Goal: Task Accomplishment & Management: Manage account settings

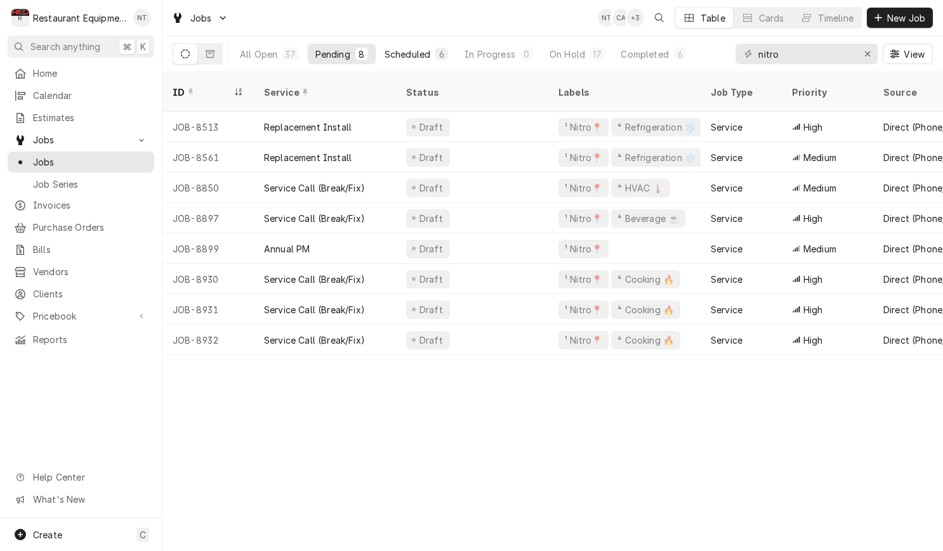
click at [426, 53] on div "Scheduled" at bounding box center [407, 54] width 46 height 13
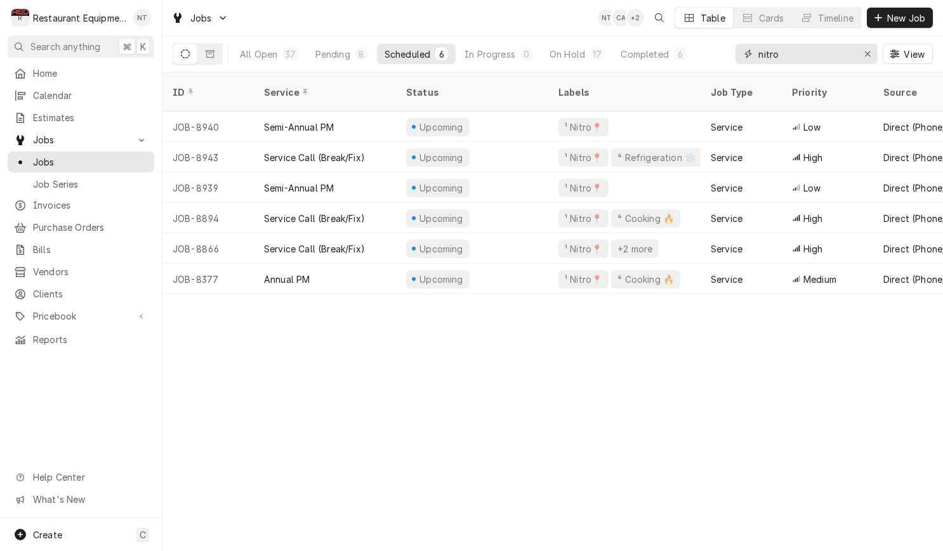
click at [789, 55] on input "nitro" at bounding box center [805, 54] width 95 height 20
click at [789, 54] on input "nitro" at bounding box center [805, 54] width 95 height 20
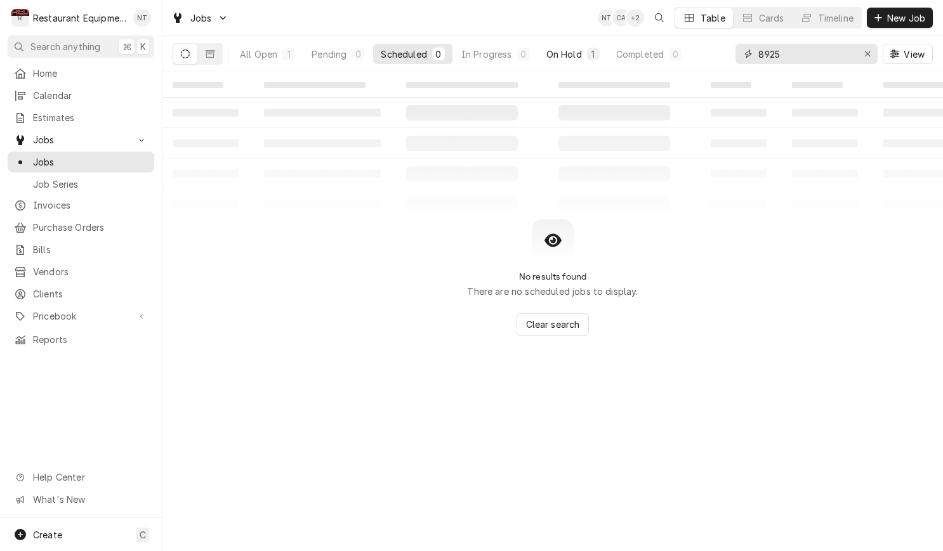
type input "8925"
click at [574, 52] on div "On Hold" at bounding box center [564, 54] width 36 height 13
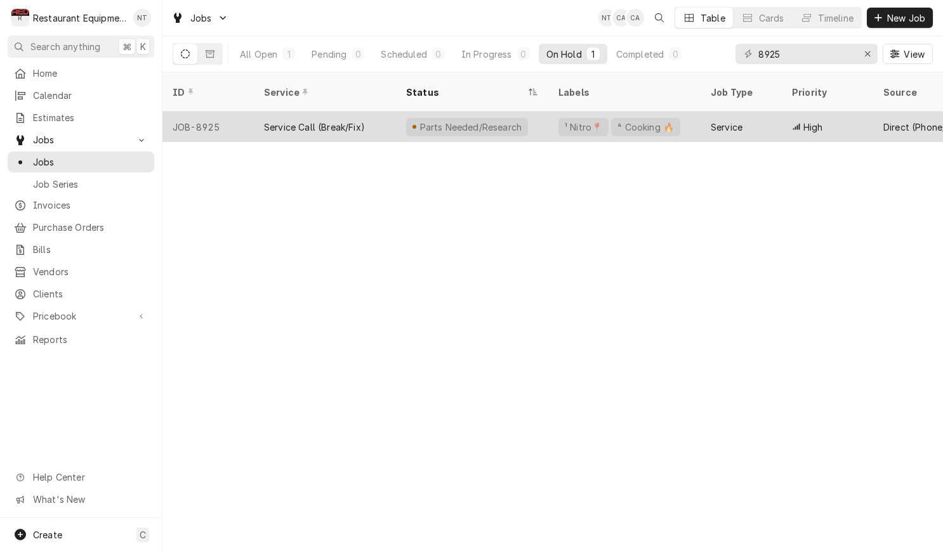
click at [736, 121] on div "Service" at bounding box center [727, 127] width 32 height 13
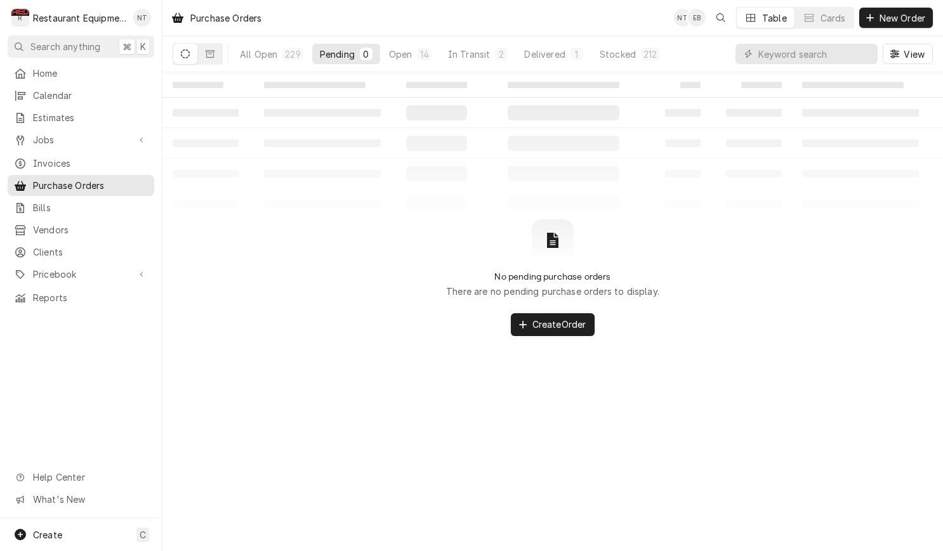
click at [464, 65] on div "All Open 229 Pending 0 Open 14 In Transit 2 Delivered 1 Stocked 212" at bounding box center [449, 54] width 435 height 36
click at [407, 48] on div "Open" at bounding box center [400, 54] width 23 height 13
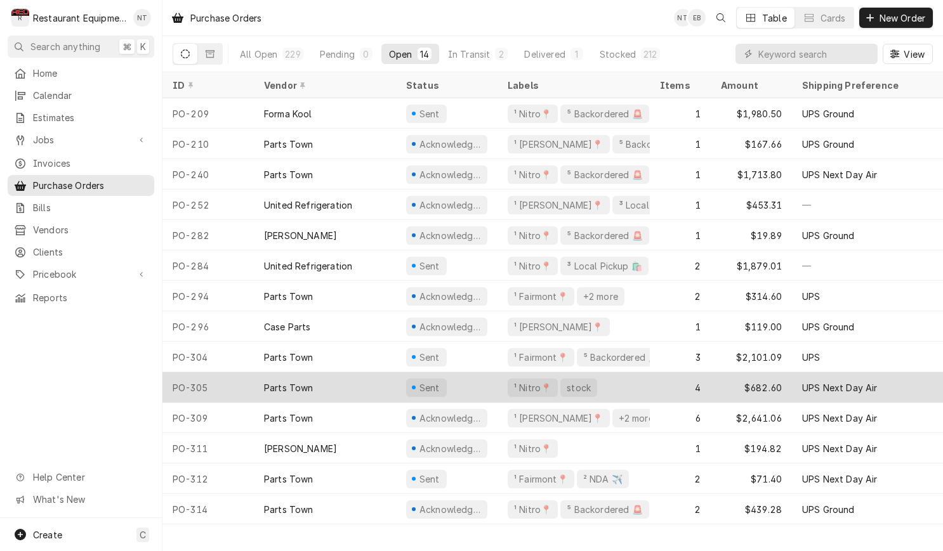
click at [473, 392] on div "Sent" at bounding box center [447, 387] width 102 height 30
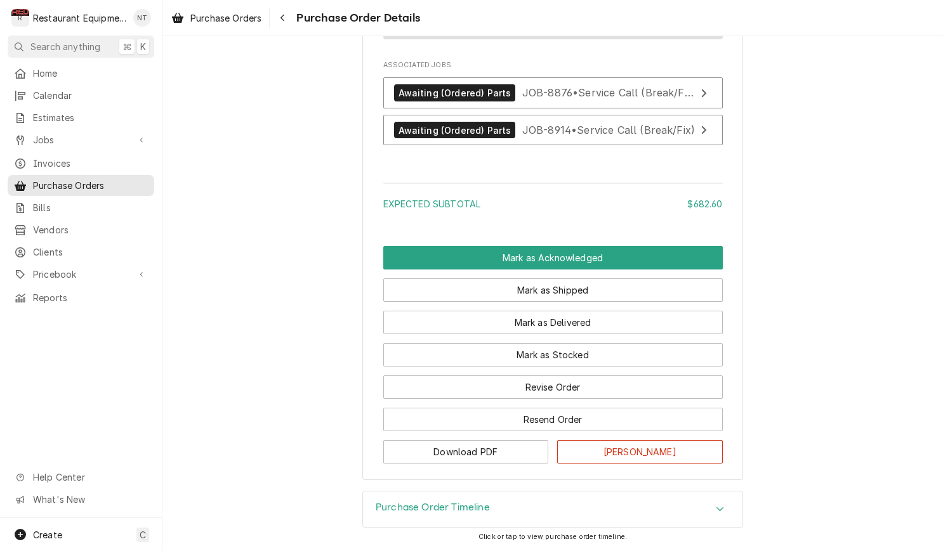
scroll to position [1526, 0]
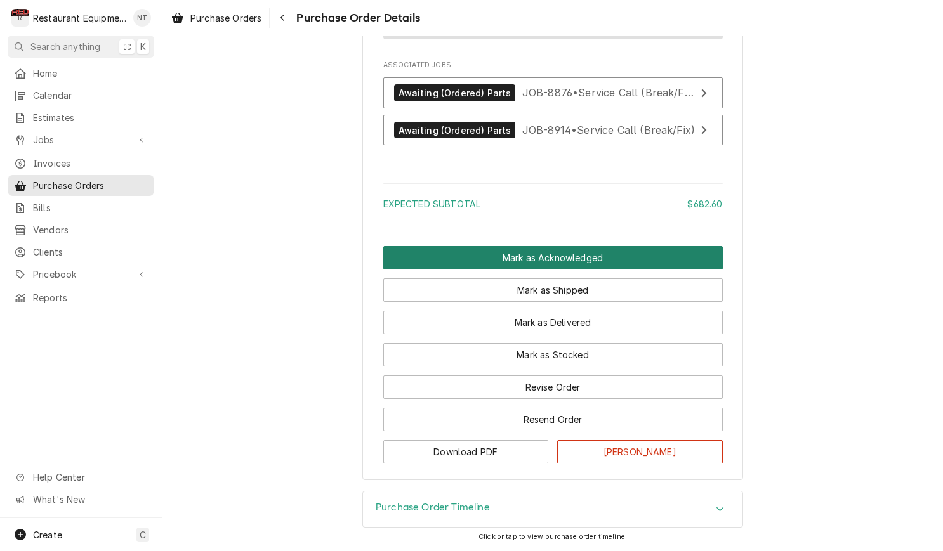
click at [594, 253] on button "Mark as Acknowledged" at bounding box center [552, 257] width 339 height 23
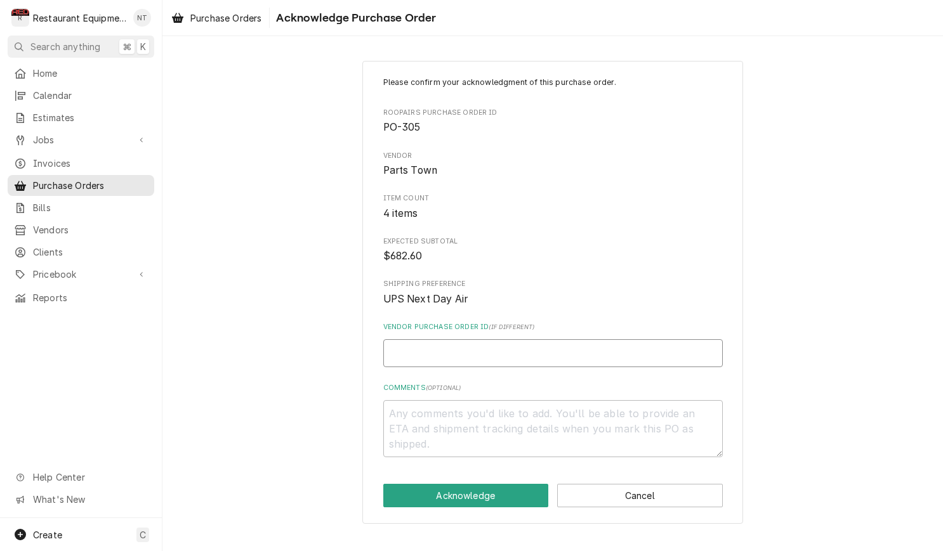
click at [529, 339] on input "Vendor Purchase Order ID ( if different )" at bounding box center [552, 353] width 339 height 28
type textarea "x"
type input "0"
type textarea "x"
type input "05"
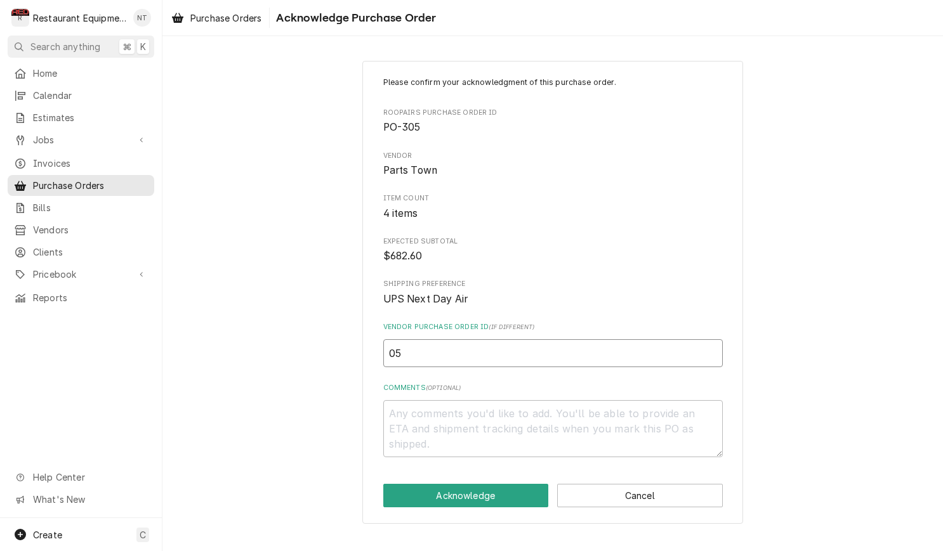
type textarea "x"
type input "050"
type textarea "x"
type input "0506"
type textarea "x"
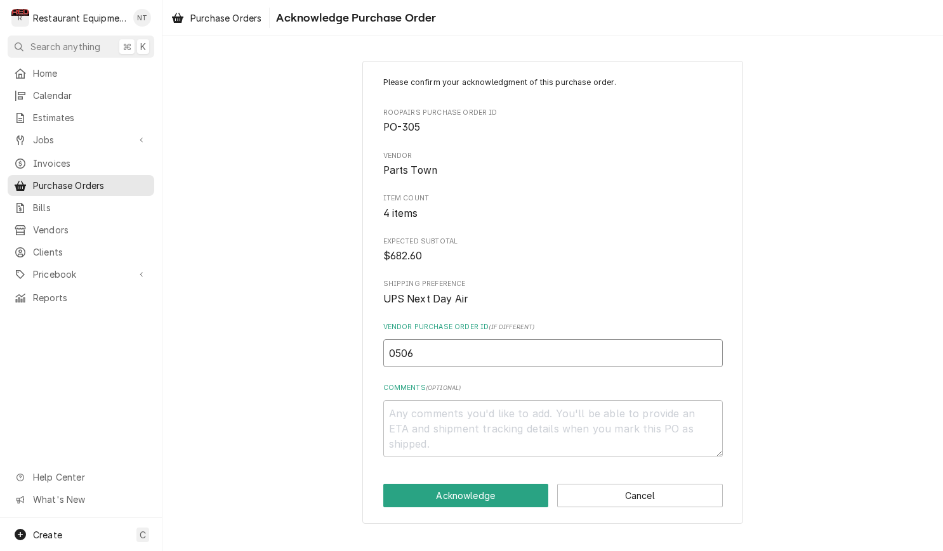
type input "05066"
type textarea "x"
type input "050660"
type textarea "x"
type input "0506606"
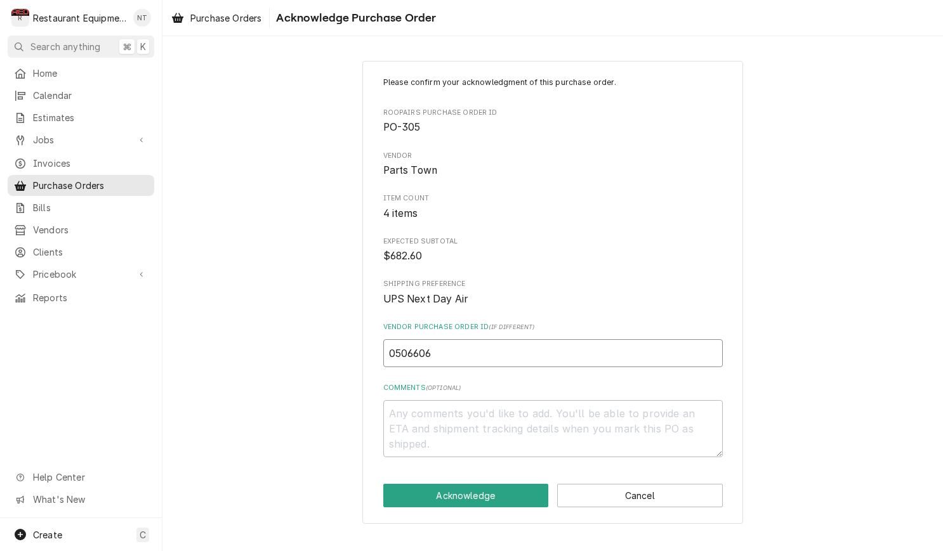
type textarea "x"
type input "05066068"
type textarea "x"
type input "050660682"
type textarea "x"
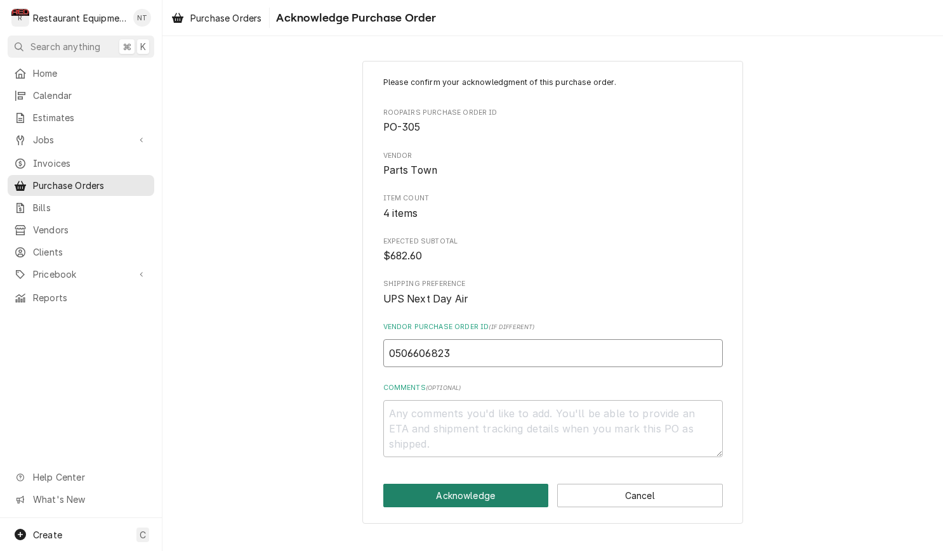
type input "0506606823"
click at [487, 496] on button "Acknowledge" at bounding box center [466, 495] width 166 height 23
type textarea "x"
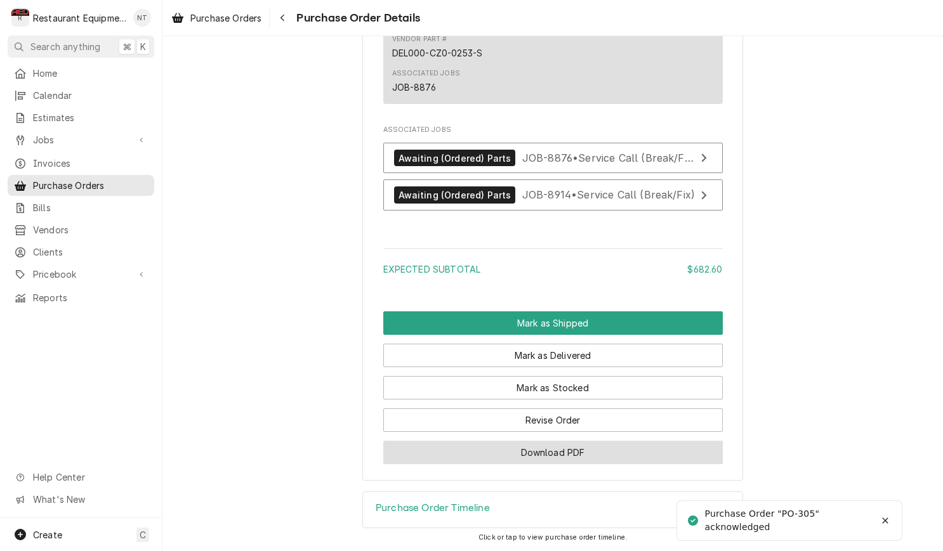
scroll to position [1504, 0]
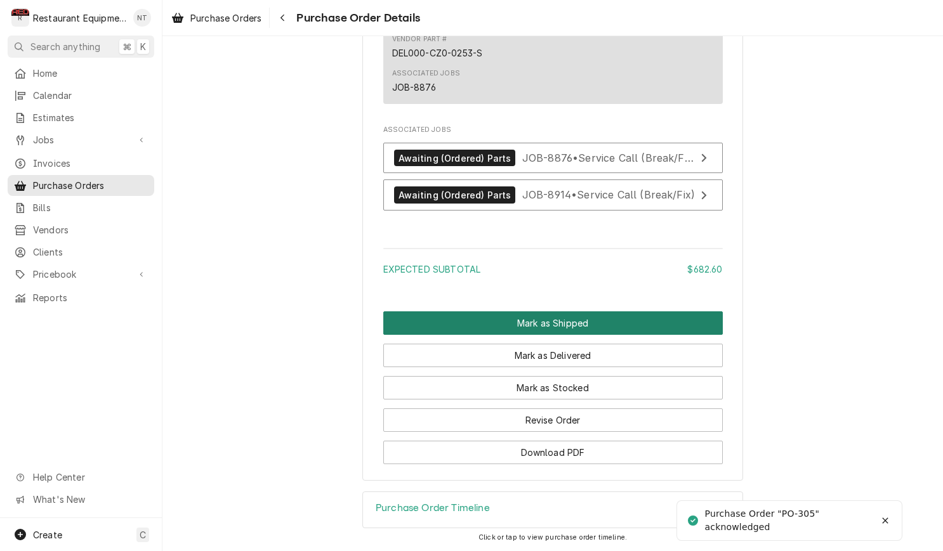
click at [541, 326] on button "Mark as Shipped" at bounding box center [552, 323] width 339 height 23
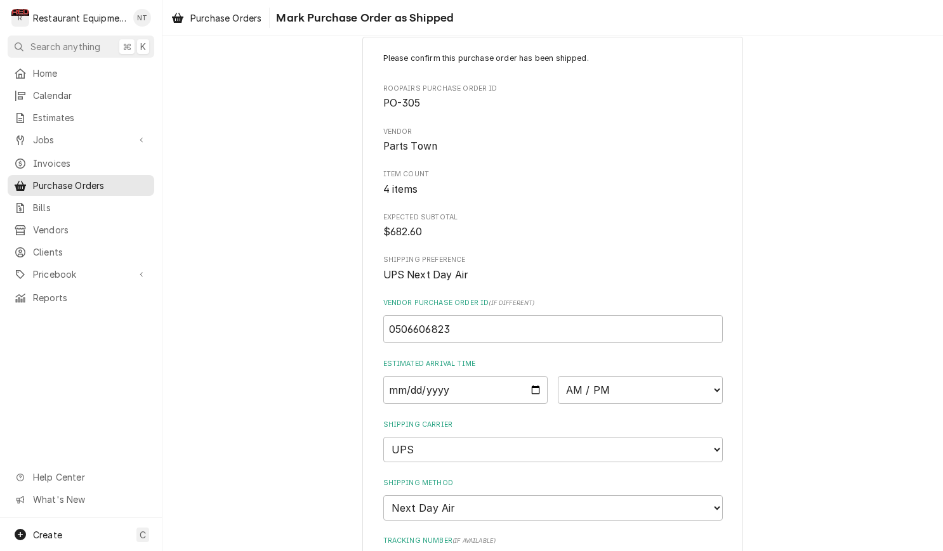
scroll to position [39, 0]
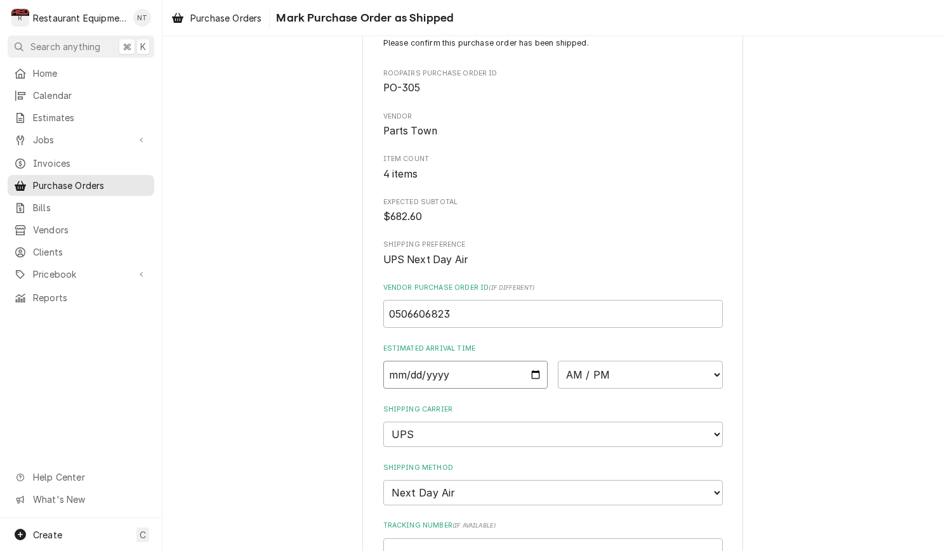
click at [469, 383] on input "Date" at bounding box center [465, 375] width 165 height 28
type input "[DATE]"
type textarea "x"
select select "10:30:00"
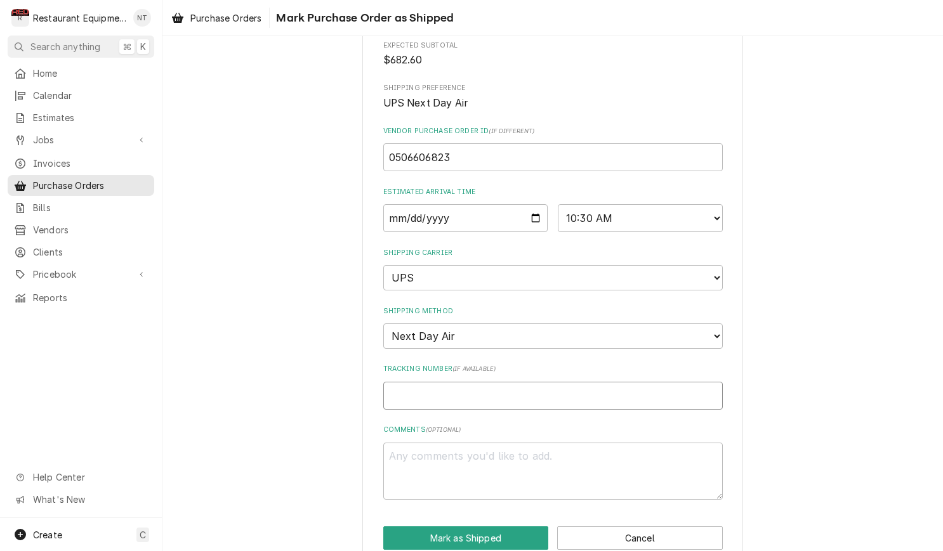
click at [530, 382] on input "Tracking Number ( if available )" at bounding box center [552, 396] width 339 height 28
type textarea "x"
type input "1"
type textarea "x"
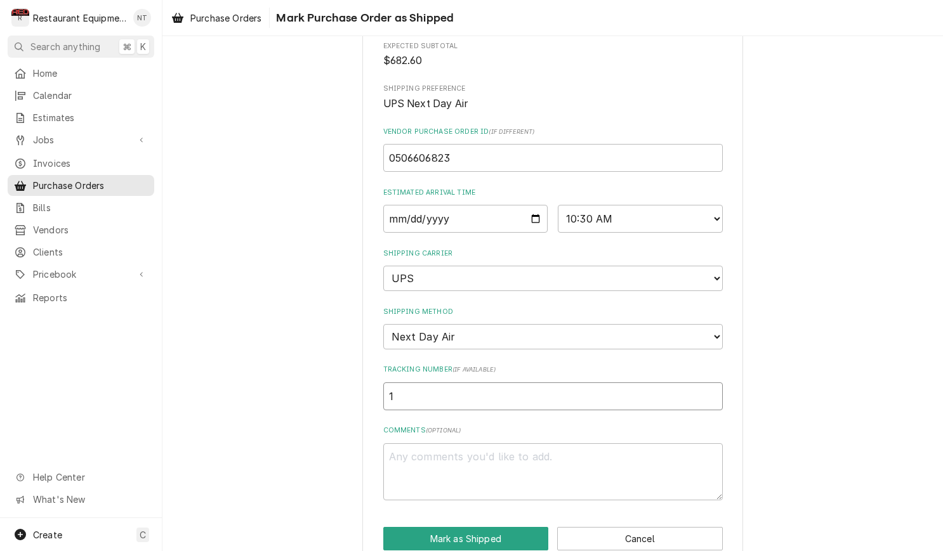
type input "1Z"
type textarea "x"
type input "1Z6"
type textarea "x"
type input "1Z62"
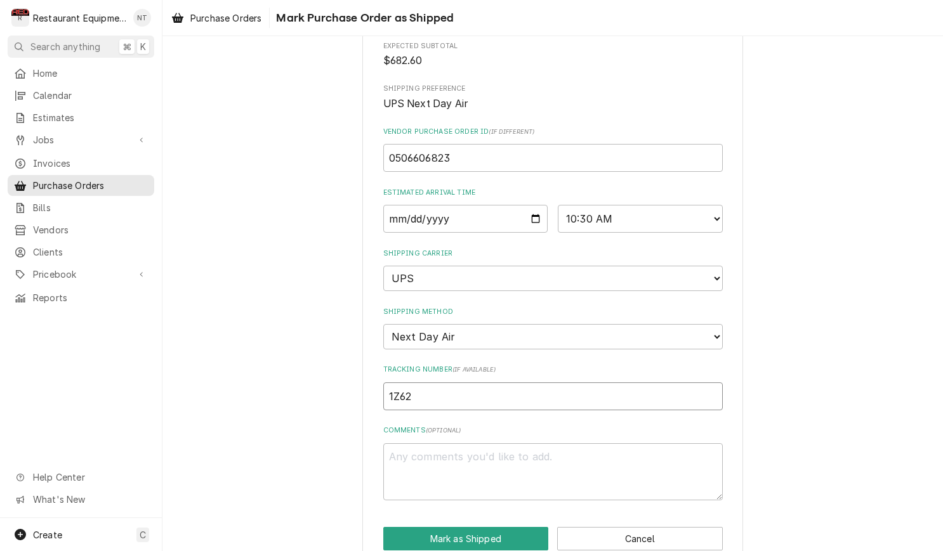
type textarea "x"
type input "1Z625"
type textarea "x"
type input "1Z6254"
type textarea "x"
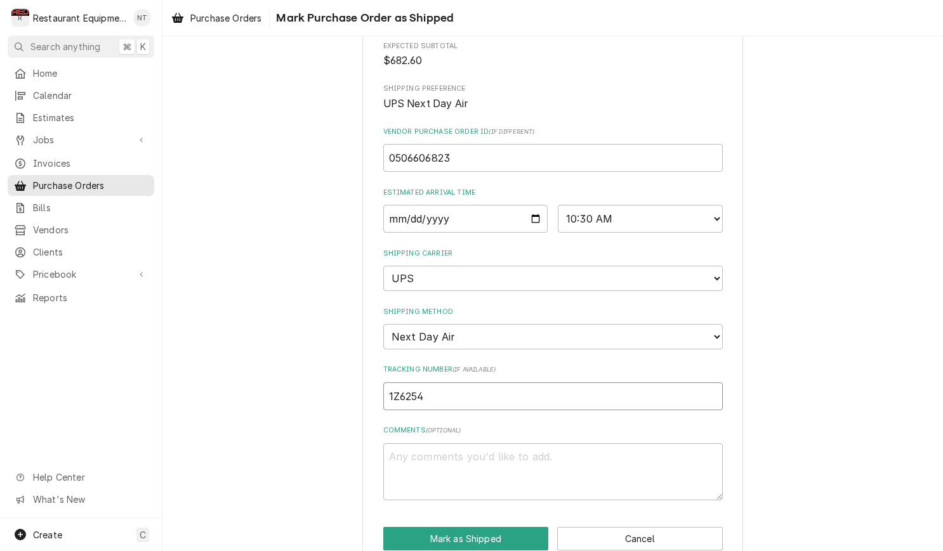
type input "1Z62545"
type textarea "x"
type input "1Z625455"
type textarea "x"
type input "1Z6254550"
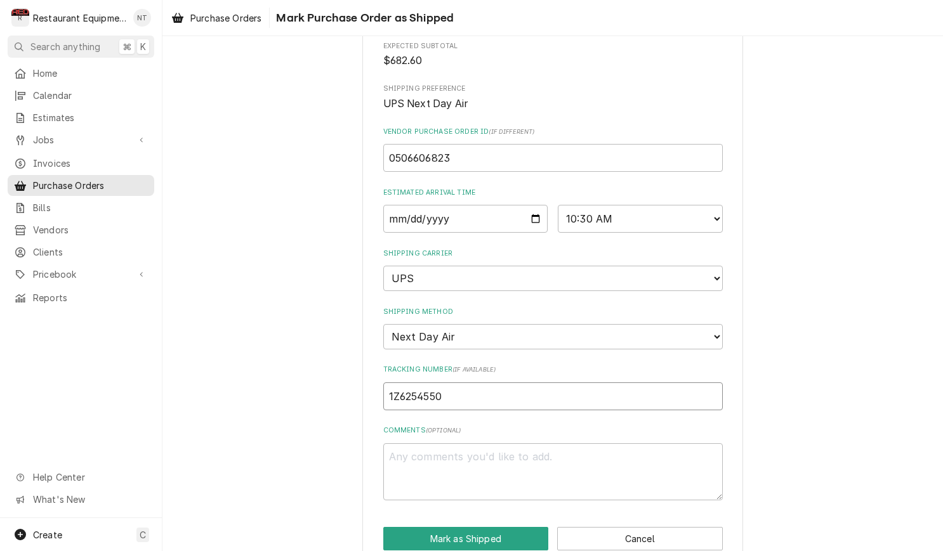
type textarea "x"
type input "1Z62545501"
type textarea "x"
type input "1Z625455011"
type textarea "x"
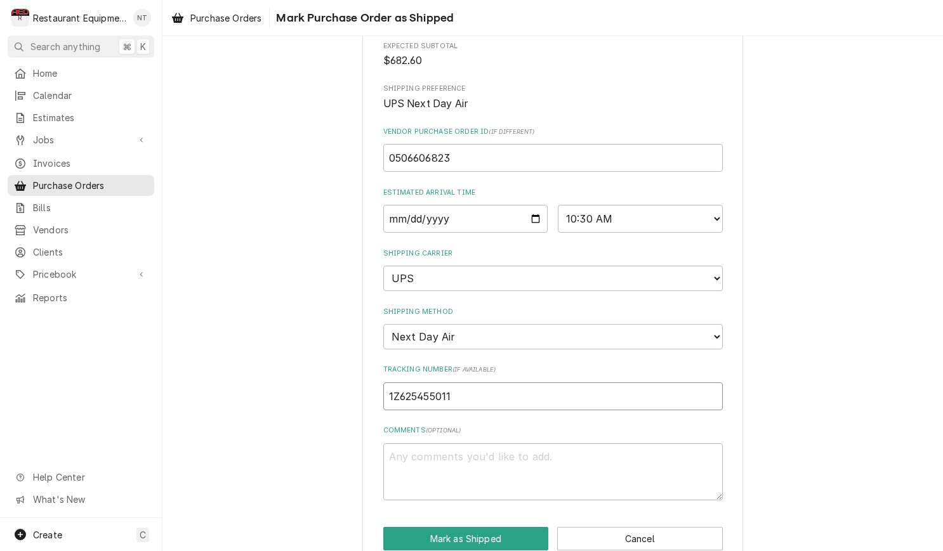
type input "1Z6254550110"
type textarea "x"
type input "1Z62545501104"
type textarea "x"
type input "1Z625455011042"
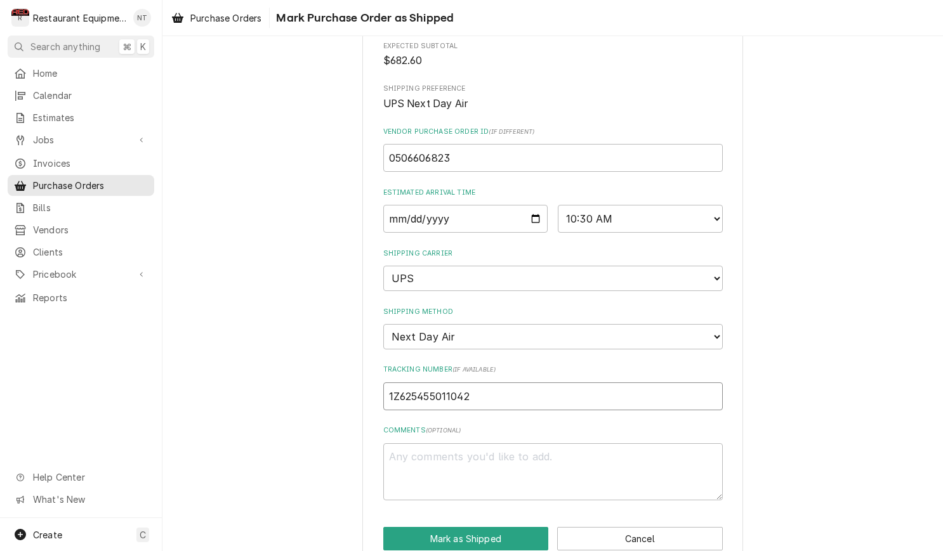
type textarea "x"
type input "1Z6254550110425"
type textarea "x"
type input "1Z62545501104254"
type textarea "x"
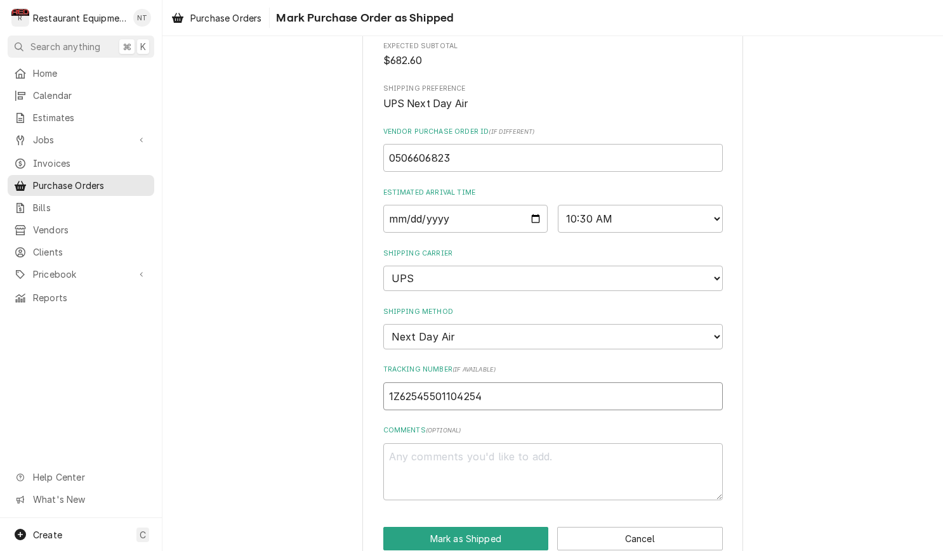
type input "1Z625455011042541"
type textarea "x"
type input "1Z6254550110425417"
click at [518, 527] on button "Mark as Shipped" at bounding box center [466, 538] width 166 height 23
type textarea "x"
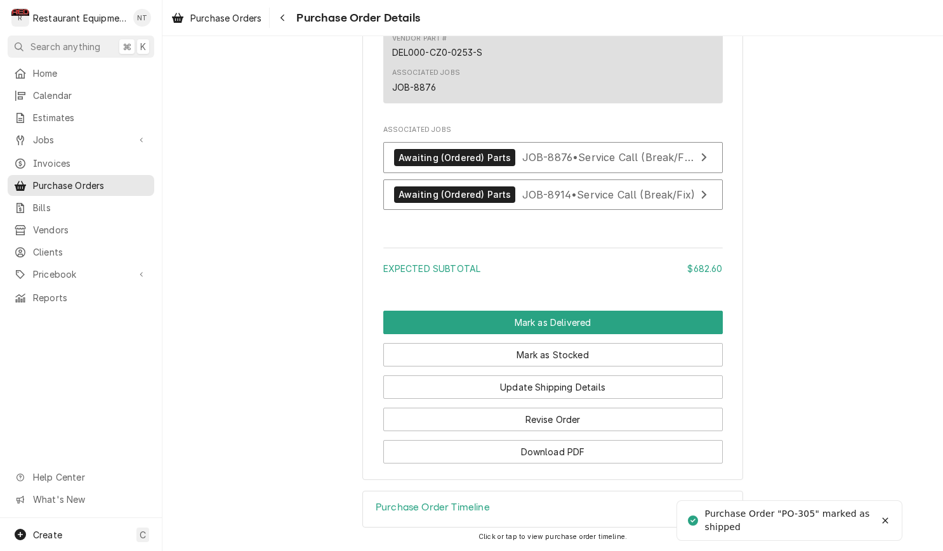
scroll to position [1588, 0]
click at [256, 16] on span "Purchase Orders" at bounding box center [225, 17] width 71 height 13
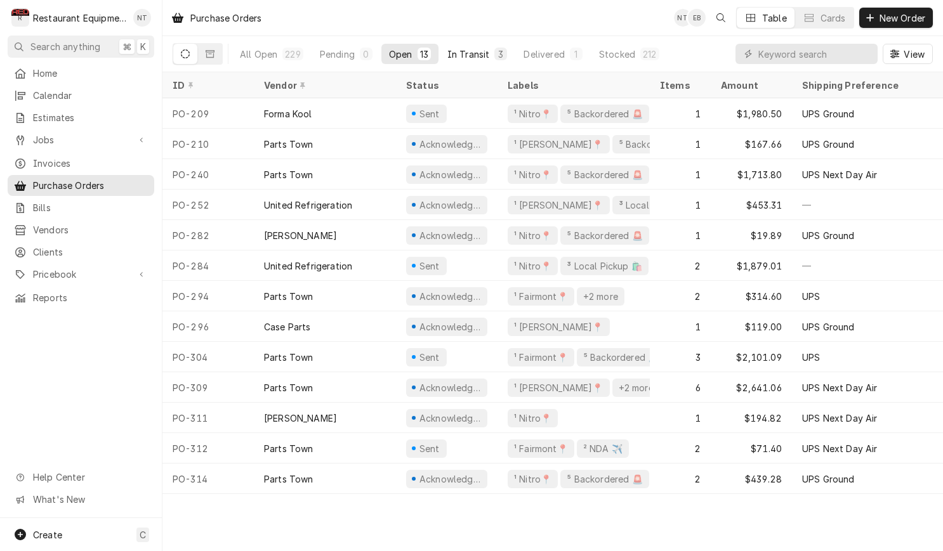
click at [463, 54] on div "In Transit" at bounding box center [468, 54] width 43 height 13
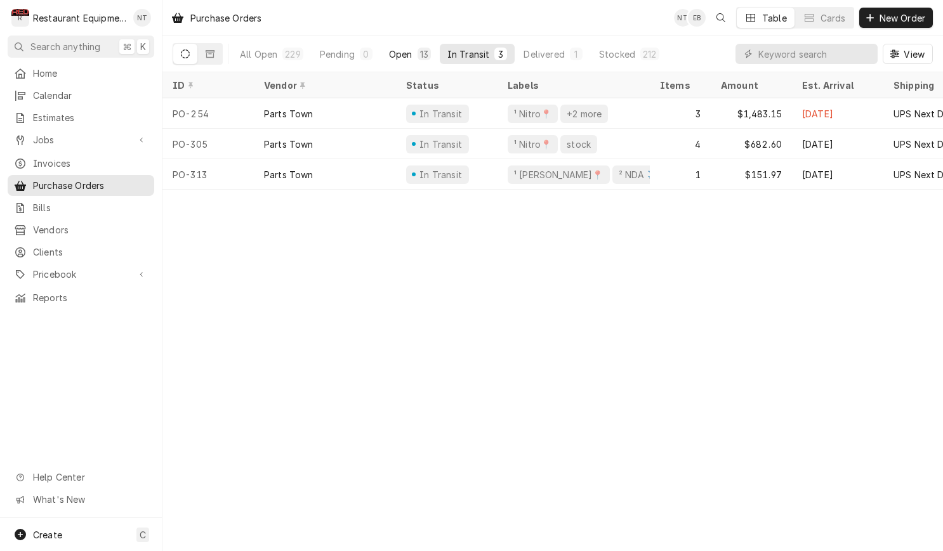
click at [416, 59] on button "Open 13" at bounding box center [409, 54] width 57 height 20
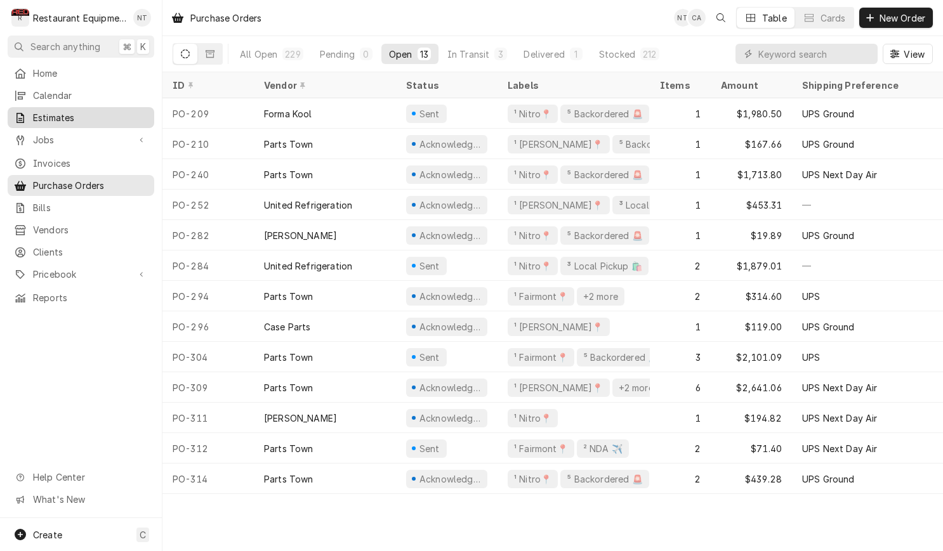
click at [98, 111] on span "Estimates" at bounding box center [90, 117] width 115 height 13
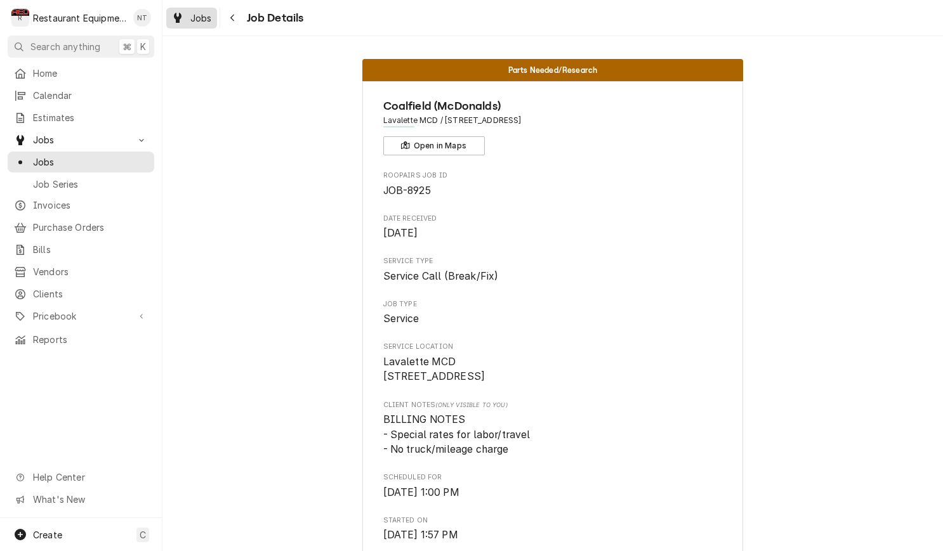
click at [205, 19] on span "Jobs" at bounding box center [201, 17] width 22 height 13
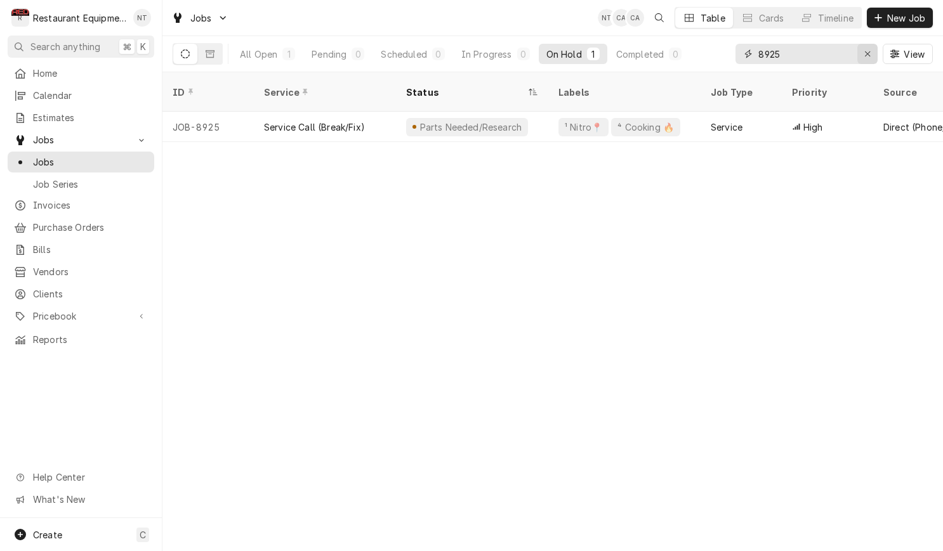
click at [868, 53] on icon "Erase input" at bounding box center [867, 53] width 5 height 5
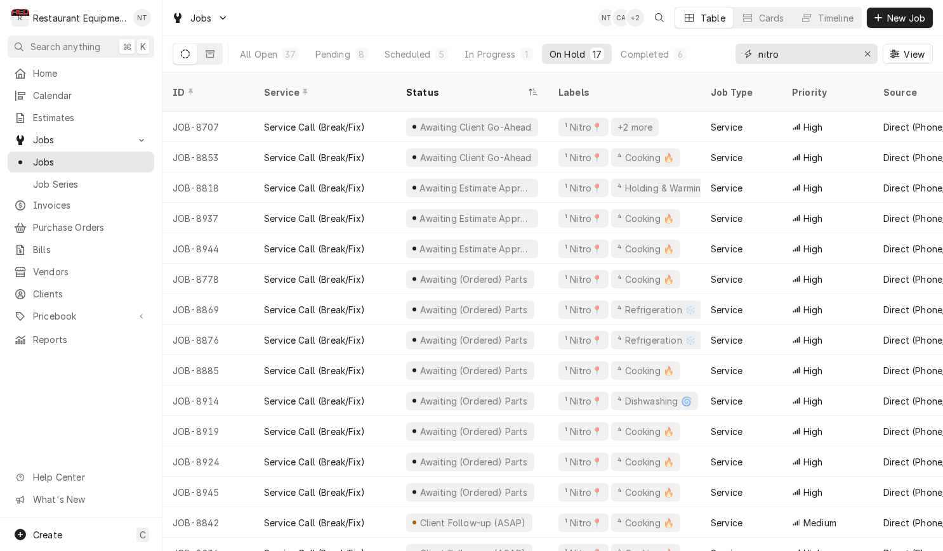
drag, startPoint x: 813, startPoint y: 57, endPoint x: 728, endPoint y: 66, distance: 85.5
click at [728, 66] on div "All Open 37 Pending 8 Scheduled 5 In Progress 1 On Hold 17 Completed 6 nitro Vi…" at bounding box center [553, 54] width 760 height 36
type input "n"
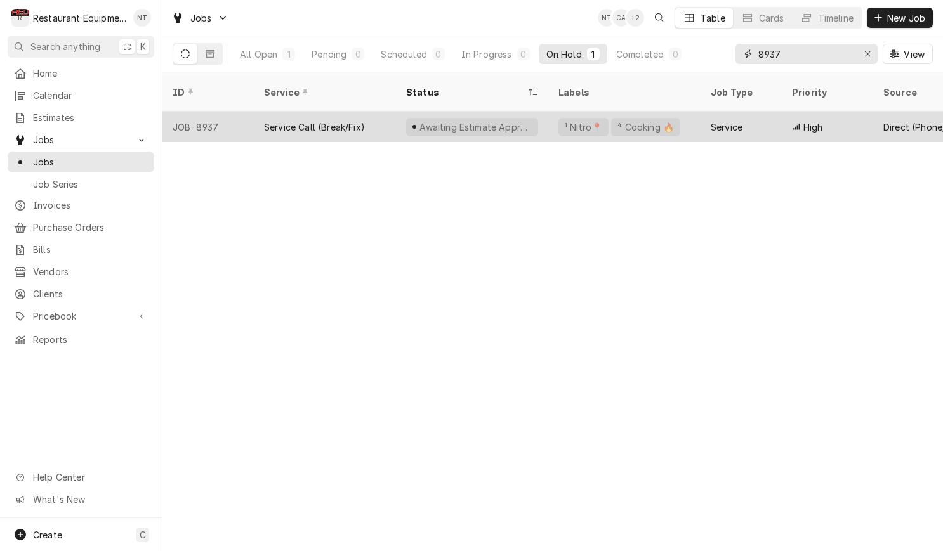
type input "8937"
click at [718, 119] on div "Service" at bounding box center [740, 127] width 81 height 30
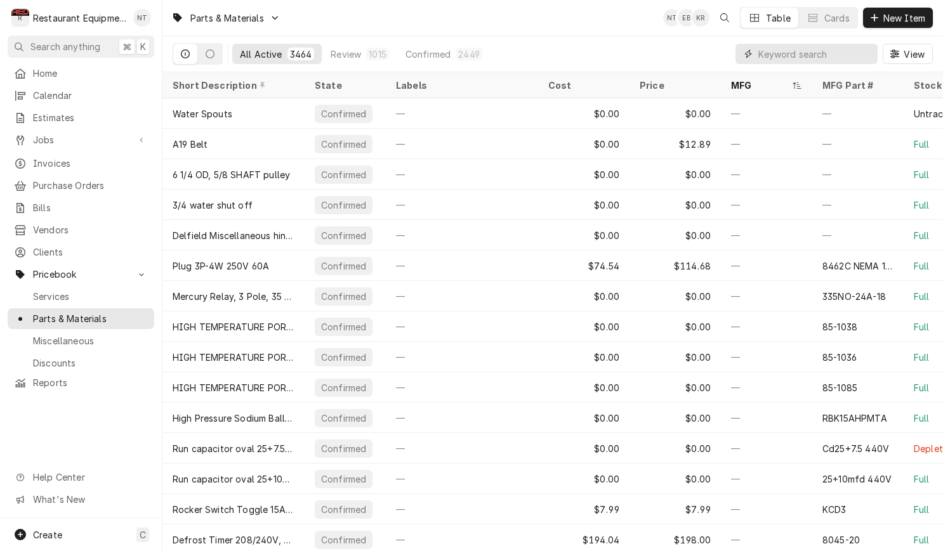
click at [782, 53] on input "Dynamic Content Wrapper" at bounding box center [814, 54] width 113 height 20
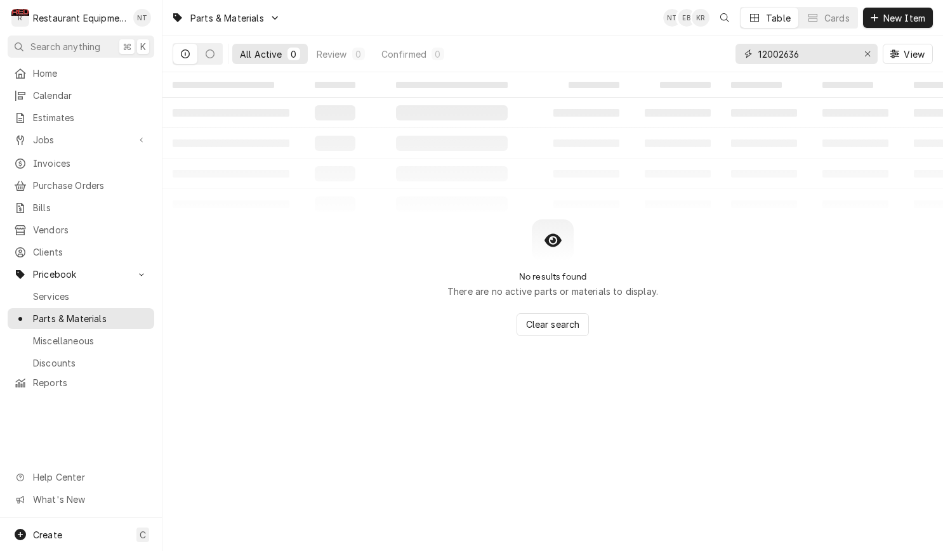
drag, startPoint x: 820, startPoint y: 53, endPoint x: 728, endPoint y: 53, distance: 91.4
click at [728, 53] on div "All Active 0 Review 0 Confirmed 0 12002636 View" at bounding box center [553, 54] width 760 height 36
click at [817, 49] on input "12002636" at bounding box center [805, 54] width 95 height 20
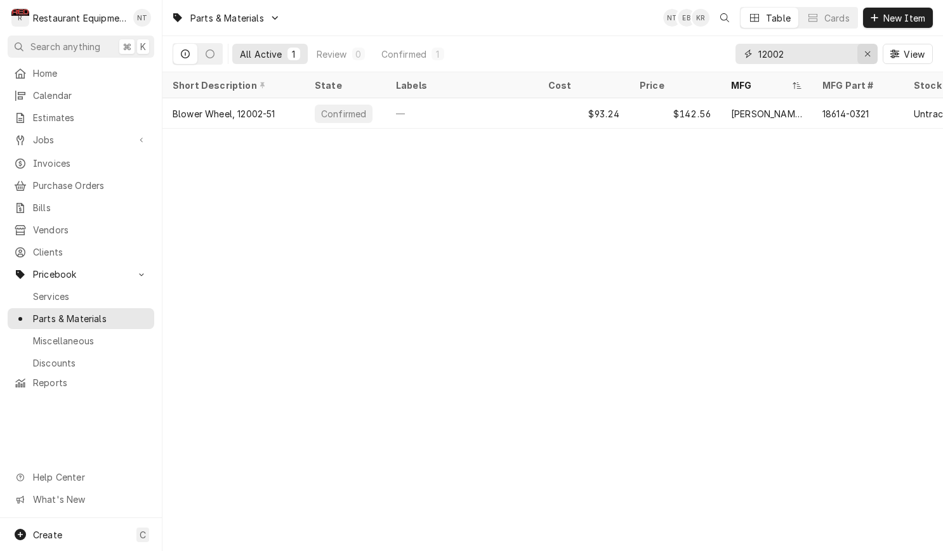
type input "12002"
click at [865, 56] on icon "Erase input" at bounding box center [867, 53] width 7 height 9
click at [890, 24] on button "New Item" at bounding box center [898, 18] width 70 height 20
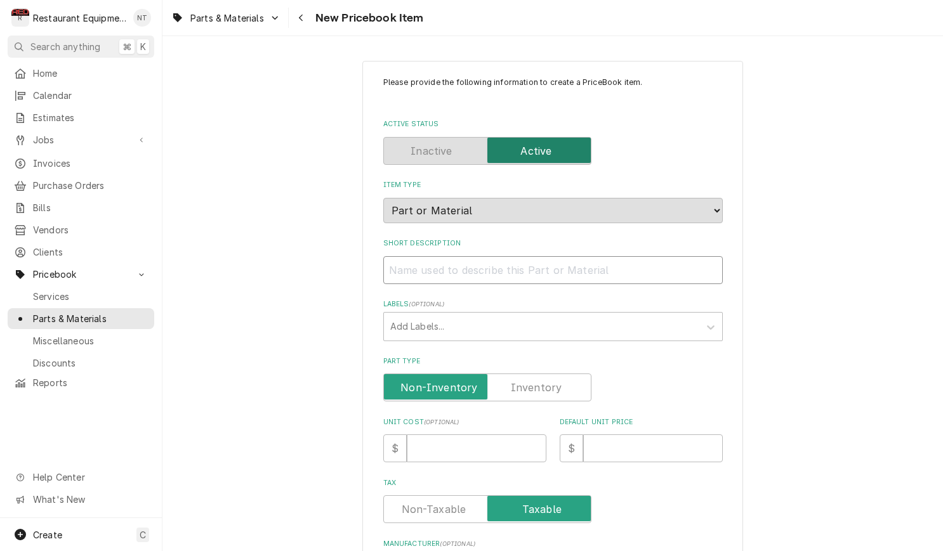
click at [617, 256] on input "Short Description" at bounding box center [552, 270] width 339 height 28
paste input "[PERSON_NAME] 12002636 Door Interlock Switch Kit"
type textarea "x"
type input "[PERSON_NAME] 12002636 Door Interlock Switch Kit"
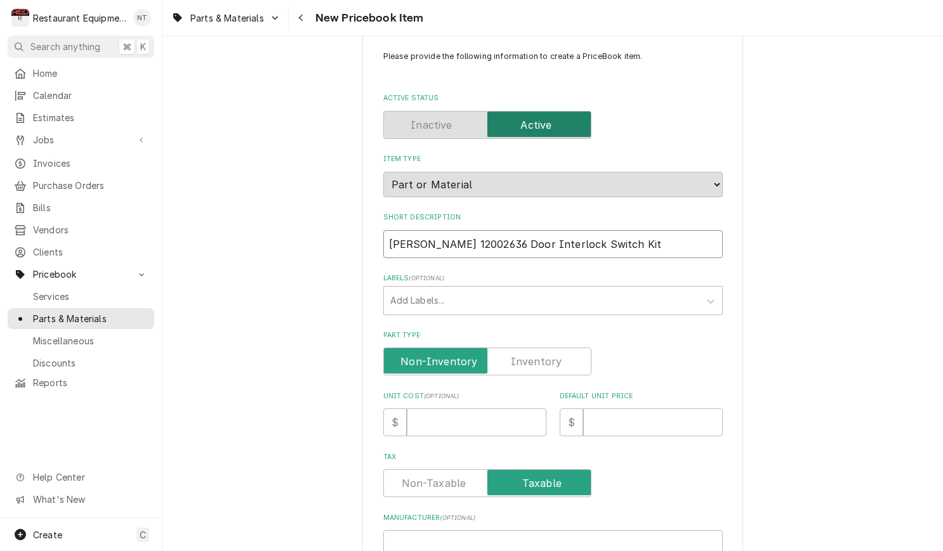
scroll to position [25, 0]
drag, startPoint x: 539, startPoint y: 233, endPoint x: 382, endPoint y: 232, distance: 156.7
click at [382, 232] on div "Please provide the following information to create a PriceBook item. Active Sta…" at bounding box center [552, 480] width 381 height 888
type textarea "x"
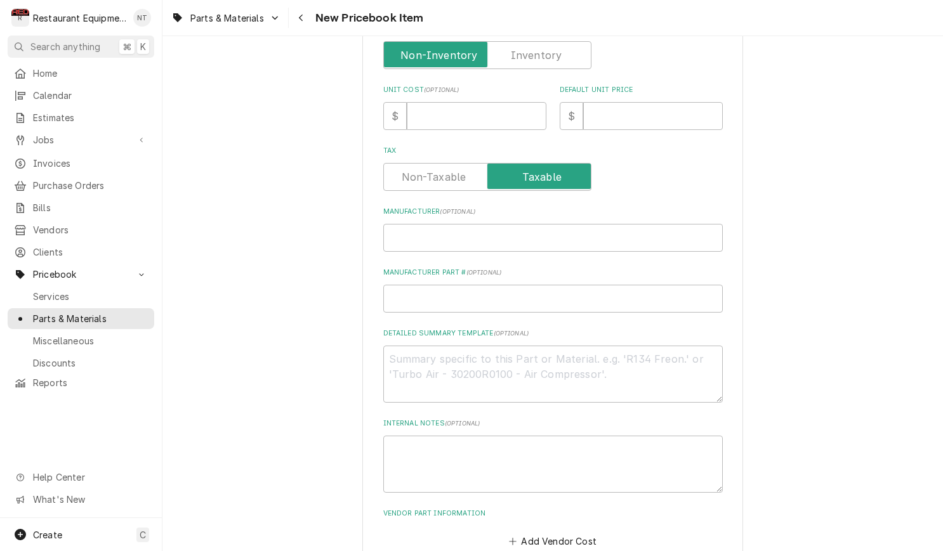
scroll to position [338, 0]
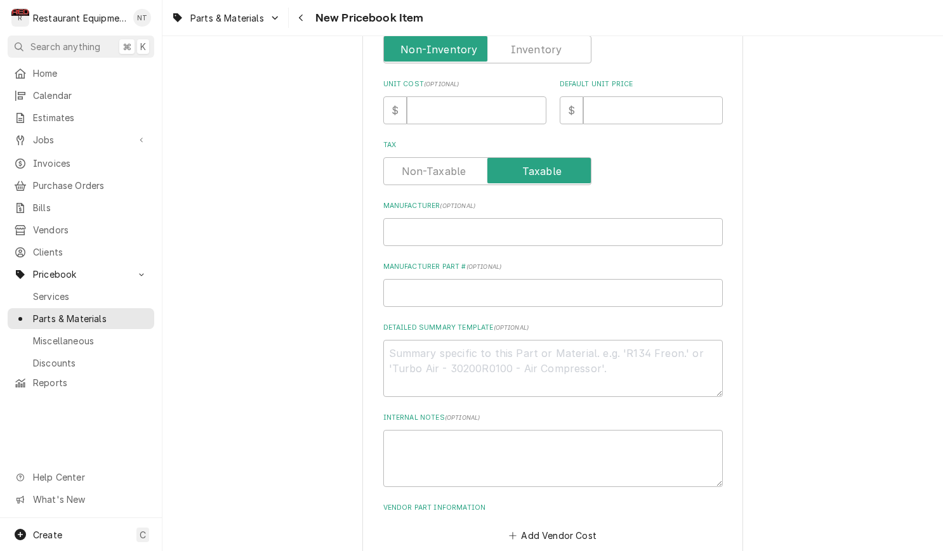
type input "Door Interlock Switch Kit"
click at [484, 226] on input "Manufacturer ( optional )" at bounding box center [552, 232] width 339 height 28
paste input "Amana Menumaster 12002636"
type textarea "x"
type input "Amana Menumaster 12002636"
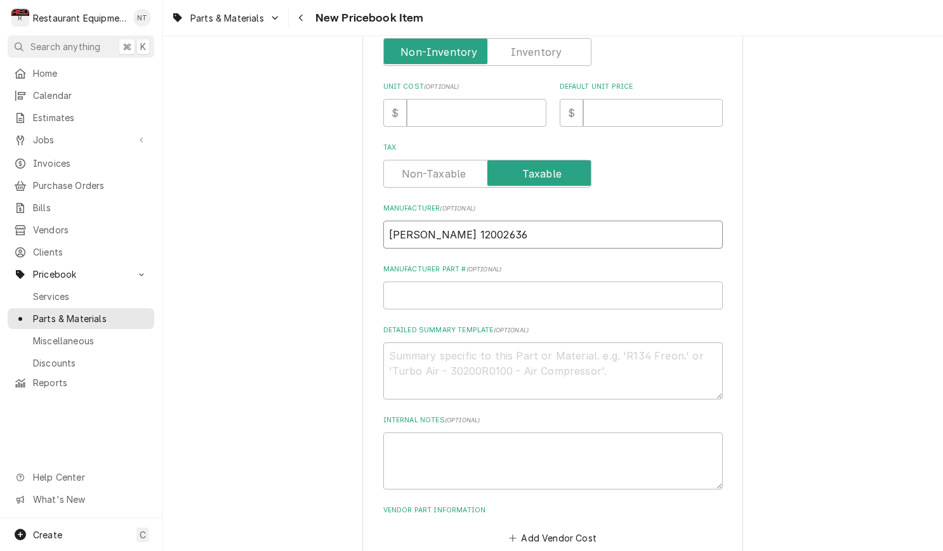
scroll to position [333, 0]
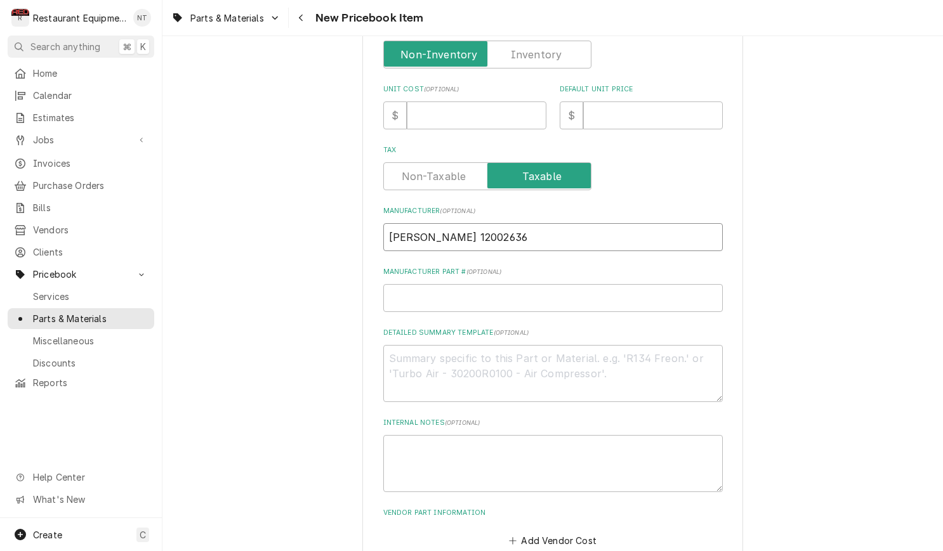
drag, startPoint x: 541, startPoint y: 216, endPoint x: 487, endPoint y: 225, distance: 54.7
click at [487, 225] on input "Amana Menumaster 12002636" at bounding box center [552, 237] width 339 height 28
type textarea "x"
type input "Amana Menumaster"
click at [555, 284] on input "Manufacturer Part # ( optional )" at bounding box center [552, 298] width 339 height 28
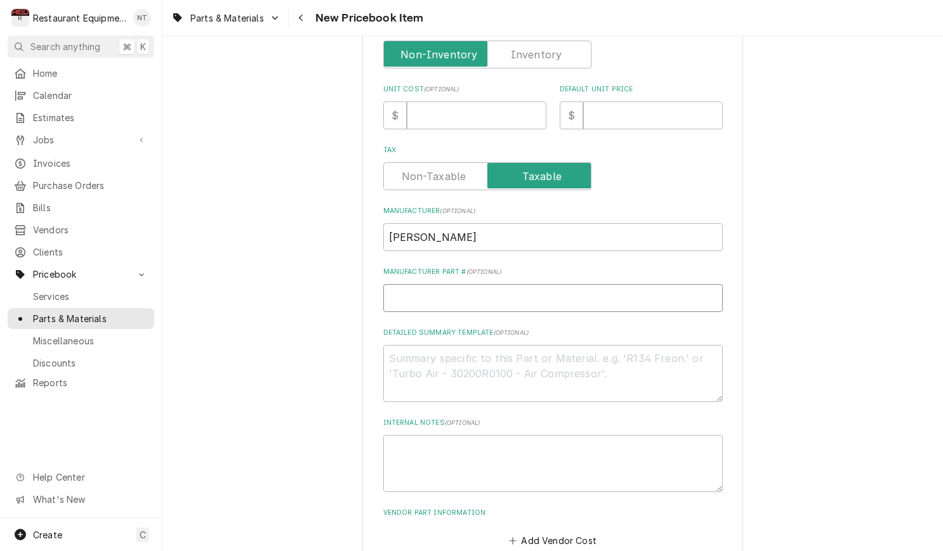
paste input "12002636"
type textarea "x"
type input "12002636"
click at [426, 102] on input "Unit Cost ( optional )" at bounding box center [477, 116] width 140 height 28
type textarea "x"
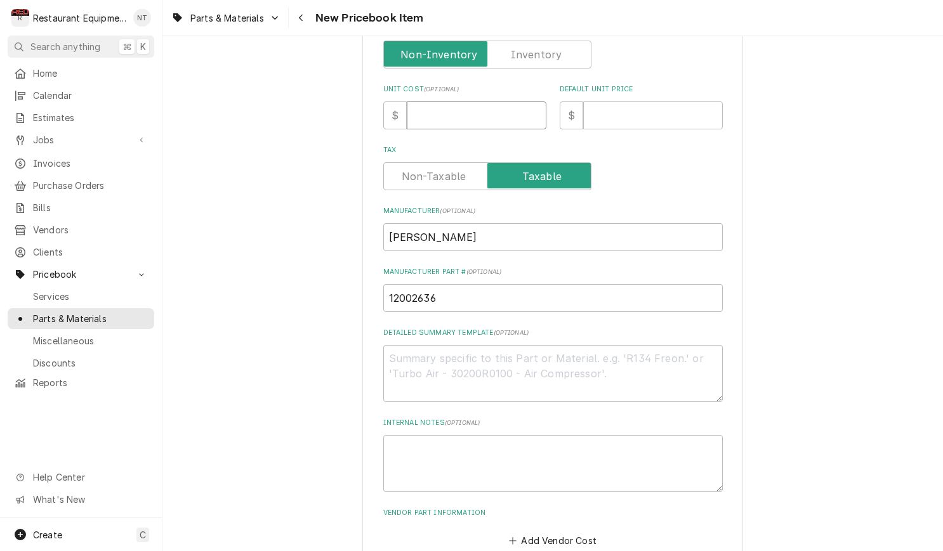
type input "6"
type textarea "x"
type input "66"
type textarea "x"
type input "660"
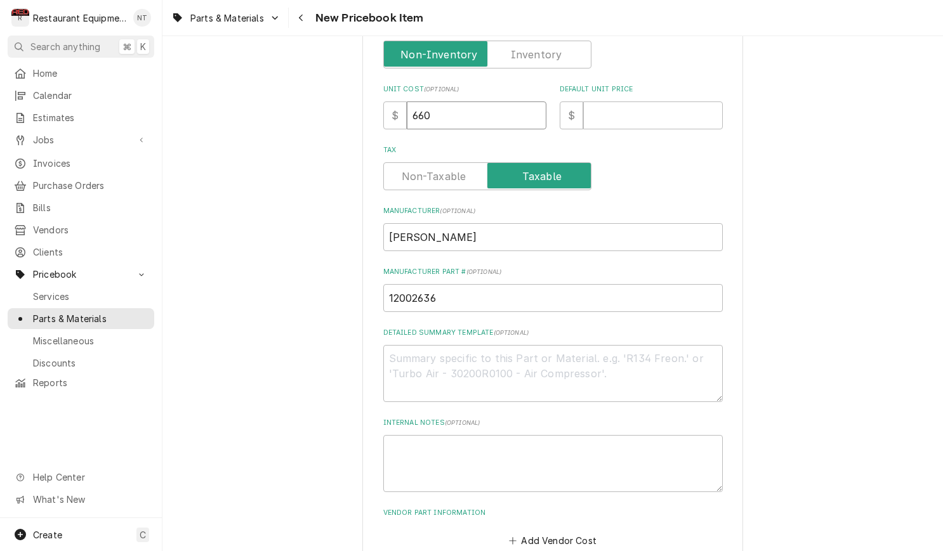
type textarea "x"
type input "6601"
type textarea "x"
type input "660"
type textarea "x"
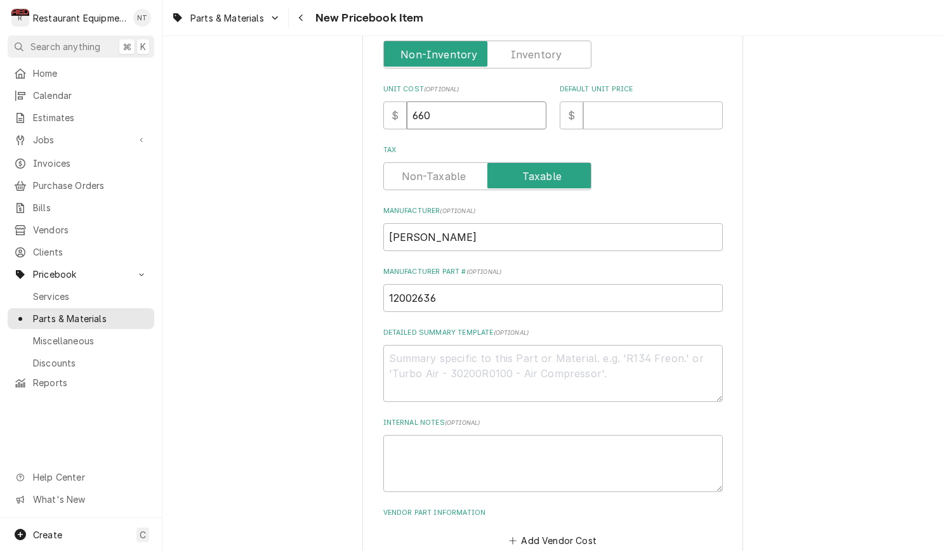
type input "66"
type textarea "x"
type input "66.1"
type textarea "x"
type input "66.15"
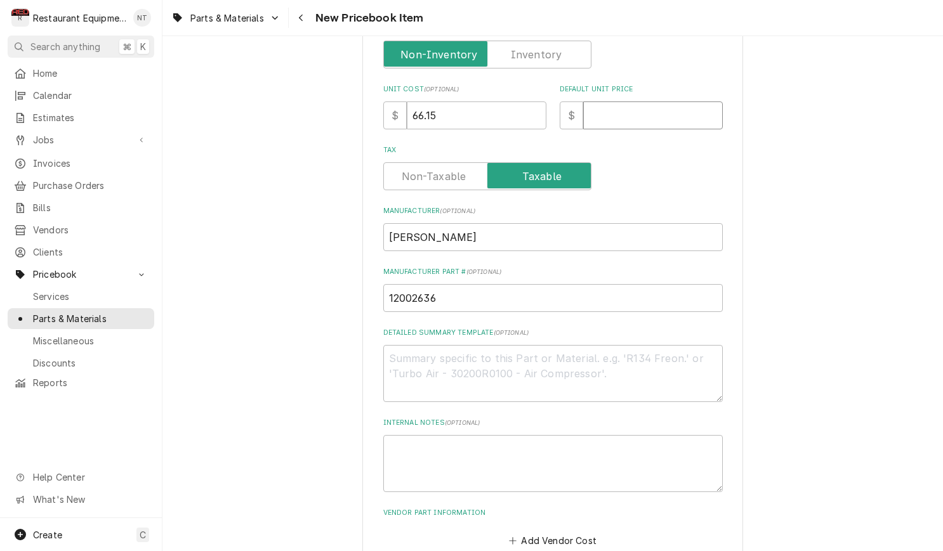
click at [629, 102] on input "Default Unit Price" at bounding box center [653, 116] width 140 height 28
click at [672, 108] on input "Default Unit Price" at bounding box center [653, 116] width 140 height 28
type textarea "x"
type input "1"
type textarea "x"
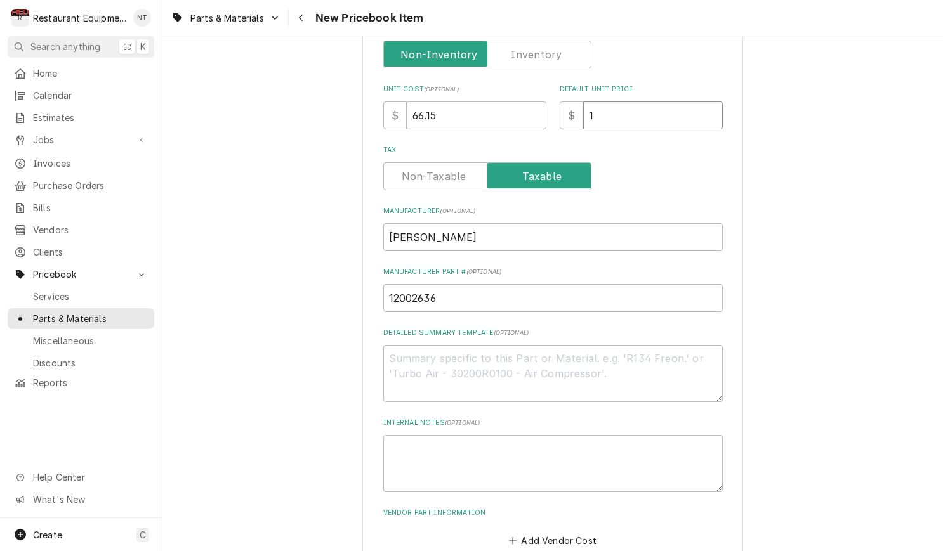
type input "10"
type textarea "x"
type input "101"
type textarea "x"
type input "101.1"
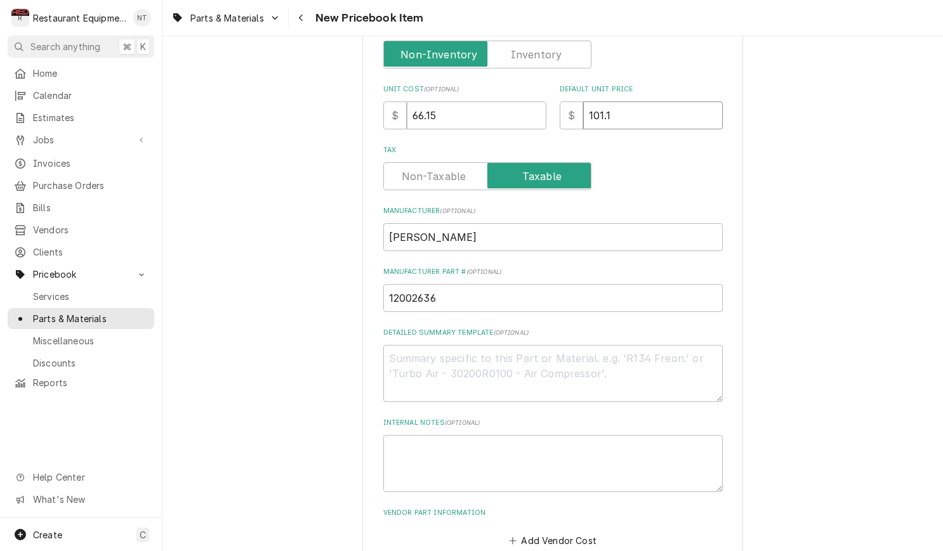
type textarea "x"
type input "101.14"
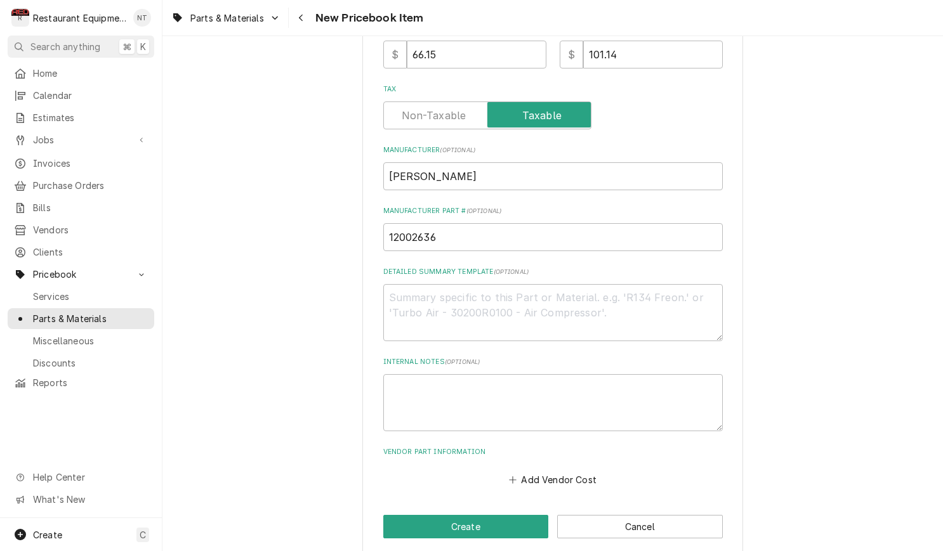
scroll to position [393, 0]
click at [577, 471] on button "Add Vendor Cost" at bounding box center [553, 480] width 92 height 18
type textarea "x"
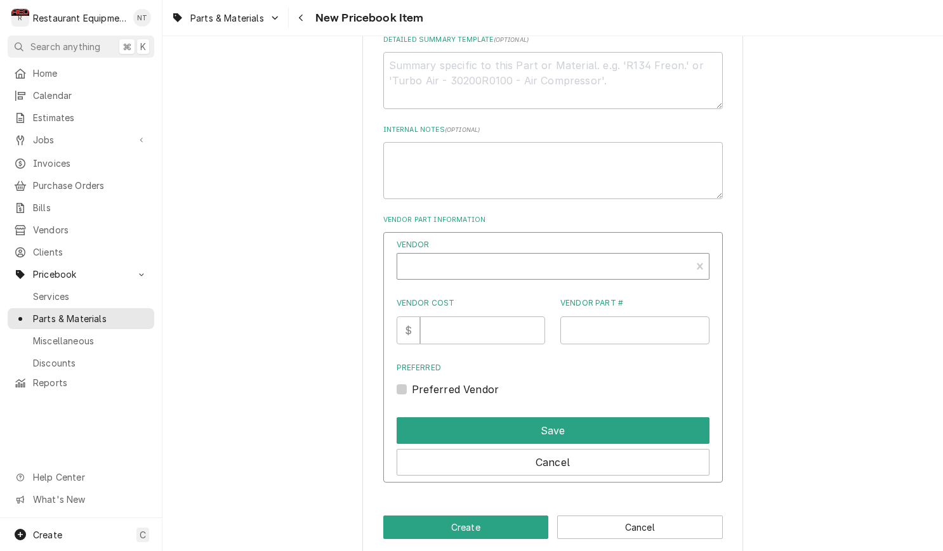
scroll to position [626, 0]
click at [580, 256] on div "Vendor" at bounding box center [544, 271] width 281 height 30
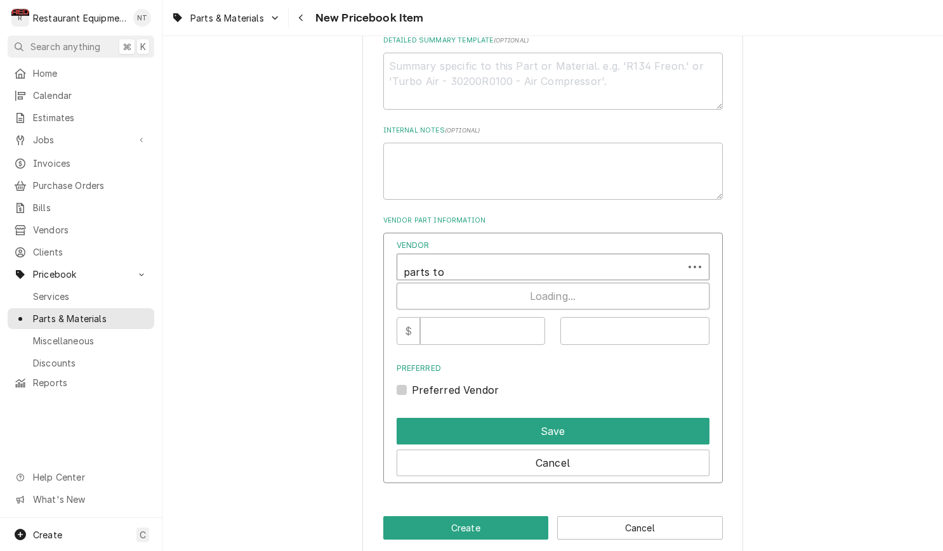
type input "parts tow"
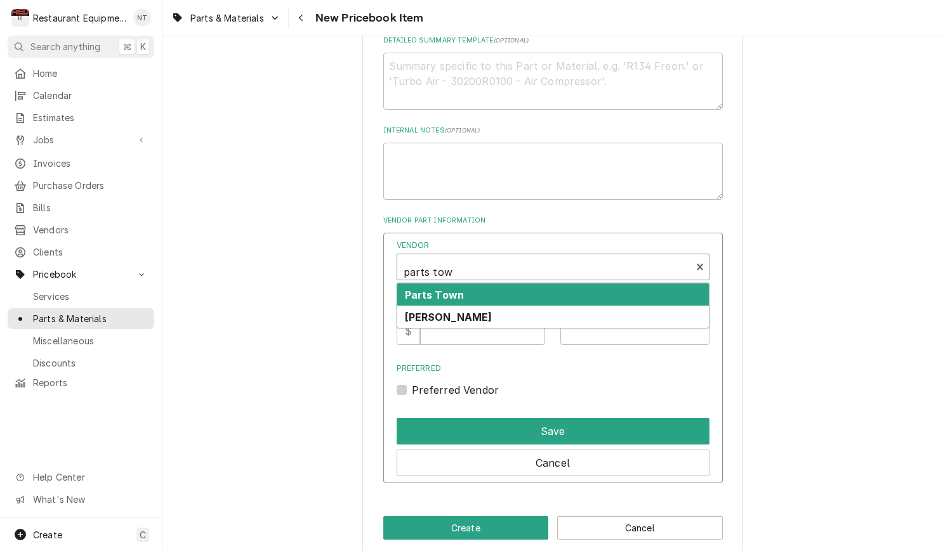
scroll to position [1, 0]
click at [604, 284] on div "Parts Town" at bounding box center [553, 295] width 312 height 22
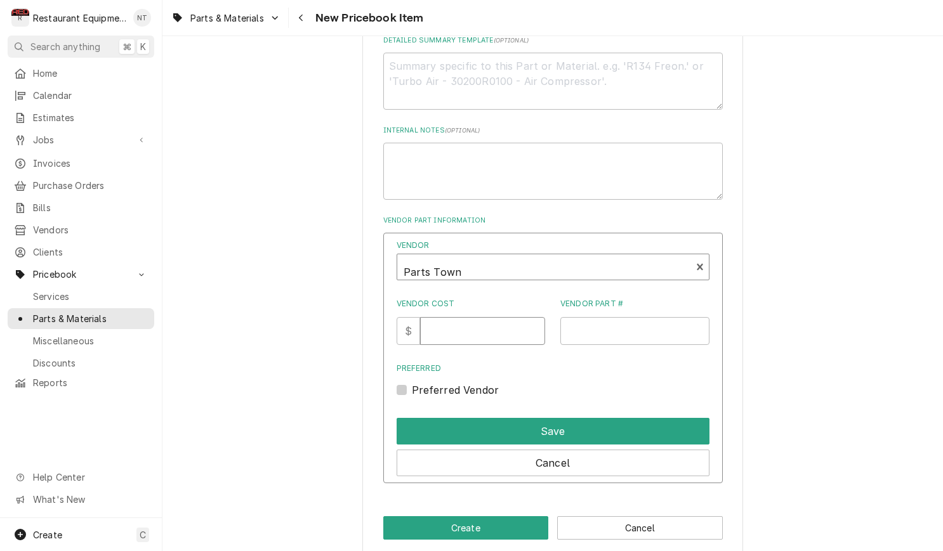
click at [447, 321] on input "Vendor Cost" at bounding box center [482, 331] width 125 height 28
type input "66.15"
click at [607, 326] on input "Vendor Part #" at bounding box center [634, 331] width 149 height 28
click at [630, 317] on input "Vendor Part #" at bounding box center [634, 331] width 149 height 28
paste input "AMA12002636"
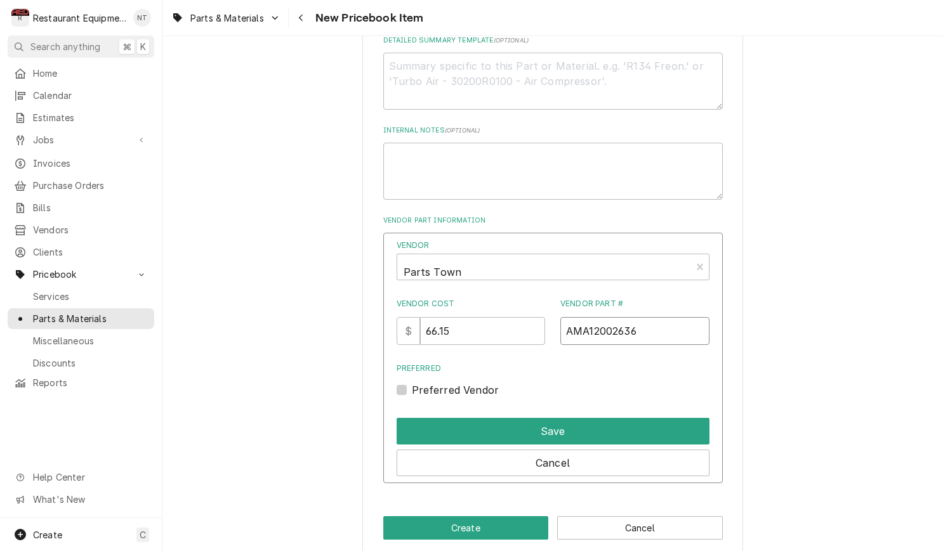
type input "AMA12002636"
click at [412, 383] on label "Preferred Vendor" at bounding box center [456, 390] width 88 height 15
click at [412, 383] on input "Preferred" at bounding box center [568, 397] width 313 height 28
checkbox input "true"
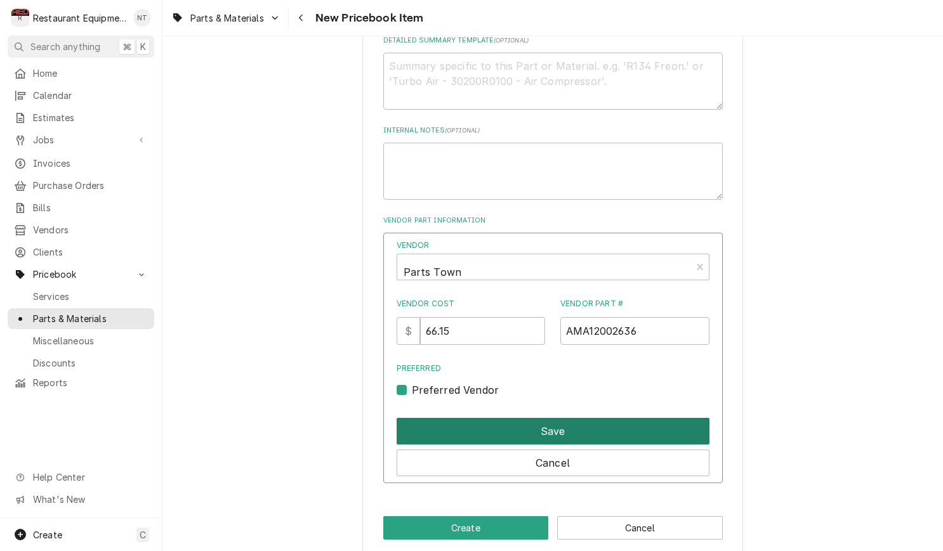
click at [522, 418] on button "Save" at bounding box center [553, 431] width 313 height 27
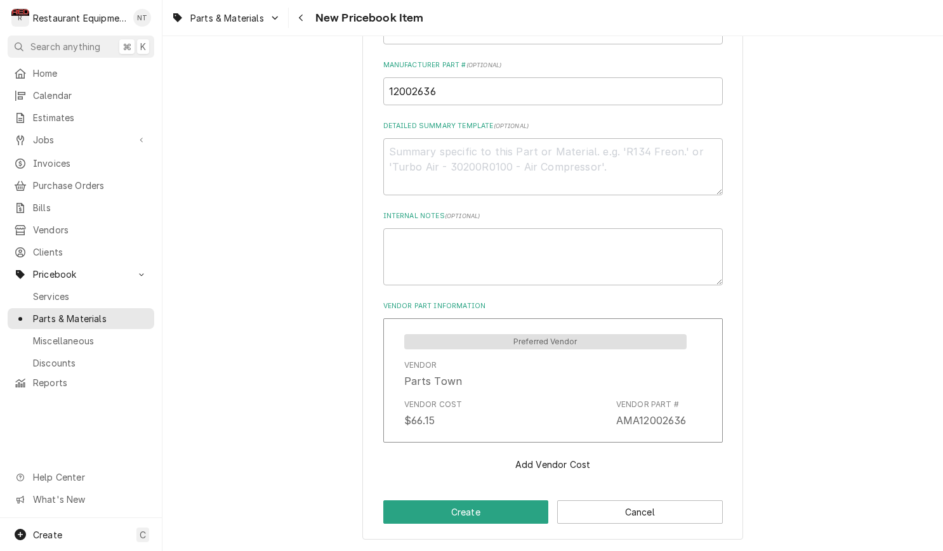
scroll to position [524, 0]
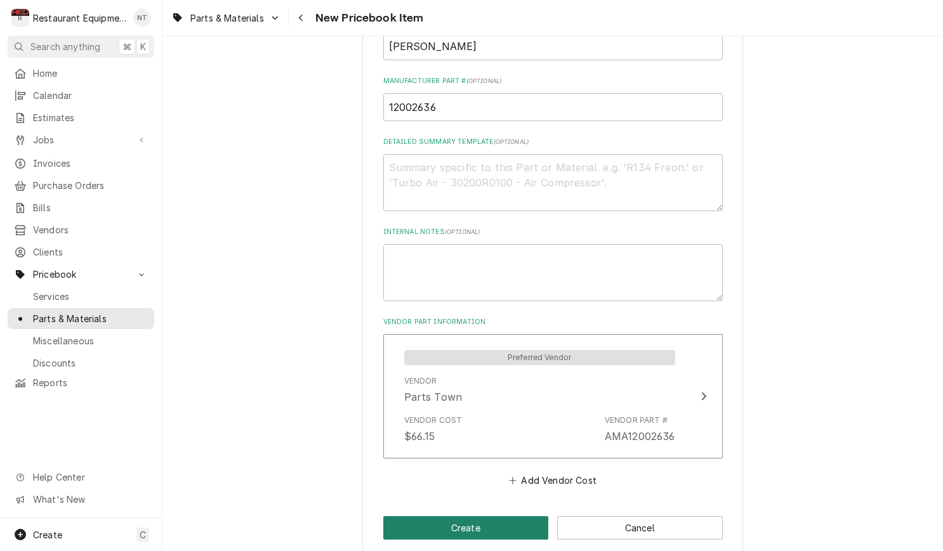
click at [490, 516] on button "Create" at bounding box center [466, 527] width 166 height 23
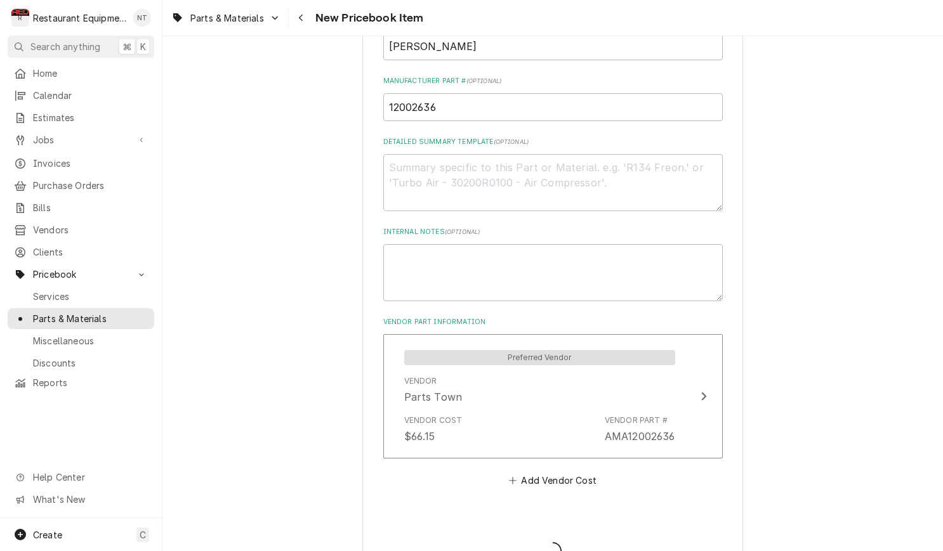
type textarea "x"
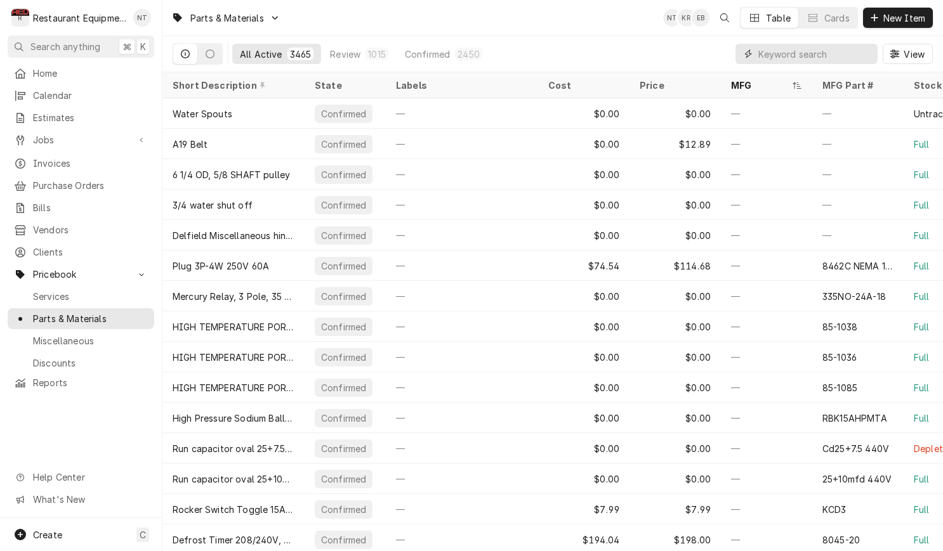
click at [787, 59] on input "Dynamic Content Wrapper" at bounding box center [814, 54] width 113 height 20
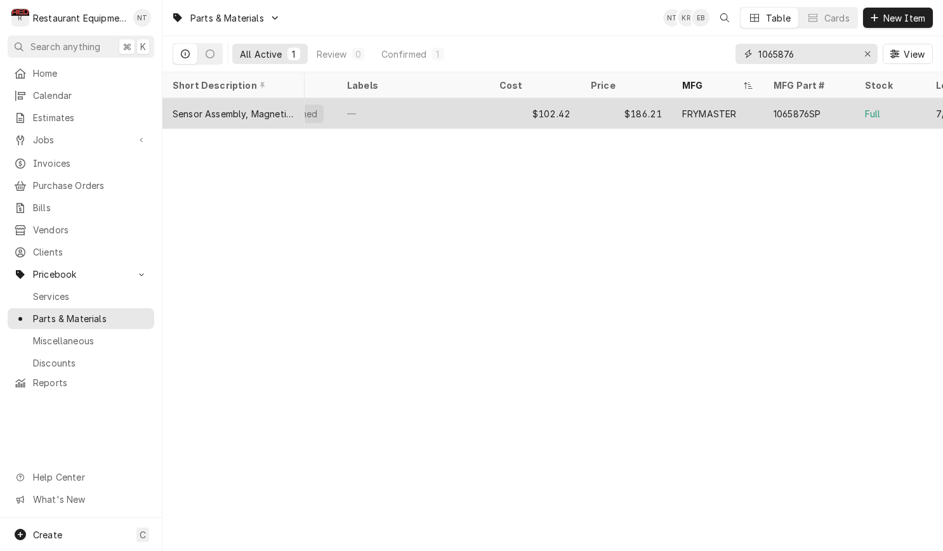
scroll to position [0, 46]
type input "1065876"
click at [683, 108] on div "FRYMASTER" at bounding box center [719, 113] width 91 height 30
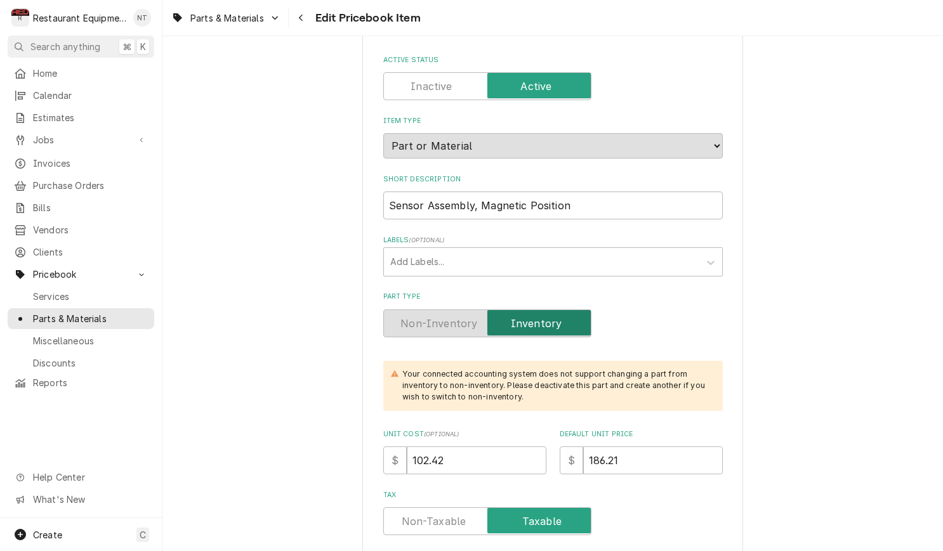
scroll to position [78, 0]
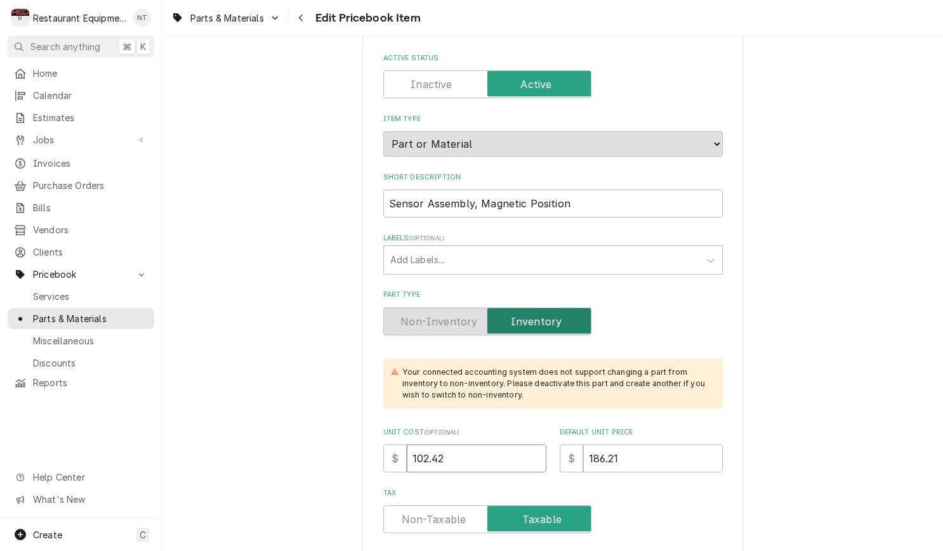
click at [499, 445] on input "102.42" at bounding box center [477, 459] width 140 height 28
type textarea "x"
type input "102.4"
type textarea "x"
type input "102"
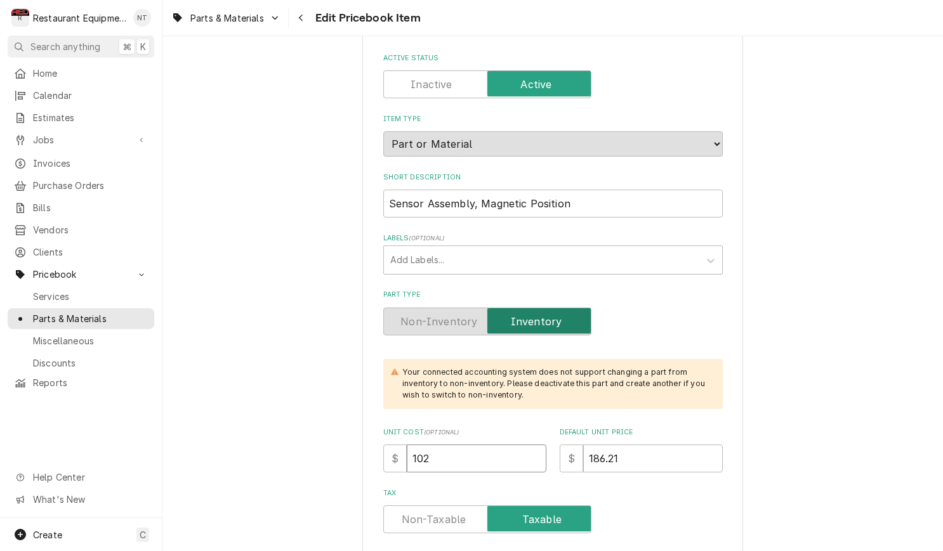
type textarea "x"
type input "10"
type textarea "x"
type input "107"
type textarea "x"
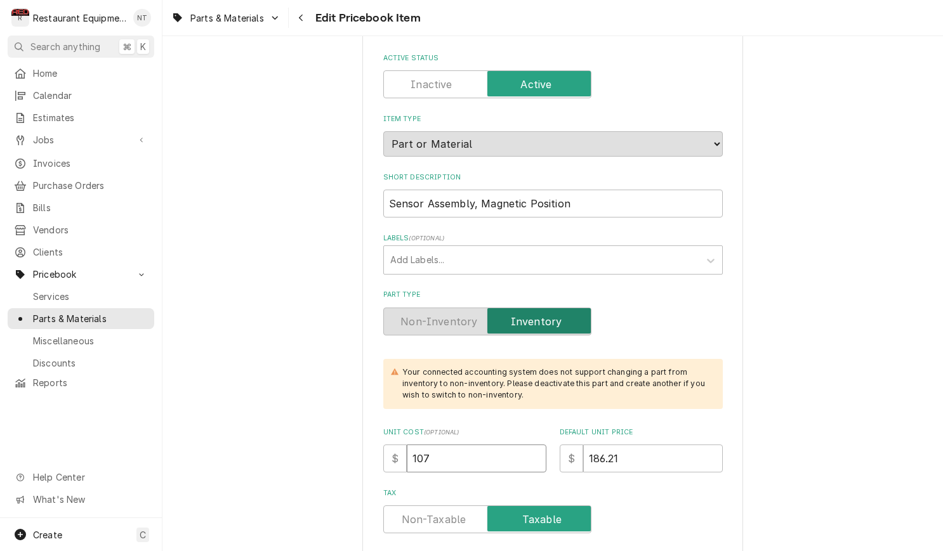
type input "107.5"
type textarea "x"
type input "107.54"
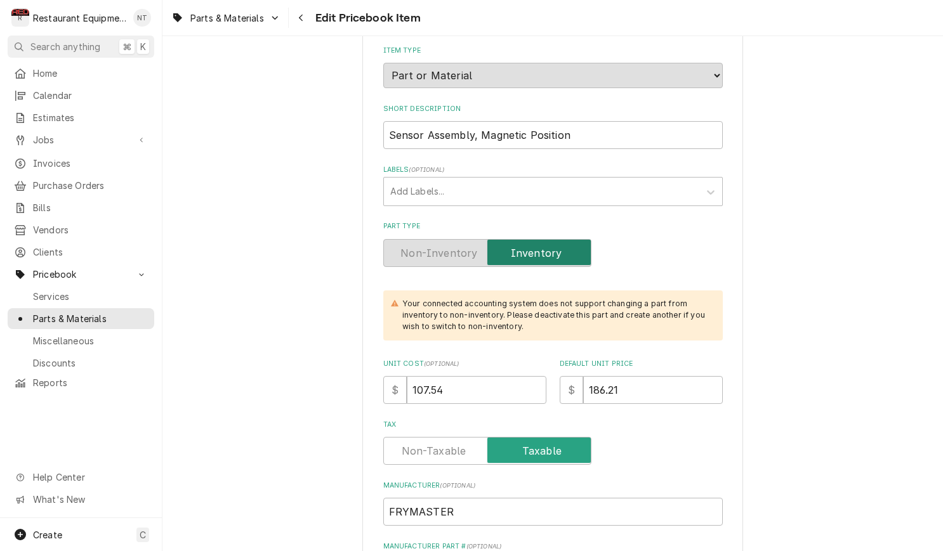
scroll to position [149, 0]
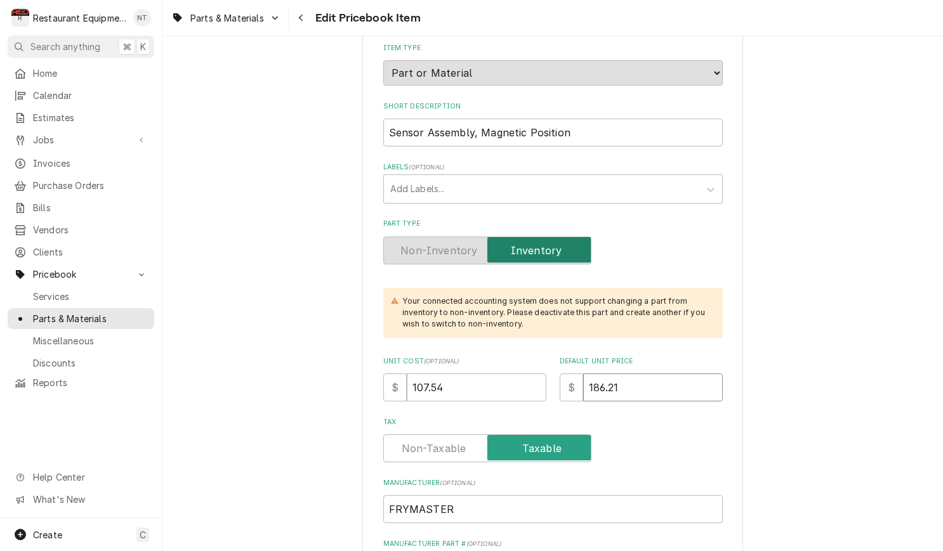
click at [657, 374] on input "186.21" at bounding box center [653, 388] width 140 height 28
click at [655, 374] on input "186.21" at bounding box center [653, 388] width 140 height 28
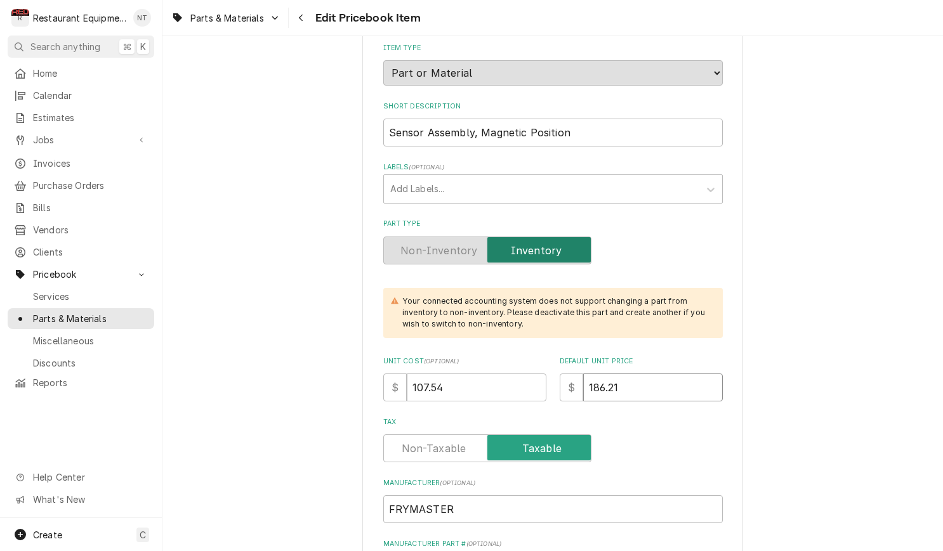
type textarea "x"
type input "1"
type textarea "x"
type input "19"
type textarea "x"
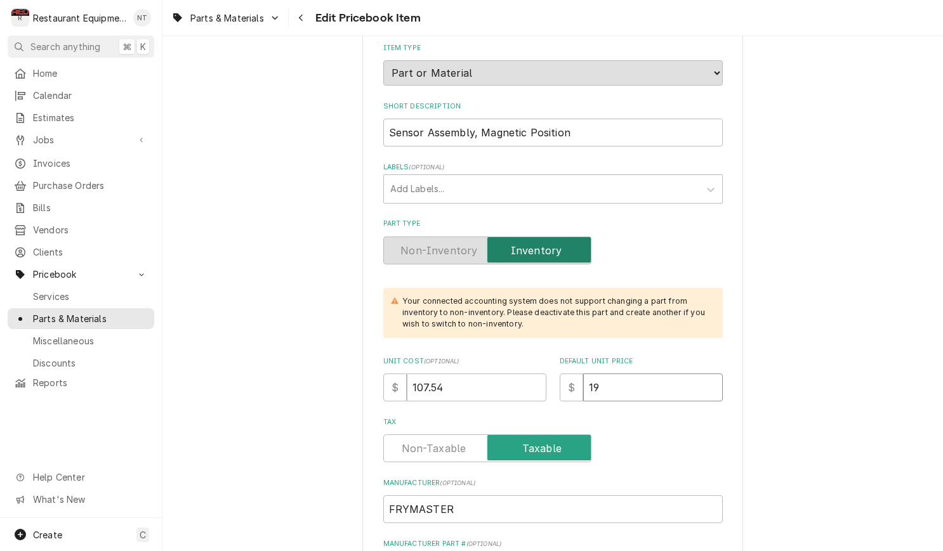
type input "195"
type textarea "x"
type input "195.5"
type textarea "x"
type input "195.52"
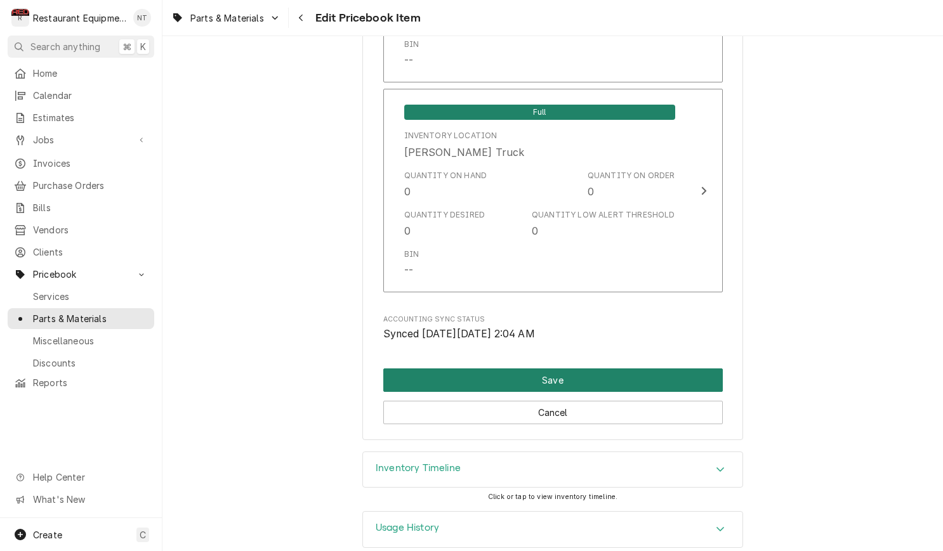
click at [551, 369] on button "Save" at bounding box center [552, 380] width 339 height 23
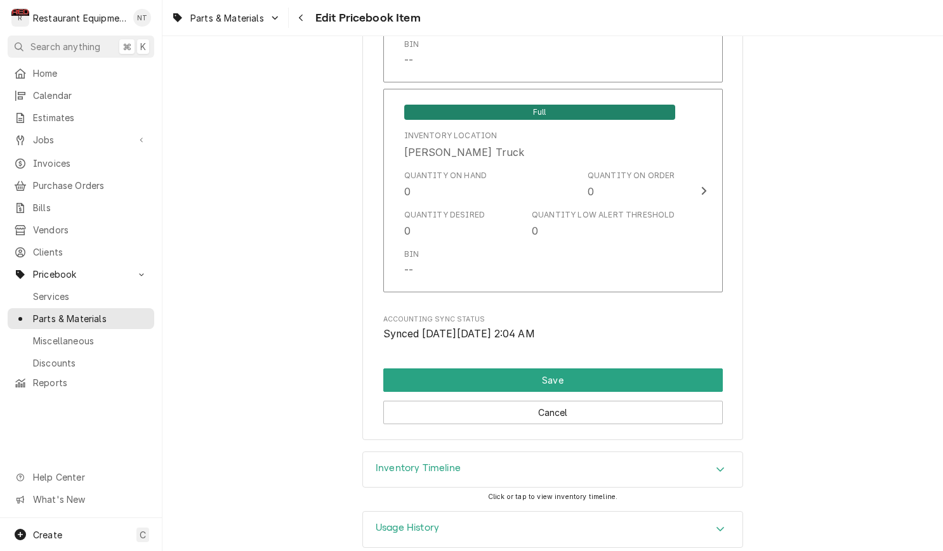
scroll to position [8252, 0]
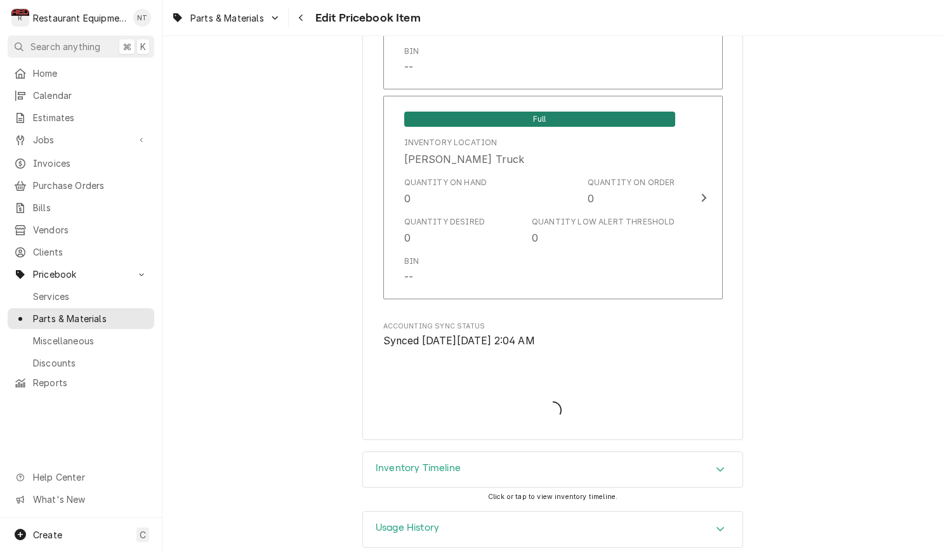
type textarea "x"
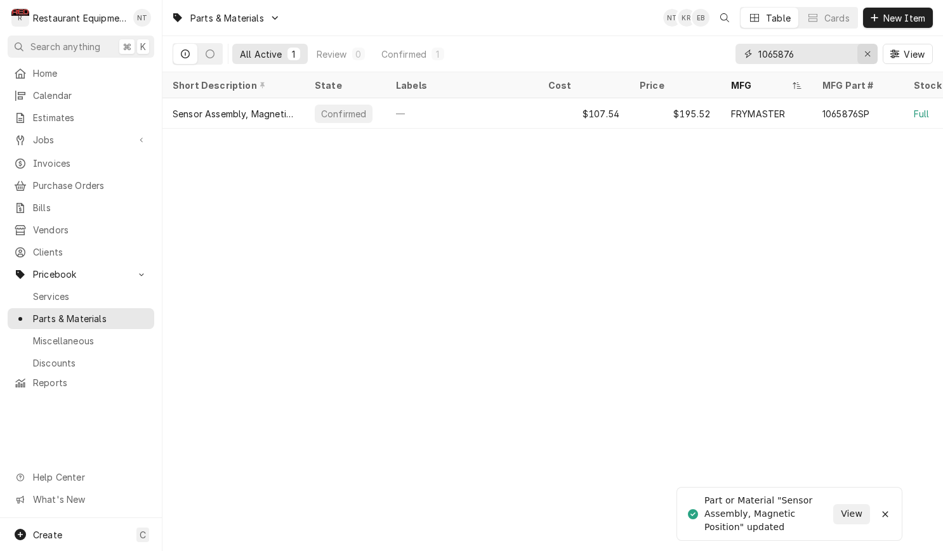
click at [867, 55] on icon "Erase input" at bounding box center [867, 53] width 5 height 5
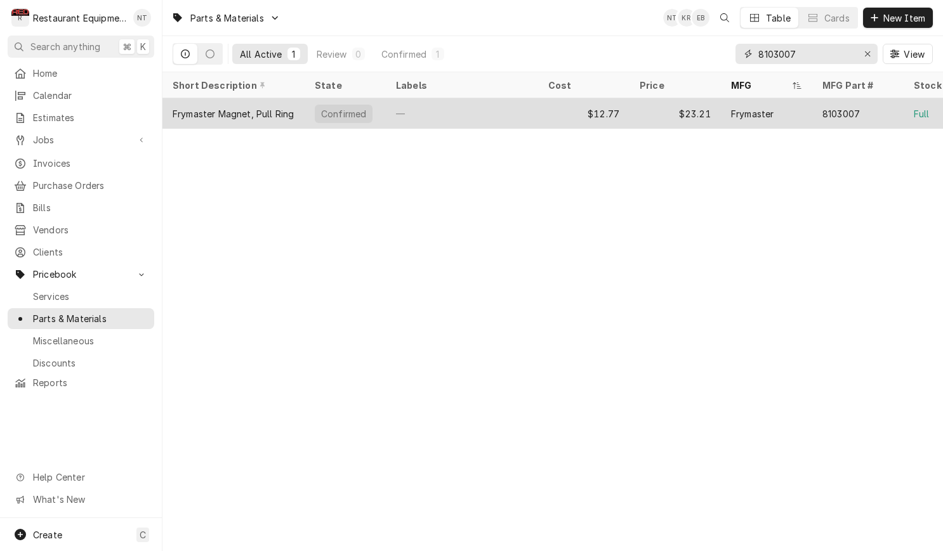
type input "8103007"
click at [802, 115] on div "Frymaster" at bounding box center [766, 113] width 91 height 30
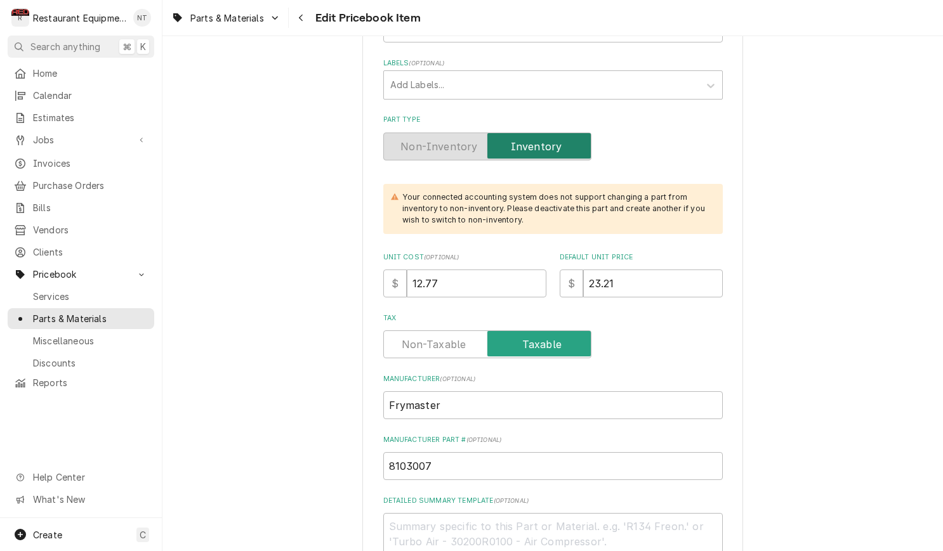
scroll to position [254, 0]
click at [478, 275] on input "12.77" at bounding box center [477, 283] width 140 height 28
click at [478, 273] on input "12.77" at bounding box center [477, 283] width 140 height 28
type textarea "x"
type input "1"
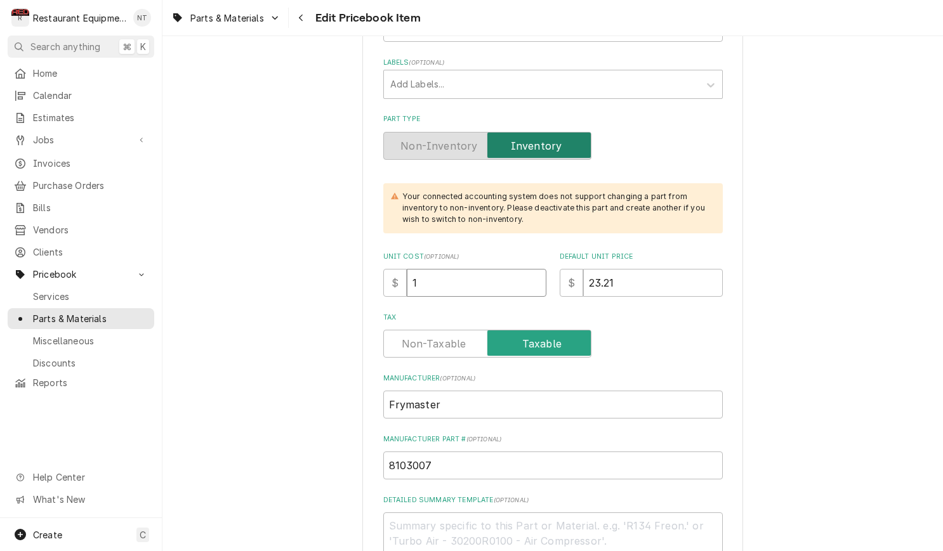
type textarea "x"
type input "13"
type textarea "x"
type input "13.4"
type textarea "x"
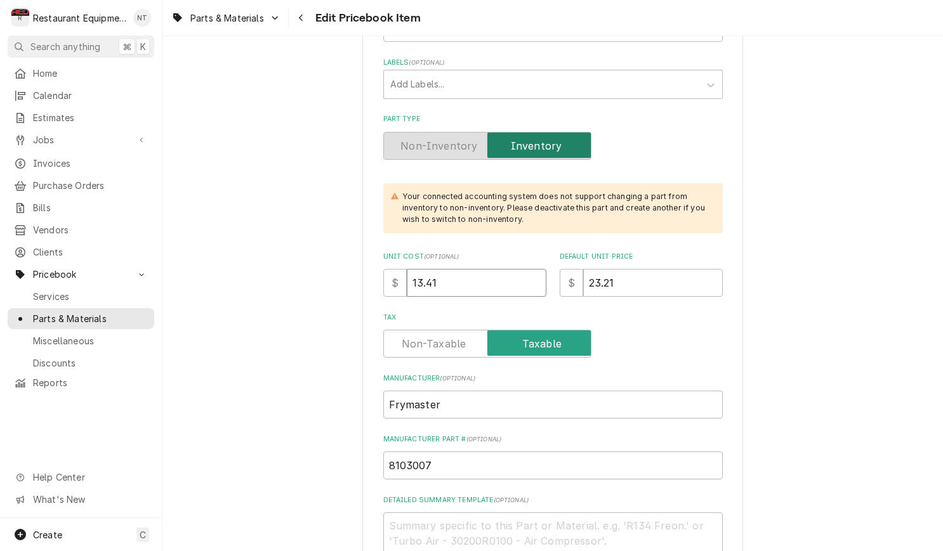
type input "13.41"
click at [668, 271] on input "23.21" at bounding box center [653, 283] width 140 height 28
type textarea "x"
type input "2"
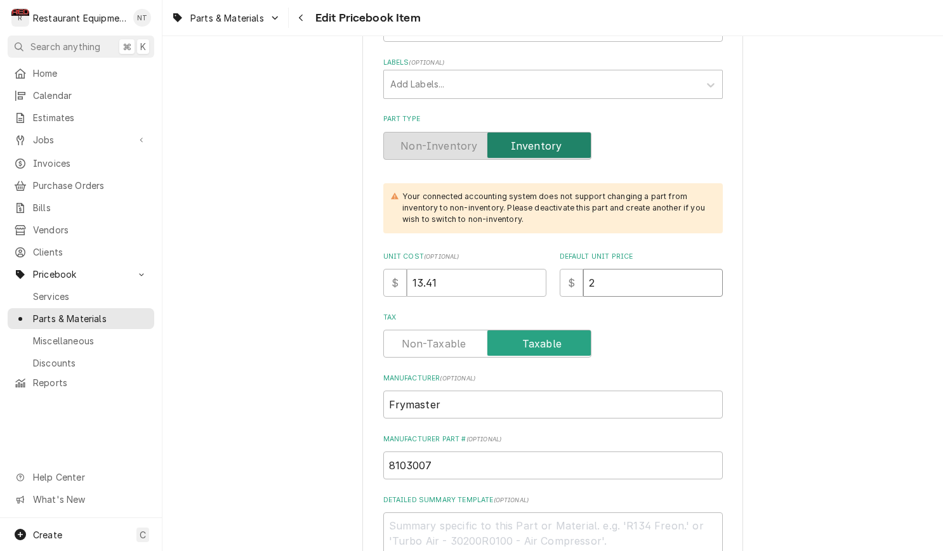
type textarea "x"
type input "24"
type textarea "x"
type input "24.3"
type textarea "x"
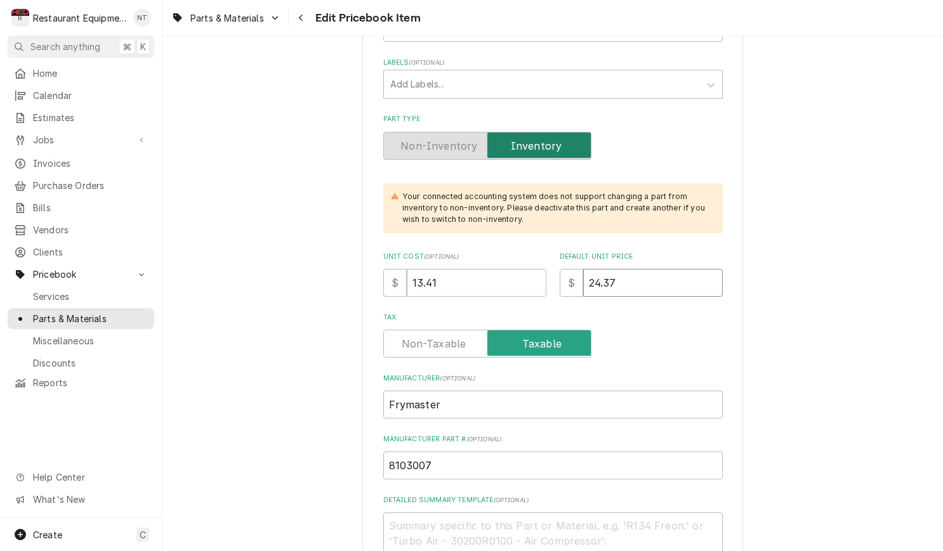
type input "24.37"
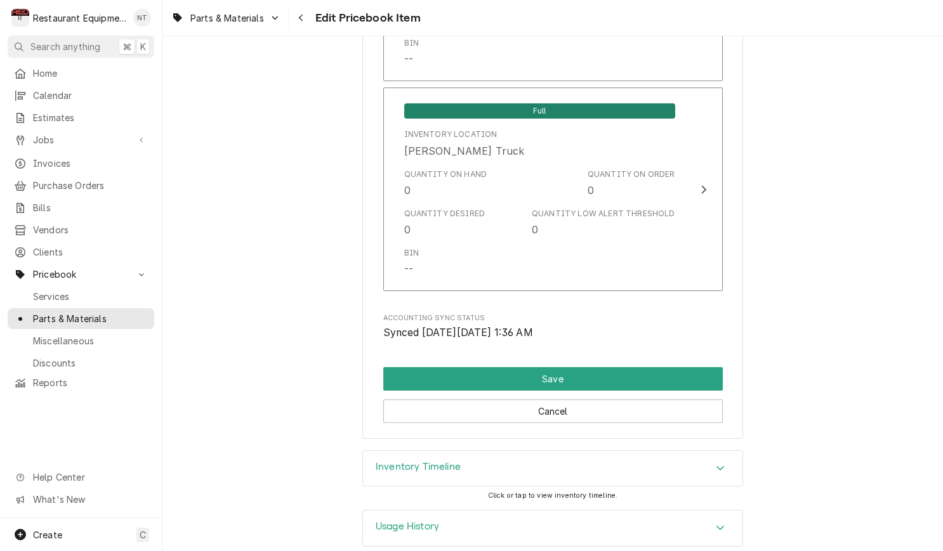
scroll to position [8259, 0]
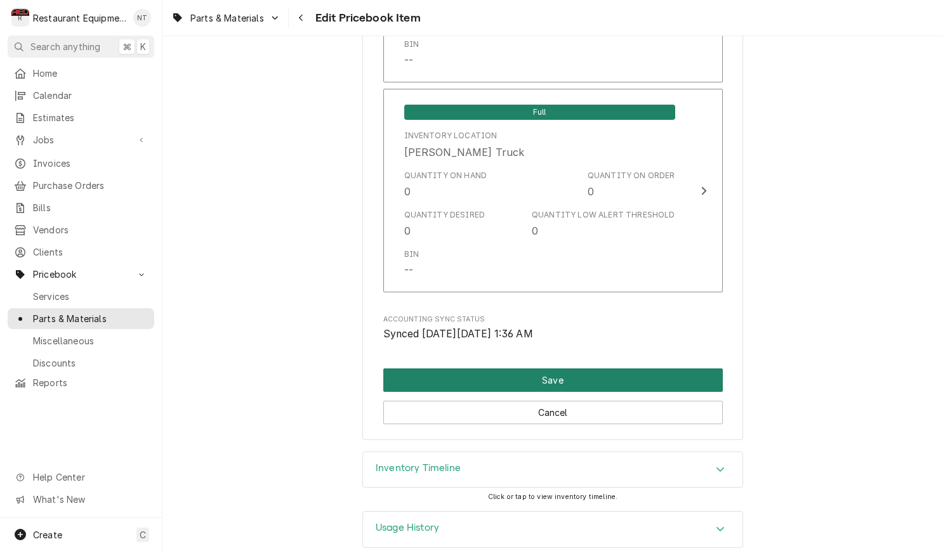
click at [693, 369] on button "Save" at bounding box center [552, 380] width 339 height 23
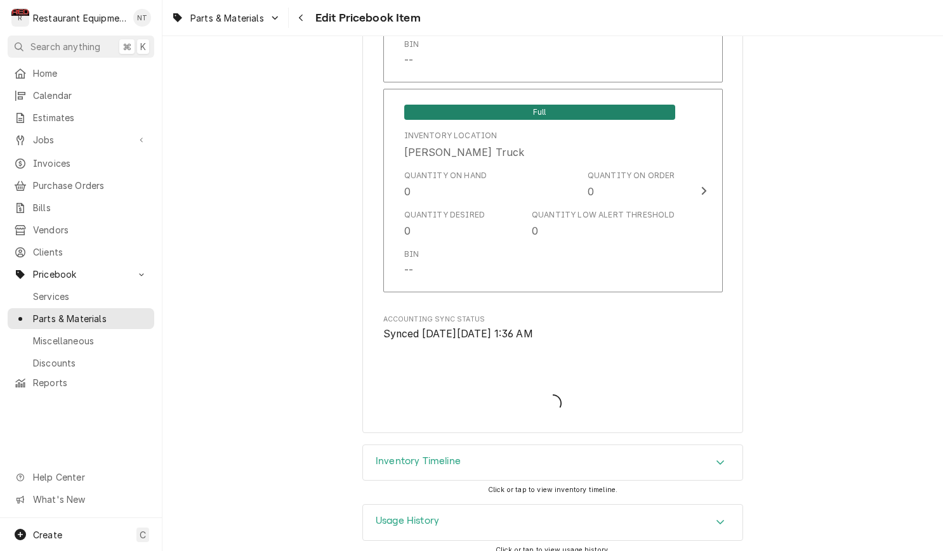
type textarea "x"
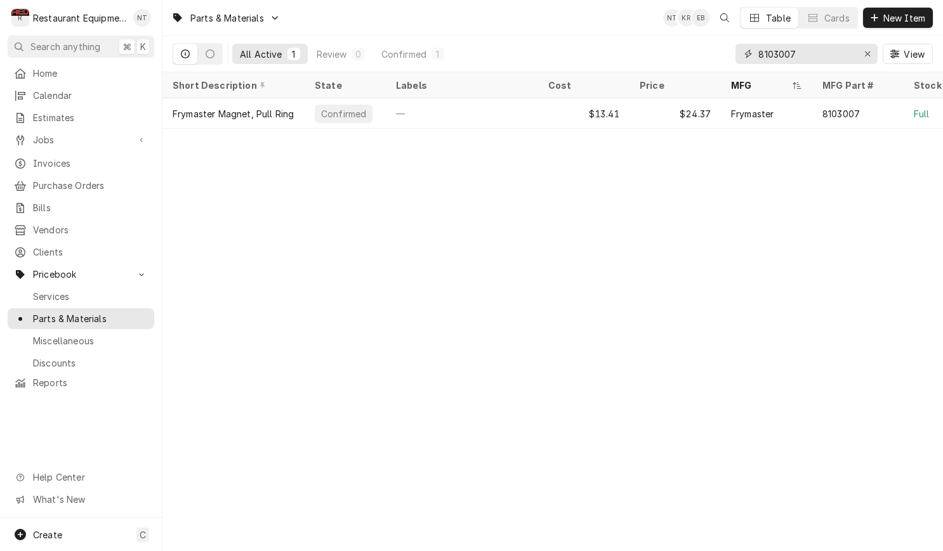
click at [794, 53] on input "8103007" at bounding box center [805, 54] width 95 height 20
click at [794, 54] on input "8103007" at bounding box center [805, 54] width 95 height 20
click at [795, 54] on input "8103007" at bounding box center [805, 54] width 95 height 20
type input "8"
type input "263191"
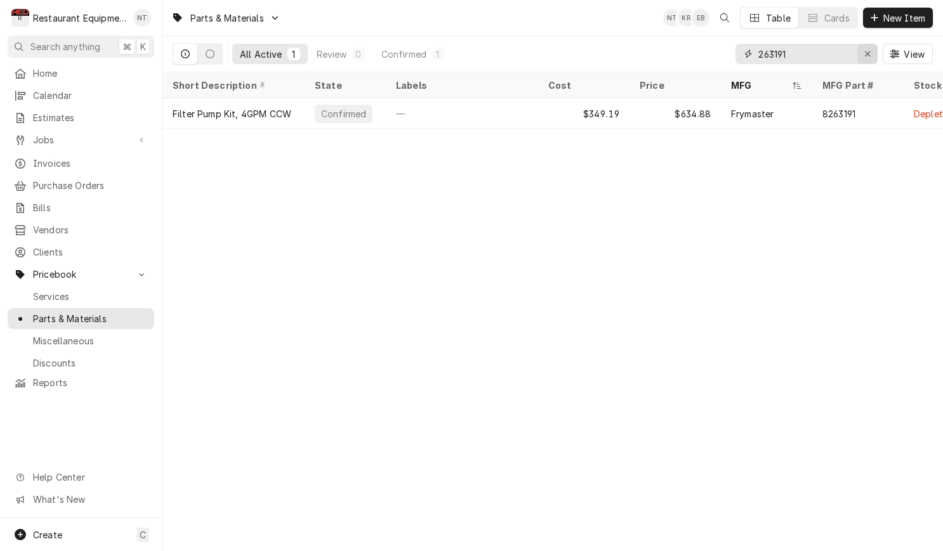
click at [864, 53] on icon "Erase input" at bounding box center [867, 53] width 7 height 9
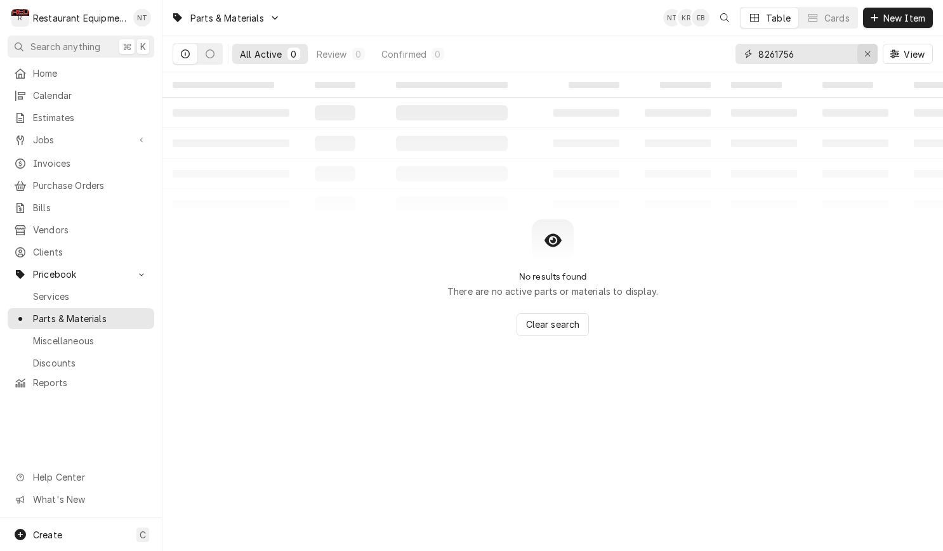
type input "8261756"
click at [861, 51] on div "Erase input" at bounding box center [867, 54] width 13 height 13
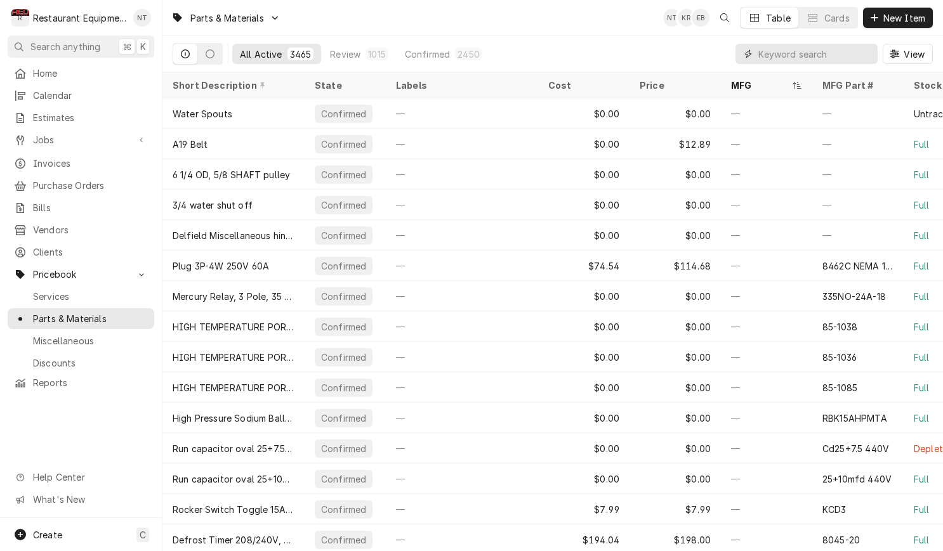
click at [826, 48] on input "Dynamic Content Wrapper" at bounding box center [814, 54] width 113 height 20
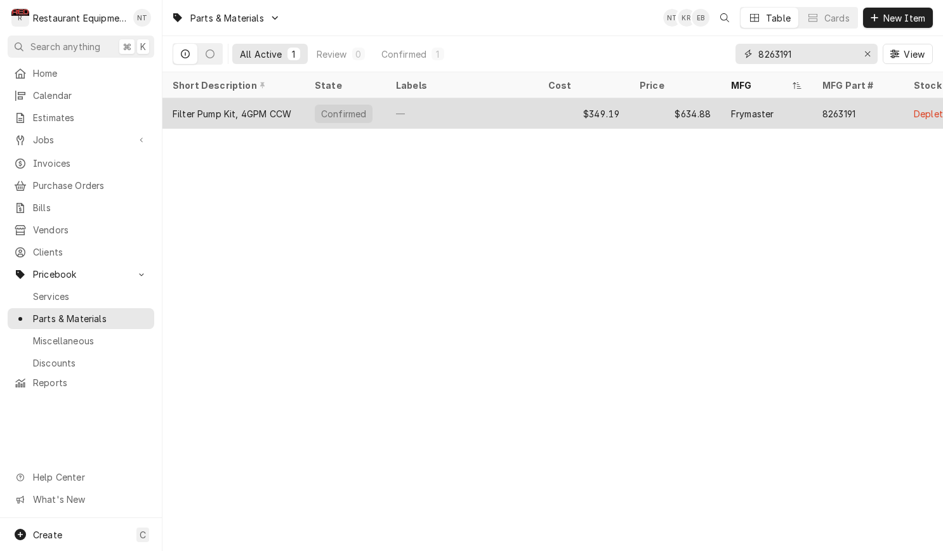
type input "8263191"
click at [502, 119] on div "—" at bounding box center [462, 113] width 152 height 30
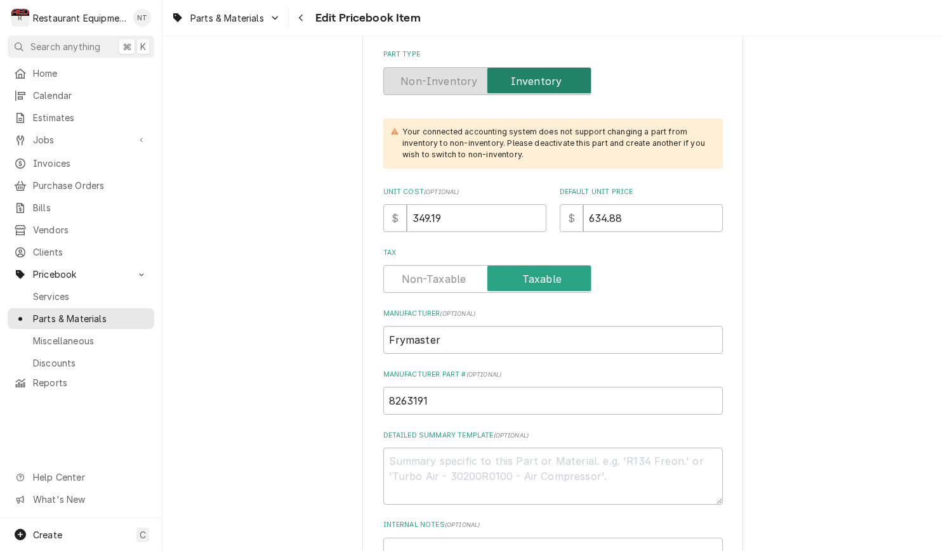
scroll to position [335, 0]
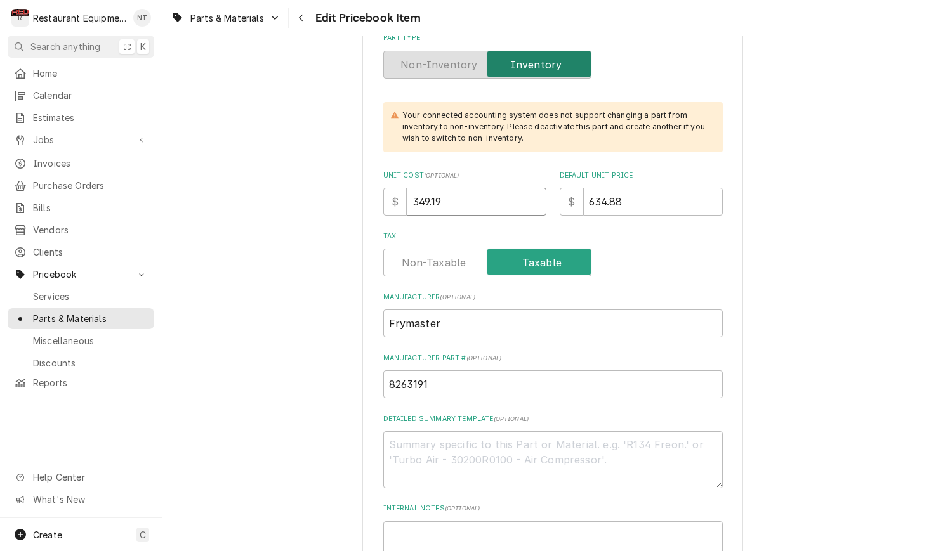
click at [466, 188] on input "349.19" at bounding box center [477, 202] width 140 height 28
type textarea "x"
type input "3"
type textarea "x"
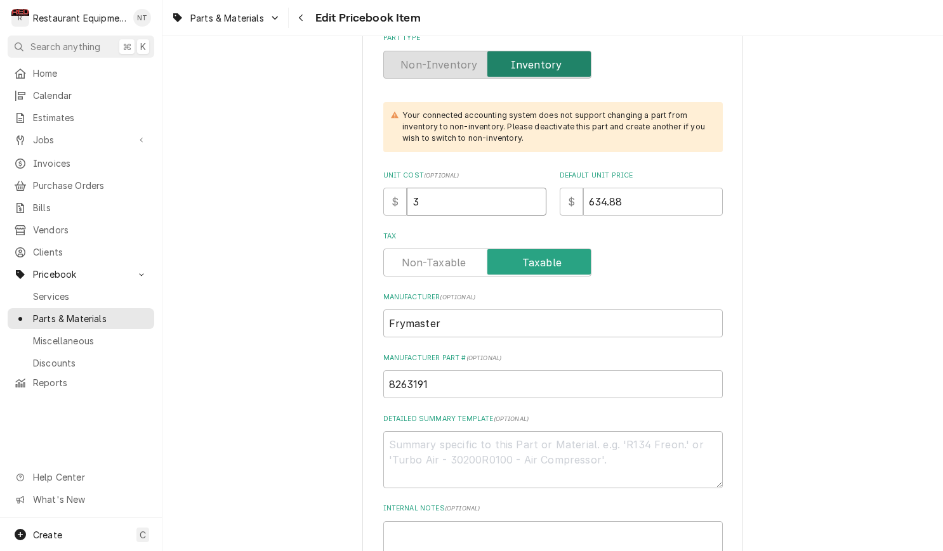
type input "36"
type textarea "x"
type input "366"
type textarea "x"
type input "366.6"
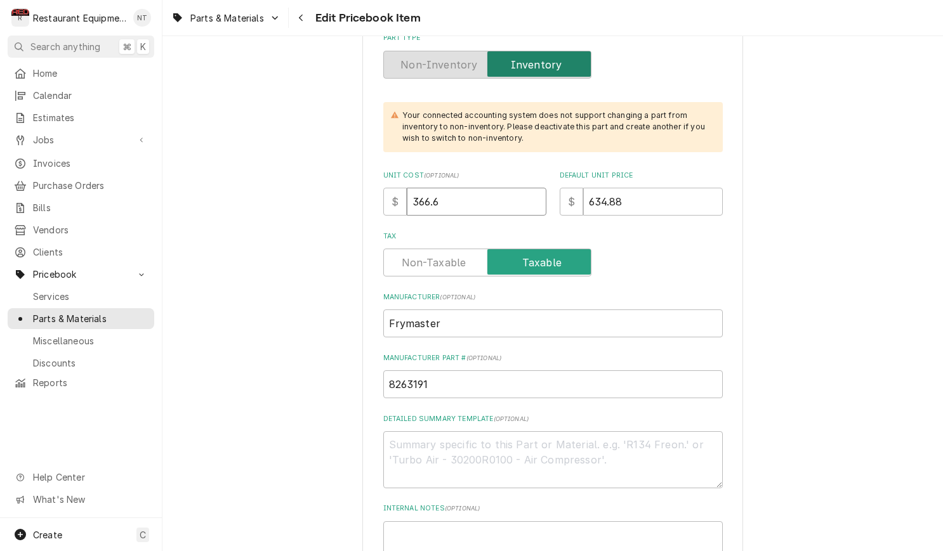
type textarea "x"
type input "366.65"
click at [653, 188] on input "634.88" at bounding box center [653, 202] width 140 height 28
type textarea "x"
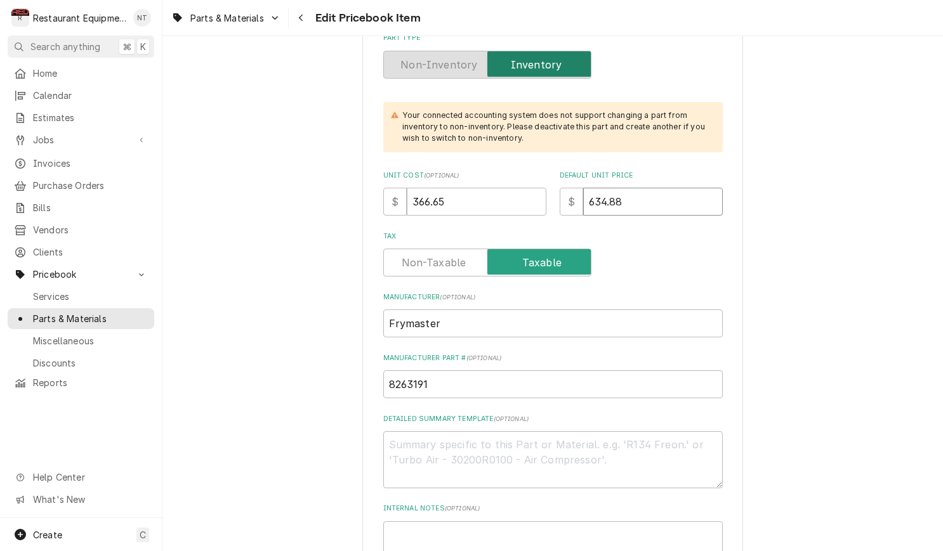
type input "6"
type textarea "x"
type input "66"
type textarea "x"
type input "666"
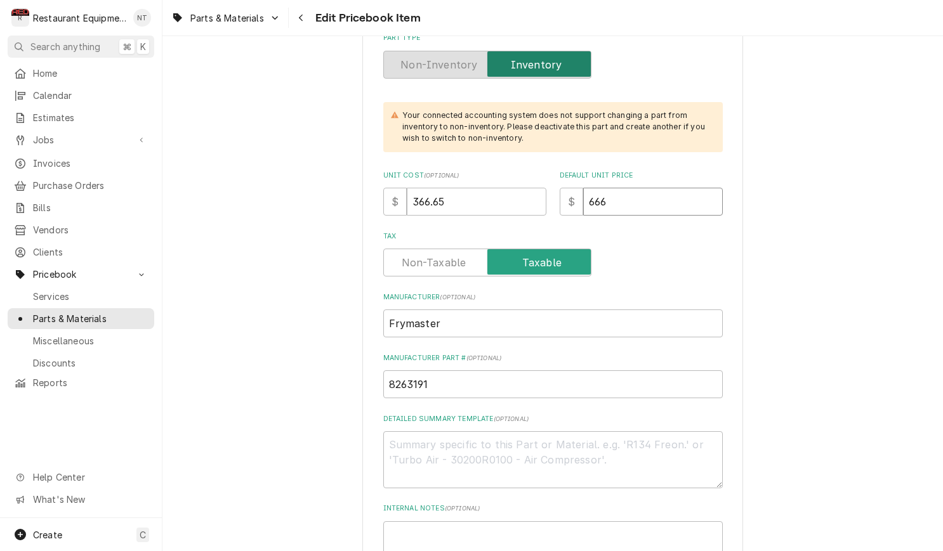
type textarea "x"
type input "666.6"
type textarea "x"
type input "666.62"
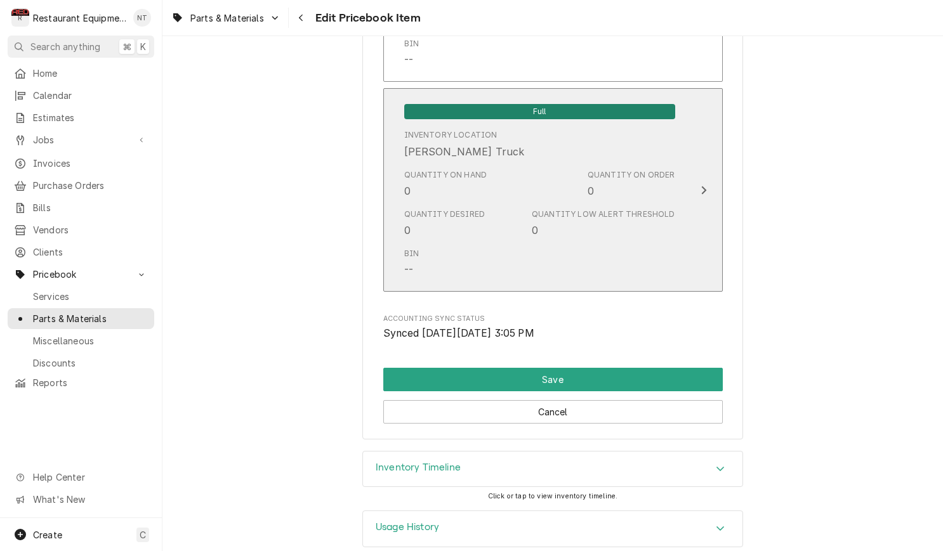
scroll to position [8259, 0]
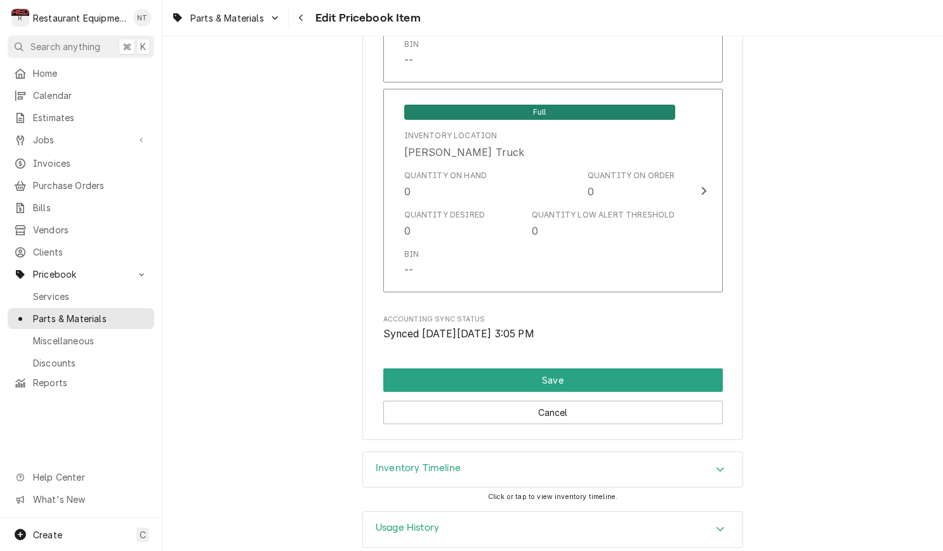
click at [710, 369] on button "Save" at bounding box center [552, 380] width 339 height 23
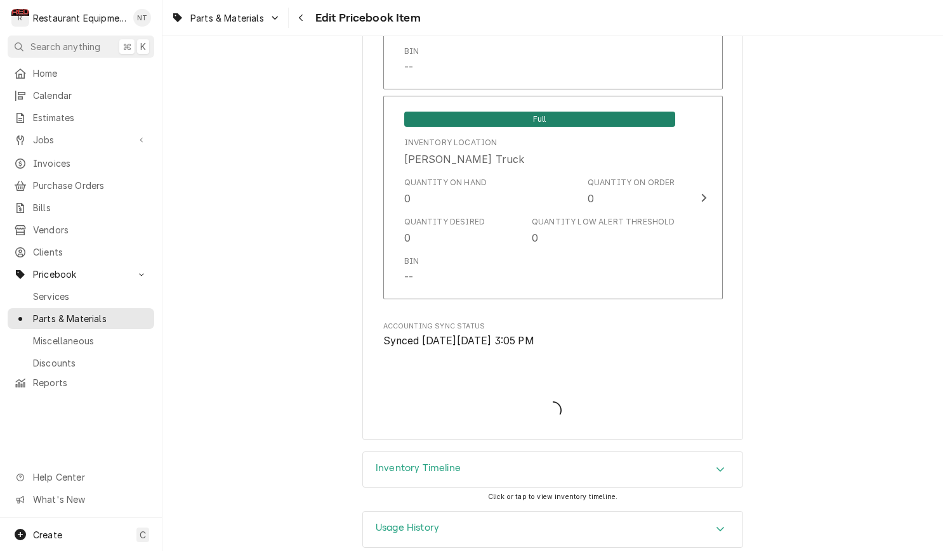
type textarea "x"
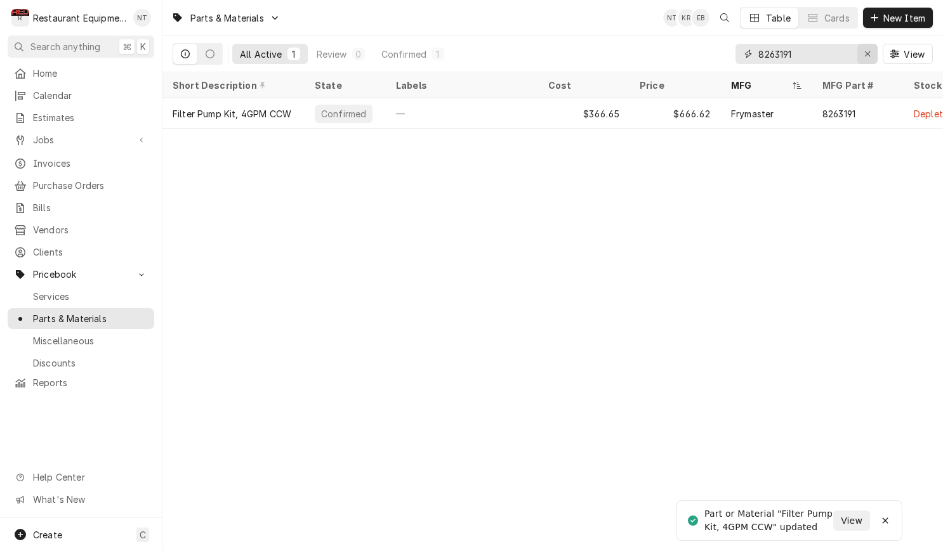
click at [863, 59] on div "Erase input" at bounding box center [867, 54] width 13 height 13
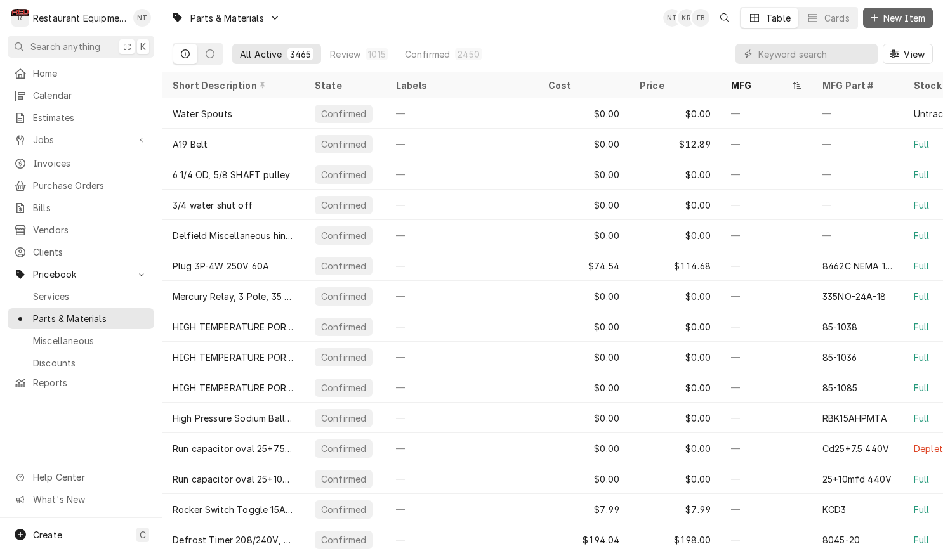
click at [884, 27] on button "New Item" at bounding box center [898, 18] width 70 height 20
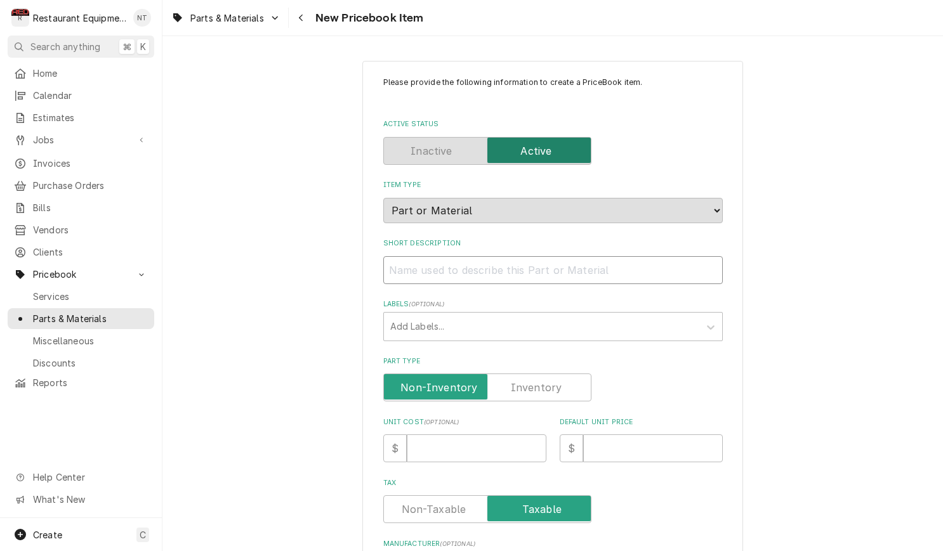
click at [584, 259] on input "Short Description" at bounding box center [552, 270] width 339 height 28
paste input "Frymaster 8261756 Motor Kit, 1/3HP, 208V, 50/60HZ"
type textarea "x"
type input "Frymaster 8261756 Motor Kit, 1/3HP, 208V, 50/60HZ"
drag, startPoint x: 482, startPoint y: 254, endPoint x: 401, endPoint y: 258, distance: 81.3
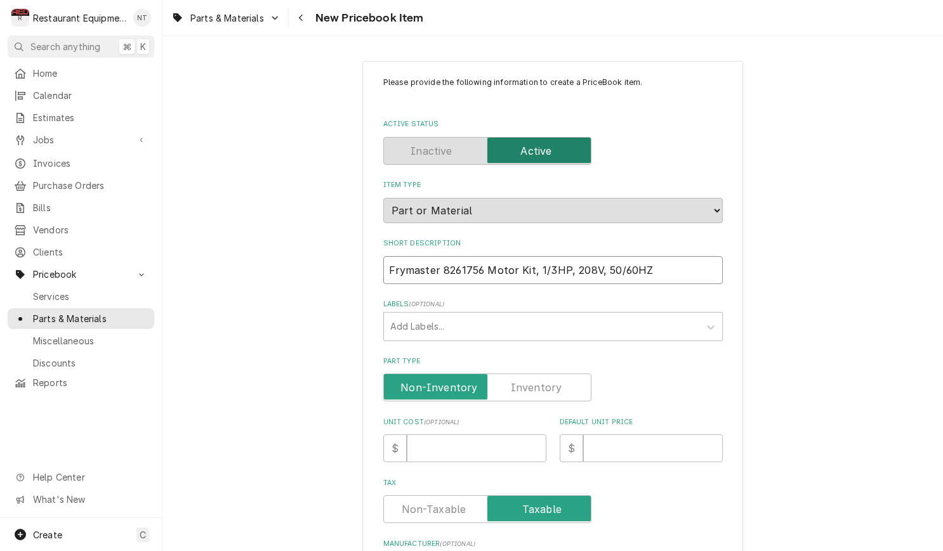
click at [391, 259] on input "Frymaster 8261756 Motor Kit, 1/3HP, 208V, 50/60HZ" at bounding box center [552, 270] width 339 height 28
type textarea "x"
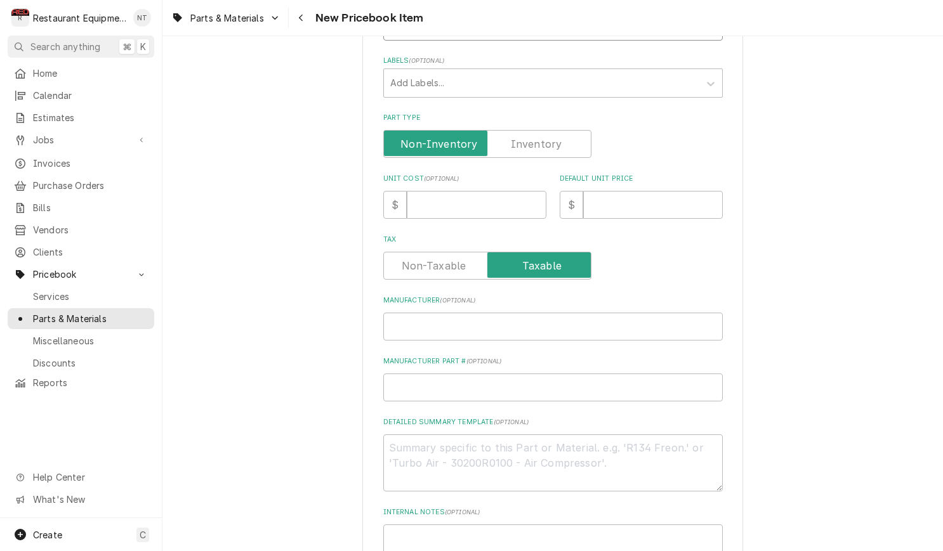
scroll to position [249, 0]
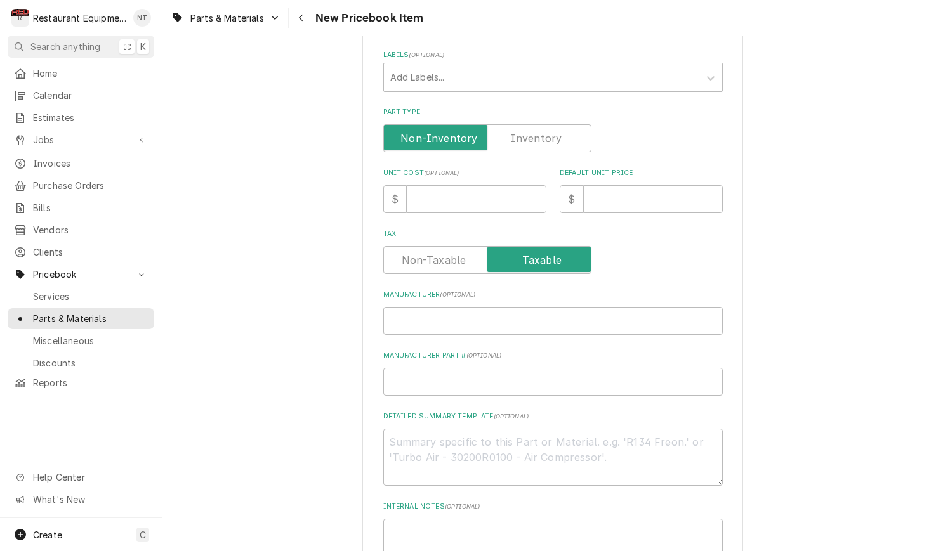
type input "Motor Kit, 1/3HP, 208V, 50/60HZ"
click at [472, 314] on input "Manufacturer ( optional )" at bounding box center [552, 321] width 339 height 28
paste input "Frymaster 8261756"
type textarea "x"
type input "Frymaster 8261756"
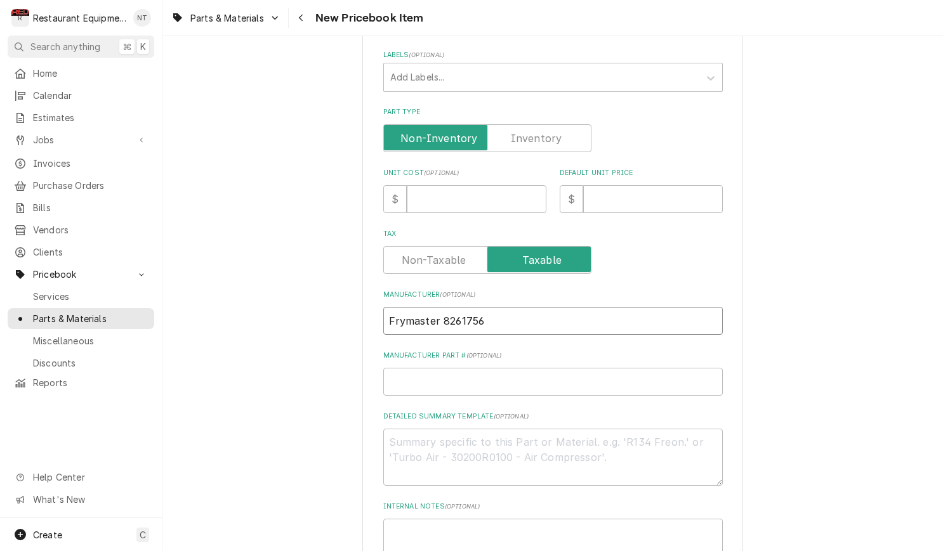
drag, startPoint x: 487, startPoint y: 305, endPoint x: 455, endPoint y: 310, distance: 32.8
click at [442, 312] on input "Frymaster 8261756" at bounding box center [552, 321] width 339 height 28
type textarea "x"
type input "Frymaster"
click at [506, 368] on input "Manufacturer Part # ( optional )" at bounding box center [552, 382] width 339 height 28
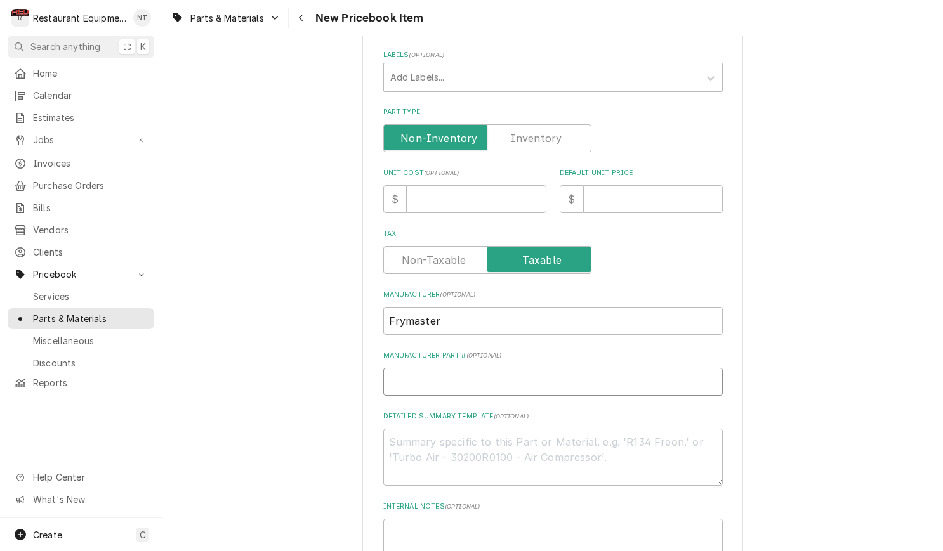
paste input "8261756"
type textarea "x"
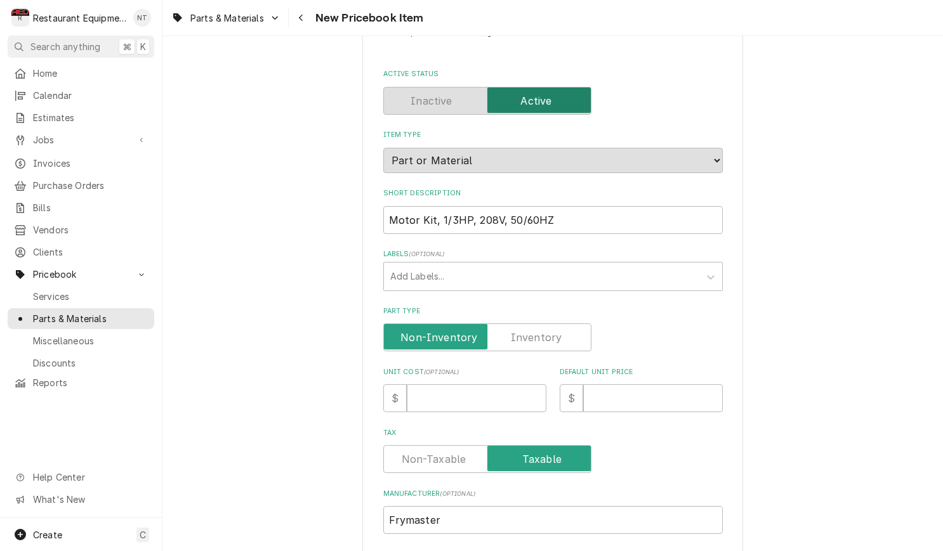
scroll to position [49, 0]
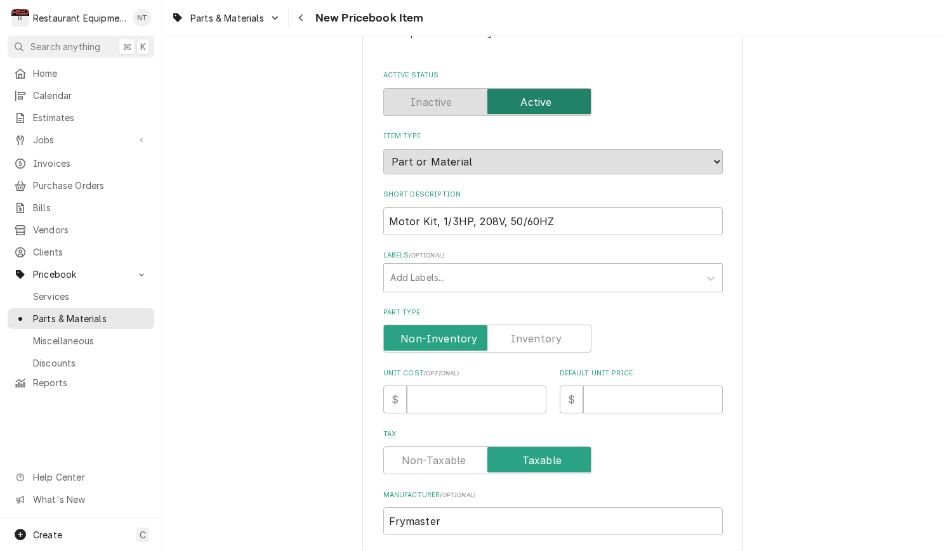
type input "8261756"
click at [502, 390] on input "Unit Cost ( optional )" at bounding box center [477, 400] width 140 height 28
type textarea "x"
type input "5"
type textarea "x"
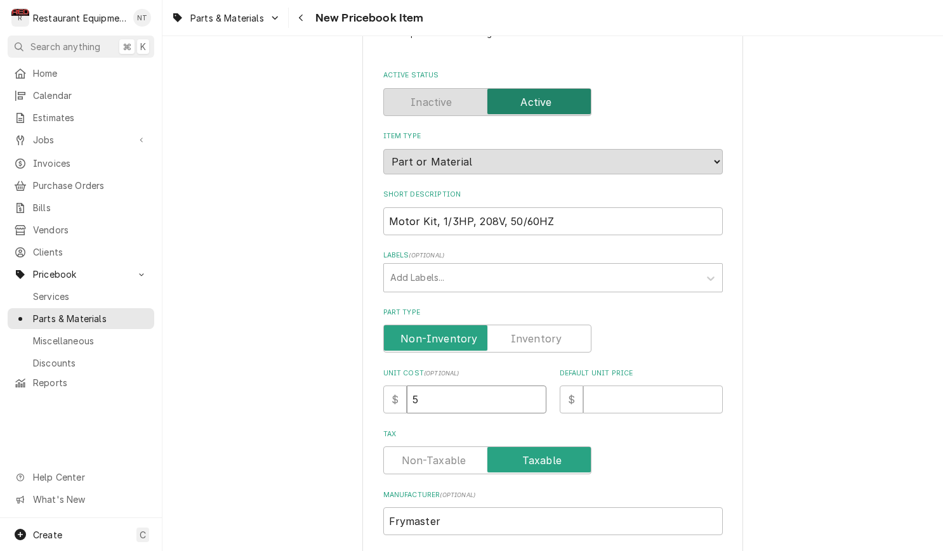
type input "54"
type textarea "x"
type input "549"
type textarea "x"
type input "549.6"
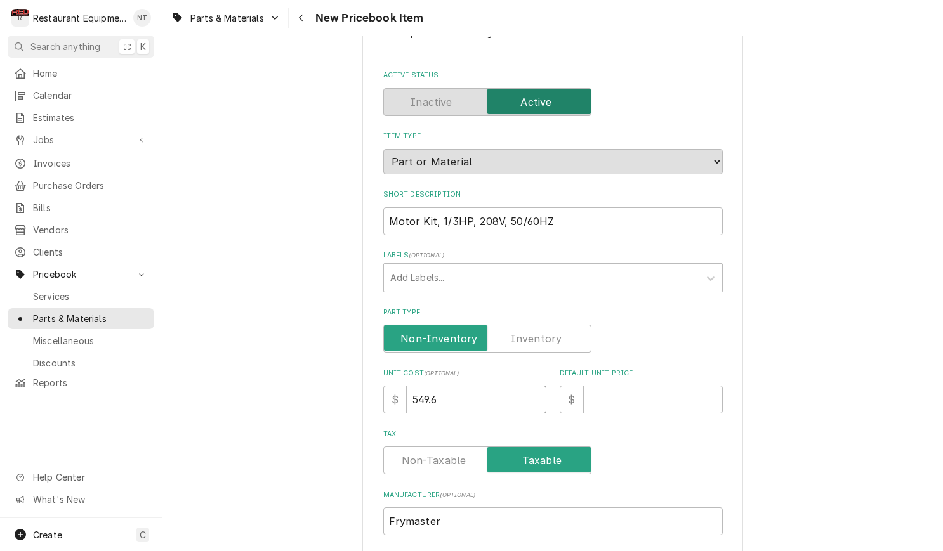
type textarea "x"
type input "549.60"
click at [656, 393] on input "Default Unit Price" at bounding box center [653, 400] width 140 height 28
type textarea "x"
type input "9"
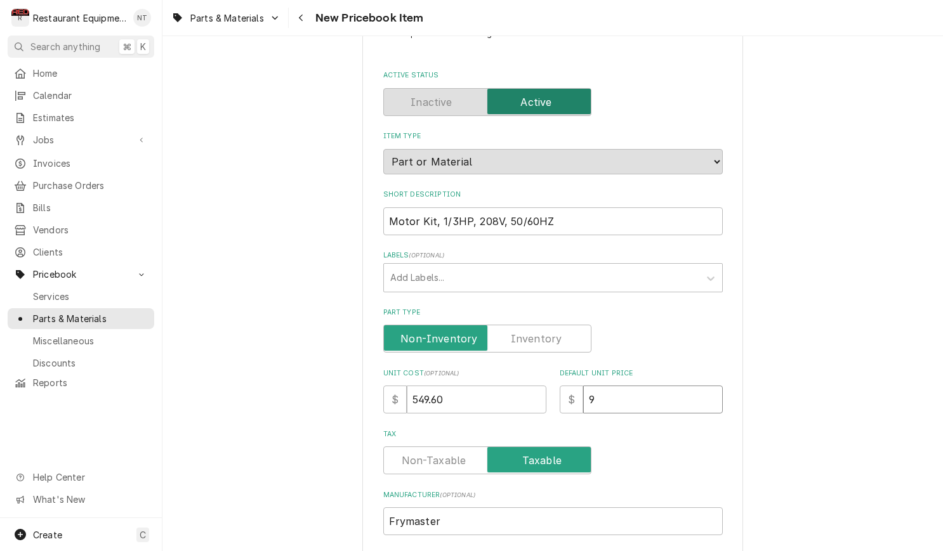
type textarea "x"
type input "99"
type textarea "x"
type input "999"
type textarea "x"
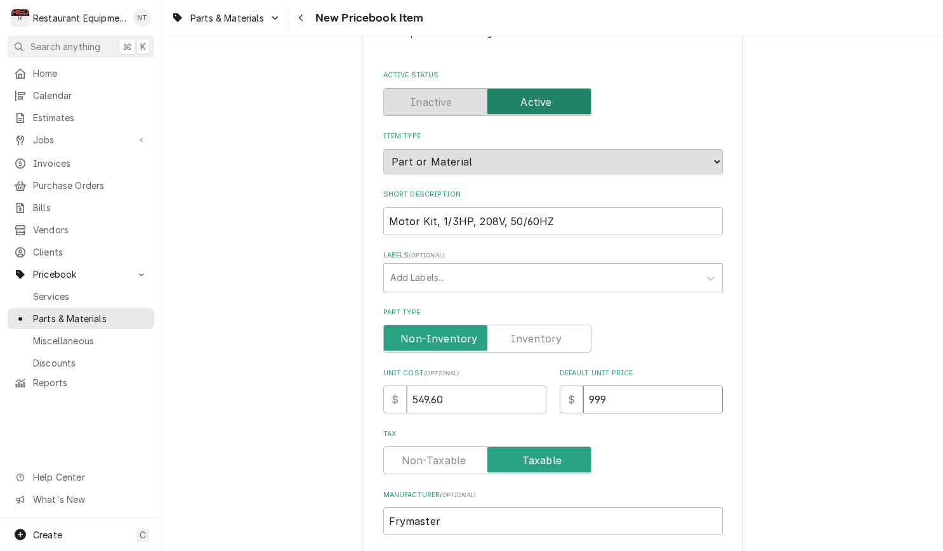
type input "999.2"
type textarea "x"
type input "999.27"
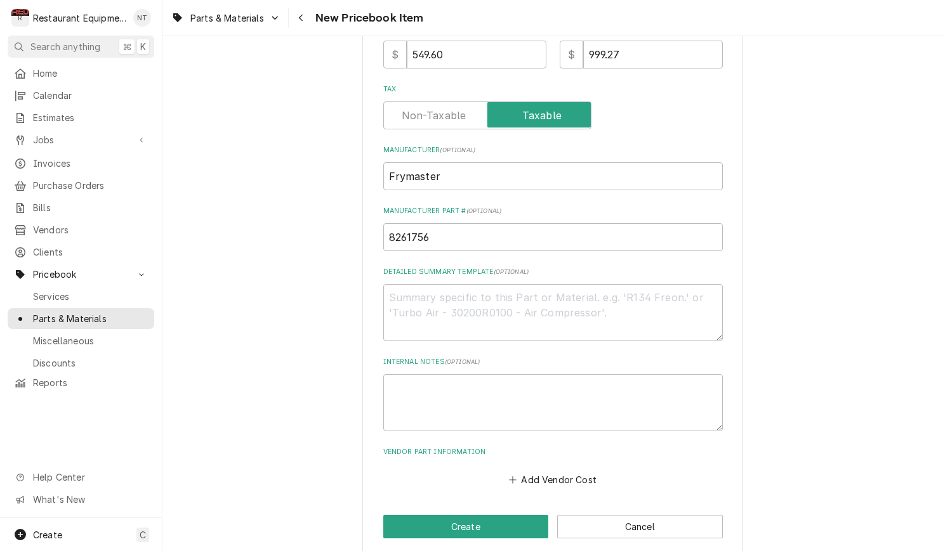
scroll to position [393, 0]
click at [560, 471] on button "Add Vendor Cost" at bounding box center [553, 480] width 92 height 18
type textarea "x"
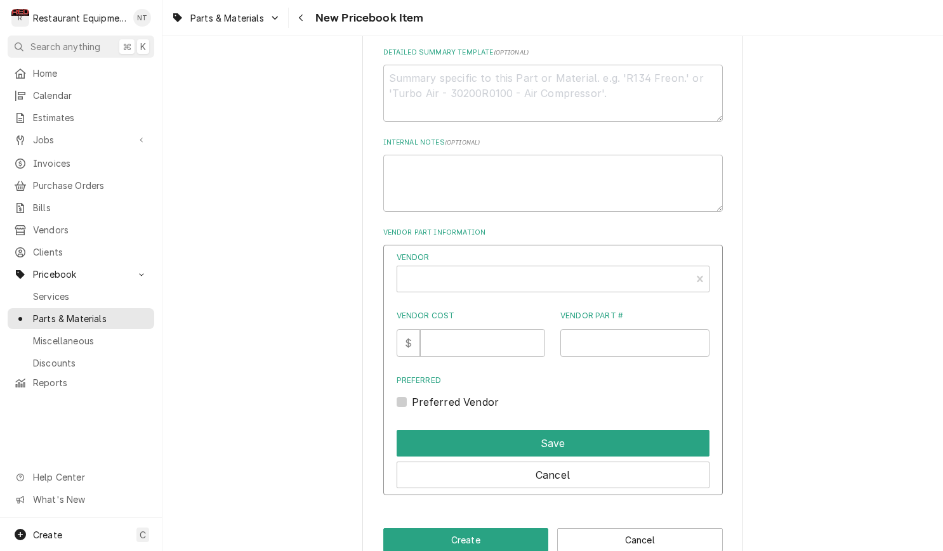
scroll to position [617, 0]
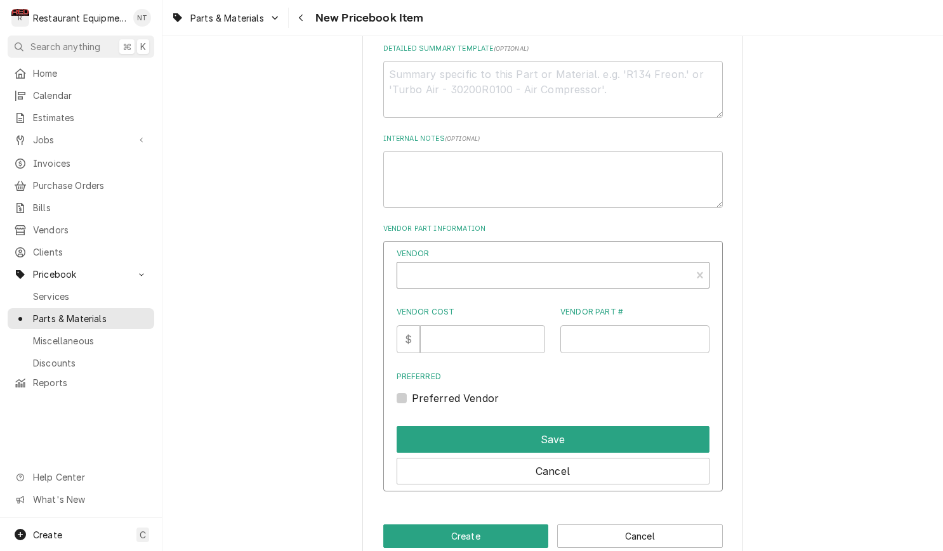
click at [607, 271] on div "Vendor" at bounding box center [544, 280] width 281 height 30
type input "parts tow"
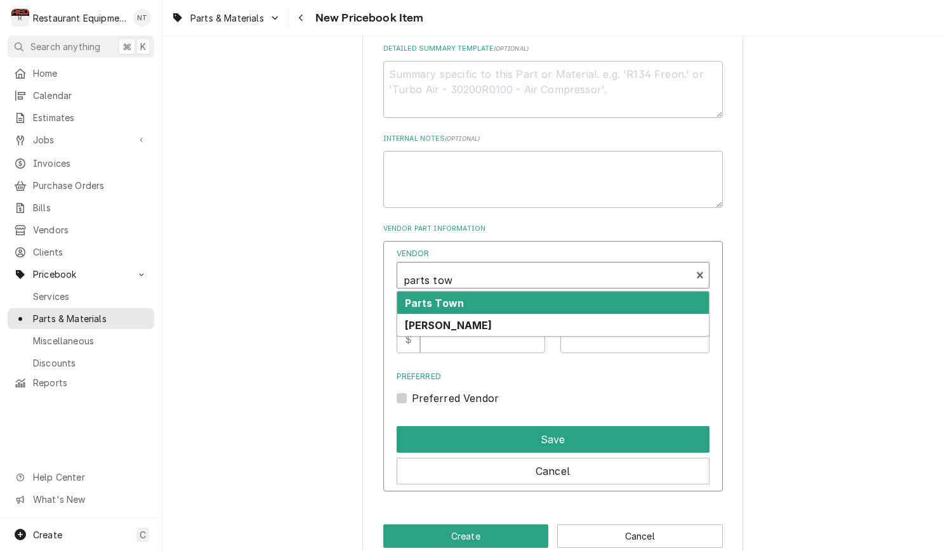
click at [527, 292] on div "Parts Town" at bounding box center [553, 303] width 312 height 22
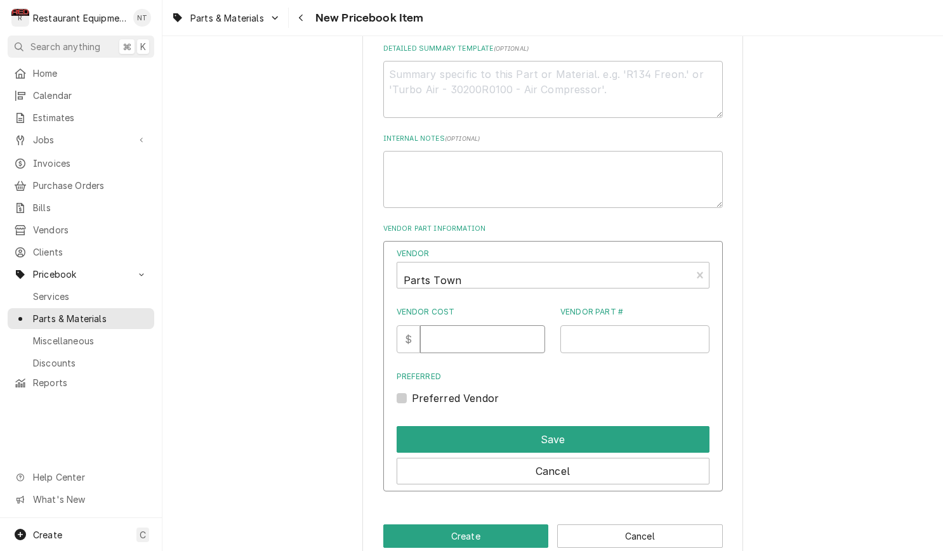
click at [477, 325] on input "Vendor Cost" at bounding box center [482, 339] width 125 height 28
type input "549.60"
drag, startPoint x: 619, startPoint y: 308, endPoint x: 622, endPoint y: 324, distance: 15.7
click at [619, 308] on div "Vendor Part #" at bounding box center [634, 329] width 149 height 47
click at [622, 325] on input "Vendor Part #" at bounding box center [634, 339] width 149 height 28
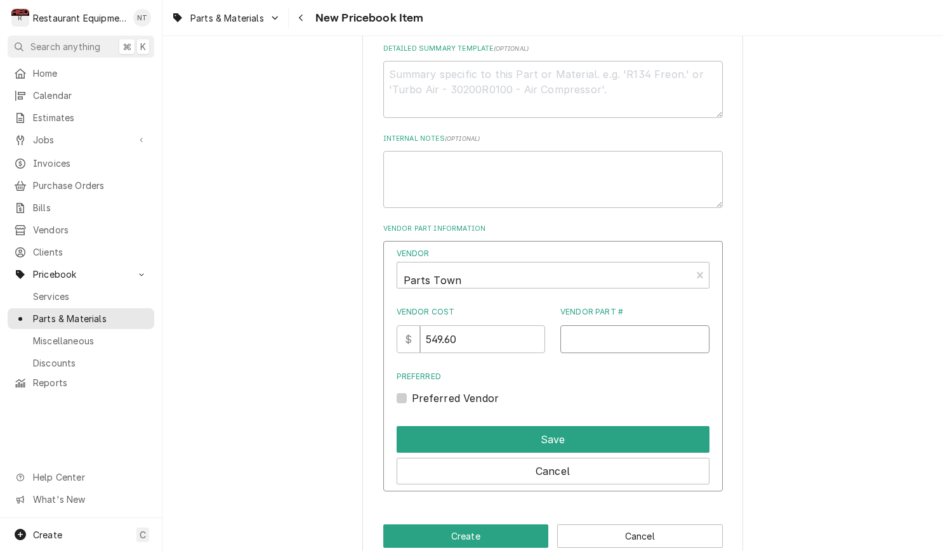
paste input "FM8261756"
type input "FM8261756"
drag, startPoint x: 406, startPoint y: 380, endPoint x: 429, endPoint y: 383, distance: 23.0
click at [412, 391] on label "Preferred Vendor" at bounding box center [456, 398] width 88 height 15
click at [412, 391] on input "Preferred" at bounding box center [568, 405] width 313 height 28
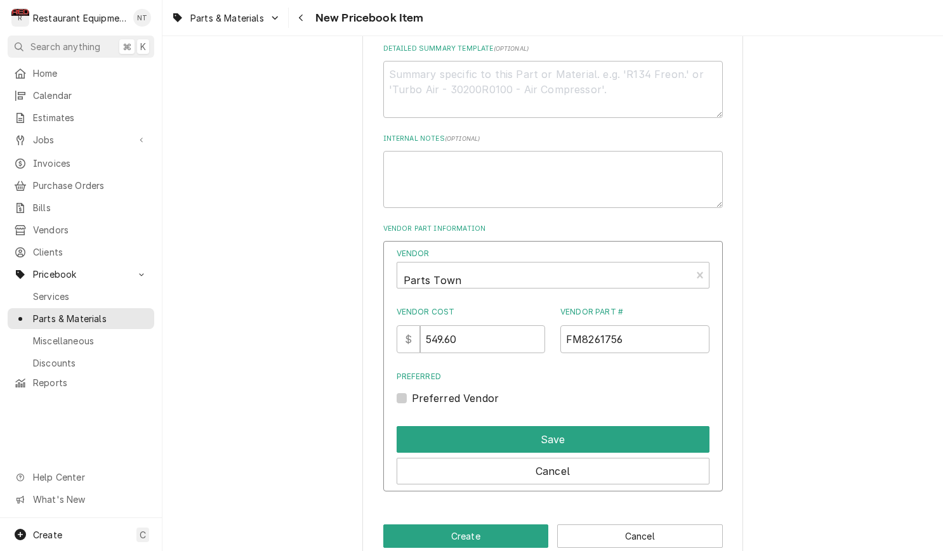
checkbox input "true"
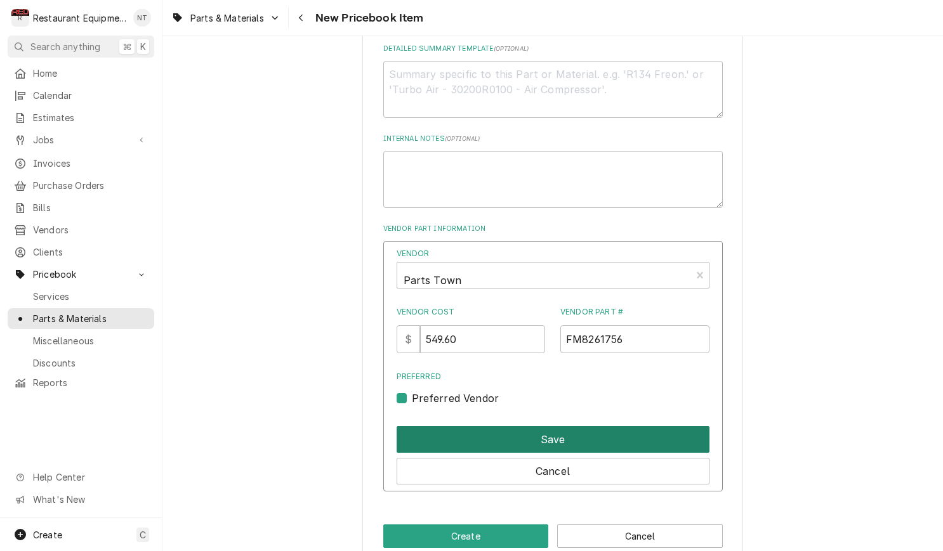
click at [554, 426] on button "Save" at bounding box center [553, 439] width 313 height 27
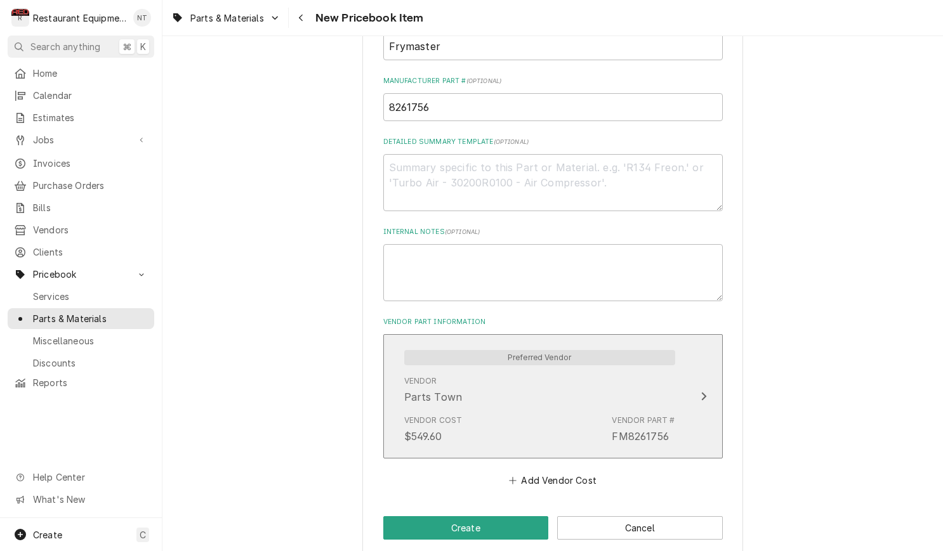
scroll to position [0, 0]
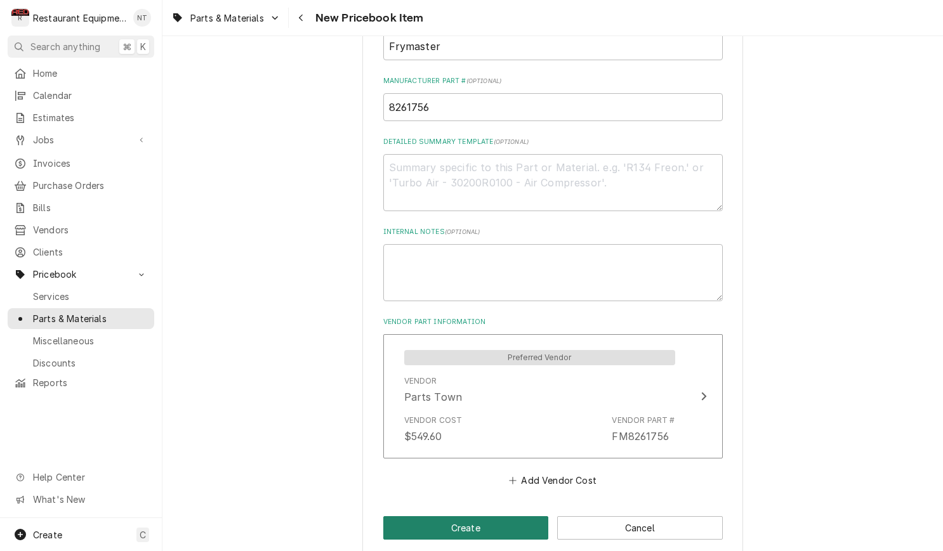
click at [494, 516] on button "Create" at bounding box center [466, 527] width 166 height 23
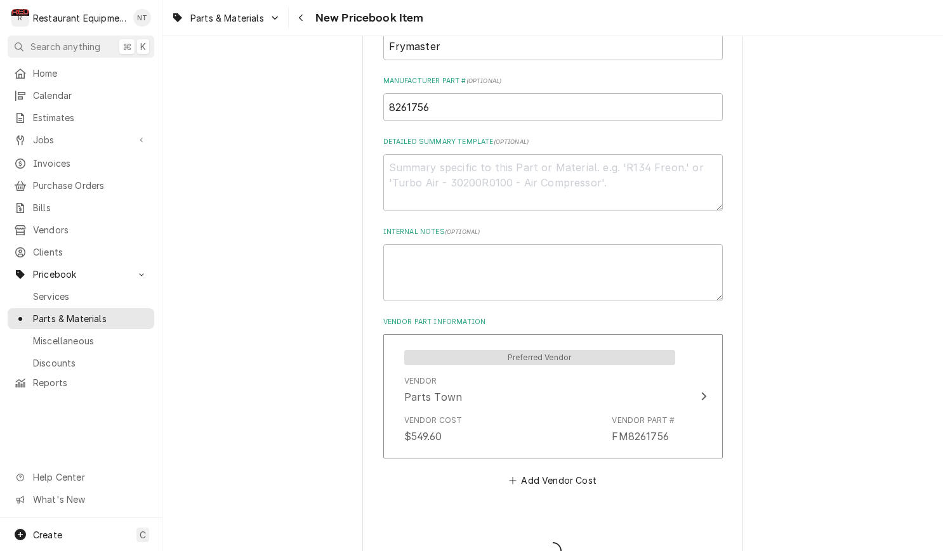
type textarea "x"
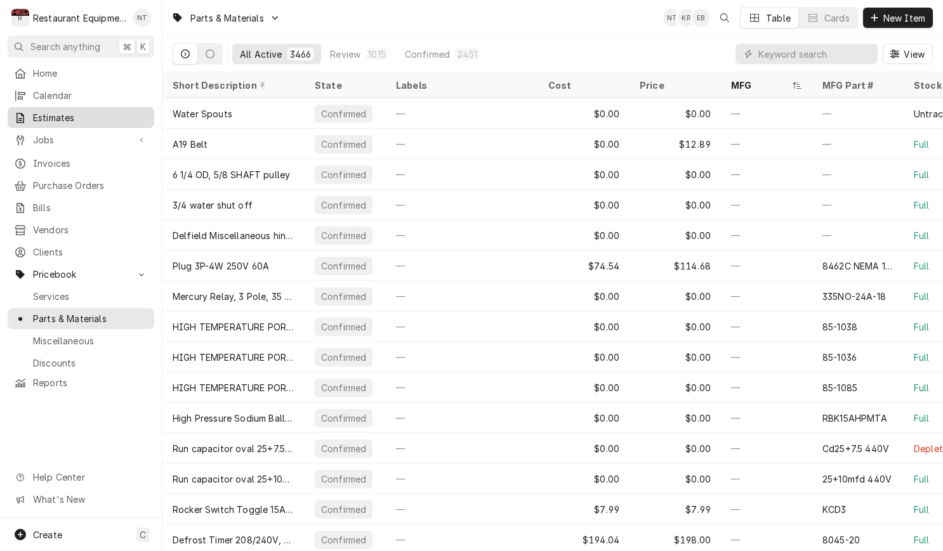
click at [117, 119] on span "Estimates" at bounding box center [90, 117] width 115 height 13
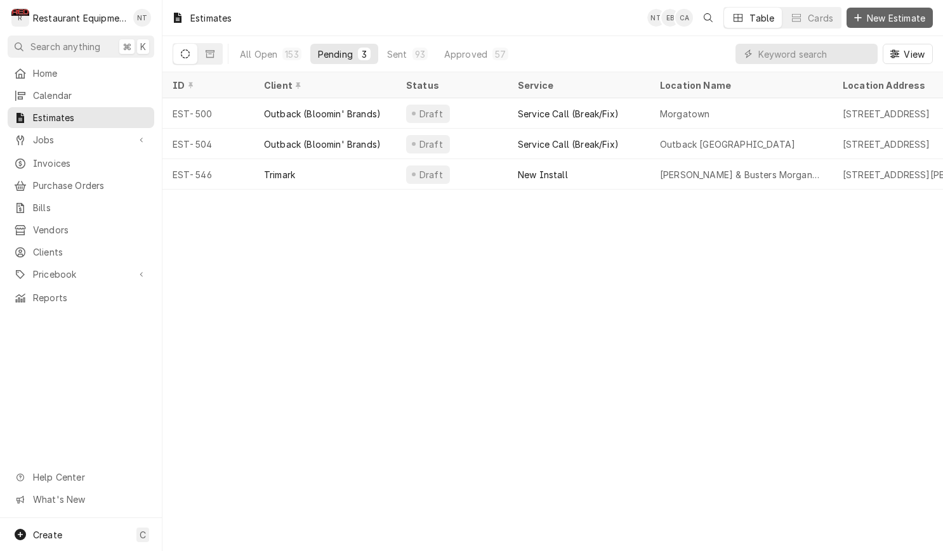
click at [894, 21] on span "New Estimate" at bounding box center [895, 17] width 63 height 13
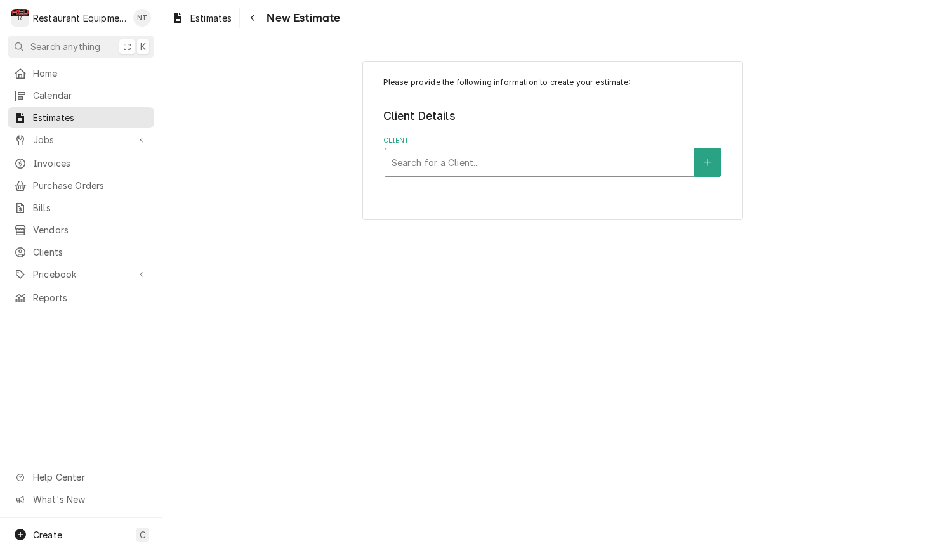
click at [565, 170] on div "Please provide the following information to create your estimate: Client Detail…" at bounding box center [552, 140] width 381 height 159
click at [561, 162] on div "Client" at bounding box center [539, 162] width 296 height 23
type input "crack"
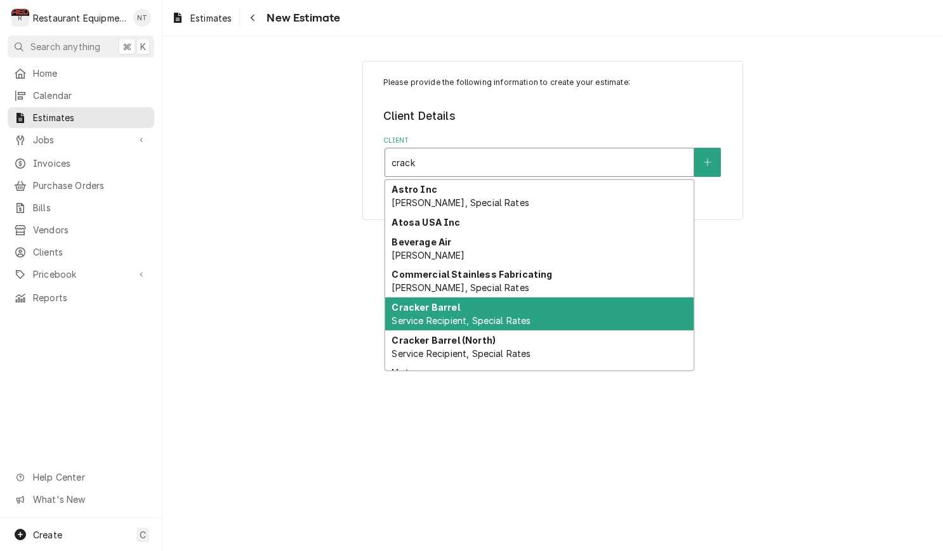
click at [600, 302] on div "Cracker Barrel Service Recipient, Special Rates" at bounding box center [539, 314] width 308 height 33
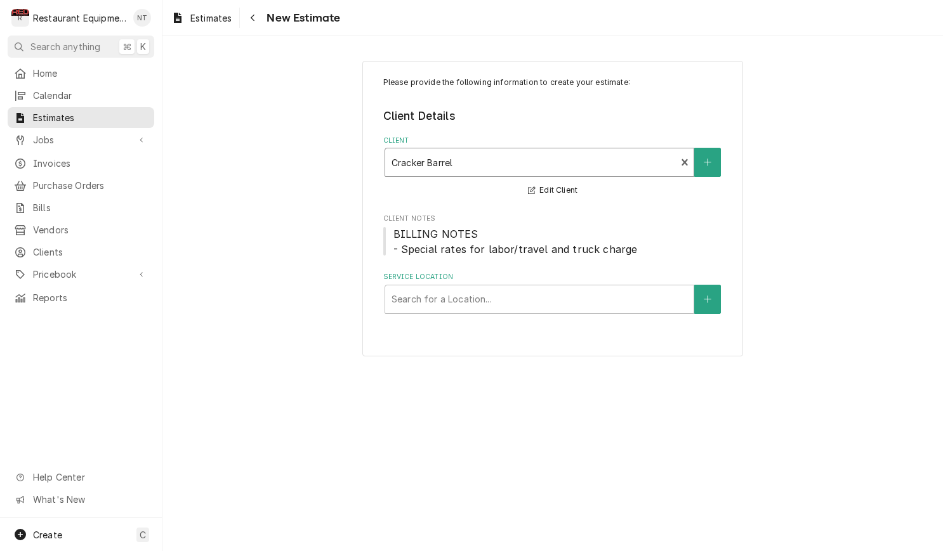
click at [564, 278] on label "Service Location" at bounding box center [552, 277] width 339 height 10
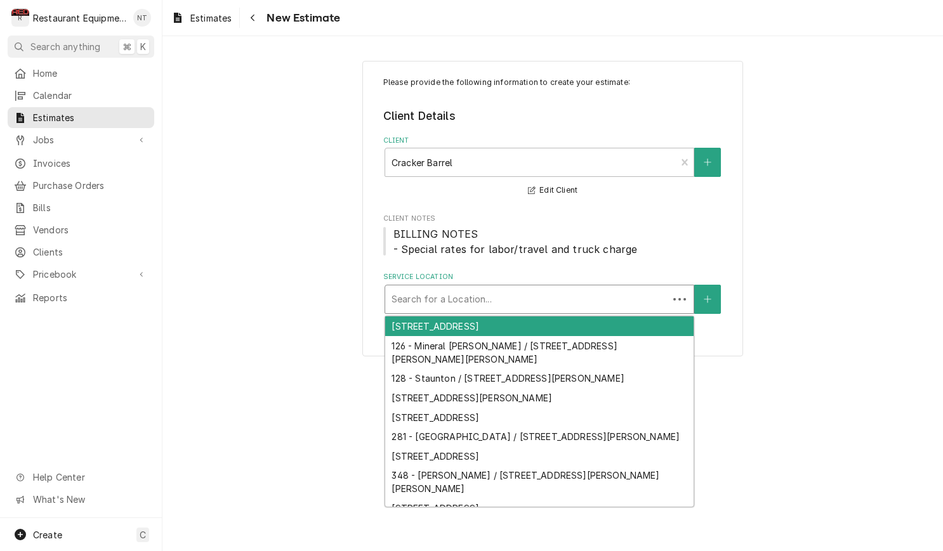
click at [582, 307] on div "Service Location" at bounding box center [526, 299] width 270 height 23
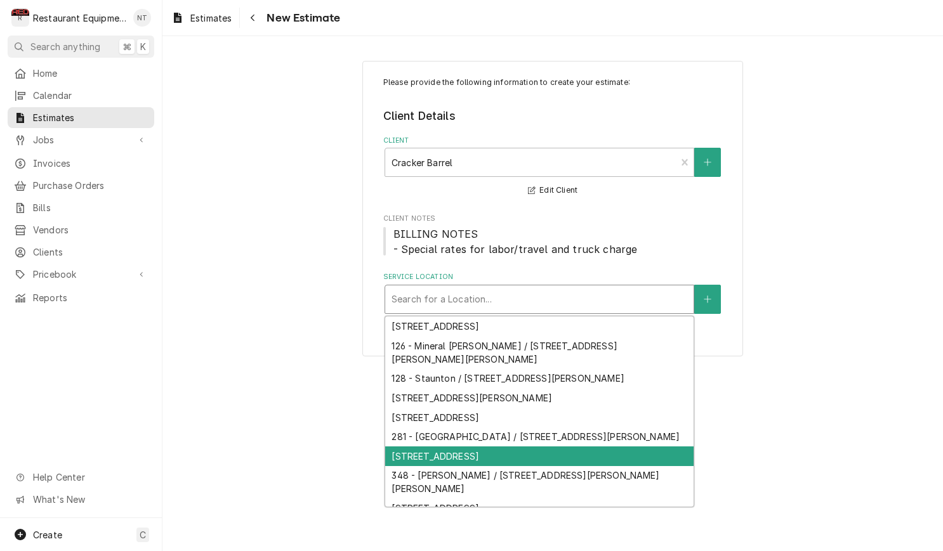
click at [592, 447] on div "336 - Barboursville / 3 Cracker Barrel Dr, Barboursville, WV 25504" at bounding box center [539, 457] width 308 height 20
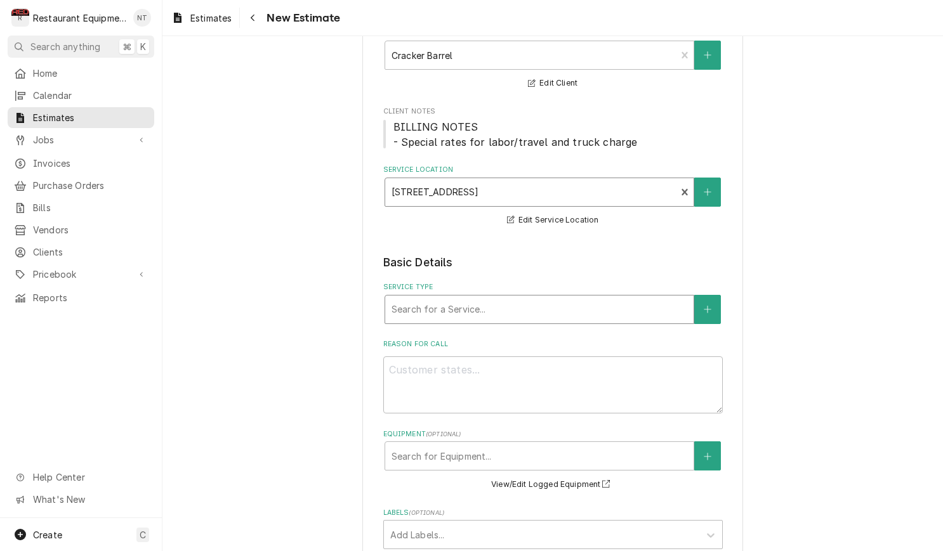
scroll to position [108, 0]
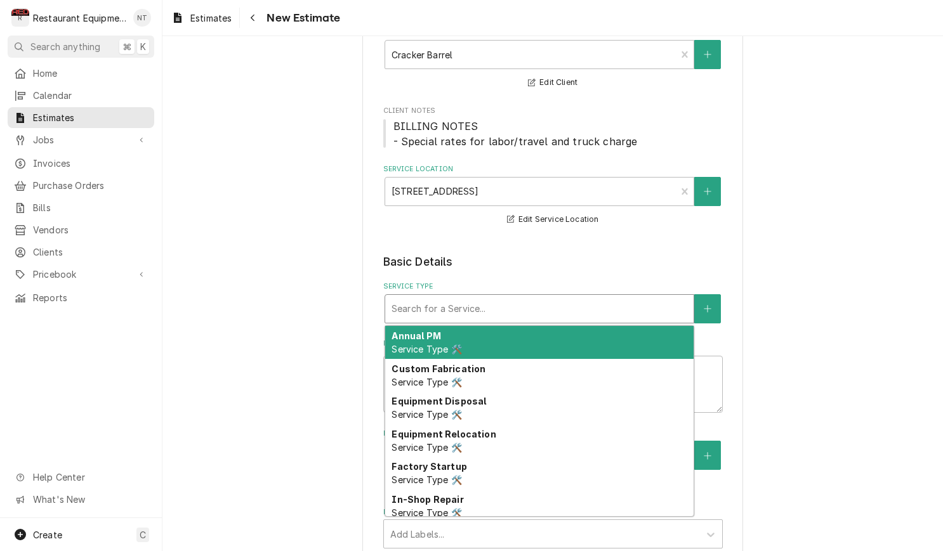
click at [520, 312] on div "Service Type" at bounding box center [539, 309] width 296 height 23
type textarea "x"
type input "b"
type textarea "x"
type input "br"
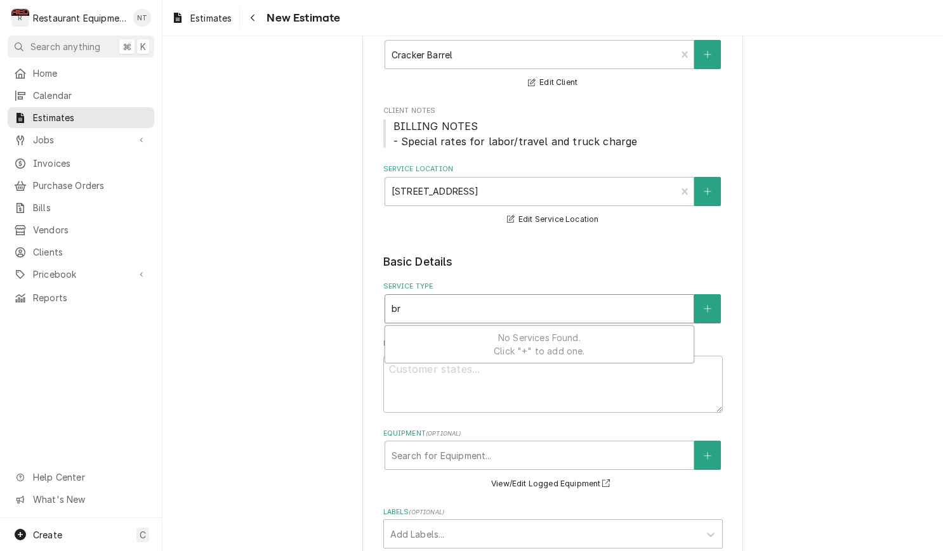
type textarea "x"
type input "bre"
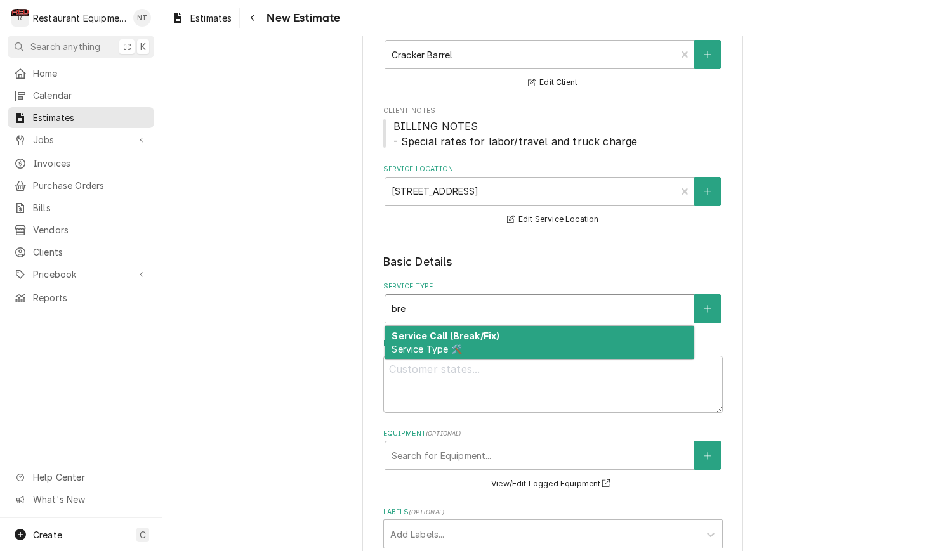
click at [555, 333] on div "Service Call (Break/Fix) Service Type 🛠️" at bounding box center [539, 342] width 308 height 33
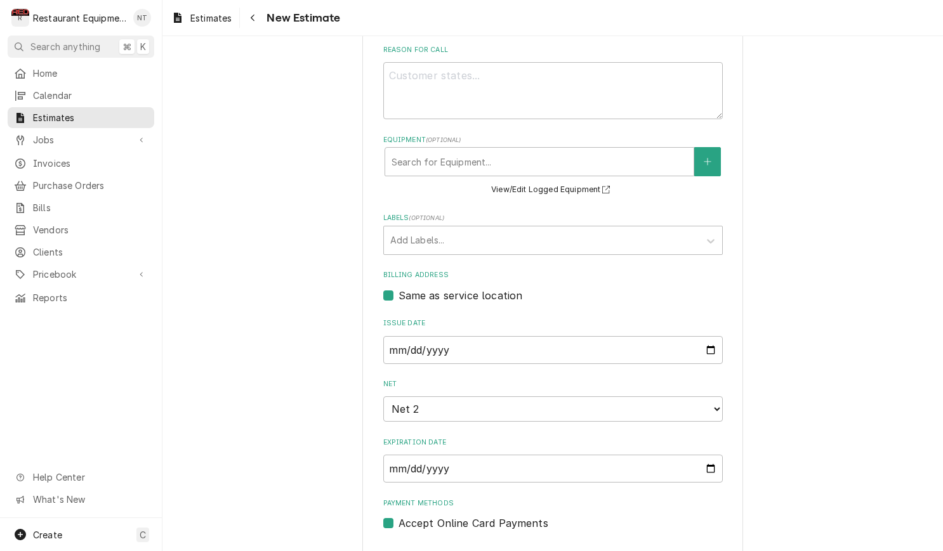
scroll to position [430, 0]
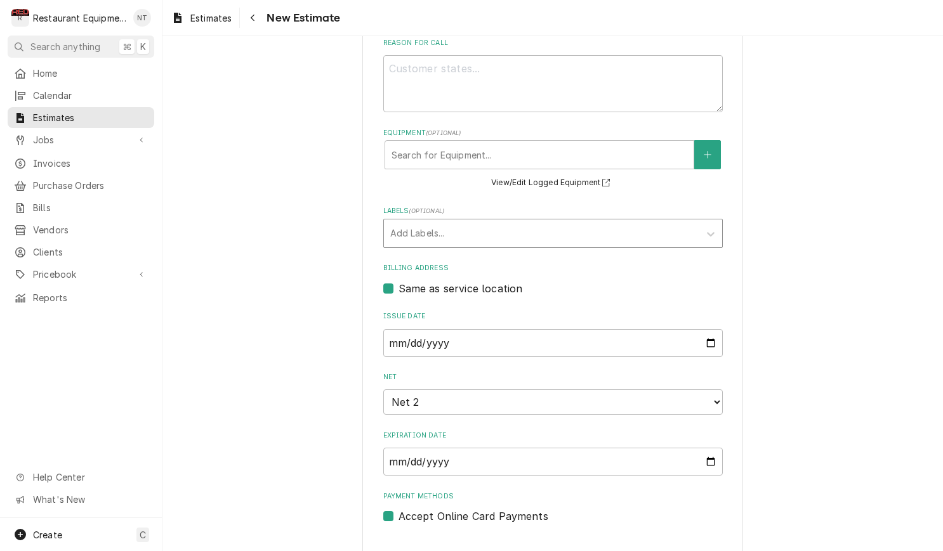
click at [536, 232] on div "Labels" at bounding box center [541, 233] width 303 height 23
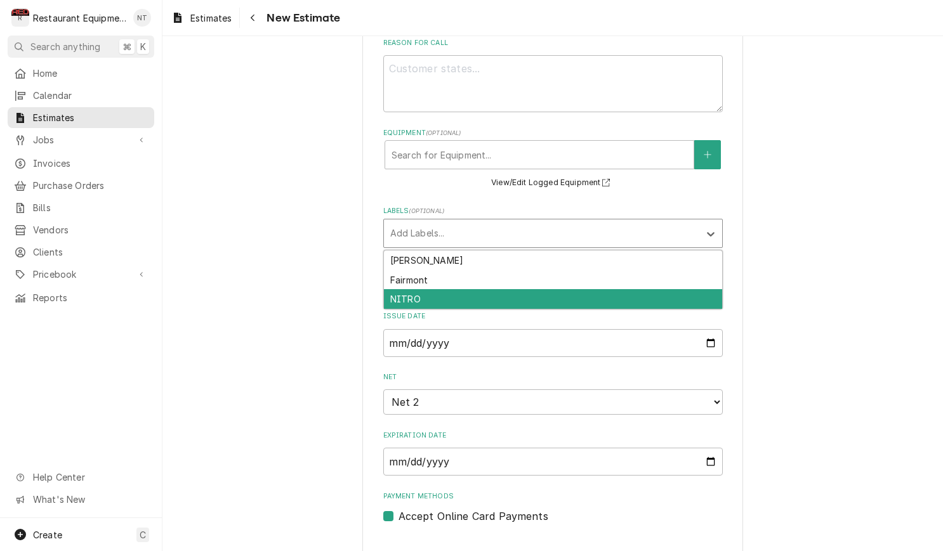
click at [542, 298] on div "NITRO" at bounding box center [553, 299] width 338 height 20
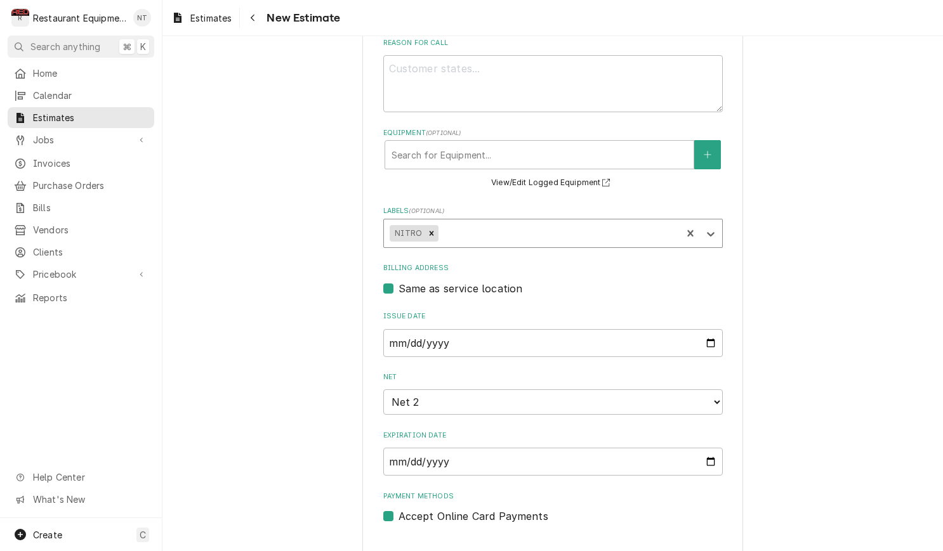
type textarea "x"
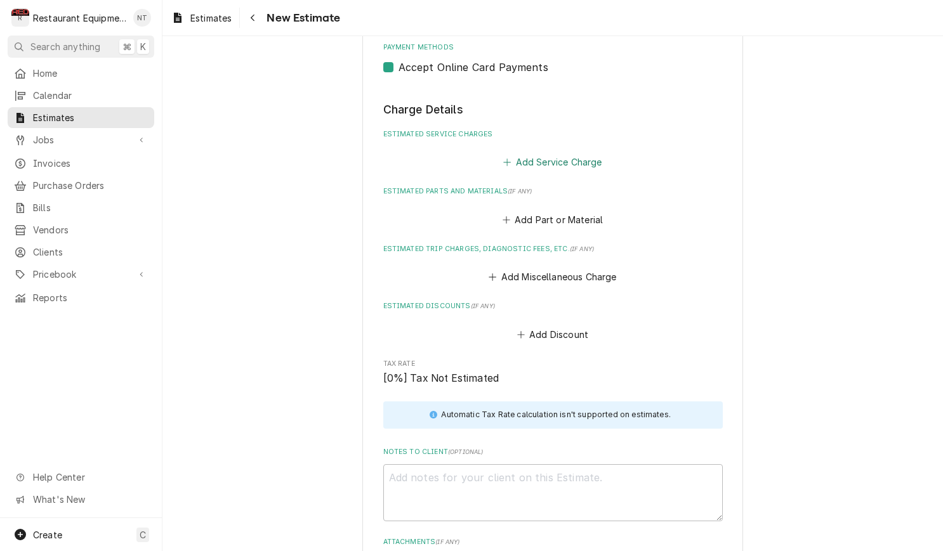
scroll to position [893, 0]
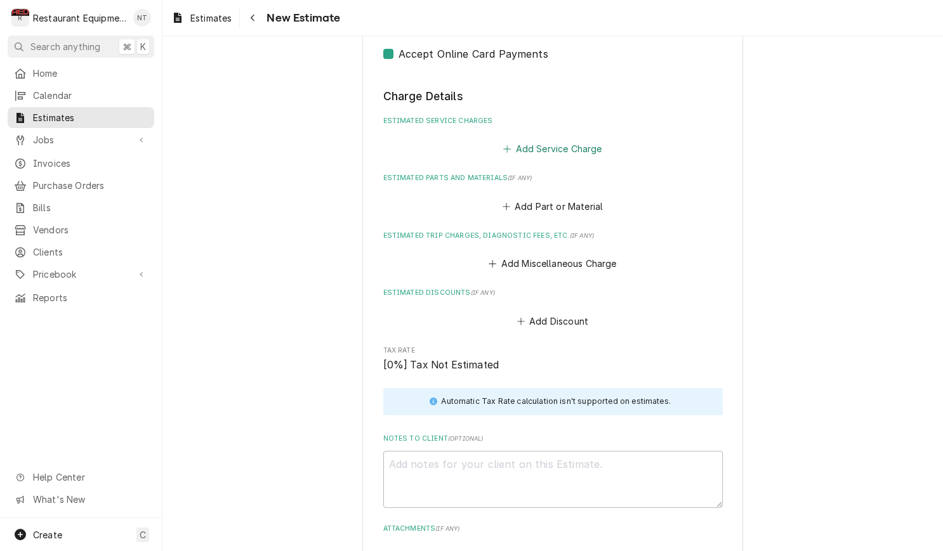
click at [574, 140] on button "Add Service Charge" at bounding box center [552, 149] width 103 height 18
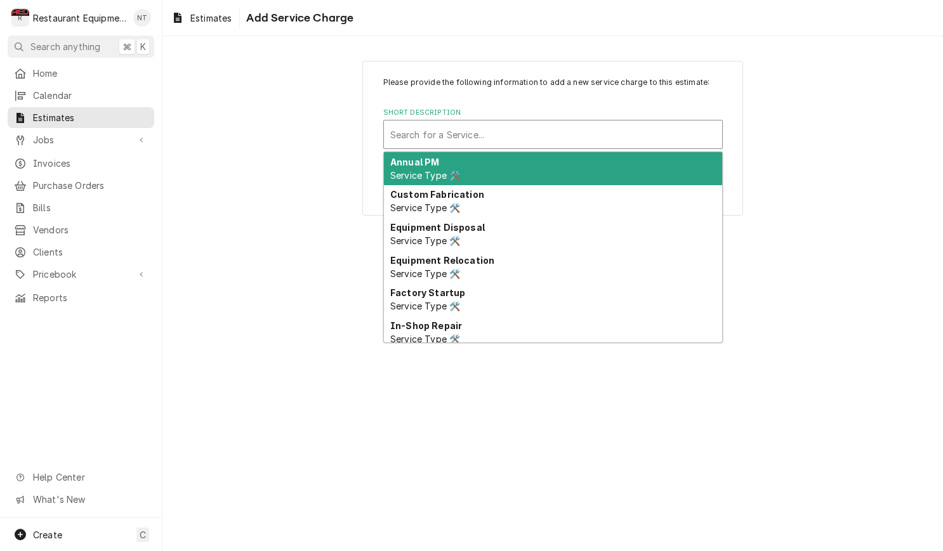
click at [573, 131] on div "Short Description" at bounding box center [552, 134] width 325 height 23
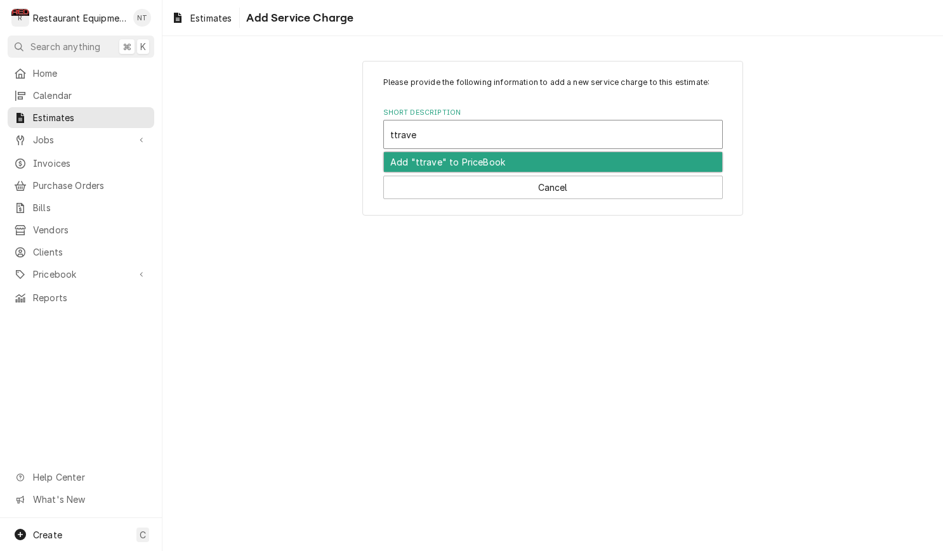
type input "trave"
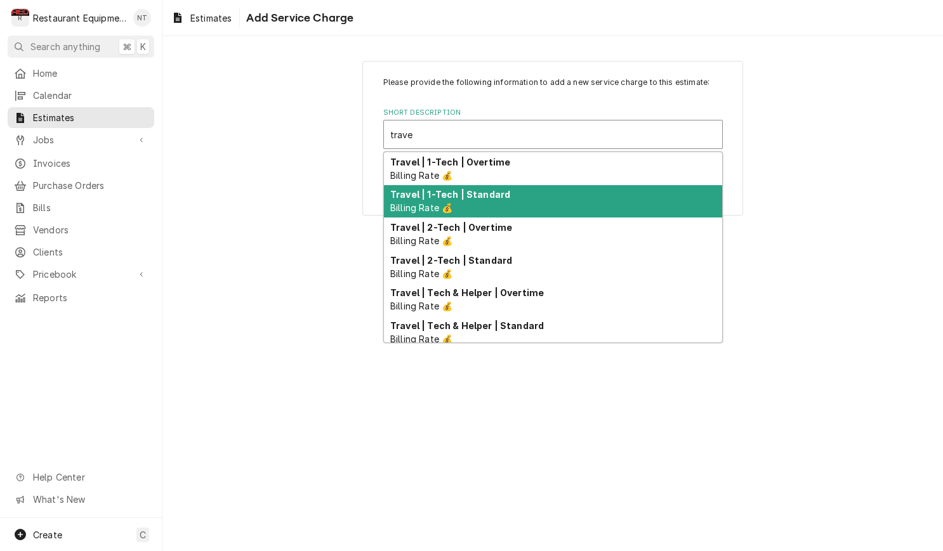
click at [584, 193] on div "Travel | 1-Tech | Standard Billing Rate 💰" at bounding box center [553, 201] width 338 height 33
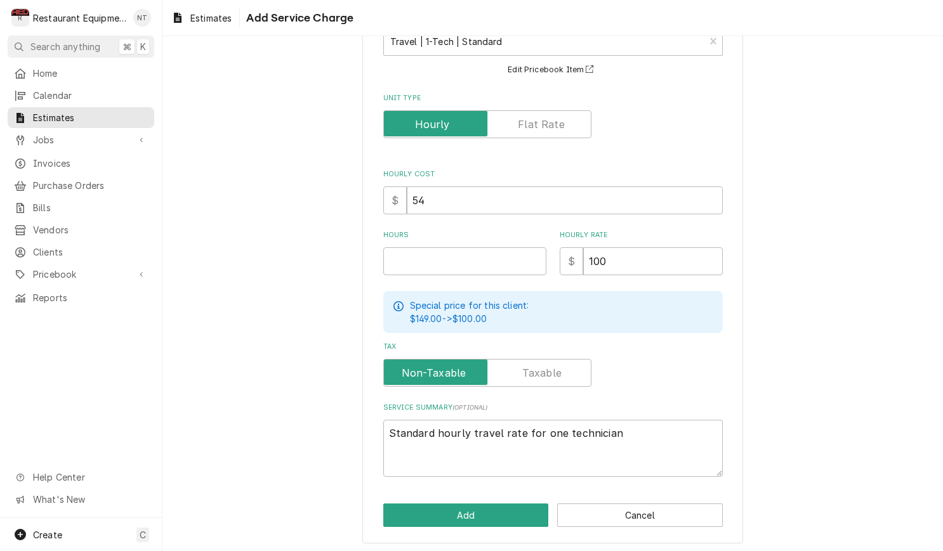
scroll to position [92, 0]
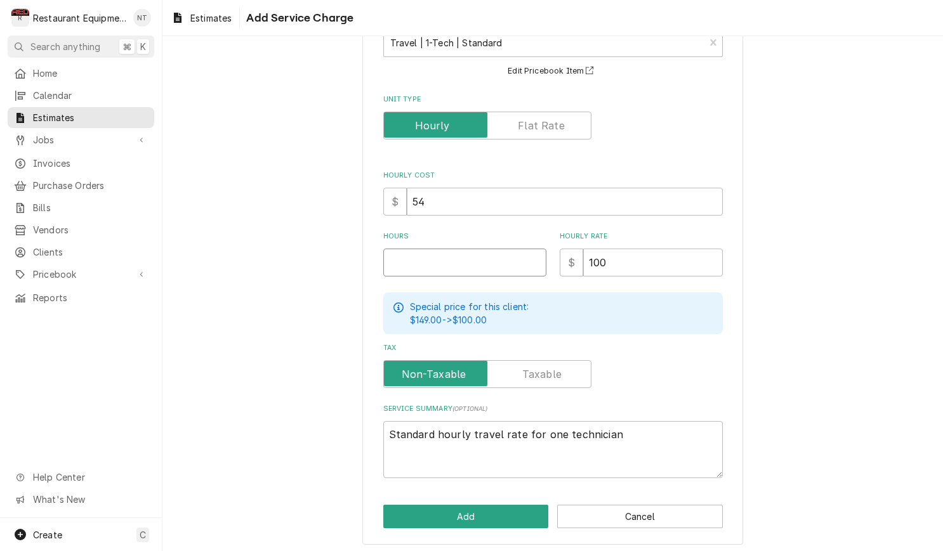
click at [487, 265] on input "Hours" at bounding box center [464, 263] width 163 height 28
type textarea "x"
type input "2"
type textarea "x"
type input "2"
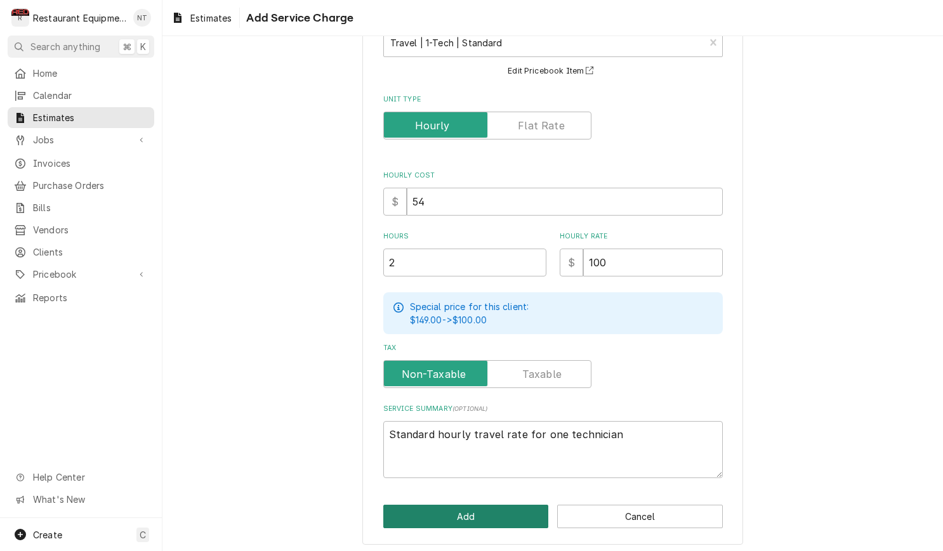
click at [501, 505] on button "Add" at bounding box center [466, 516] width 166 height 23
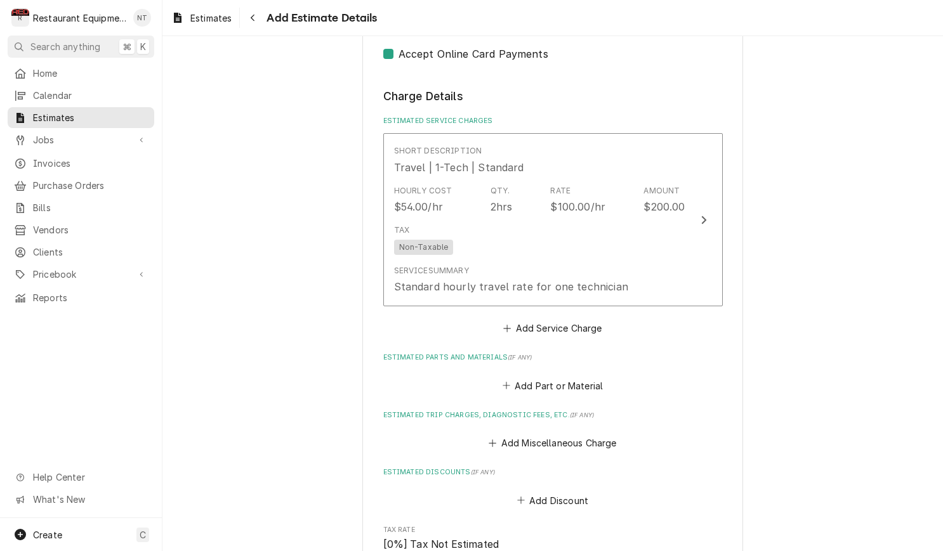
type textarea "x"
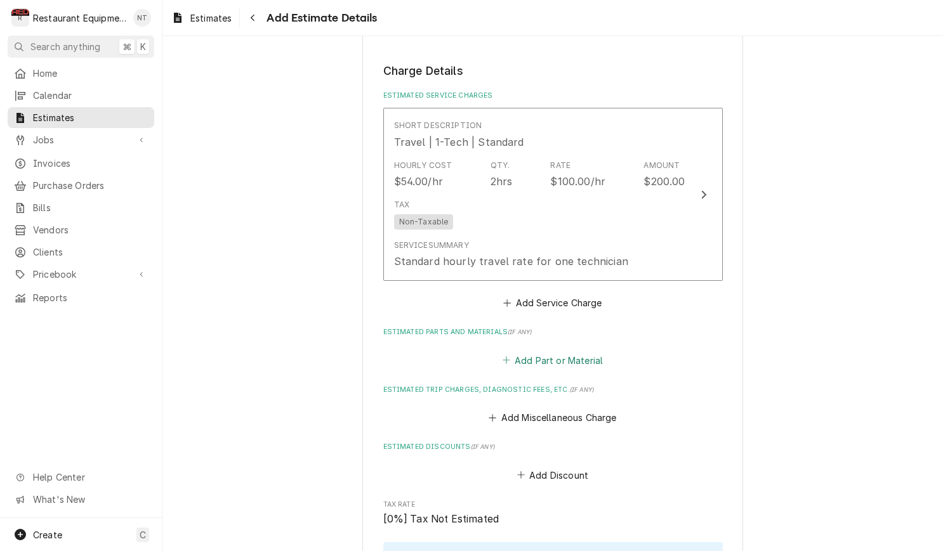
click at [561, 351] on button "Add Part or Material" at bounding box center [552, 360] width 105 height 18
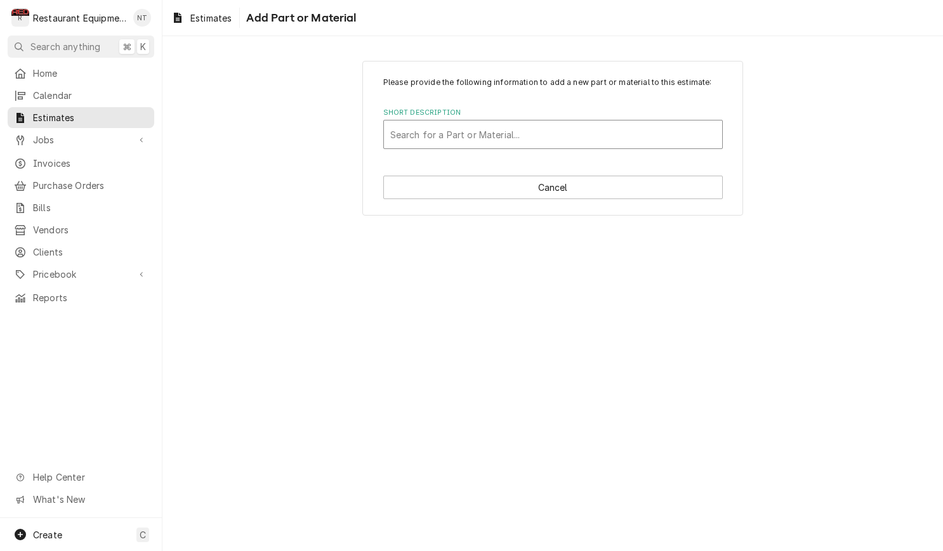
click at [594, 139] on div "Short Description" at bounding box center [552, 134] width 325 height 23
type input "106587"
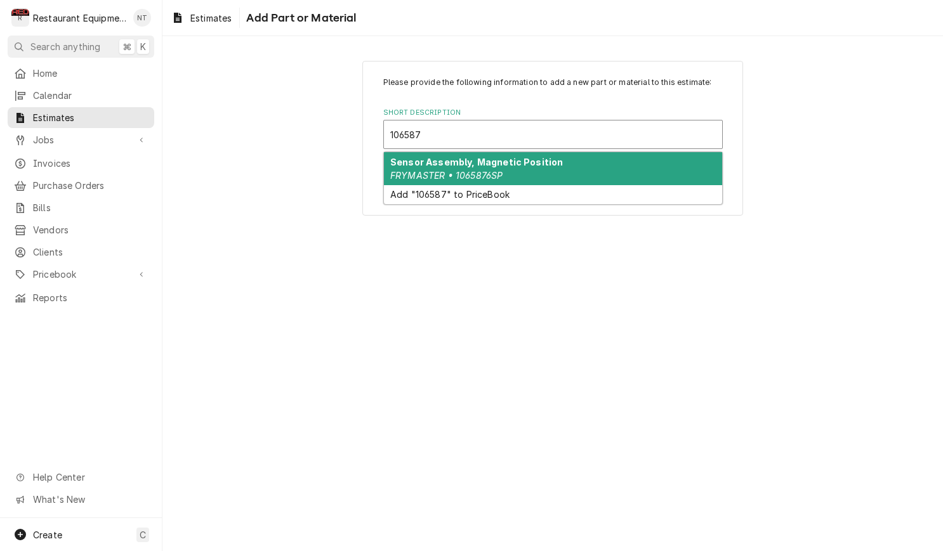
click at [608, 164] on div "Sensor Assembly, Magnetic Position FRYMASTER • 1065876SP" at bounding box center [553, 168] width 338 height 33
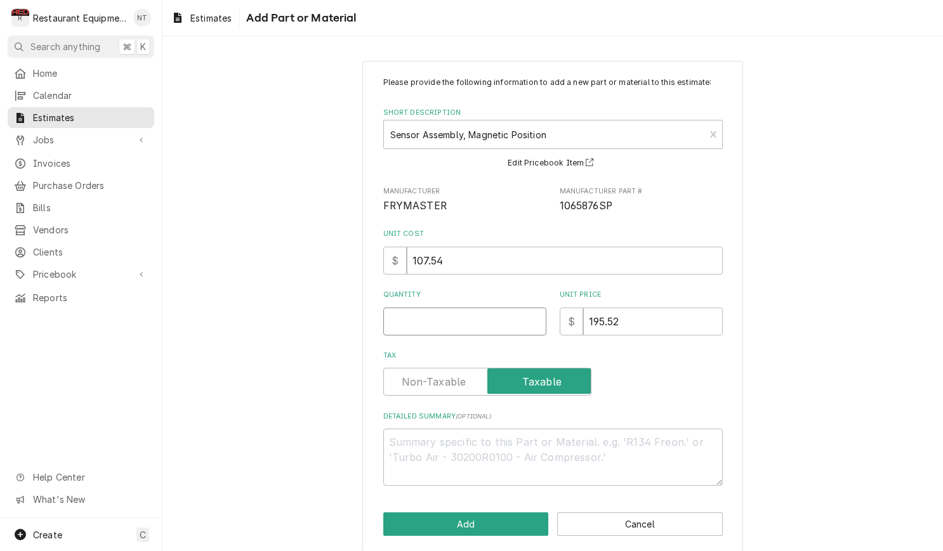
click at [456, 327] on input "Quantity" at bounding box center [464, 322] width 163 height 28
type textarea "x"
type input "1"
type textarea "x"
type input "1"
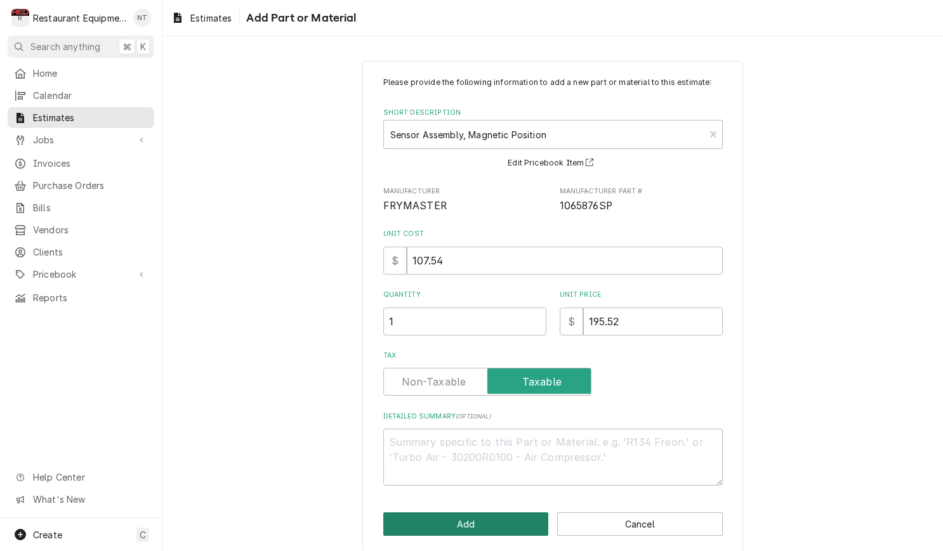
click at [506, 524] on button "Add" at bounding box center [466, 524] width 166 height 23
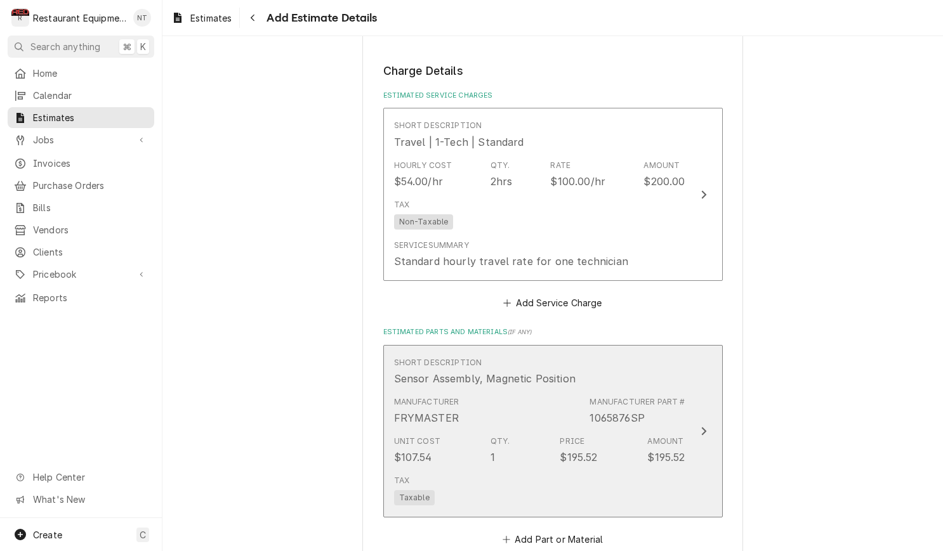
type textarea "x"
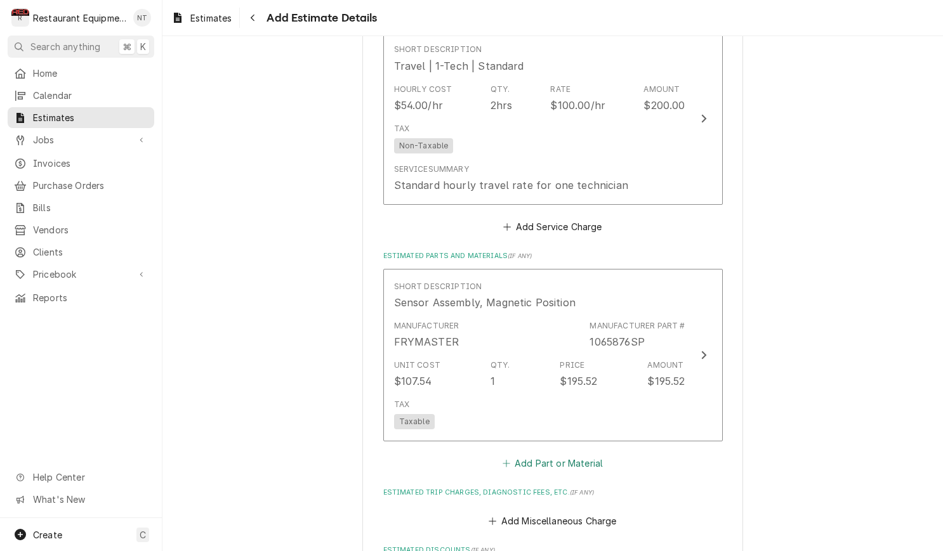
scroll to position [995, 0]
click at [586, 454] on button "Add Part or Material" at bounding box center [552, 463] width 105 height 18
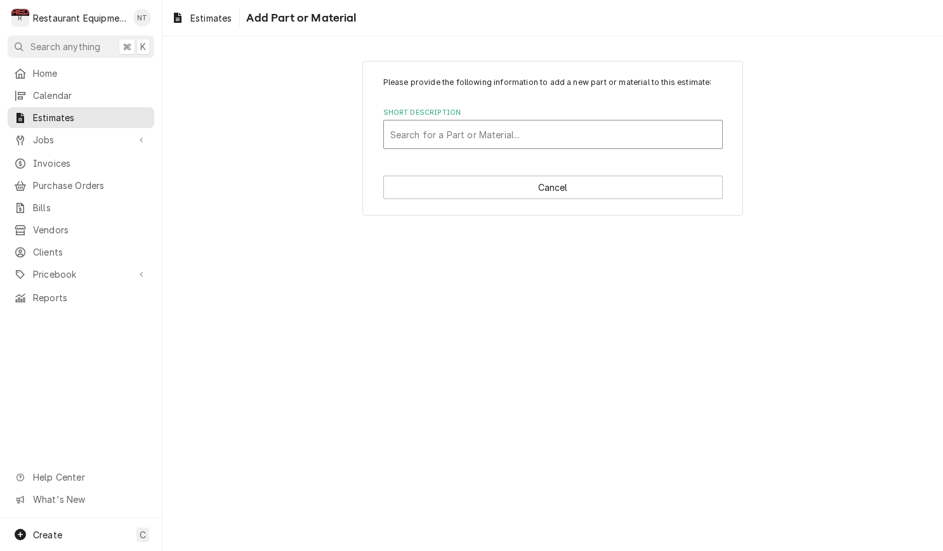
click at [626, 138] on div "Short Description" at bounding box center [552, 134] width 325 height 23
type input "810300"
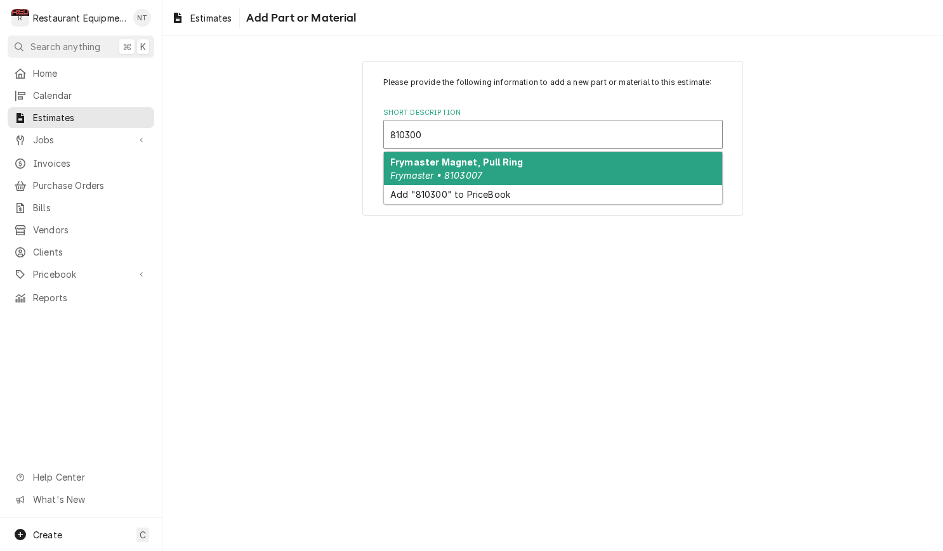
click at [511, 160] on strong "Frymaster Magnet, Pull Ring" at bounding box center [456, 162] width 133 height 11
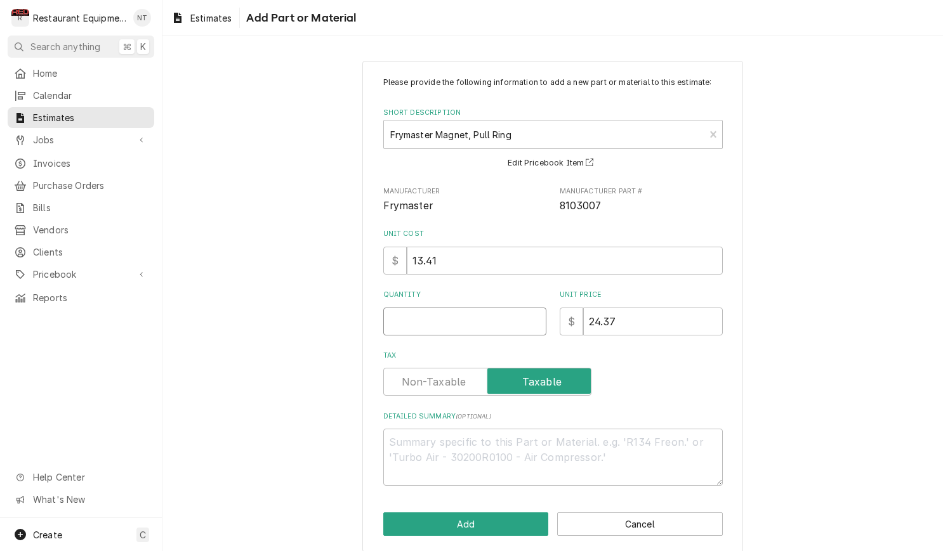
click at [508, 318] on input "Quantity" at bounding box center [464, 322] width 163 height 28
type textarea "x"
type input "1"
type textarea "x"
type input "1"
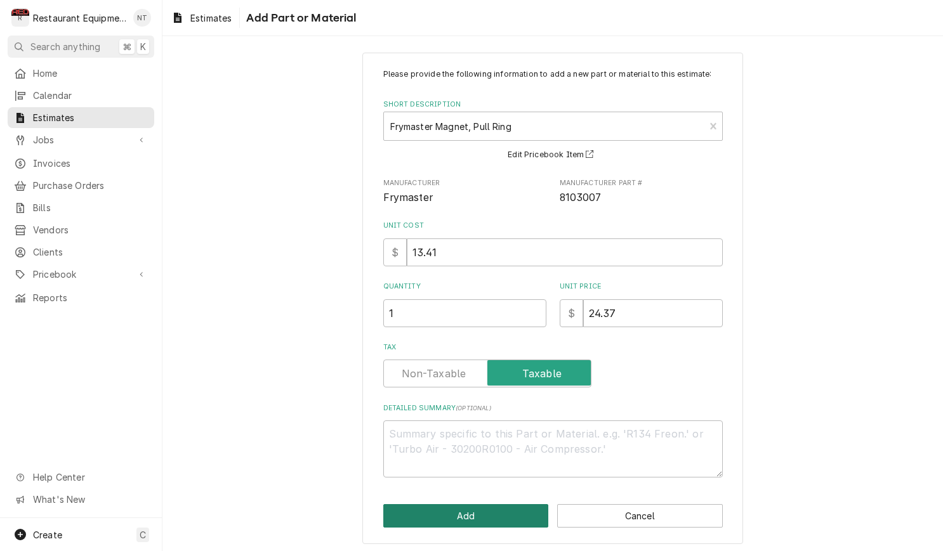
click at [483, 504] on button "Add" at bounding box center [466, 515] width 166 height 23
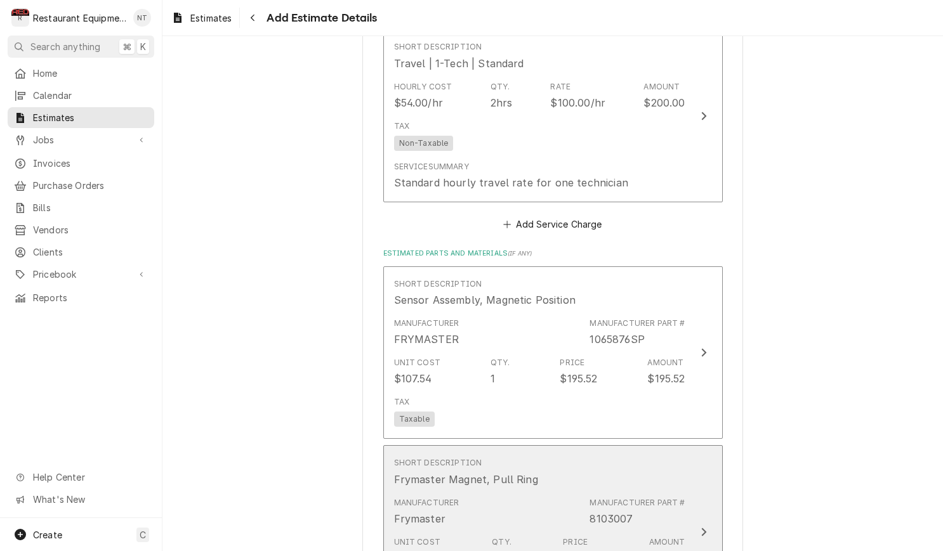
type textarea "x"
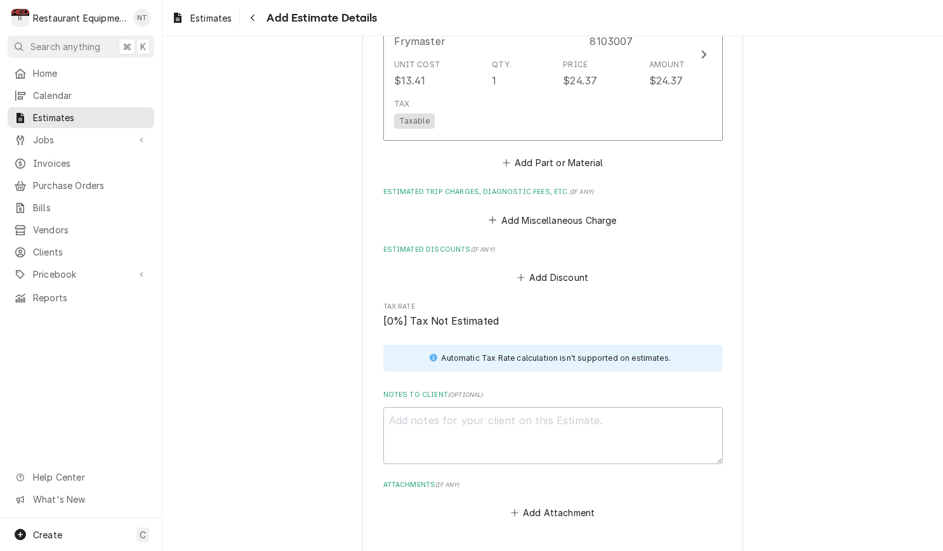
scroll to position [1459, 0]
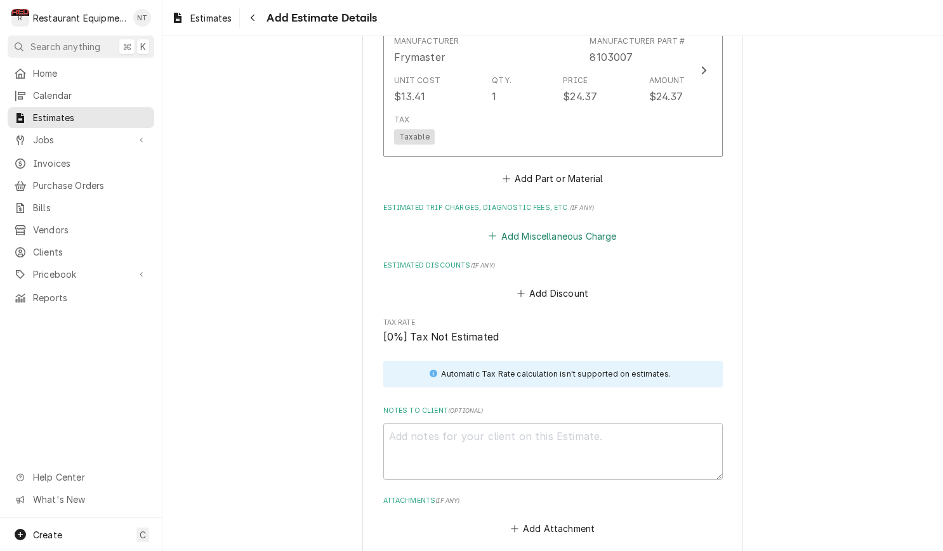
click at [579, 227] on button "Add Miscellaneous Charge" at bounding box center [553, 236] width 132 height 18
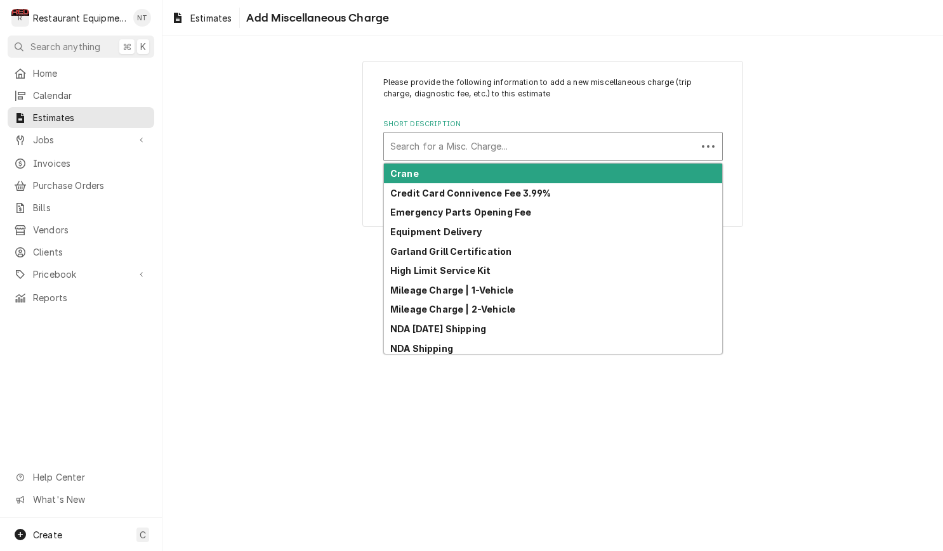
click at [535, 133] on div "Search for a Misc. Charge..." at bounding box center [540, 147] width 313 height 28
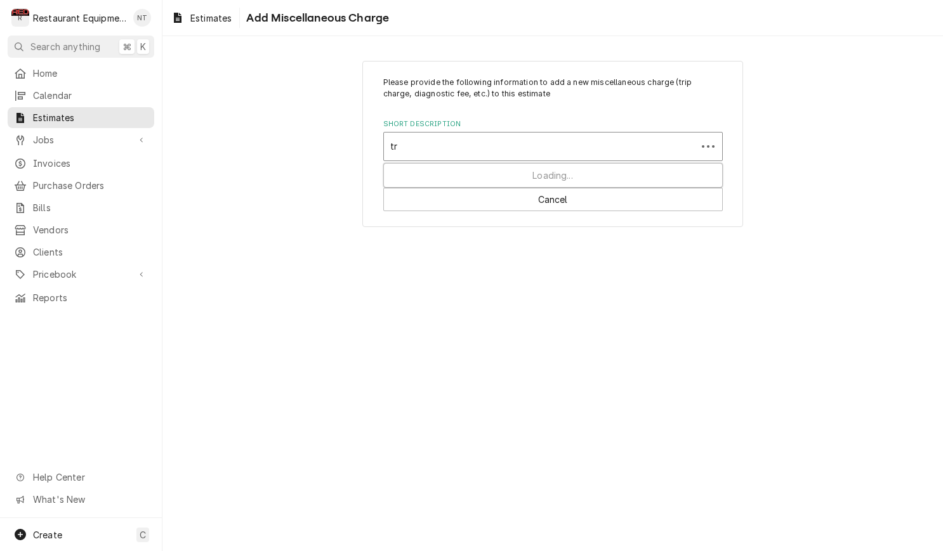
type input "tru"
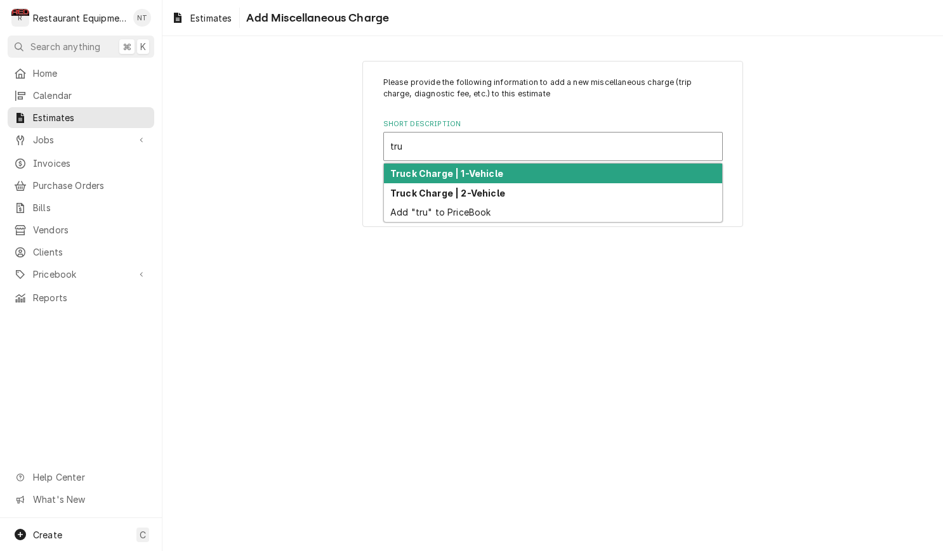
click at [525, 172] on div "Truck Charge | 1-Vehicle" at bounding box center [553, 174] width 338 height 20
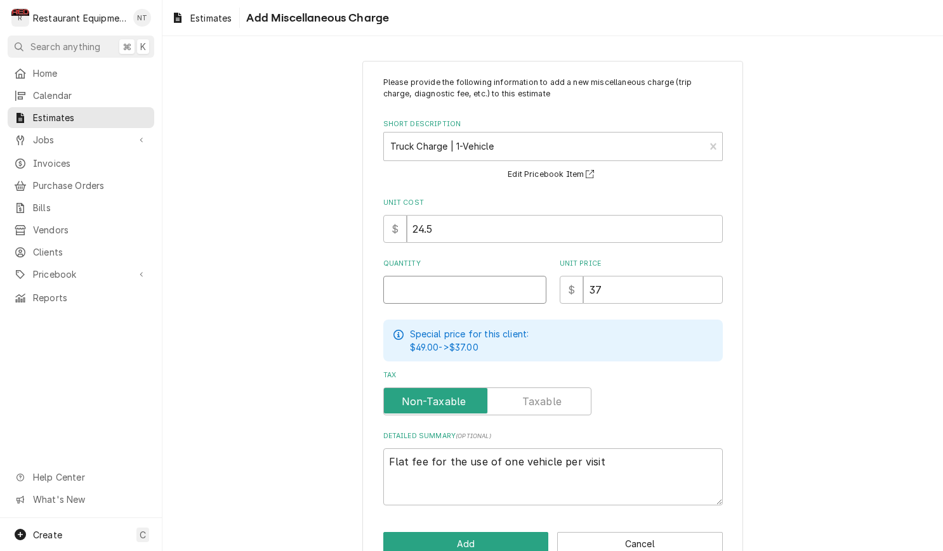
click at [475, 286] on input "Quantity" at bounding box center [464, 290] width 163 height 28
type textarea "x"
type input "1"
type textarea "x"
type input "1"
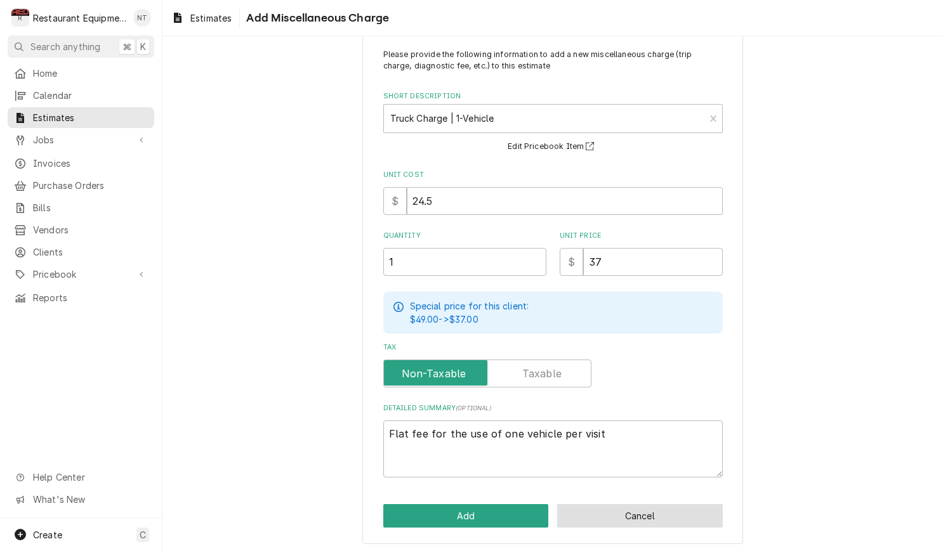
scroll to position [27, 0]
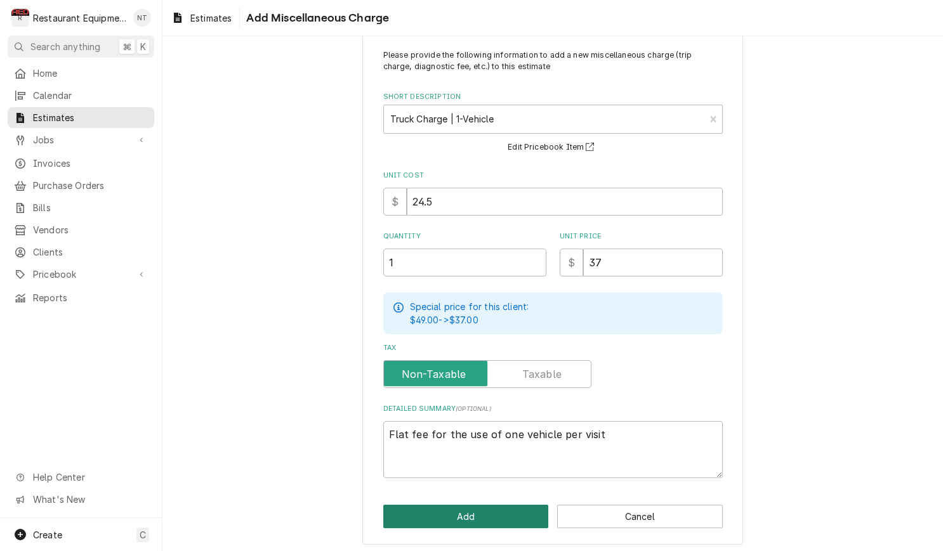
click at [522, 515] on button "Add" at bounding box center [466, 516] width 166 height 23
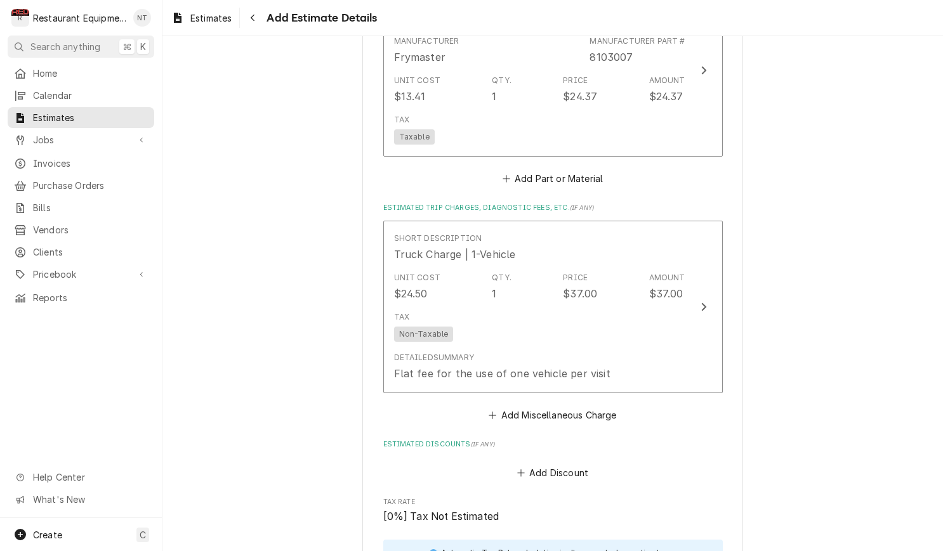
type textarea "x"
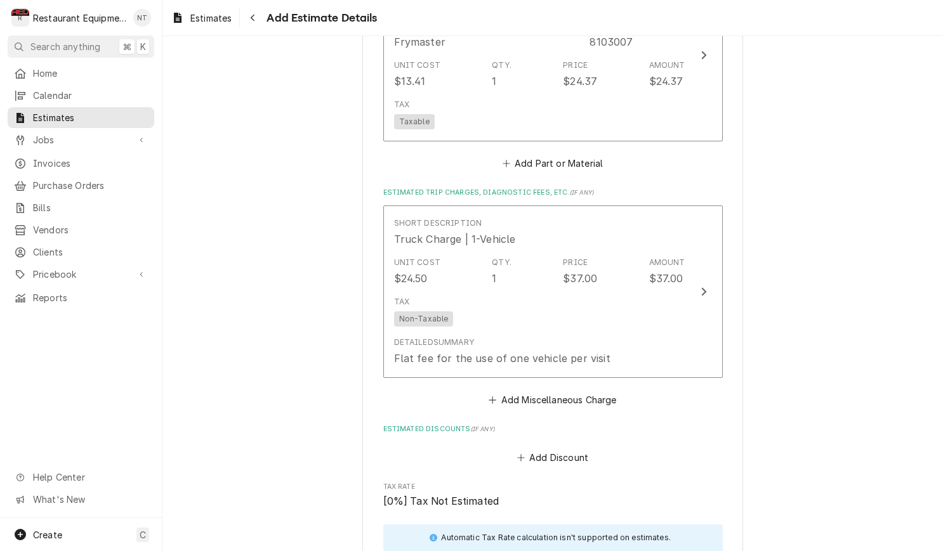
click at [554, 391] on button "Add Miscellaneous Charge" at bounding box center [553, 400] width 132 height 18
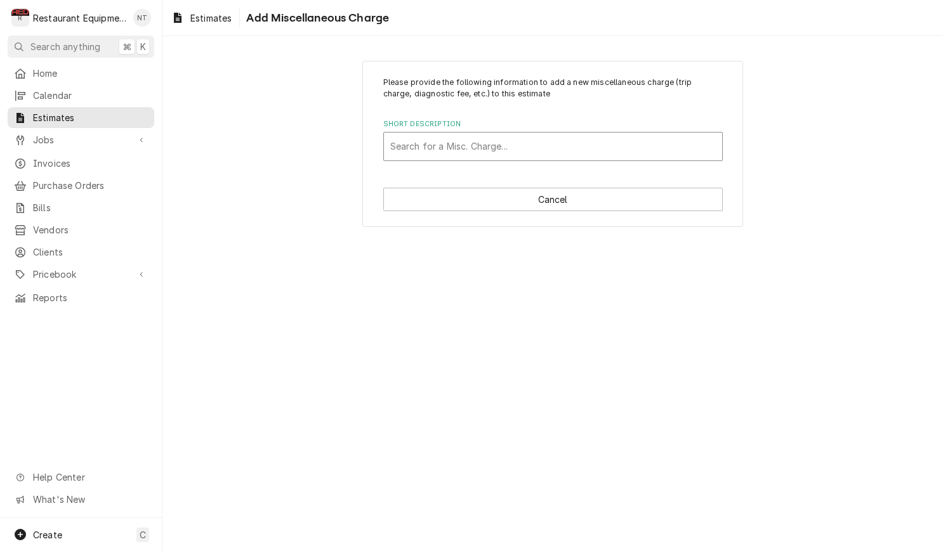
click at [528, 150] on div "Short Description" at bounding box center [552, 146] width 325 height 23
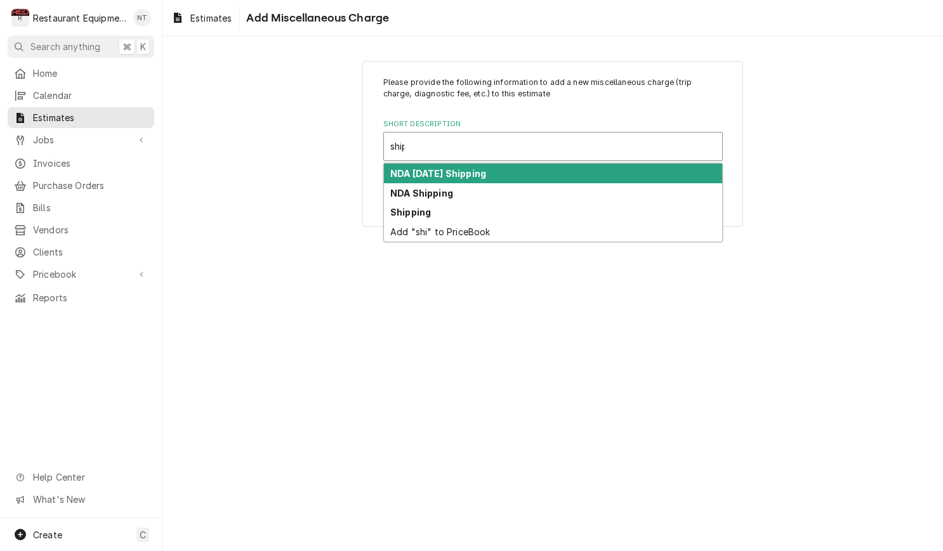
type input "shipp"
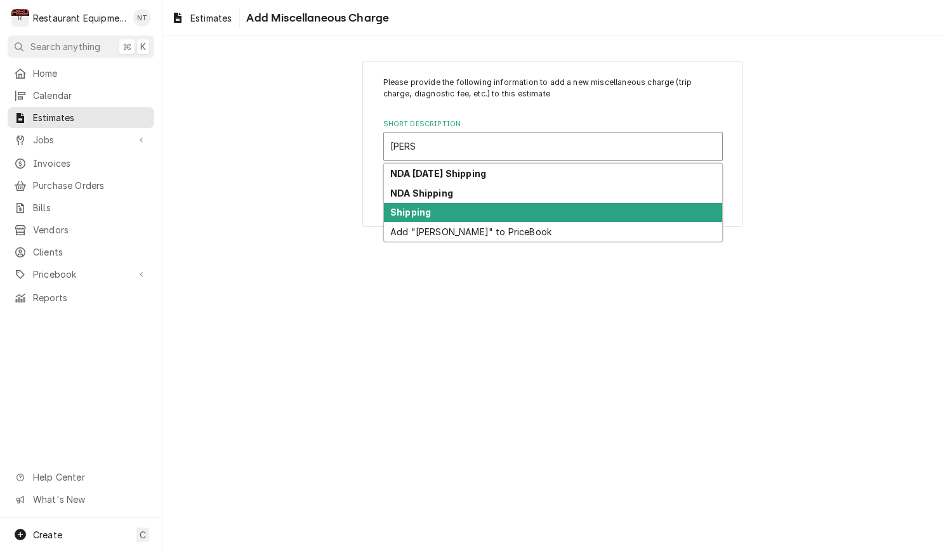
click at [499, 209] on div "Shipping" at bounding box center [553, 213] width 338 height 20
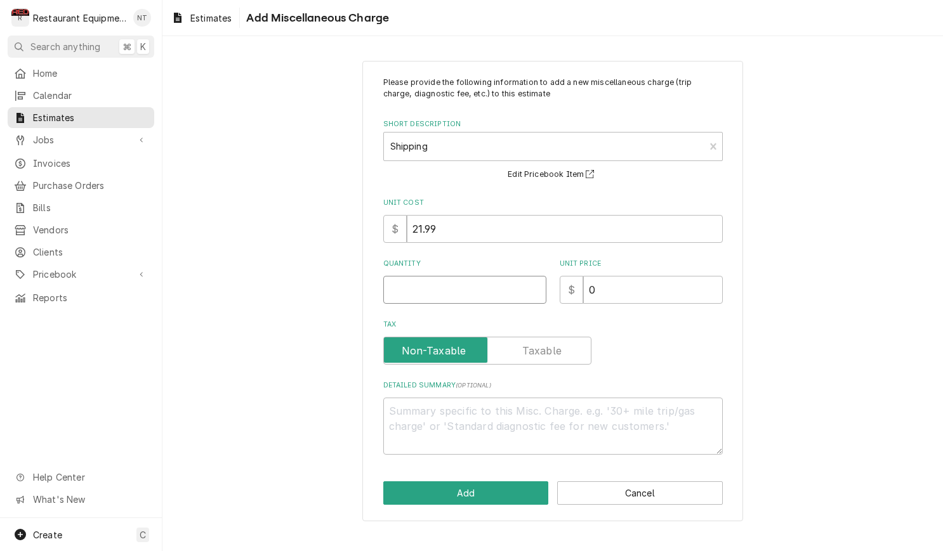
click at [488, 279] on input "Quantity" at bounding box center [464, 290] width 163 height 28
type textarea "x"
type input "1"
type textarea "x"
type input "1"
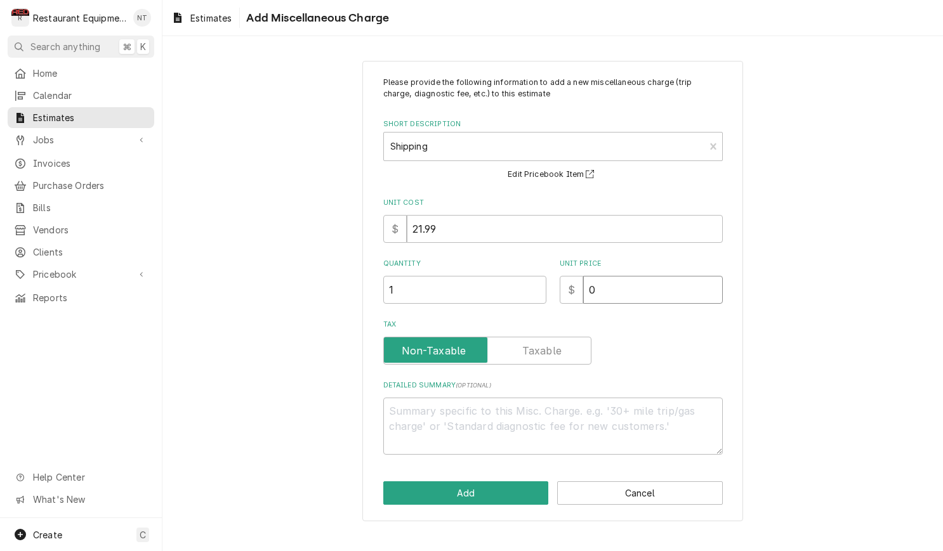
type textarea "x"
type input "7"
type textarea "x"
type input "76"
type textarea "x"
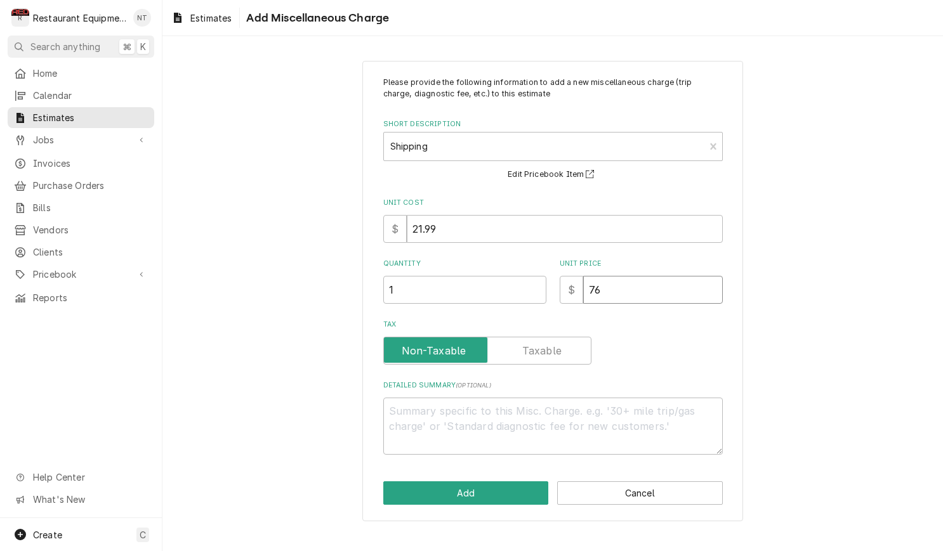
type input "76.5"
type textarea "x"
type input "76.54"
type textarea "x"
type input "76.54"
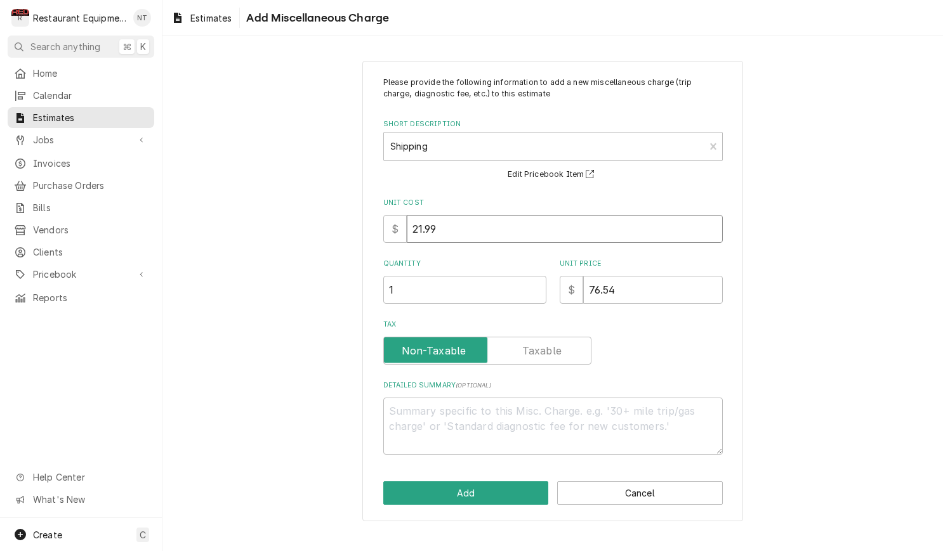
drag, startPoint x: 439, startPoint y: 228, endPoint x: 348, endPoint y: 224, distance: 91.5
click at [348, 224] on div "Please provide the following information to add a new miscellaneous charge (tri…" at bounding box center [552, 290] width 780 height 483
type textarea "x"
type input "7"
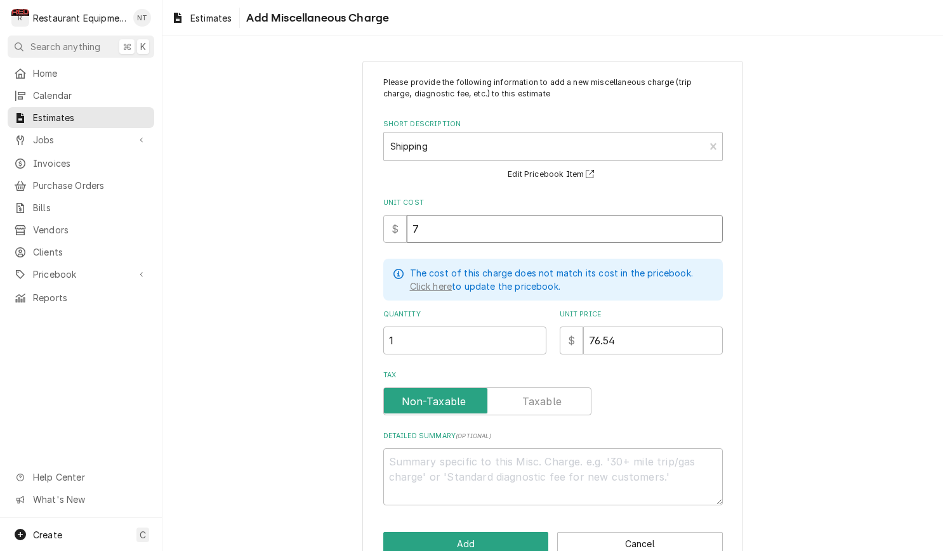
type textarea "x"
type input "76"
type textarea "x"
type input "76.5"
type textarea "x"
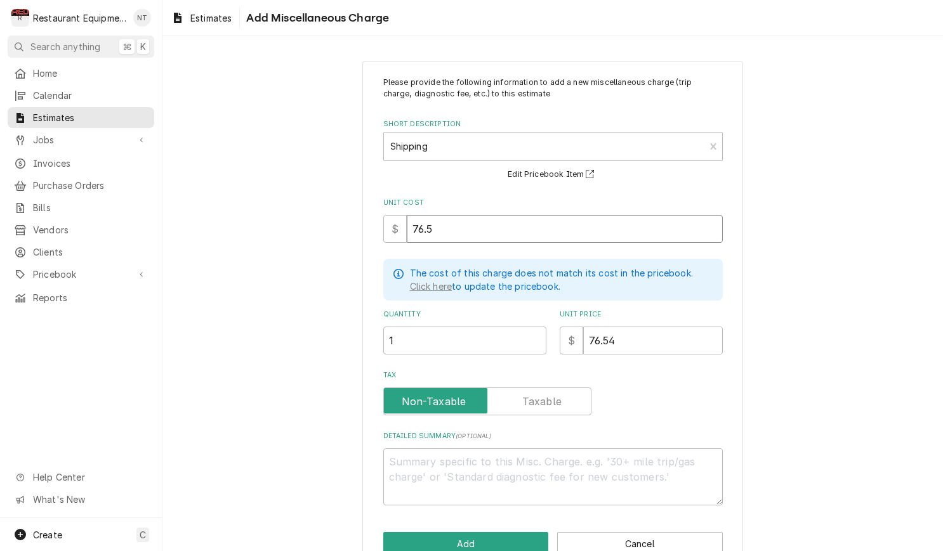
type input "76.54"
type textarea "x"
type input "76.54"
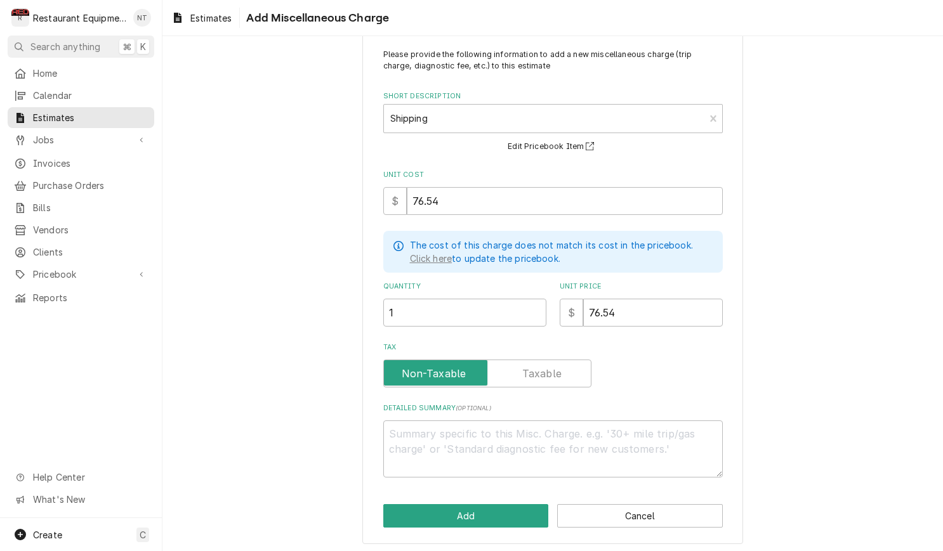
scroll to position [27, 0]
drag, startPoint x: 471, startPoint y: 205, endPoint x: 399, endPoint y: 204, distance: 71.7
click at [400, 204] on div "$ 76.54" at bounding box center [552, 202] width 339 height 28
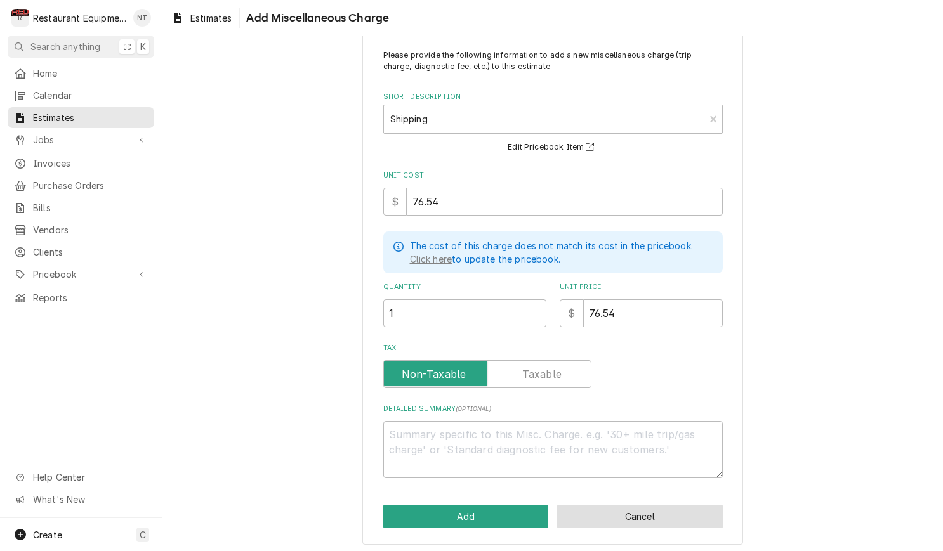
click at [671, 516] on button "Cancel" at bounding box center [640, 516] width 166 height 23
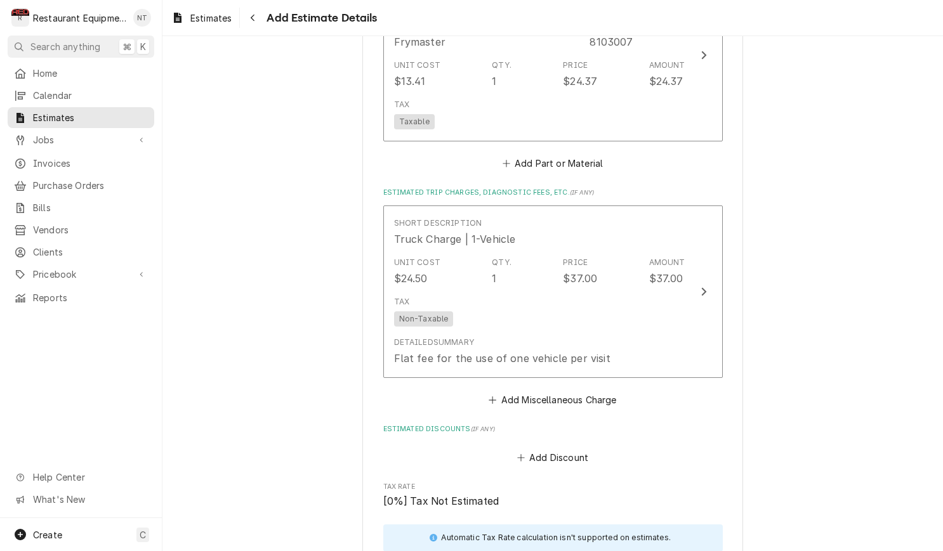
type textarea "x"
click at [576, 391] on button "Add Miscellaneous Charge" at bounding box center [553, 400] width 132 height 18
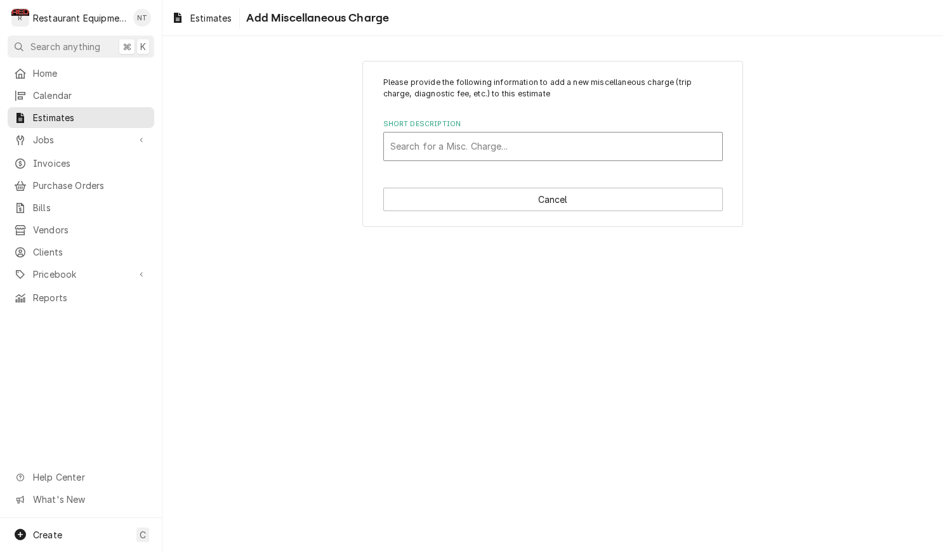
click at [547, 133] on div "Search for a Misc. Charge..." at bounding box center [553, 147] width 338 height 28
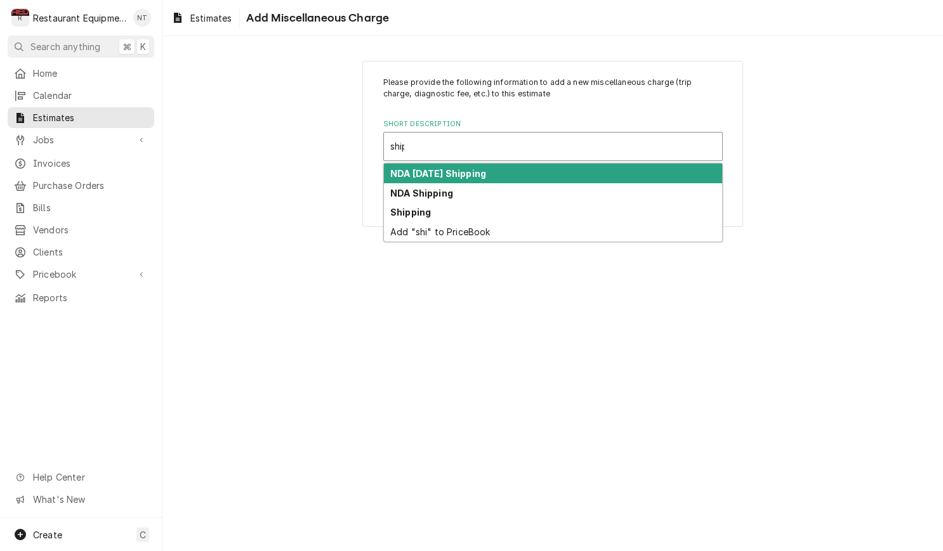
type input "shipp"
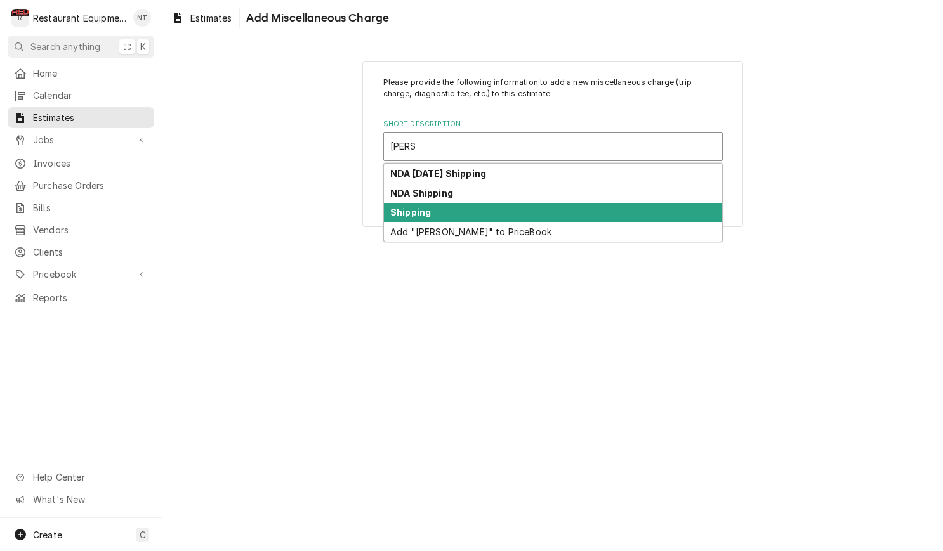
click at [563, 207] on div "Shipping" at bounding box center [553, 213] width 338 height 20
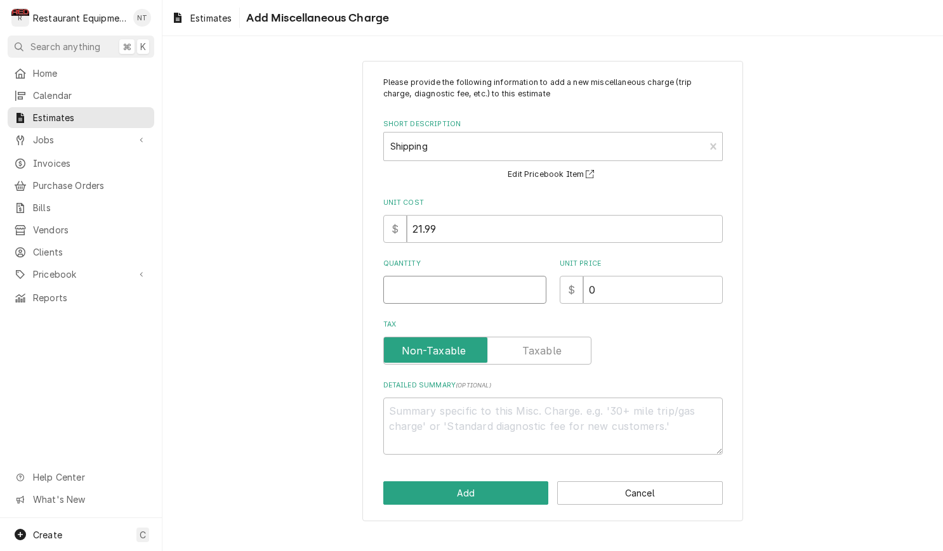
click at [480, 287] on input "Quantity" at bounding box center [464, 290] width 163 height 28
type textarea "x"
type input "1"
type textarea "x"
type input "1"
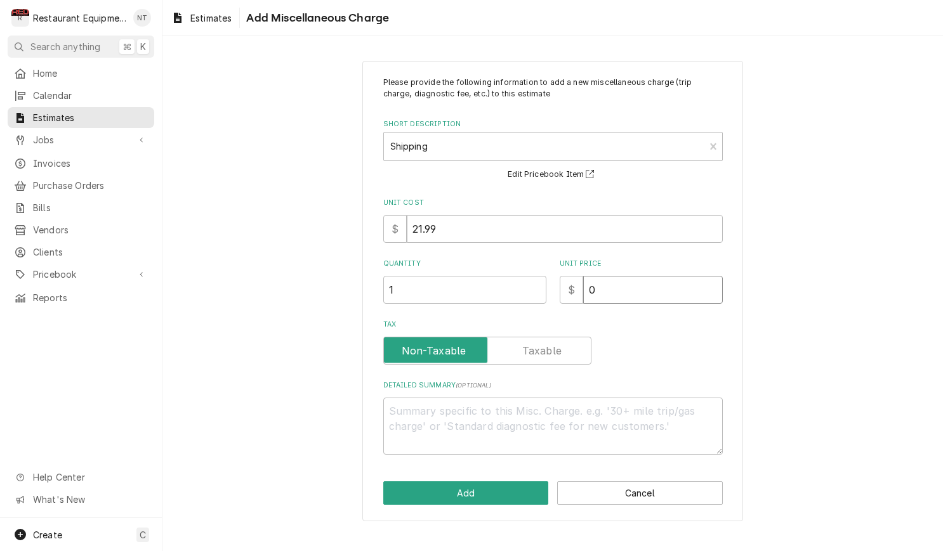
type textarea "x"
type input "7"
type textarea "x"
type input "76"
type textarea "x"
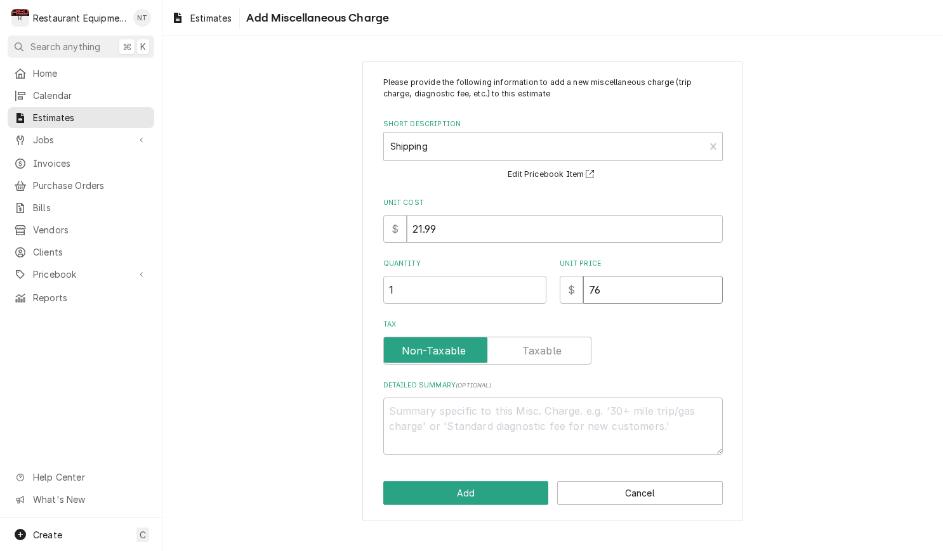
type input "76.5"
type textarea "x"
type input "76.54"
type textarea "x"
type input "76.54"
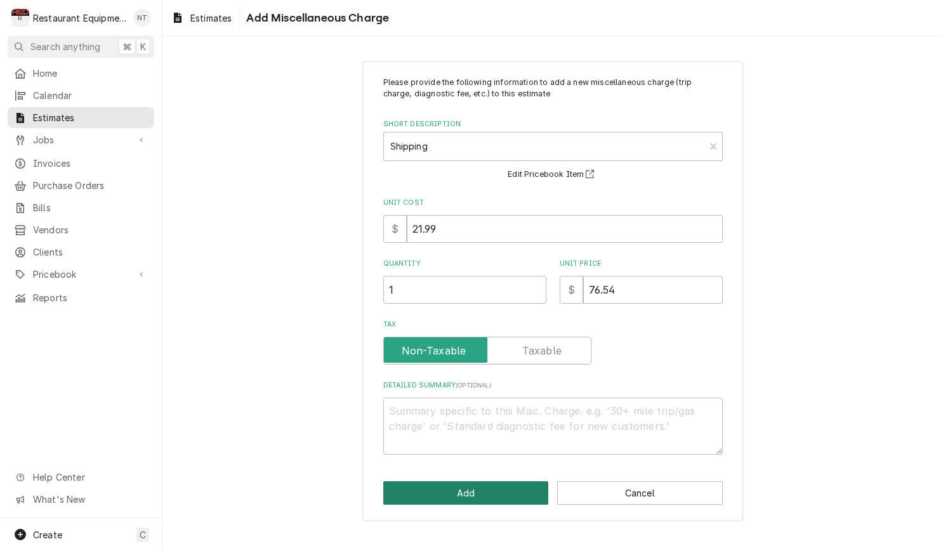
click at [535, 482] on button "Add" at bounding box center [466, 493] width 166 height 23
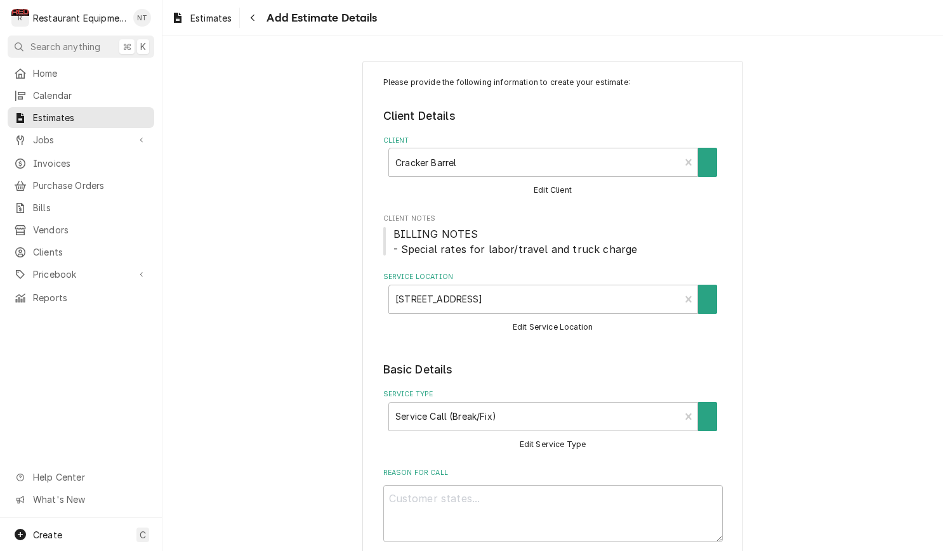
scroll to position [1474, 0]
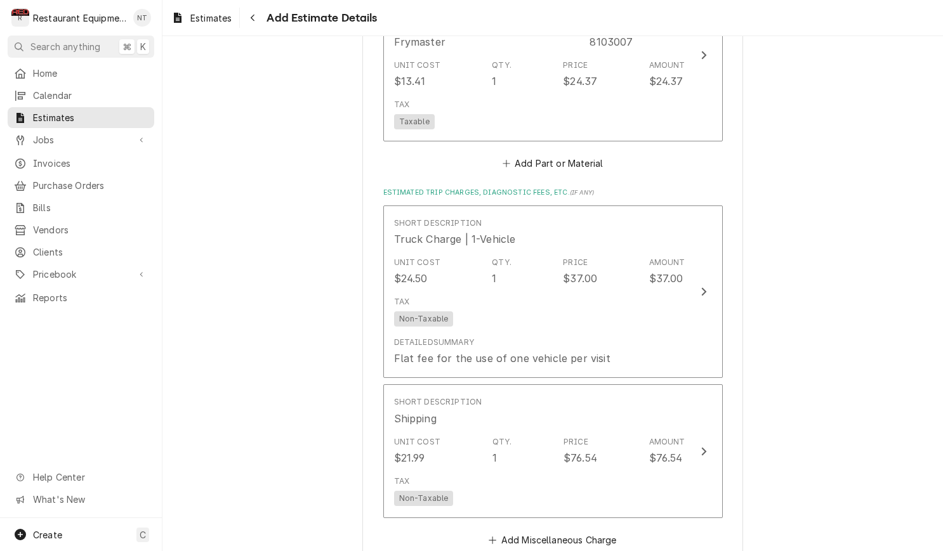
type textarea "x"
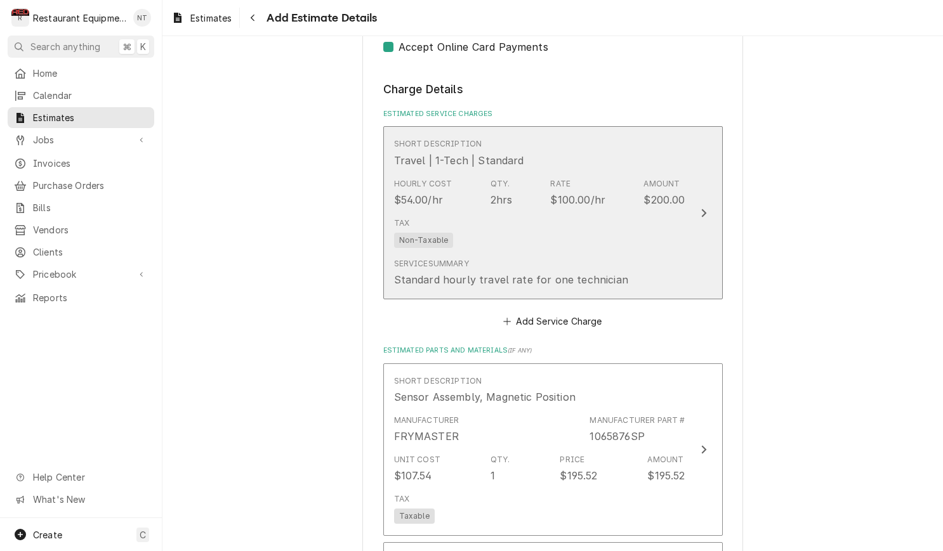
scroll to position [897, 0]
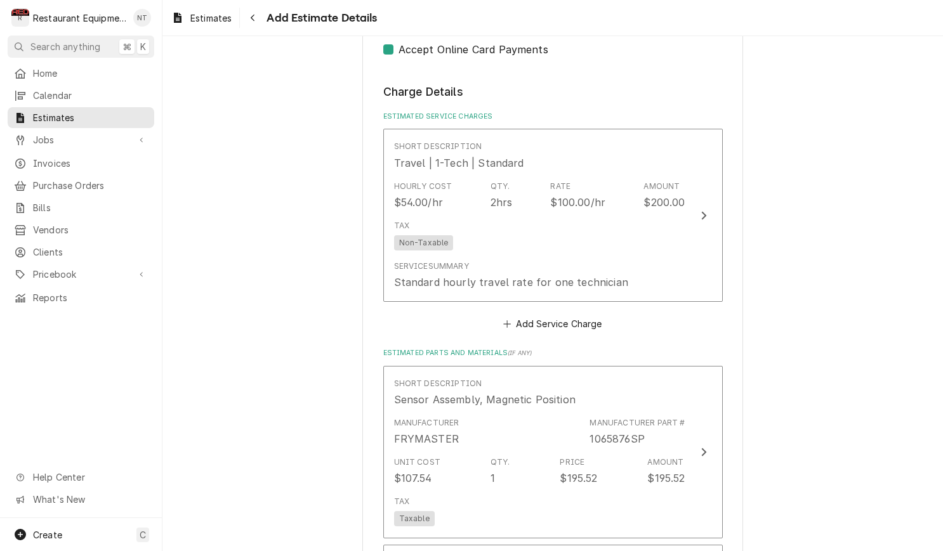
click at [570, 315] on button "Add Service Charge" at bounding box center [552, 324] width 103 height 18
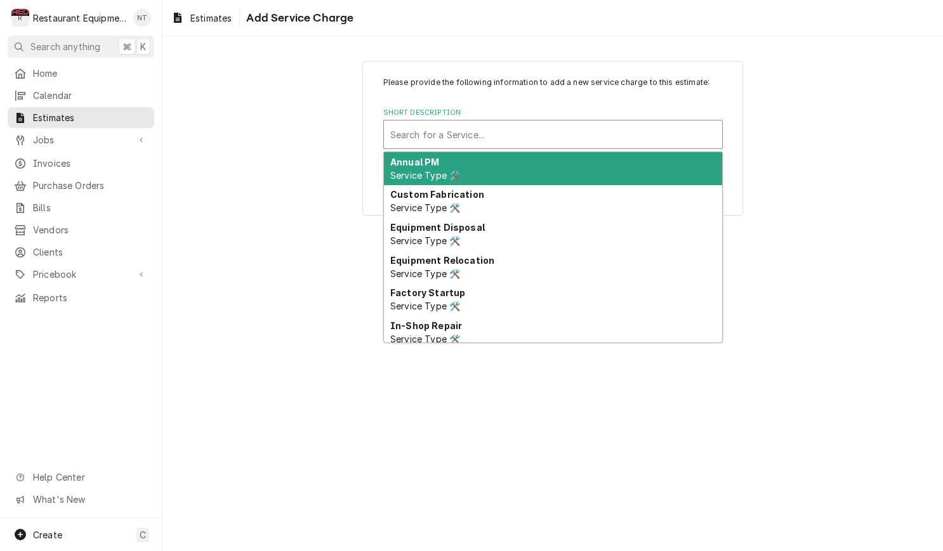
click at [628, 140] on div "Short Description" at bounding box center [552, 134] width 325 height 23
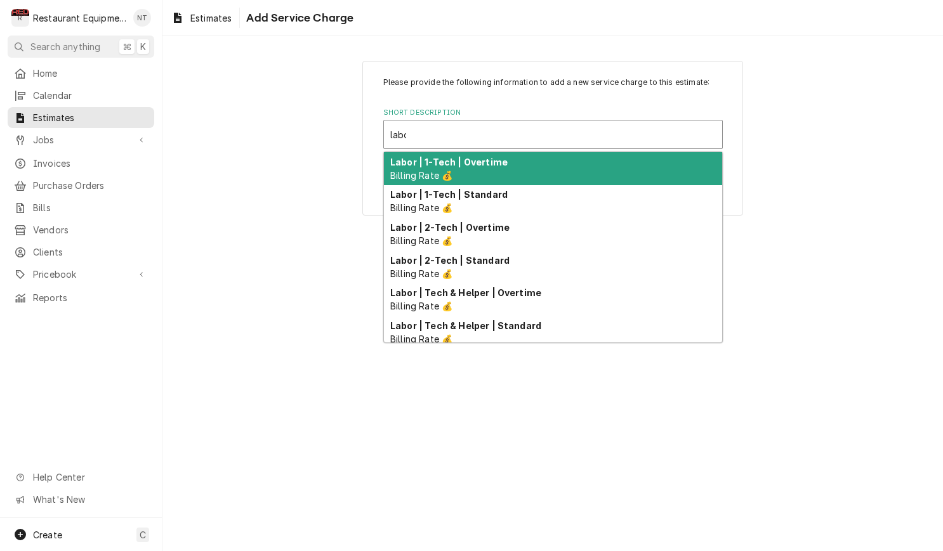
type input "labor"
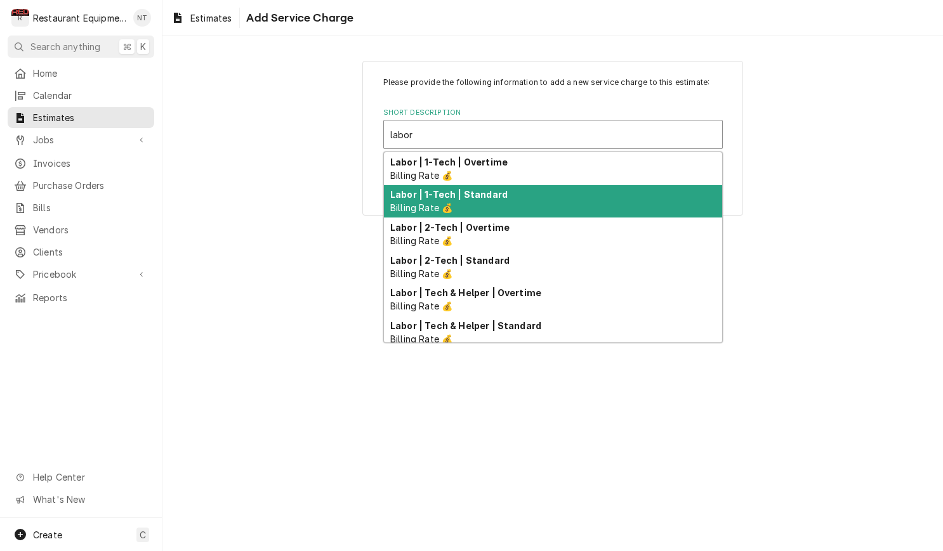
click at [604, 188] on div "Labor | 1-Tech | Standard Billing Rate 💰" at bounding box center [553, 201] width 338 height 33
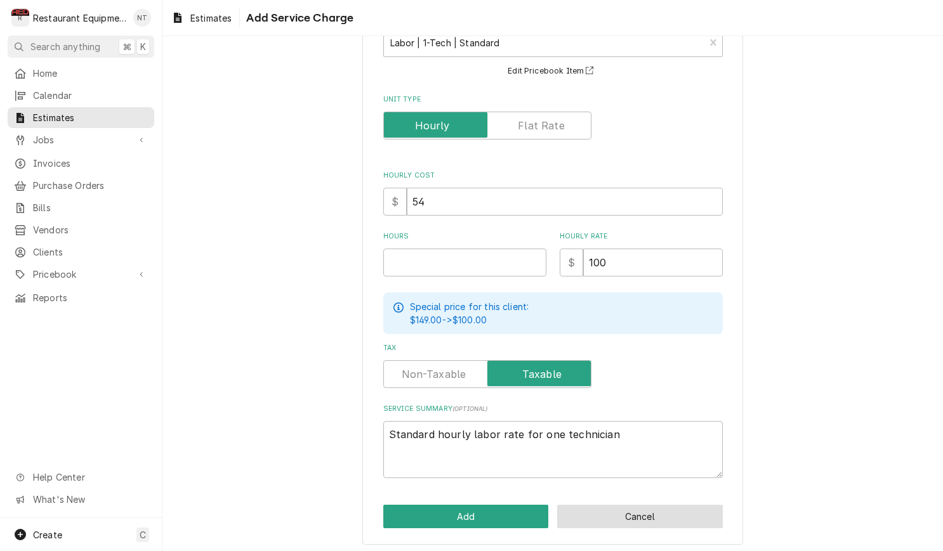
click at [692, 519] on button "Cancel" at bounding box center [640, 516] width 166 height 23
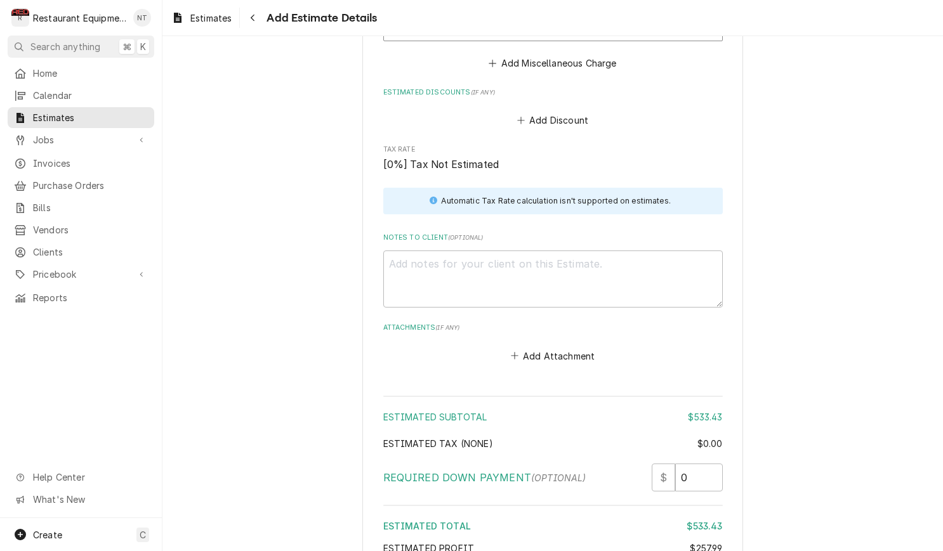
scroll to position [1955, 0]
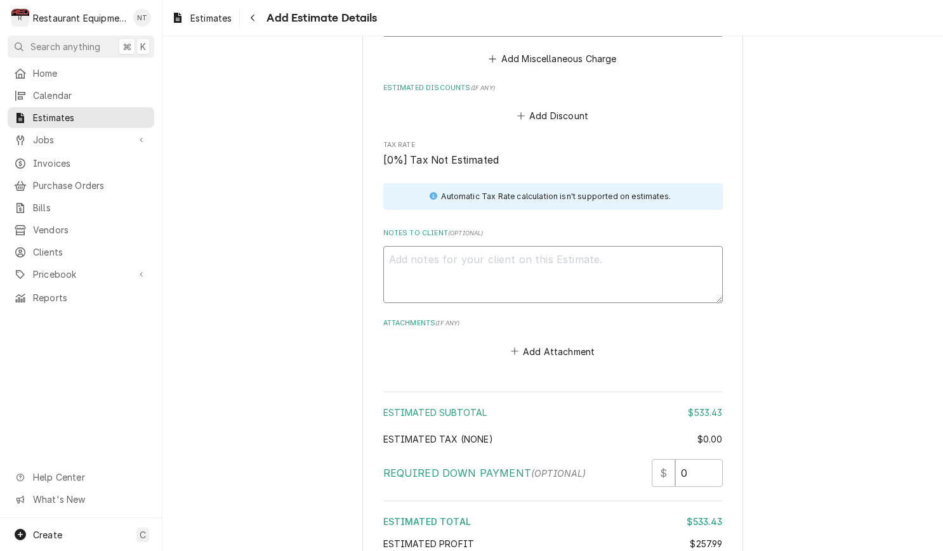
click at [542, 267] on textarea "Notes to Client ( optional )" at bounding box center [552, 274] width 339 height 57
paste textarea "9/18/25 In 2:45 Out 4:00 Truck 204 Two vat fryer I arrived on site and found th…"
type textarea "x"
type textarea "9/18/25 In 2:45 Out 4:00 Truck 204 Two vat fryer I arrived on site and found th…"
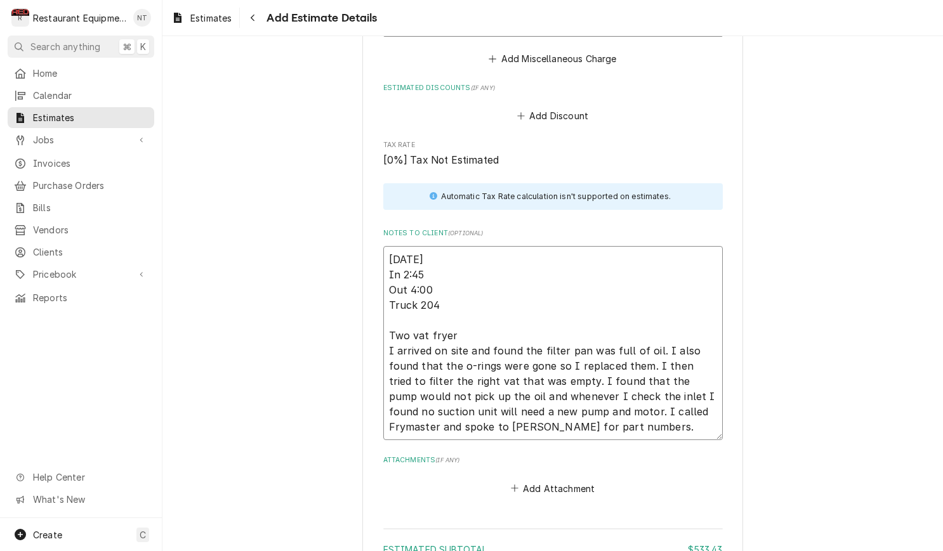
type textarea "x"
type textarea "9/18/25 In 2:45 Out 4:00 Truck 204 Two vat fryer I arrived on site and found th…"
type textarea "x"
type textarea "9/18/25 In 2:45 Out 4:00 Truck 204 Two vat fryer I arrived on site and found th…"
type textarea "x"
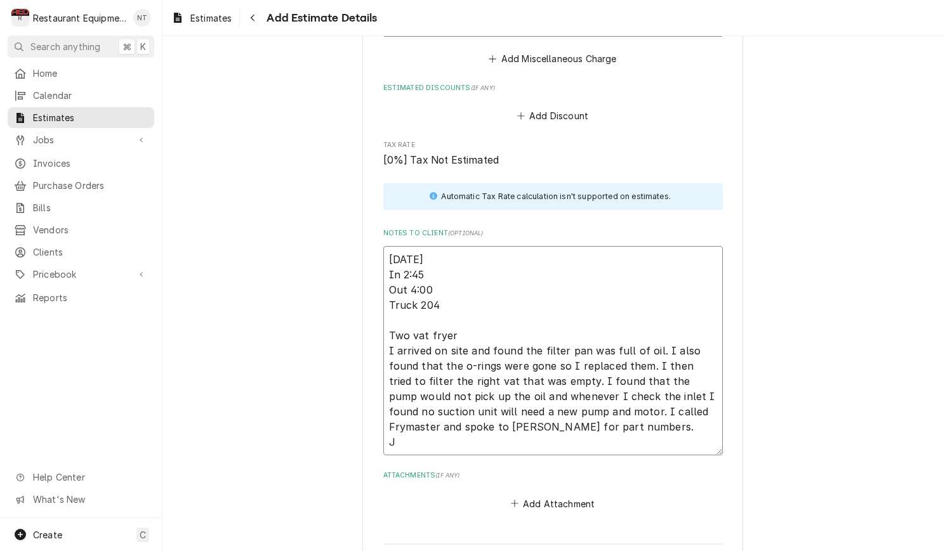
type textarea "9/18/25 In 2:45 Out 4:00 Truck 204 Two vat fryer I arrived on site and found th…"
type textarea "x"
type textarea "9/18/25 In 2:45 Out 4:00 Truck 204 Two vat fryer I arrived on site and found th…"
type textarea "x"
type textarea "9/18/25 In 2:45 Out 4:00 Truck 204 Two vat fryer I arrived on site and found th…"
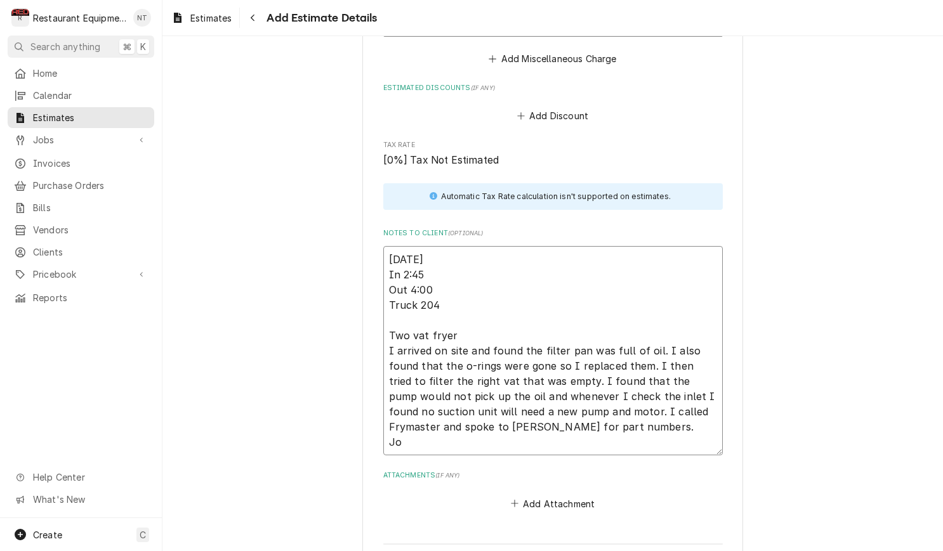
type textarea "x"
type textarea "9/18/25 In 2:45 Out 4:00 Truck 204 Two vat fryer I arrived on site and found th…"
type textarea "x"
type textarea "9/18/25 In 2:45 Out 4:00 Truck 204 Two vat fryer I arrived on site and found th…"
type textarea "x"
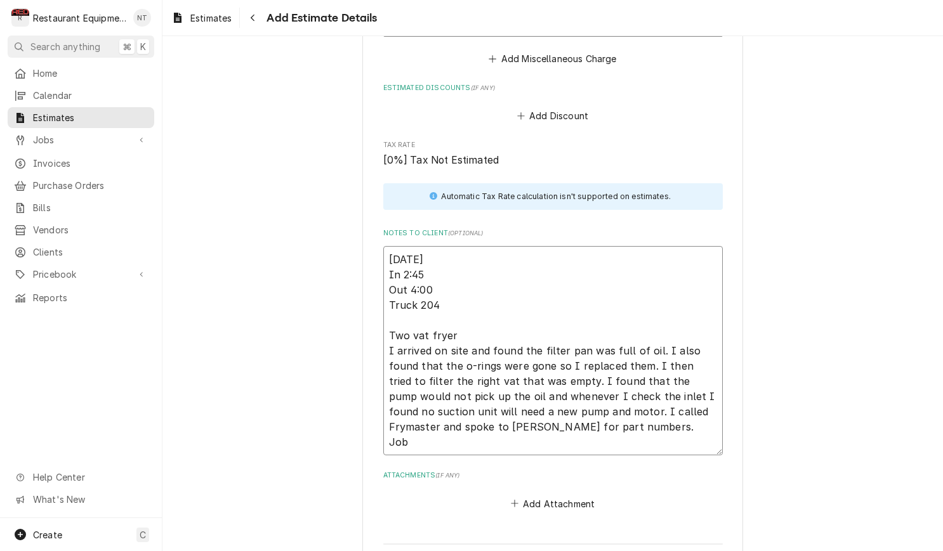
type textarea "9/18/25 In 2:45 Out 4:00 Truck 204 Two vat fryer I arrived on site and found th…"
type textarea "x"
type textarea "9/18/25 In 2:45 Out 4:00 Truck 204 Two vat fryer I arrived on site and found th…"
type textarea "x"
type textarea "9/18/25 In 2:45 Out 4:00 Truck 204 Two vat fryer I arrived on site and found th…"
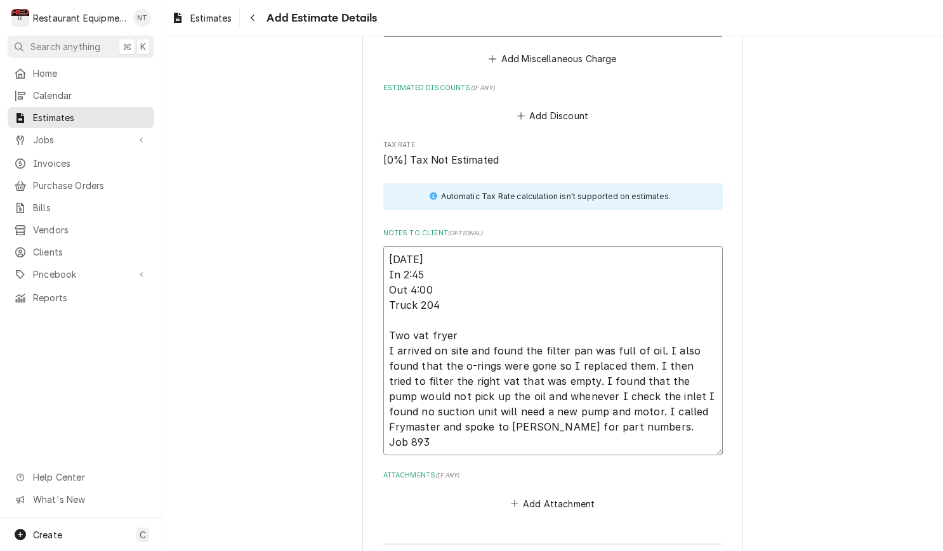
type textarea "x"
type textarea "9/18/25 In 2:45 Out 4:00 Truck 204 Two vat fryer I arrived on site and found th…"
type textarea "x"
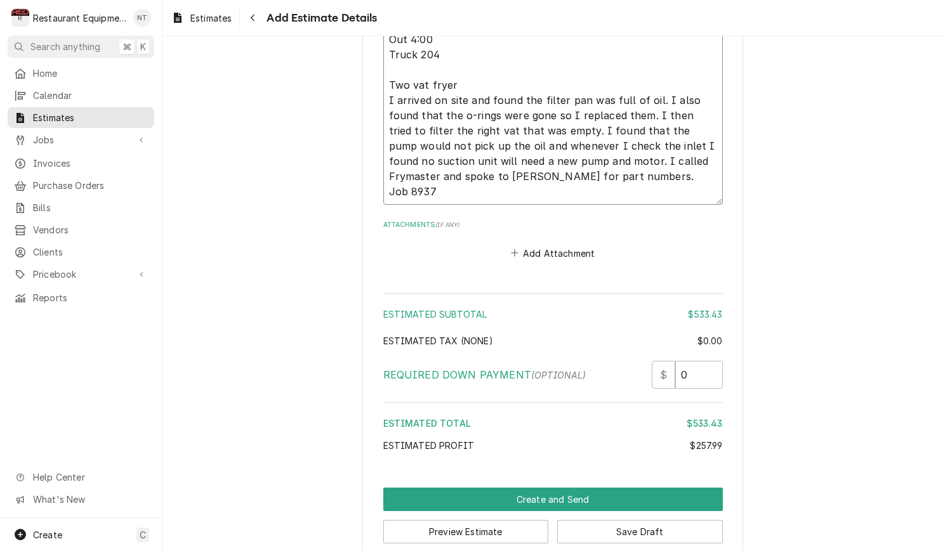
scroll to position [2205, 0]
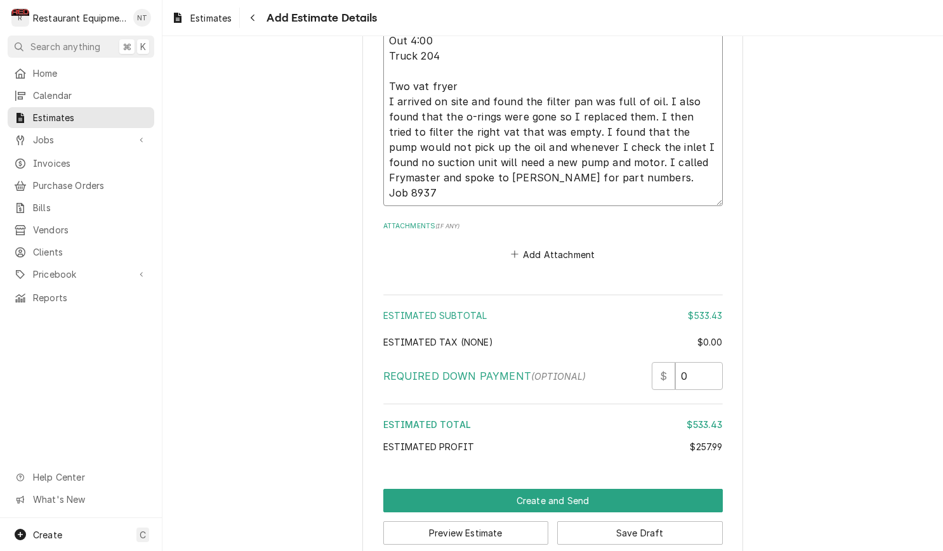
type textarea "9/18/25 In 2:45 Out 4:00 Truck 204 Two vat fryer I arrived on site and found th…"
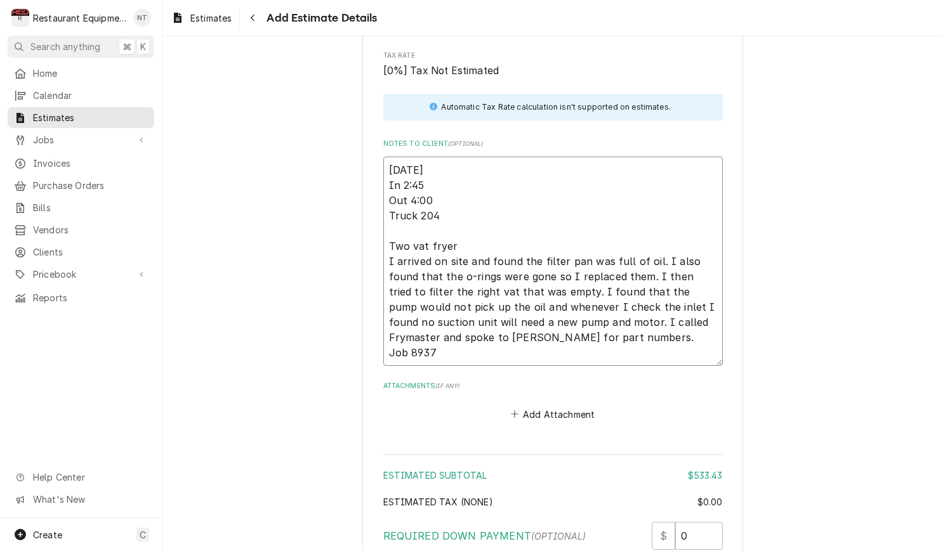
scroll to position [2044, 0]
drag, startPoint x: 424, startPoint y: 162, endPoint x: 403, endPoint y: 166, distance: 21.8
click at [403, 166] on textarea "9/18/25 In 2:45 Out 4:00 Truck 204 Two vat fryer I arrived on site and found th…" at bounding box center [552, 262] width 339 height 209
type textarea "x"
type textarea "9/18/25 In Out 4:00 Truck 204 Two vat fryer I arrived on site and found the fil…"
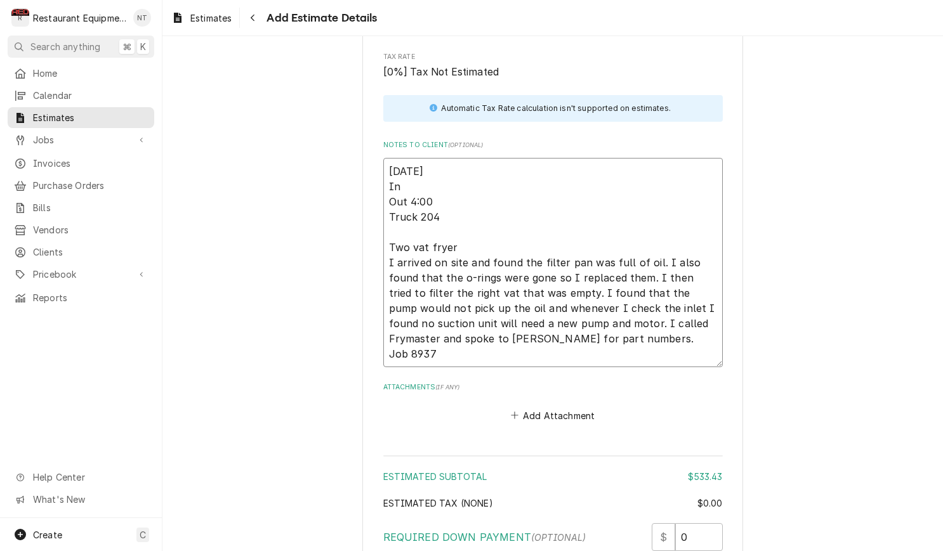
type textarea "x"
type textarea "9/18/25 In 3 Out 4:00 Truck 204 Two vat fryer I arrived on site and found the f…"
type textarea "x"
type textarea "9/18/25 In 3: Out 4:00 Truck 204 Two vat fryer I arrived on site and found the …"
type textarea "x"
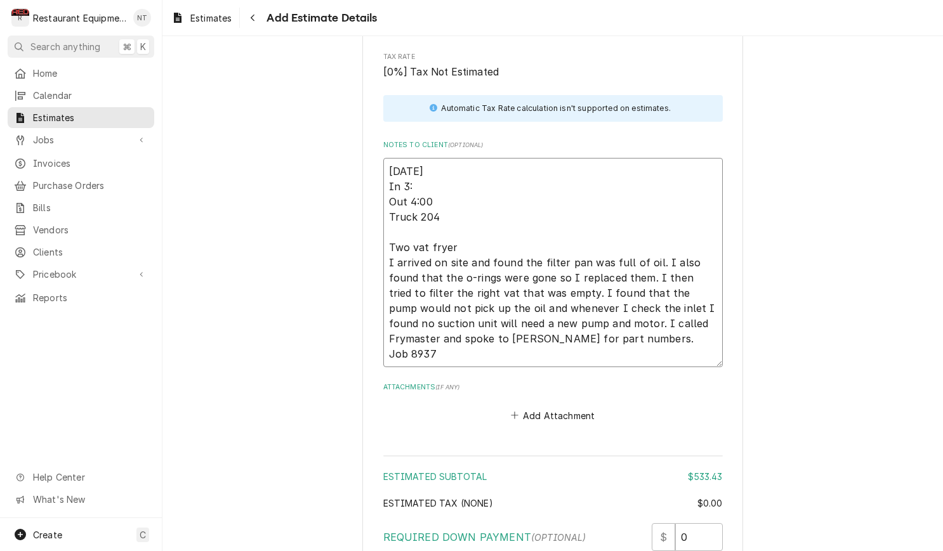
type textarea "9/18/25 In 3:0 Out 4:00 Truck 204 Two vat fryer I arrived on site and found the…"
type textarea "x"
type textarea "9/18/25 In 3:00 Out 4:00 Truck 204 Two vat fryer I arrived on site and found th…"
type textarea "x"
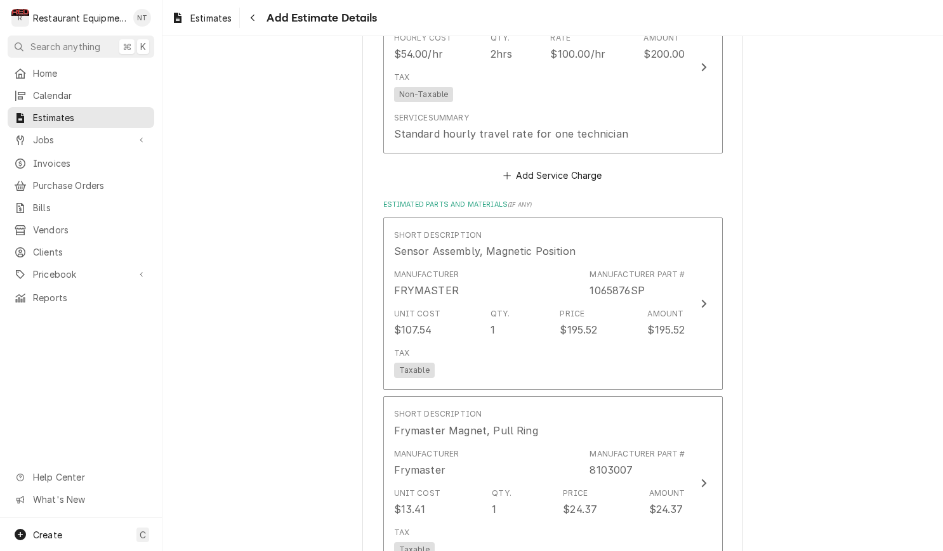
scroll to position [1047, 0]
type textarea "9/18/25 In 3:00 Out 4:00 Truck 204 Two vat fryer I arrived on site and found th…"
click at [567, 166] on button "Add Service Charge" at bounding box center [552, 175] width 103 height 18
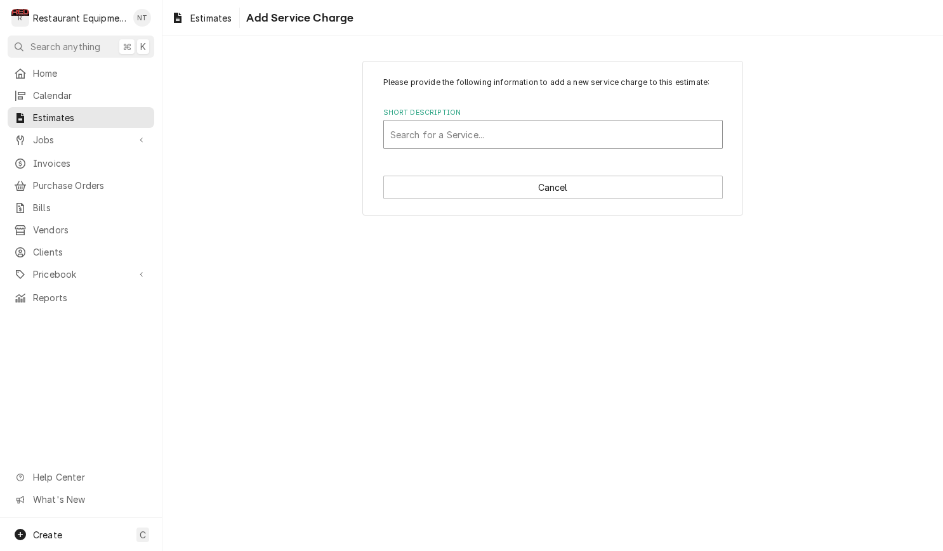
click at [499, 138] on div "Short Description" at bounding box center [552, 134] width 325 height 23
type input "lab"
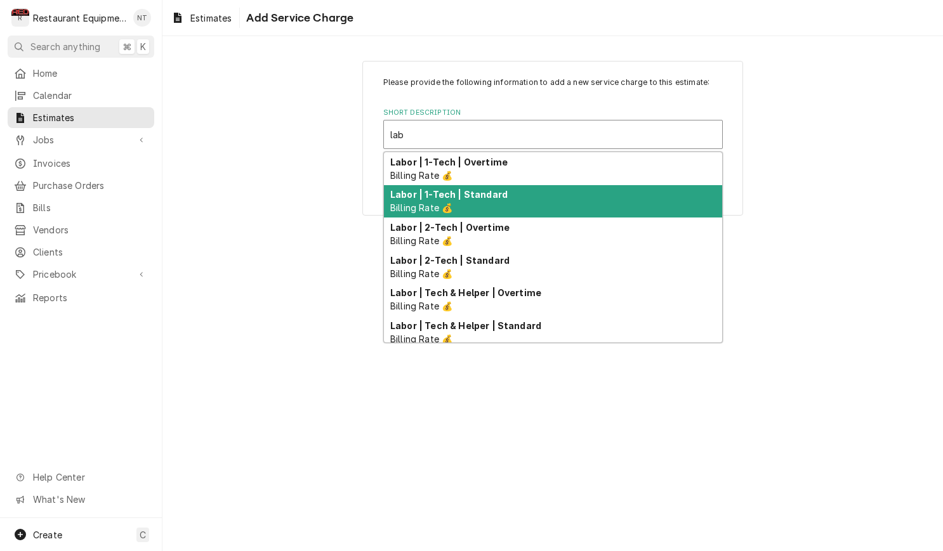
click at [494, 205] on div "Labor | 1-Tech | Standard Billing Rate 💰" at bounding box center [553, 201] width 338 height 33
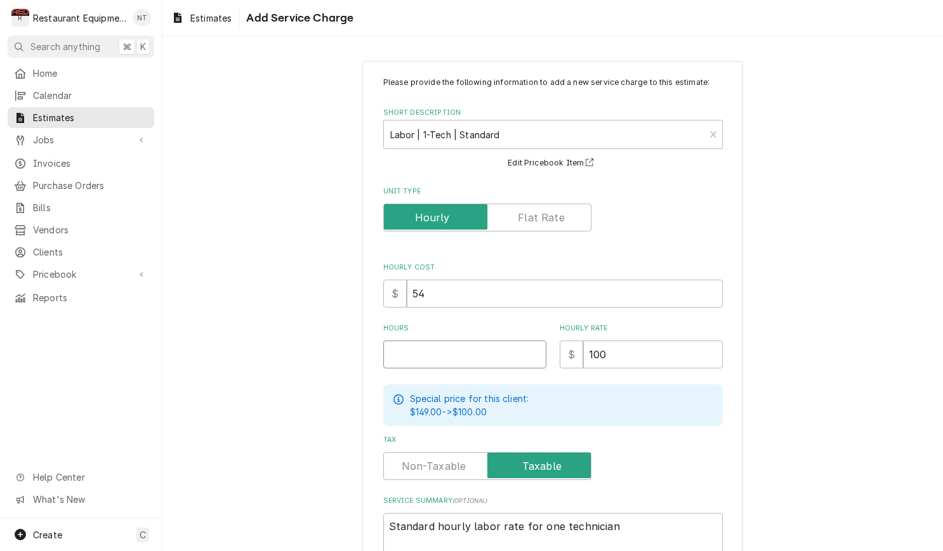
click at [498, 349] on input "Hours" at bounding box center [464, 355] width 163 height 28
type textarea "x"
type input "4"
type textarea "x"
type input "4"
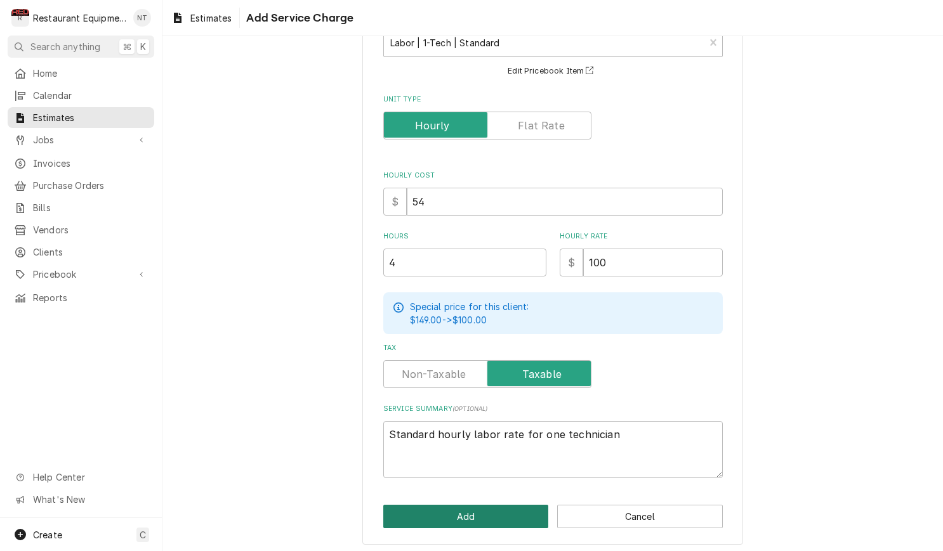
click at [482, 508] on button "Add" at bounding box center [466, 516] width 166 height 23
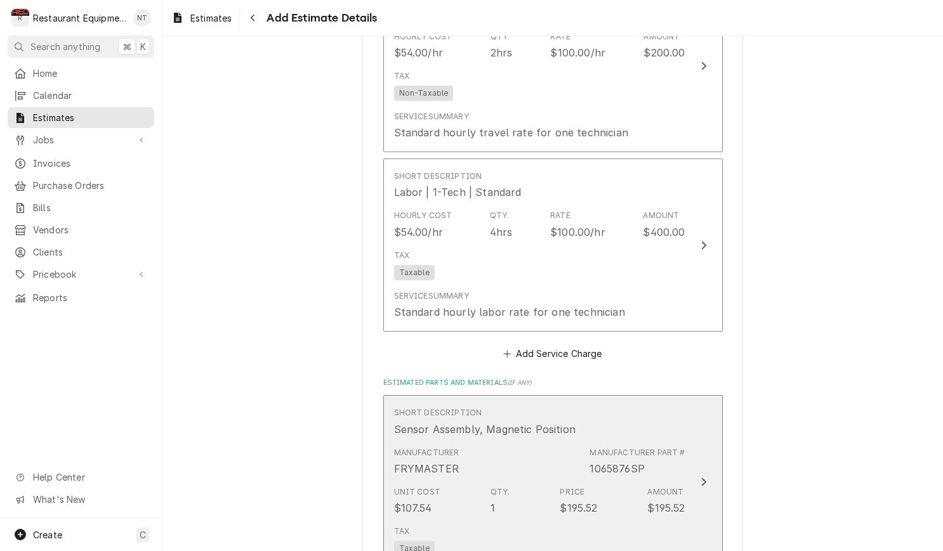
type textarea "x"
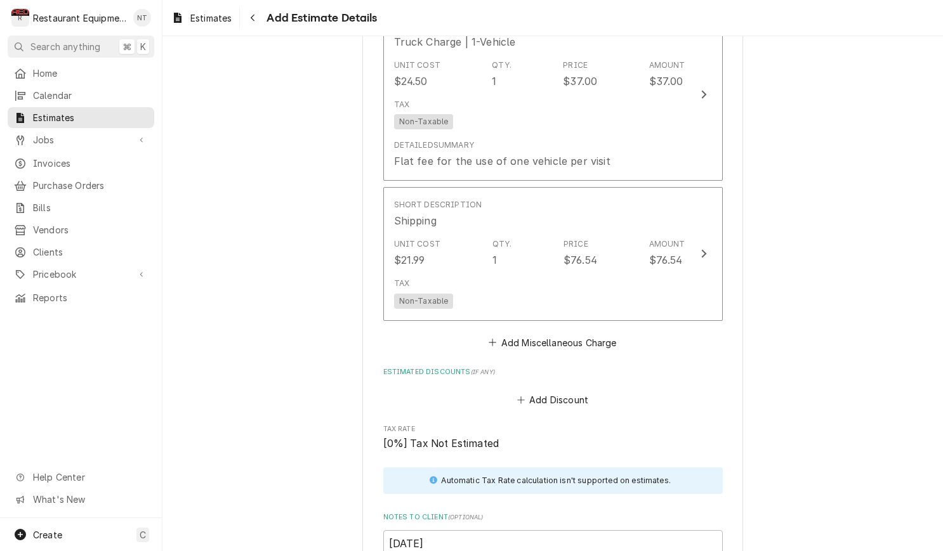
scroll to position [1849, 0]
click at [578, 317] on div "Short Description Truck Charge | 1-Vehicle Unit Cost $24.50 Qty. 1 Price $37.00…" at bounding box center [552, 182] width 339 height 344
click at [579, 336] on button "Add Miscellaneous Charge" at bounding box center [553, 345] width 132 height 18
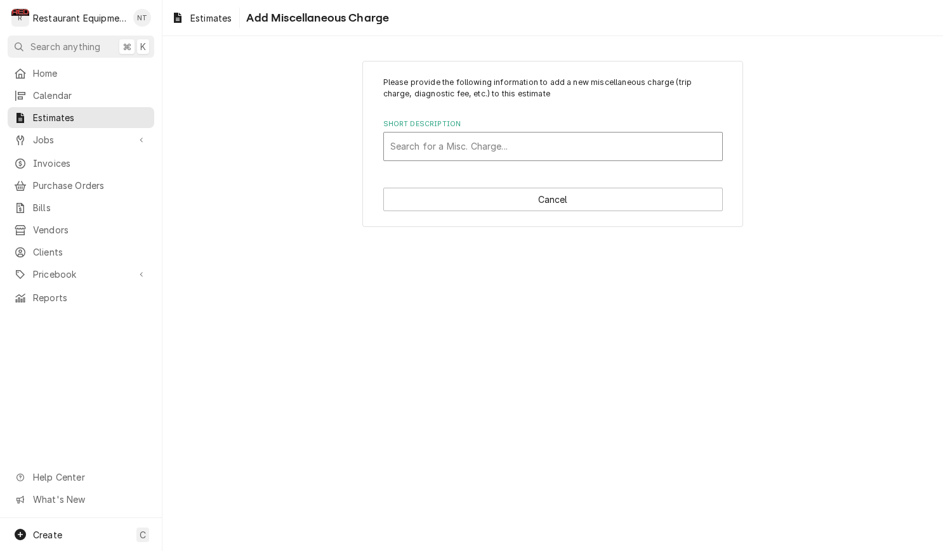
click at [534, 154] on div "Short Description" at bounding box center [552, 146] width 325 height 23
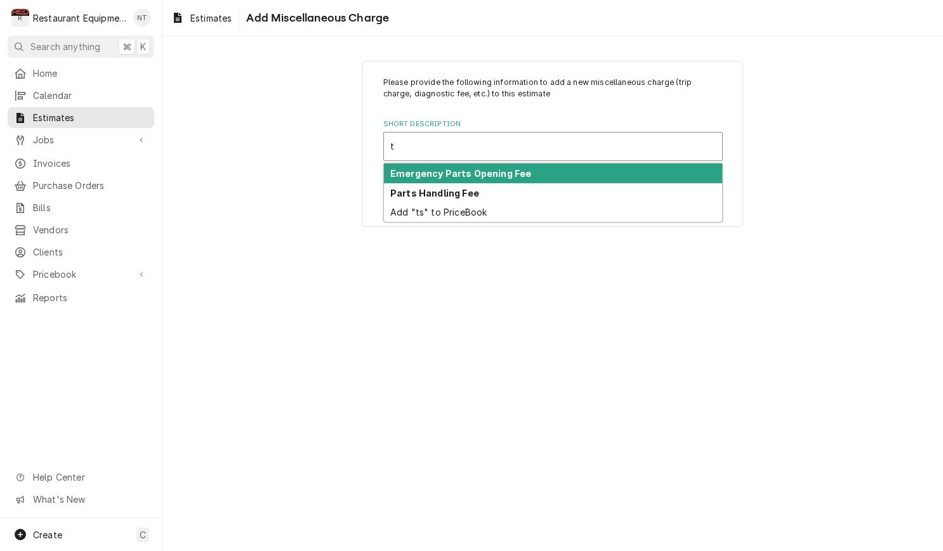
type input "ta"
click at [509, 171] on div "Tax" at bounding box center [553, 174] width 338 height 20
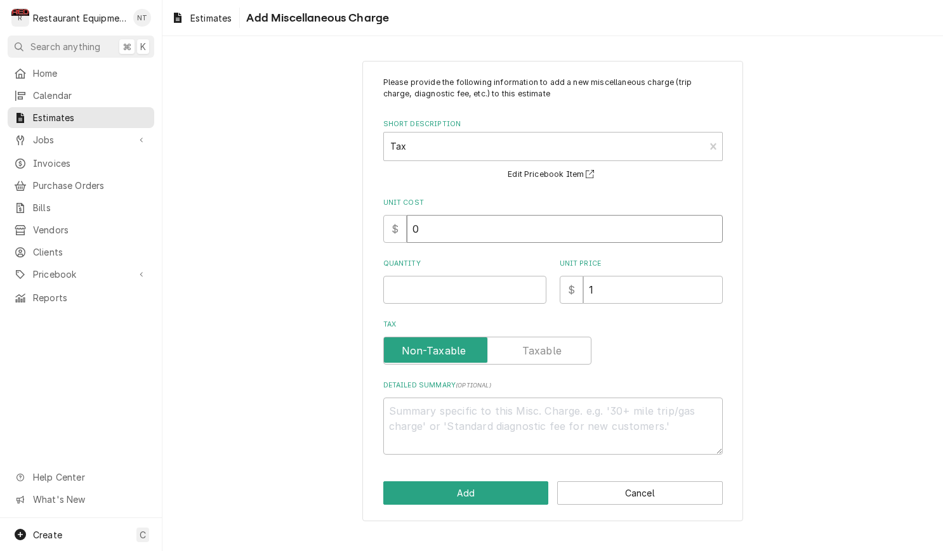
click at [509, 233] on input "0" at bounding box center [565, 229] width 316 height 28
type textarea "x"
type input "4"
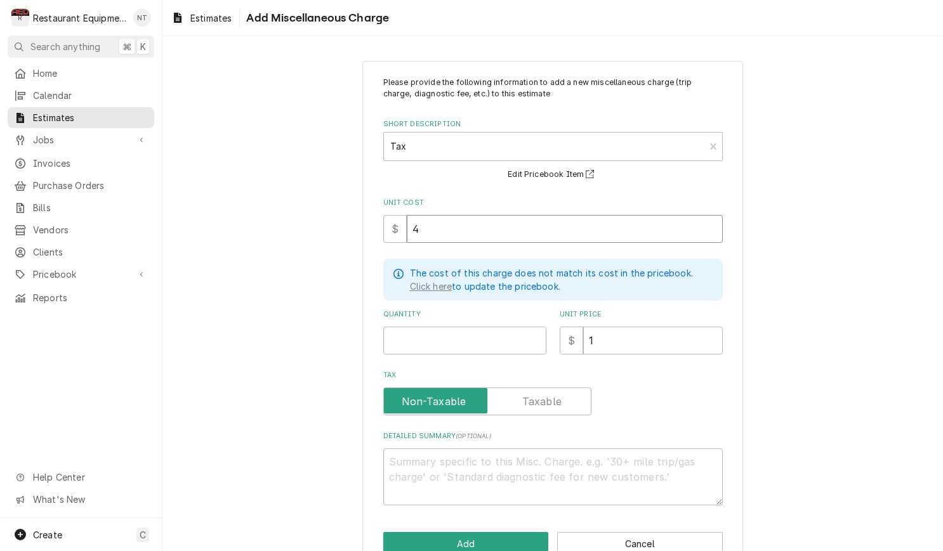
type textarea "x"
type input "43"
type textarea "x"
type input "43.3"
type textarea "x"
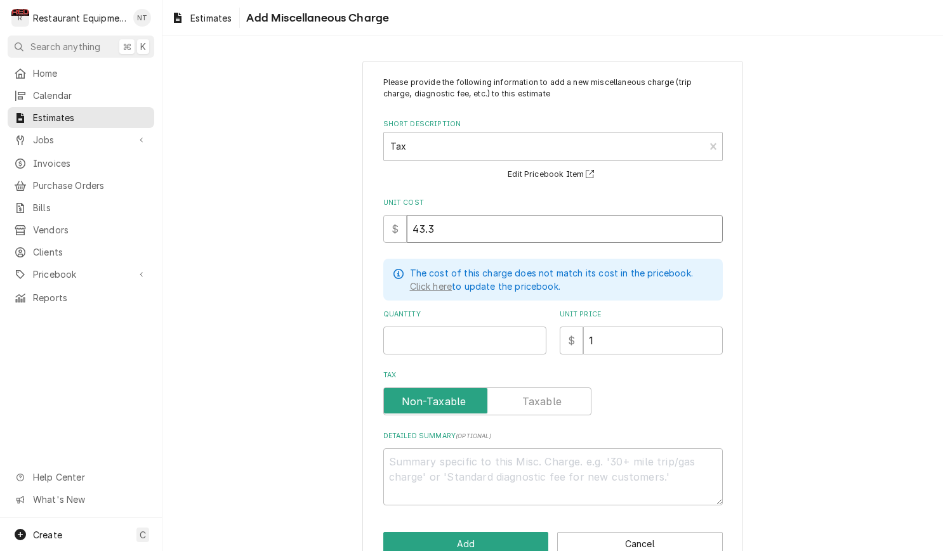
type input "43.39"
type textarea "x"
type input "43.39"
click at [480, 331] on input "Quantity" at bounding box center [464, 341] width 163 height 28
type textarea "x"
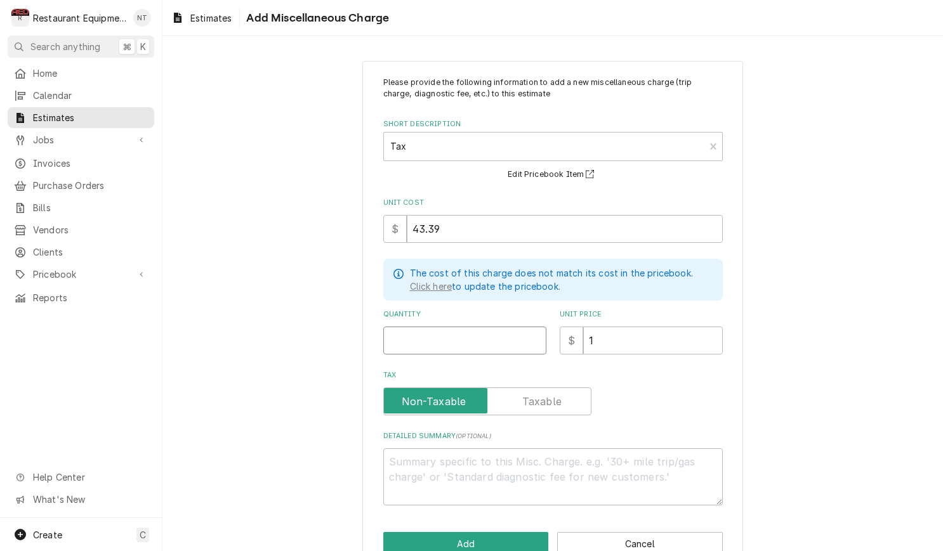
type input "1"
type textarea "x"
type input "1"
type textarea "x"
type input "4"
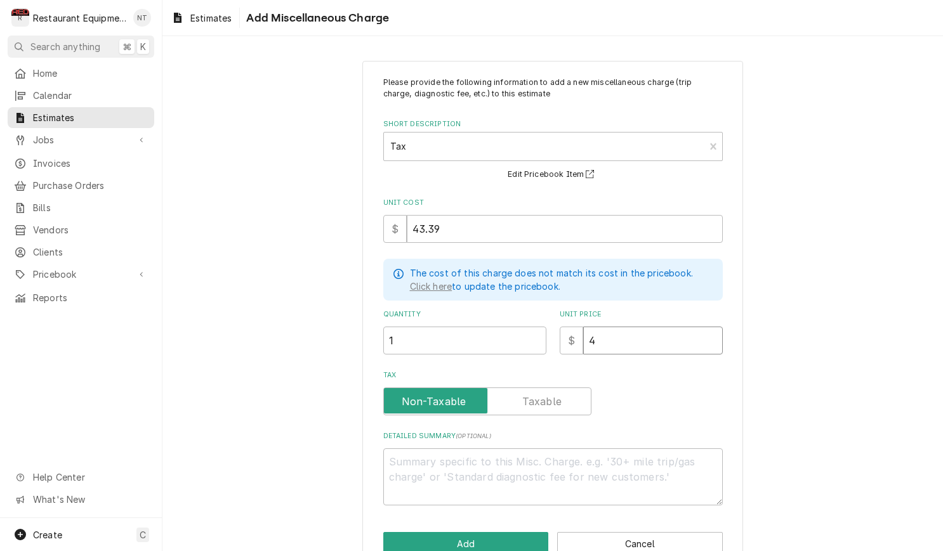
type textarea "x"
type input "43"
type textarea "x"
type input "43.3"
type textarea "x"
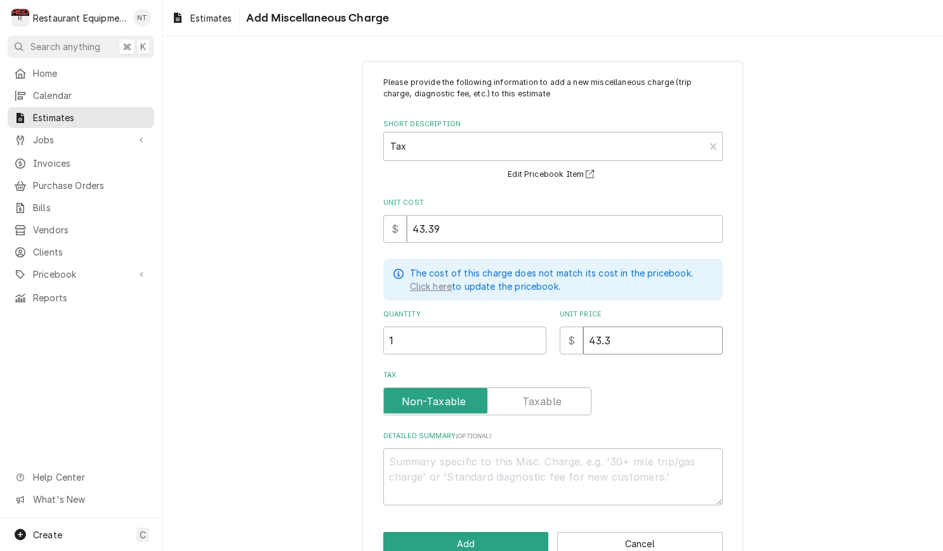
type input "43.39"
type textarea "x"
type input "43.39"
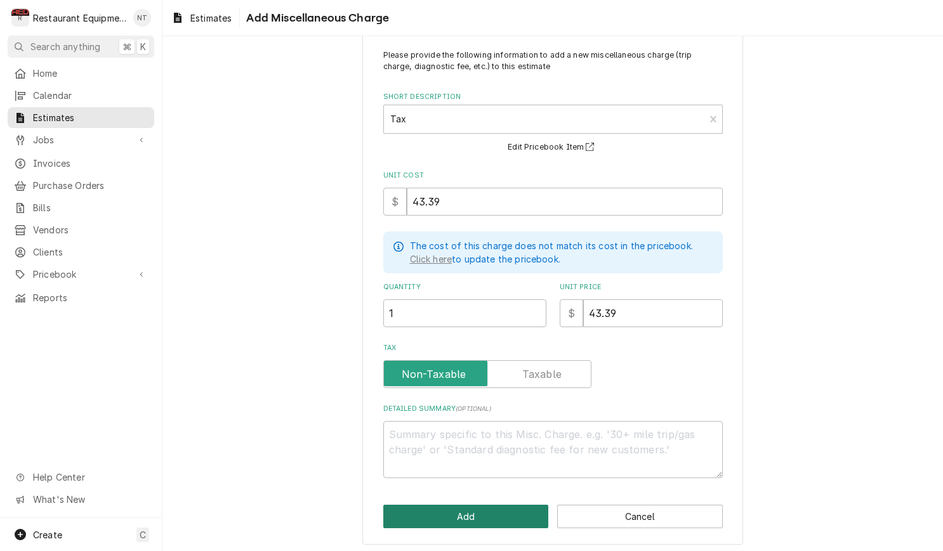
click at [506, 516] on button "Add" at bounding box center [466, 516] width 166 height 23
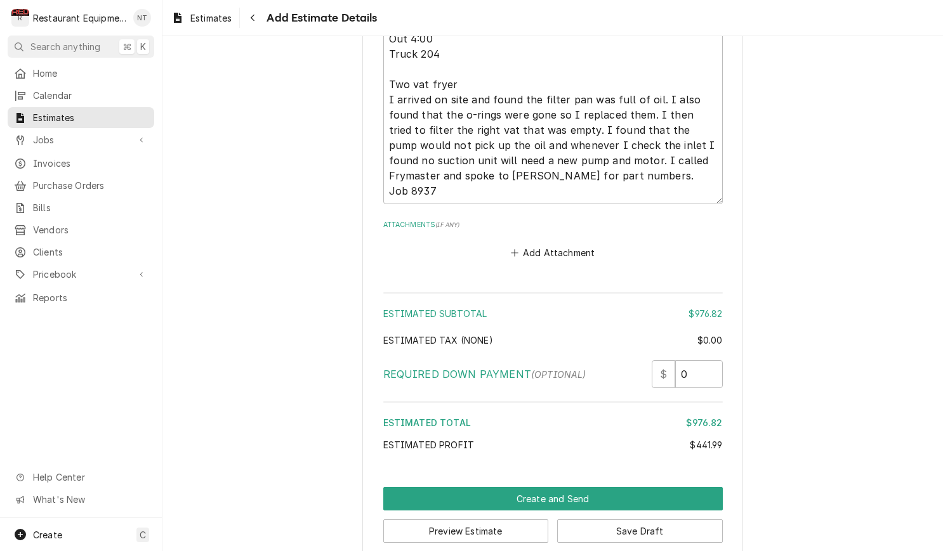
scroll to position [2524, 0]
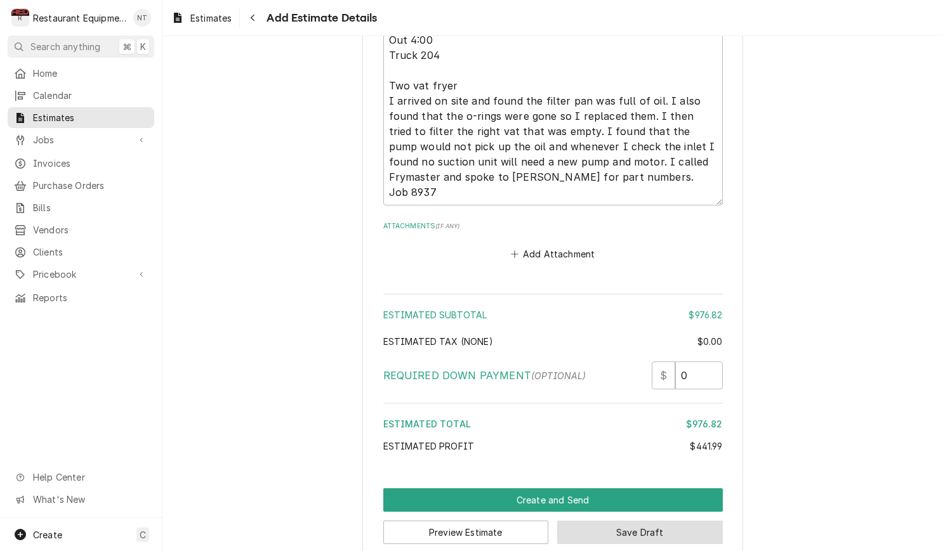
click at [638, 521] on button "Save Draft" at bounding box center [640, 532] width 166 height 23
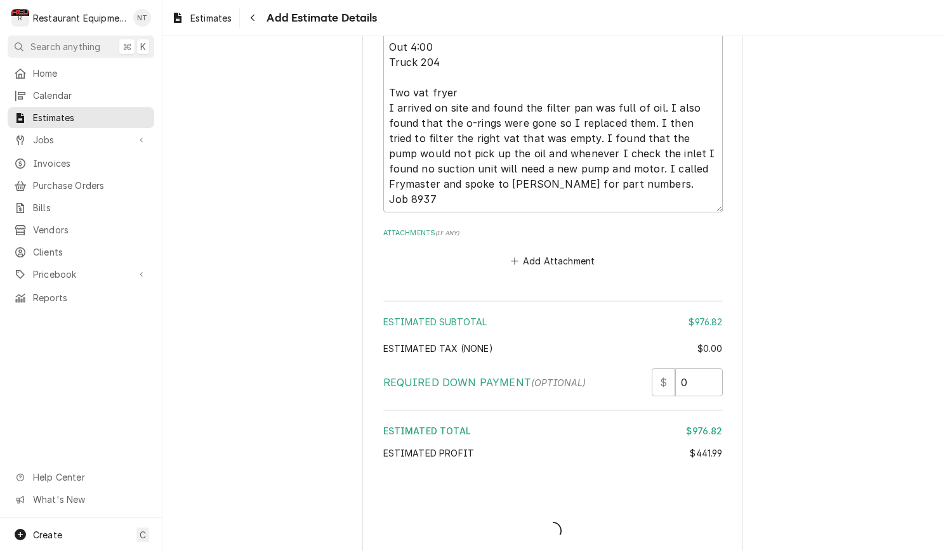
type textarea "x"
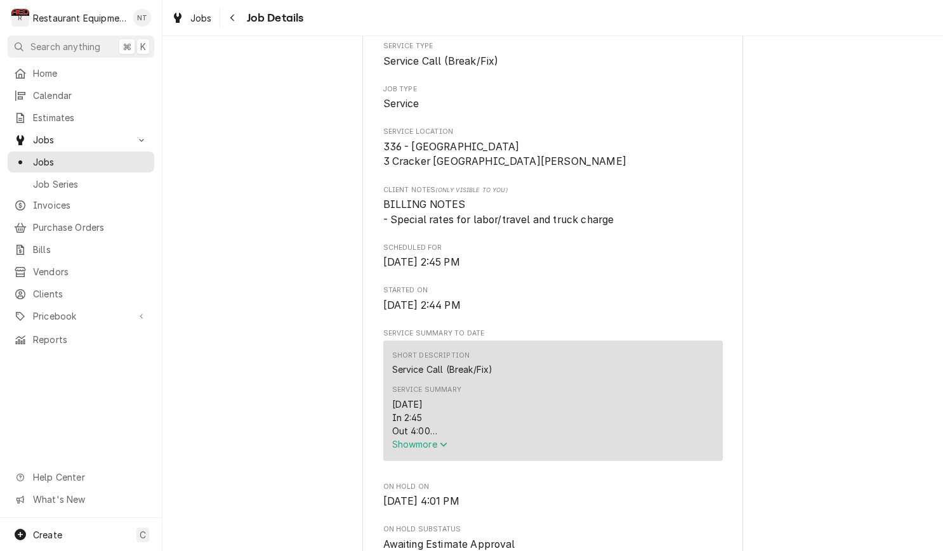
scroll to position [217, 0]
click at [447, 447] on icon "Service Summary" at bounding box center [444, 442] width 8 height 9
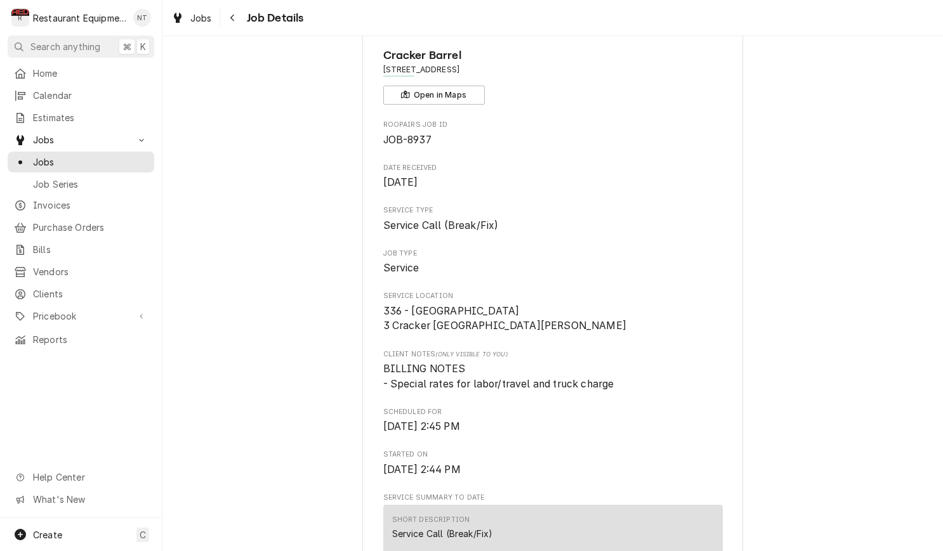
scroll to position [52, 0]
click at [445, 92] on button "Open in Maps" at bounding box center [434, 93] width 102 height 19
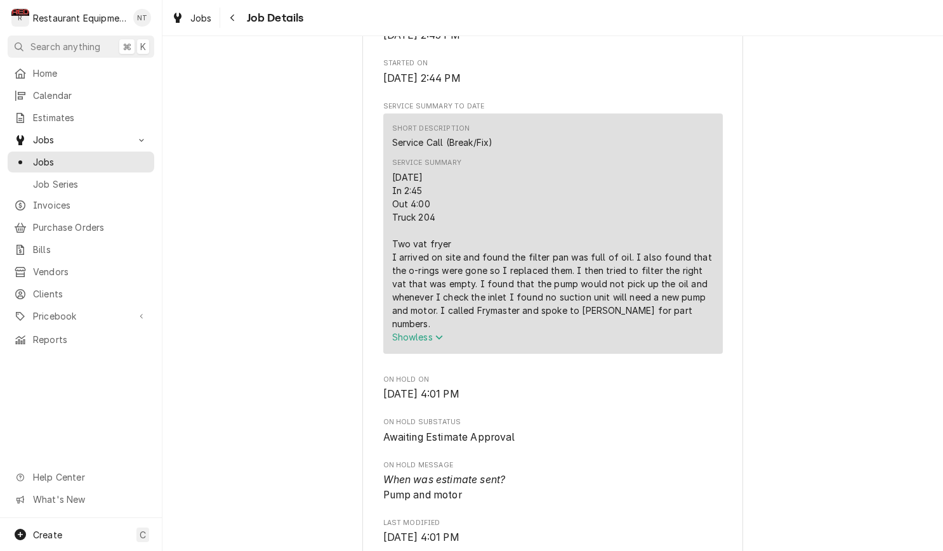
scroll to position [443, 0]
click at [128, 224] on span "Purchase Orders" at bounding box center [90, 227] width 115 height 13
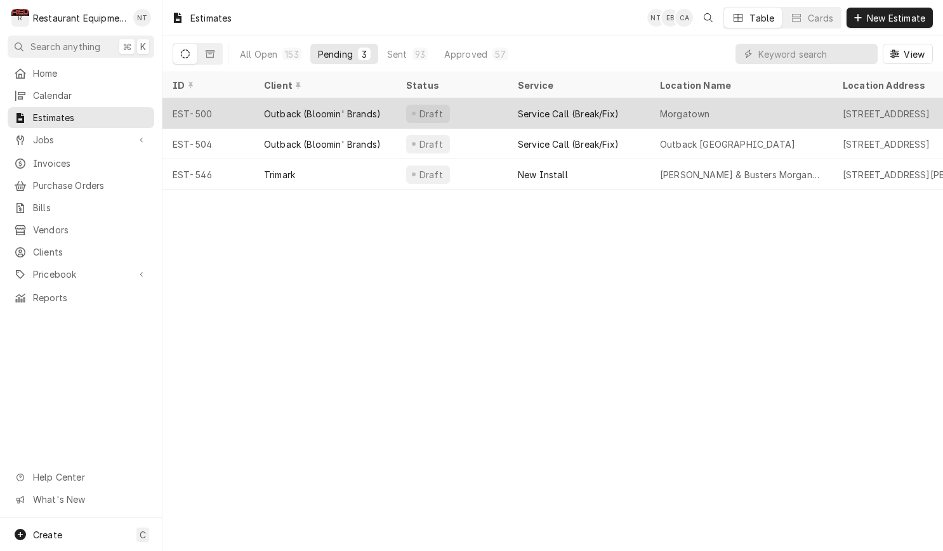
click at [530, 108] on div "Service Call (Break/Fix)" at bounding box center [568, 113] width 101 height 13
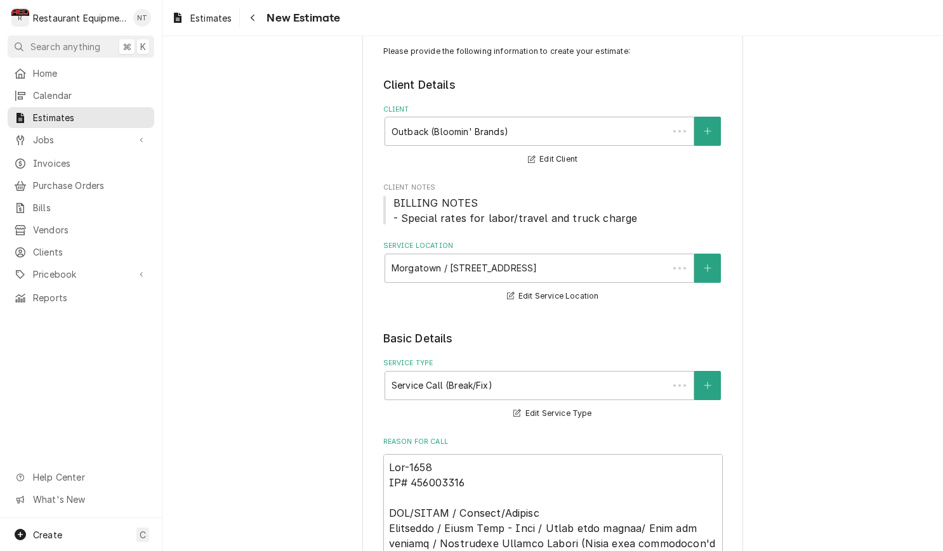
type textarea "x"
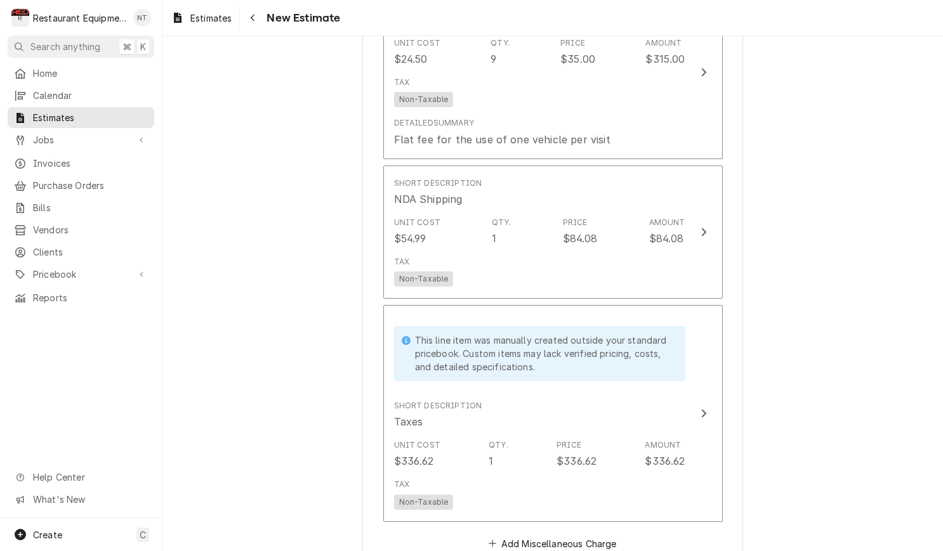
scroll to position [5820, 0]
click at [258, 11] on div "Navigate back" at bounding box center [252, 17] width 13 height 13
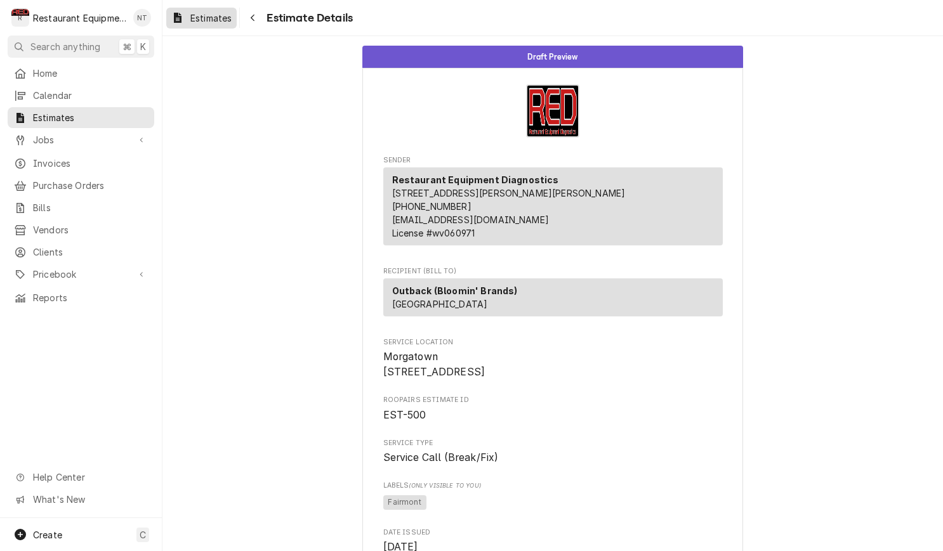
click at [228, 20] on span "Estimates" at bounding box center [210, 17] width 41 height 13
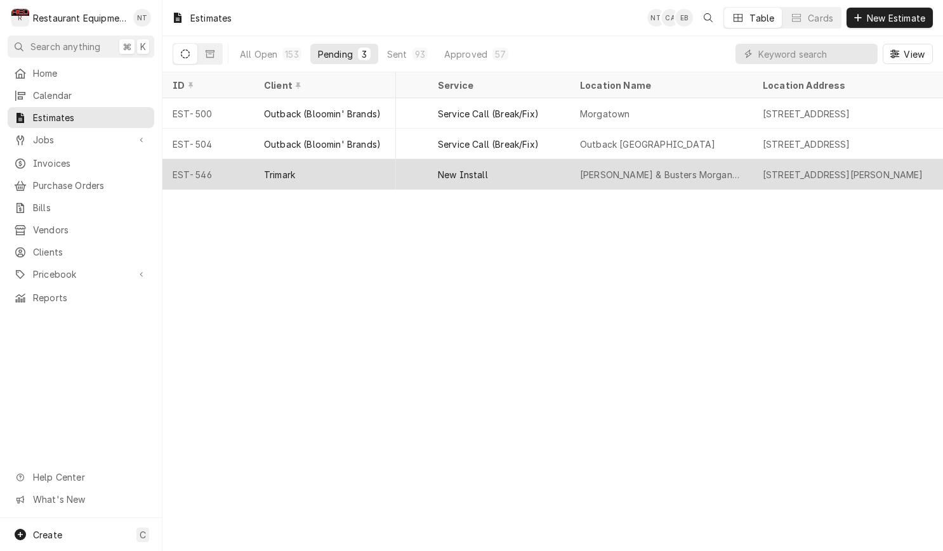
scroll to position [0, 85]
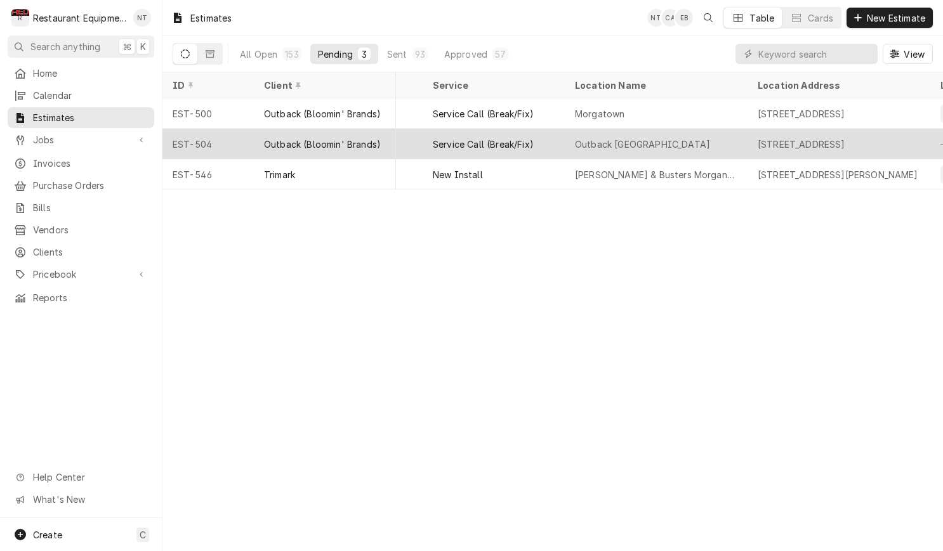
click at [367, 154] on div "Outback (Bloomin' Brands)" at bounding box center [325, 144] width 142 height 30
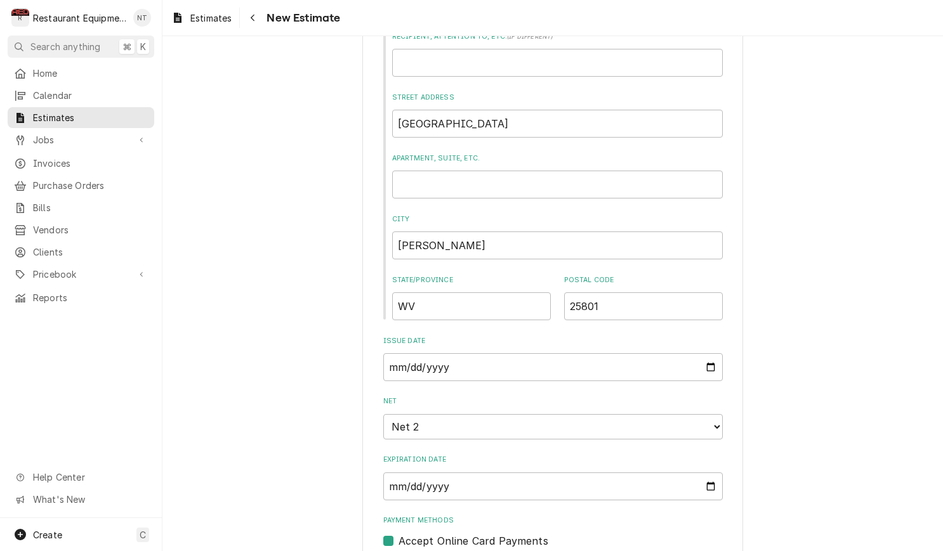
type textarea "x"
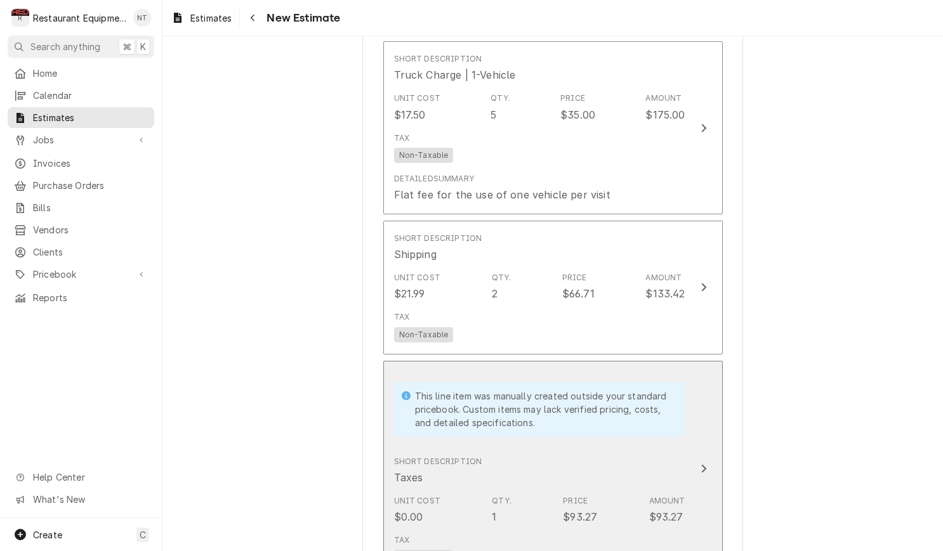
scroll to position [4388, 0]
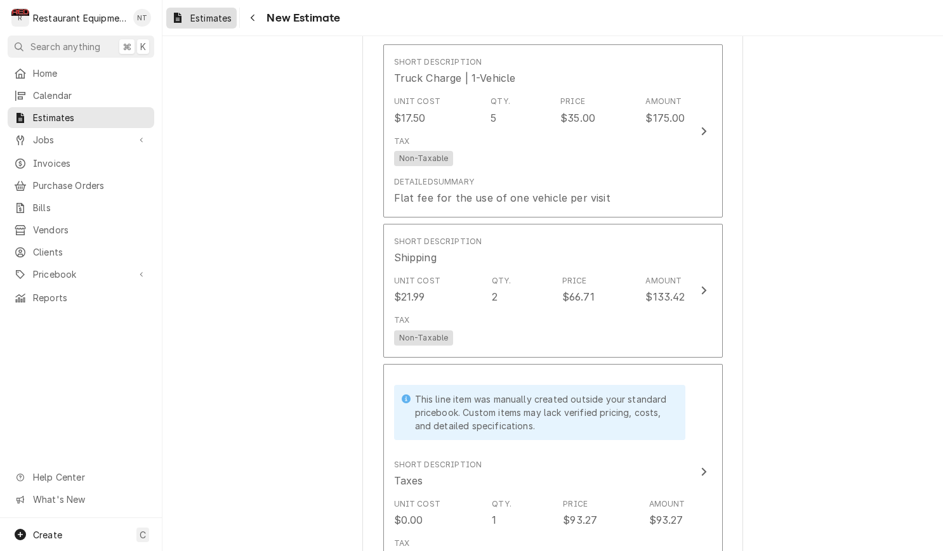
click at [228, 20] on span "Estimates" at bounding box center [210, 17] width 41 height 13
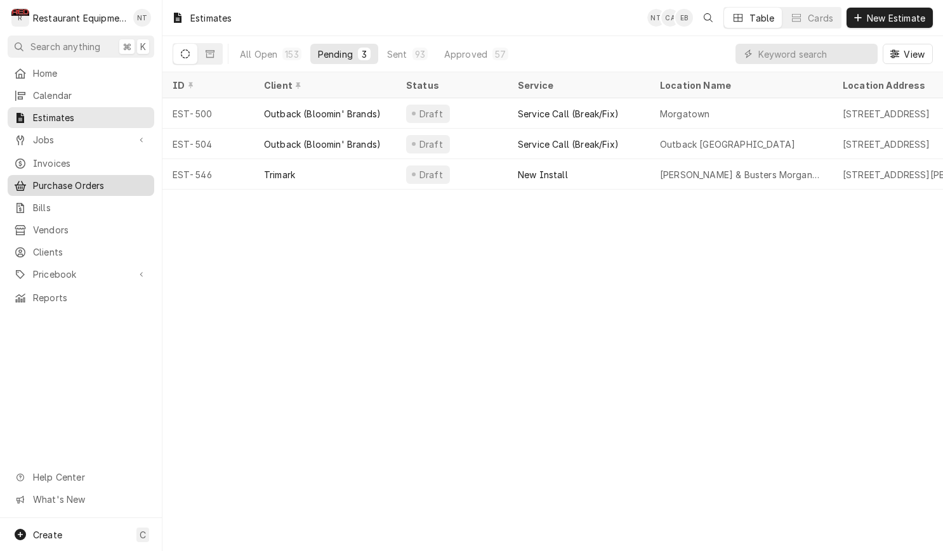
click at [115, 181] on span "Purchase Orders" at bounding box center [90, 185] width 115 height 13
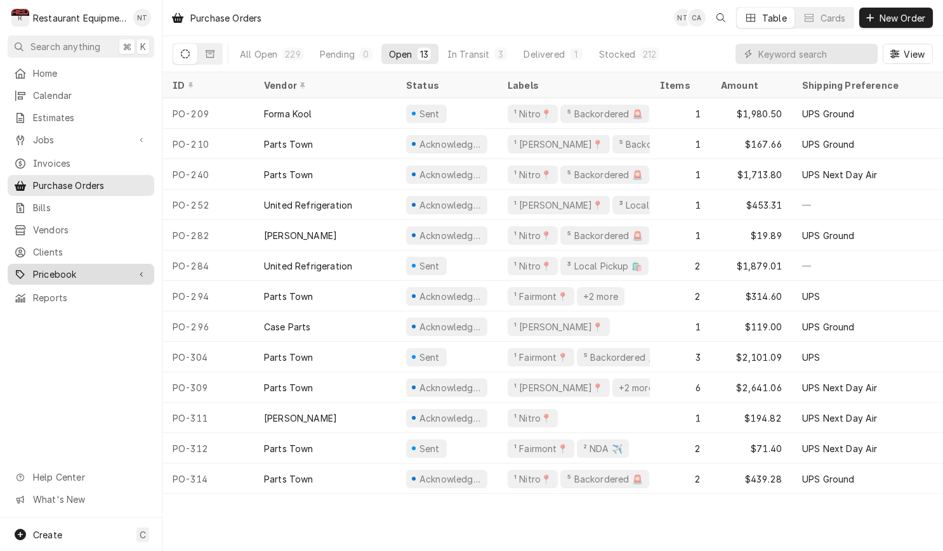
click at [146, 268] on div "Dynamic Content Wrapper" at bounding box center [141, 274] width 13 height 13
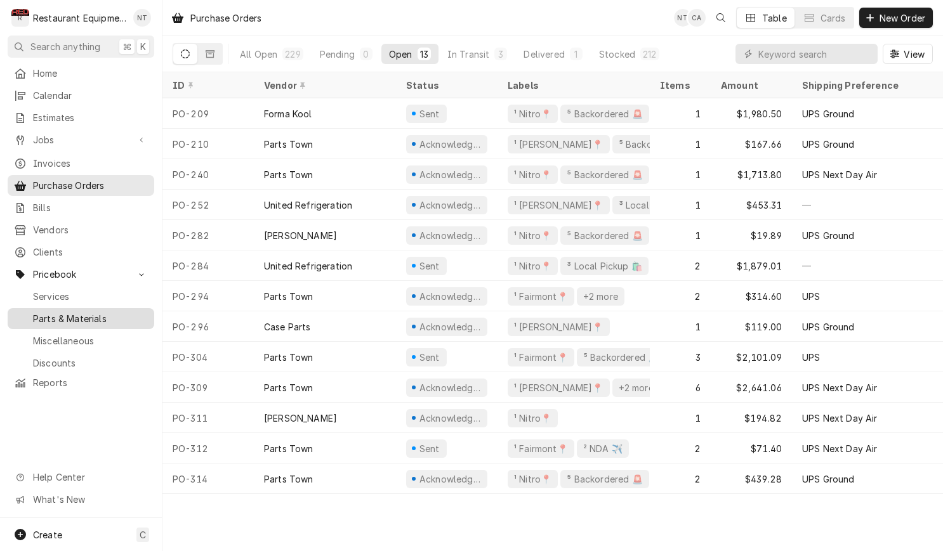
click at [123, 312] on span "Parts & Materials" at bounding box center [90, 318] width 115 height 13
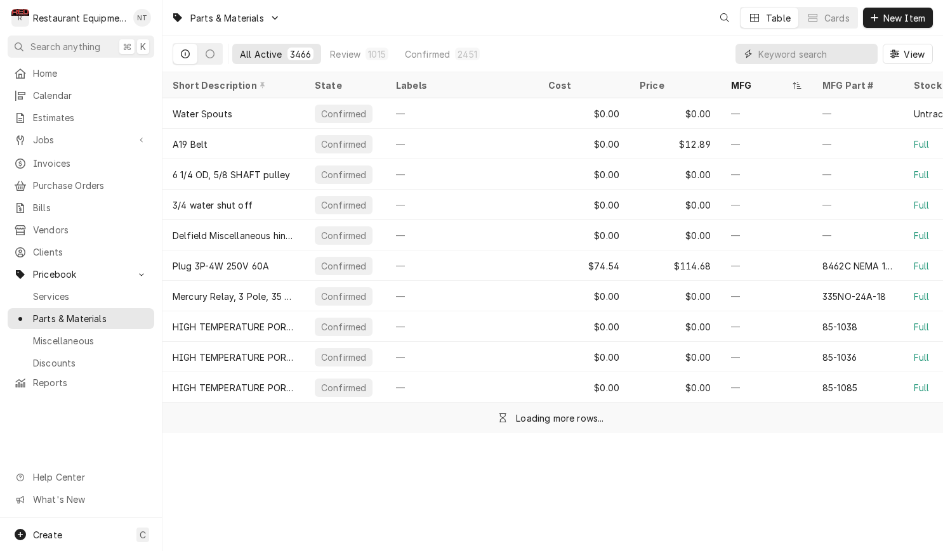
click at [801, 57] on input "Dynamic Content Wrapper" at bounding box center [814, 54] width 113 height 20
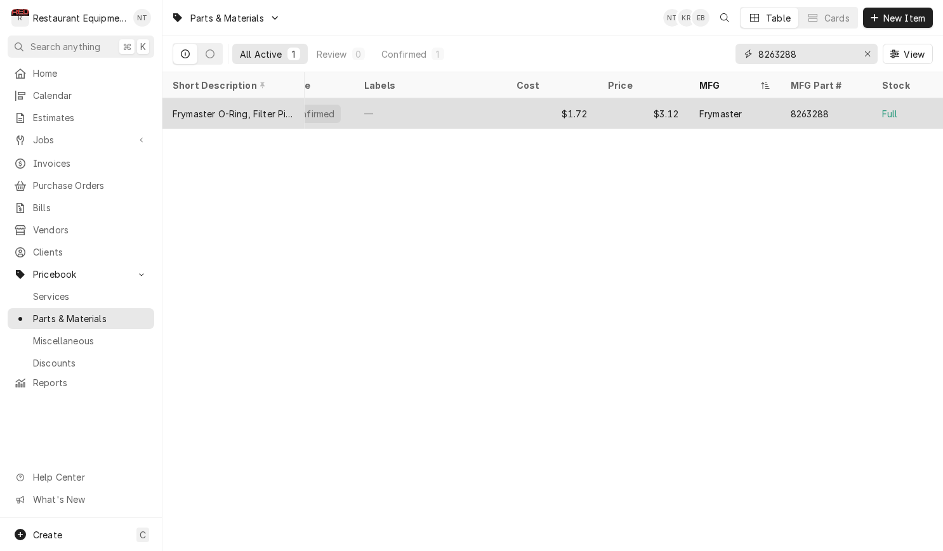
scroll to position [0, 34]
type input "8263288"
click at [752, 103] on div "Frymaster" at bounding box center [731, 113] width 91 height 30
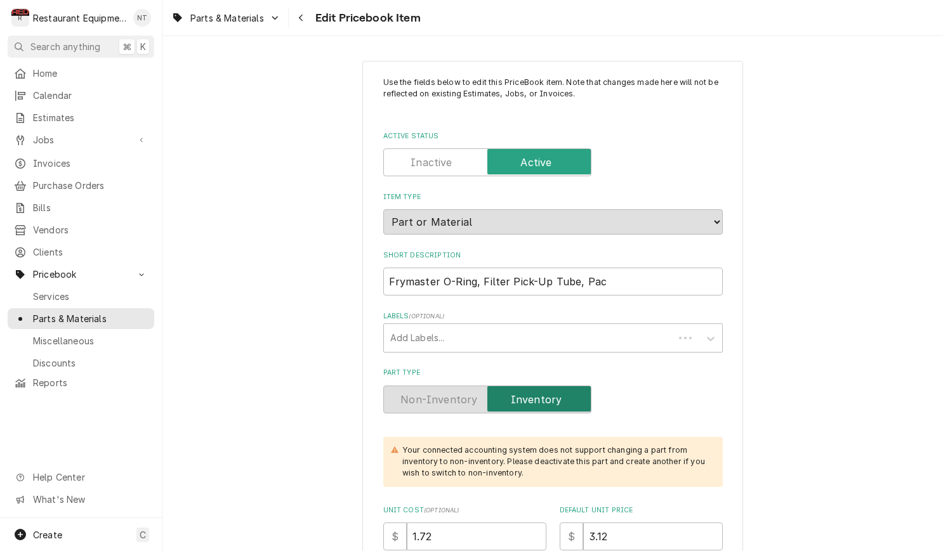
type textarea "x"
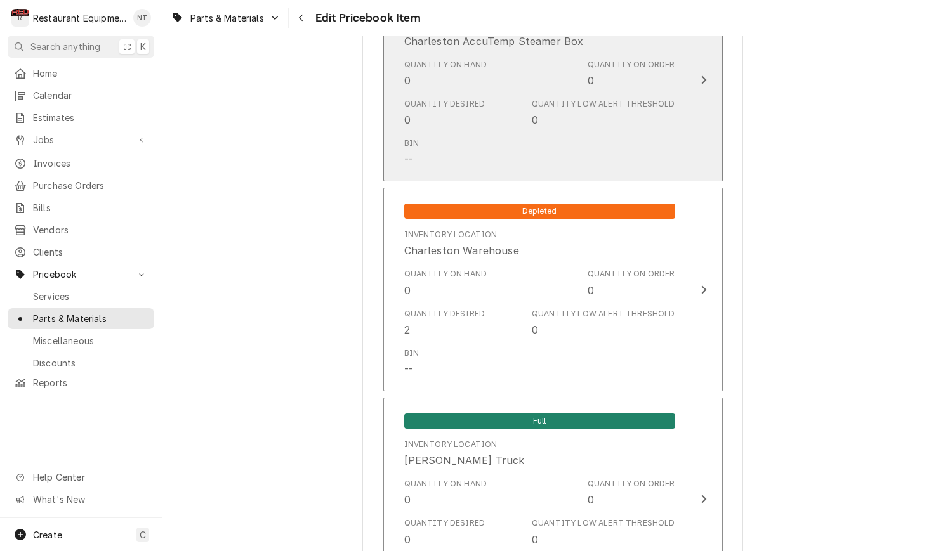
scroll to position [2495, 0]
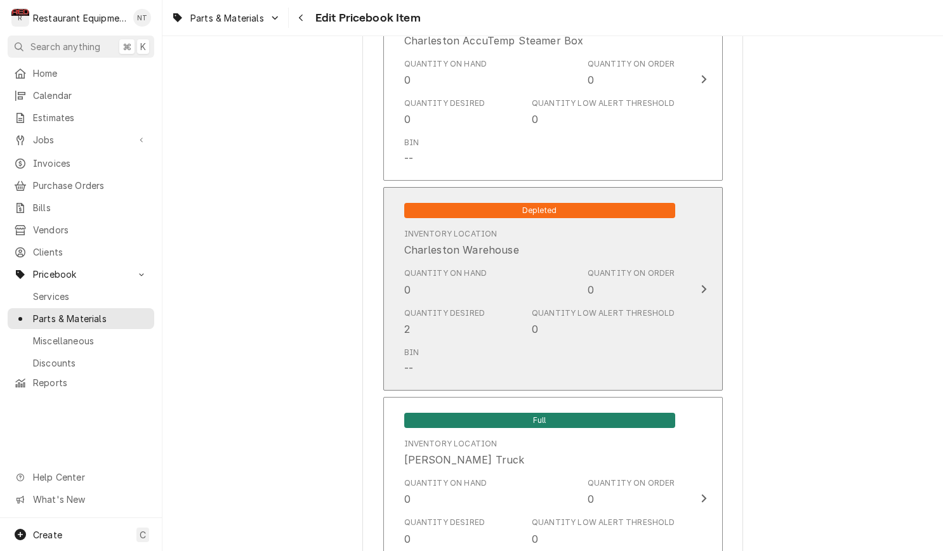
click at [704, 209] on button "Depleted Inventory Location Charleston Warehouse Quantity on Hand 0 Quantity on…" at bounding box center [552, 289] width 339 height 204
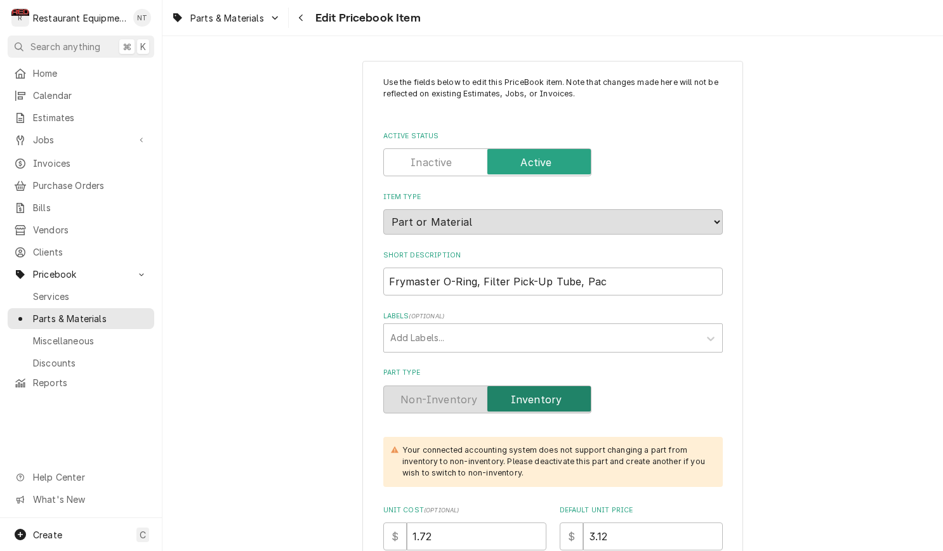
scroll to position [0, 0]
click at [304, 18] on icon "Navigate back" at bounding box center [301, 17] width 6 height 9
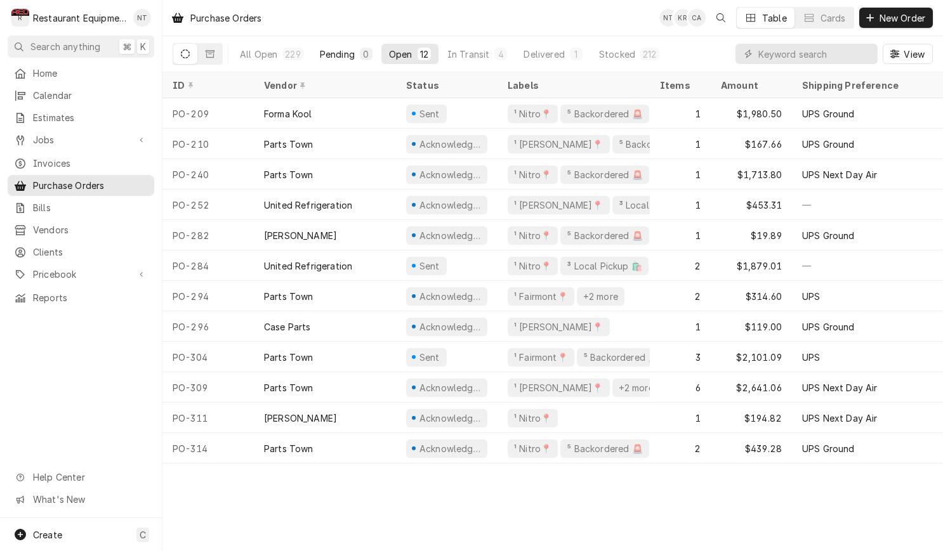
click at [336, 53] on div "Pending" at bounding box center [337, 54] width 35 height 13
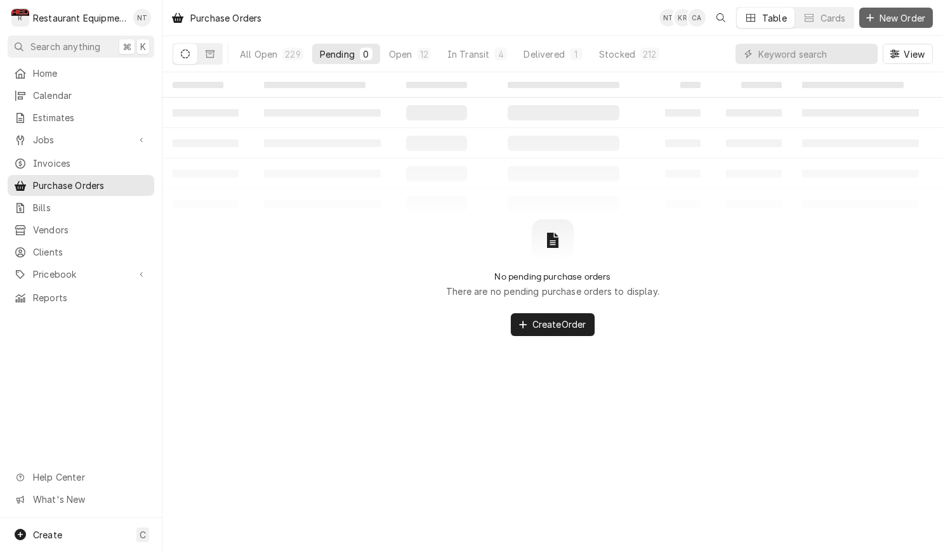
click at [883, 16] on span "New Order" at bounding box center [902, 17] width 51 height 13
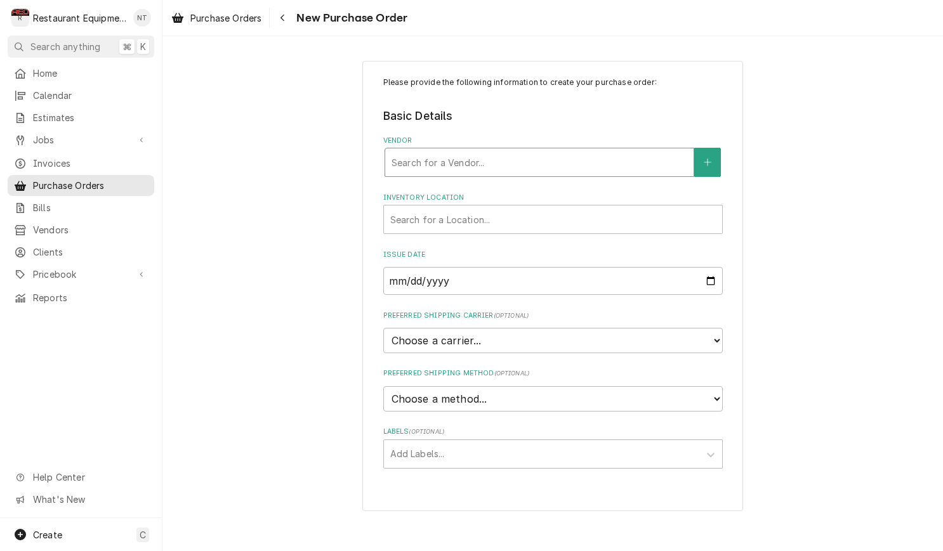
click at [582, 167] on div "Vendor" at bounding box center [539, 162] width 296 height 23
type input "parts tow"
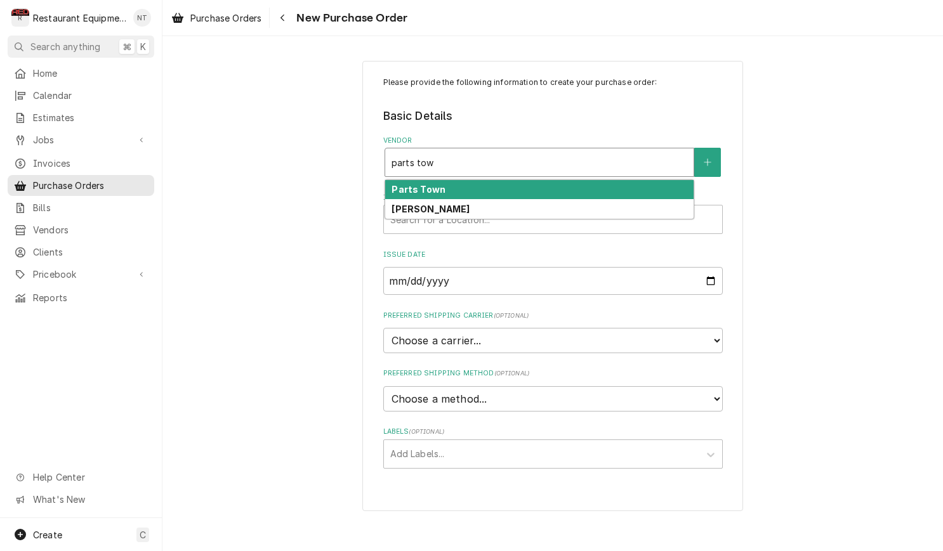
click at [637, 182] on div "Parts Town" at bounding box center [539, 190] width 308 height 20
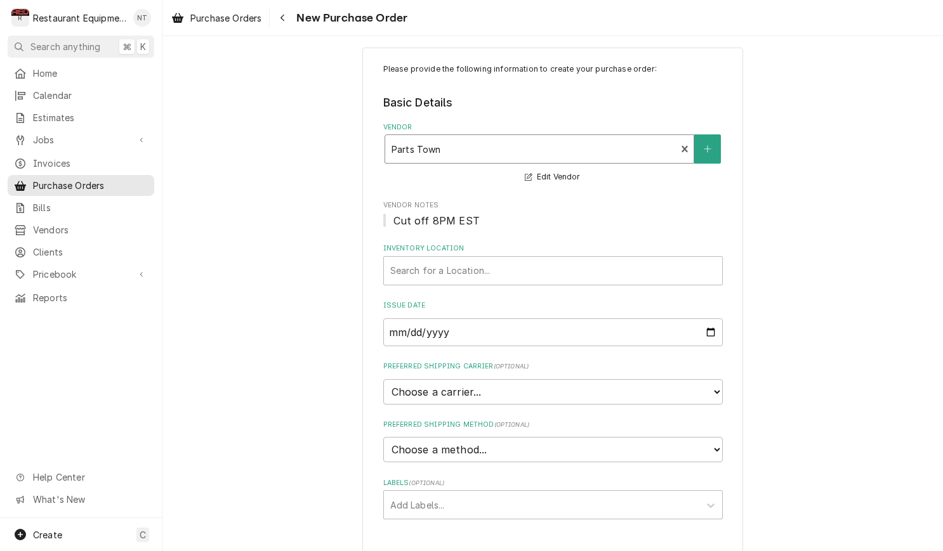
scroll to position [13, 0]
select select "4"
select select "3"
click at [600, 494] on div "Labels" at bounding box center [541, 505] width 303 height 23
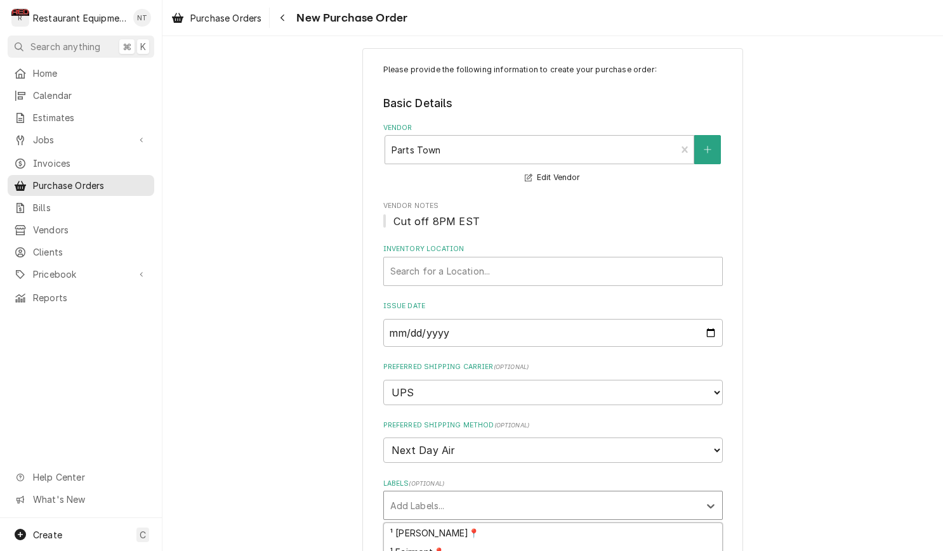
click at [615, 282] on div "Search for a Location..." at bounding box center [553, 272] width 338 height 28
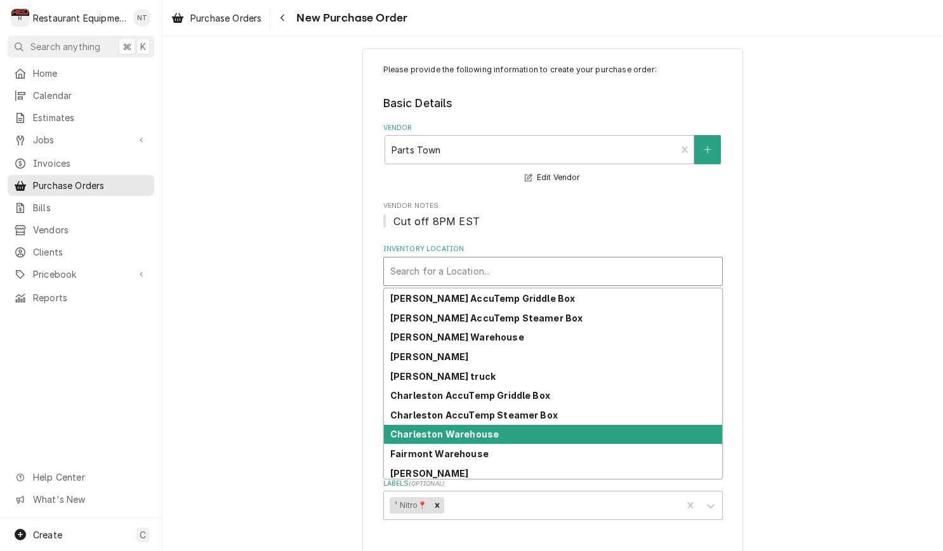
click at [614, 431] on div "Charleston Warehouse" at bounding box center [553, 435] width 338 height 20
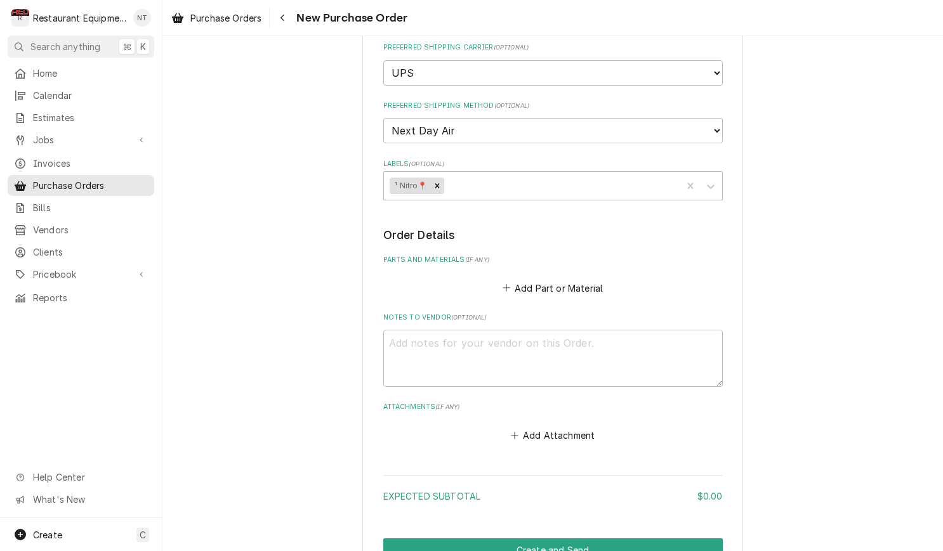
scroll to position [333, 0]
click at [578, 279] on button "Add Part or Material" at bounding box center [552, 288] width 105 height 18
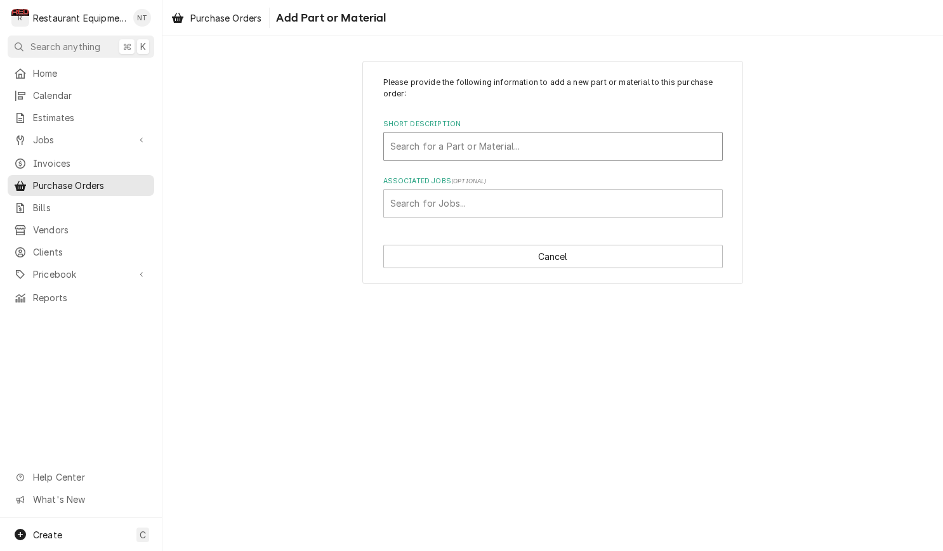
click at [581, 155] on div "Short Description" at bounding box center [552, 146] width 325 height 23
type input "12002636"
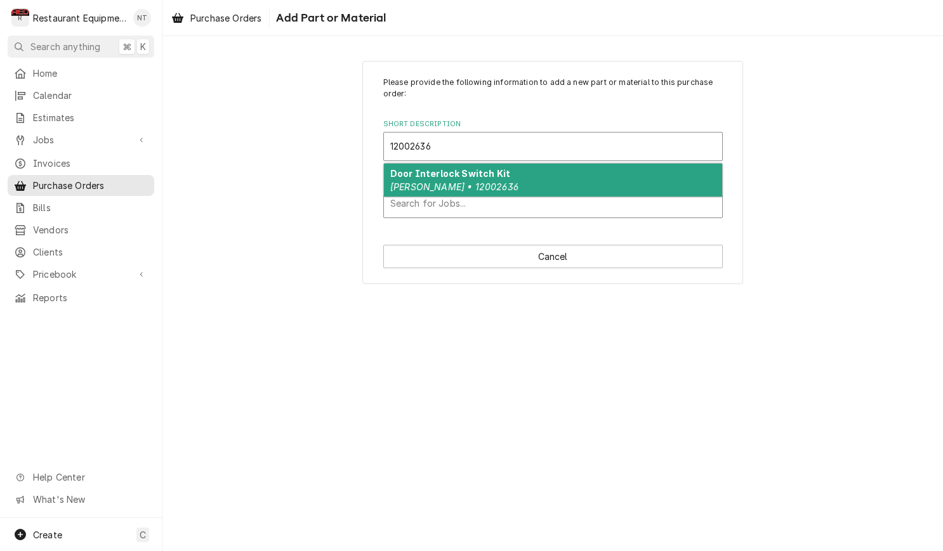
drag, startPoint x: 615, startPoint y: 186, endPoint x: 608, endPoint y: 200, distance: 15.9
click at [615, 185] on div "Door Interlock Switch Kit Amana Menumaster • 12002636" at bounding box center [553, 180] width 338 height 33
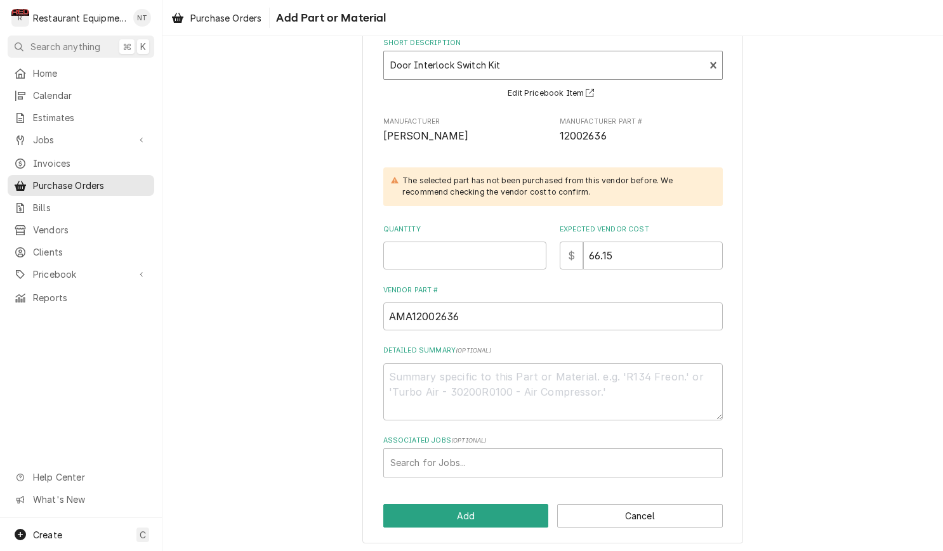
scroll to position [81, 0]
click at [478, 248] on input "Quantity" at bounding box center [464, 256] width 163 height 28
type textarea "x"
type input "1"
click at [623, 463] on div "Associated Jobs" at bounding box center [552, 463] width 325 height 23
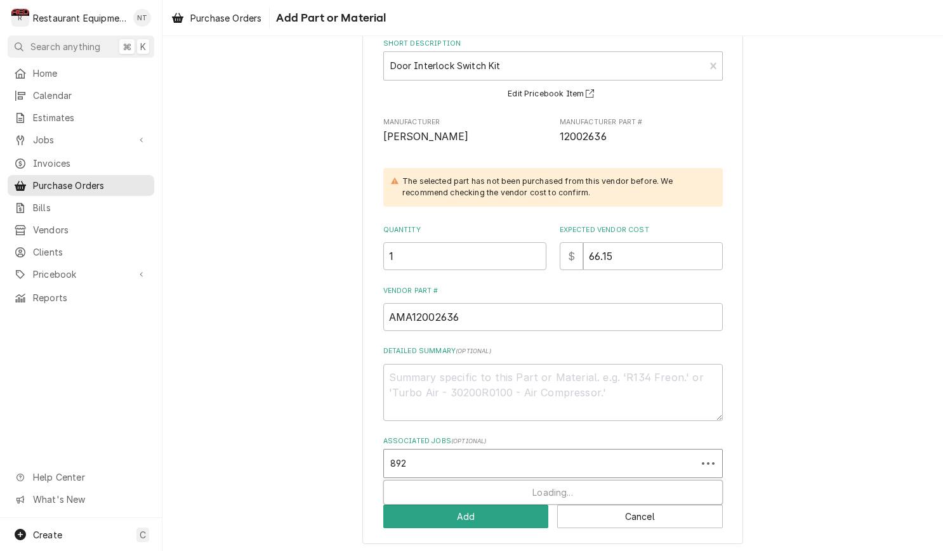
type input "8925"
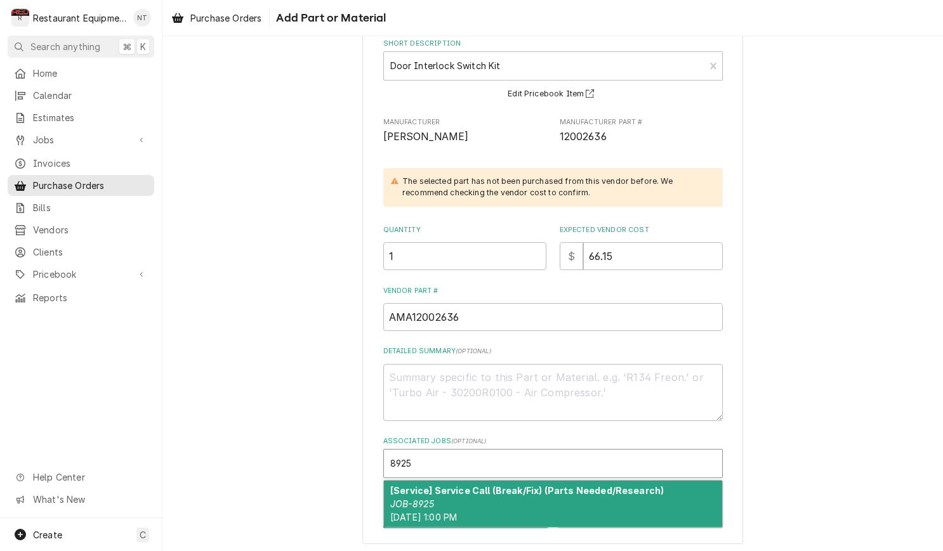
click at [617, 490] on strong "[Service] Service Call (Break/Fix) (Parts Needed/Research)" at bounding box center [526, 490] width 273 height 11
type textarea "x"
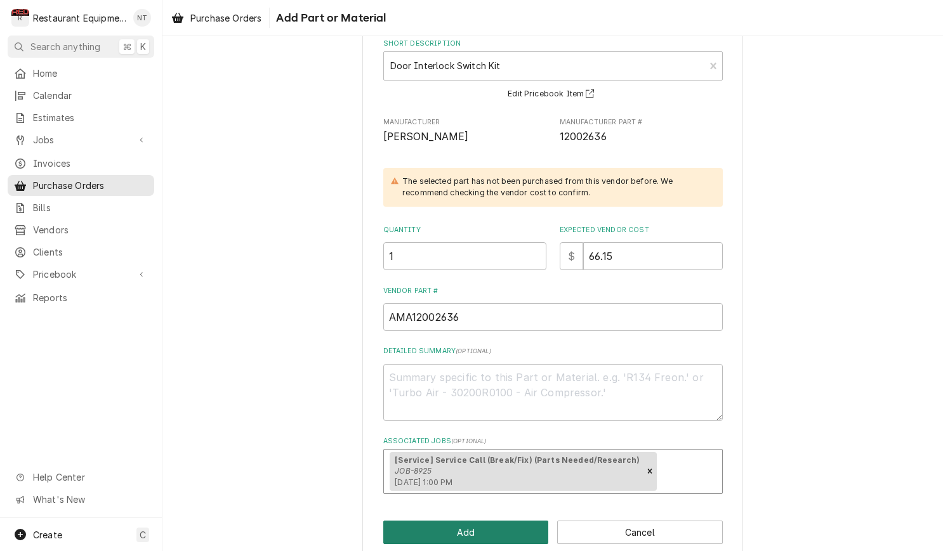
click at [507, 530] on button "Add" at bounding box center [466, 532] width 166 height 23
type textarea "x"
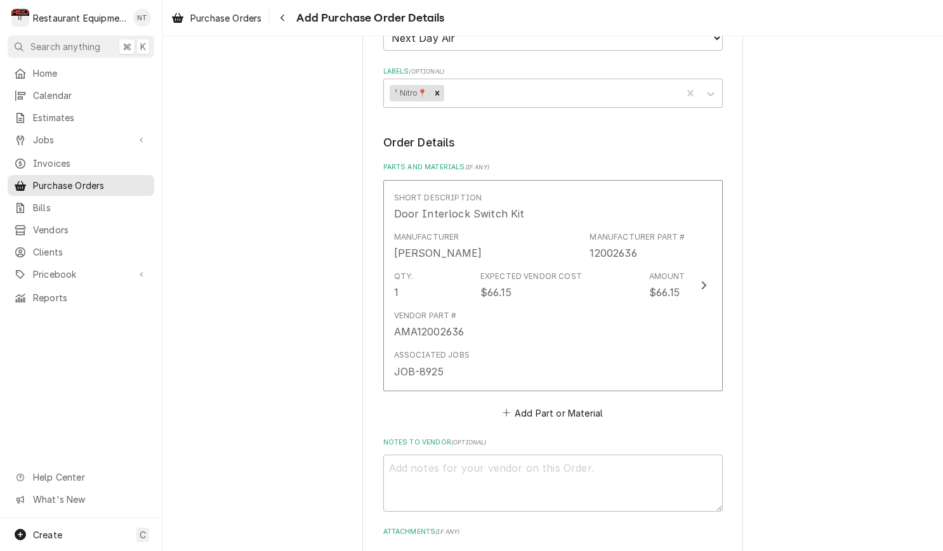
scroll to position [434, 0]
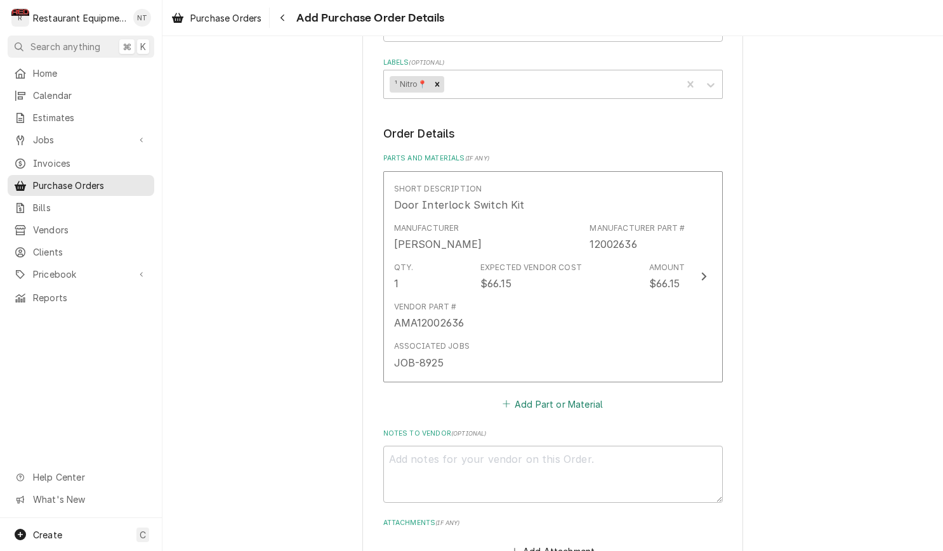
click at [571, 395] on button "Add Part or Material" at bounding box center [552, 404] width 105 height 18
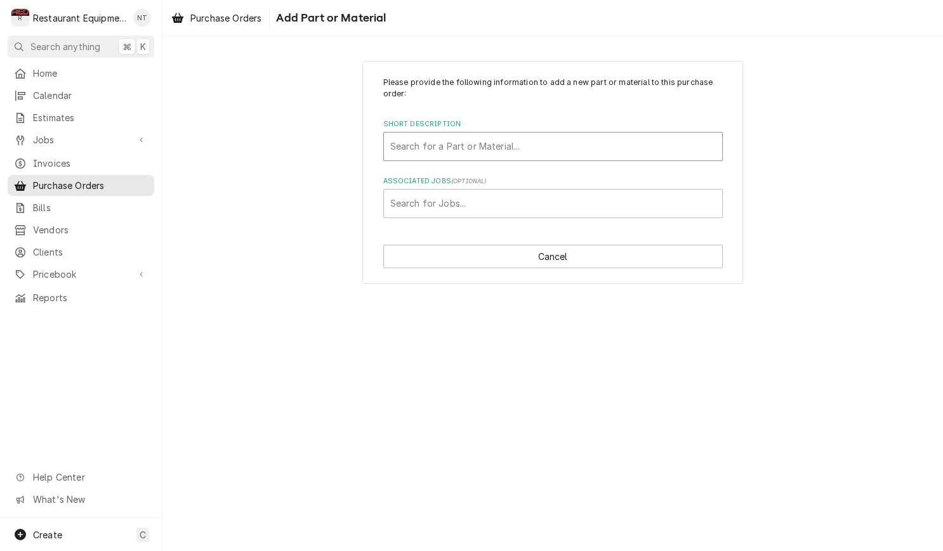
click at [636, 148] on div "Short Description" at bounding box center [552, 146] width 325 height 23
type input "10658"
drag, startPoint x: 468, startPoint y: 133, endPoint x: 369, endPoint y: 140, distance: 99.2
click at [369, 140] on div "Please provide the following information to add a new part or material to this …" at bounding box center [552, 173] width 381 height 224
click at [574, 246] on button "Cancel" at bounding box center [552, 256] width 339 height 23
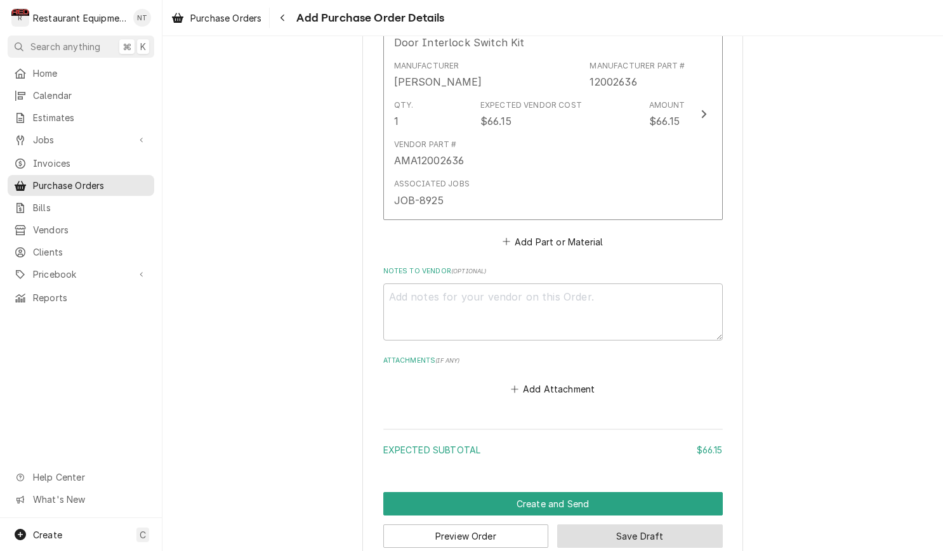
click at [693, 525] on button "Save Draft" at bounding box center [640, 536] width 166 height 23
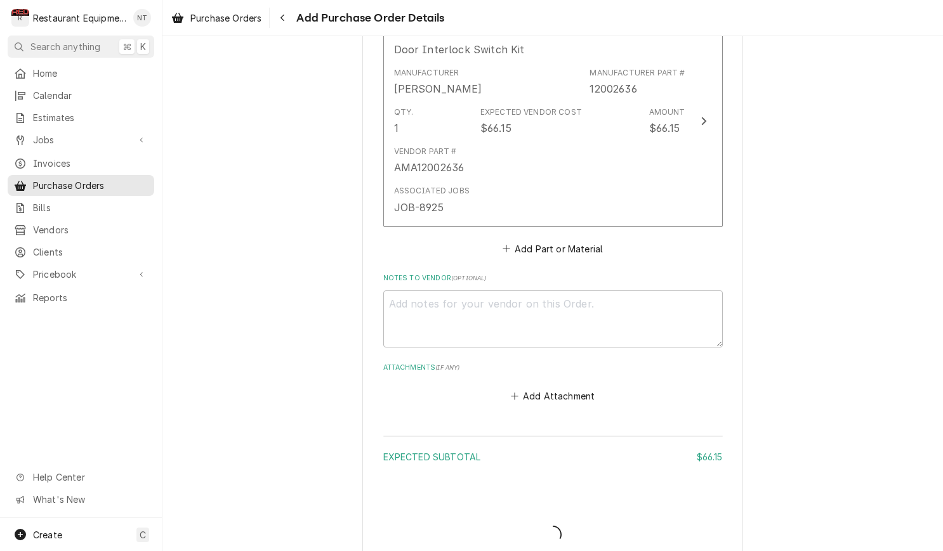
type textarea "x"
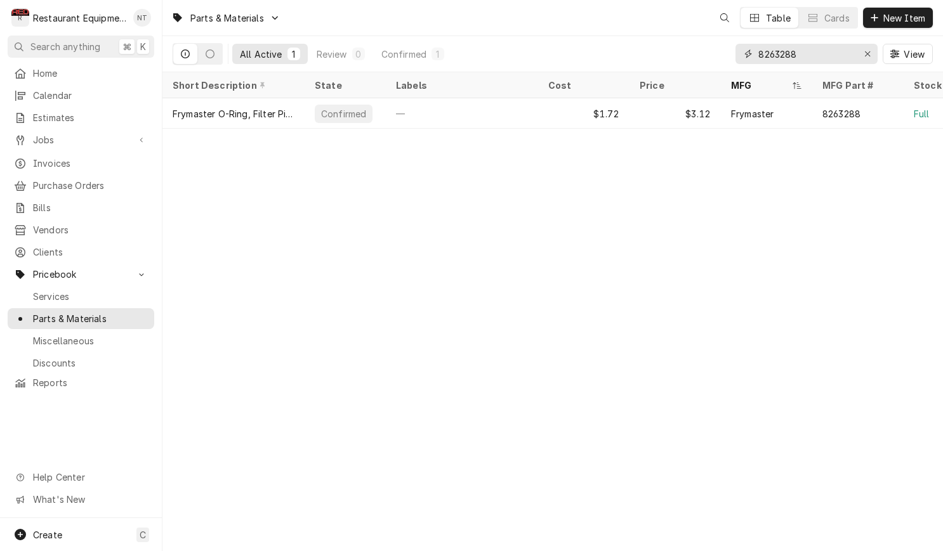
click at [818, 54] on input "8263288" at bounding box center [805, 54] width 95 height 20
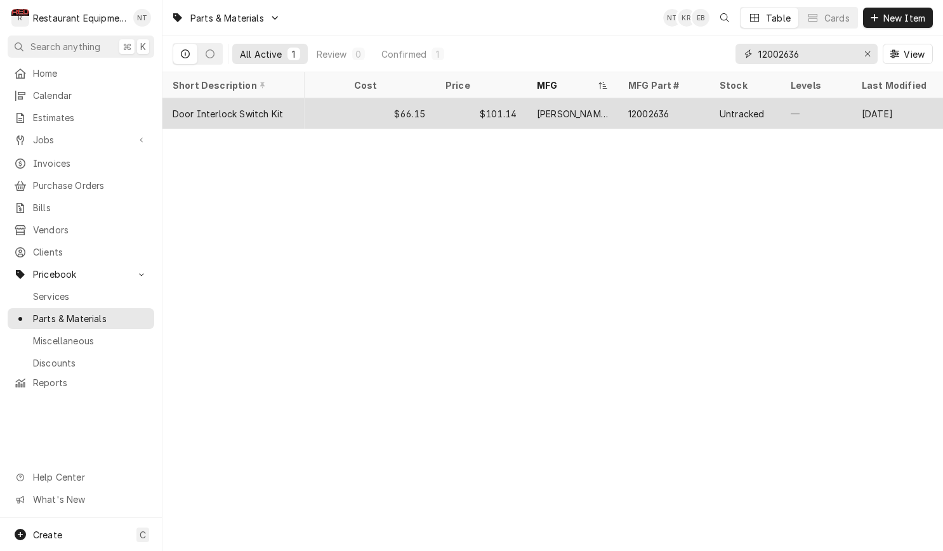
type input "12002636"
click at [817, 105] on div "—" at bounding box center [815, 113] width 71 height 30
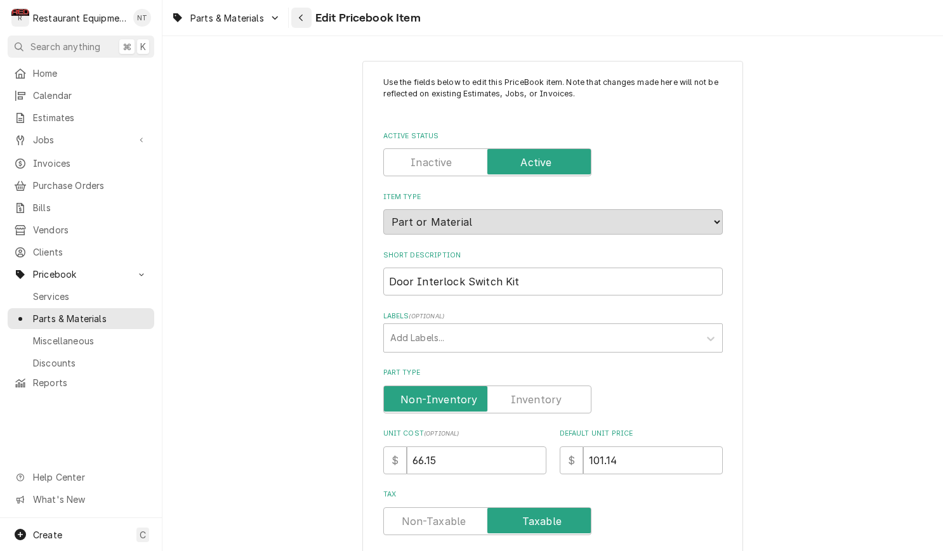
click at [301, 20] on icon "Navigate back" at bounding box center [301, 17] width 6 height 9
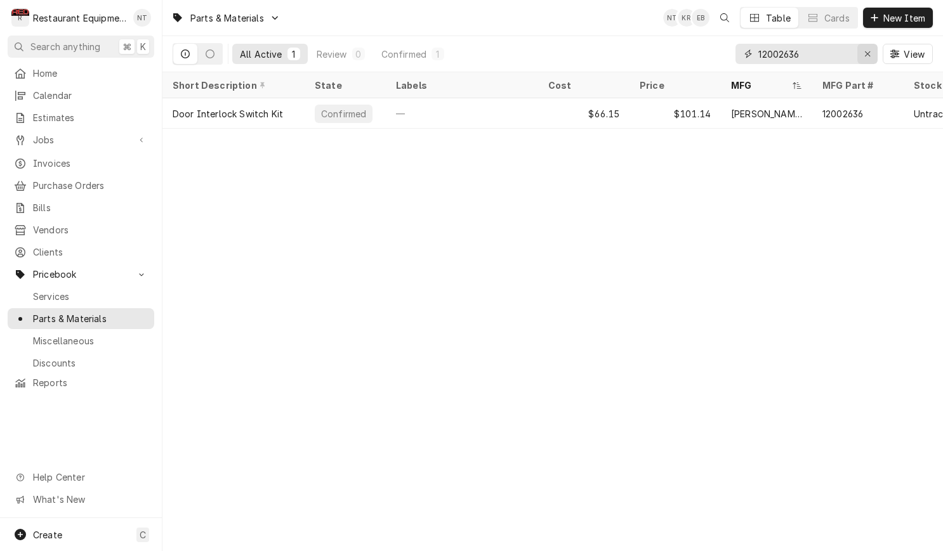
click at [864, 57] on icon "Erase input" at bounding box center [867, 53] width 7 height 9
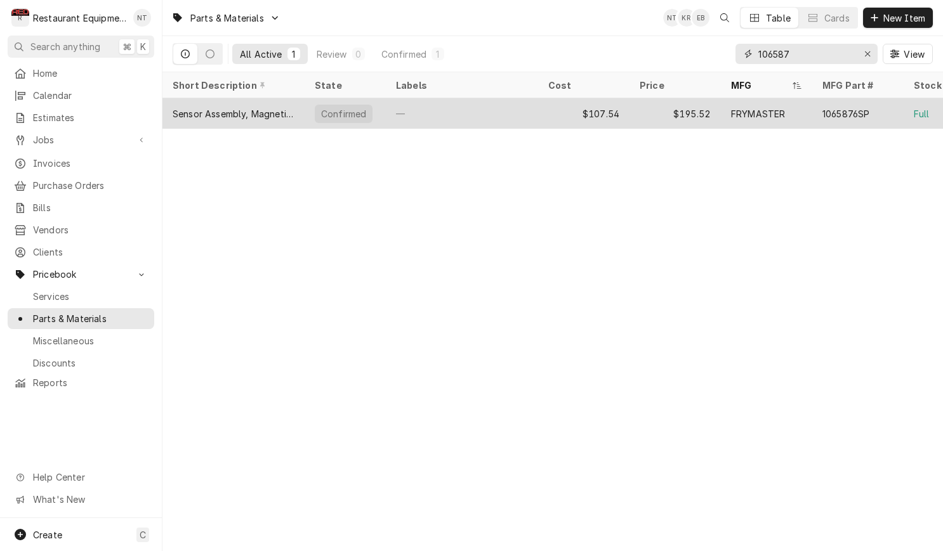
type input "106587"
click at [890, 103] on div "1065876SP" at bounding box center [857, 113] width 91 height 30
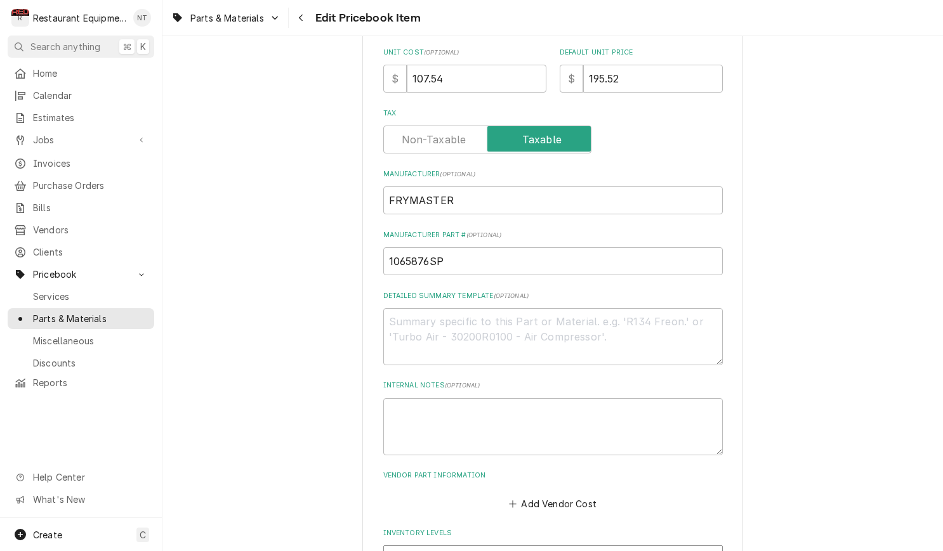
scroll to position [461, 0]
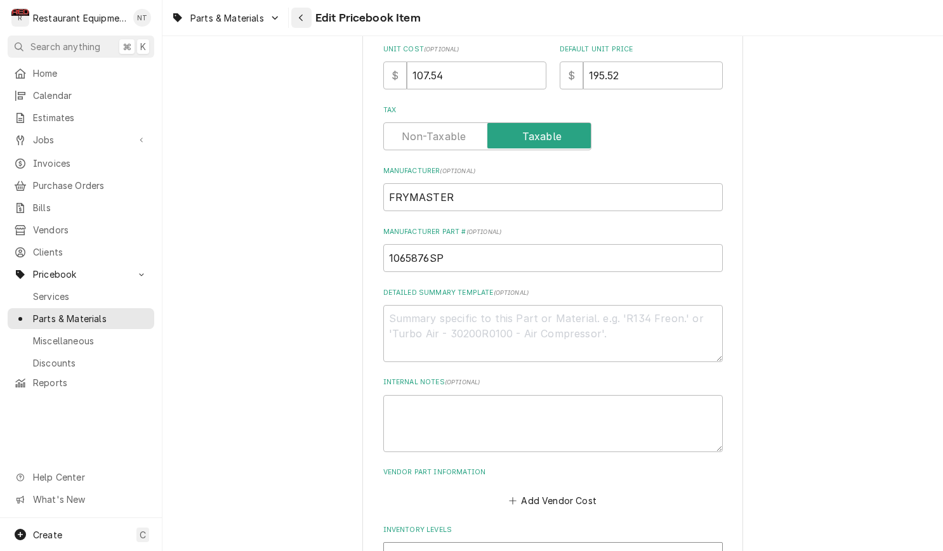
click at [306, 20] on div "Navigate back" at bounding box center [301, 17] width 13 height 13
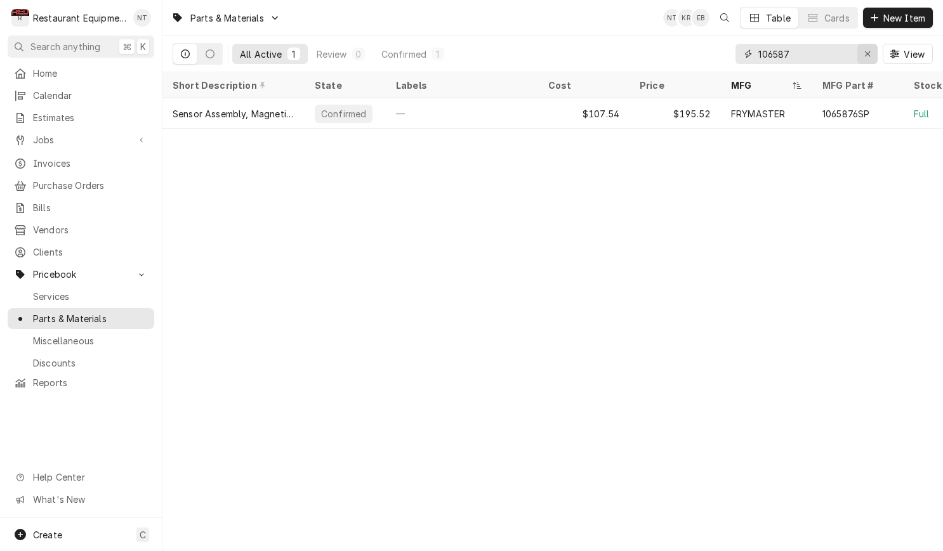
click at [867, 58] on div "Erase input" at bounding box center [867, 54] width 13 height 13
type input "RT375"
click at [870, 53] on icon "Erase input" at bounding box center [867, 53] width 7 height 9
type input "429108"
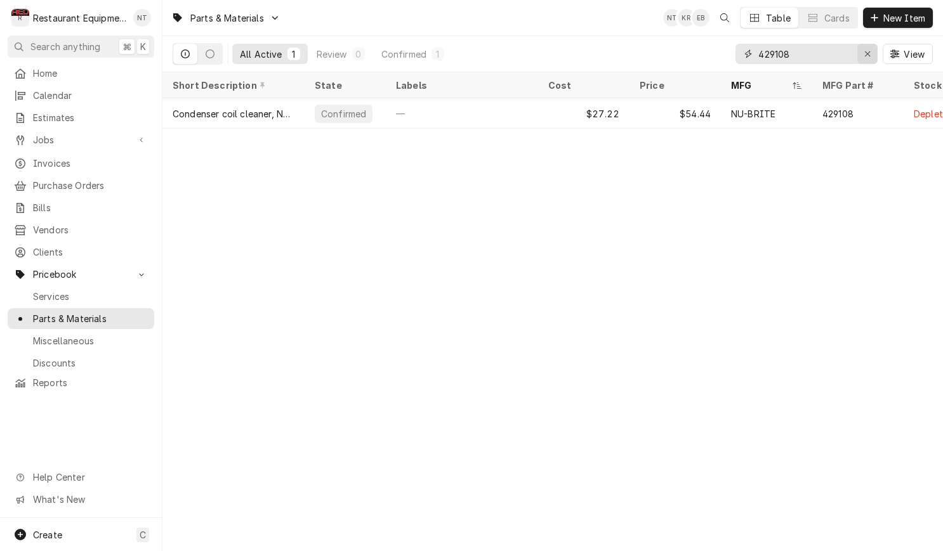
click at [861, 51] on div "Erase input" at bounding box center [867, 54] width 13 height 13
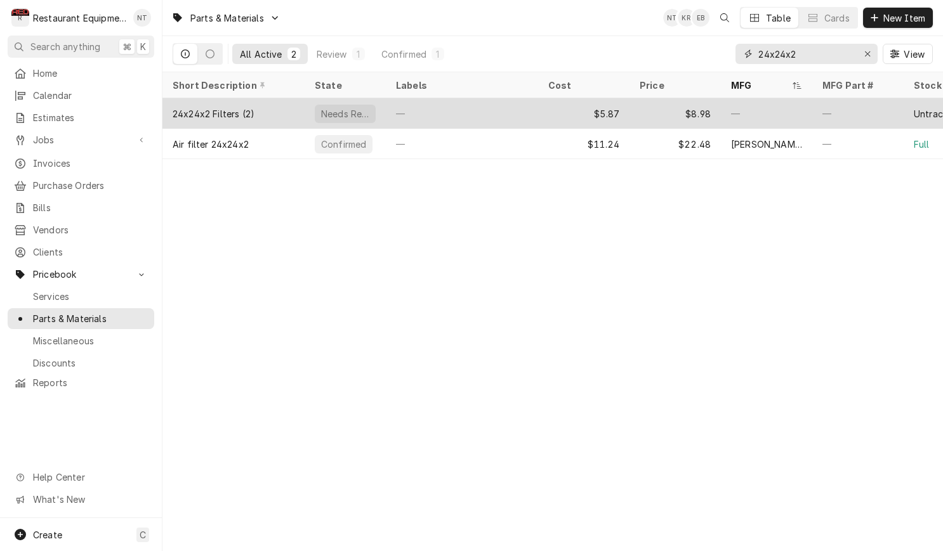
scroll to position [0, 0]
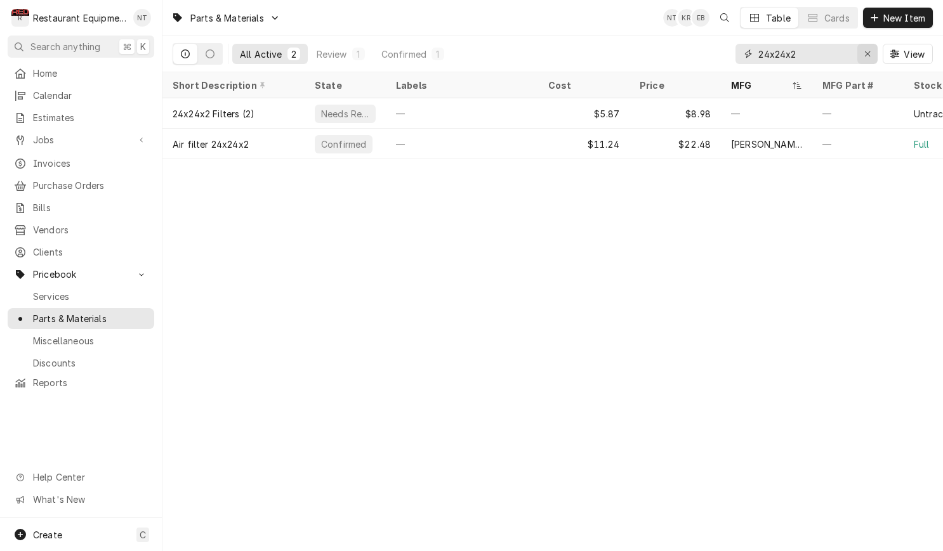
type input "24x24x2"
click at [862, 55] on div "Erase input" at bounding box center [867, 54] width 13 height 13
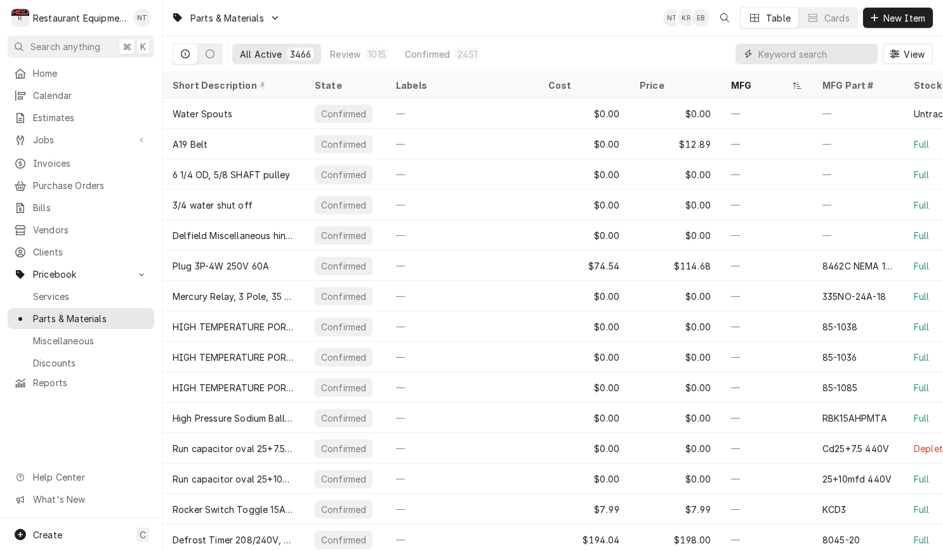
click at [785, 57] on input "Dynamic Content Wrapper" at bounding box center [814, 54] width 113 height 20
click at [777, 53] on input "Dynamic Content Wrapper" at bounding box center [814, 54] width 113 height 20
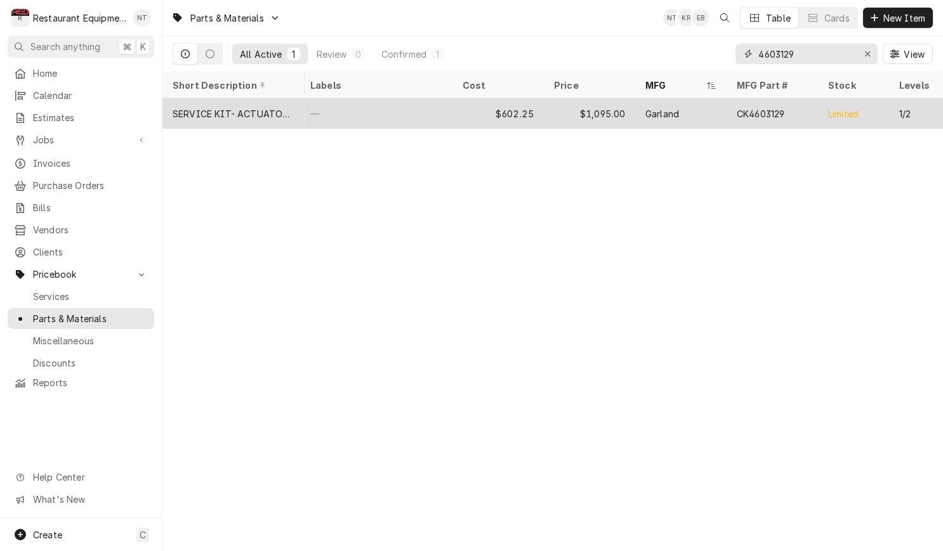
scroll to position [0, 94]
type input "4603129"
click at [770, 112] on div "CK4603129" at bounding box center [752, 113] width 48 height 13
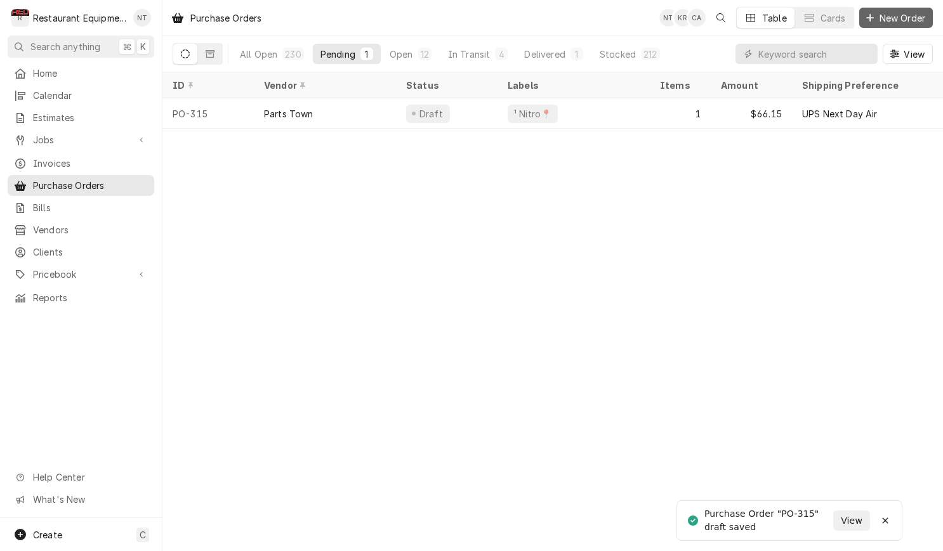
click at [910, 15] on span "New Order" at bounding box center [902, 17] width 51 height 13
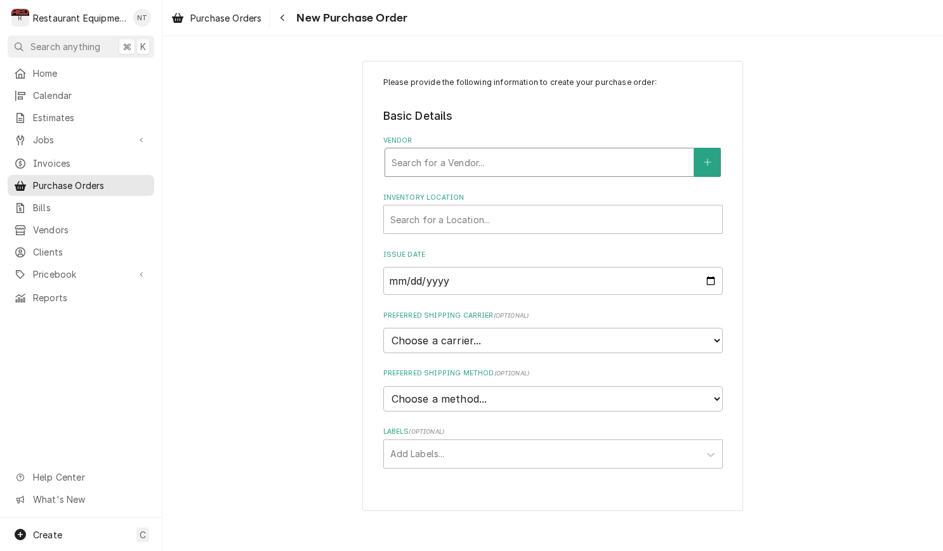
click at [626, 162] on div "Vendor" at bounding box center [539, 162] width 296 height 23
type input "united"
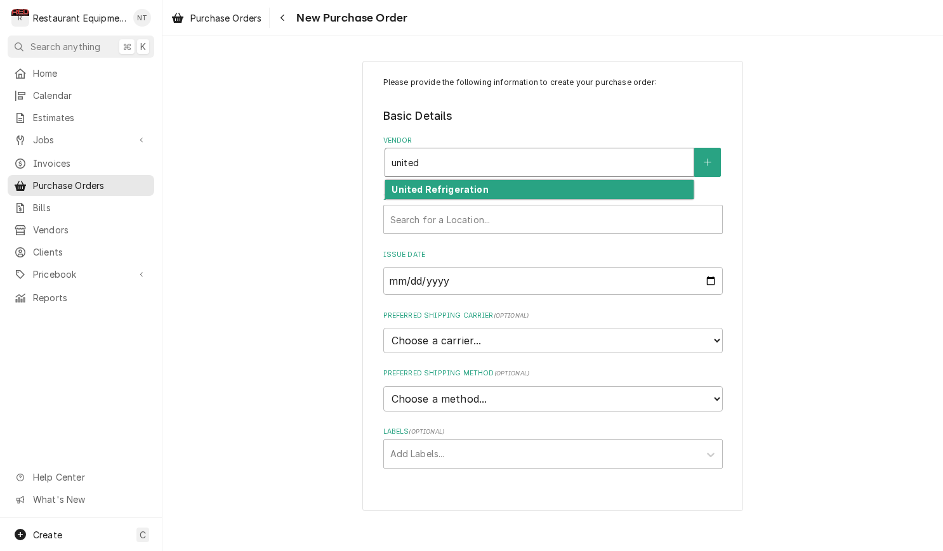
click at [624, 180] on div "United Refrigeration" at bounding box center [539, 190] width 308 height 20
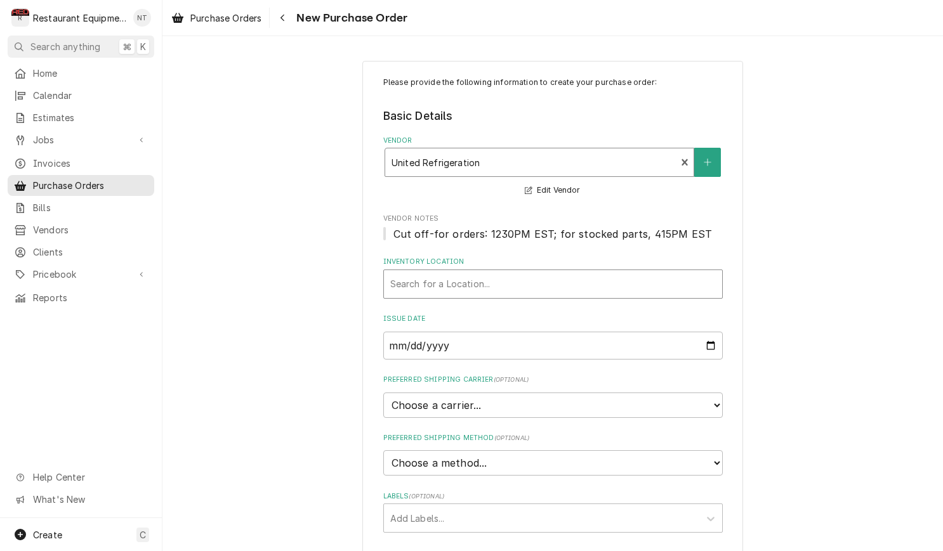
click at [570, 289] on div "Inventory Location" at bounding box center [552, 284] width 325 height 23
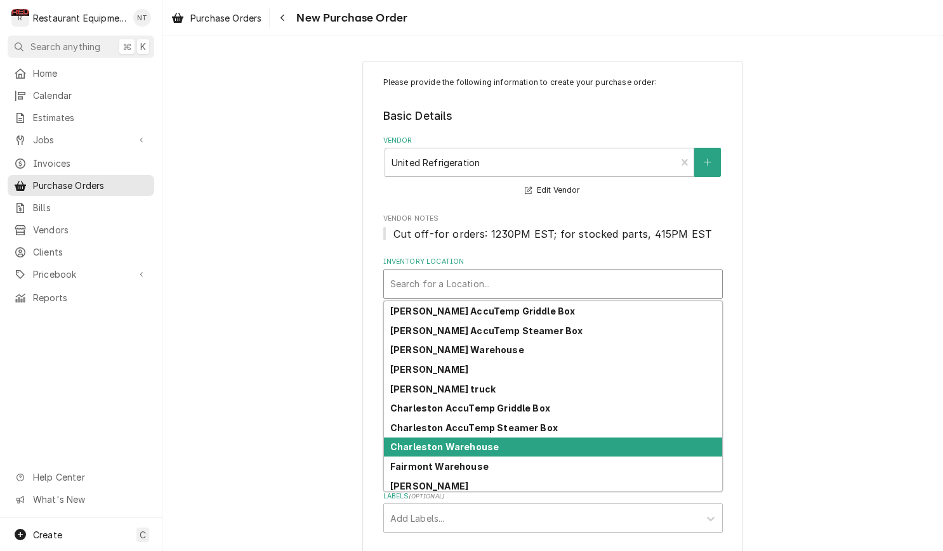
click at [605, 449] on div "Charleston Warehouse" at bounding box center [553, 448] width 338 height 20
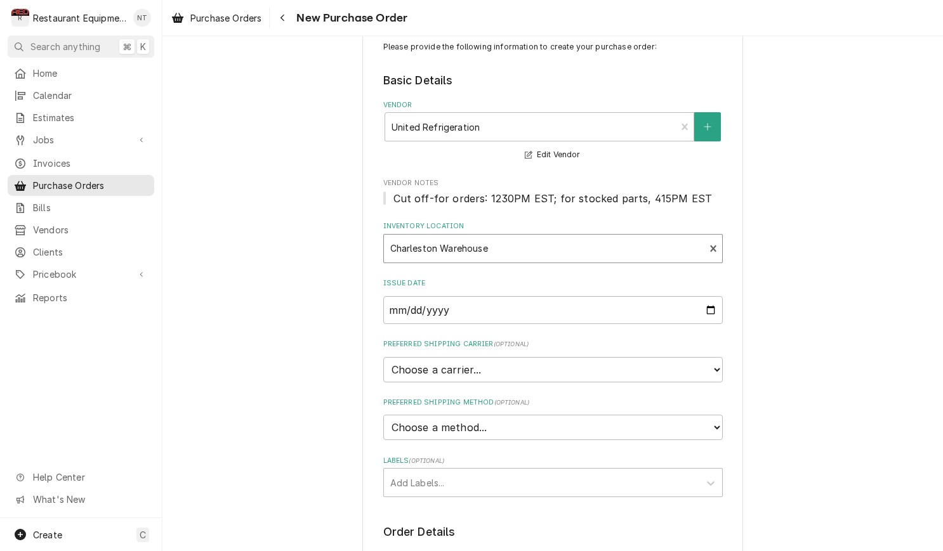
scroll to position [37, 0]
select select "4"
type textarea "x"
select select "1"
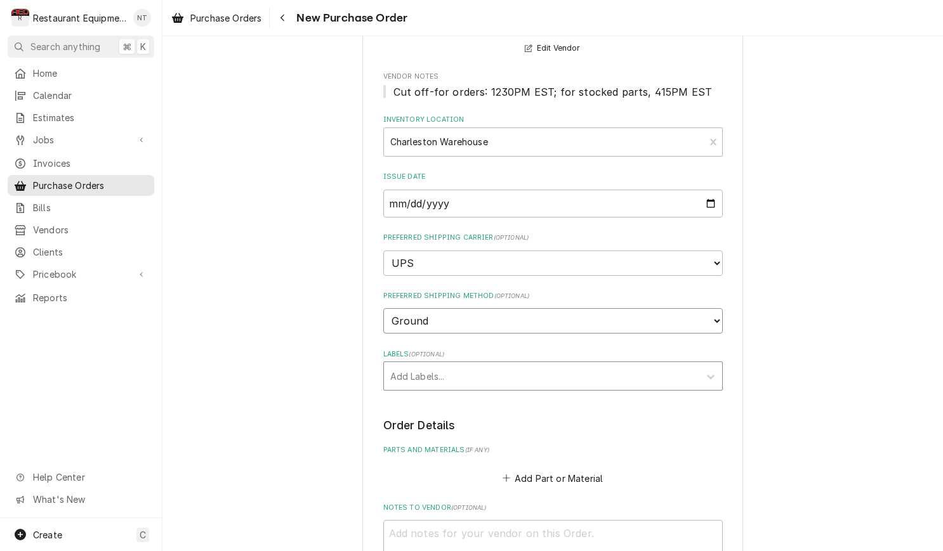
scroll to position [143, 0]
click at [539, 364] on div "Labels" at bounding box center [541, 375] width 303 height 23
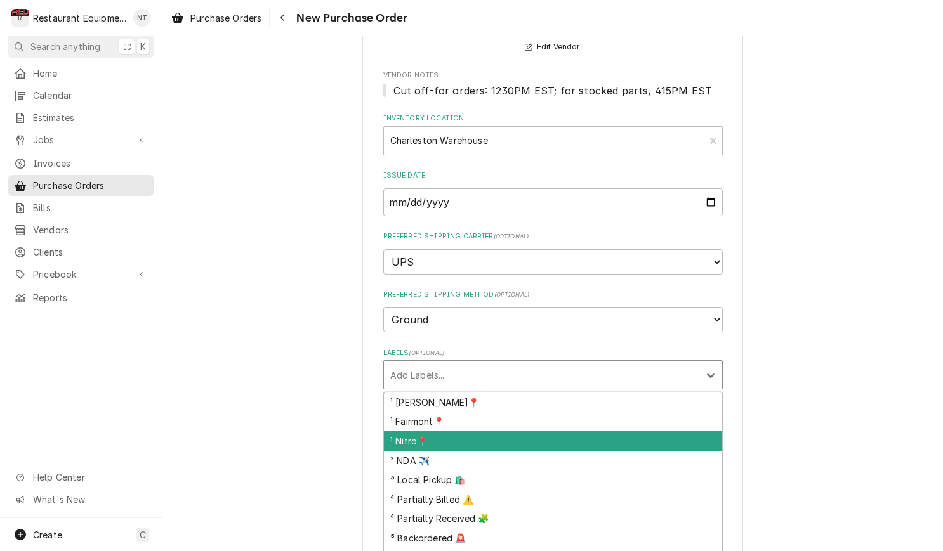
click at [556, 431] on div "¹ Nitro📍" at bounding box center [553, 441] width 338 height 20
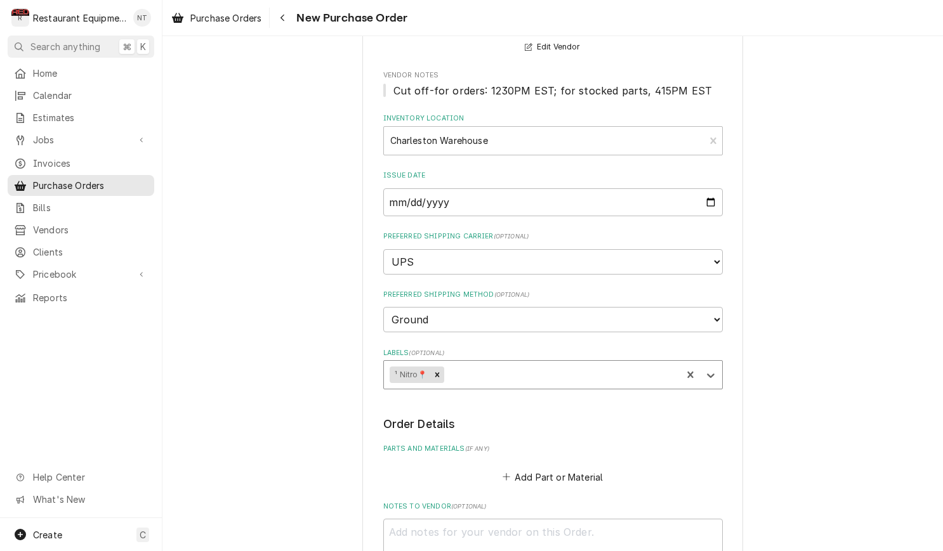
click at [528, 364] on div "Labels" at bounding box center [560, 375] width 229 height 23
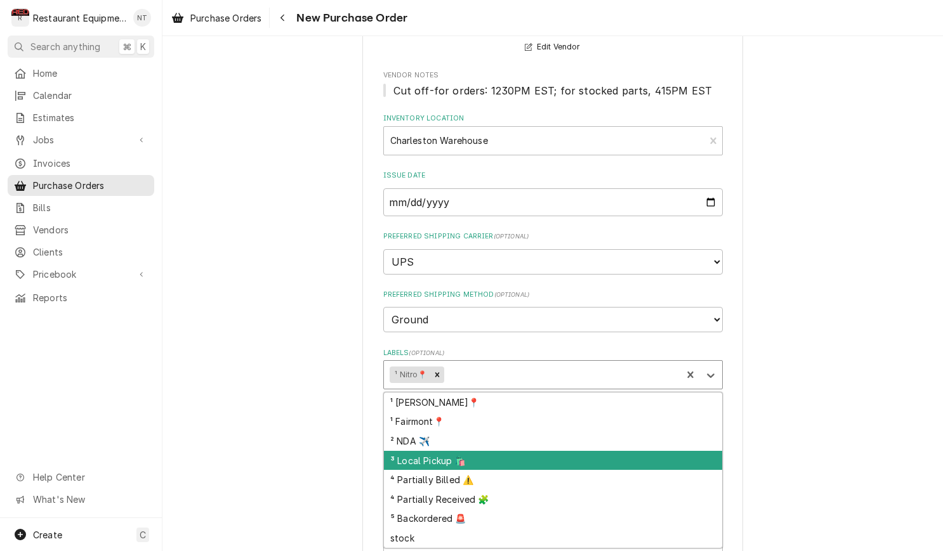
click at [574, 451] on div "³ Local Pickup 🛍️" at bounding box center [553, 461] width 338 height 20
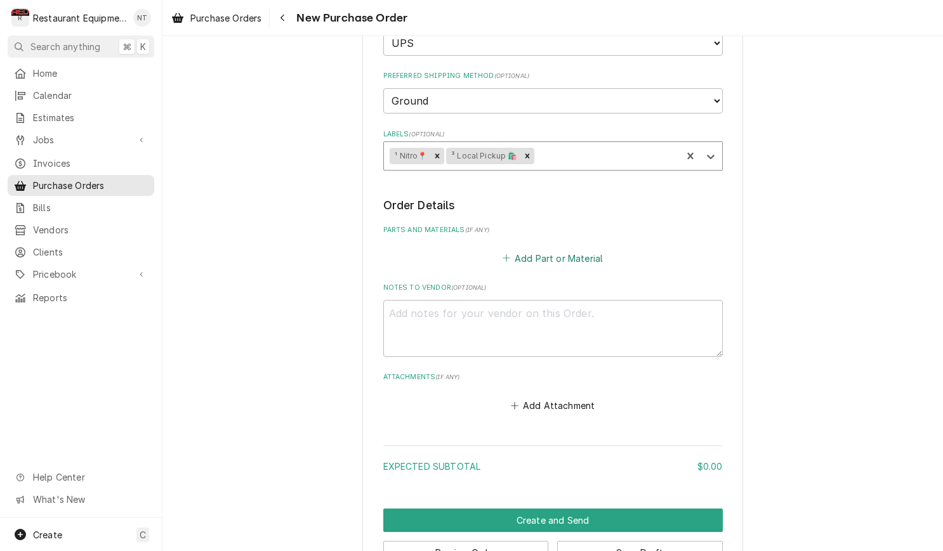
scroll to position [368, 0]
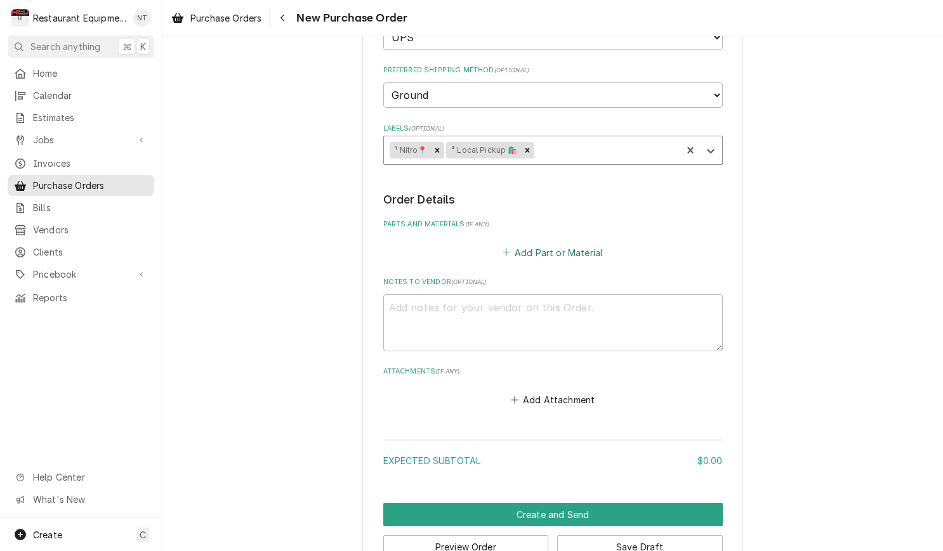
click at [571, 244] on button "Add Part or Material" at bounding box center [552, 253] width 105 height 18
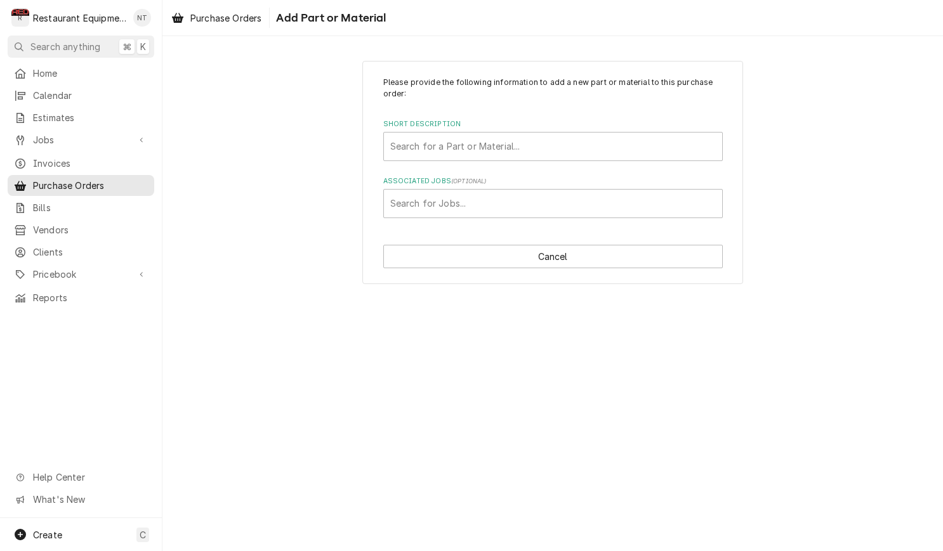
click at [532, 162] on div "Please provide the following information to add a new part or material to this …" at bounding box center [552, 147] width 339 height 141
click at [532, 157] on div "Short Description" at bounding box center [552, 146] width 325 height 23
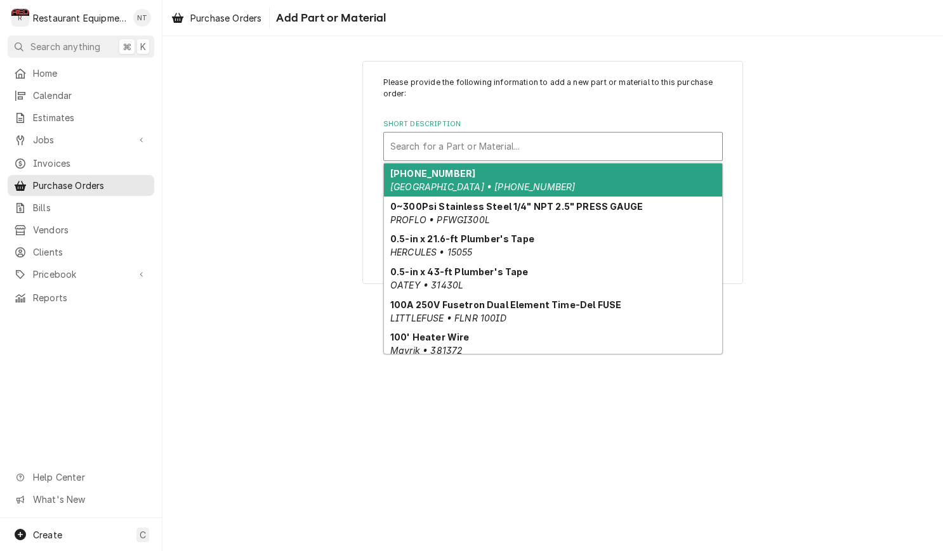
click at [532, 152] on div "Short Description" at bounding box center [552, 146] width 325 height 23
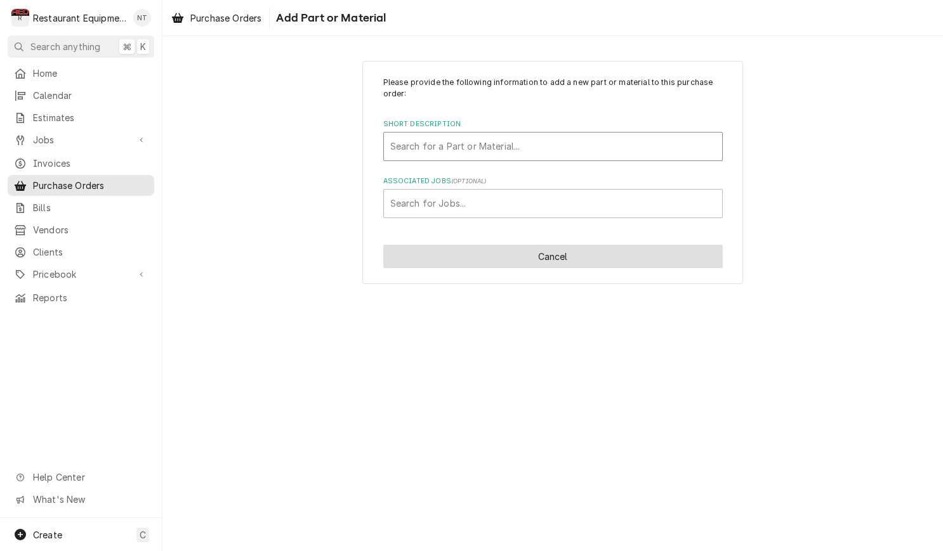
click at [552, 256] on button "Cancel" at bounding box center [552, 256] width 339 height 23
type textarea "x"
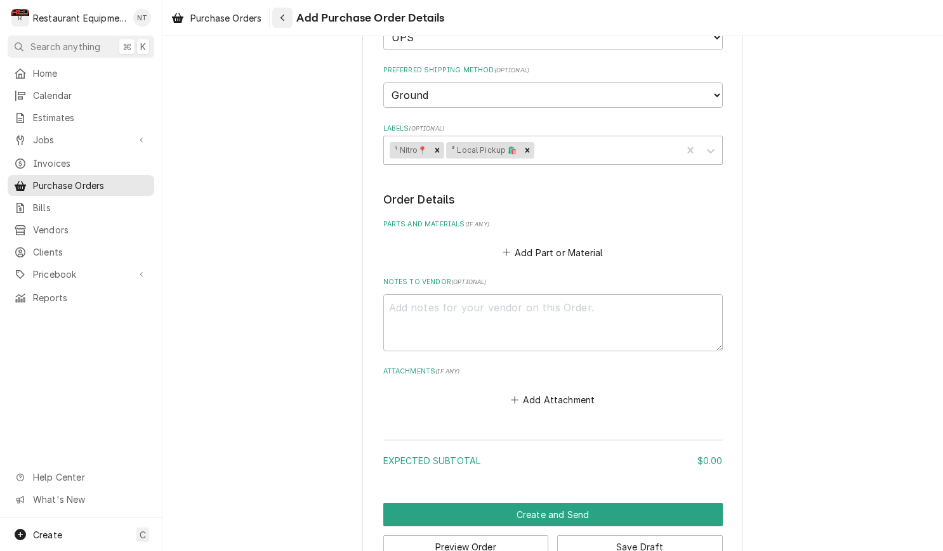
click at [286, 20] on icon "Navigate back" at bounding box center [283, 17] width 6 height 9
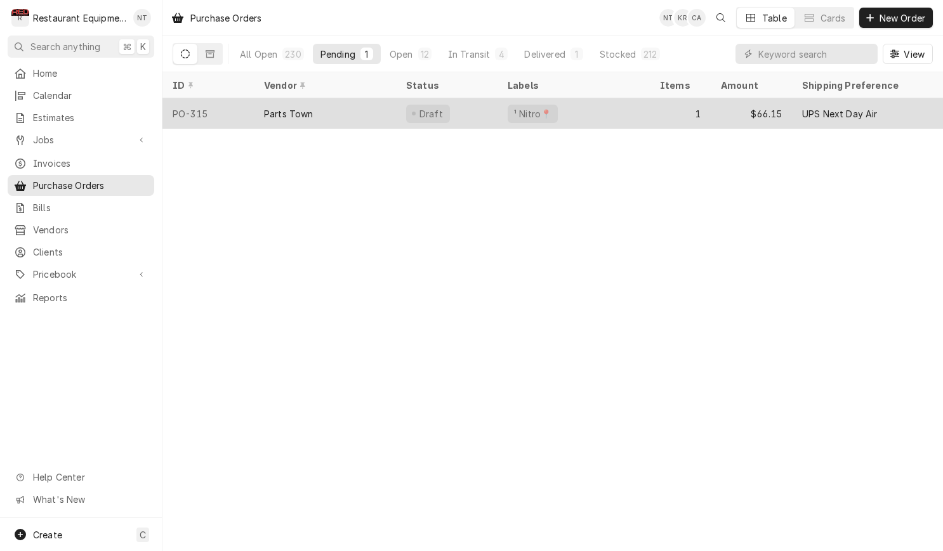
click at [482, 110] on div "Draft" at bounding box center [447, 113] width 102 height 30
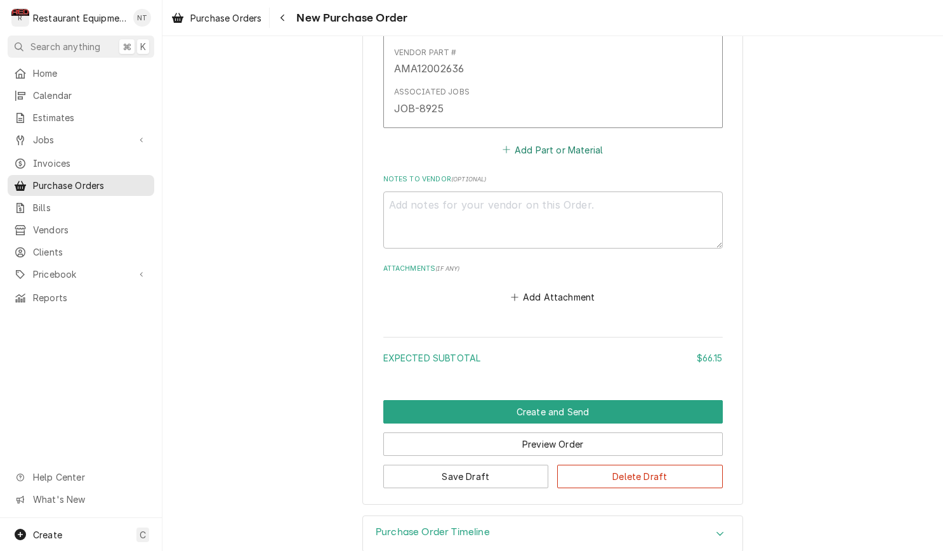
scroll to position [688, 0]
click at [582, 141] on button "Add Part or Material" at bounding box center [552, 150] width 105 height 18
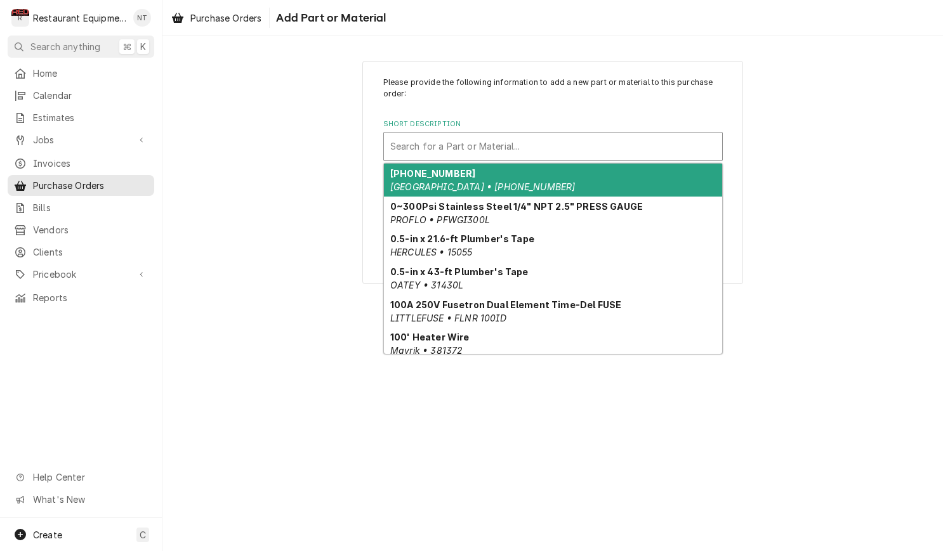
click at [677, 156] on div "Short Description" at bounding box center [552, 146] width 325 height 23
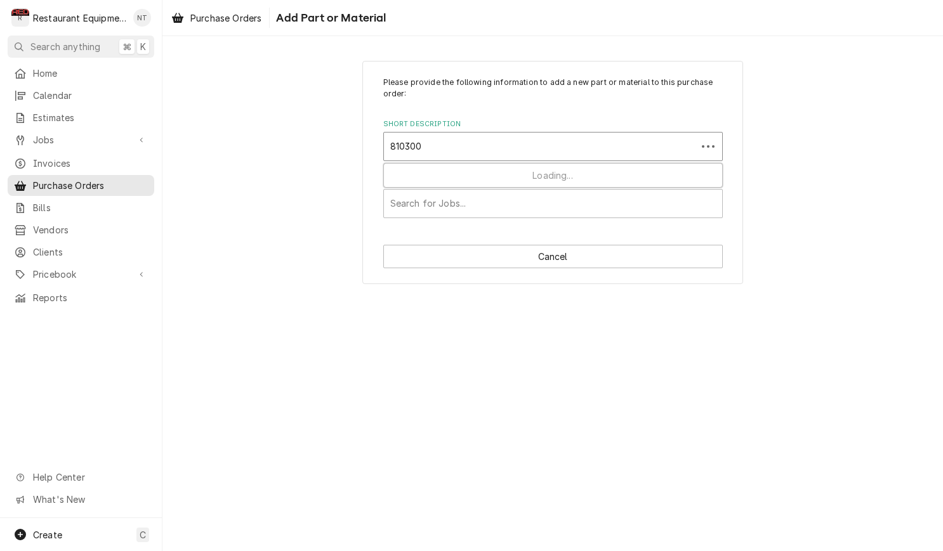
type input "8103007"
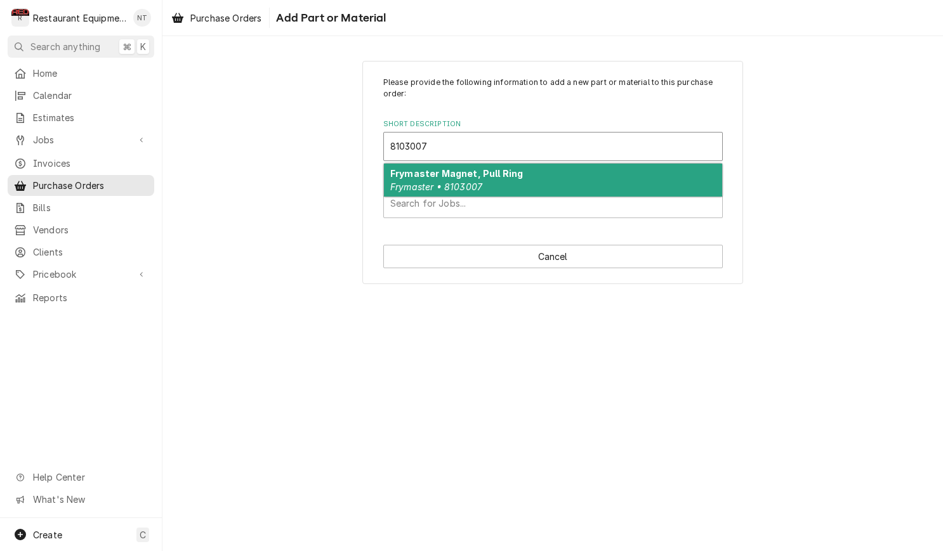
click at [640, 174] on div "Frymaster Magnet, Pull Ring Frymaster • 8103007" at bounding box center [553, 180] width 338 height 33
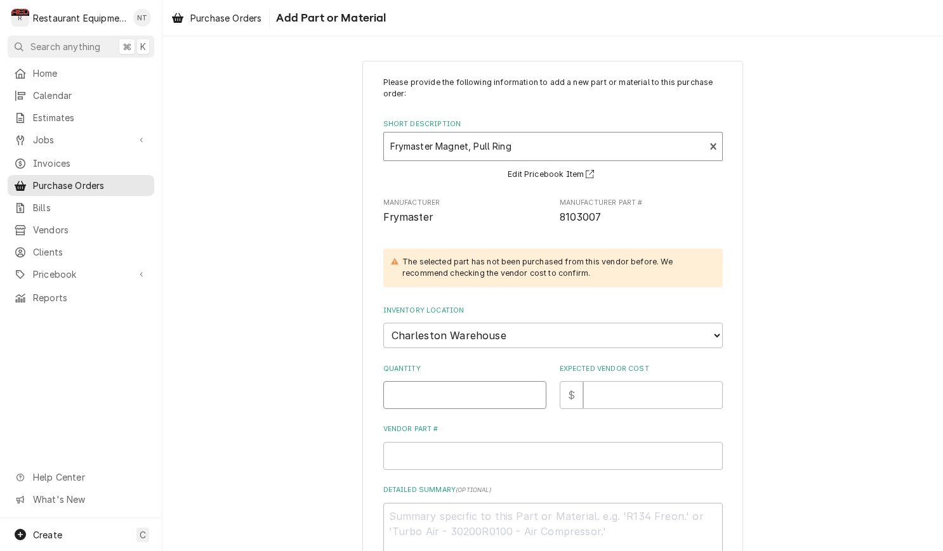
click at [466, 388] on input "Quantity" at bounding box center [464, 395] width 163 height 28
type textarea "x"
type input "1"
type textarea "x"
type input "13"
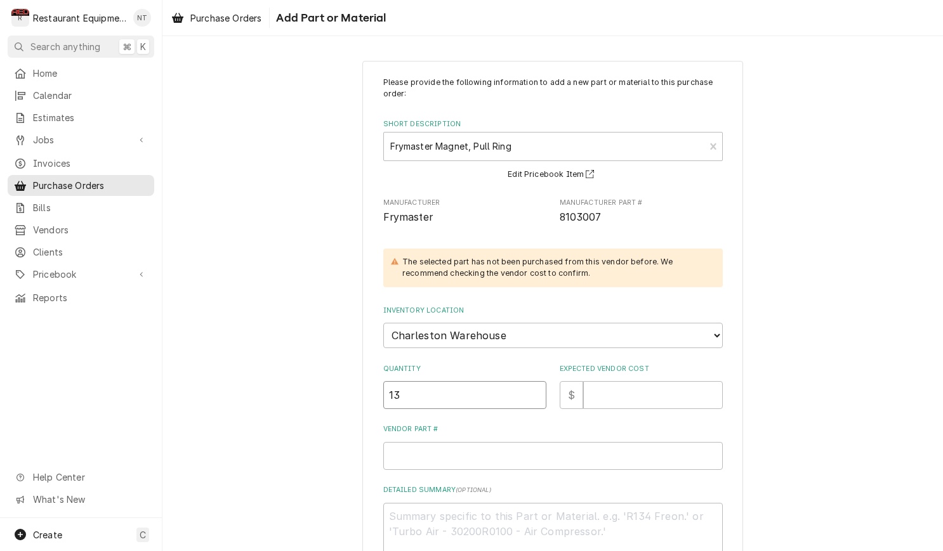
type textarea "x"
type input "13.4"
type textarea "x"
type input "13.41"
click at [678, 384] on input "Expected Vendor Cost" at bounding box center [653, 395] width 140 height 28
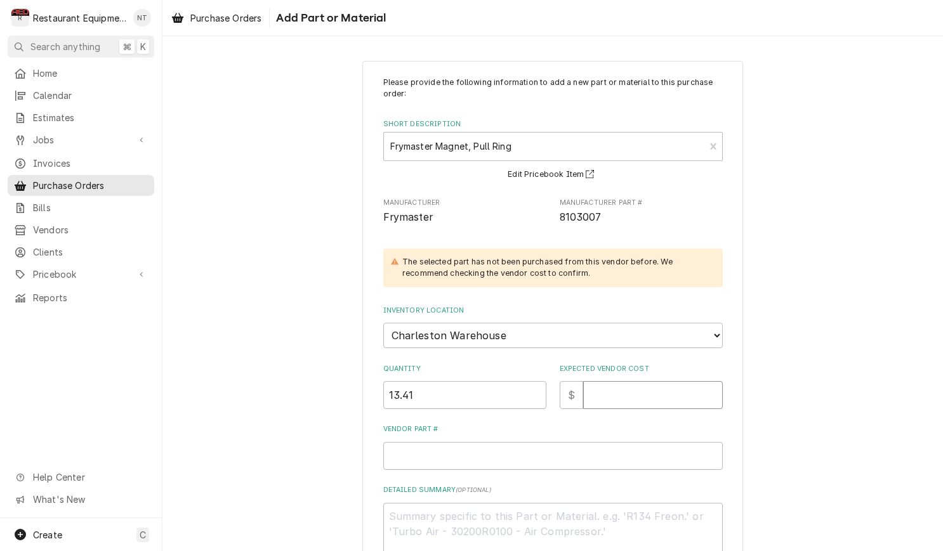
type textarea "x"
type input "1"
type textarea "x"
type input "13"
type textarea "x"
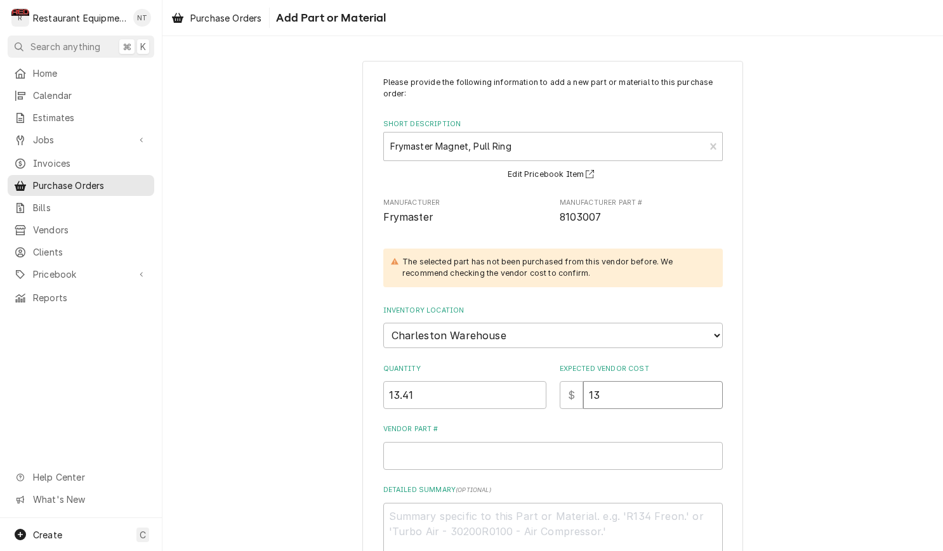
type input "13.4"
type textarea "x"
type input "13.41"
click at [438, 389] on input "13.41" at bounding box center [464, 395] width 163 height 28
click at [438, 387] on input "13.41" at bounding box center [464, 395] width 163 height 28
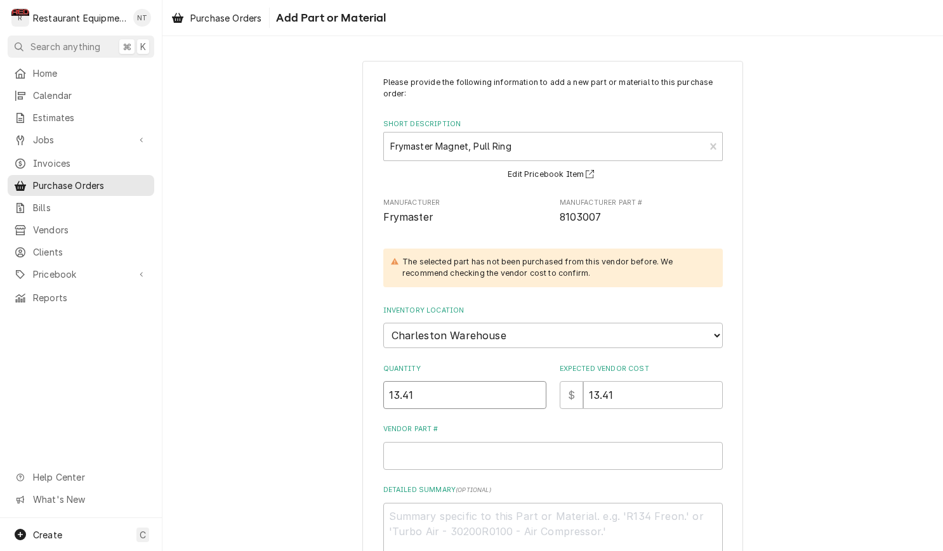
drag, startPoint x: 417, startPoint y: 386, endPoint x: 383, endPoint y: 384, distance: 34.3
click at [383, 384] on input "13.41" at bounding box center [464, 395] width 163 height 28
type textarea "x"
type input "1"
click at [552, 445] on input "Vendor Part #" at bounding box center [552, 456] width 339 height 28
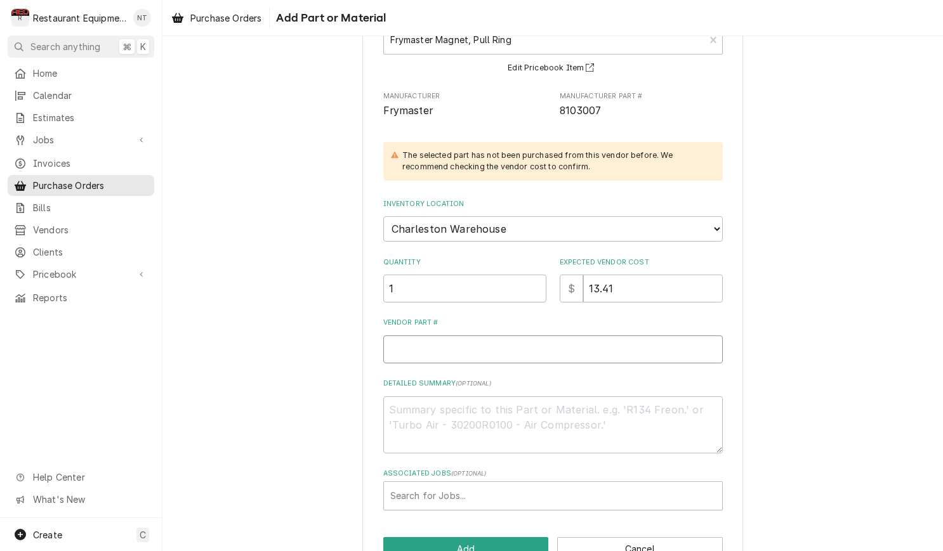
scroll to position [108, 0]
click at [497, 334] on input "Vendor Part #" at bounding box center [552, 348] width 339 height 28
paste input "FM8103007"
type textarea "x"
type input "FM8103007"
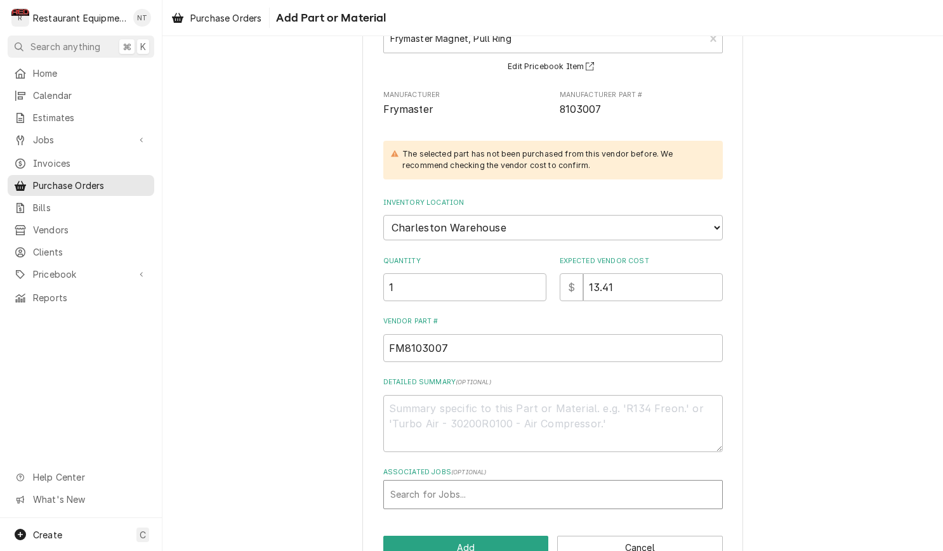
click at [638, 485] on div "Associated Jobs" at bounding box center [552, 494] width 325 height 23
type input "8945"
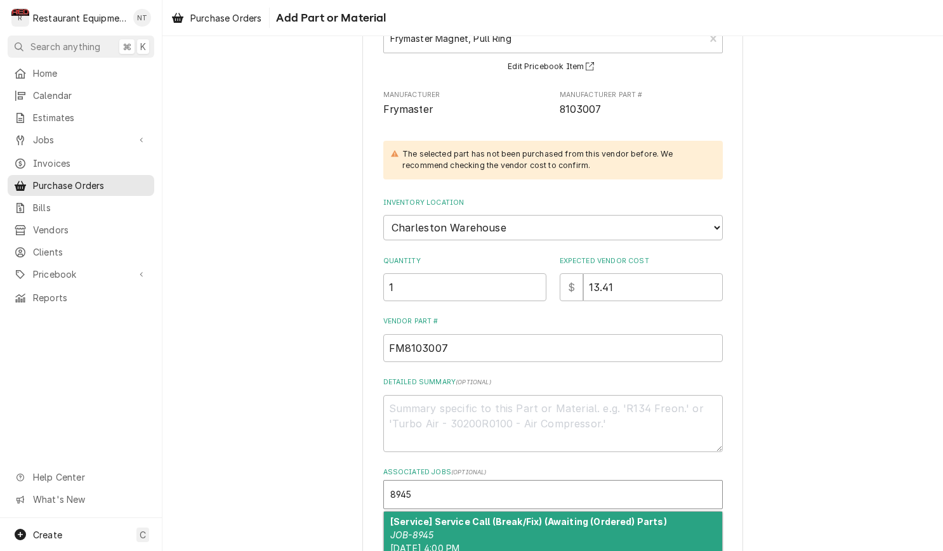
click at [626, 516] on strong "[Service] Service Call (Break/Fix) (Awaiting (Ordered) Parts)" at bounding box center [528, 521] width 277 height 11
type textarea "x"
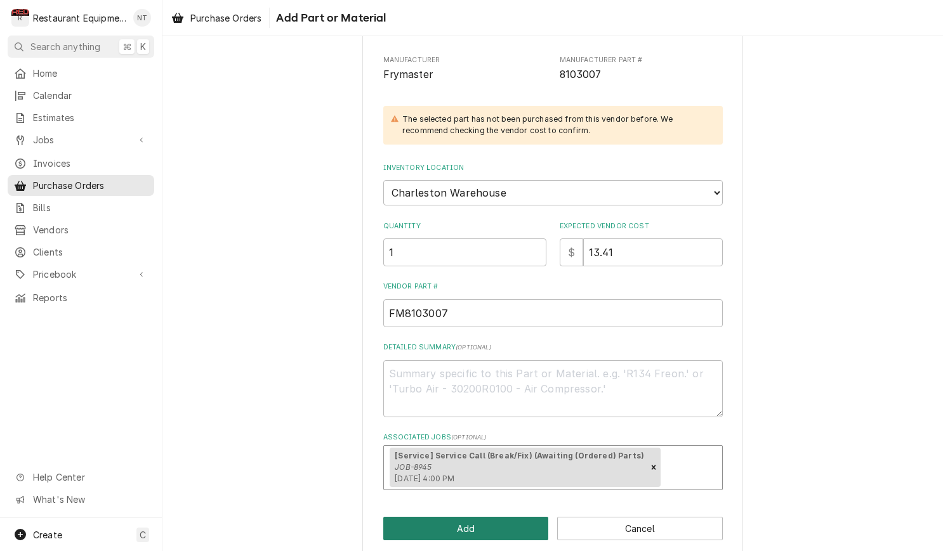
click at [515, 517] on button "Add" at bounding box center [466, 528] width 166 height 23
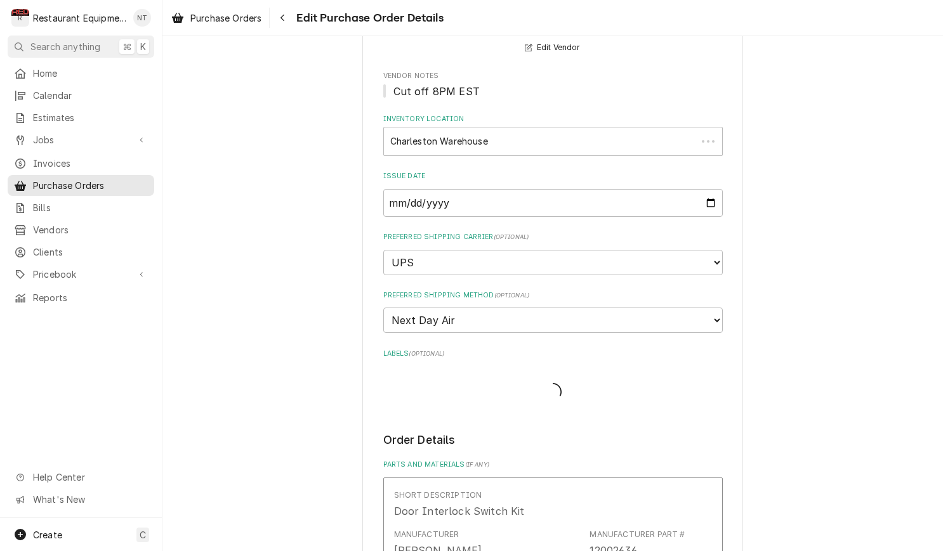
scroll to position [688, 0]
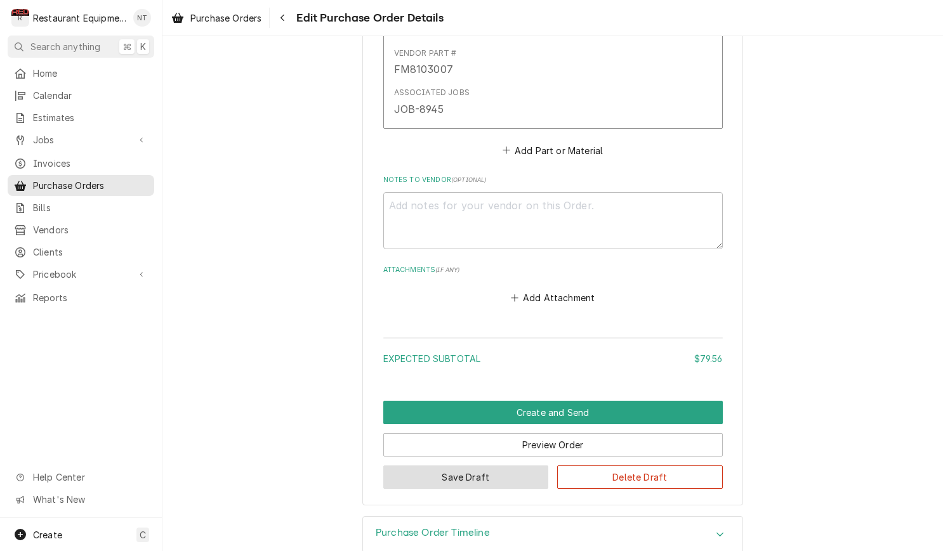
click at [457, 466] on button "Save Draft" at bounding box center [466, 477] width 166 height 23
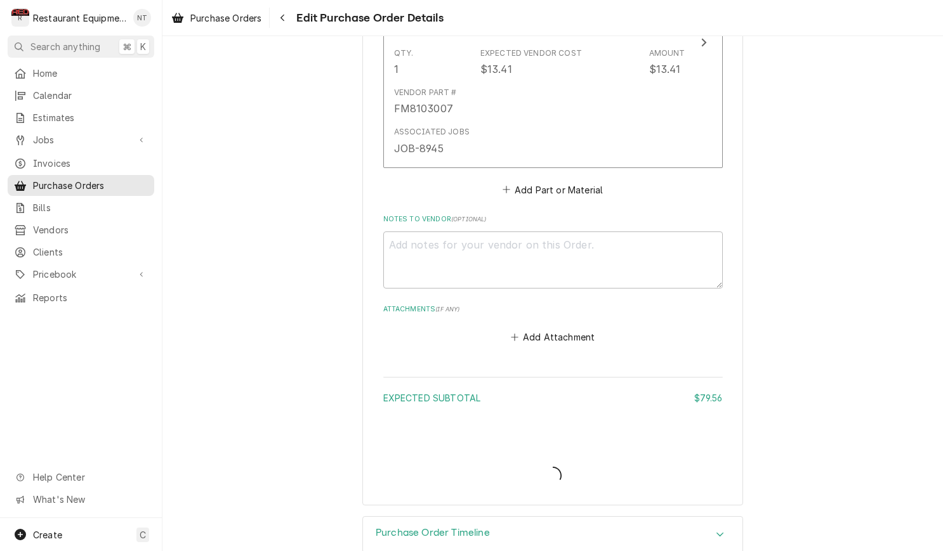
type textarea "x"
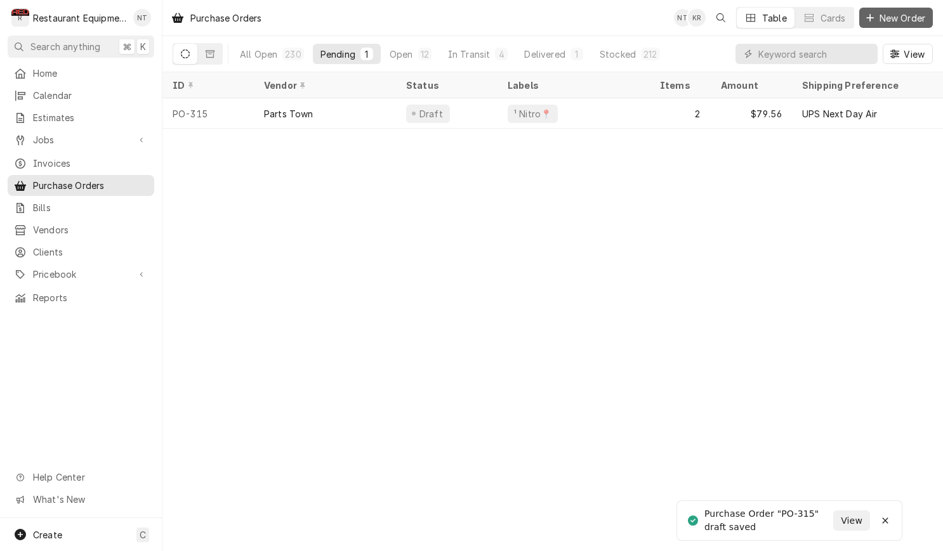
click at [901, 25] on button "New Order" at bounding box center [896, 18] width 74 height 20
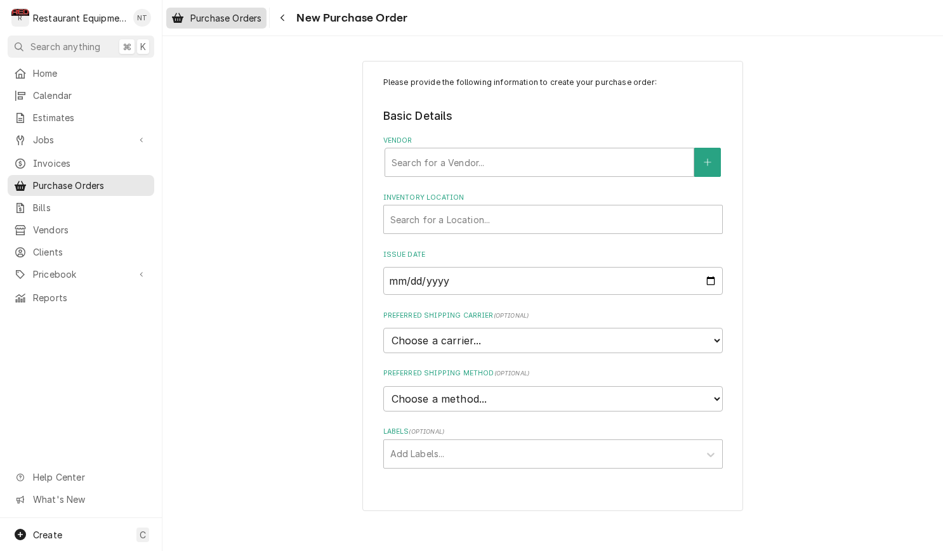
click at [248, 27] on link "Purchase Orders" at bounding box center [216, 18] width 100 height 21
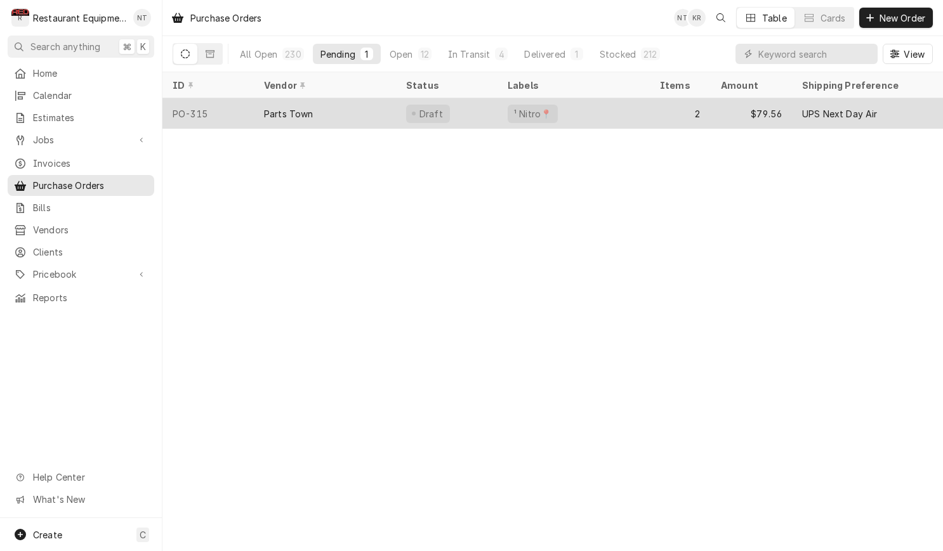
click at [633, 119] on div "¹ Nitro📍" at bounding box center [573, 113] width 152 height 30
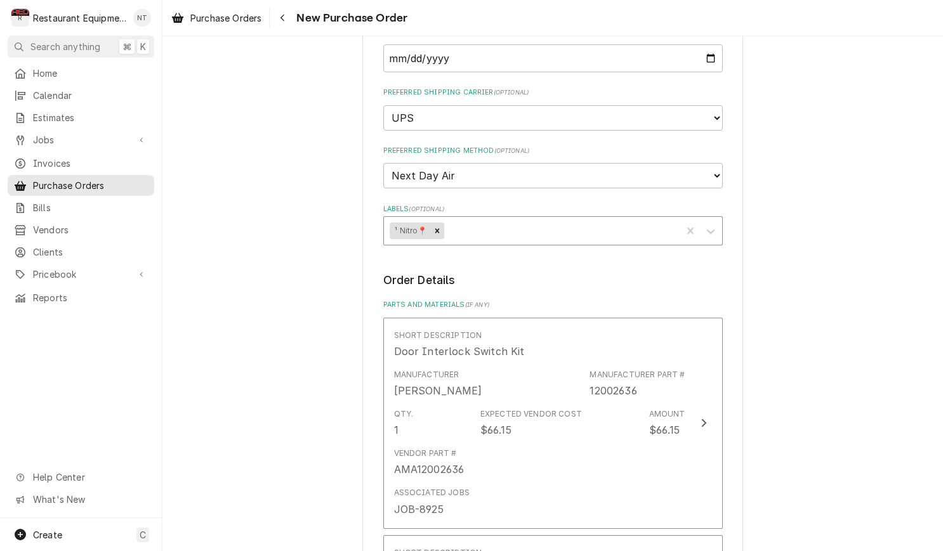
scroll to position [292, 0]
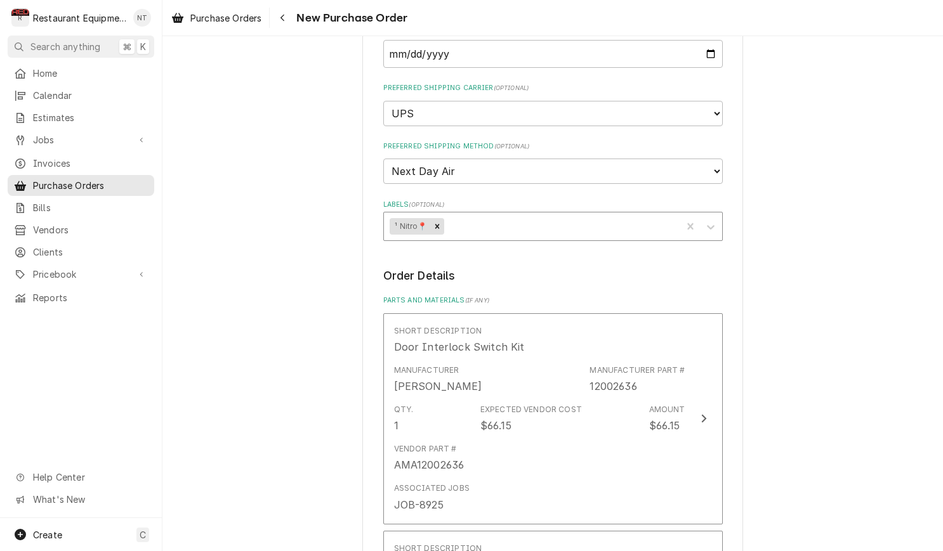
click at [542, 215] on div "Labels" at bounding box center [560, 226] width 229 height 23
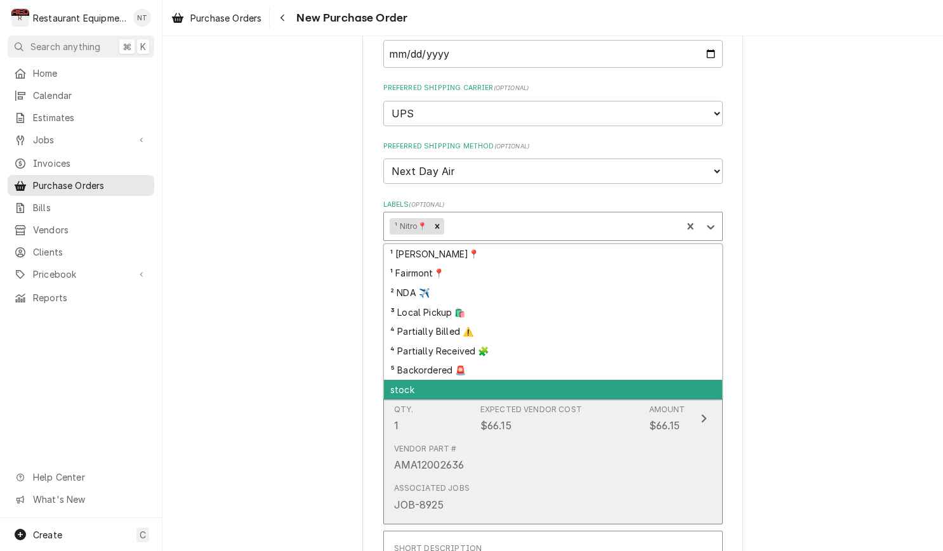
click at [553, 380] on div "stock" at bounding box center [553, 390] width 338 height 20
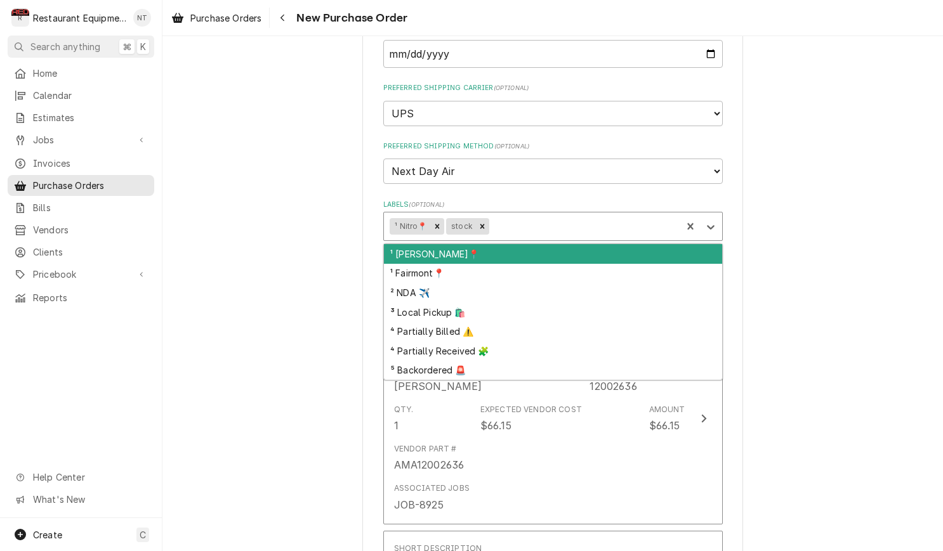
drag, startPoint x: 565, startPoint y: 211, endPoint x: 558, endPoint y: 221, distance: 12.5
click at [565, 215] on div "Labels" at bounding box center [584, 226] width 184 height 23
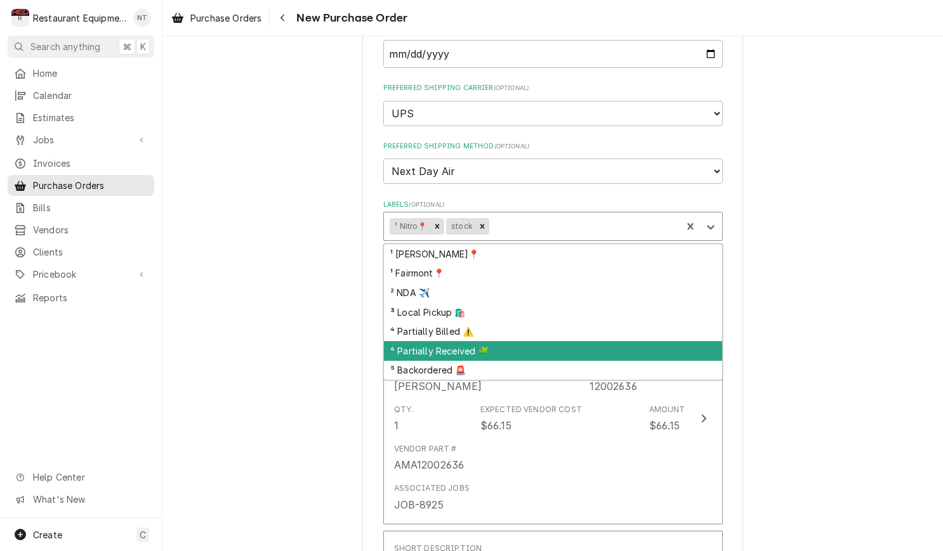
click at [792, 298] on div "Please provide the following information to create your purchase order: Basic D…" at bounding box center [552, 464] width 780 height 1412
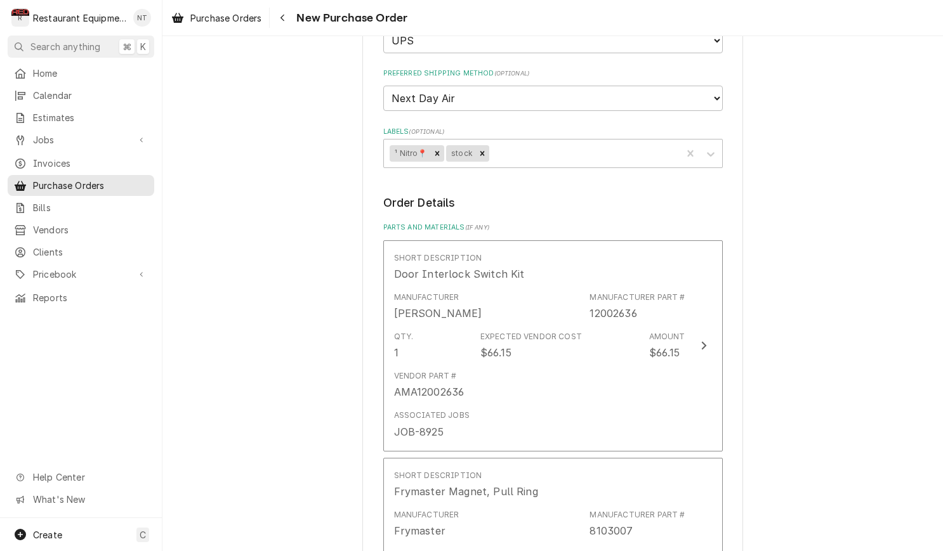
scroll to position [369, 0]
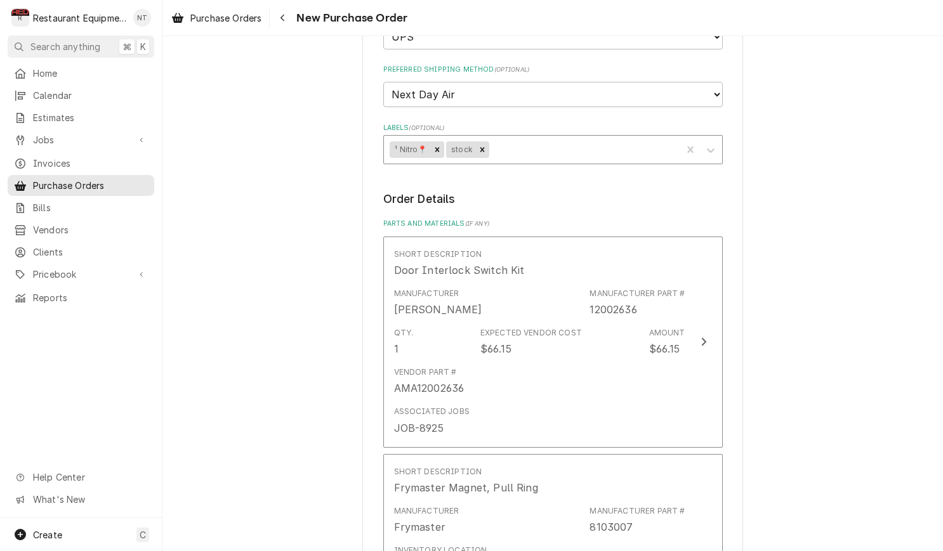
click at [559, 138] on div "Labels" at bounding box center [584, 149] width 184 height 23
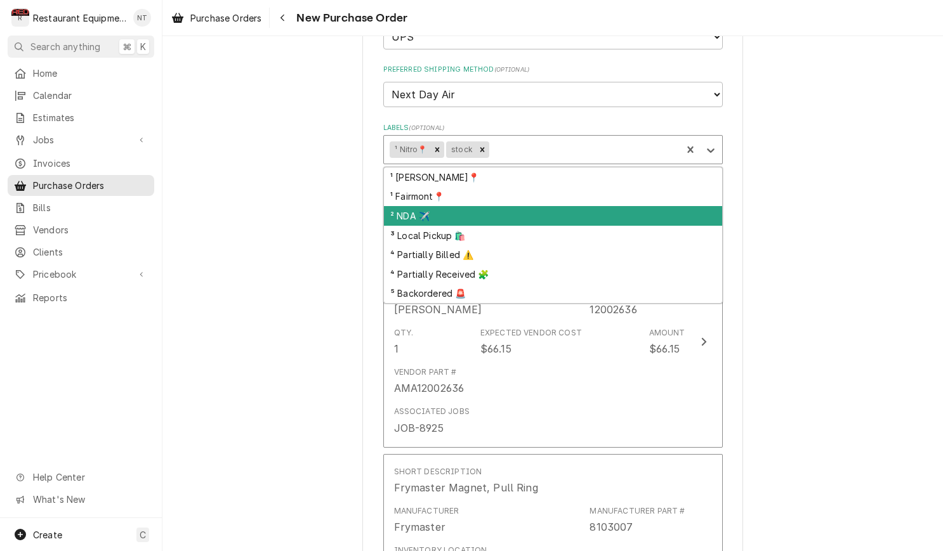
click at [560, 206] on div "² NDA ✈️" at bounding box center [553, 216] width 338 height 20
type textarea "x"
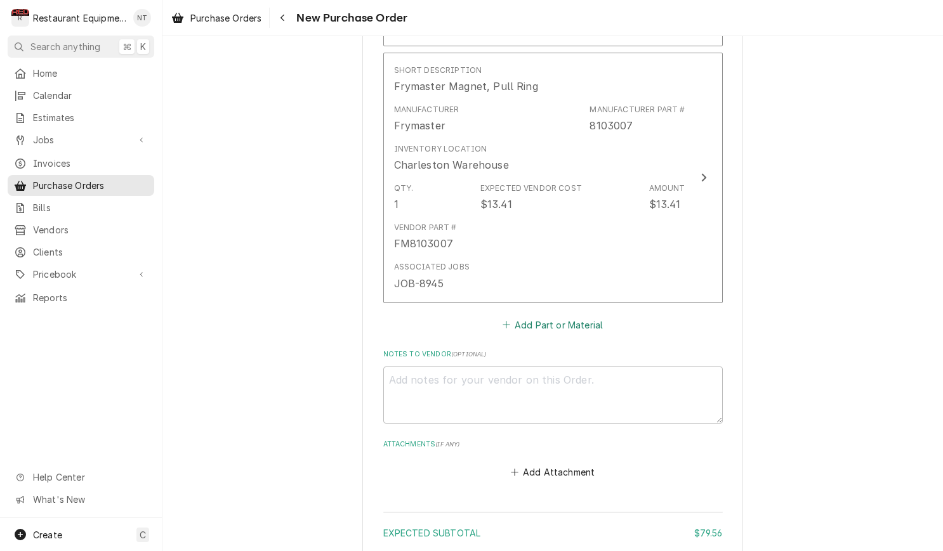
scroll to position [771, 0]
click at [570, 315] on button "Add Part or Material" at bounding box center [552, 324] width 105 height 18
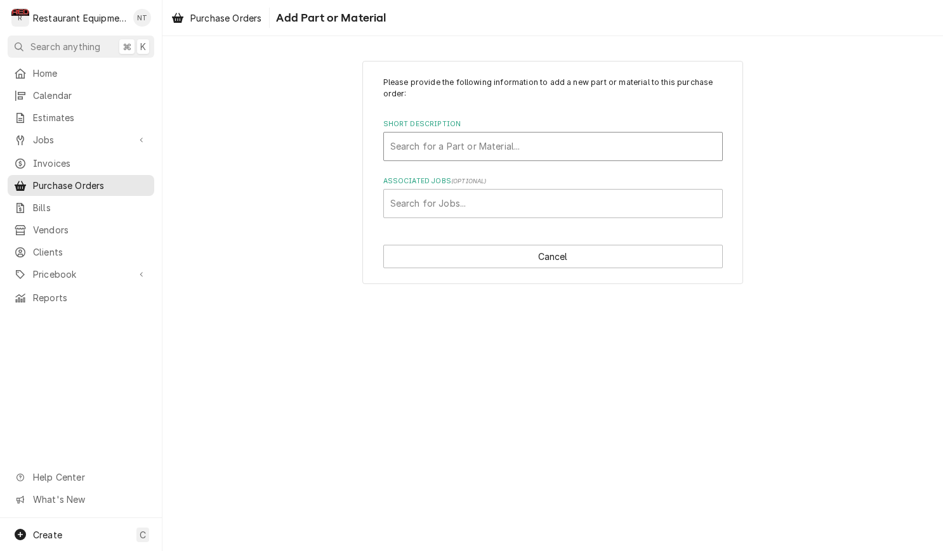
click at [541, 141] on div "Short Description" at bounding box center [552, 146] width 325 height 23
type input "8263288"
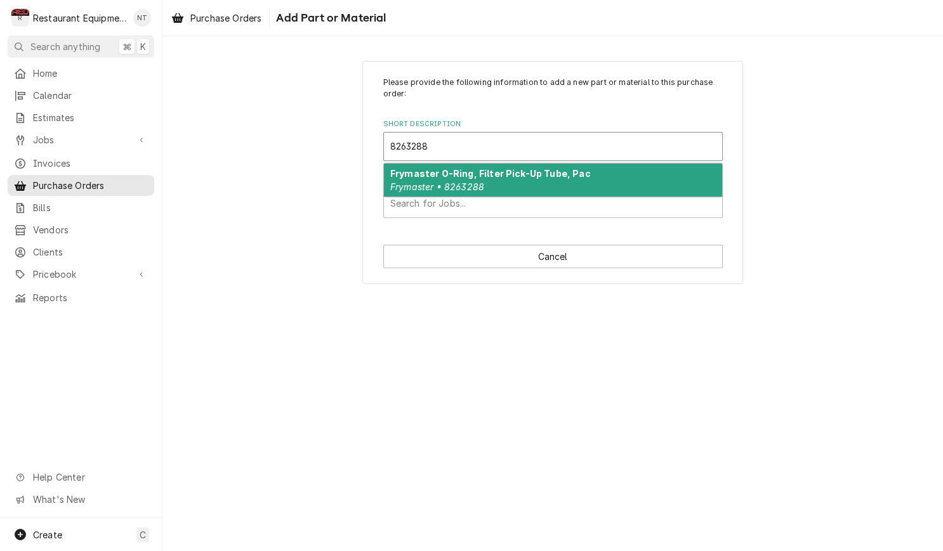
click at [562, 183] on div "Frymaster O-Ring, Filter Pick-Up Tube, Pac Frymaster • 8263288" at bounding box center [553, 180] width 338 height 33
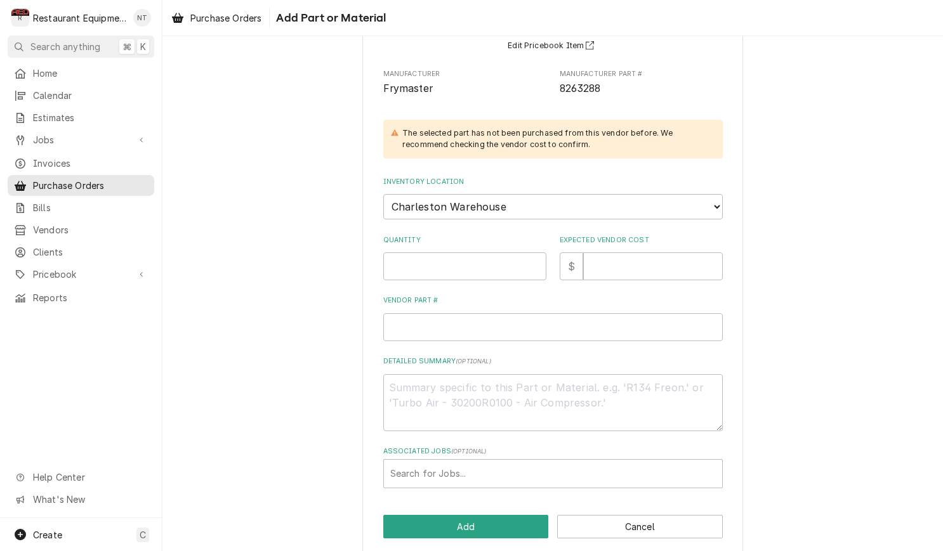
scroll to position [1, 0]
click at [505, 253] on input "Quantity" at bounding box center [464, 267] width 163 height 28
type textarea "x"
type input "4"
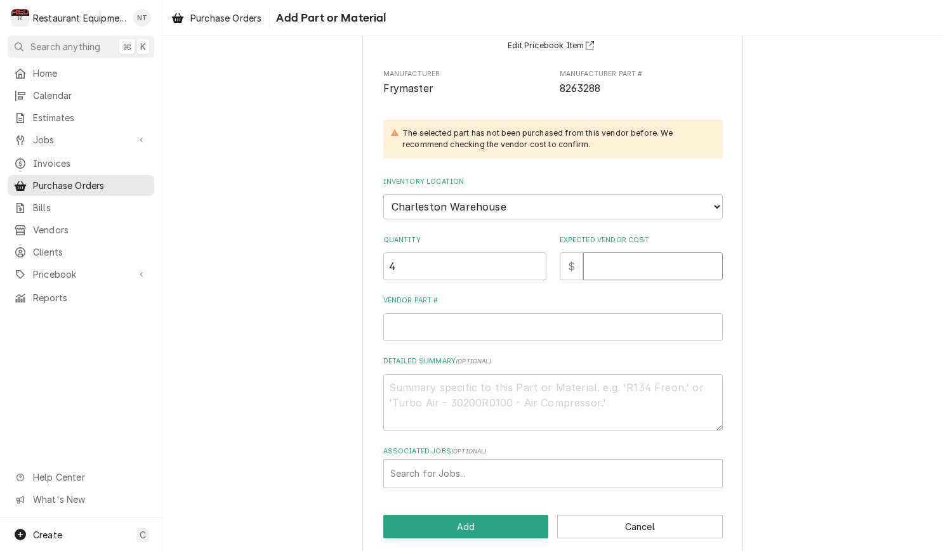
click at [634, 259] on input "Expected Vendor Cost" at bounding box center [653, 267] width 140 height 28
click at [714, 3] on div "Purchase Orders Add Part or Material" at bounding box center [552, 18] width 780 height 36
drag, startPoint x: 491, startPoint y: 272, endPoint x: 490, endPoint y: 261, distance: 11.4
click at [492, 270] on div "Please provide the following information to add a new part or material to this …" at bounding box center [552, 218] width 339 height 541
click at [490, 259] on input "4" at bounding box center [464, 267] width 163 height 28
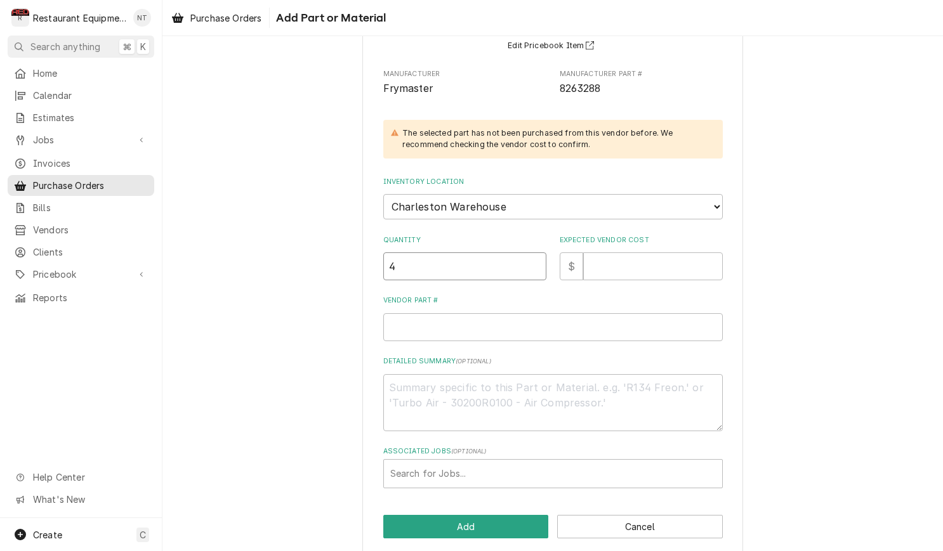
click at [490, 258] on input "4" at bounding box center [464, 267] width 163 height 28
type textarea "x"
type input "1"
type textarea "x"
type input "1"
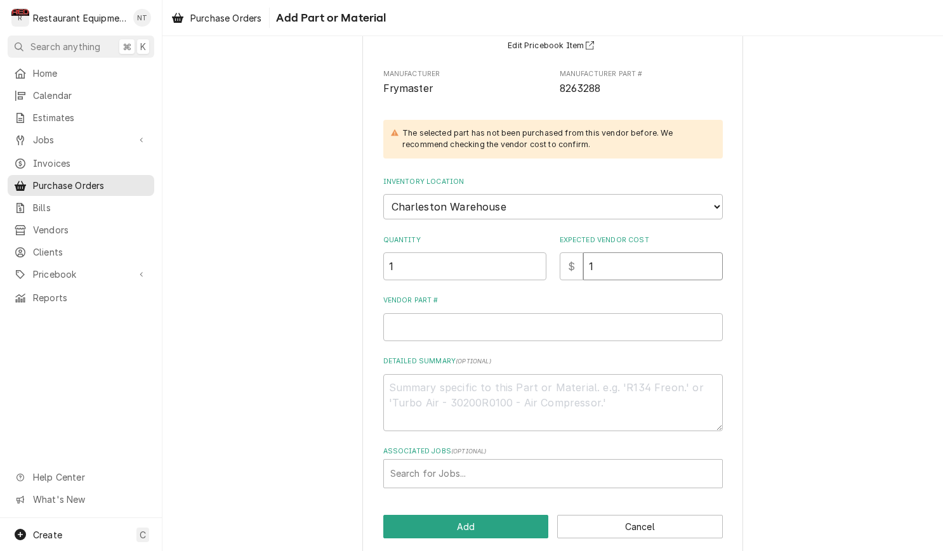
type textarea "x"
type input "10"
type textarea "x"
type input "10.8"
type textarea "x"
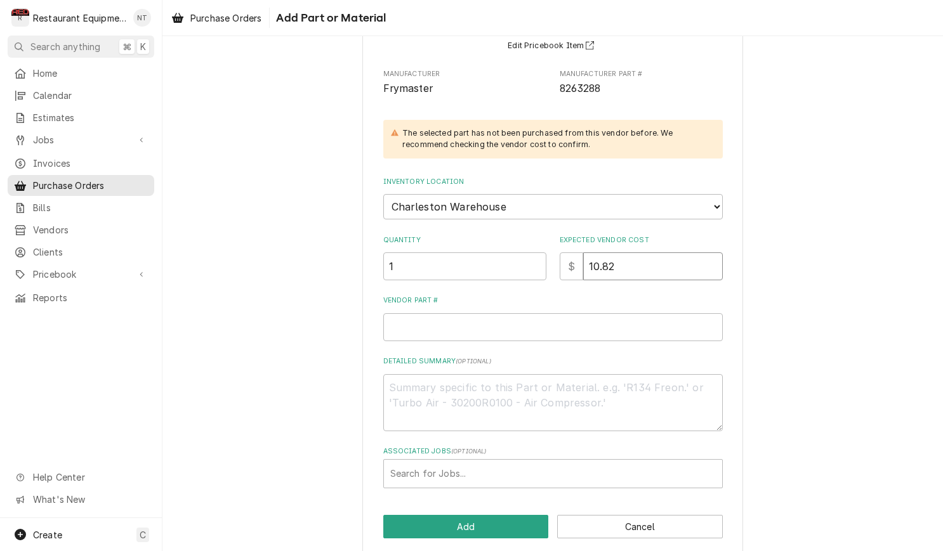
type input "10.82"
click at [539, 313] on input "Vendor Part #" at bounding box center [552, 327] width 339 height 28
paste input "FM8263288"
type textarea "x"
type input "FM8263288"
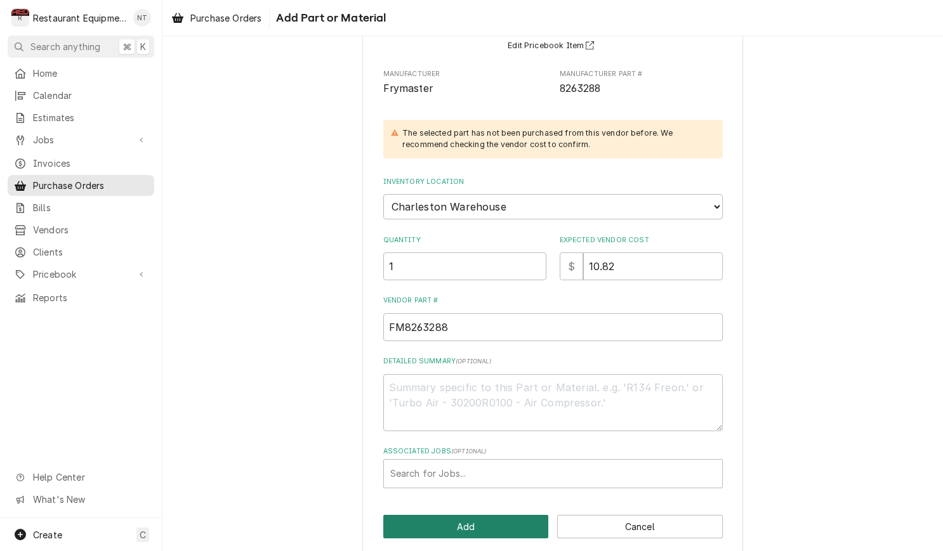
click at [523, 515] on button "Add" at bounding box center [466, 526] width 166 height 23
type textarea "x"
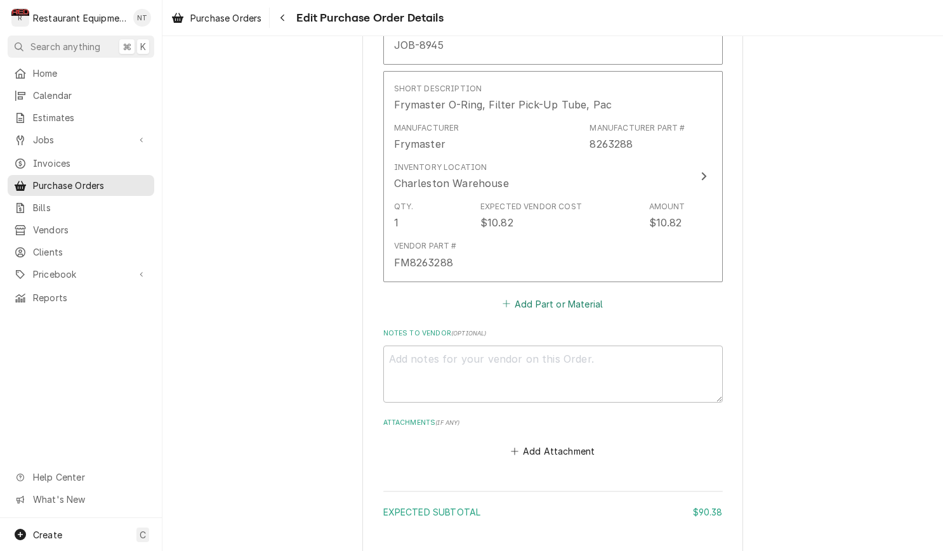
scroll to position [1025, 0]
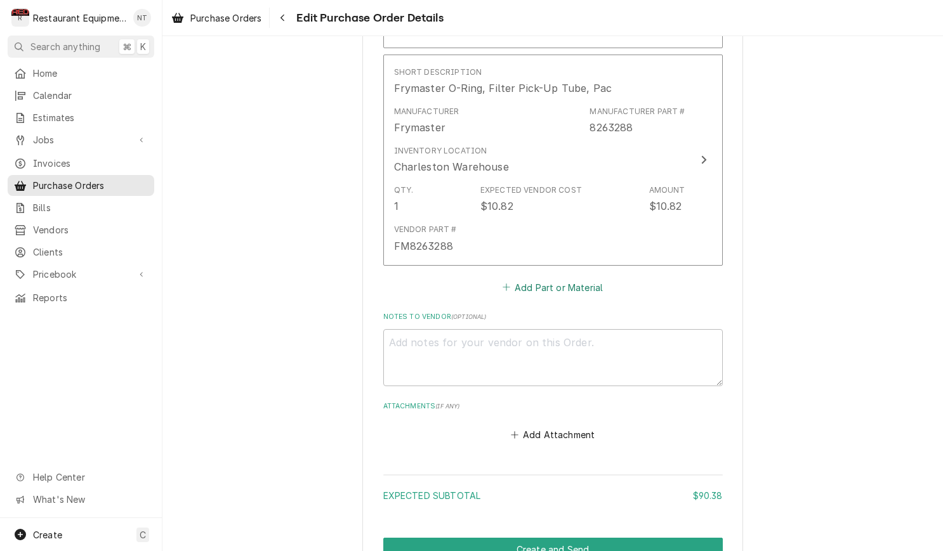
click at [548, 279] on button "Add Part or Material" at bounding box center [552, 288] width 105 height 18
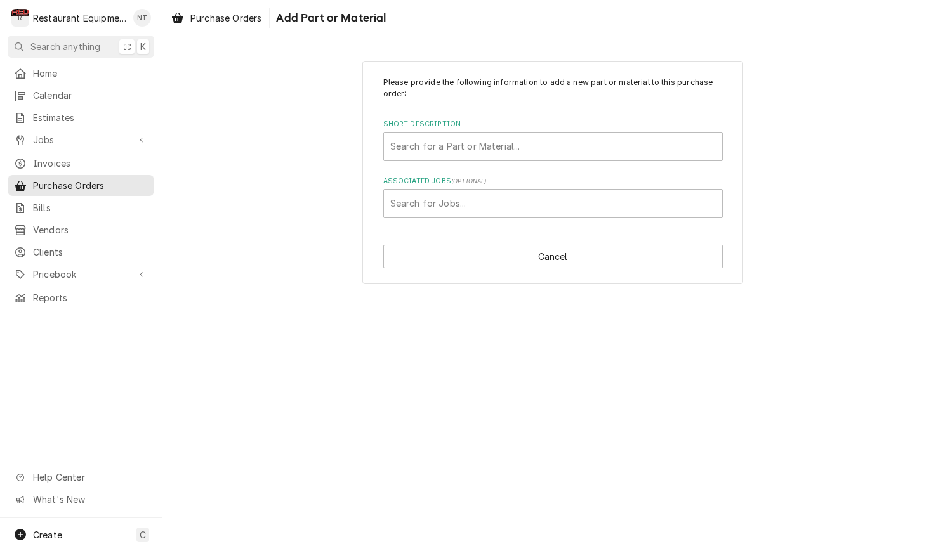
click at [534, 128] on label "Short Description" at bounding box center [552, 124] width 339 height 10
click at [541, 142] on div "Short Description" at bounding box center [552, 146] width 325 height 23
type input "460312"
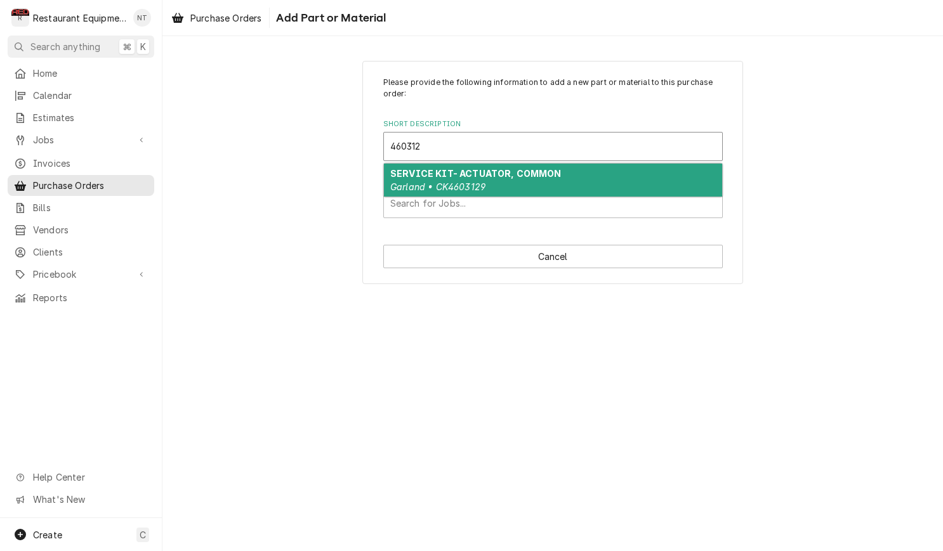
click at [562, 171] on div "SERVICE KIT- ACTUATOR, COMMON Garland • CK4603129" at bounding box center [553, 180] width 338 height 33
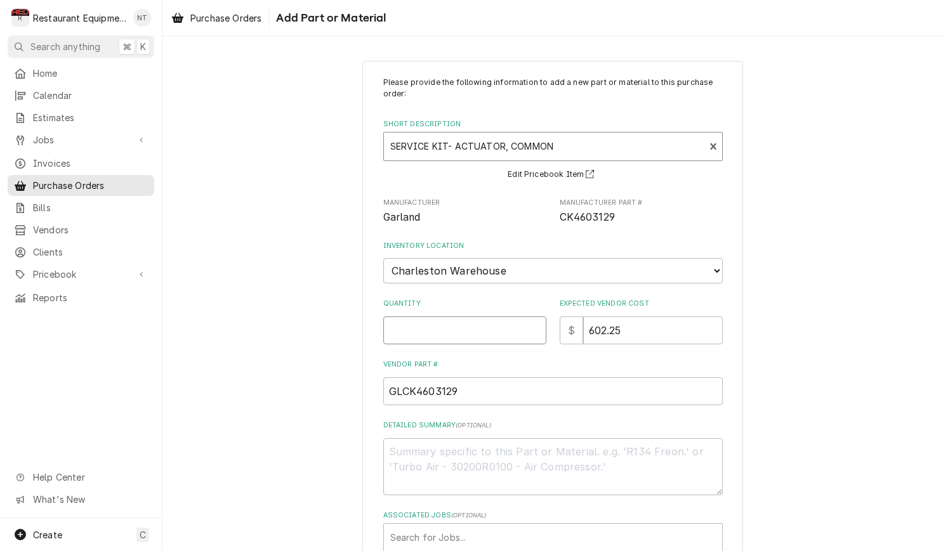
click at [457, 320] on input "Quantity" at bounding box center [464, 331] width 163 height 28
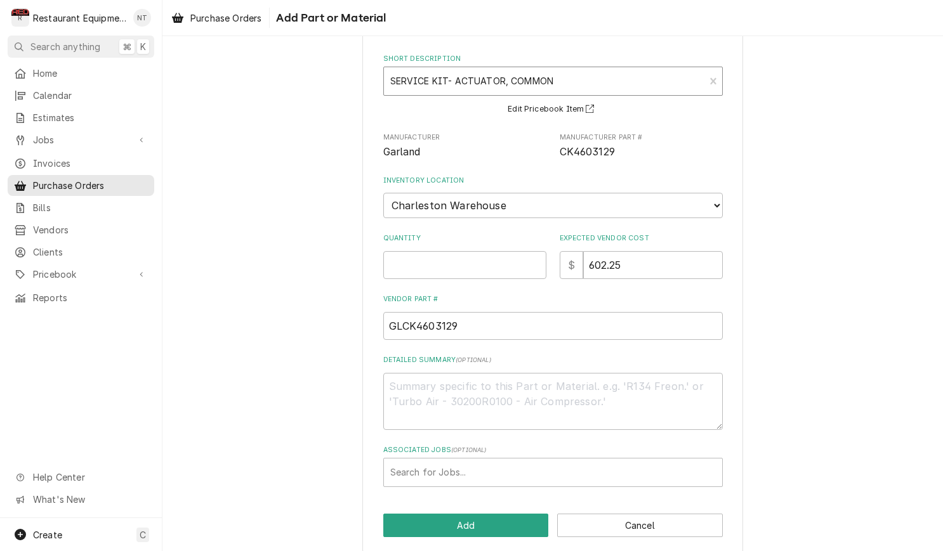
scroll to position [65, 0]
click at [489, 260] on input "Quantity" at bounding box center [464, 266] width 163 height 28
type textarea "x"
type input "2"
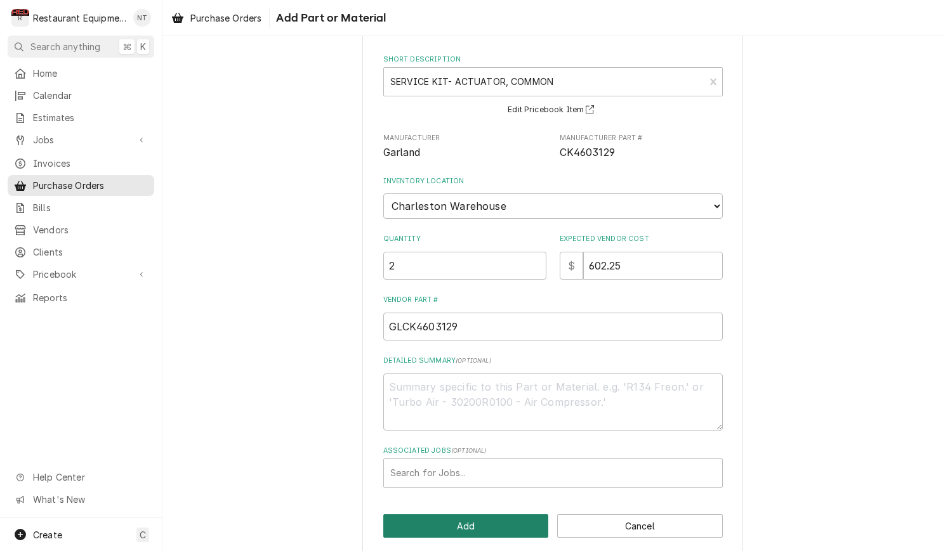
click at [447, 515] on button "Add" at bounding box center [466, 526] width 166 height 23
type textarea "x"
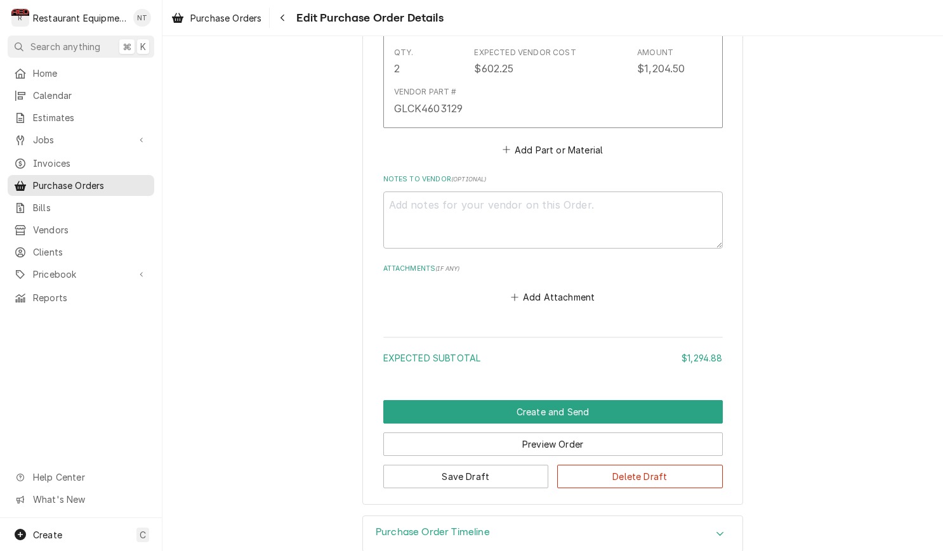
scroll to position [1380, 0]
click at [569, 141] on button "Add Part or Material" at bounding box center [552, 150] width 105 height 18
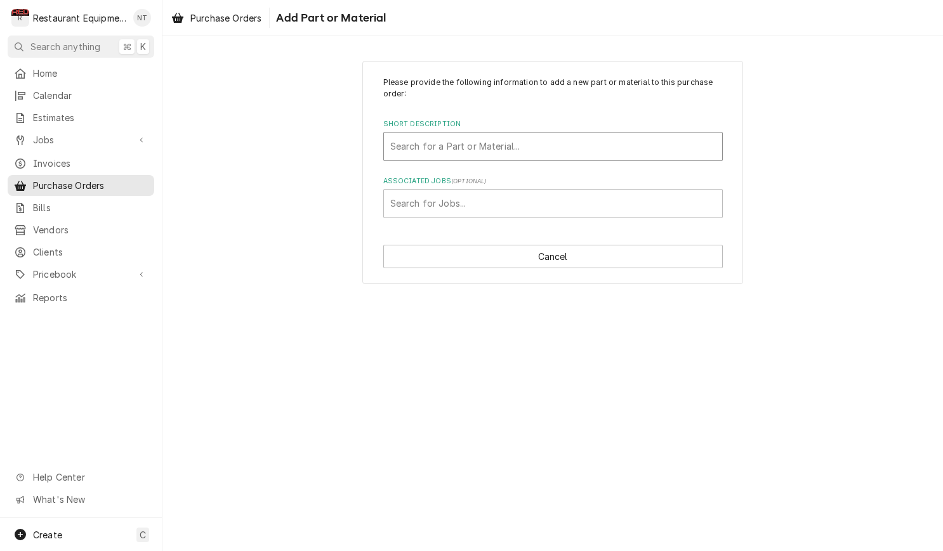
click at [624, 154] on div "Short Description" at bounding box center [552, 146] width 325 height 23
click at [500, 148] on div "Search for a Part or Material..." at bounding box center [552, 146] width 325 height 13
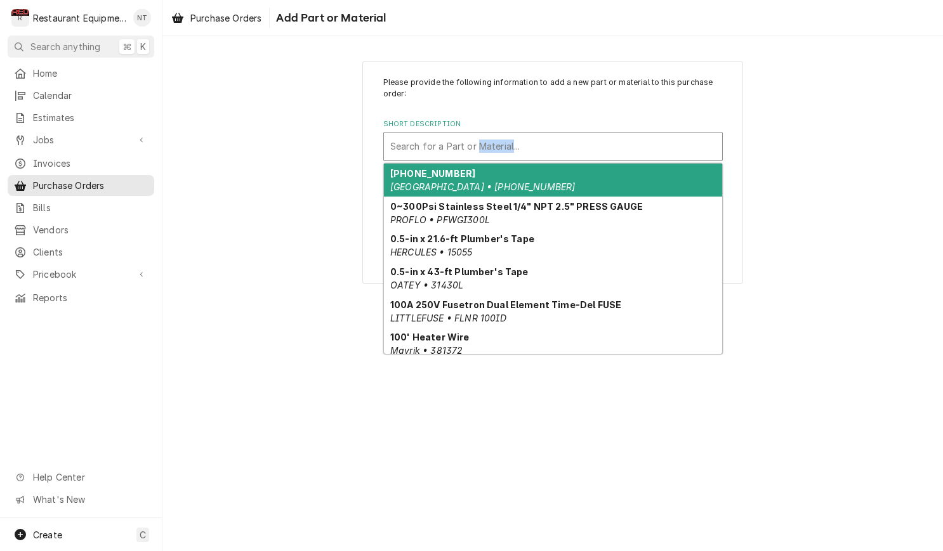
click at [398, 144] on div "Search for a Part or Material..." at bounding box center [552, 146] width 325 height 13
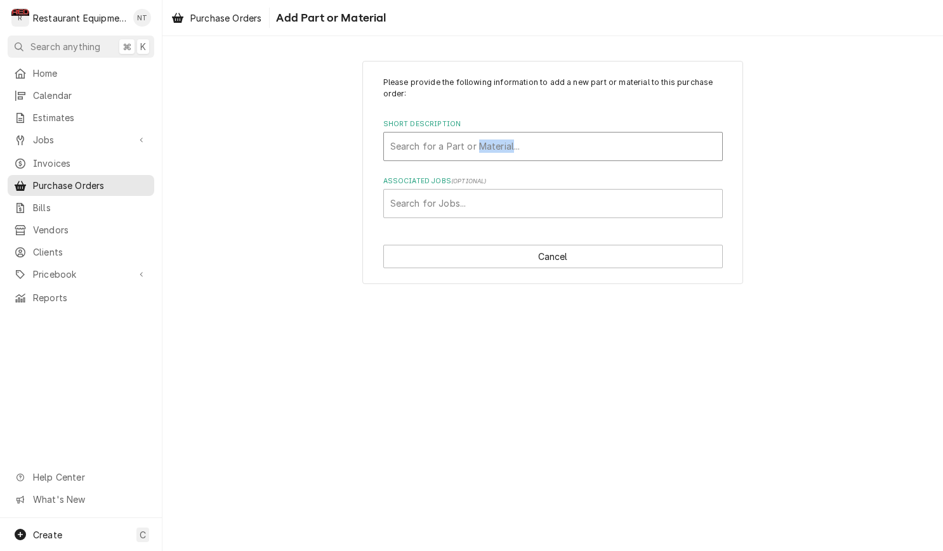
click at [586, 136] on div "Short Description" at bounding box center [552, 146] width 325 height 23
click at [586, 137] on div "Short Description" at bounding box center [552, 146] width 325 height 23
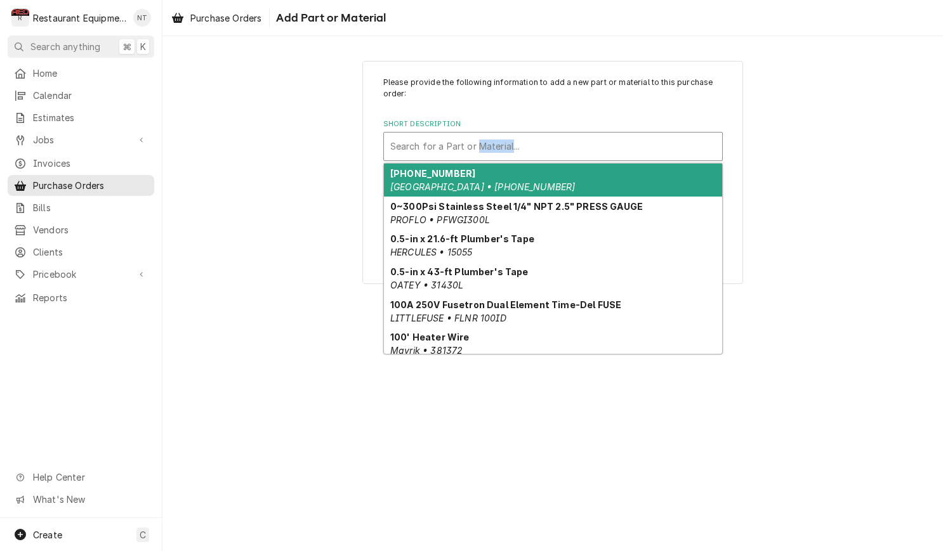
click at [586, 137] on div "Short Description" at bounding box center [552, 146] width 325 height 23
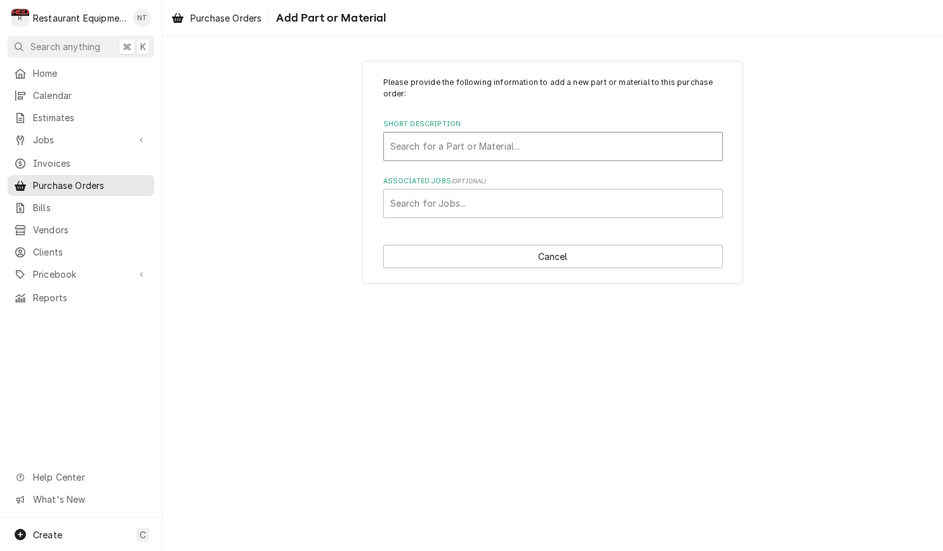
click at [567, 103] on div "Please provide the following information to add a new part or material to this …" at bounding box center [552, 147] width 339 height 141
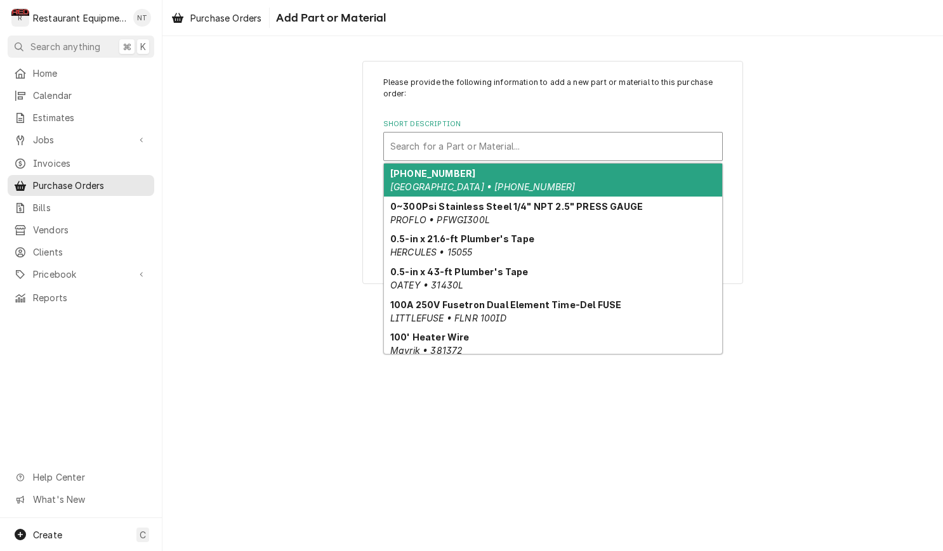
drag, startPoint x: 520, startPoint y: 140, endPoint x: 348, endPoint y: 26, distance: 205.9
click at [520, 139] on div "Short Description" at bounding box center [552, 146] width 325 height 23
click at [500, 140] on div "Search for a Part or Material..." at bounding box center [552, 146] width 325 height 13
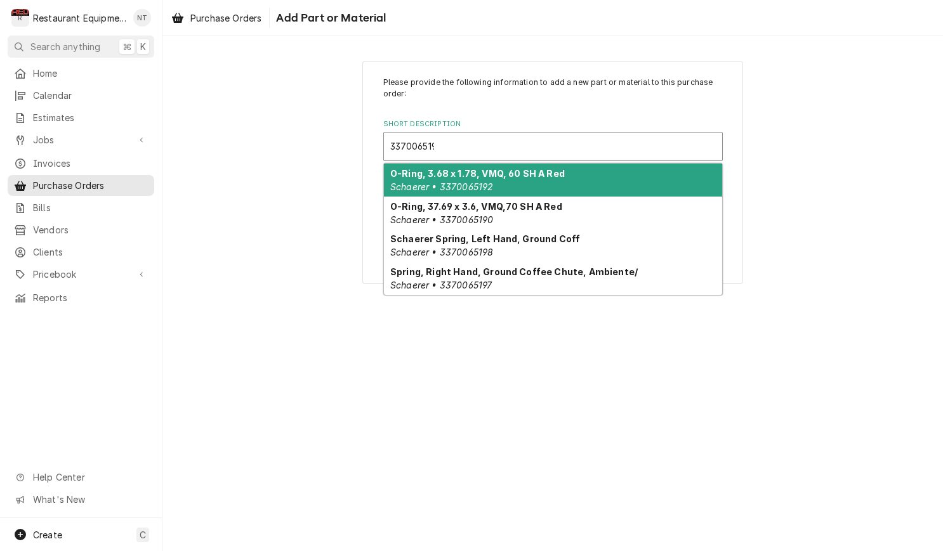
type input "3370065198"
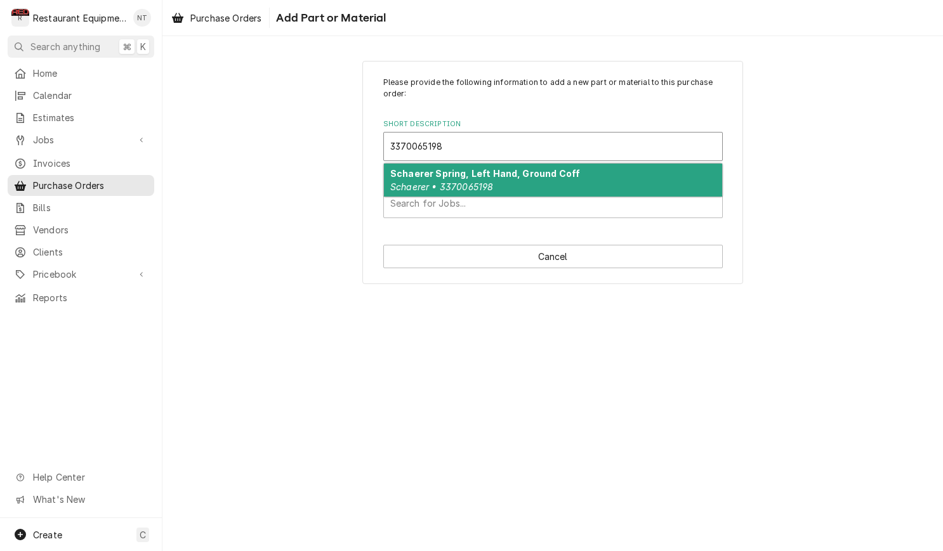
click at [526, 171] on strong "Schaerer Spring, Left Hand, Ground Coff" at bounding box center [485, 173] width 190 height 11
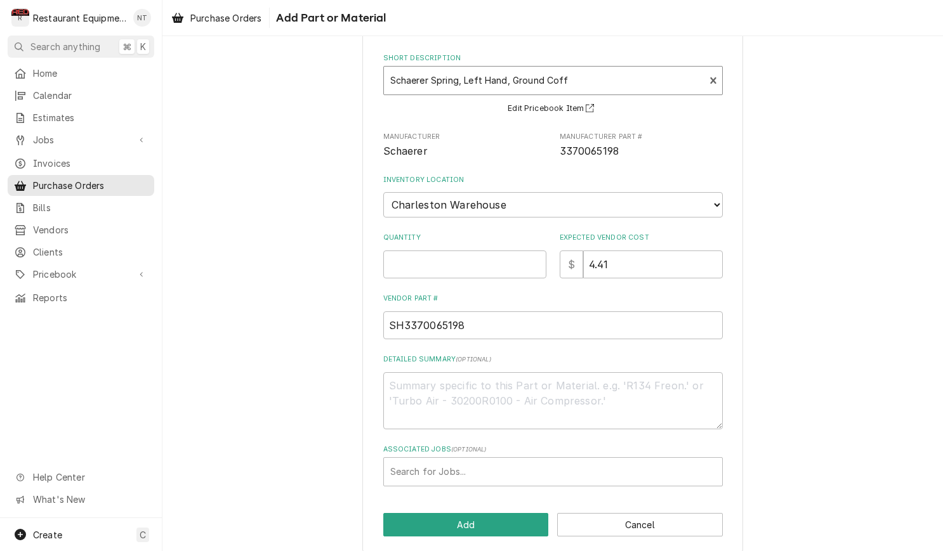
scroll to position [65, 0]
click at [487, 252] on input "Quantity" at bounding box center [464, 266] width 163 height 28
type textarea "x"
type input "6"
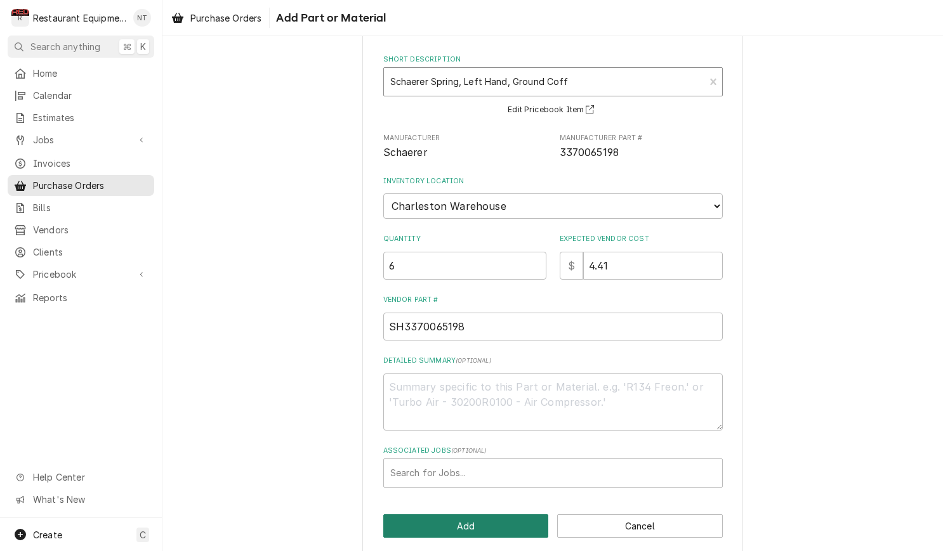
click at [486, 515] on button "Add" at bounding box center [466, 526] width 166 height 23
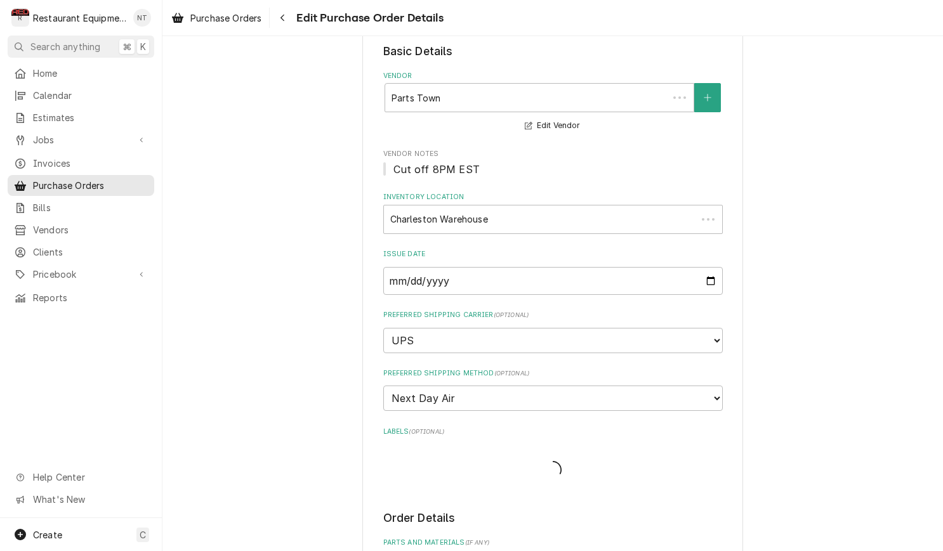
scroll to position [1380, 0]
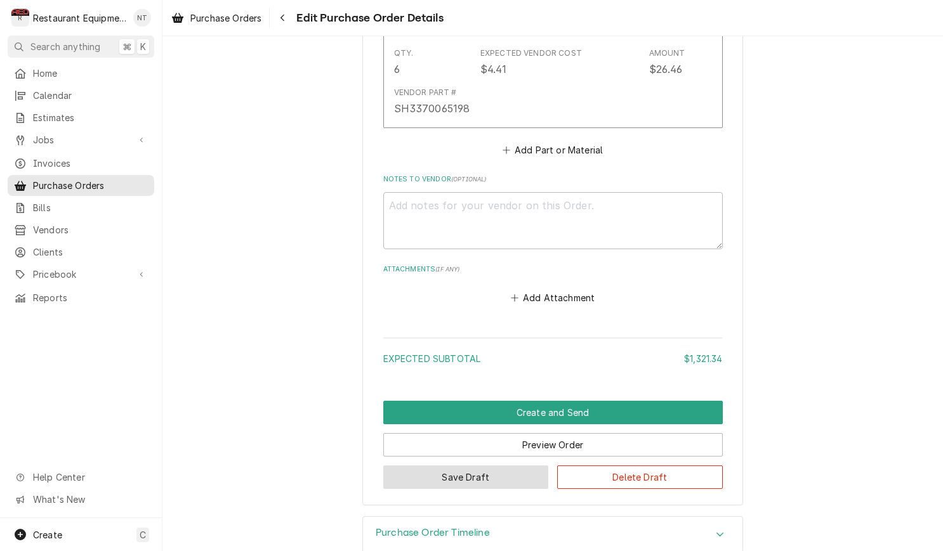
click at [494, 466] on button "Save Draft" at bounding box center [466, 477] width 166 height 23
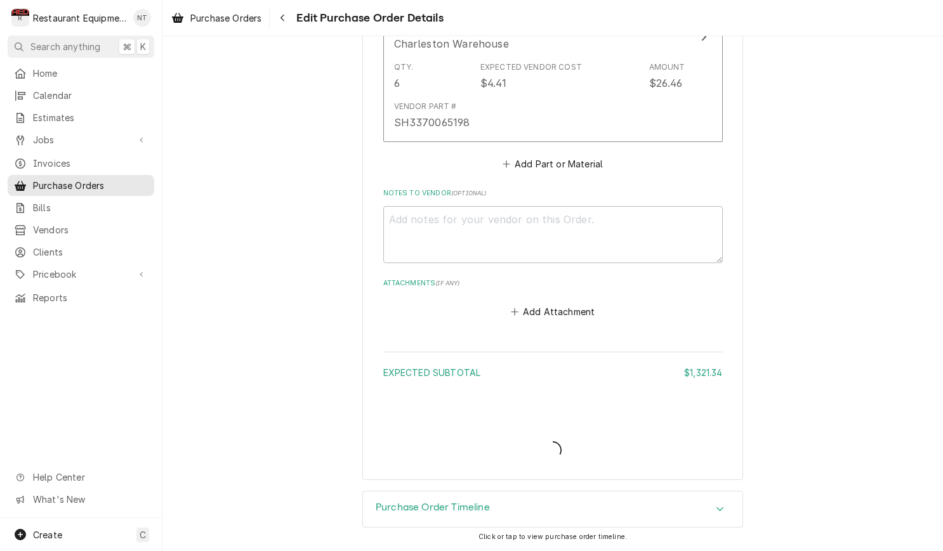
scroll to position [1558, 0]
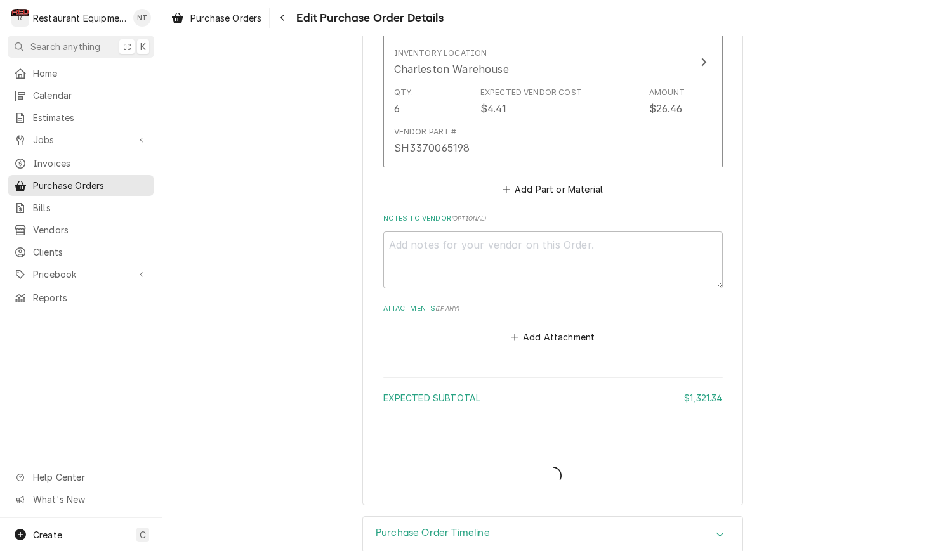
type textarea "x"
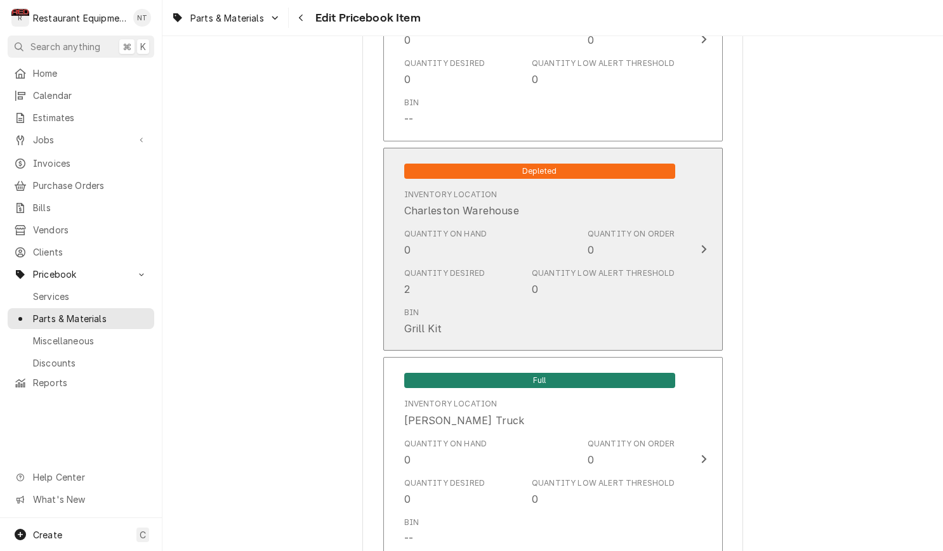
scroll to position [2667, 0]
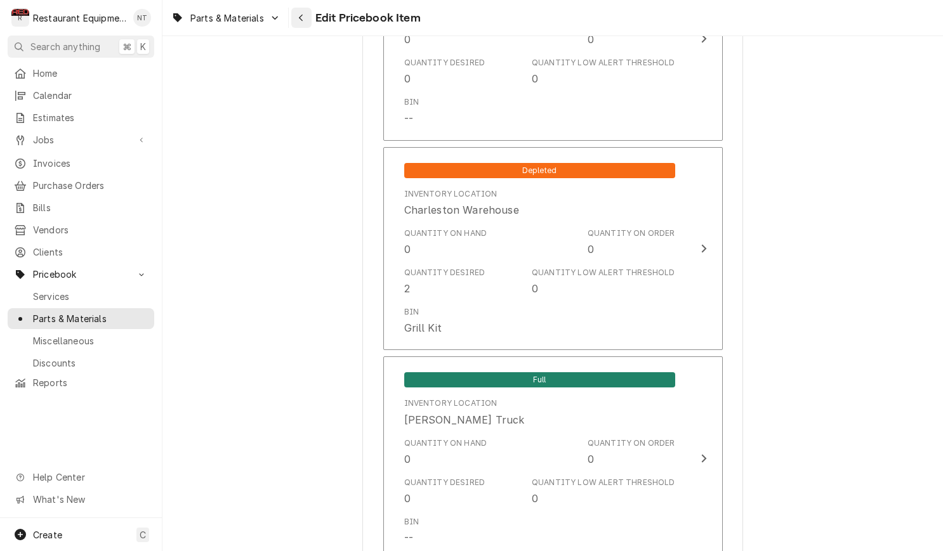
click at [304, 20] on icon "Navigate back" at bounding box center [301, 17] width 6 height 9
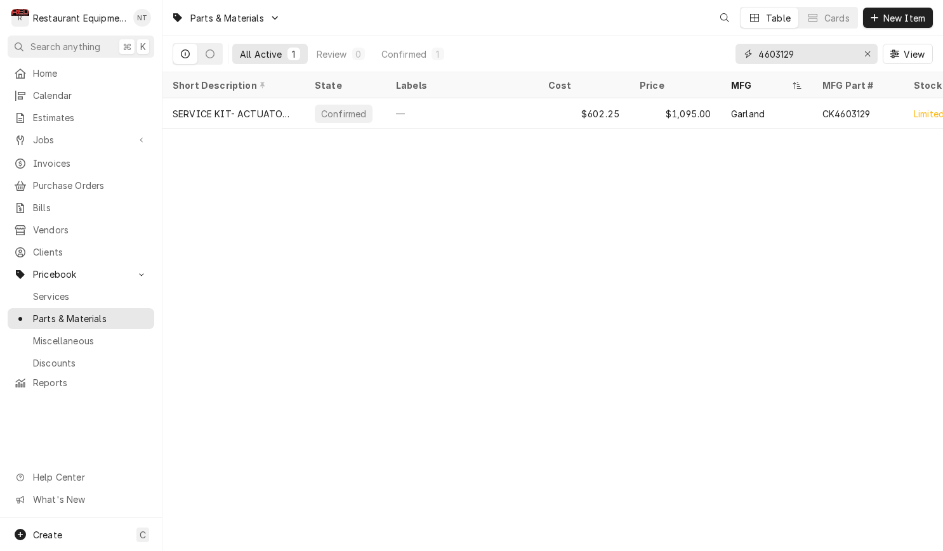
click at [836, 55] on input "4603129" at bounding box center [805, 54] width 95 height 20
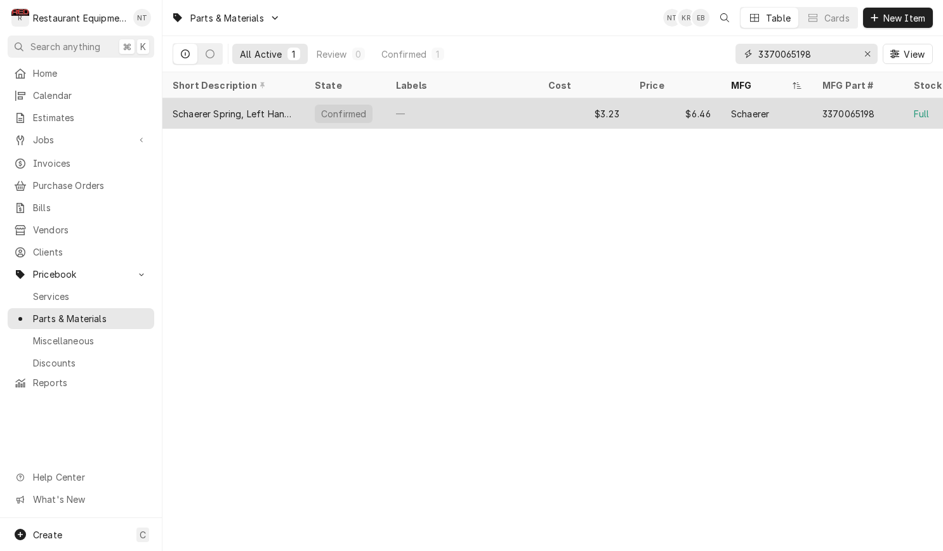
type input "3370065198"
click at [817, 116] on div "3370065198" at bounding box center [857, 113] width 91 height 30
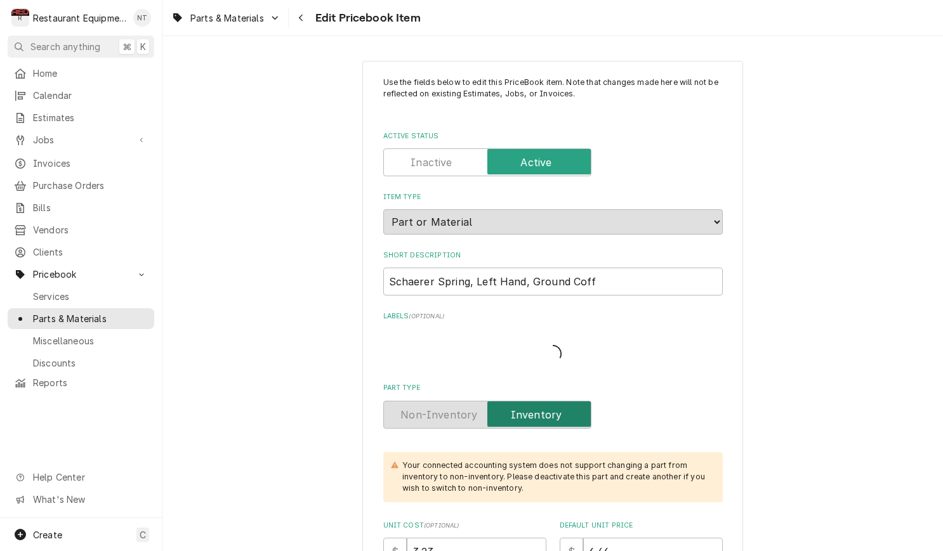
type textarea "x"
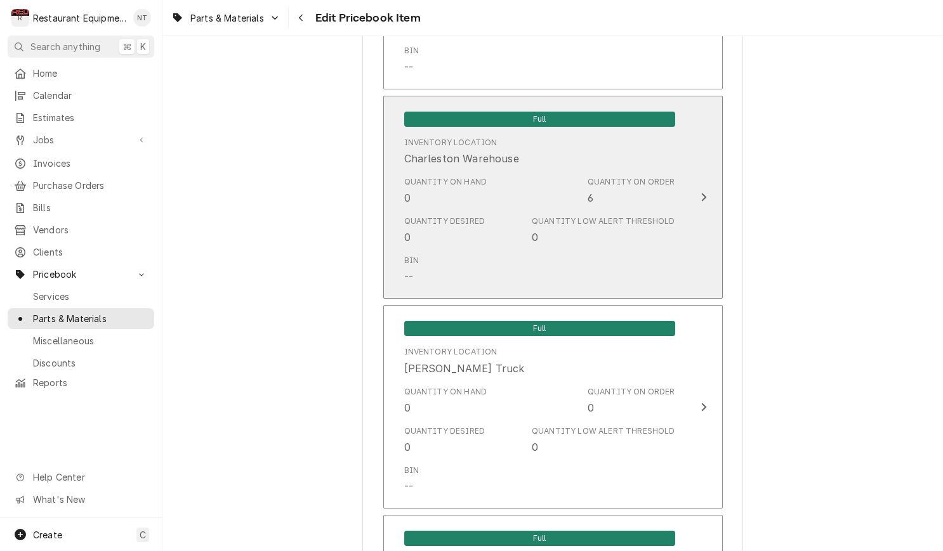
scroll to position [2688, 0]
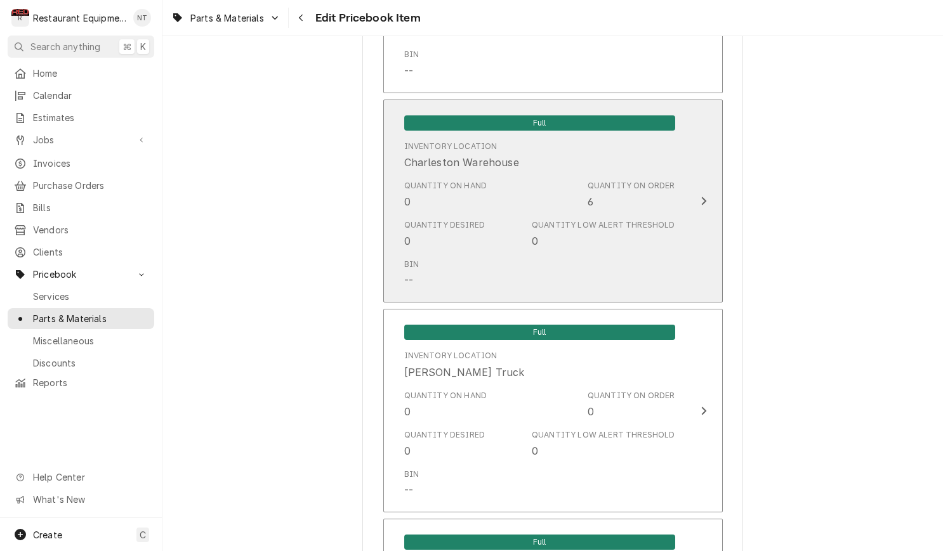
click at [671, 214] on div "Quantity Desired 0 Quantity Low Alert Threshold 0" at bounding box center [539, 233] width 271 height 39
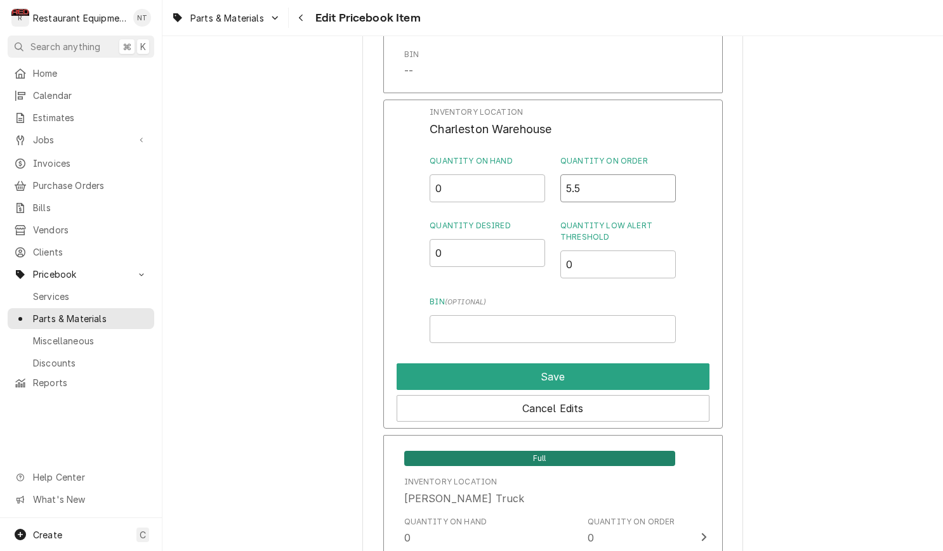
click at [663, 178] on input "5.5" at bounding box center [617, 188] width 115 height 28
click at [663, 178] on input "5" at bounding box center [617, 188] width 115 height 28
click at [663, 178] on input "4.5" at bounding box center [617, 188] width 115 height 28
click at [663, 178] on input "4" at bounding box center [617, 188] width 115 height 28
click at [663, 178] on input "3.5" at bounding box center [617, 188] width 115 height 28
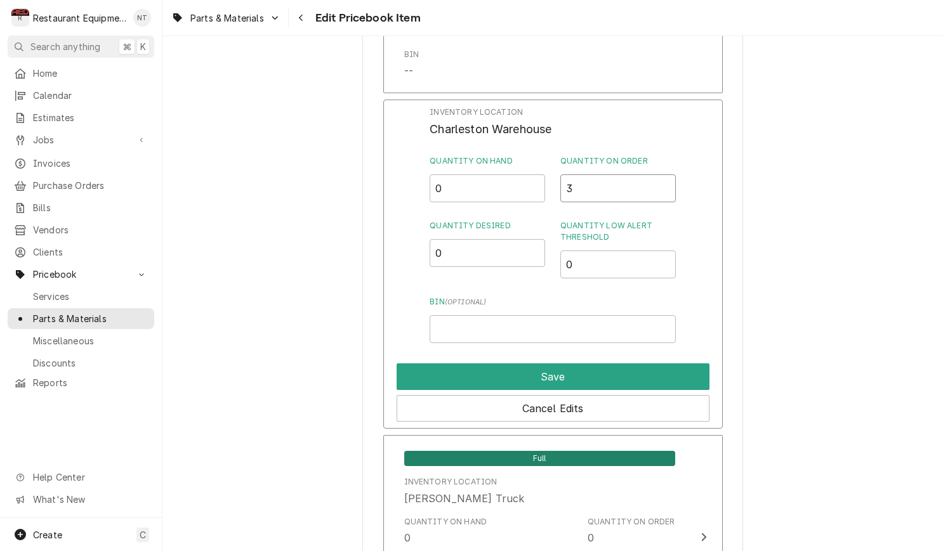
click at [663, 178] on input "3" at bounding box center [617, 188] width 115 height 28
click at [663, 178] on input "2.5" at bounding box center [617, 188] width 115 height 28
click at [663, 178] on input "2" at bounding box center [617, 188] width 115 height 28
click at [663, 178] on input "1.5" at bounding box center [617, 188] width 115 height 28
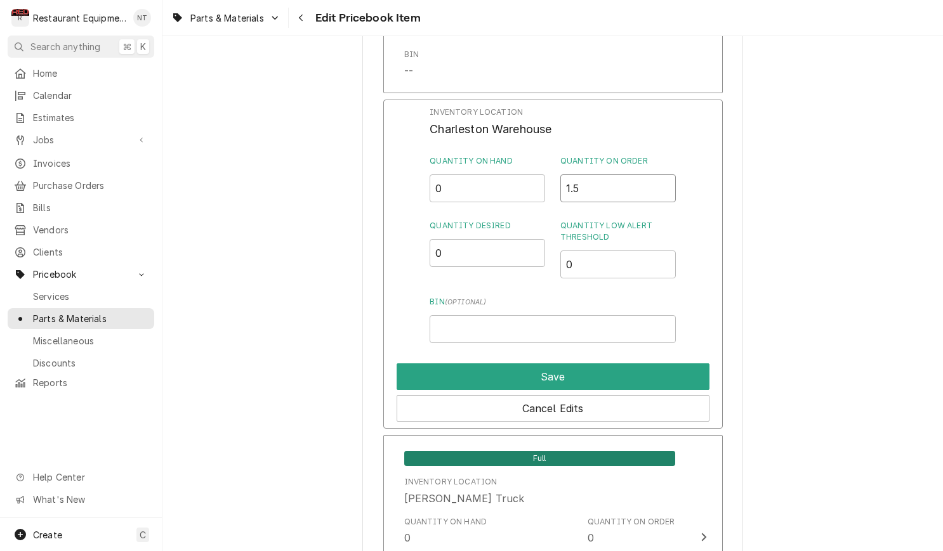
click at [662, 178] on input "1.5" at bounding box center [617, 188] width 115 height 28
type input "0"
click at [511, 239] on input "0" at bounding box center [487, 253] width 115 height 28
type input "6"
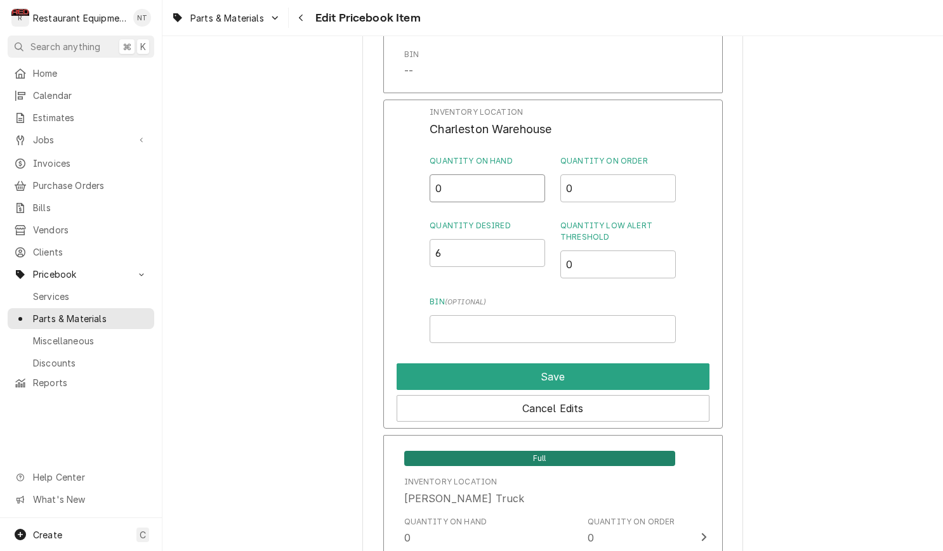
click at [502, 174] on input "0" at bounding box center [487, 188] width 115 height 28
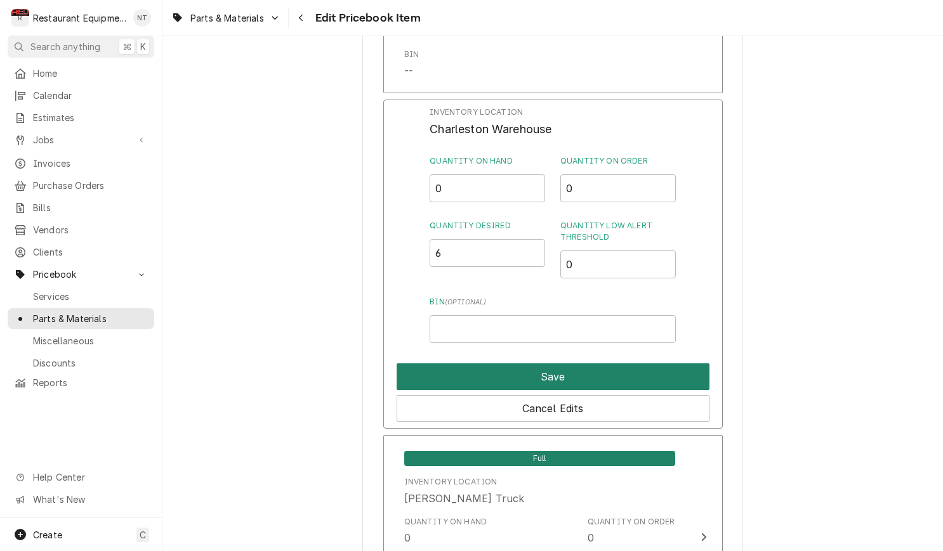
click at [574, 364] on button "Save" at bounding box center [553, 377] width 313 height 27
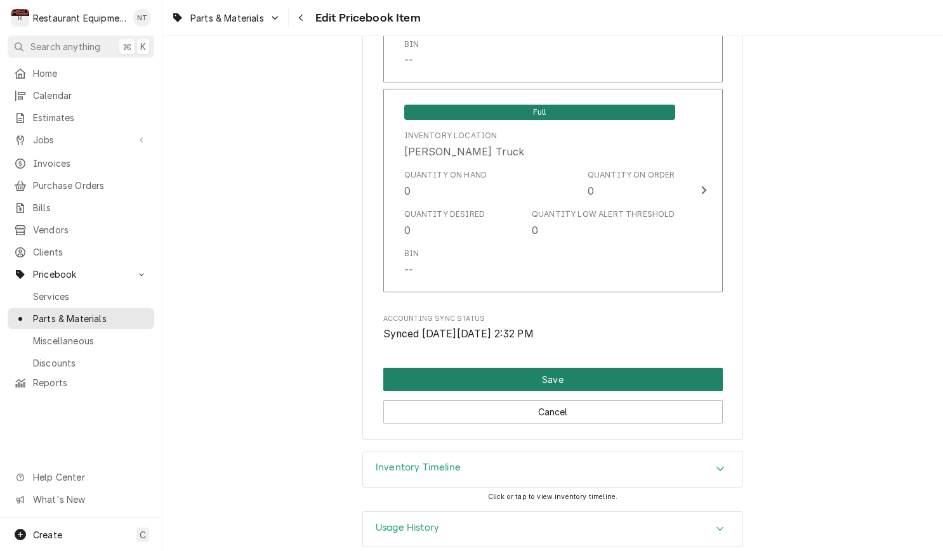
click at [570, 368] on button "Save" at bounding box center [552, 379] width 339 height 23
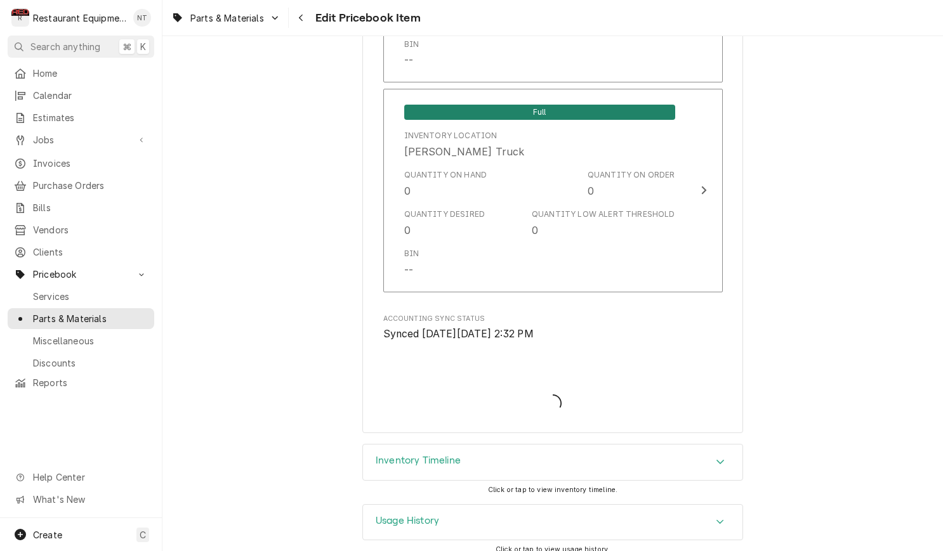
scroll to position [8357, 0]
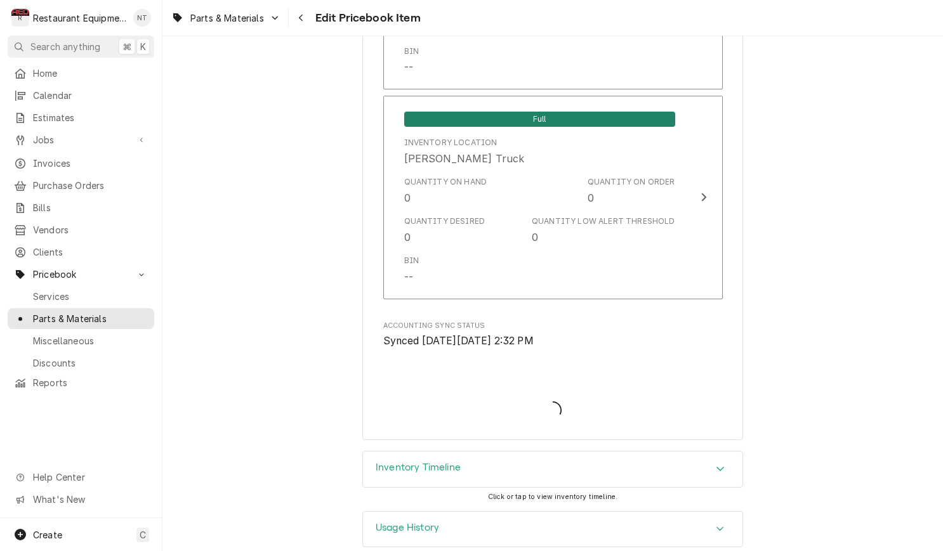
type textarea "x"
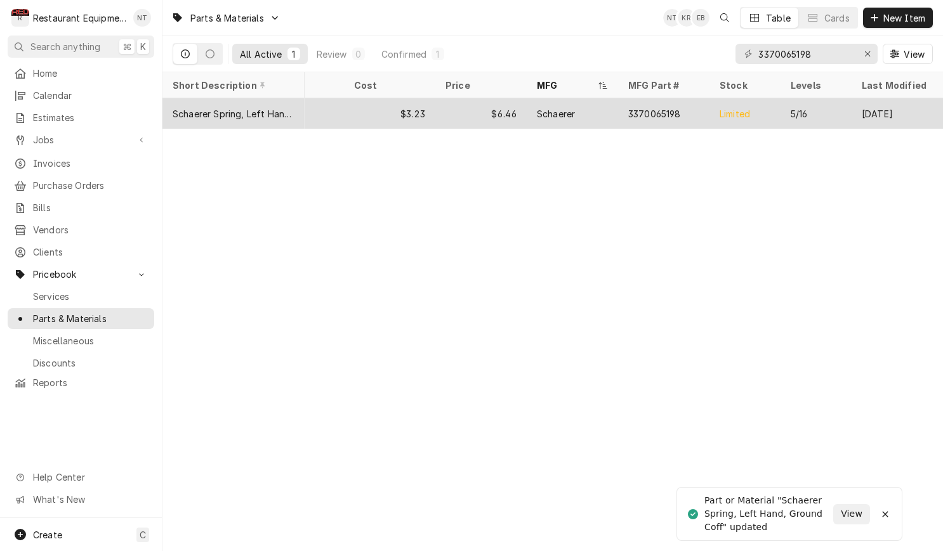
scroll to position [0, 194]
click at [757, 117] on div "Limited" at bounding box center [744, 113] width 71 height 30
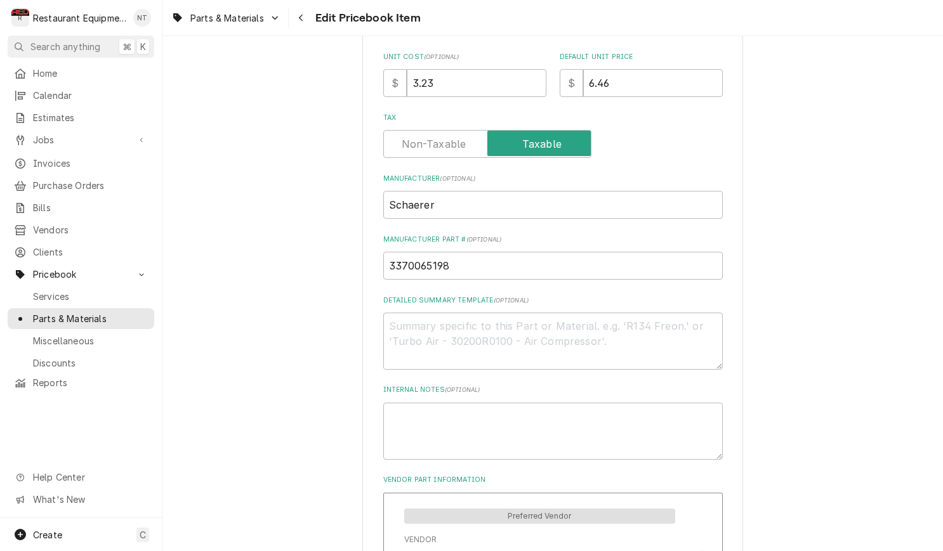
scroll to position [458, 0]
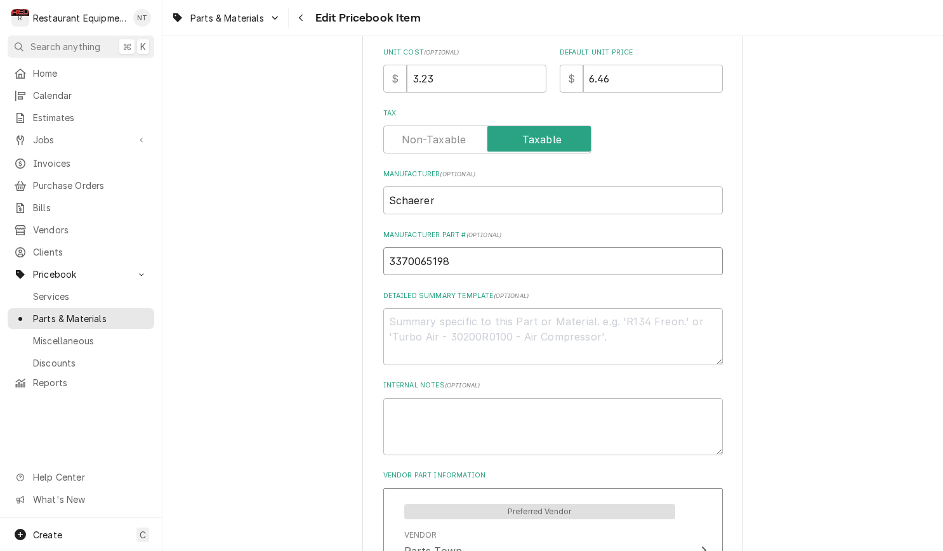
drag, startPoint x: 456, startPoint y: 246, endPoint x: 413, endPoint y: 246, distance: 43.1
click at [384, 247] on input "3370065198" at bounding box center [552, 261] width 339 height 28
type textarea "x"
click at [133, 133] on div "Jobs" at bounding box center [80, 140] width 141 height 16
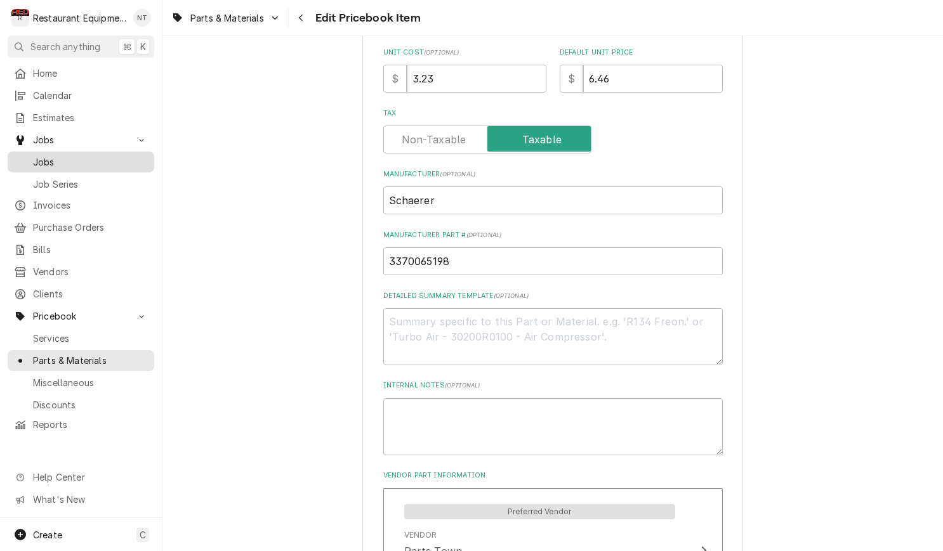
click at [121, 155] on span "Jobs" at bounding box center [90, 161] width 115 height 13
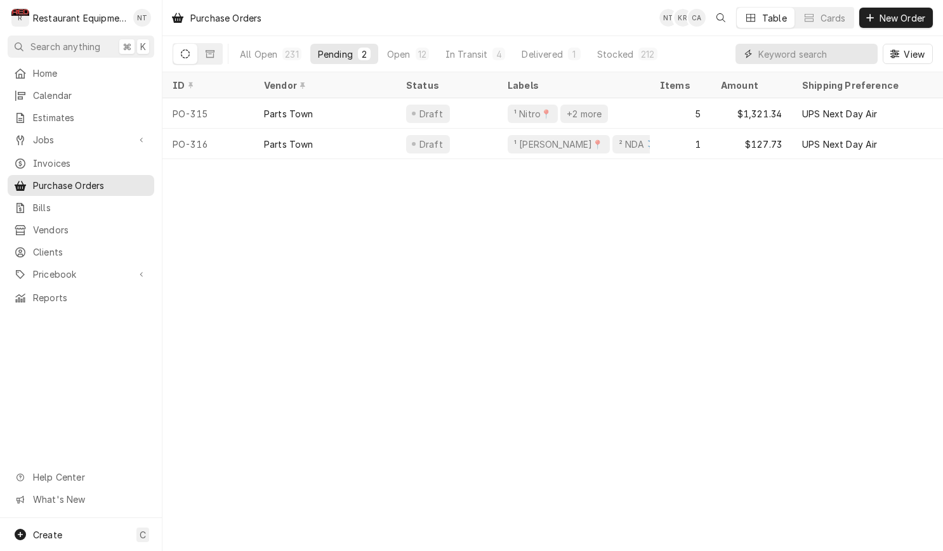
click at [779, 58] on input "Dynamic Content Wrapper" at bounding box center [814, 54] width 113 height 20
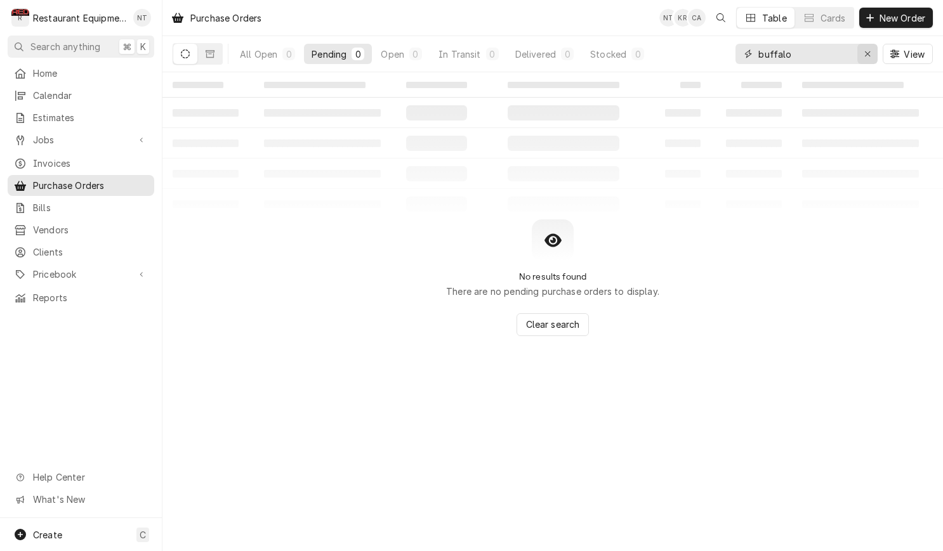
type input "buffalo"
click at [857, 55] on button "Erase input" at bounding box center [867, 54] width 20 height 20
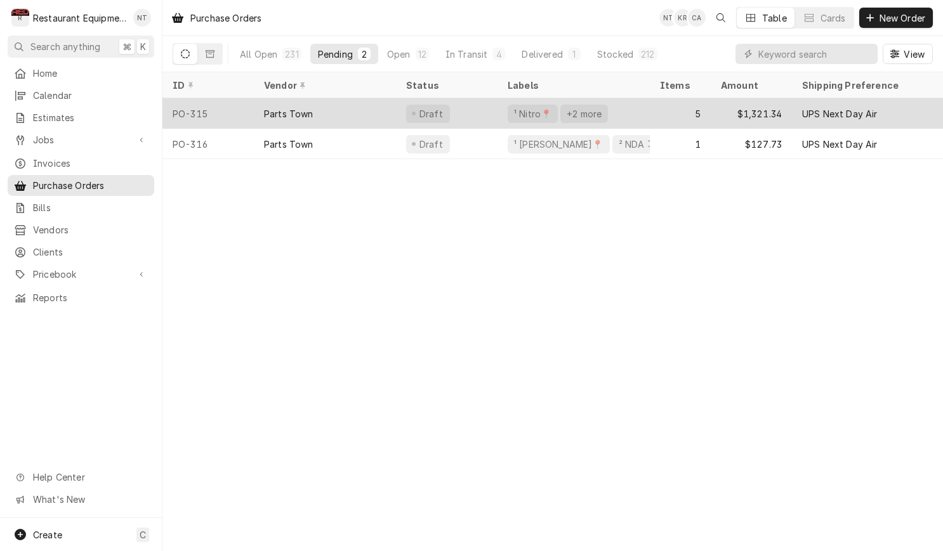
click at [655, 112] on div "5" at bounding box center [680, 113] width 61 height 30
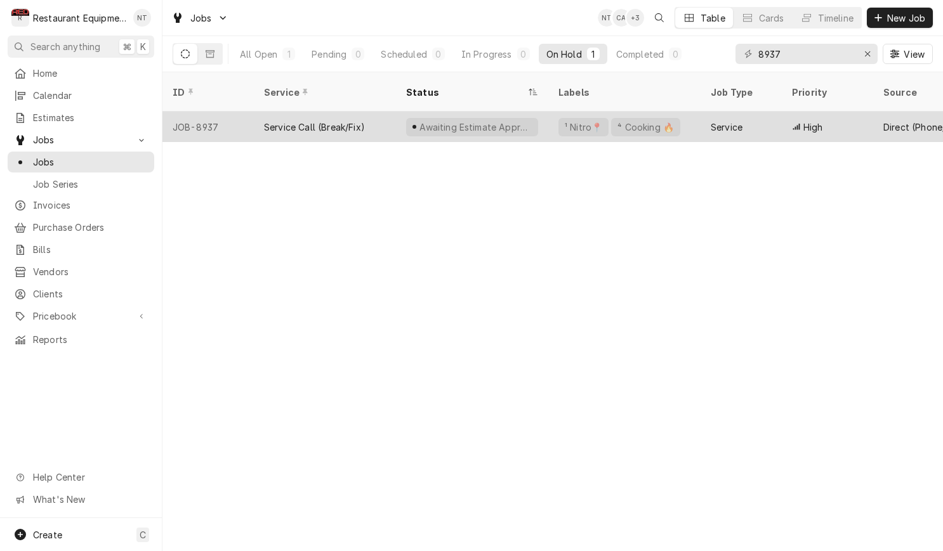
click at [542, 114] on div "Awaiting Estimate Approval" at bounding box center [472, 127] width 152 height 30
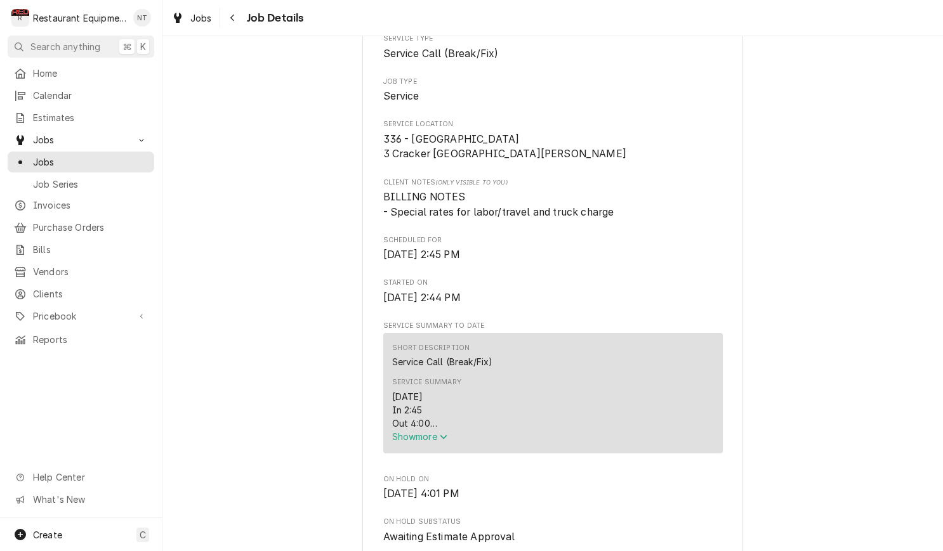
scroll to position [224, 0]
drag, startPoint x: 436, startPoint y: 436, endPoint x: 443, endPoint y: 419, distance: 18.2
click at [436, 436] on span "Show more" at bounding box center [420, 435] width 56 height 11
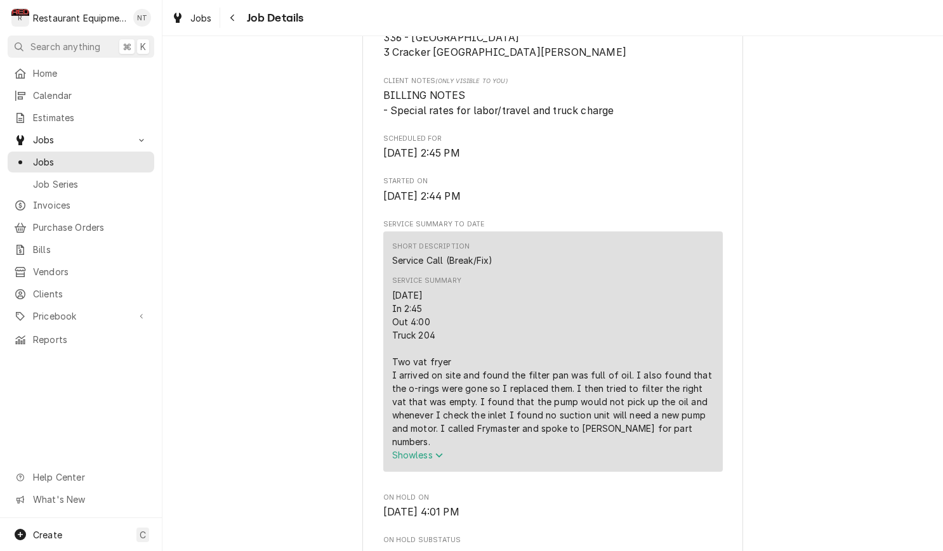
scroll to position [325, 0]
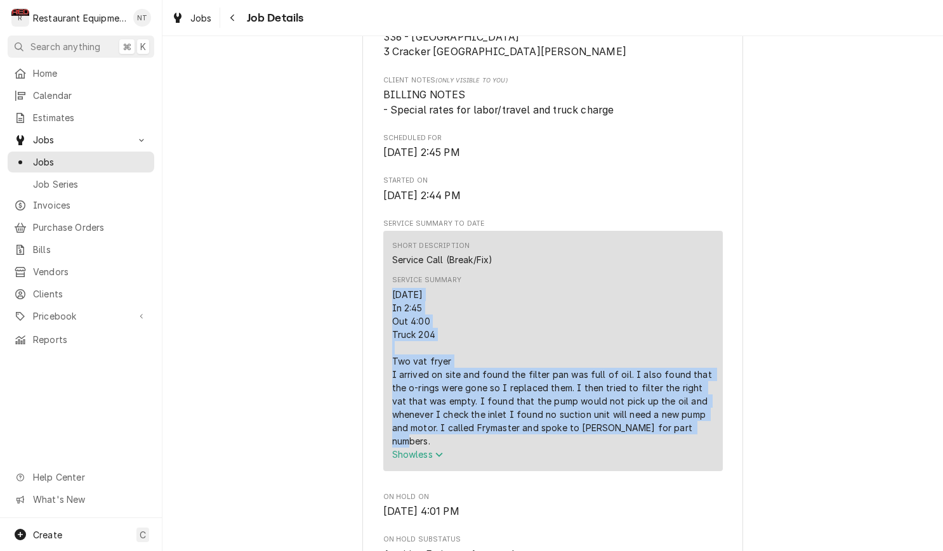
drag, startPoint x: 392, startPoint y: 295, endPoint x: 690, endPoint y: 435, distance: 328.9
click at [690, 435] on div "9/18/25 In 2:45 Out 4:00 Truck 204 Two vat fryer I arrived on site and found th…" at bounding box center [553, 368] width 322 height 160
copy div "9/18/25 In 2:45 Out 4:00 Truck 204 Two vat fryer I arrived on site and found th…"
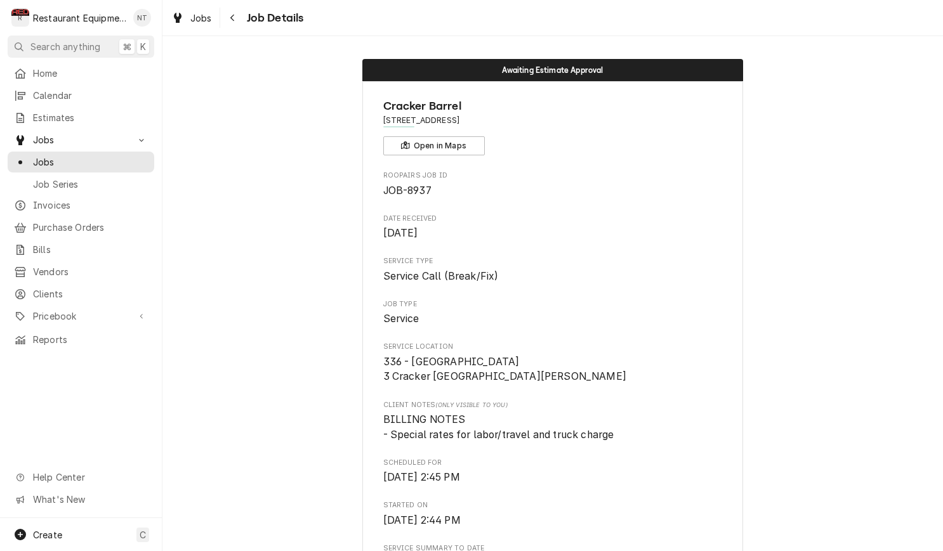
scroll to position [0, 0]
click at [232, 18] on icon "Navigate back" at bounding box center [233, 17] width 6 height 9
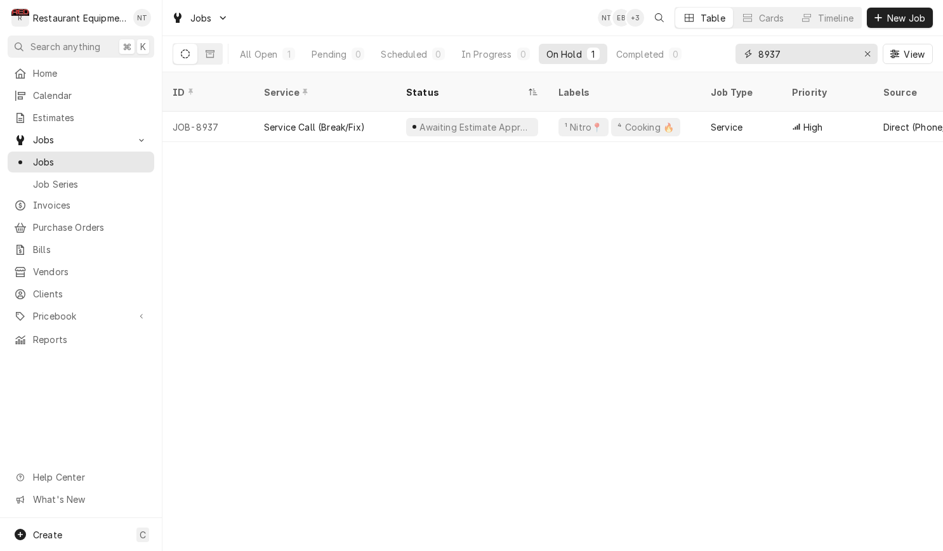
click at [796, 56] on input "8937" at bounding box center [805, 54] width 95 height 20
click at [796, 55] on input "8937" at bounding box center [805, 54] width 95 height 20
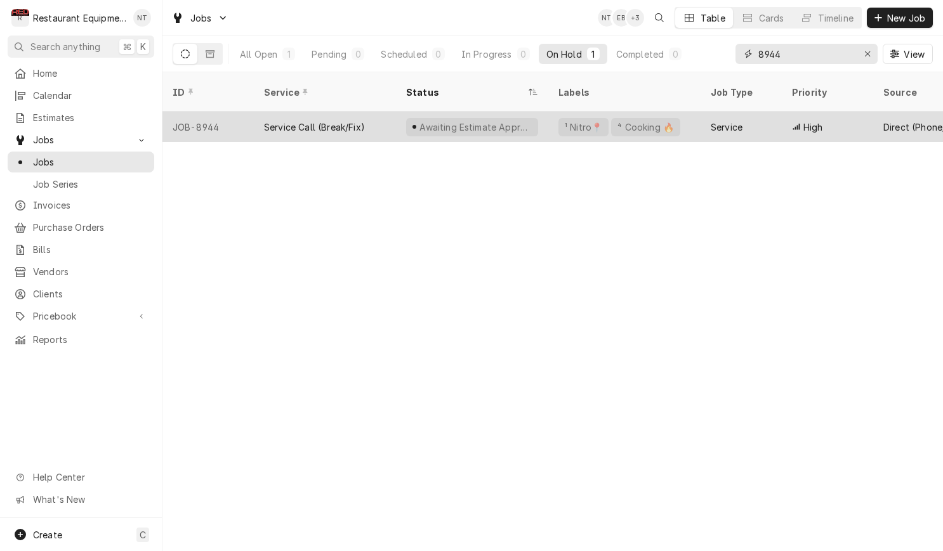
type input "8944"
click at [771, 112] on div "Service" at bounding box center [740, 127] width 81 height 30
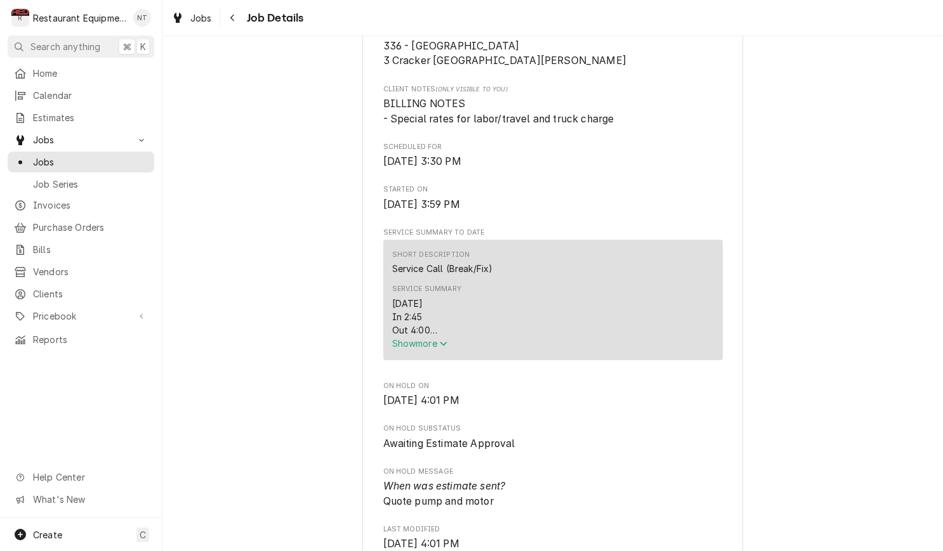
scroll to position [319, 0]
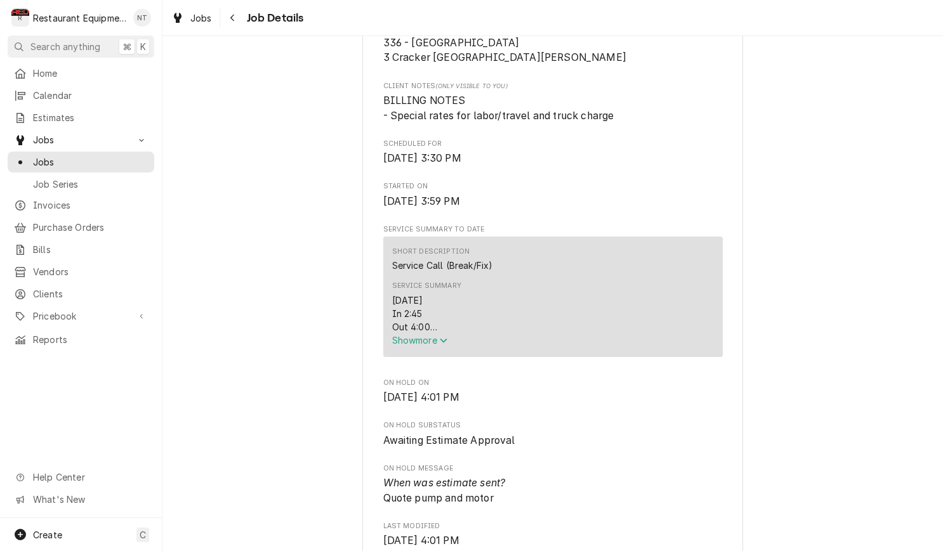
click at [440, 343] on span "Show more" at bounding box center [420, 340] width 56 height 11
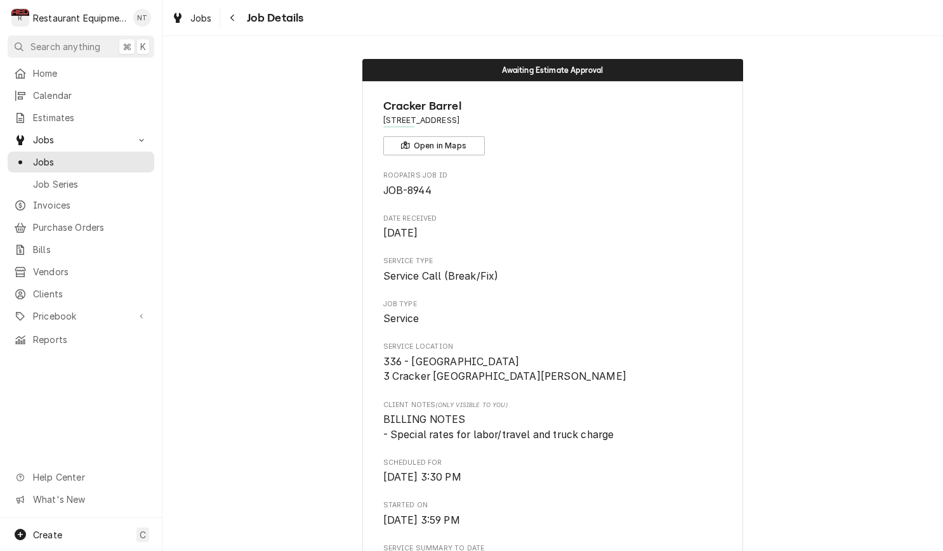
scroll to position [0, 0]
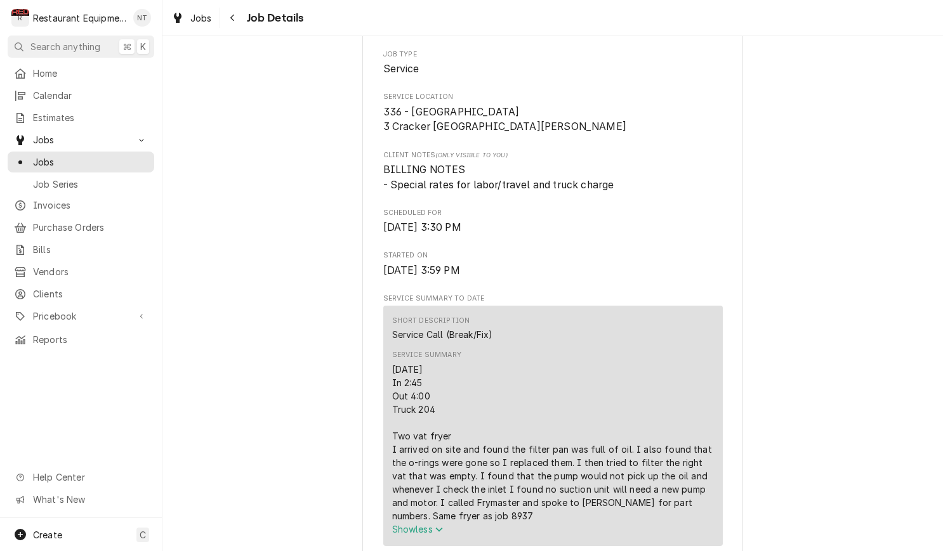
scroll to position [251, 0]
drag, startPoint x: 141, startPoint y: 306, endPoint x: 146, endPoint y: 301, distance: 6.7
click at [141, 313] on icon "Dynamic Content Wrapper" at bounding box center [142, 316] width 4 height 6
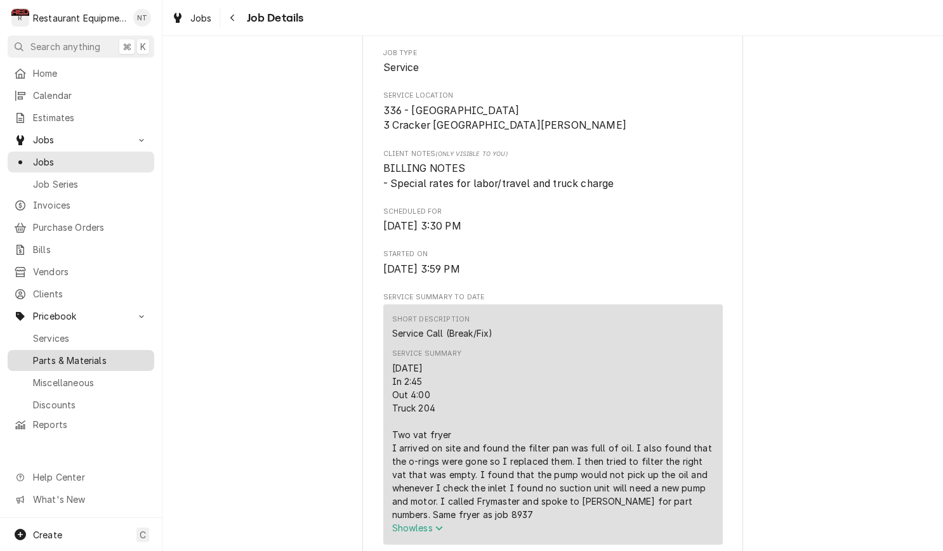
click at [146, 354] on span "Parts & Materials" at bounding box center [90, 360] width 115 height 13
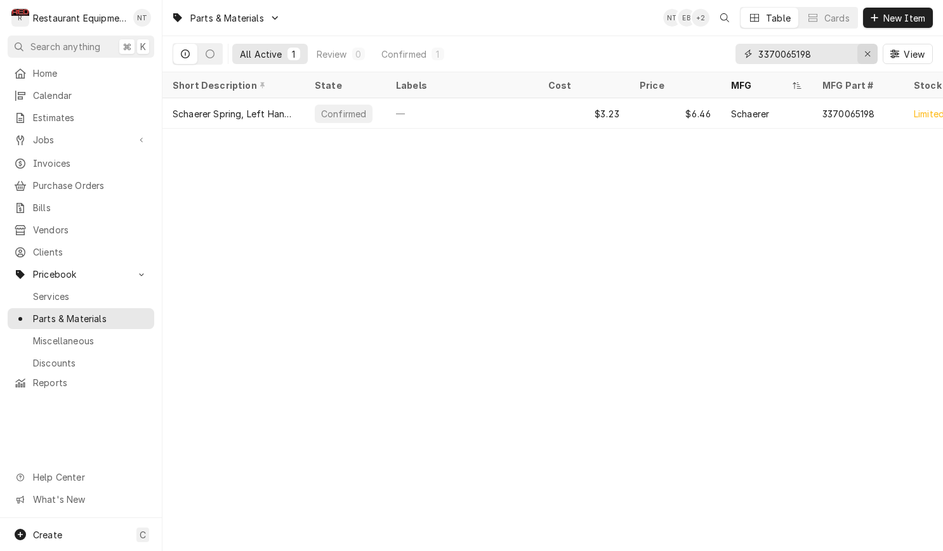
click at [870, 54] on icon "Erase input" at bounding box center [867, 53] width 7 height 9
click at [870, 54] on input "Dynamic Content Wrapper" at bounding box center [817, 54] width 119 height 20
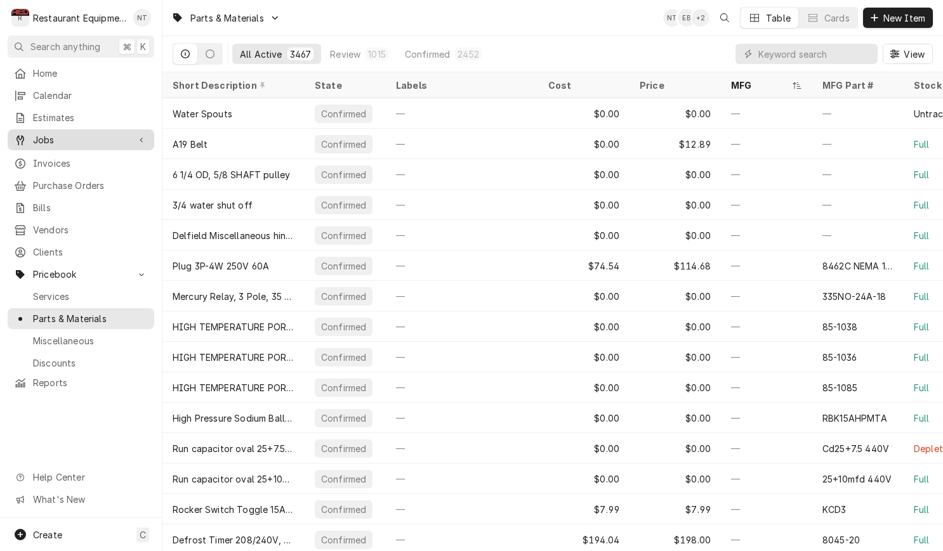
click at [104, 138] on span "Jobs" at bounding box center [81, 139] width 96 height 13
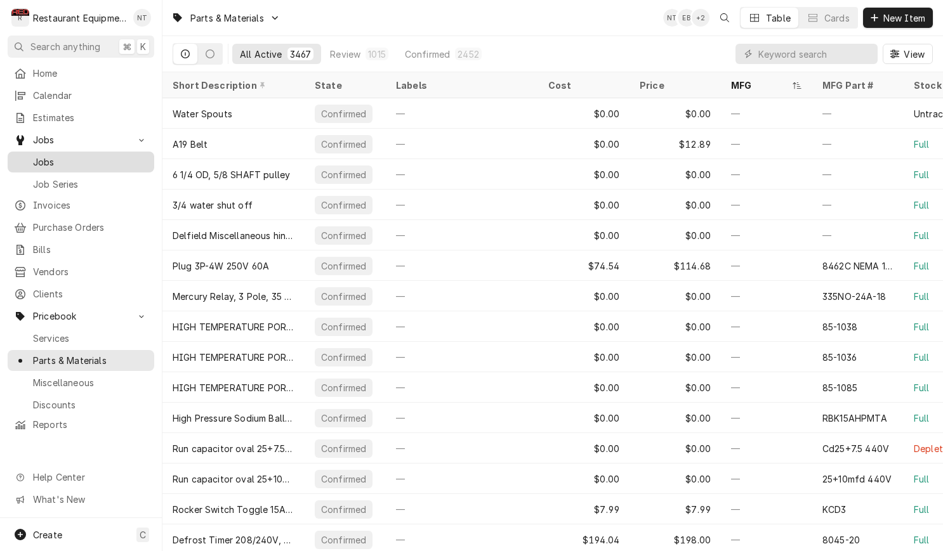
click at [114, 155] on span "Jobs" at bounding box center [90, 161] width 115 height 13
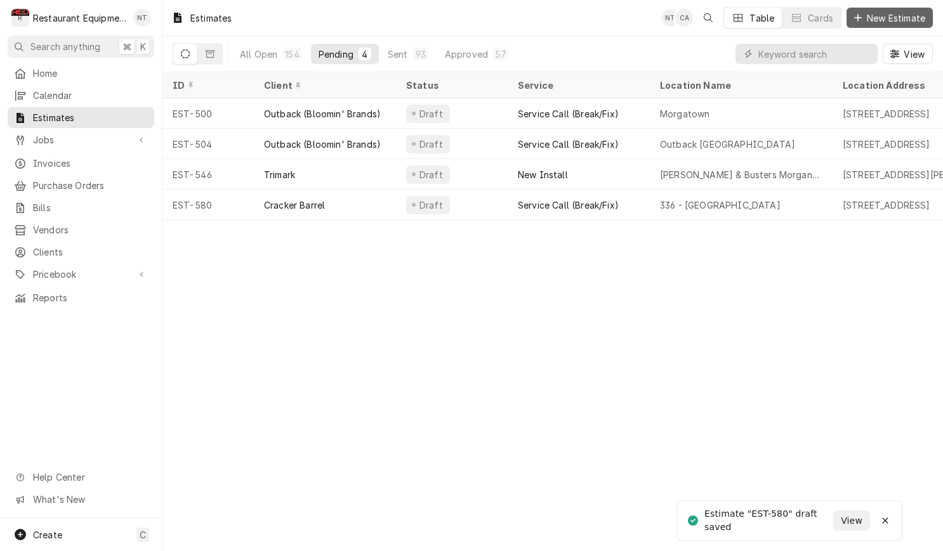
click at [895, 20] on span "New Estimate" at bounding box center [895, 17] width 63 height 13
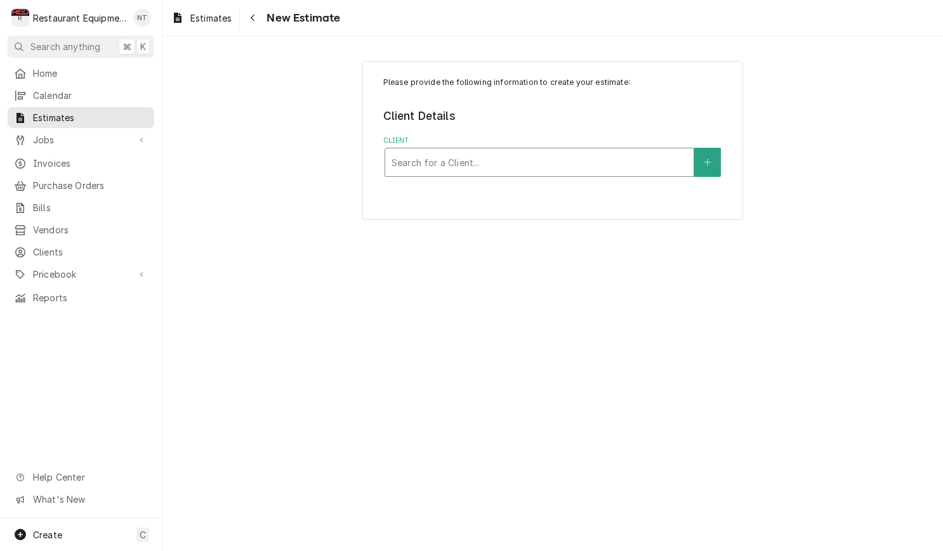
click at [612, 158] on div "Client" at bounding box center [539, 162] width 296 height 23
type input "cracker"
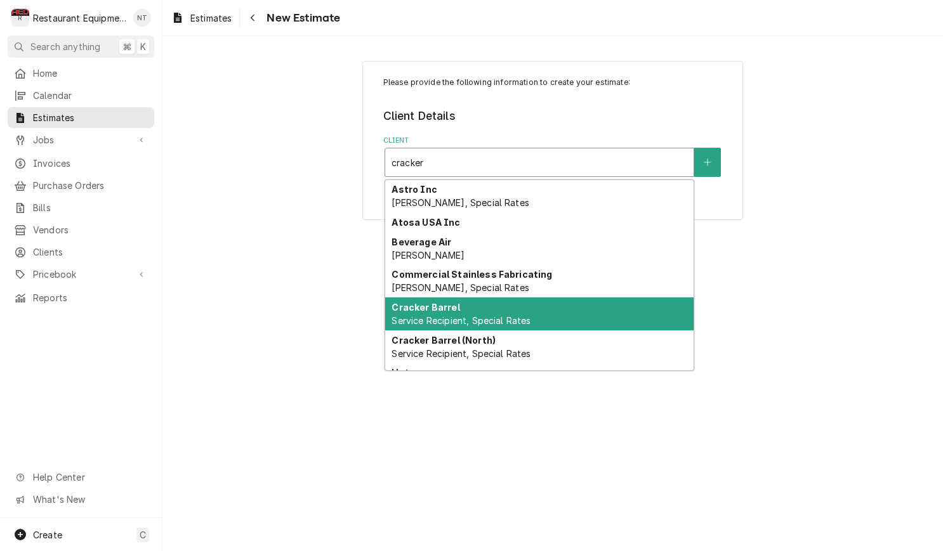
click at [608, 313] on div "Cracker Barrel Service Recipient, Special Rates" at bounding box center [539, 314] width 308 height 33
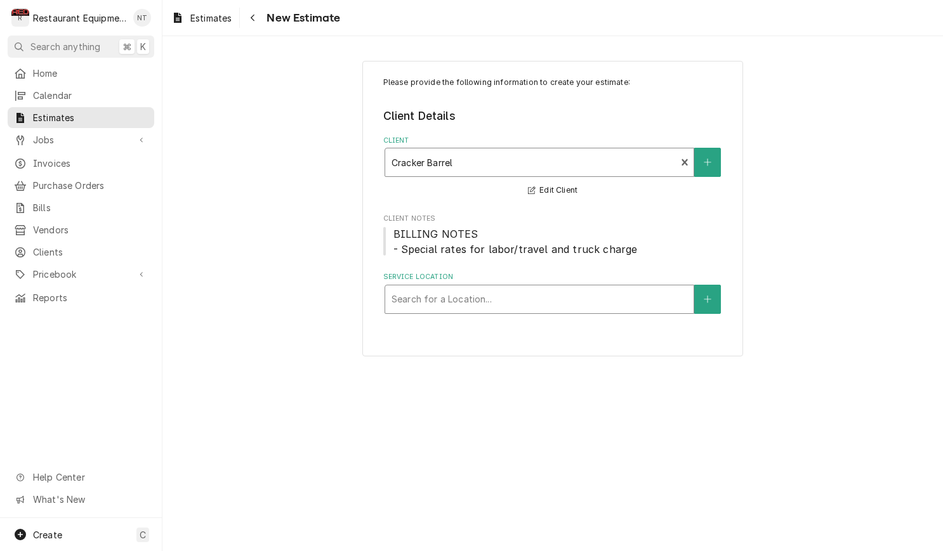
click at [587, 289] on div "Service Location" at bounding box center [539, 299] width 296 height 23
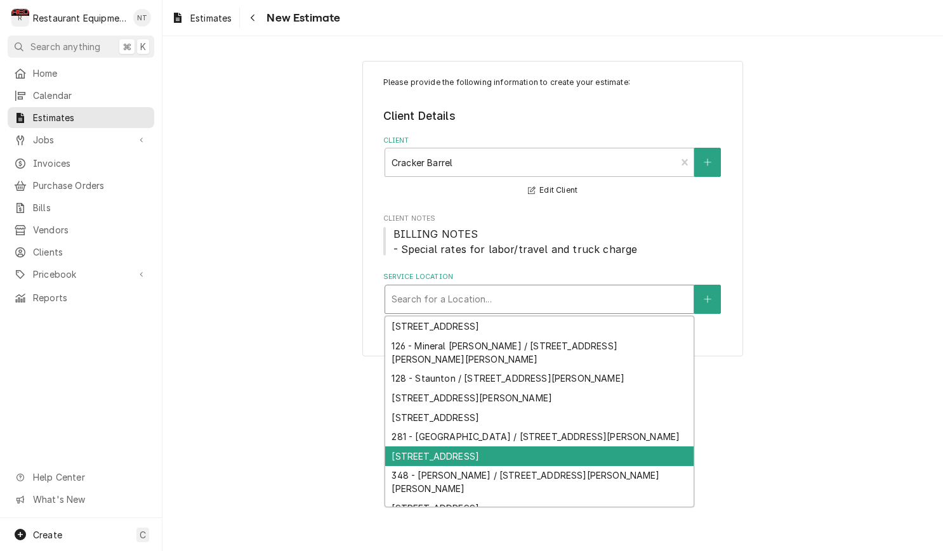
click at [607, 447] on div "[STREET_ADDRESS]" at bounding box center [539, 457] width 308 height 20
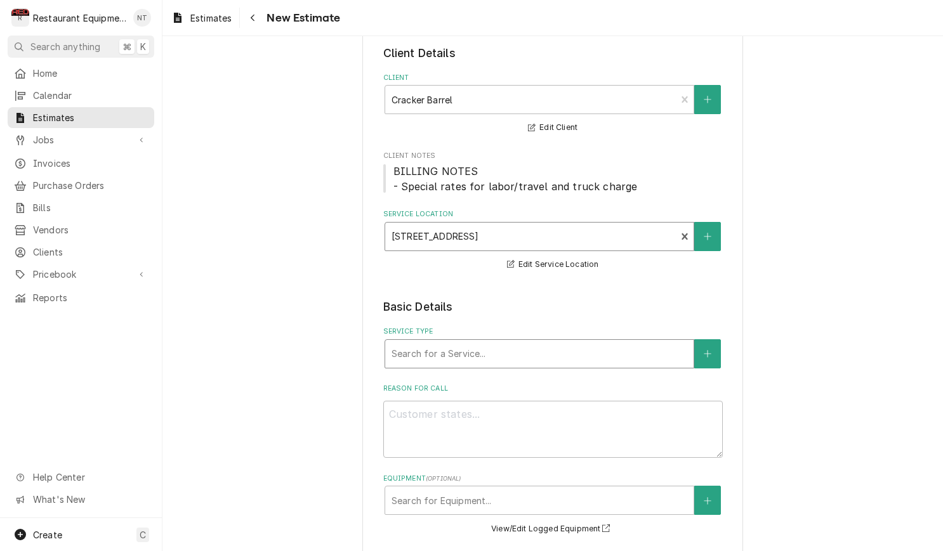
scroll to position [65, 0]
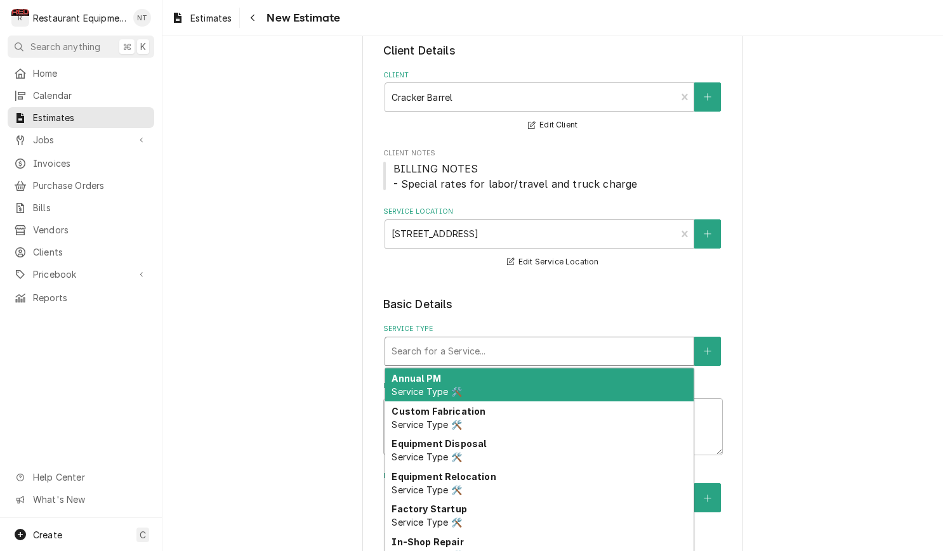
click at [556, 351] on div "Service Type" at bounding box center [539, 351] width 296 height 23
type textarea "x"
type input "b"
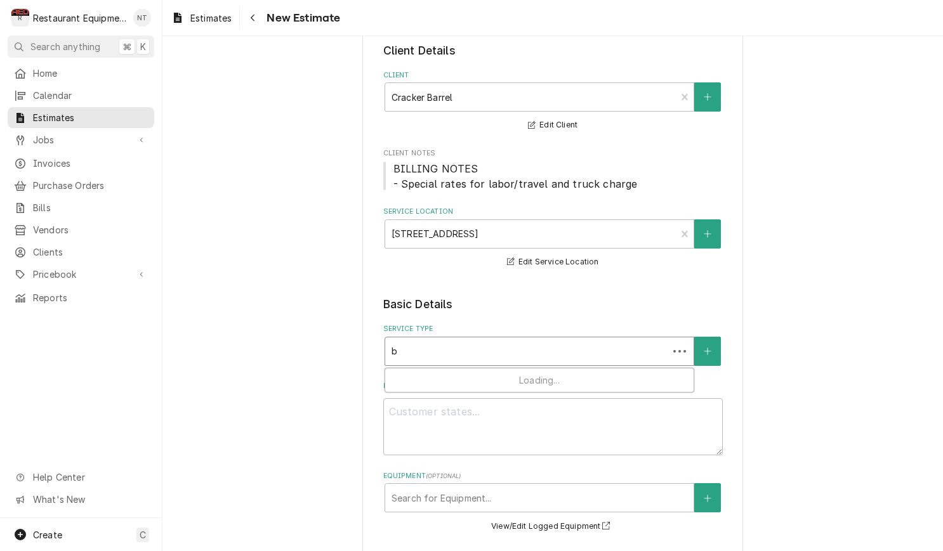
type textarea "x"
type input "br"
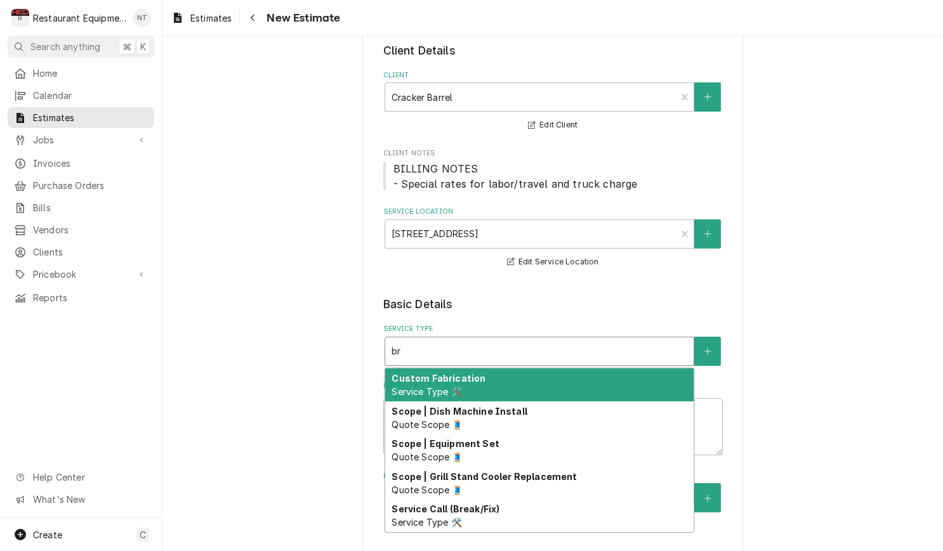
type textarea "x"
type input "bre"
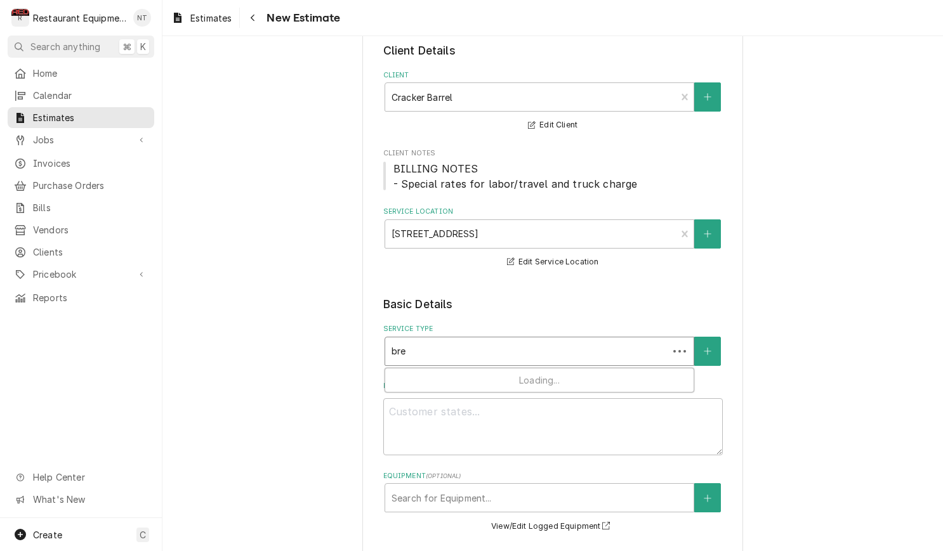
type textarea "x"
type input "brea"
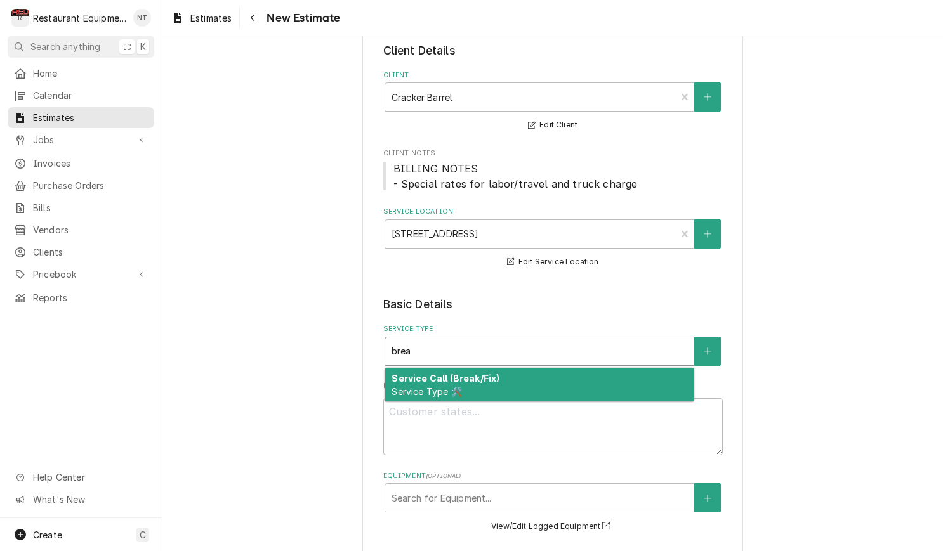
click at [561, 376] on div "Service Call (Break/Fix) Service Type 🛠️" at bounding box center [539, 385] width 308 height 33
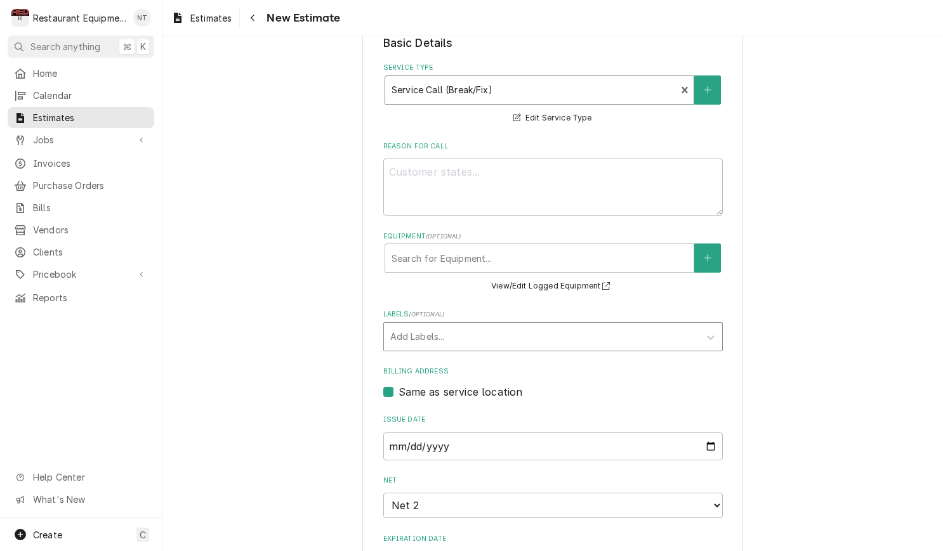
scroll to position [342, 0]
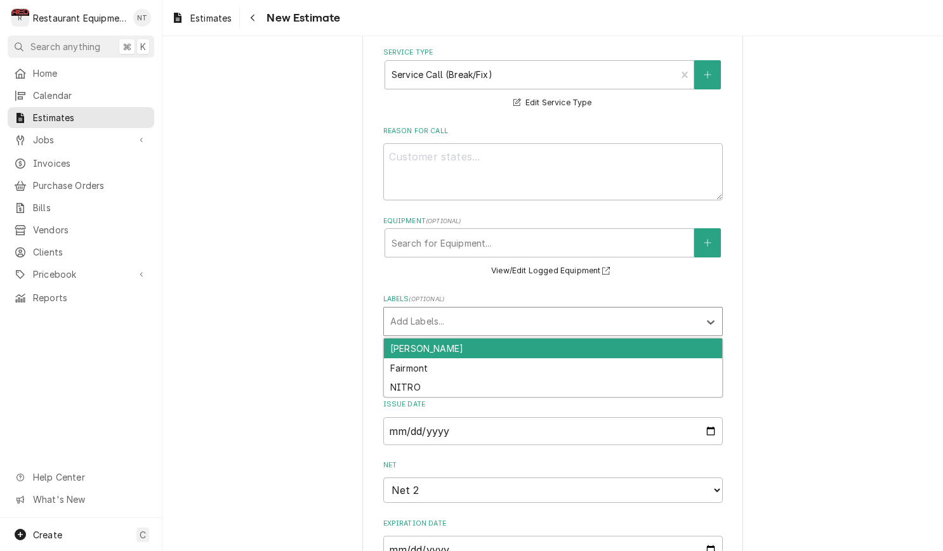
click at [577, 325] on div "Labels" at bounding box center [541, 321] width 303 height 23
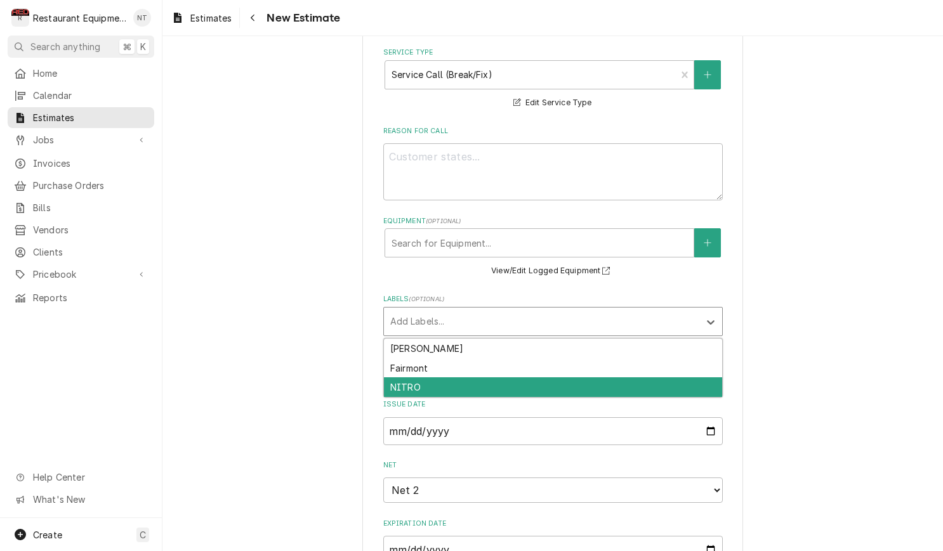
click at [579, 377] on div "NITRO" at bounding box center [553, 387] width 338 height 20
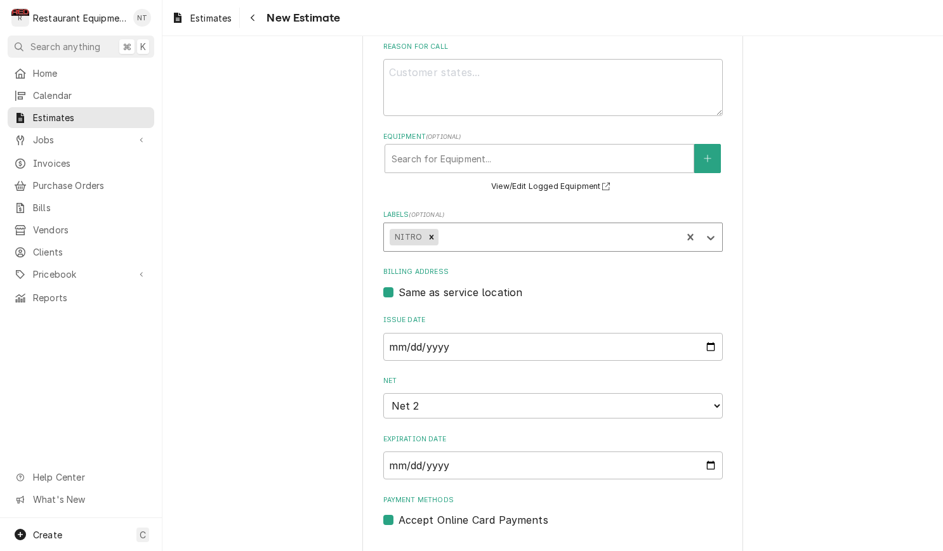
type textarea "x"
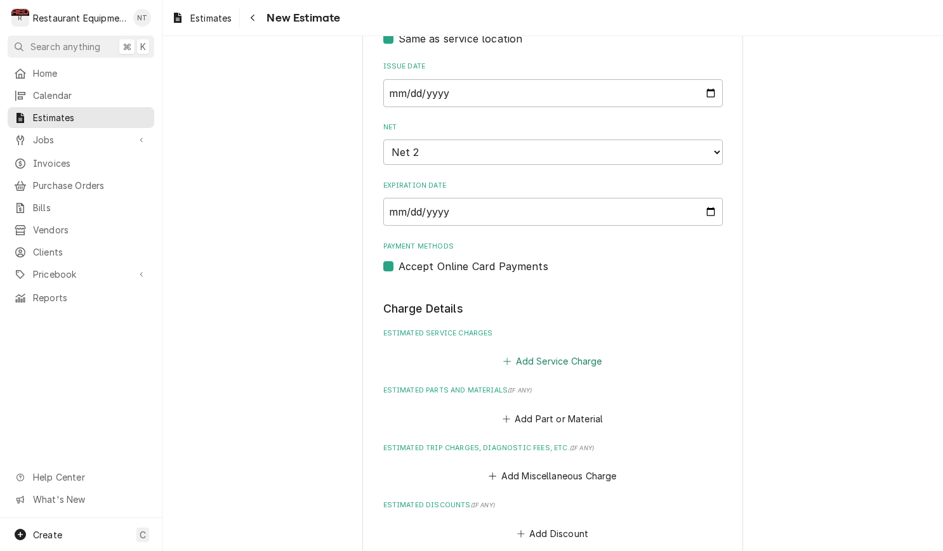
scroll to position [681, 0]
click at [577, 351] on button "Add Service Charge" at bounding box center [552, 360] width 103 height 18
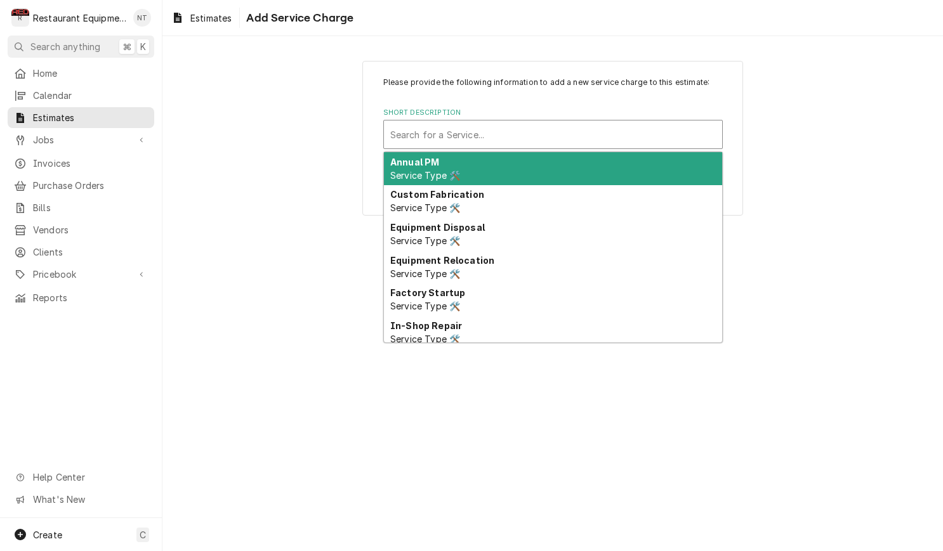
click at [526, 128] on div "Short Description" at bounding box center [552, 134] width 325 height 23
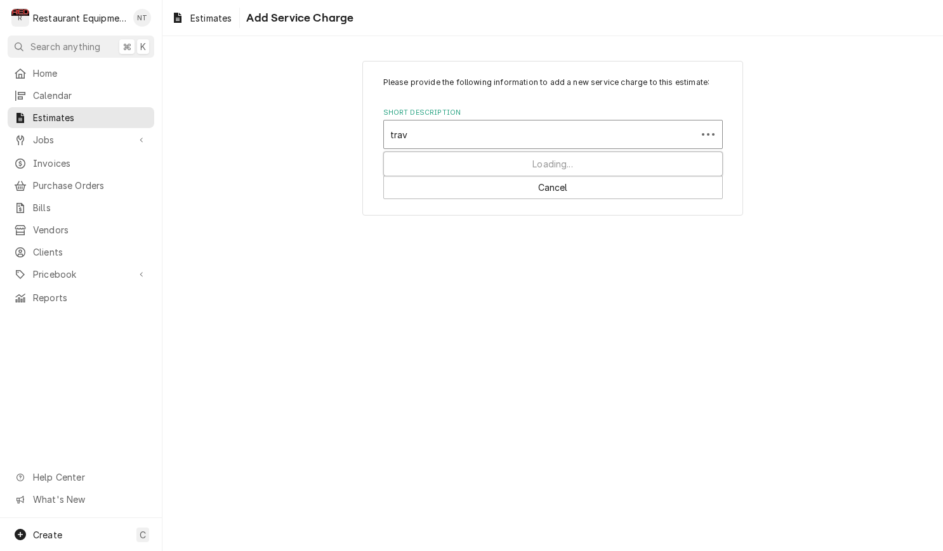
type input "trave"
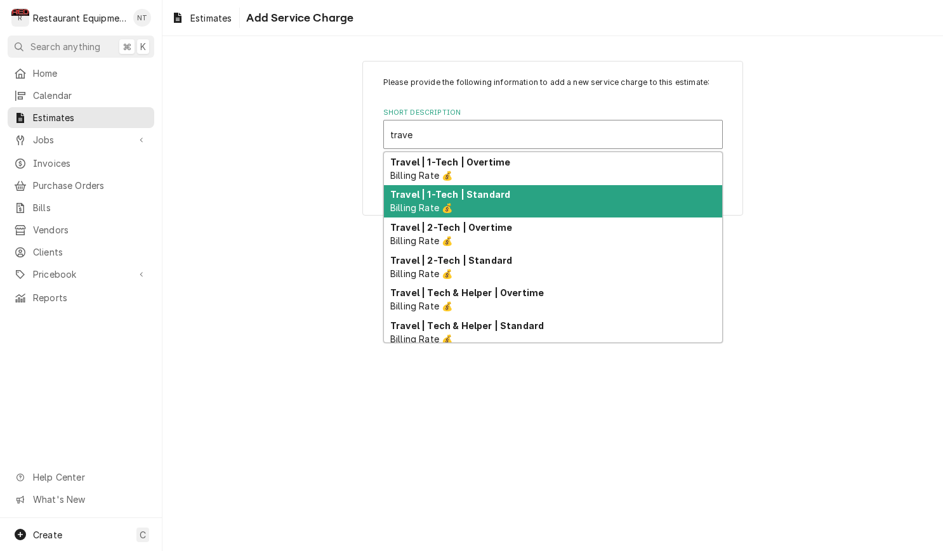
click at [532, 197] on div "Travel | 1-Tech | Standard Billing Rate 💰" at bounding box center [553, 201] width 338 height 33
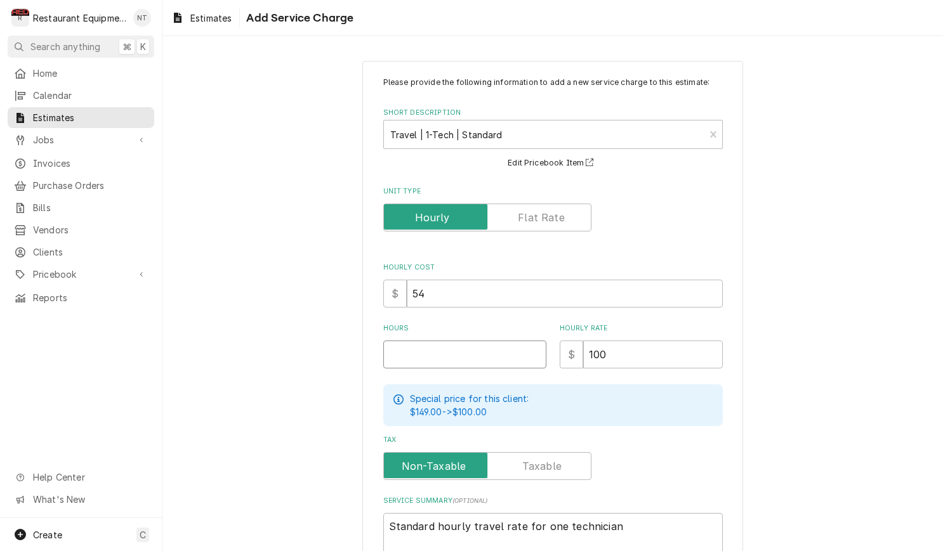
click at [476, 348] on input "Hours" at bounding box center [464, 355] width 163 height 28
type textarea "x"
type input "2"
type textarea "x"
type input "2"
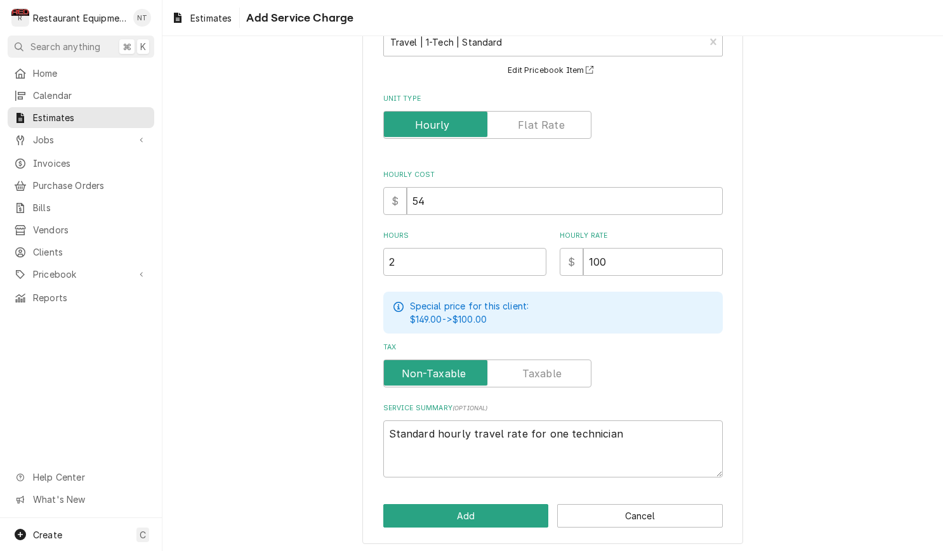
scroll to position [92, 0]
click at [530, 515] on button "Add" at bounding box center [466, 516] width 166 height 23
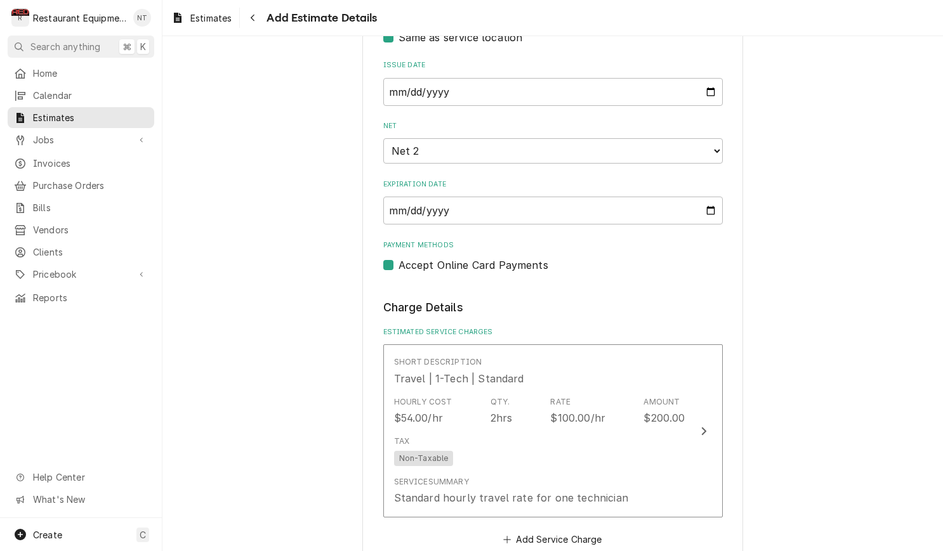
type textarea "x"
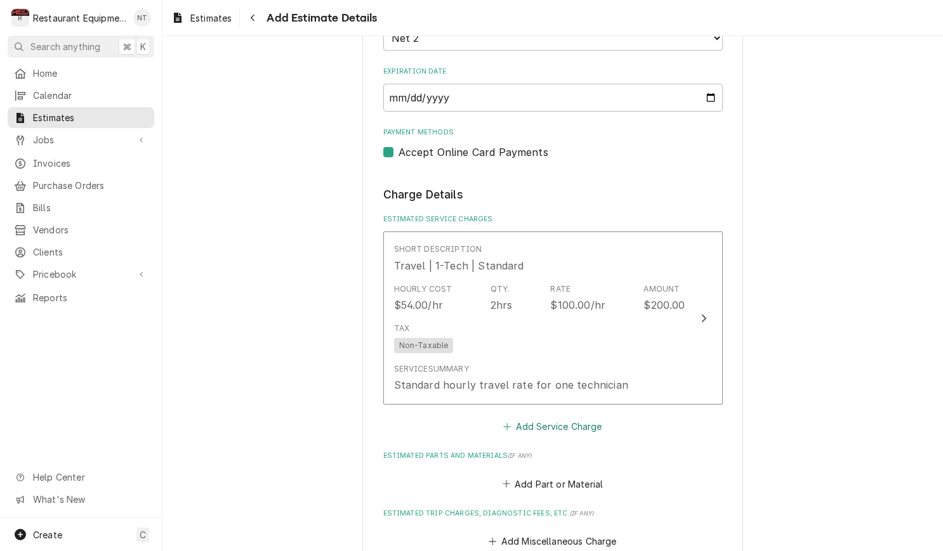
scroll to position [796, 0]
click at [572, 417] on button "Add Service Charge" at bounding box center [552, 426] width 103 height 18
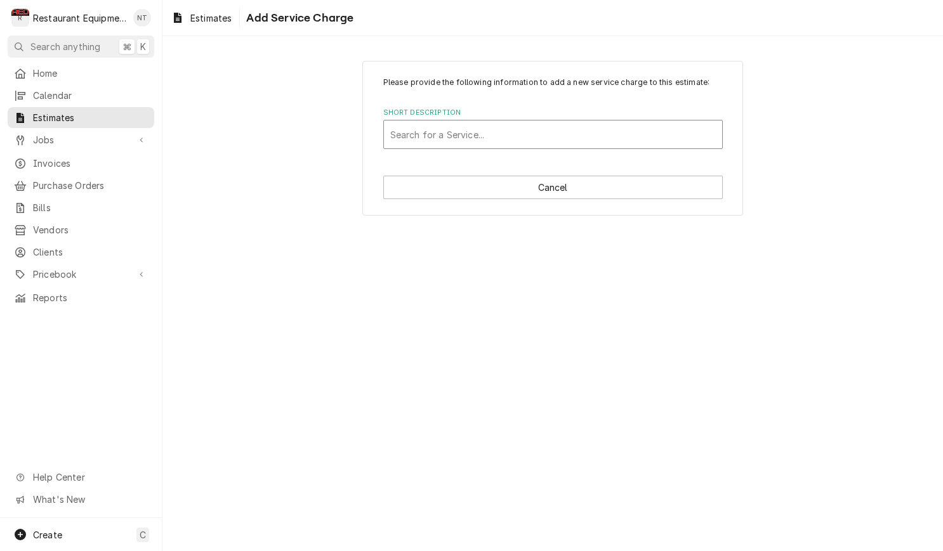
click at [550, 144] on div "Short Description" at bounding box center [552, 134] width 325 height 23
type input "labo"
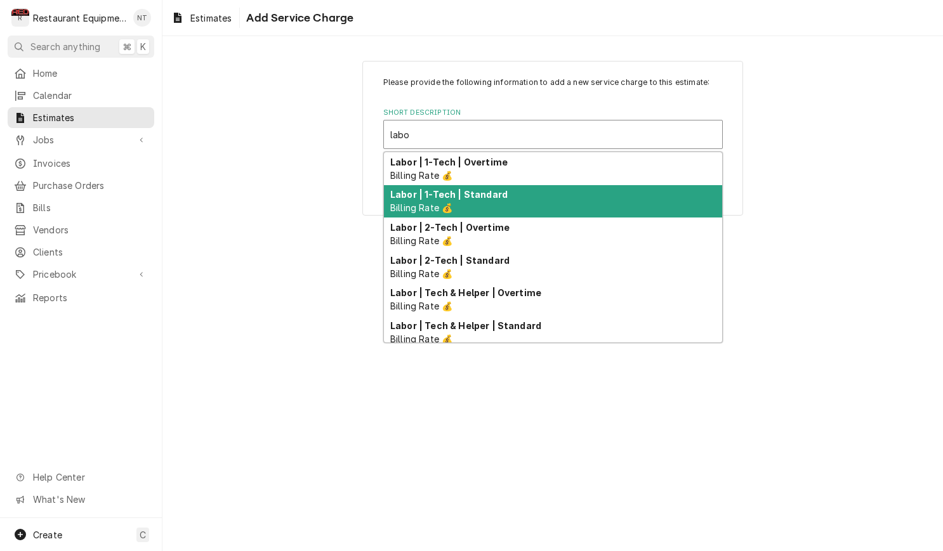
click at [510, 202] on div "Labor | 1-Tech | Standard Billing Rate 💰" at bounding box center [553, 201] width 338 height 33
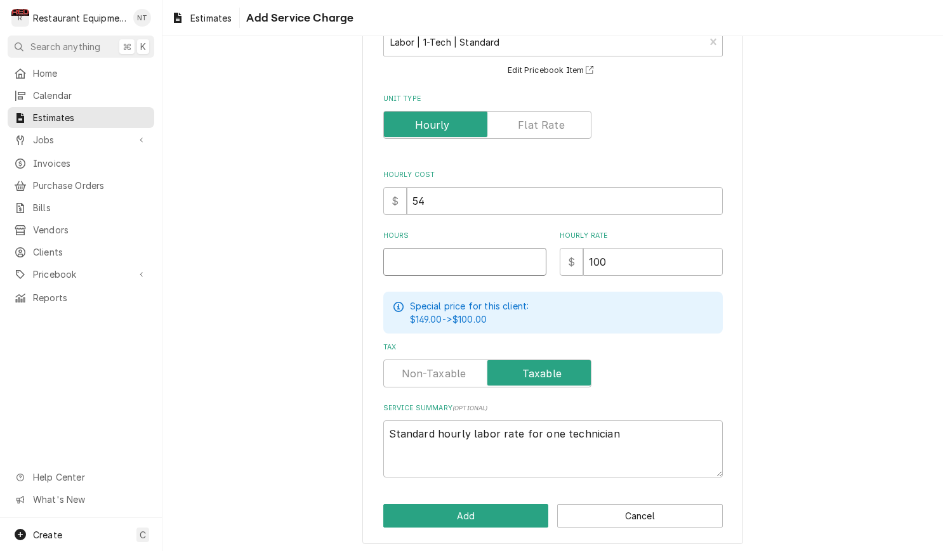
scroll to position [92, 0]
click at [480, 254] on input "Hours" at bounding box center [464, 263] width 163 height 28
type textarea "x"
type input "4"
type textarea "x"
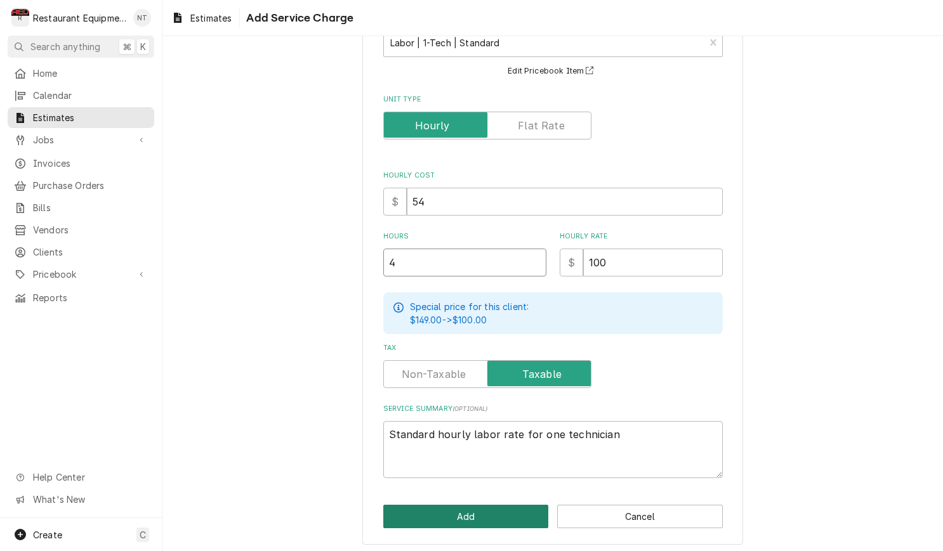
type input "4"
click at [491, 516] on button "Add" at bounding box center [466, 516] width 166 height 23
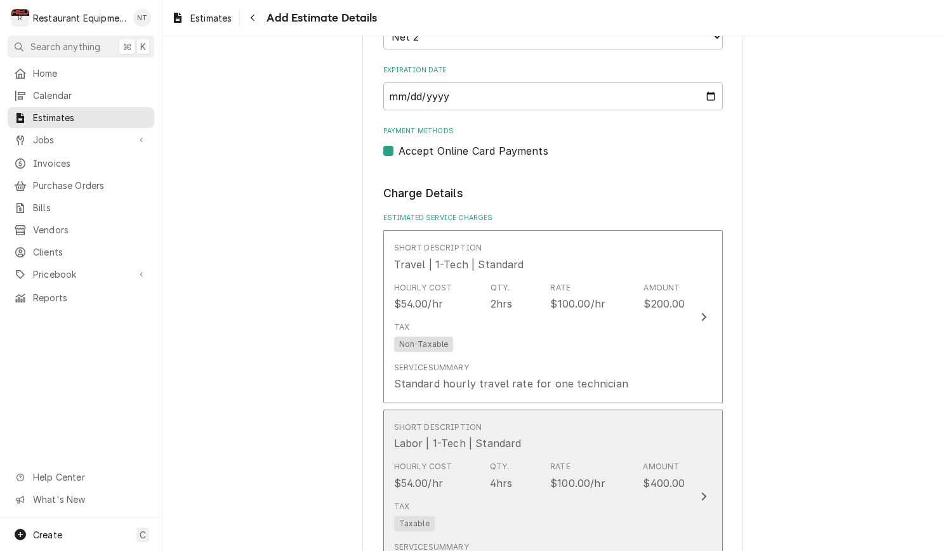
type textarea "x"
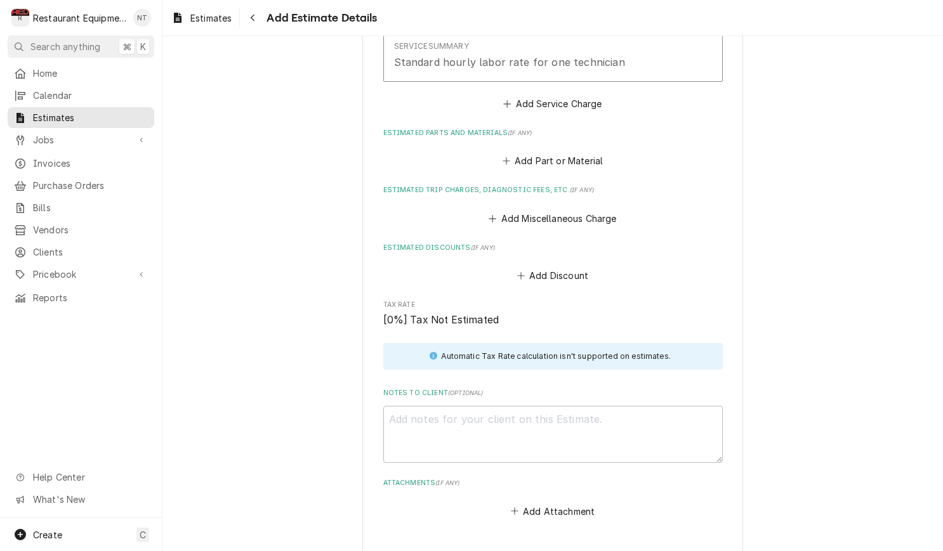
scroll to position [1304, 0]
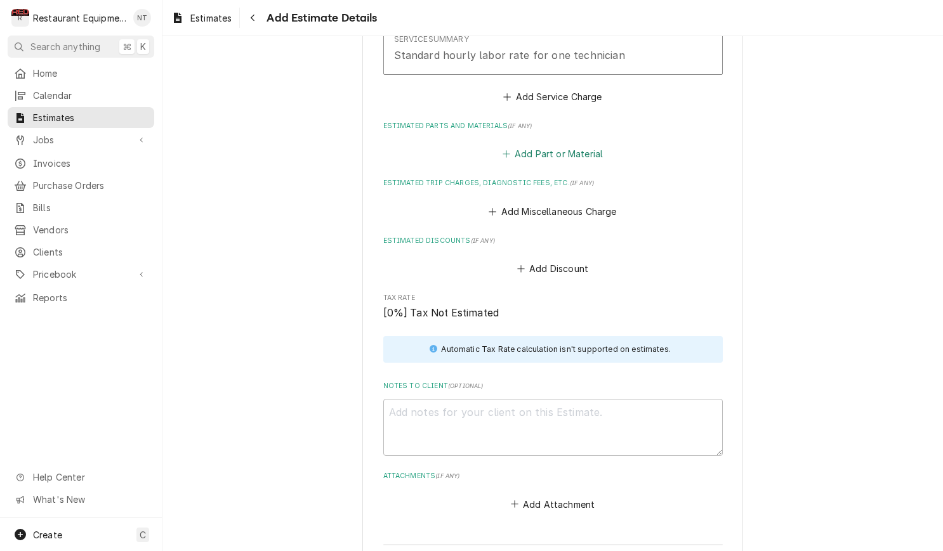
click at [559, 145] on button "Add Part or Material" at bounding box center [552, 154] width 105 height 18
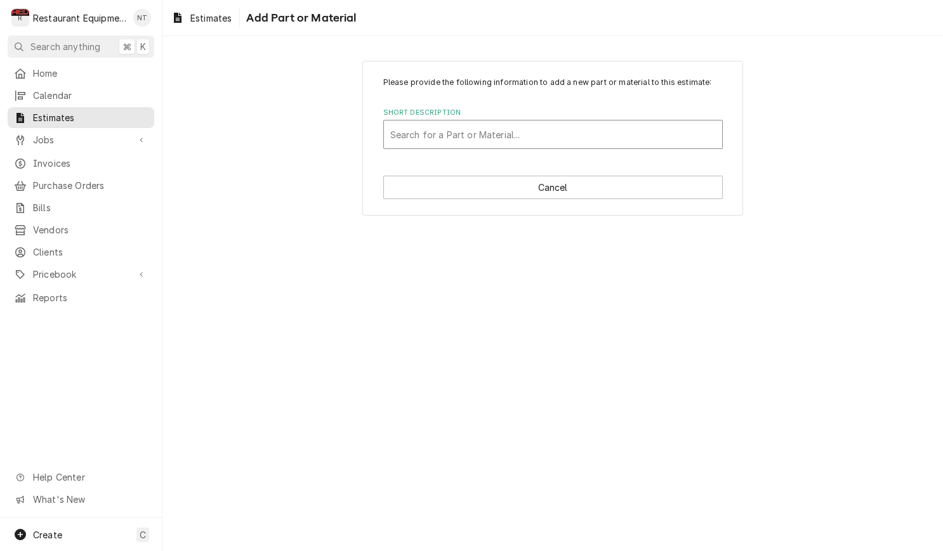
click at [636, 140] on div "Short Description" at bounding box center [552, 134] width 325 height 23
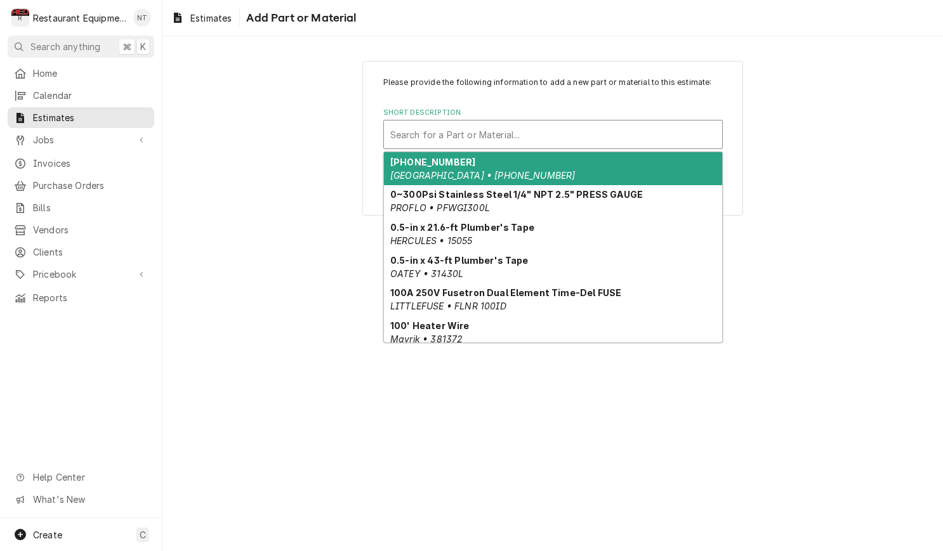
click at [648, 135] on div "Short Description" at bounding box center [552, 134] width 325 height 23
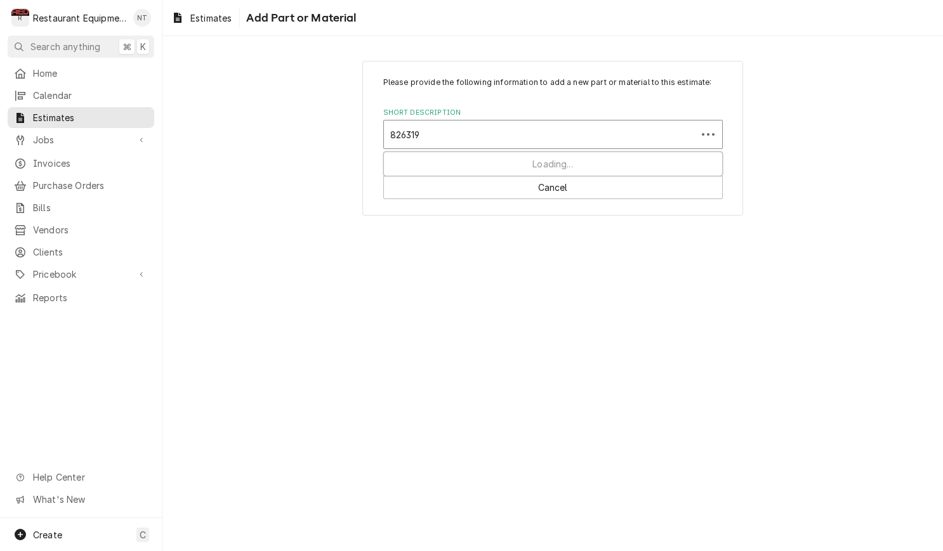
type input "8263191"
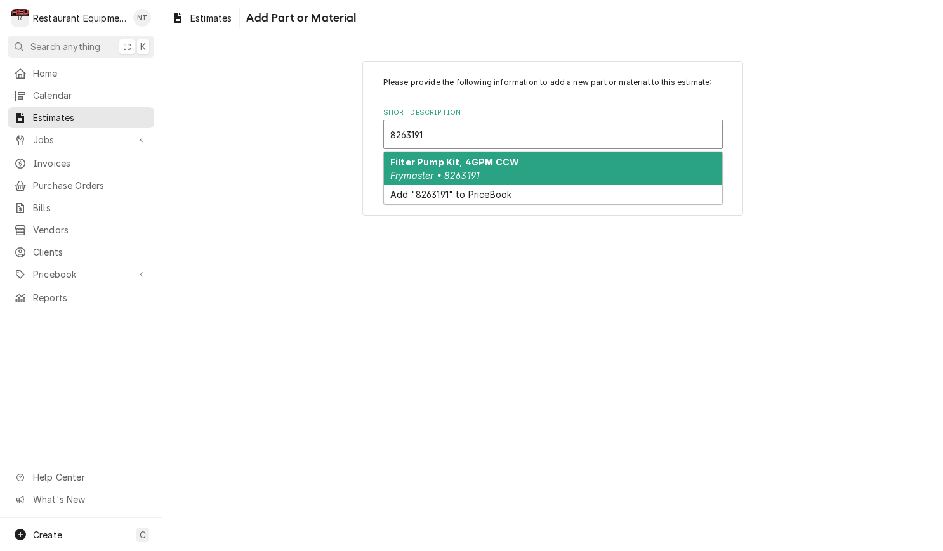
click at [612, 170] on div "Filter Pump Kit, 4GPM CCW Frymaster • 8263191" at bounding box center [553, 168] width 338 height 33
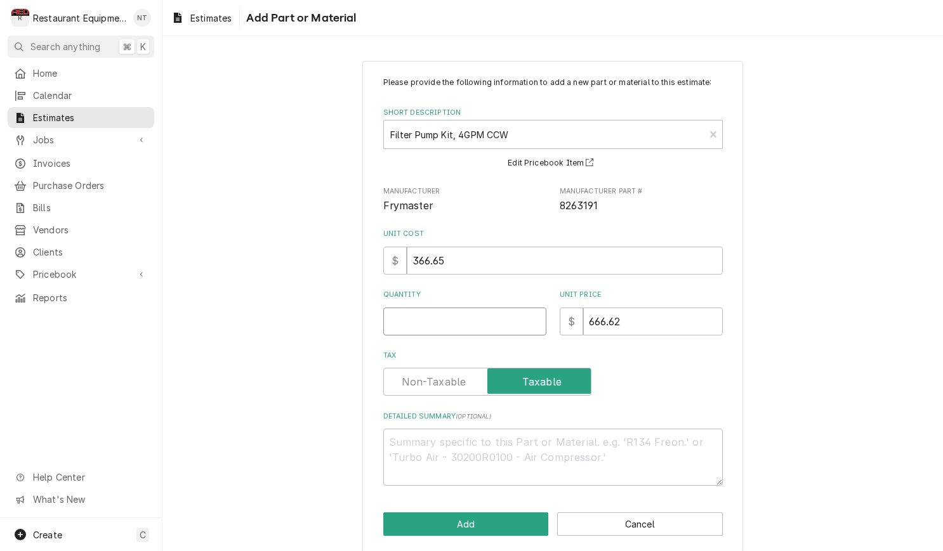
click at [509, 311] on input "Quantity" at bounding box center [464, 322] width 163 height 28
type textarea "x"
type input "1"
type textarea "x"
type input "1"
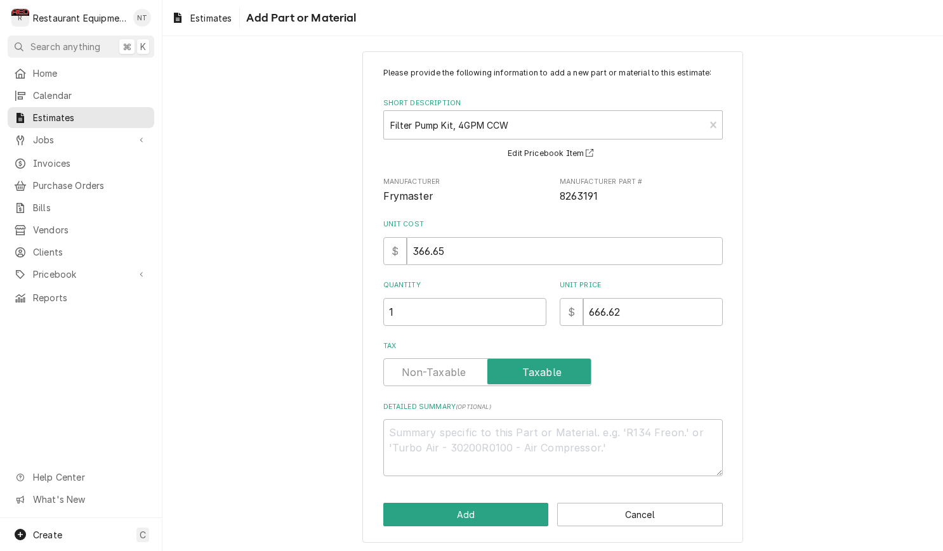
scroll to position [8, 0]
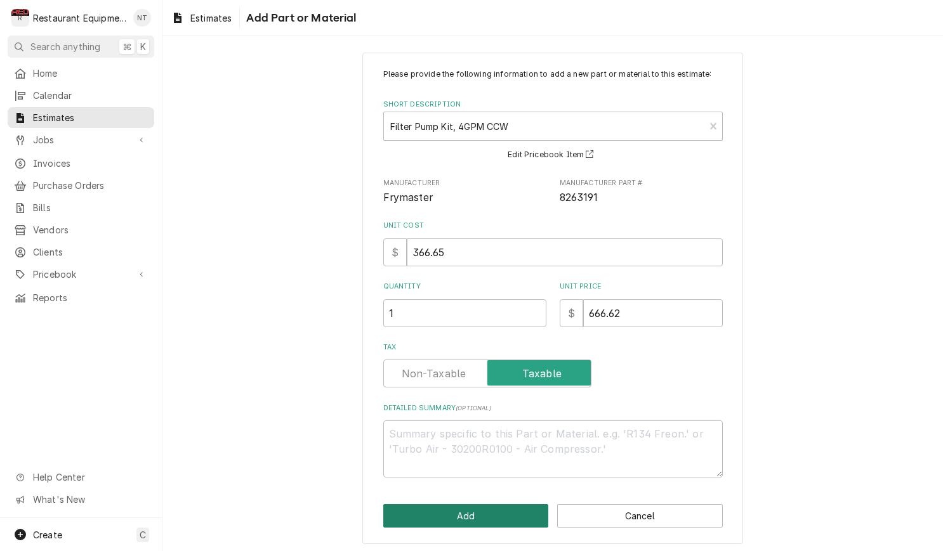
click at [490, 506] on button "Add" at bounding box center [466, 515] width 166 height 23
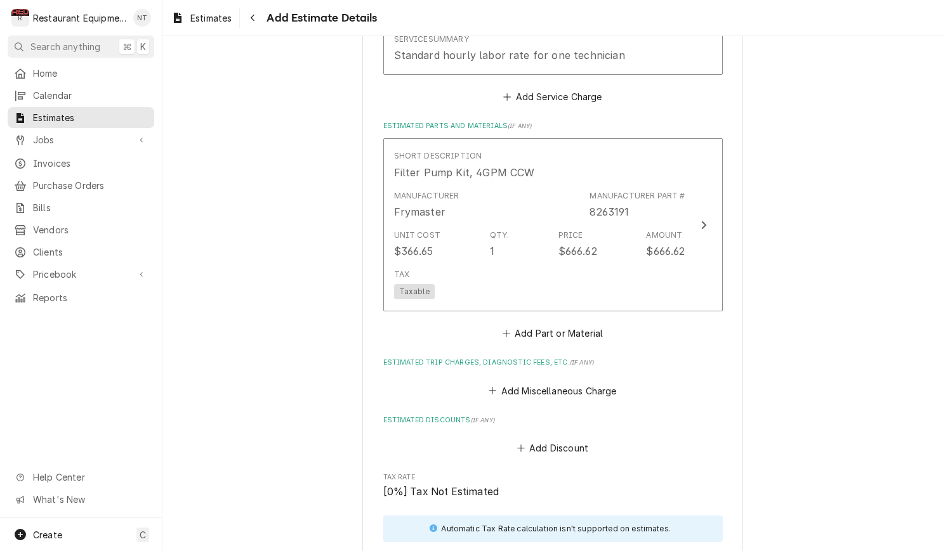
type textarea "x"
click at [568, 325] on button "Add Part or Material" at bounding box center [552, 334] width 105 height 18
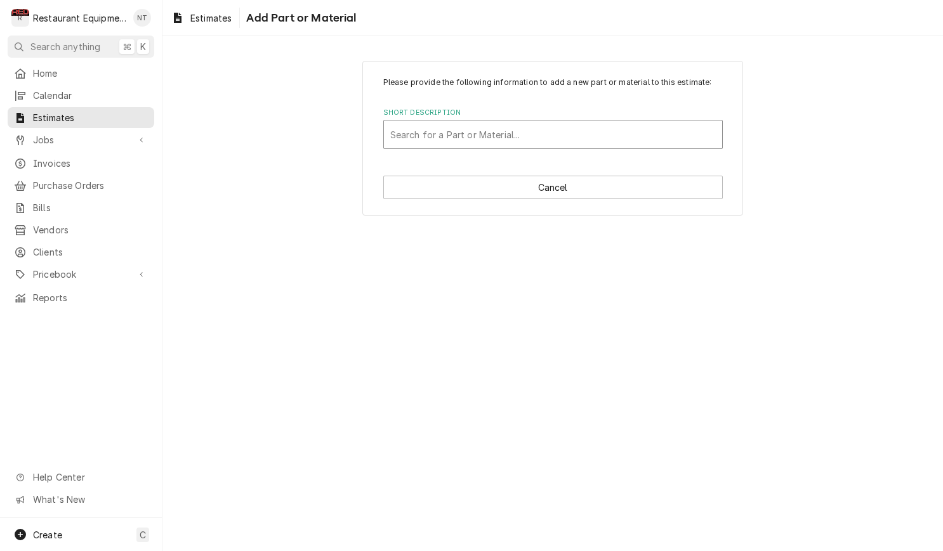
click at [641, 145] on div "Short Description" at bounding box center [552, 134] width 325 height 23
type input "8261756"
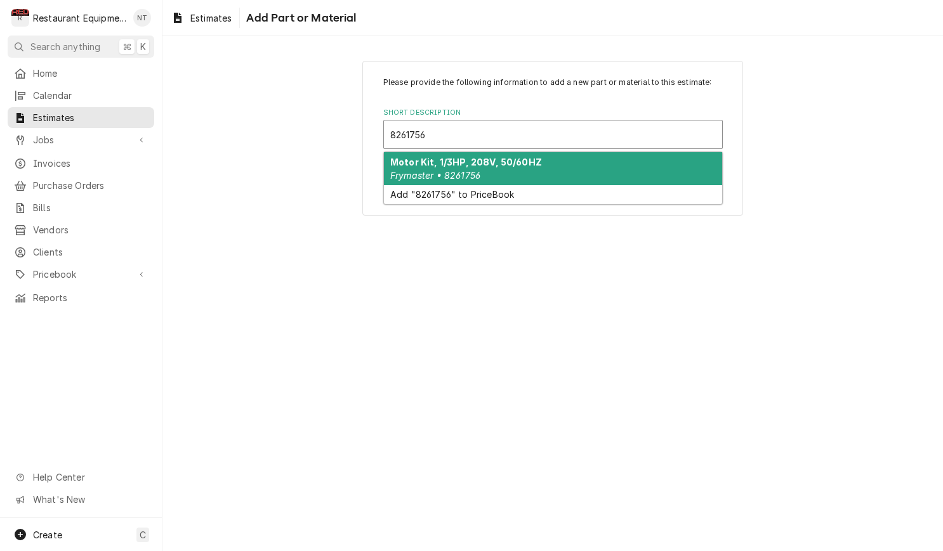
drag, startPoint x: 623, startPoint y: 165, endPoint x: 556, endPoint y: 178, distance: 67.9
click at [623, 165] on div "Motor Kit, 1/3HP, 208V, 50/60HZ Frymaster • 8261756" at bounding box center [553, 168] width 338 height 33
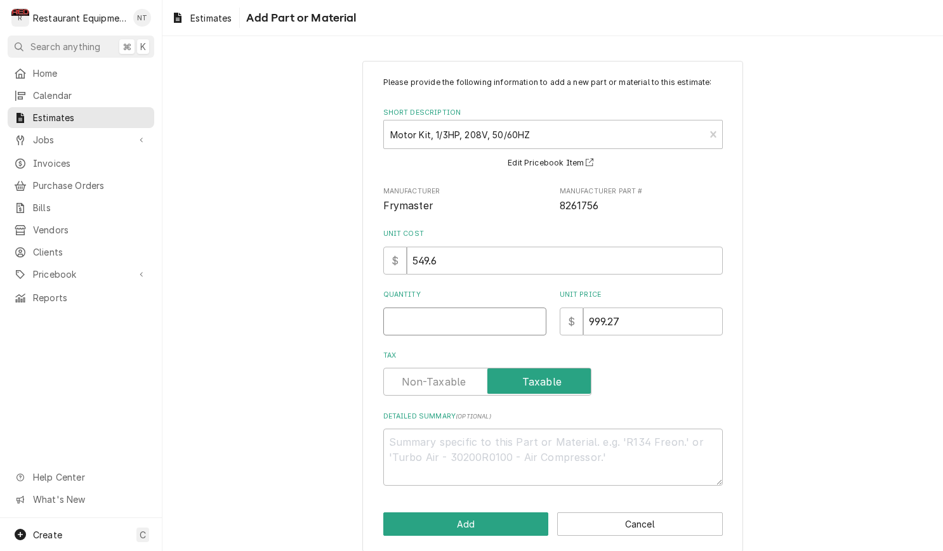
click at [509, 325] on input "Quantity" at bounding box center [464, 322] width 163 height 28
type textarea "x"
type input "1"
type textarea "x"
type input "1"
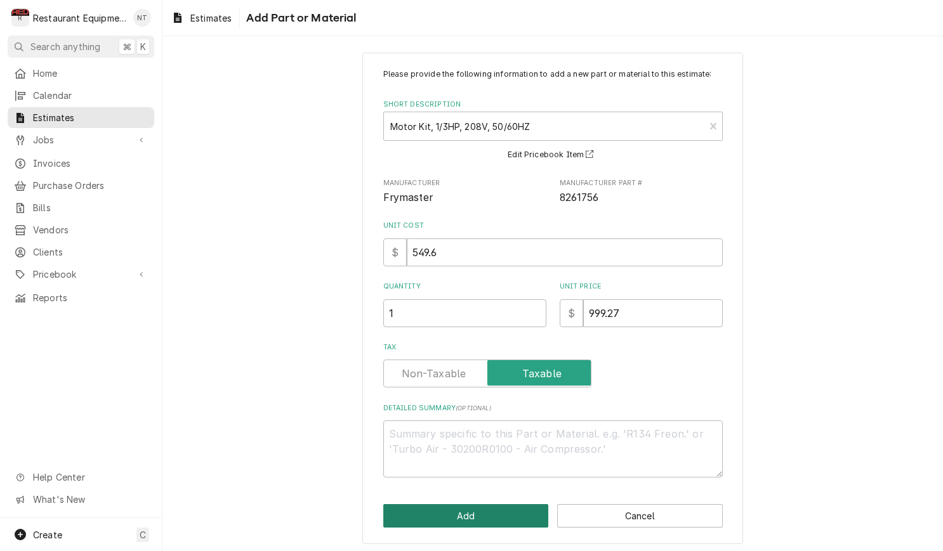
click at [518, 504] on button "Add" at bounding box center [466, 515] width 166 height 23
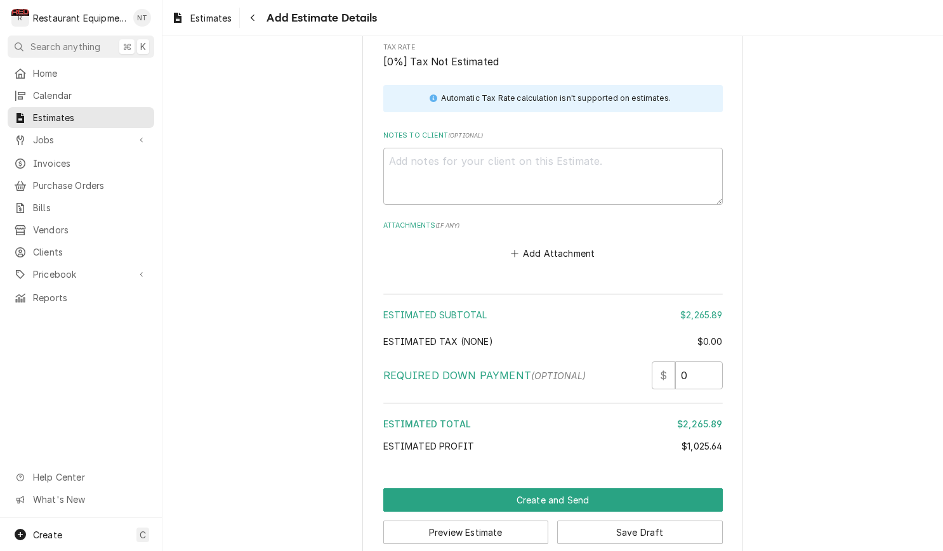
scroll to position [1913, 0]
click at [475, 155] on textarea "Notes to Client ( optional )" at bounding box center [552, 176] width 339 height 57
paste textarea "[DATE] In 2:45 Out 4:00 Truck 204 Two vat fryer I arrived on site and found the…"
type textarea "x"
type textarea "[DATE] In 2:45 Out 4:00 Truck 204 Two vat fryer I arrived on site and found the…"
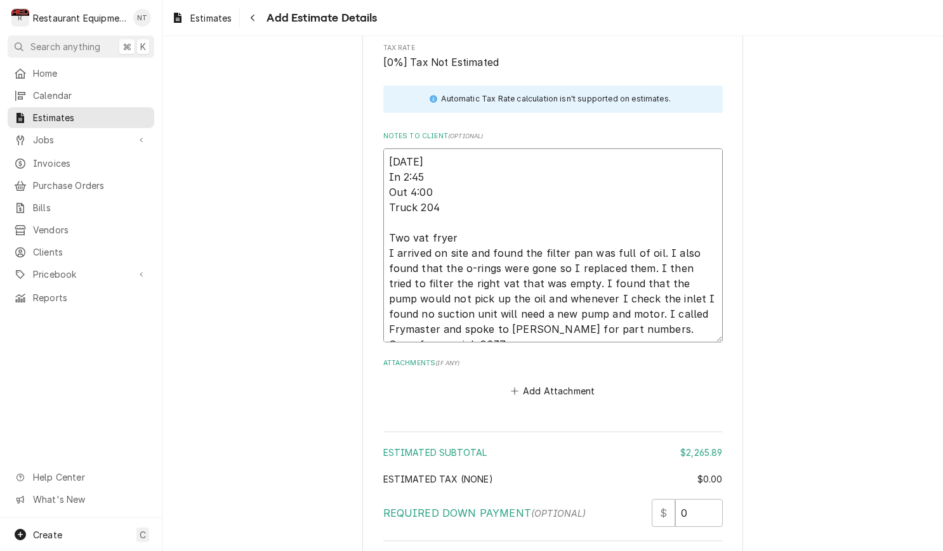
click at [423, 154] on textarea "[DATE] In 2:45 Out 4:00 Truck 204 Two vat fryer I arrived on site and found the…" at bounding box center [552, 245] width 339 height 194
drag, startPoint x: 424, startPoint y: 154, endPoint x: 405, endPoint y: 155, distance: 19.1
click at [405, 155] on textarea "[DATE] In 2:45 Out 4:00 Truck 204 Two vat fryer I arrived on site and found the…" at bounding box center [552, 245] width 339 height 194
click at [461, 157] on textarea "[DATE] In 2:45 Out 4:00 Truck 204 Two vat fryer I arrived on site and found the…" at bounding box center [552, 245] width 339 height 194
drag, startPoint x: 423, startPoint y: 156, endPoint x: 405, endPoint y: 158, distance: 18.5
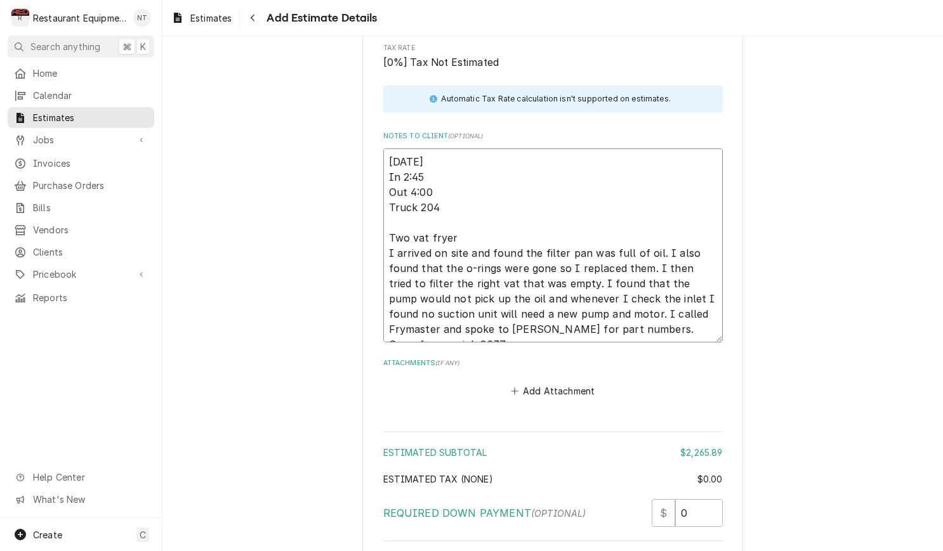
click at [405, 158] on textarea "[DATE] In 2:45 Out 4:00 Truck 204 Two vat fryer I arrived on site and found the…" at bounding box center [552, 245] width 339 height 194
type textarea "x"
type textarea "9/18/25 In 3 Out 4:00 Truck 204 Two vat fryer I arrived on site and found the f…"
type textarea "x"
type textarea "9/18/25 In 3: Out 4:00 Truck 204 Two vat fryer I arrived on site and found the …"
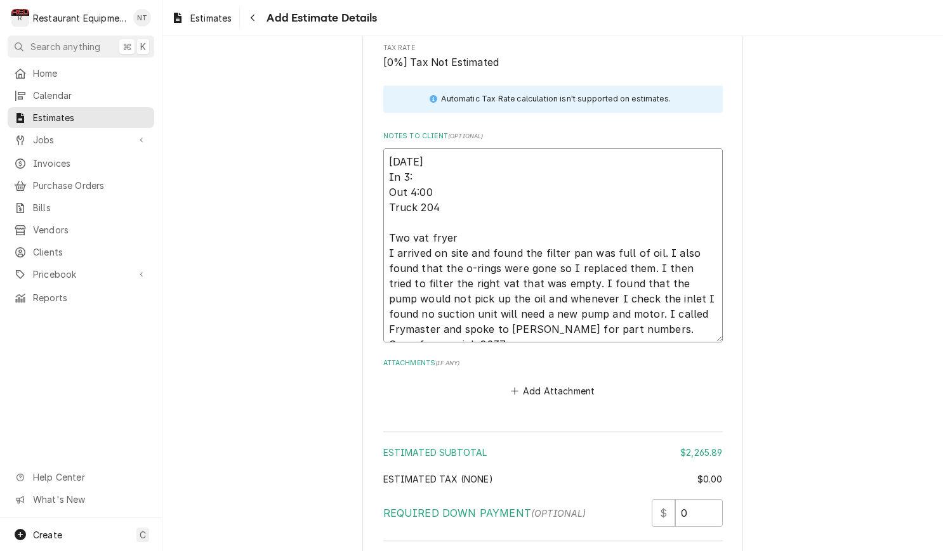
type textarea "x"
type textarea "9/18/25 In 3:0 Out 4:00 Truck 204 Two vat fryer I arrived on site and found the…"
type textarea "x"
type textarea "9/18/25 In 3:00 Out 4:00 Truck 204 Two vat fryer I arrived on site and found th…"
type textarea "x"
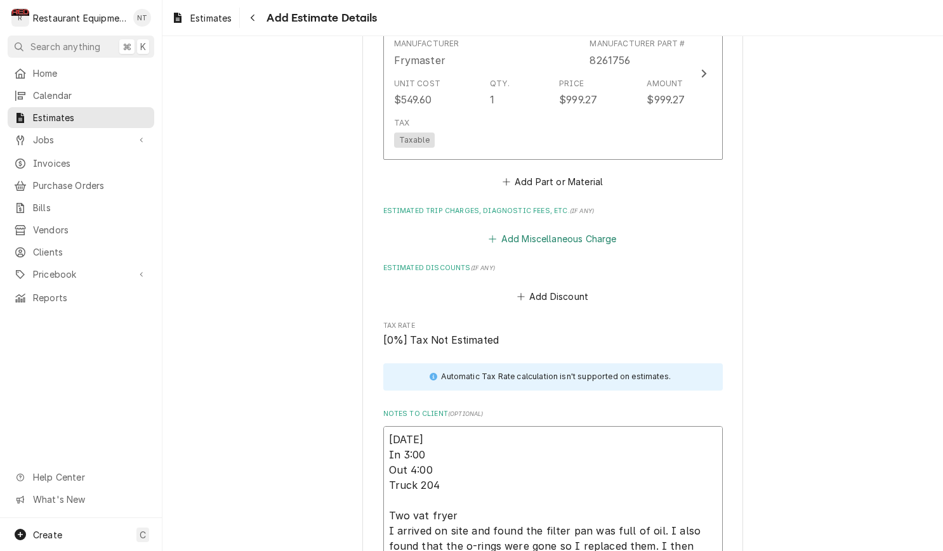
scroll to position [1637, 0]
type textarea "9/18/25 In 3:00 Out 4:00 Truck 204 Two vat fryer I arrived on site and found th…"
click at [573, 228] on button "Add Miscellaneous Charge" at bounding box center [553, 237] width 132 height 18
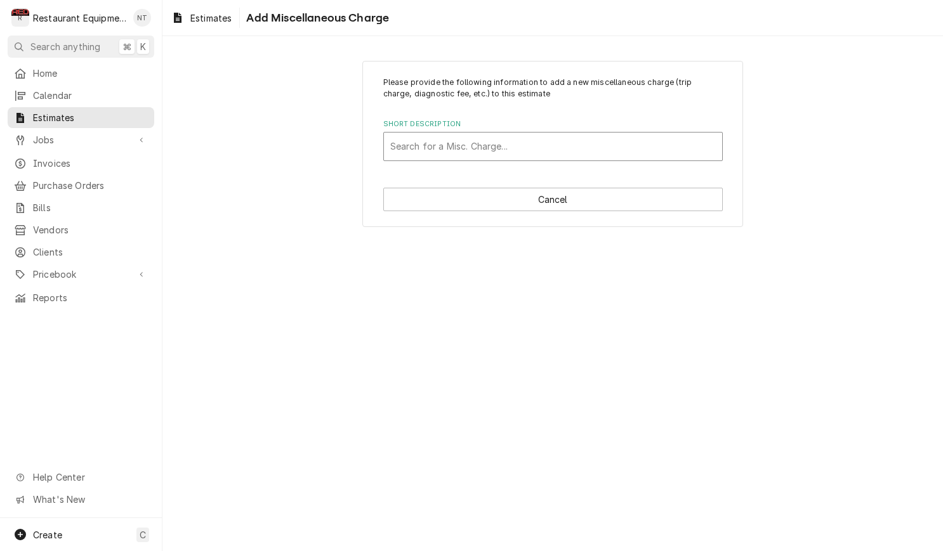
click at [549, 148] on div "Short Description" at bounding box center [552, 146] width 325 height 23
type input "tr"
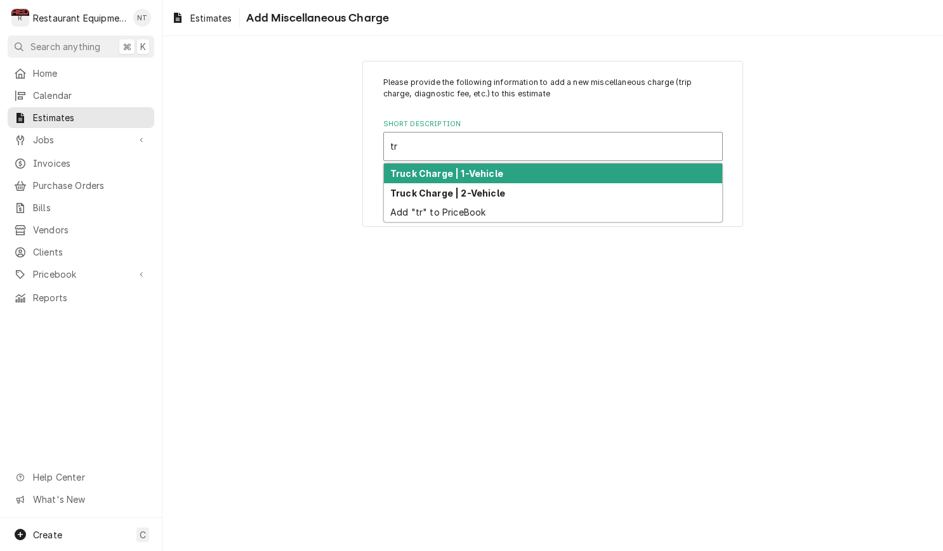
click at [534, 173] on div "Truck Charge | 1-Vehicle" at bounding box center [553, 174] width 338 height 20
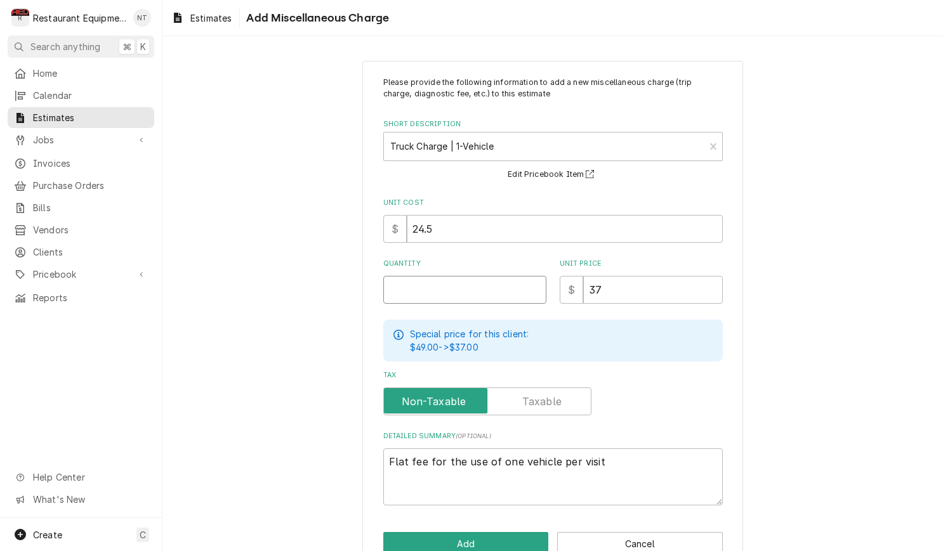
click at [461, 294] on input "Quantity" at bounding box center [464, 290] width 163 height 28
type textarea "x"
type input "2"
type textarea "x"
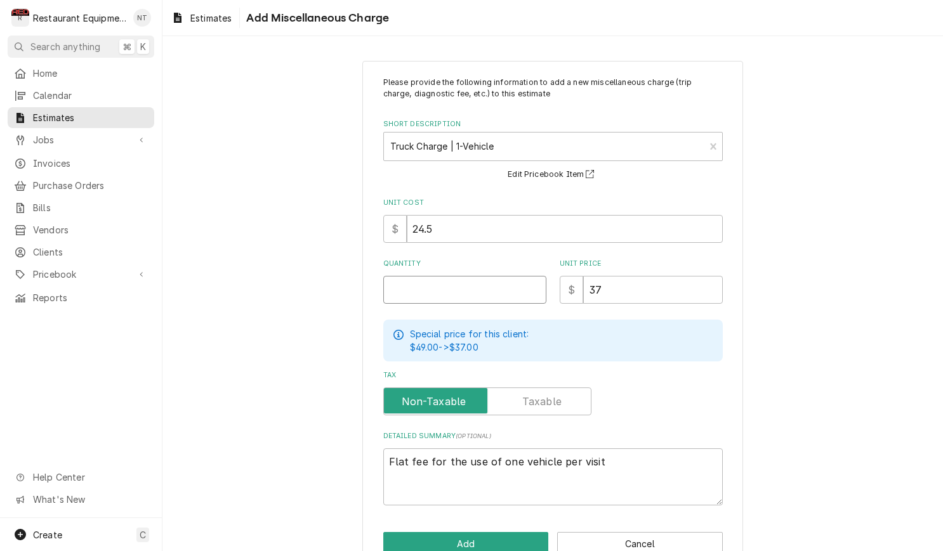
type input "1"
type textarea "x"
type input "1"
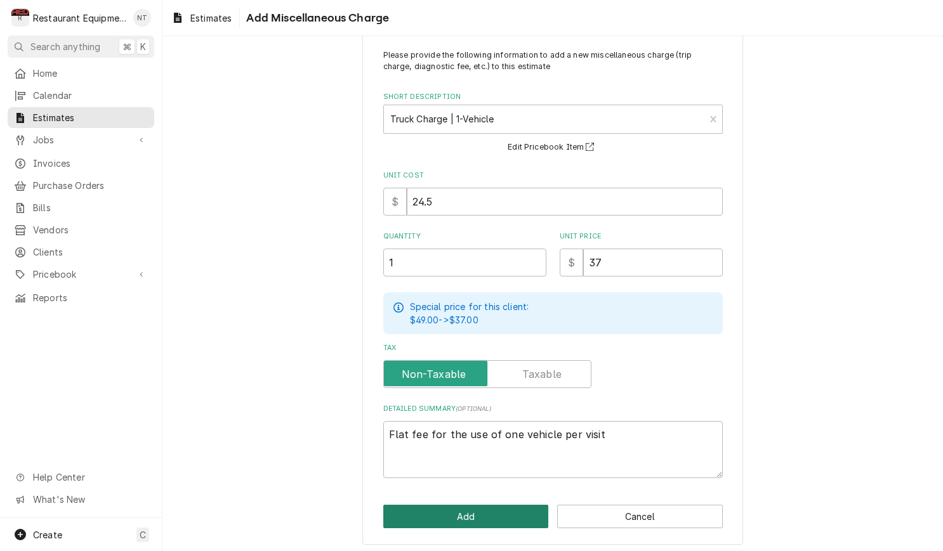
scroll to position [1, 0]
click at [457, 512] on button "Add" at bounding box center [466, 516] width 166 height 23
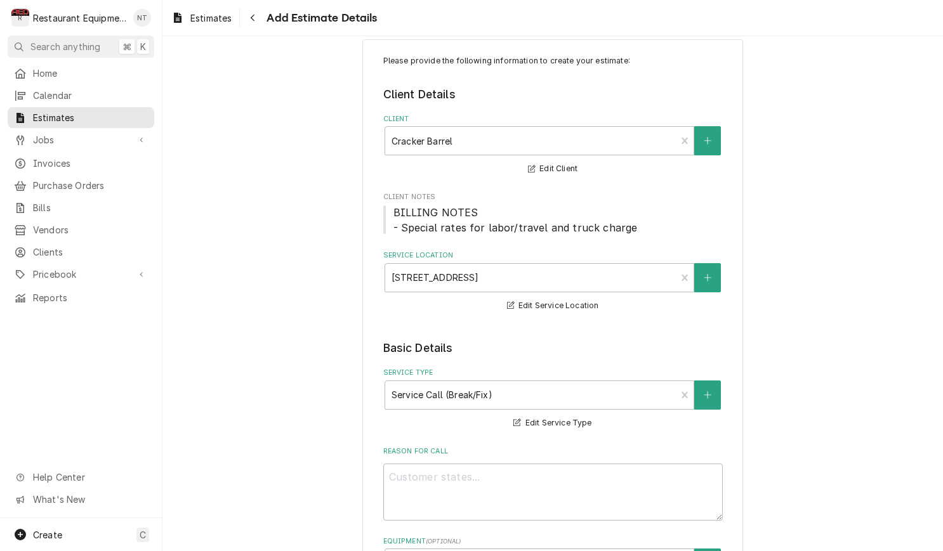
type textarea "x"
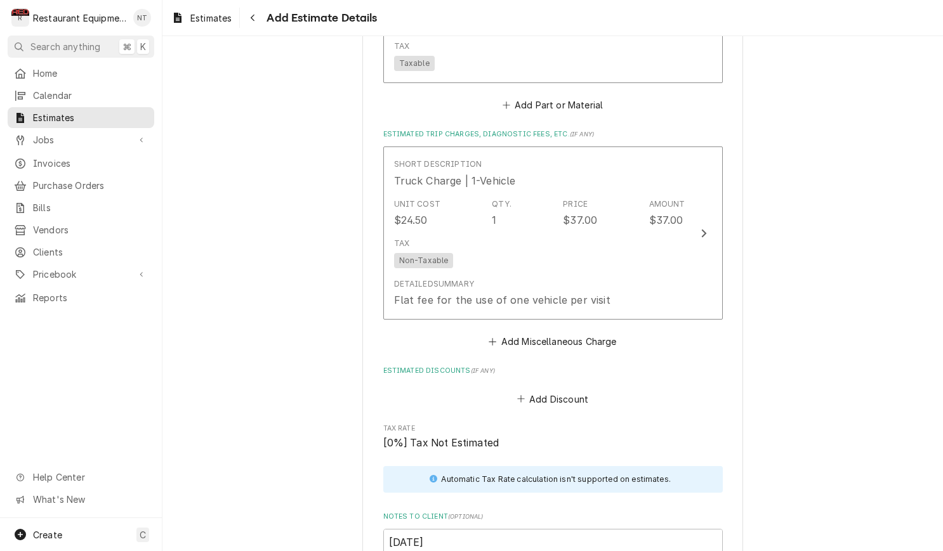
scroll to position [1715, 0]
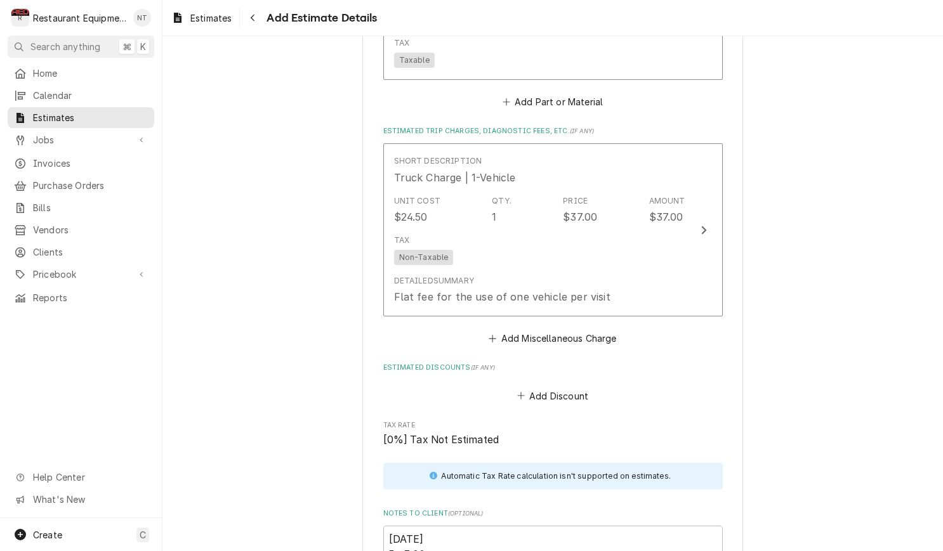
click at [556, 330] on fieldset "Charge Details Estimated Service Charges Short Description Travel | 1-Tech | St…" at bounding box center [552, 21] width 339 height 1511
click at [557, 330] on button "Add Miscellaneous Charge" at bounding box center [553, 339] width 132 height 18
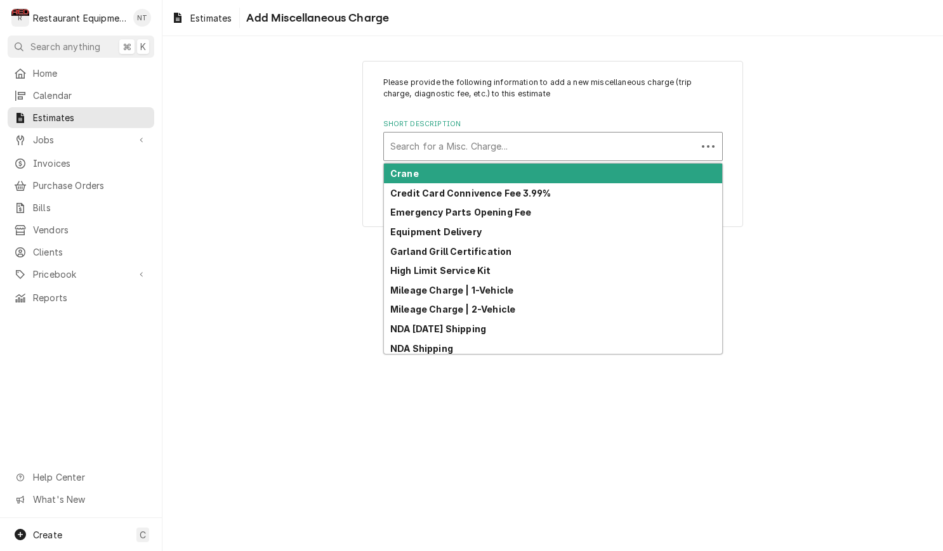
click at [501, 152] on div "Short Description" at bounding box center [540, 146] width 300 height 23
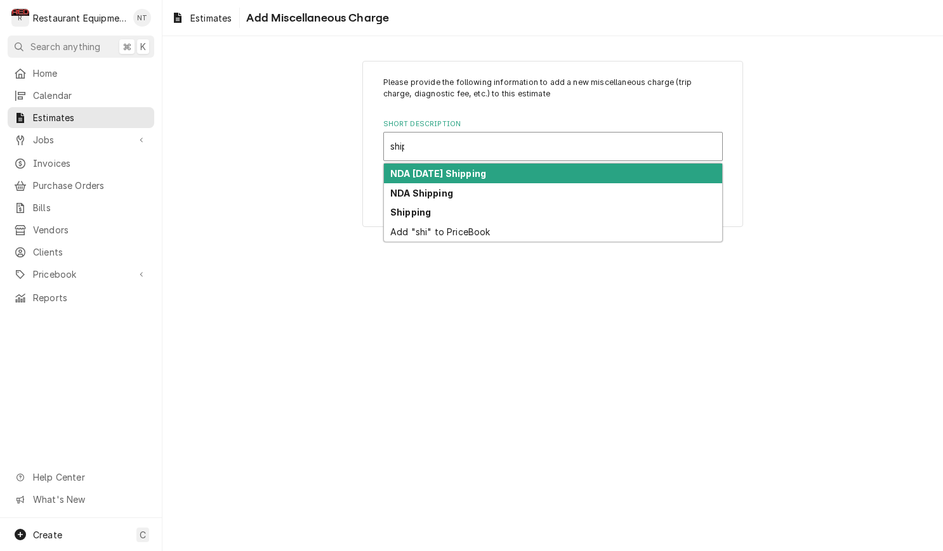
type input "shipp"
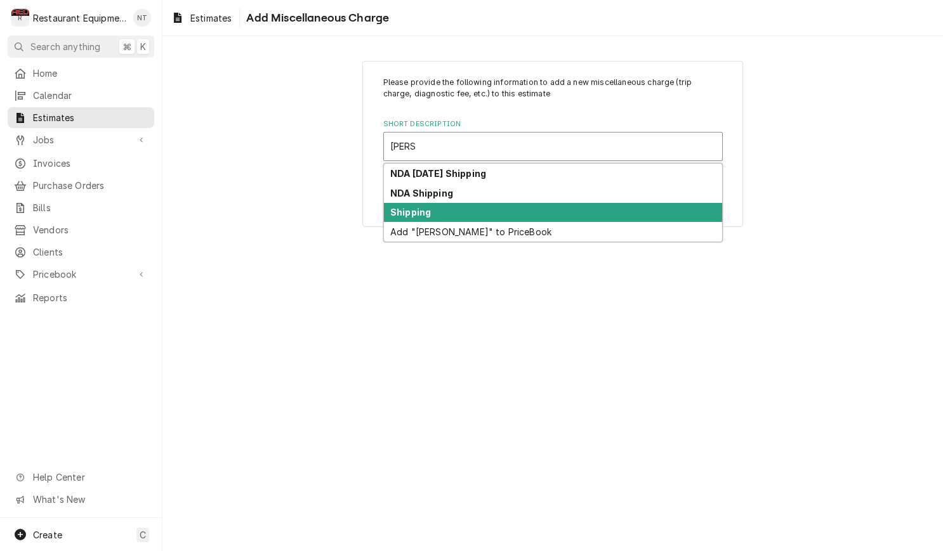
click at [493, 209] on div "Shipping" at bounding box center [553, 213] width 338 height 20
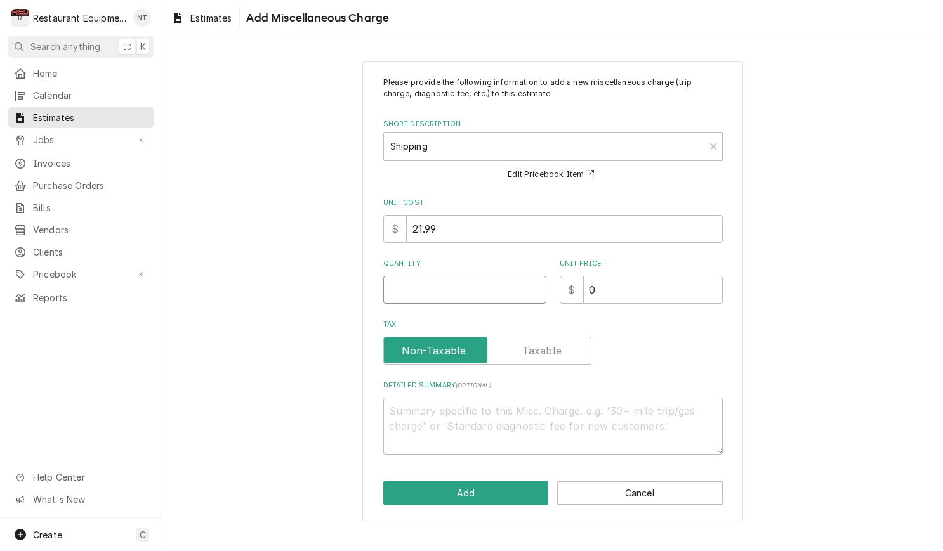
click at [501, 276] on input "Quantity" at bounding box center [464, 290] width 163 height 28
type textarea "x"
type input "1"
type textarea "x"
type input "1"
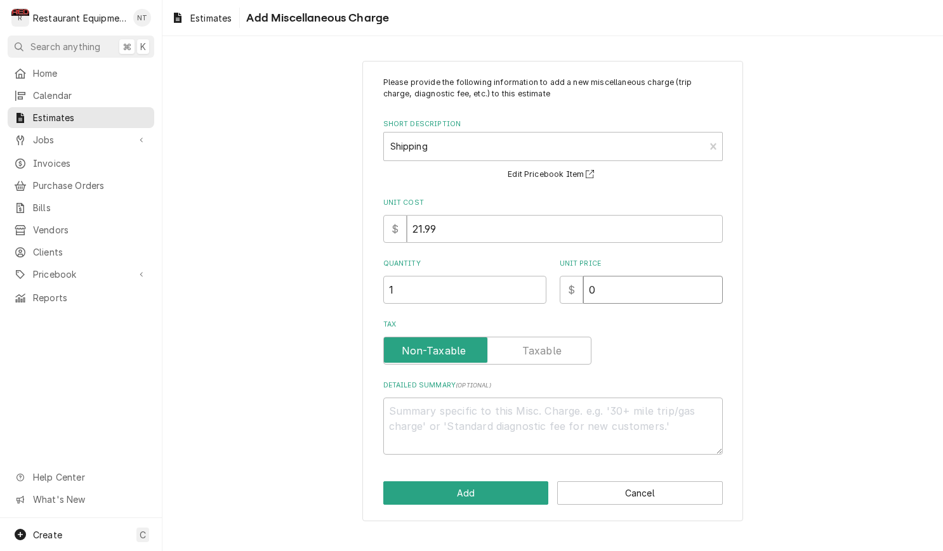
click at [629, 282] on input "0" at bounding box center [653, 290] width 140 height 28
click at [630, 282] on input "0" at bounding box center [653, 290] width 140 height 28
type textarea "x"
type input "7"
type textarea "x"
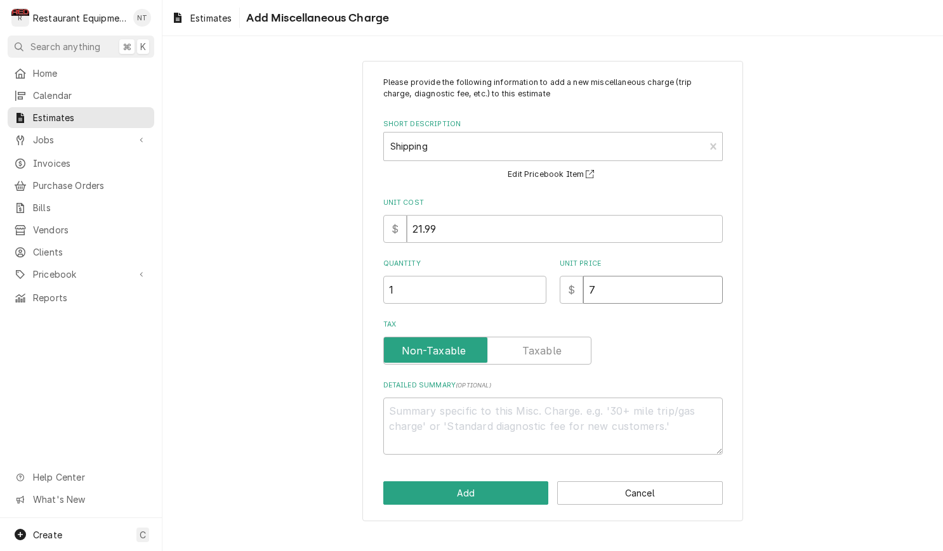
type input "76"
type textarea "x"
type input "76.8"
type textarea "x"
type input "76.84"
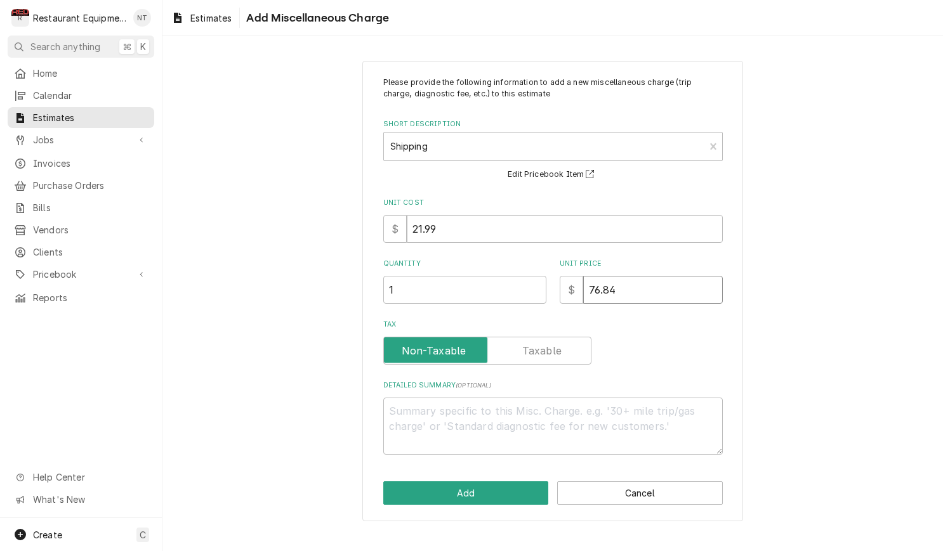
type textarea "x"
type input "76.84"
click at [515, 497] on button "Add" at bounding box center [466, 493] width 166 height 23
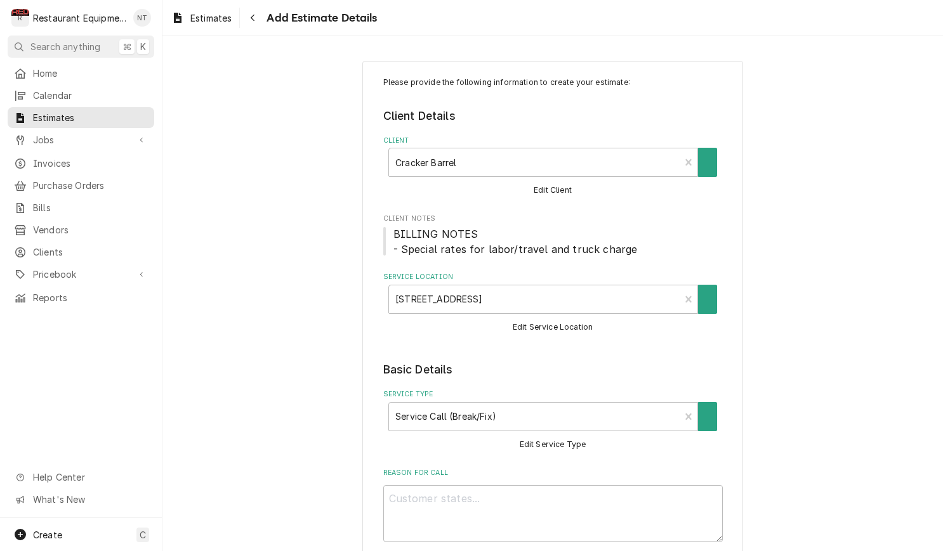
scroll to position [1715, 0]
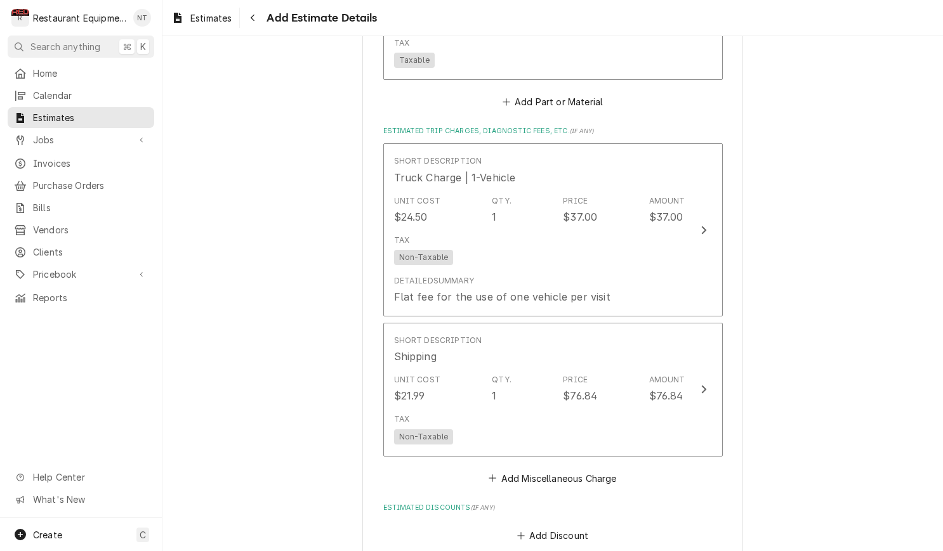
type textarea "x"
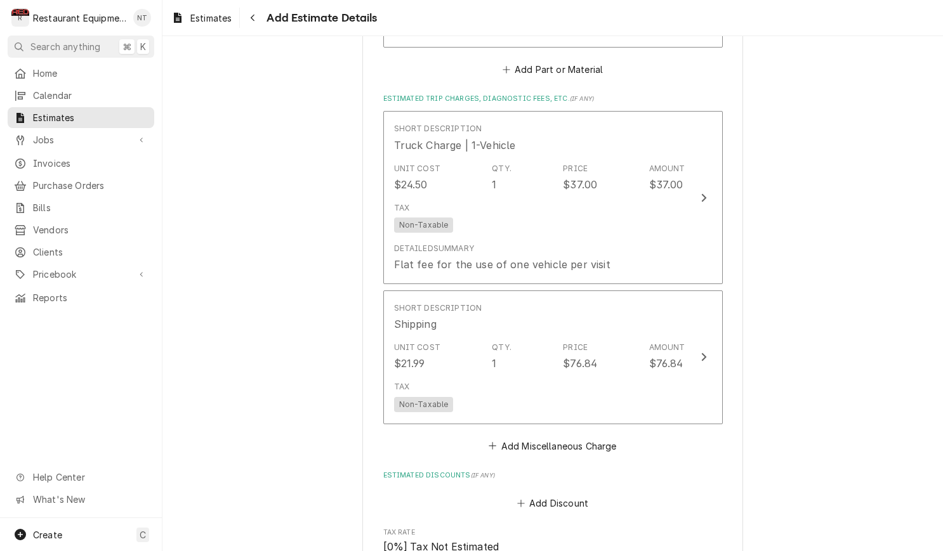
scroll to position [0, 0]
click at [593, 437] on button "Add Miscellaneous Charge" at bounding box center [553, 446] width 132 height 18
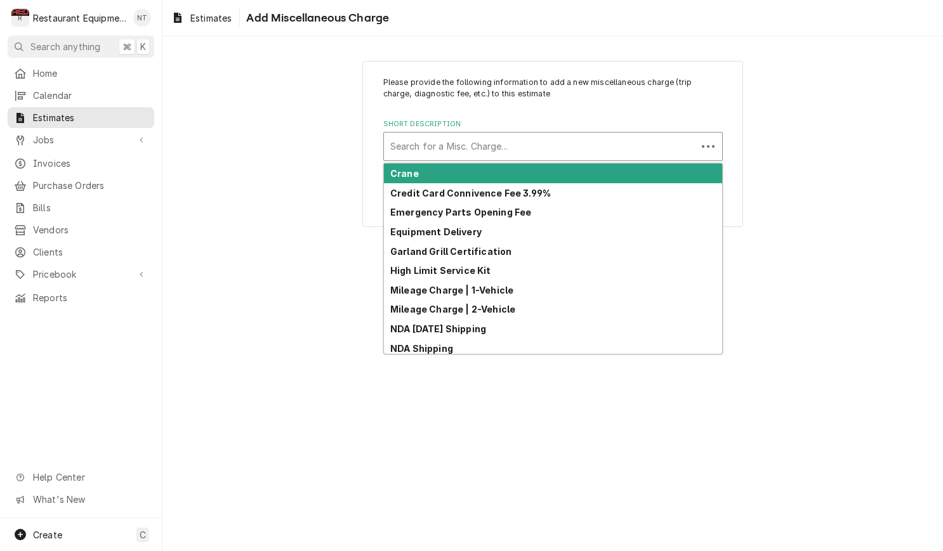
click at [488, 155] on div "Short Description" at bounding box center [540, 146] width 300 height 23
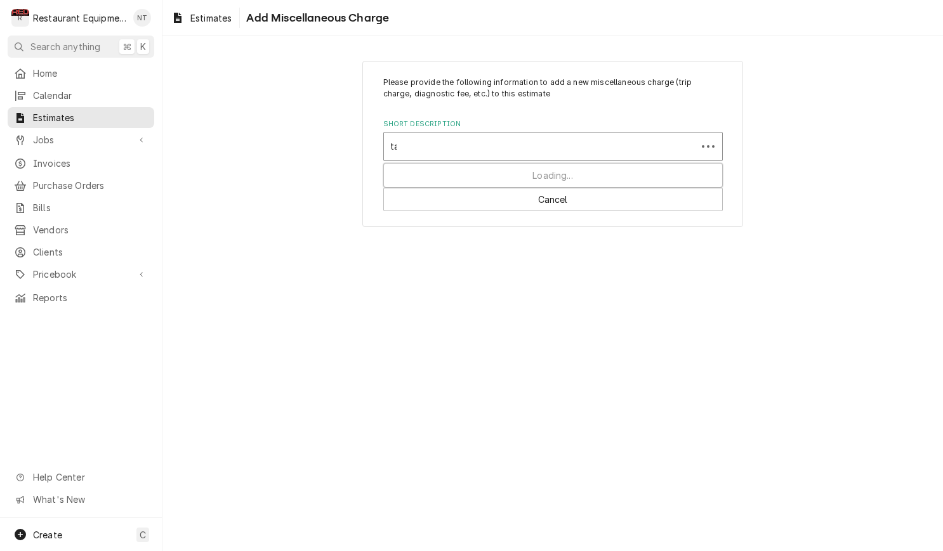
type input "tax"
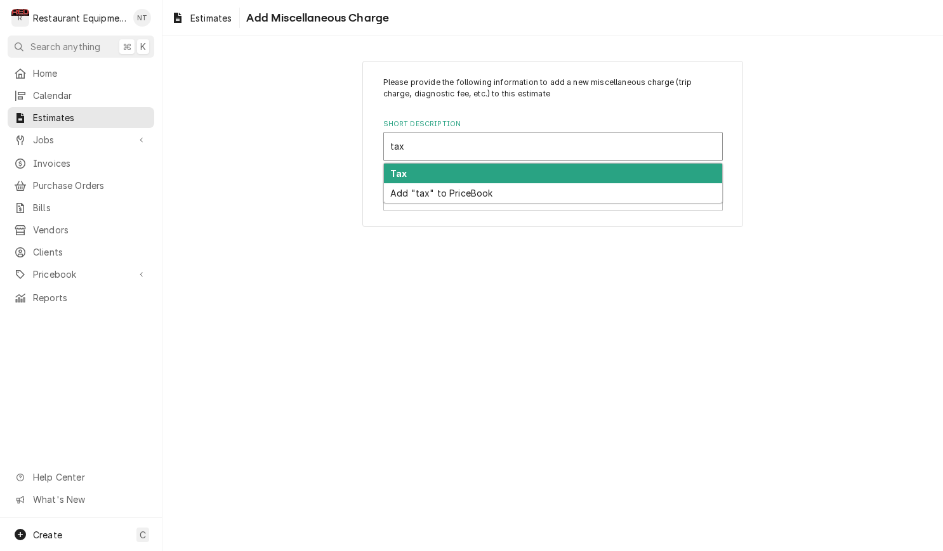
click at [492, 173] on div "Tax" at bounding box center [553, 174] width 338 height 20
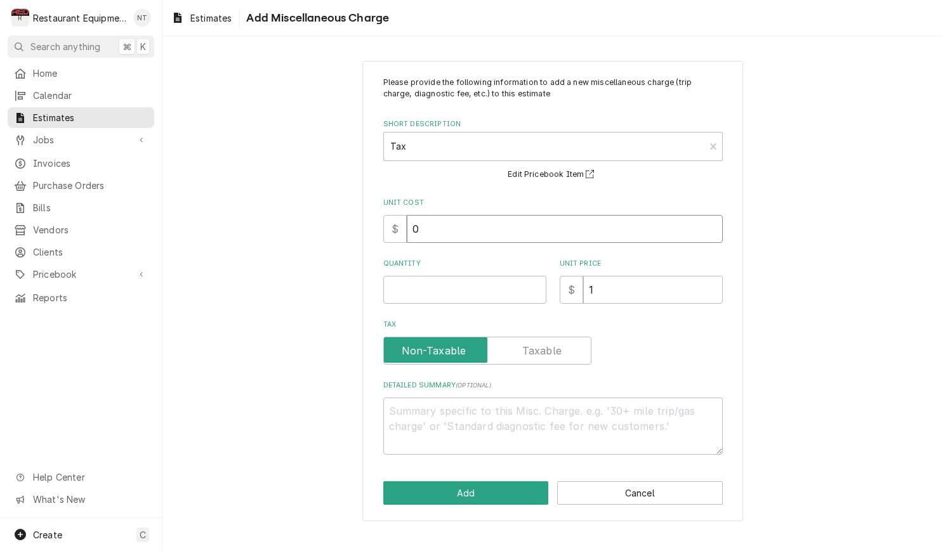
click at [498, 239] on input "0" at bounding box center [565, 229] width 316 height 28
type textarea "x"
type input "1"
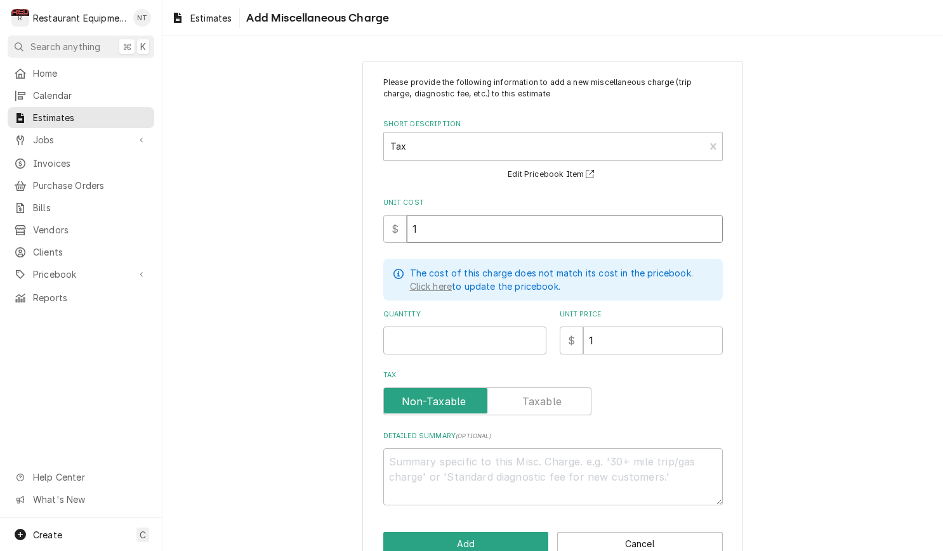
type textarea "x"
type input "14"
type textarea "x"
type input "144"
type textarea "x"
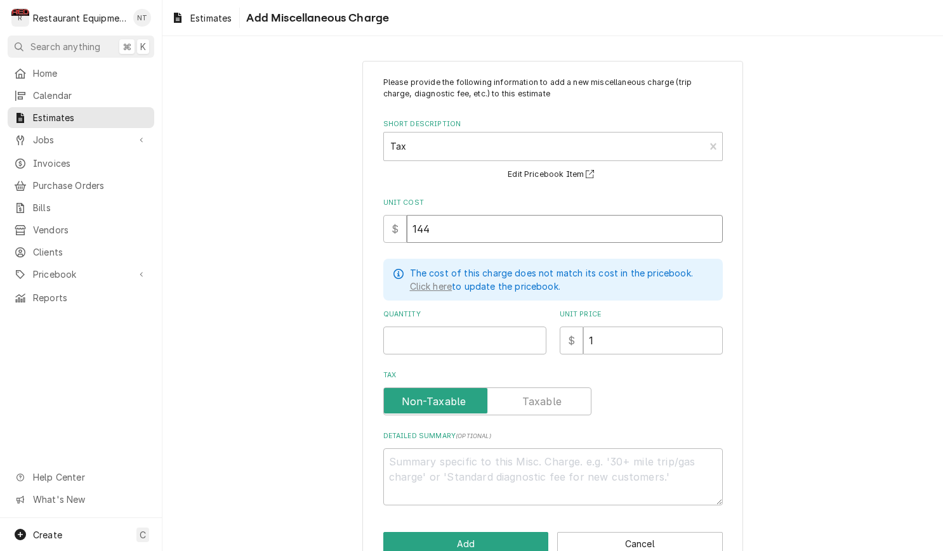
type input "144.6"
type textarea "x"
type input "144.61"
type textarea "x"
type input "144.61"
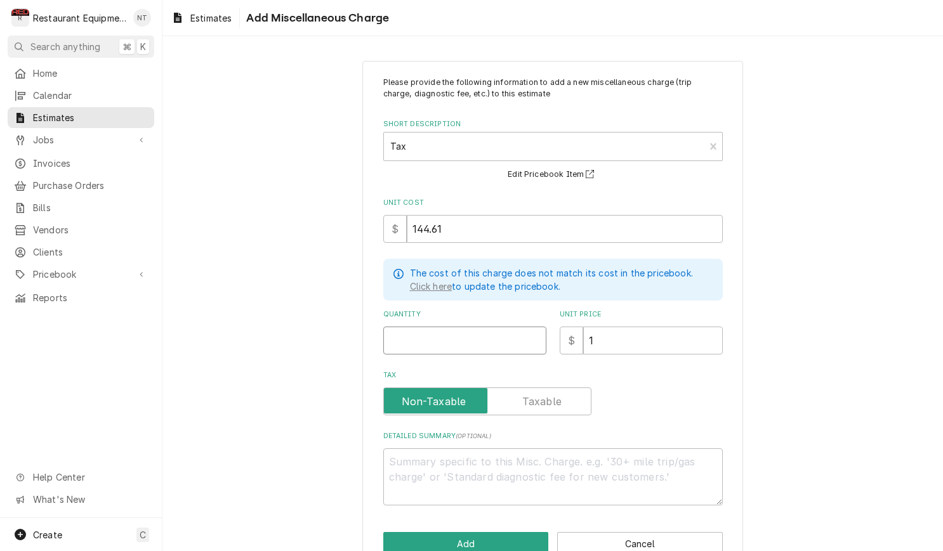
click at [446, 345] on input "Quantity" at bounding box center [464, 341] width 163 height 28
type textarea "x"
type input "1"
type textarea "x"
type input "1"
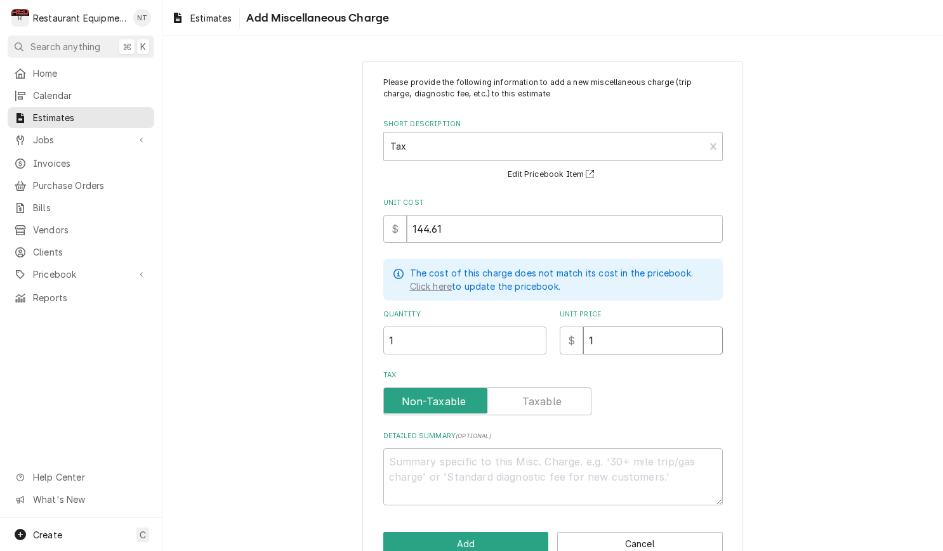
type textarea "x"
type input "14"
type textarea "x"
type input "144"
type textarea "x"
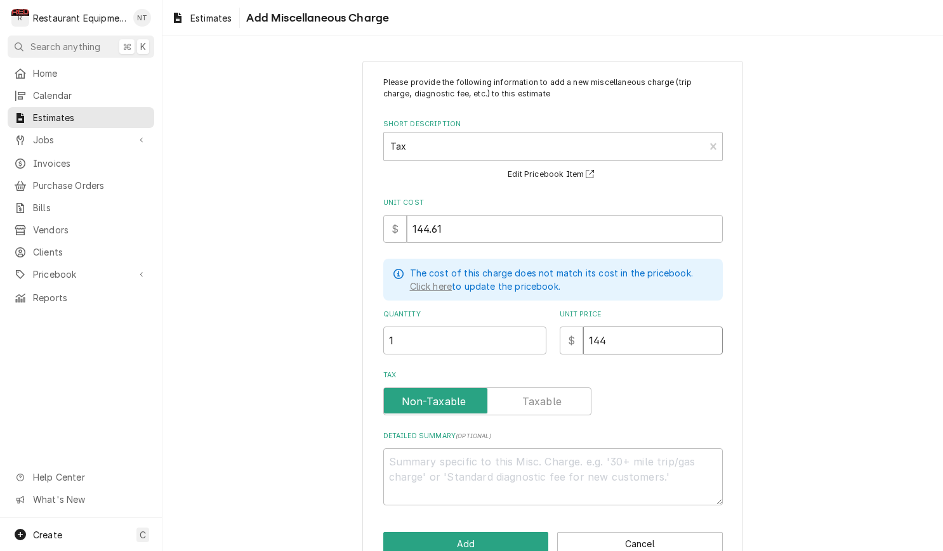
type input "1446"
type textarea "x"
type input "14461"
type textarea "x"
type input "1446"
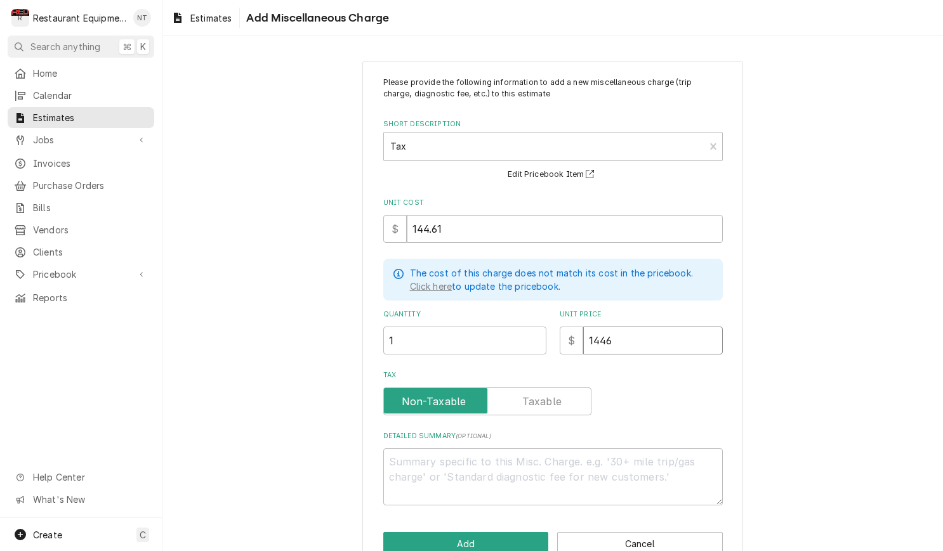
type textarea "x"
type input "144"
type textarea "x"
type input "1446"
type textarea "x"
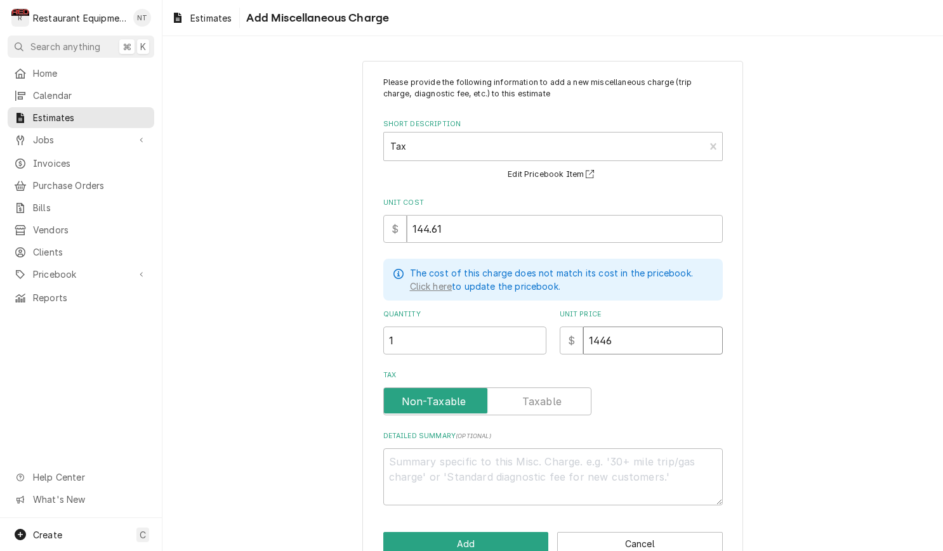
type input "14461"
type textarea "x"
type input "1446"
type textarea "x"
type input "144"
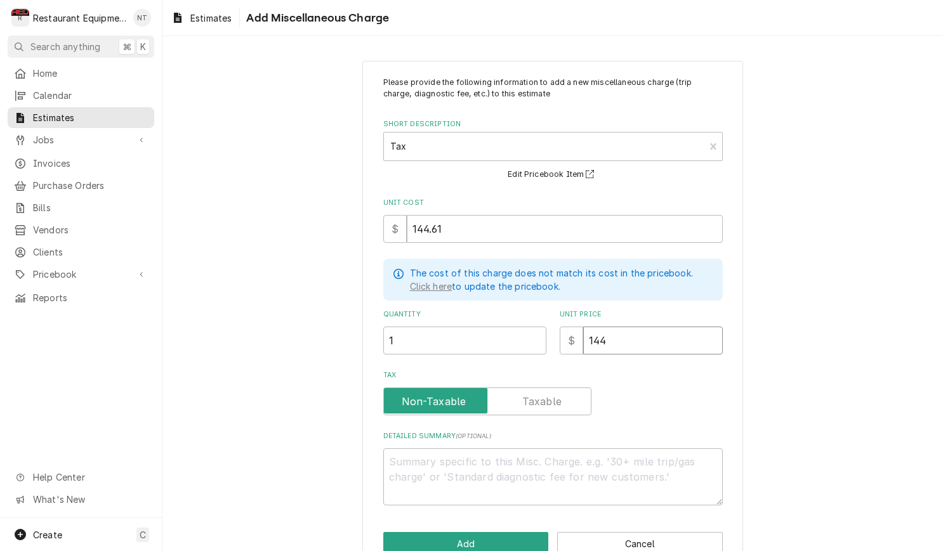
type textarea "x"
type input "144.6"
type textarea "x"
type input "144.61"
type textarea "x"
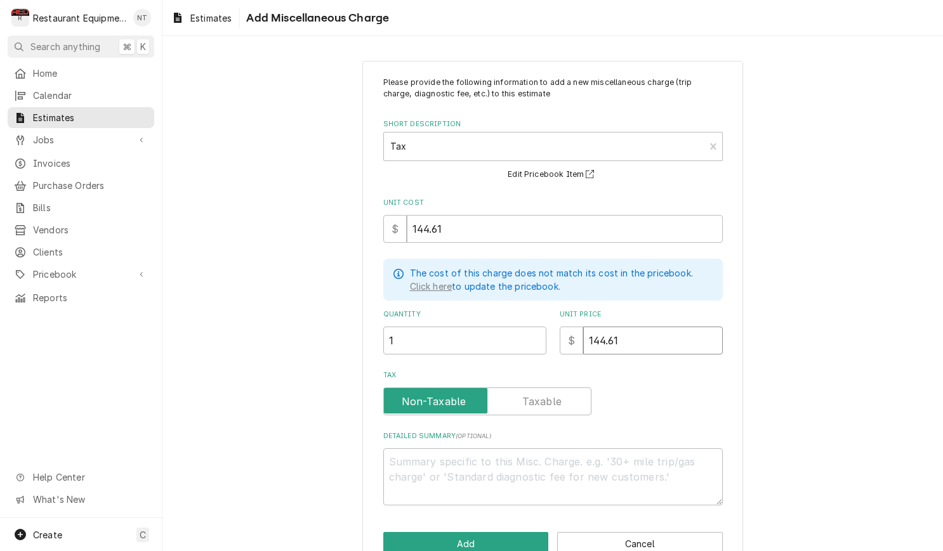
type input "144.61"
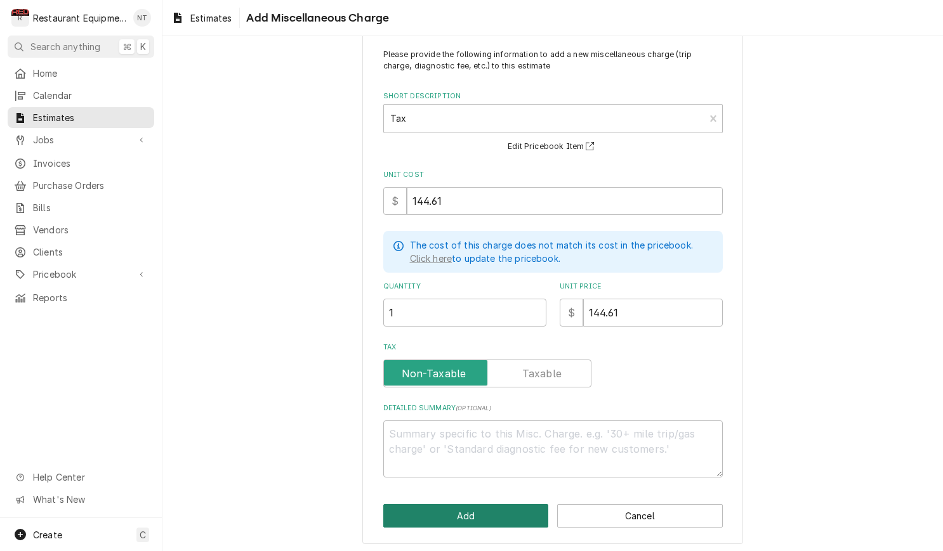
scroll to position [27, 0]
click at [476, 510] on button "Add" at bounding box center [466, 516] width 166 height 23
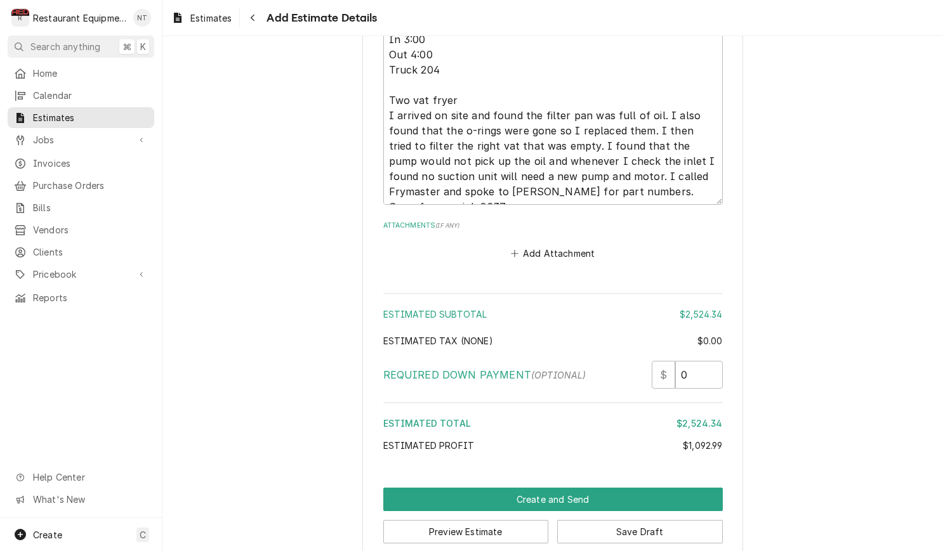
scroll to position [2509, 0]
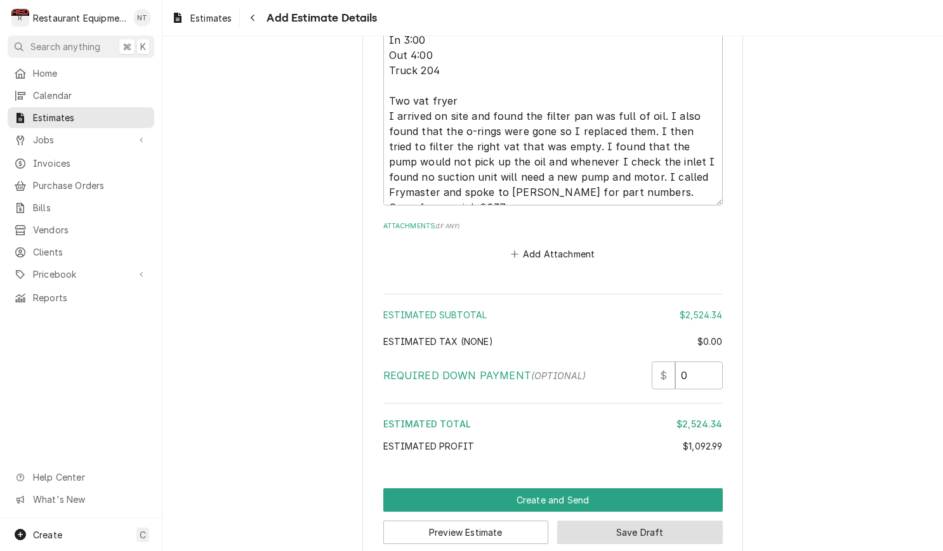
click at [658, 521] on button "Save Draft" at bounding box center [640, 532] width 166 height 23
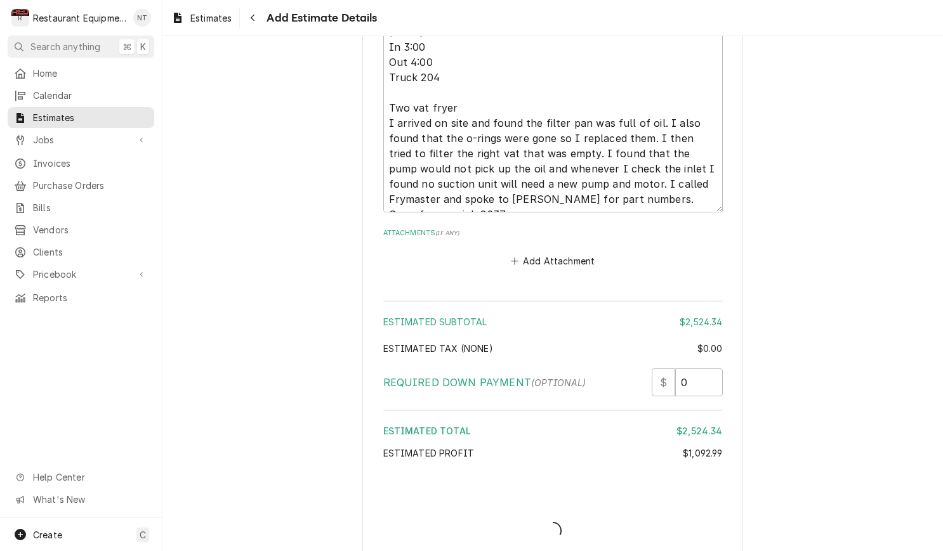
type textarea "x"
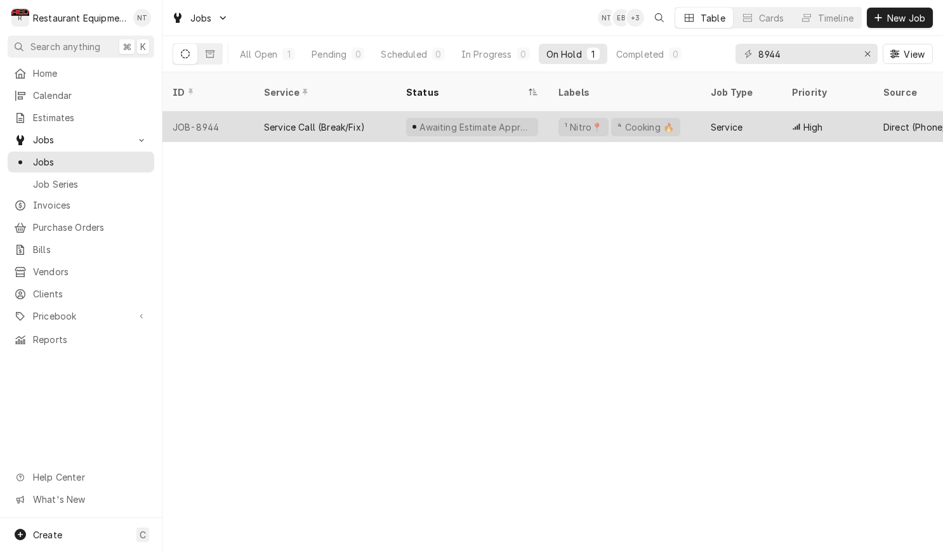
click at [734, 121] on div "Service" at bounding box center [727, 127] width 32 height 13
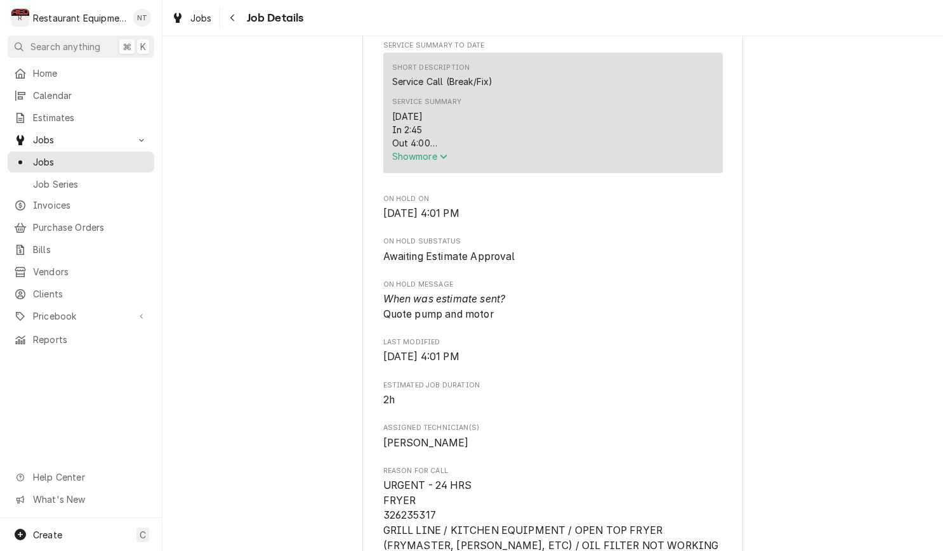
scroll to position [504, 0]
click at [442, 159] on span "Show more" at bounding box center [420, 155] width 56 height 11
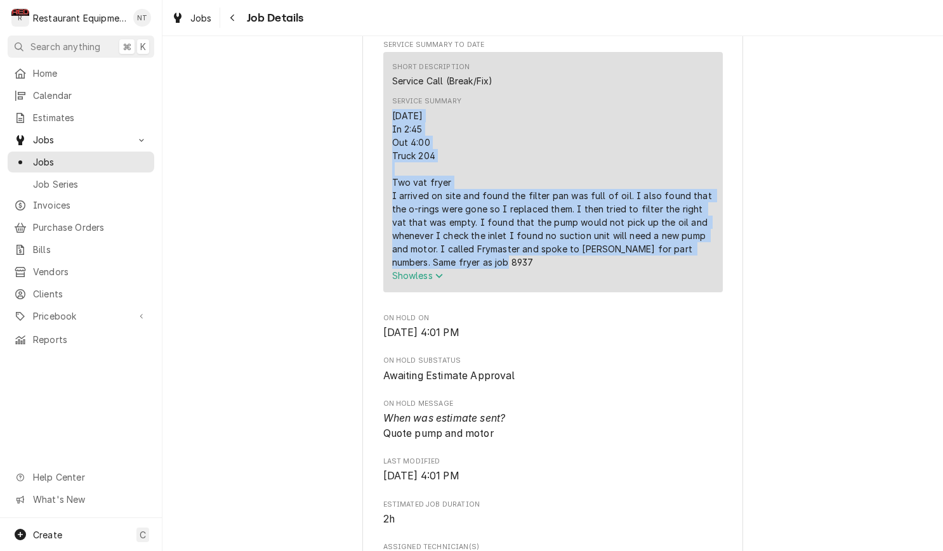
drag, startPoint x: 391, startPoint y: 119, endPoint x: 471, endPoint y: 262, distance: 164.5
click at [473, 265] on div "Short Description Service Call (Break/Fix) Service Summary [DATE] In 2:45 Out 4…" at bounding box center [552, 172] width 339 height 240
copy div "[DATE] In 2:45 Out 4:00 Truck 204 Two vat fryer I arrived on site and found the…"
click at [225, 18] on button "Navigate back" at bounding box center [233, 18] width 20 height 20
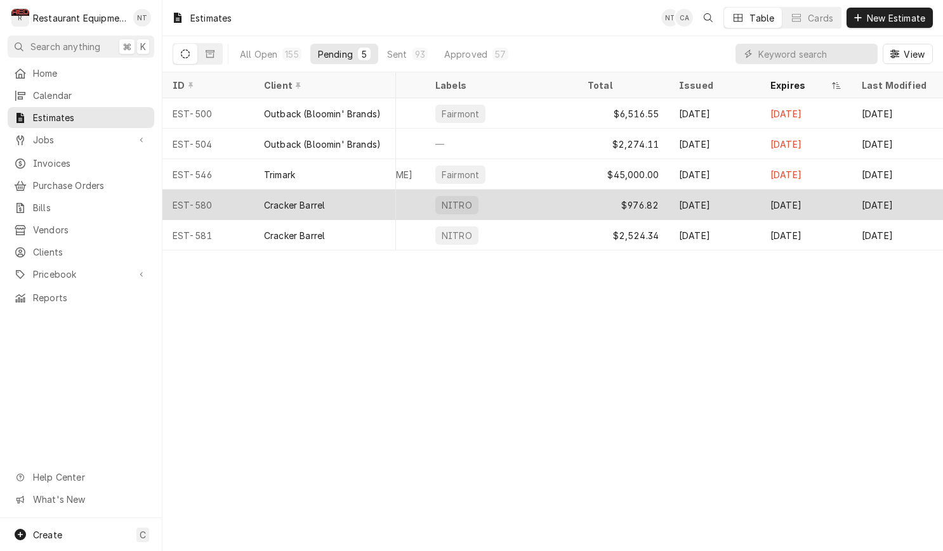
scroll to position [0, 590]
click at [551, 204] on div "NITRO" at bounding box center [501, 205] width 152 height 30
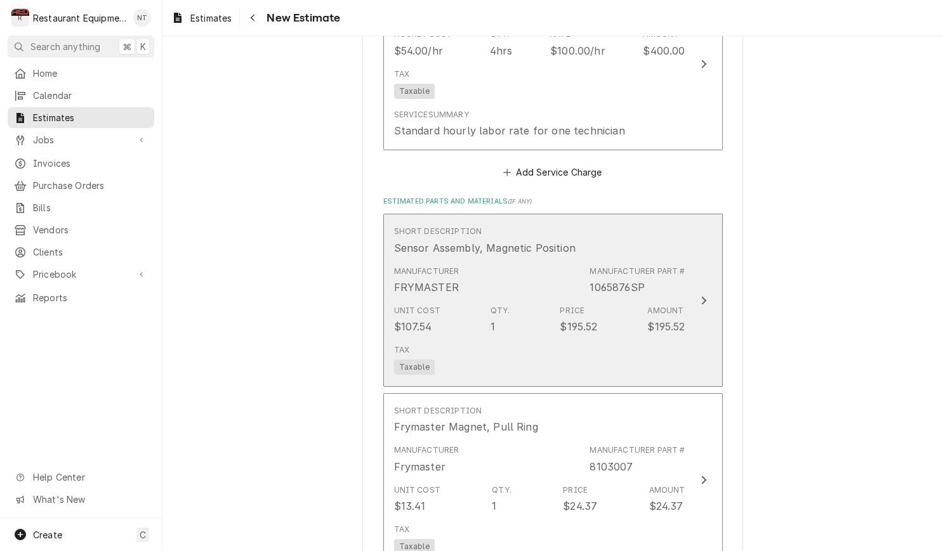
scroll to position [1236, 0]
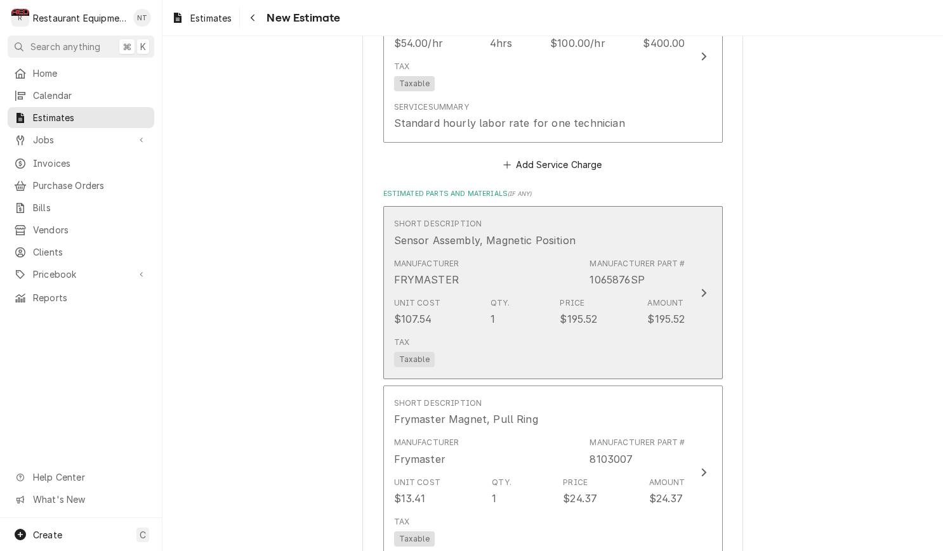
click at [710, 263] on button "Short Description Sensor Assembly, Magnetic Position Manufacturer FRYMASTER Man…" at bounding box center [552, 292] width 339 height 173
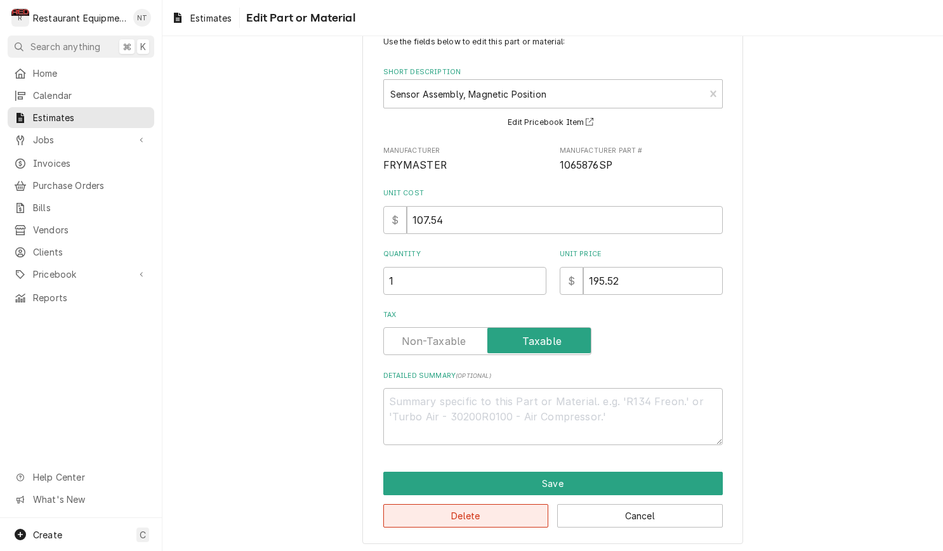
click at [457, 516] on button "Delete" at bounding box center [466, 515] width 166 height 23
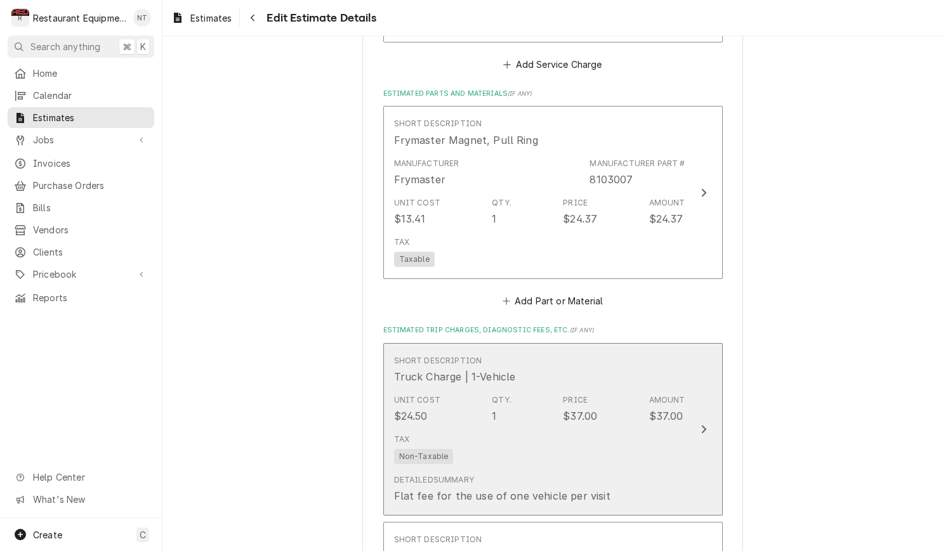
scroll to position [1337, 0]
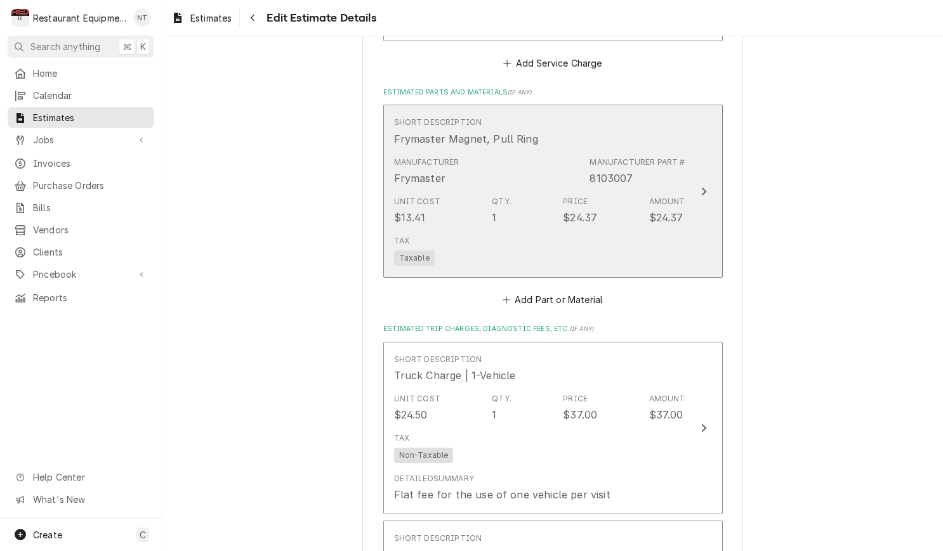
click at [623, 234] on div "Tax Taxable" at bounding box center [539, 250] width 291 height 41
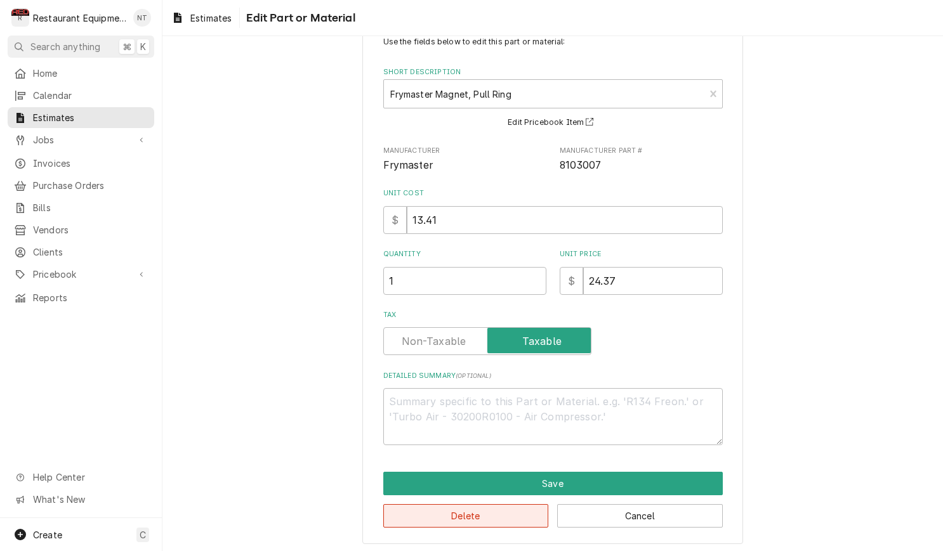
click at [515, 508] on button "Delete" at bounding box center [466, 515] width 166 height 23
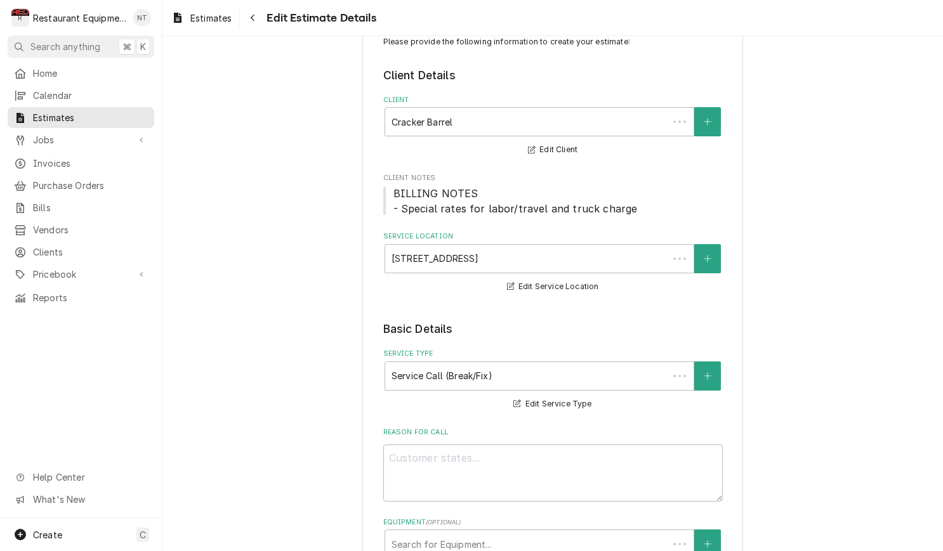
scroll to position [1337, 0]
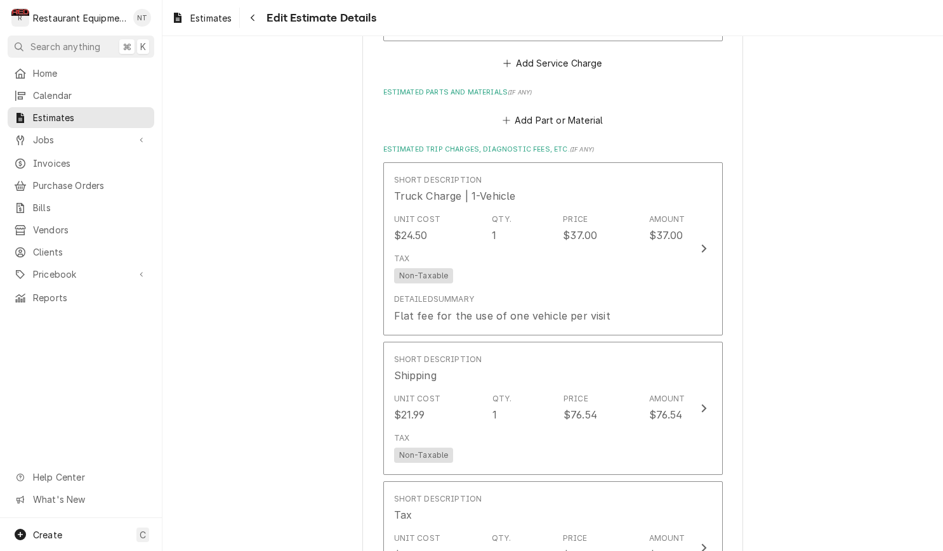
type textarea "x"
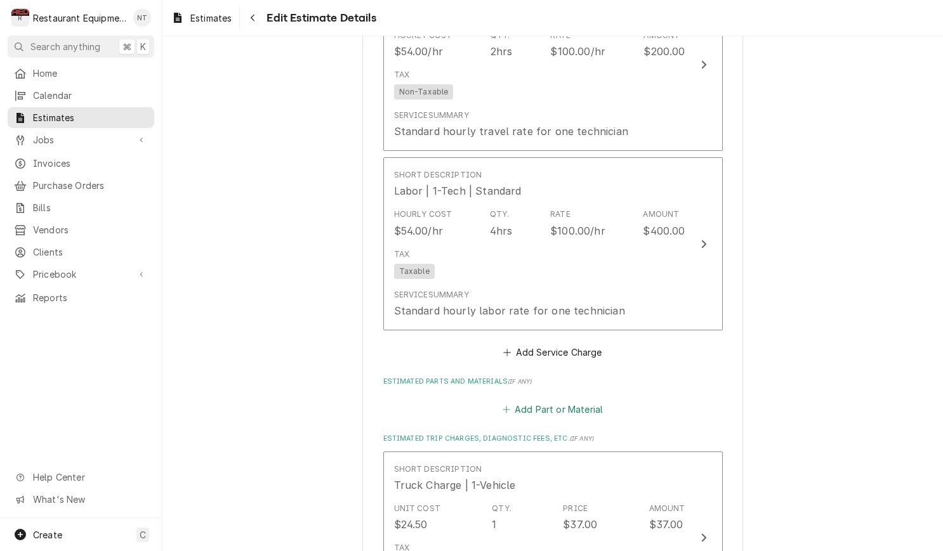
scroll to position [1045, 0]
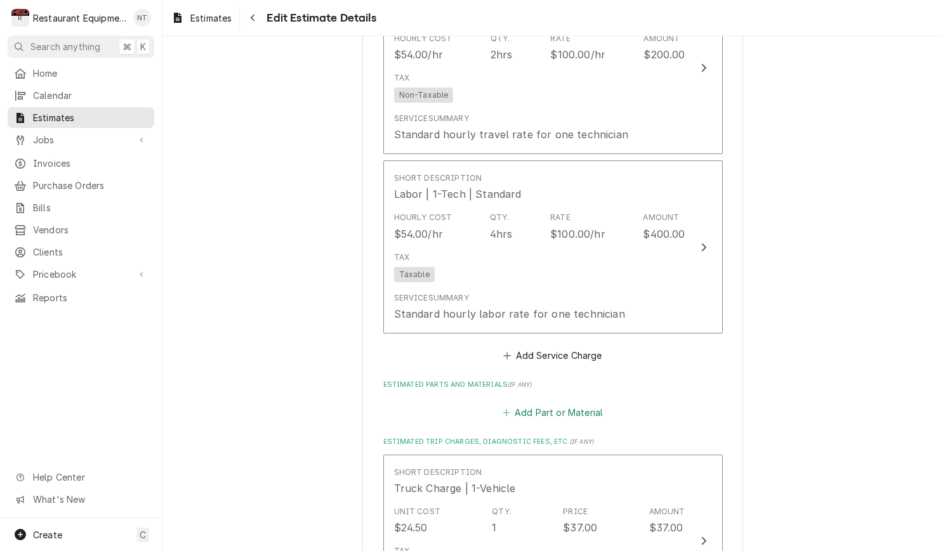
click at [584, 404] on button "Add Part or Material" at bounding box center [552, 413] width 105 height 18
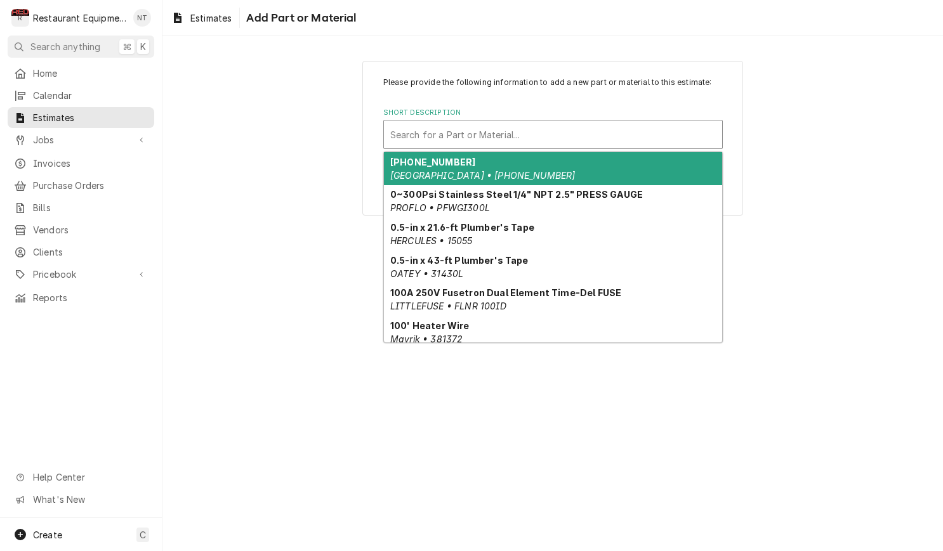
click at [576, 129] on div "Short Description" at bounding box center [552, 134] width 325 height 23
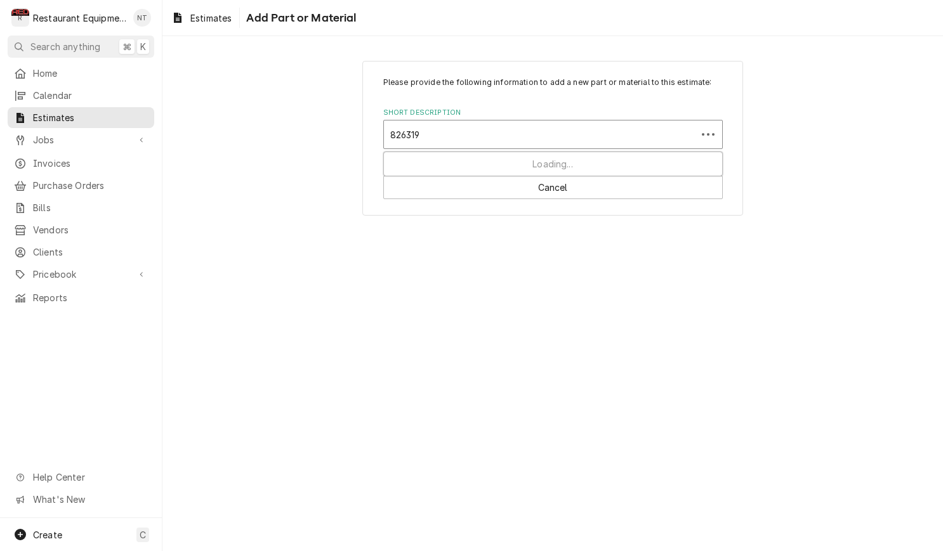
type input "8263191"
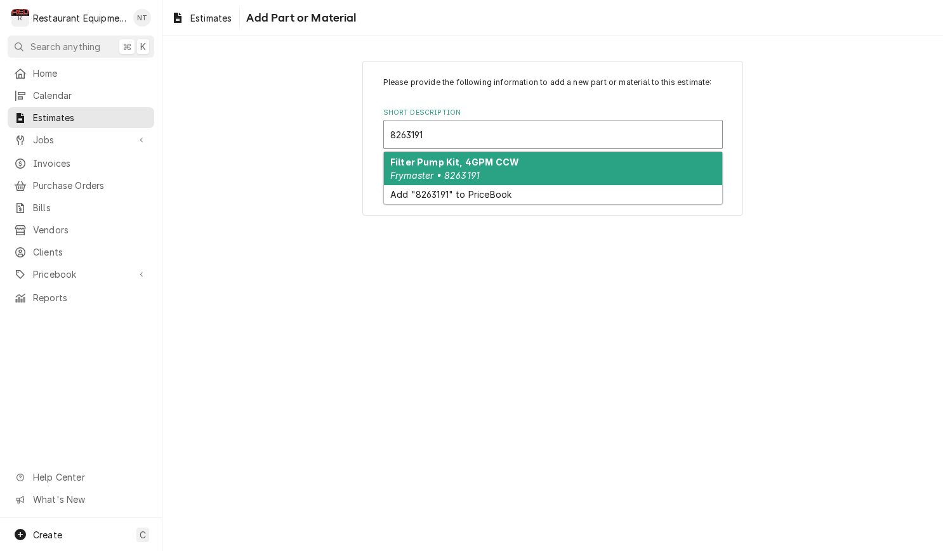
click at [568, 154] on div "Filter Pump Kit, 4GPM CCW Frymaster • 8263191" at bounding box center [553, 168] width 338 height 33
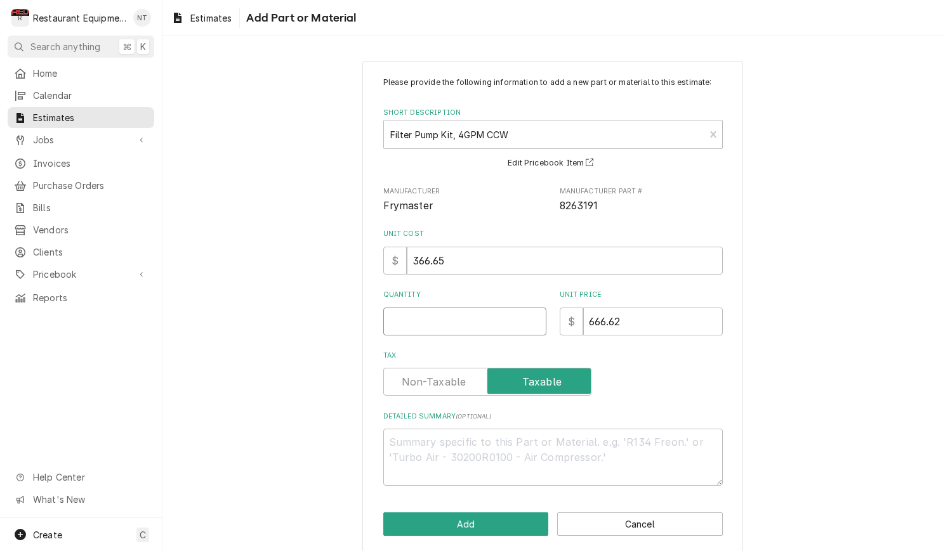
click at [495, 320] on input "Quantity" at bounding box center [464, 322] width 163 height 28
type textarea "x"
type input "1"
type textarea "x"
type input "1"
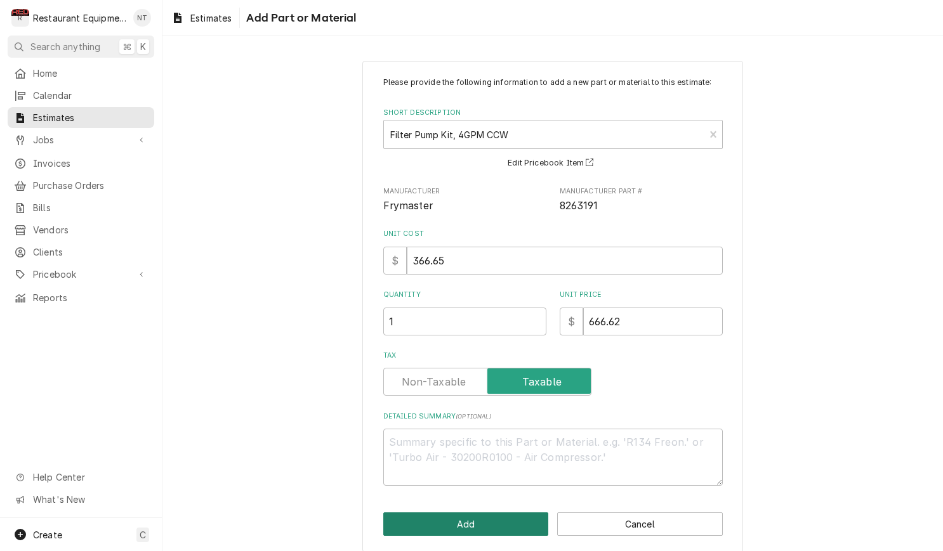
click at [515, 513] on button "Add" at bounding box center [466, 524] width 166 height 23
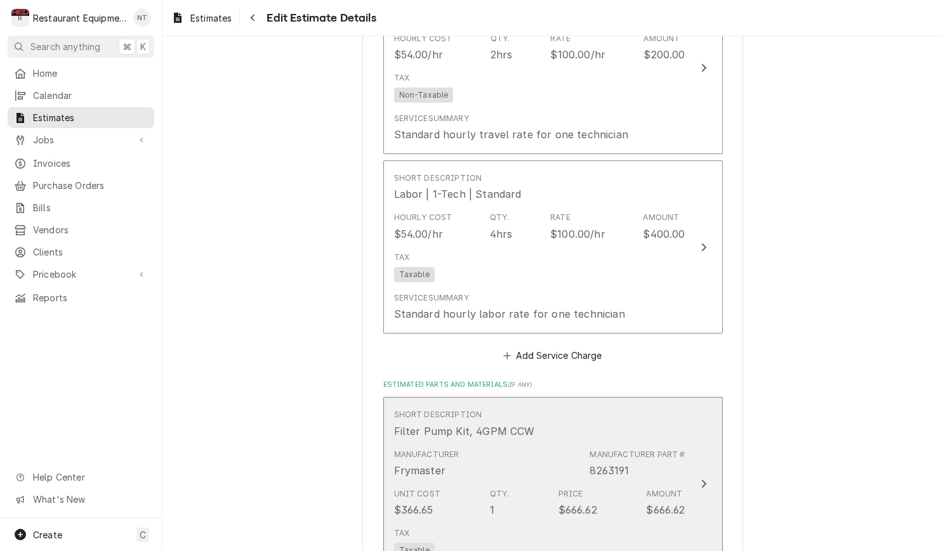
type textarea "x"
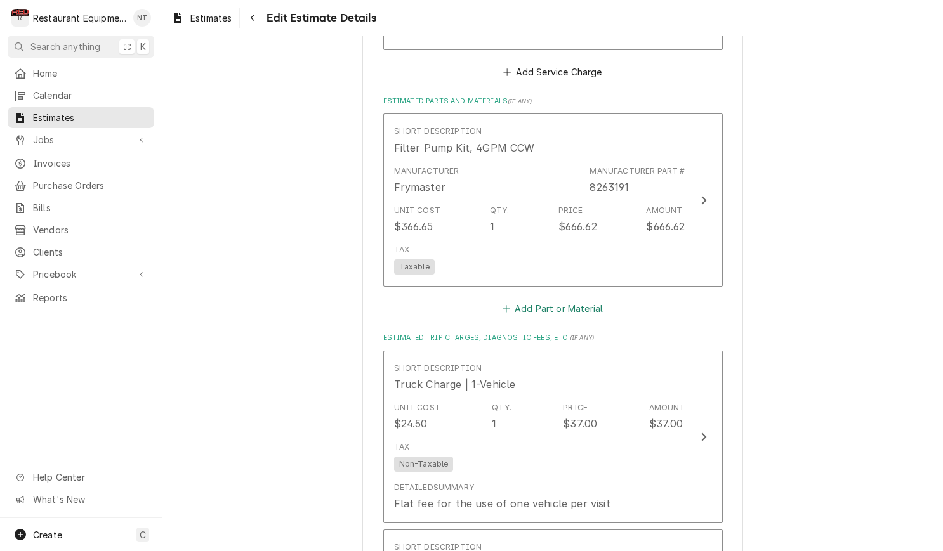
scroll to position [1332, 0]
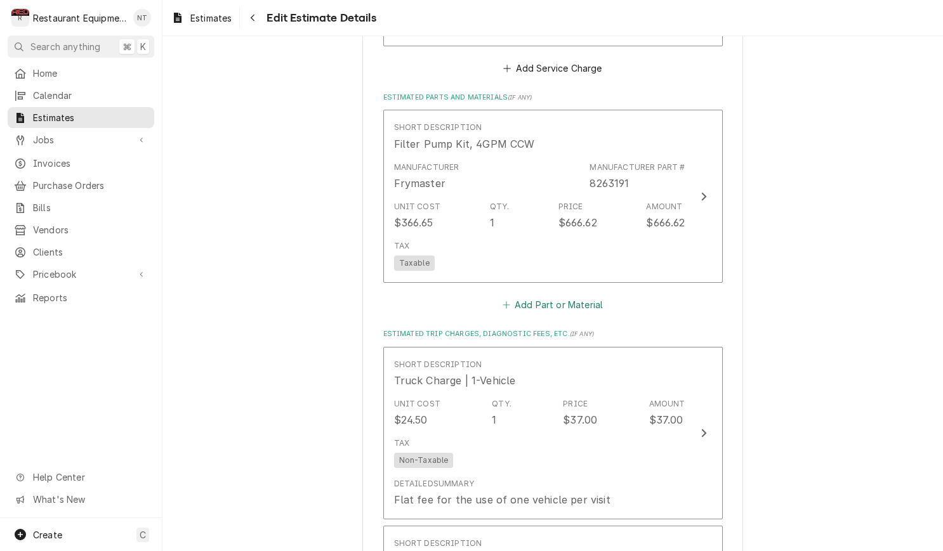
click at [562, 296] on button "Add Part or Material" at bounding box center [552, 305] width 105 height 18
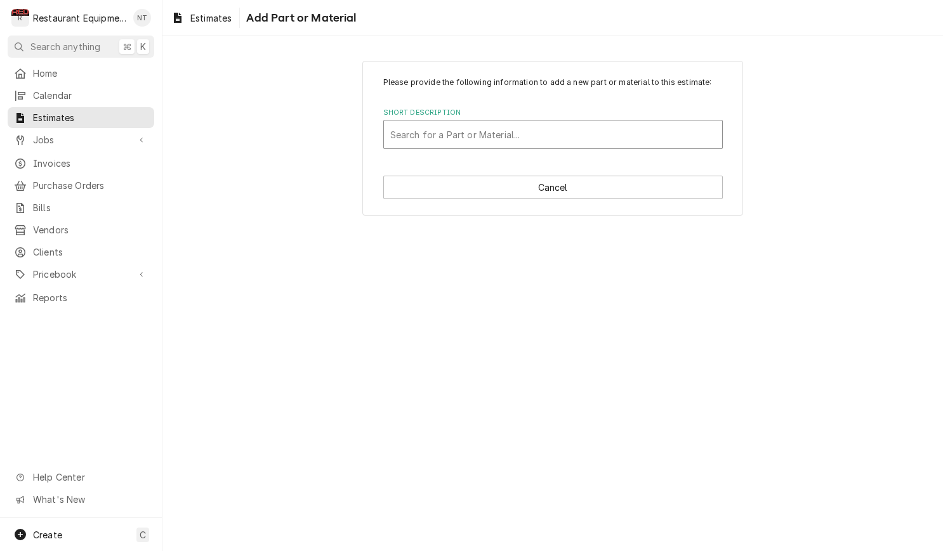
click at [632, 126] on div "Short Description" at bounding box center [552, 134] width 325 height 23
type input "8261756"
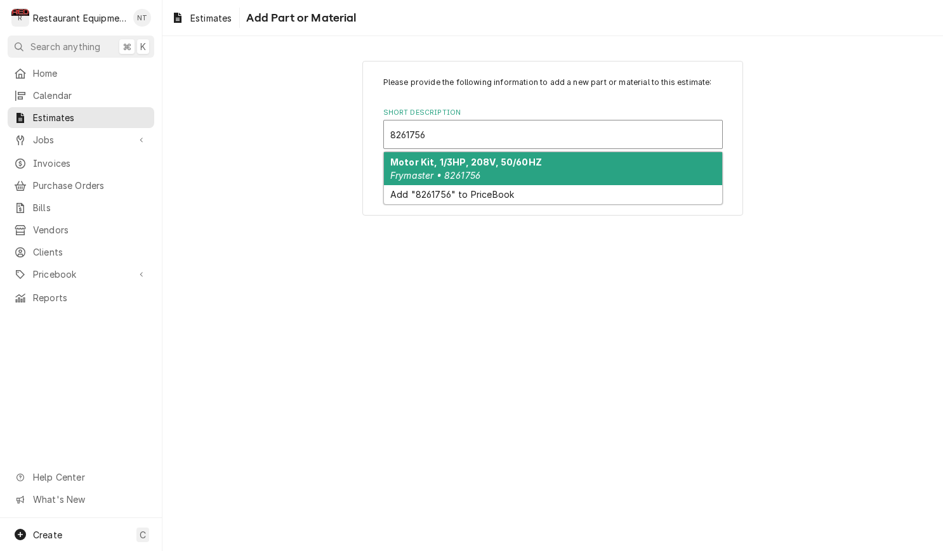
click at [623, 167] on div "Motor Kit, 1/3HP, 208V, 50/60HZ Frymaster • 8261756" at bounding box center [553, 168] width 338 height 33
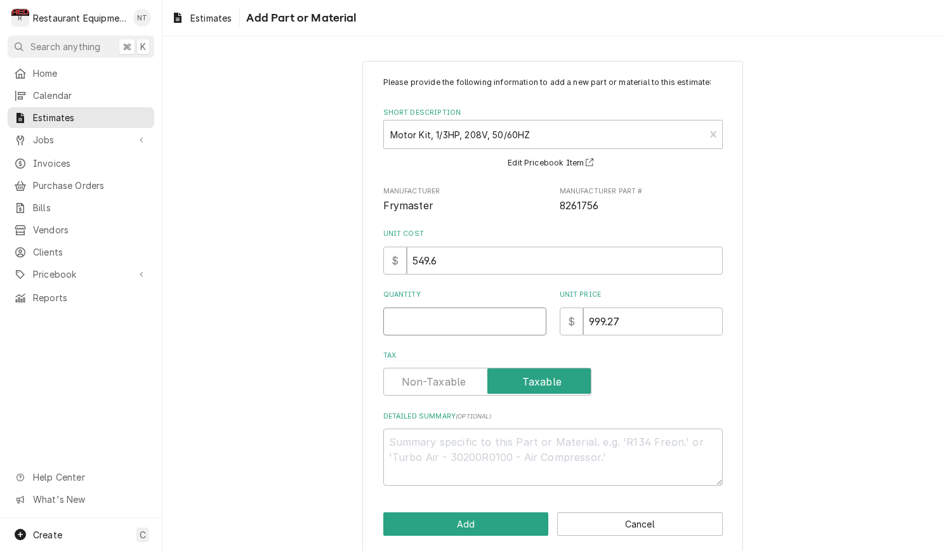
click at [476, 309] on input "Quantity" at bounding box center [464, 322] width 163 height 28
type textarea "x"
type input "1"
type textarea "x"
type input "1"
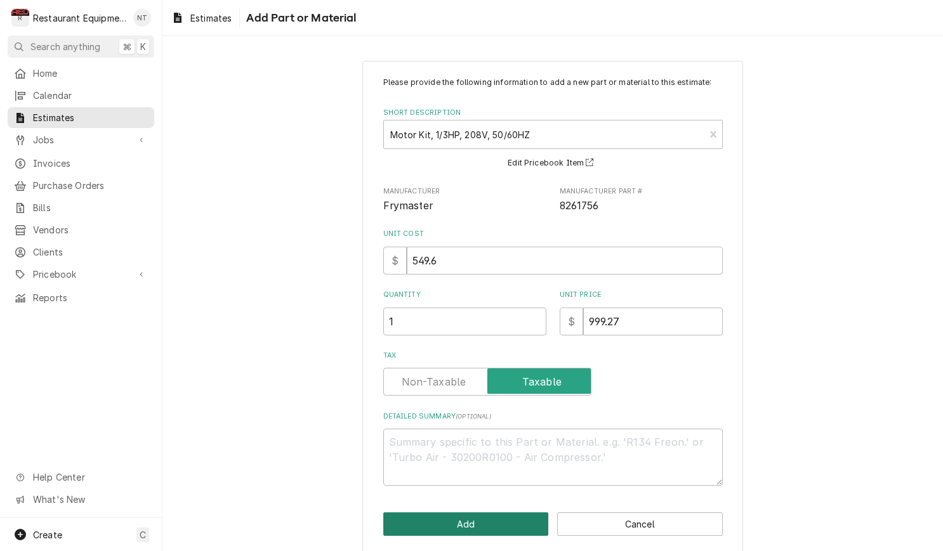
click at [458, 513] on button "Add" at bounding box center [466, 524] width 166 height 23
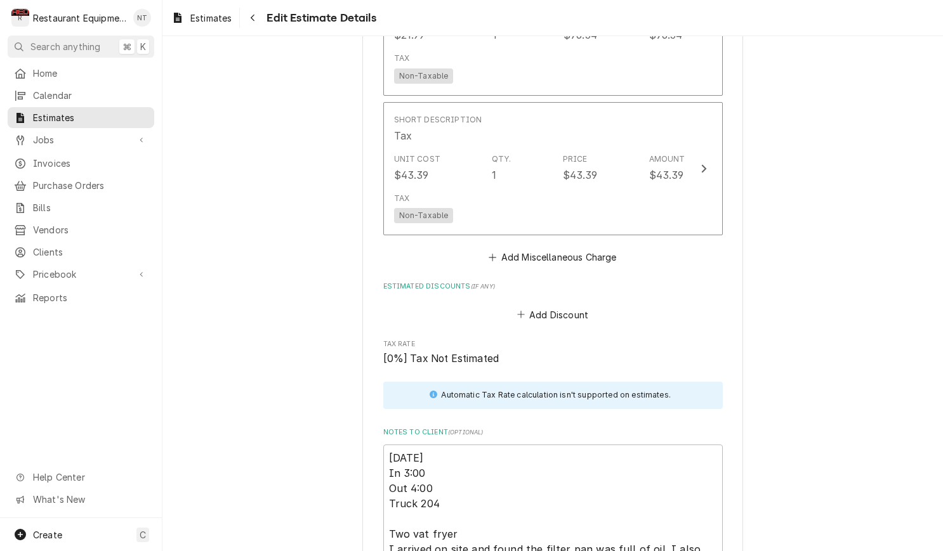
scroll to position [2073, 0]
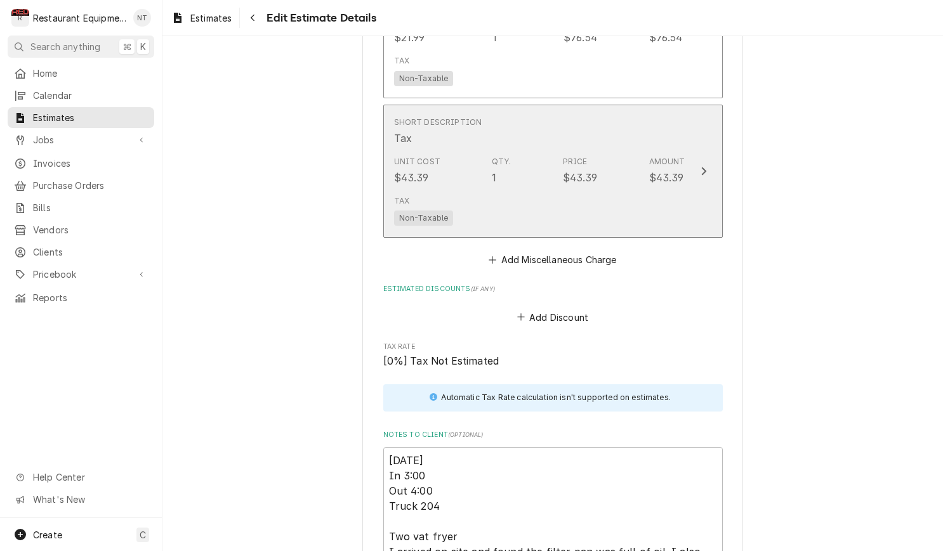
click at [688, 194] on button "Short Description Tax Unit Cost $43.39 Qty. 1 Price $43.39 Amount $43.39 Tax No…" at bounding box center [552, 172] width 339 height 134
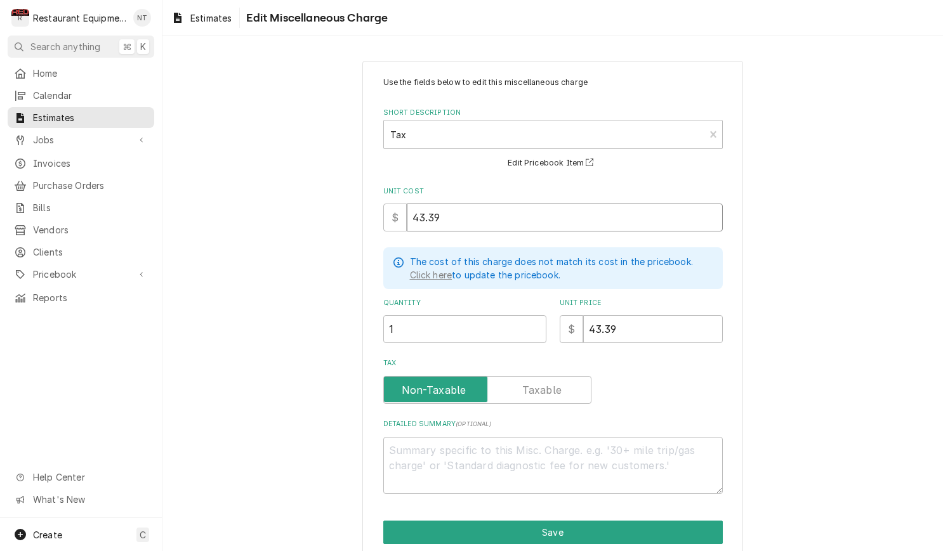
click at [532, 212] on input "43.39" at bounding box center [565, 218] width 316 height 28
type textarea "x"
type input "1"
type textarea "x"
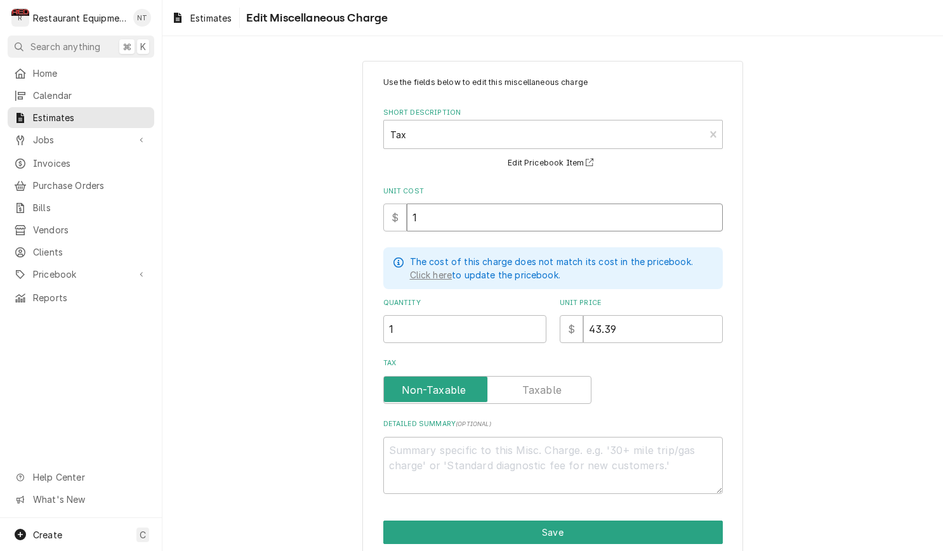
type input "14"
type textarea "x"
type input "144"
type textarea "x"
type input "144.6"
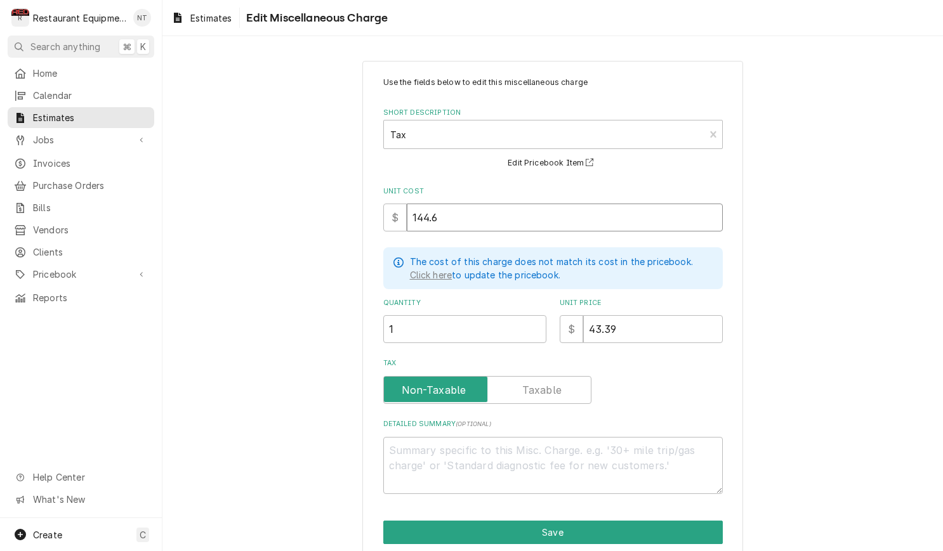
type textarea "x"
type input "144.61"
type textarea "x"
type input "144.61"
click at [666, 327] on input "43.39" at bounding box center [653, 329] width 140 height 28
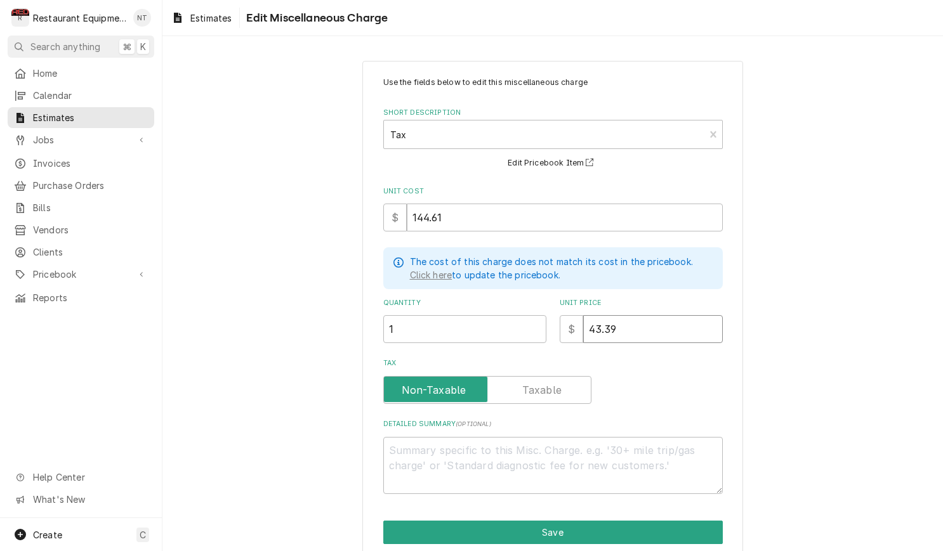
click at [666, 327] on input "43.39" at bounding box center [653, 329] width 140 height 28
type textarea "x"
type input "1"
type textarea "x"
type input "14"
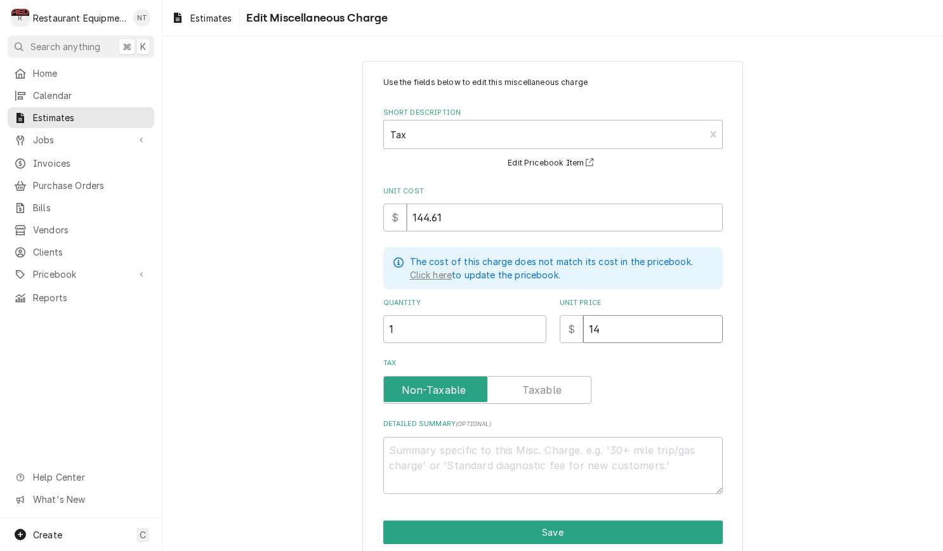
type textarea "x"
type input "144"
type textarea "x"
type input "144.6"
type textarea "x"
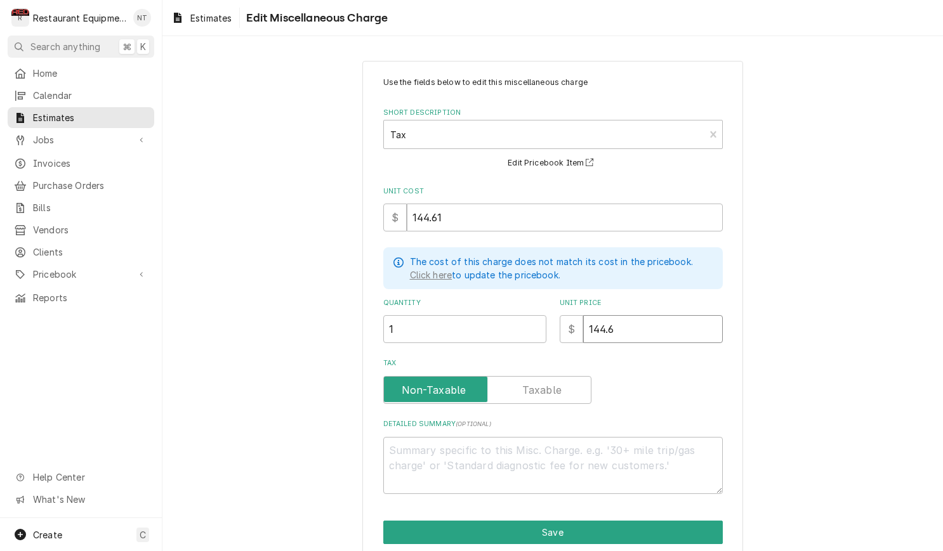
type input "144.61"
type textarea "x"
type input "144.61"
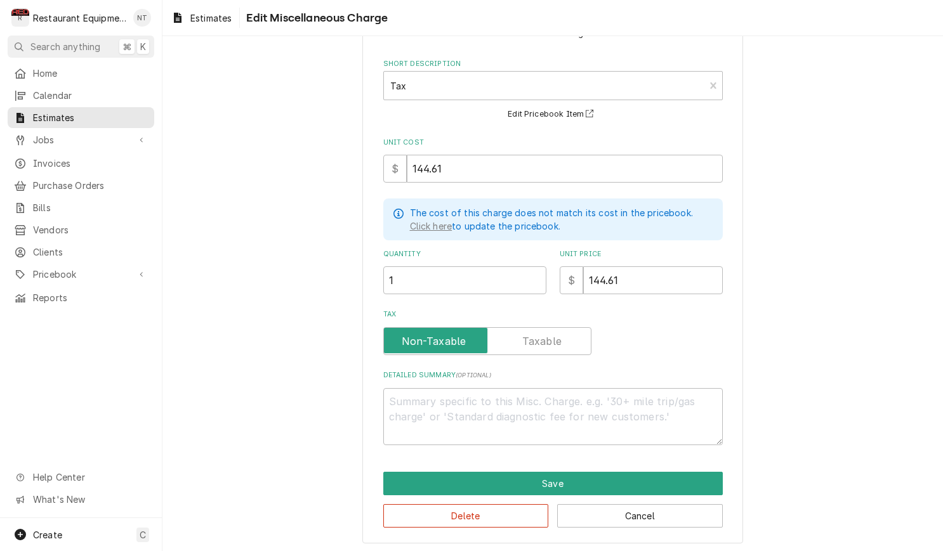
scroll to position [48, 0]
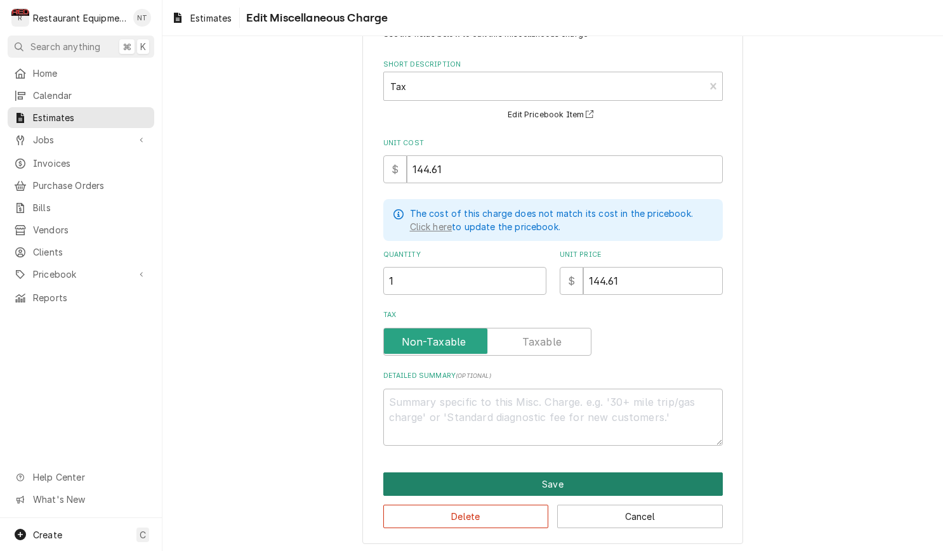
click at [551, 481] on button "Save" at bounding box center [552, 484] width 339 height 23
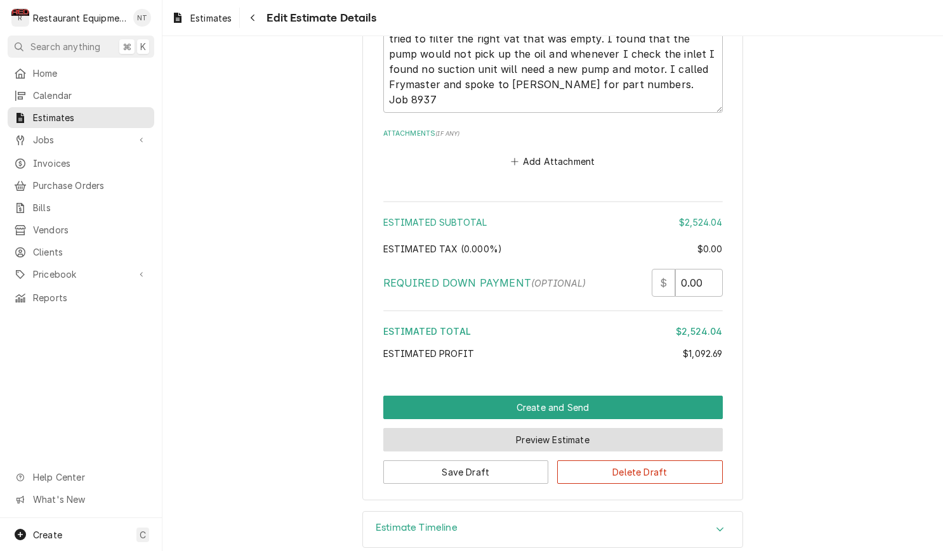
scroll to position [2616, 0]
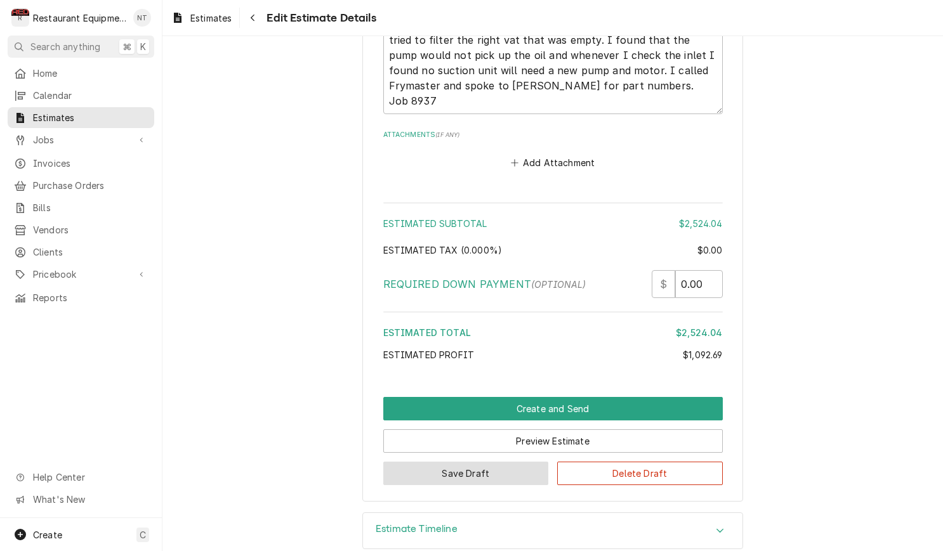
click at [513, 462] on button "Save Draft" at bounding box center [466, 473] width 166 height 23
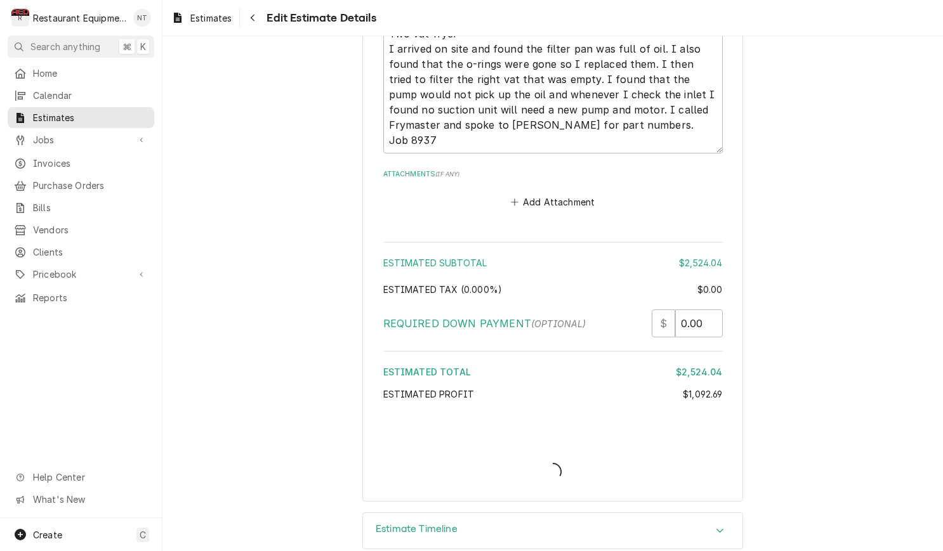
type textarea "x"
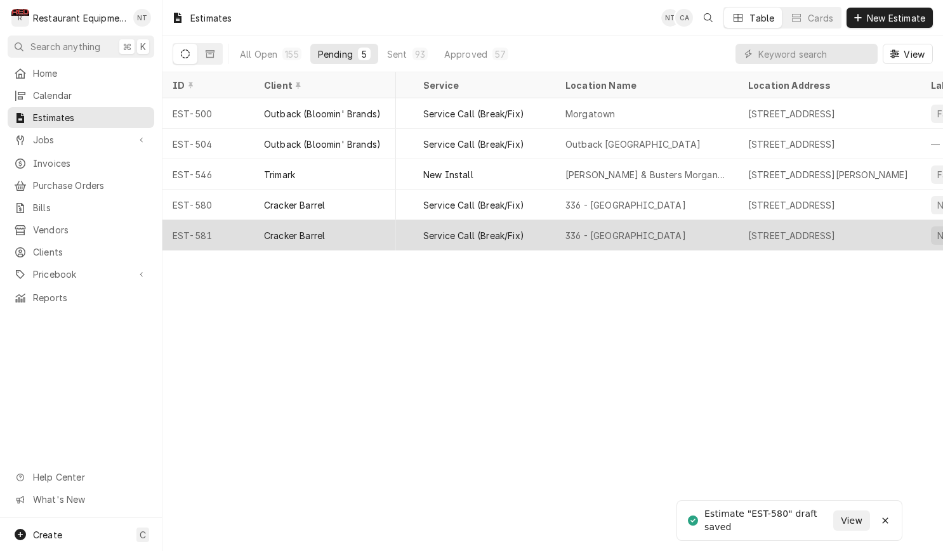
click at [559, 232] on div "336 - [GEOGRAPHIC_DATA]" at bounding box center [646, 235] width 183 height 30
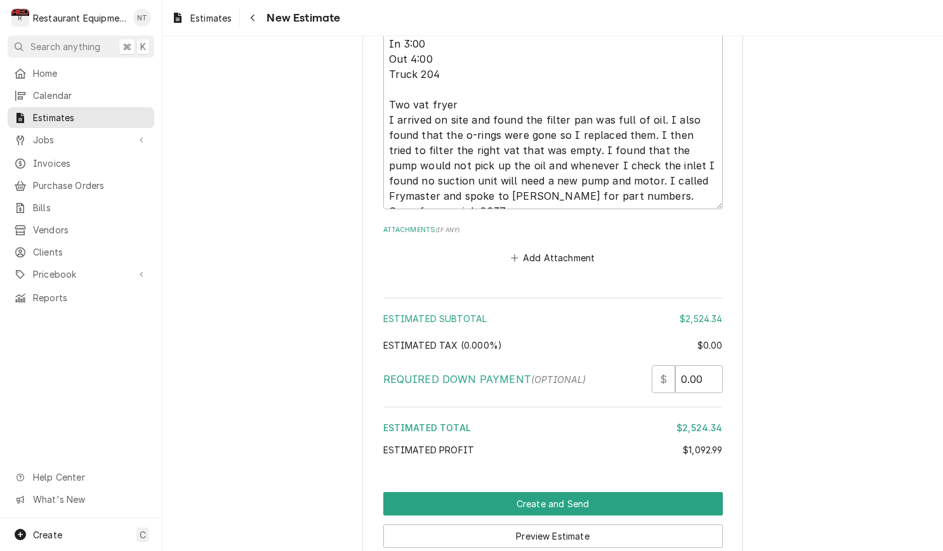
scroll to position [2509, 0]
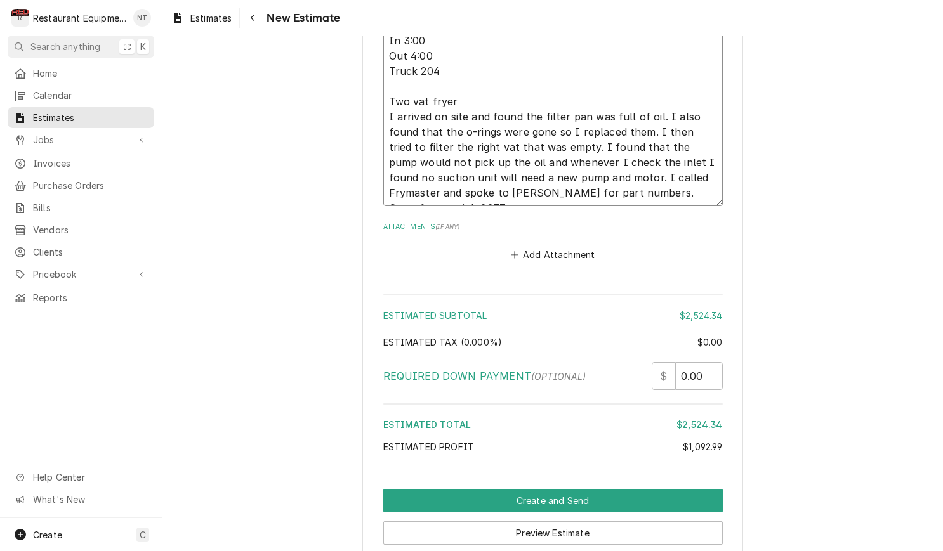
click at [702, 174] on textarea "[DATE] In 3:00 Out 4:00 Truck 204 Two vat fryer I arrived on site and found the…" at bounding box center [552, 109] width 339 height 194
click at [702, 174] on textarea "9/18/25 In 3:00 Out 4:00 Truck 204 Two vat fryer I arrived on site and found th…" at bounding box center [552, 109] width 339 height 194
type textarea "x"
type textarea "9/18/25 In 3:00 Out 4:00 Truck 204 Two vat fryer I arrived on site and found th…"
type textarea "x"
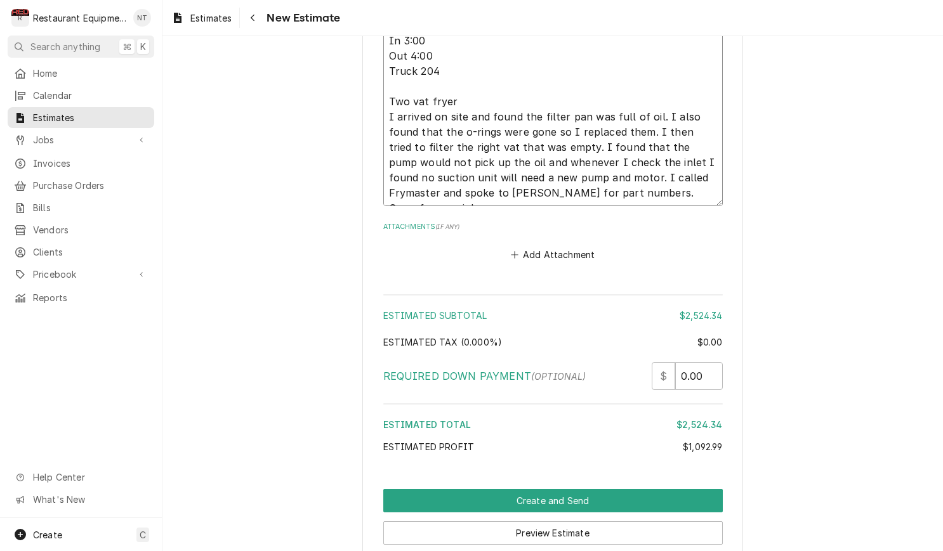
type textarea "9/18/25 In 3:00 Out 4:00 Truck 204 Two vat fryer I arrived on site and found th…"
type textarea "x"
type textarea "9/18/25 In 3:00 Out 4:00 Truck 204 Two vat fryer I arrived on site and found th…"
type textarea "x"
type textarea "9/18/25 In 3:00 Out 4:00 Truck 204 Two vat fryer I arrived on site and found th…"
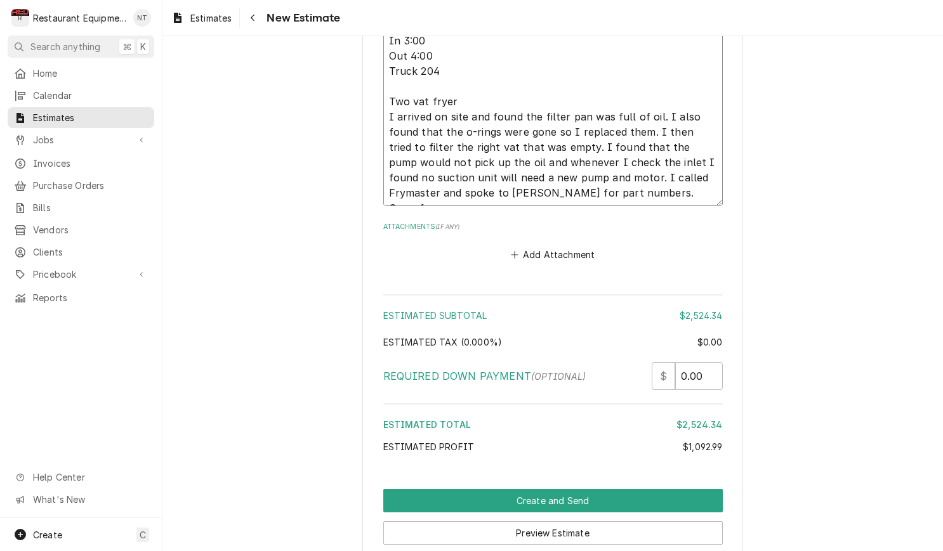
type textarea "x"
type textarea "9/18/25 In 3:00 Out 4:00 Truck 204 Two vat fryer I arrived on site and found th…"
type textarea "x"
type textarea "9/18/25 In 3:00 Out 4:00 Truck 204 Two vat fryer I arrived on site and found th…"
type textarea "x"
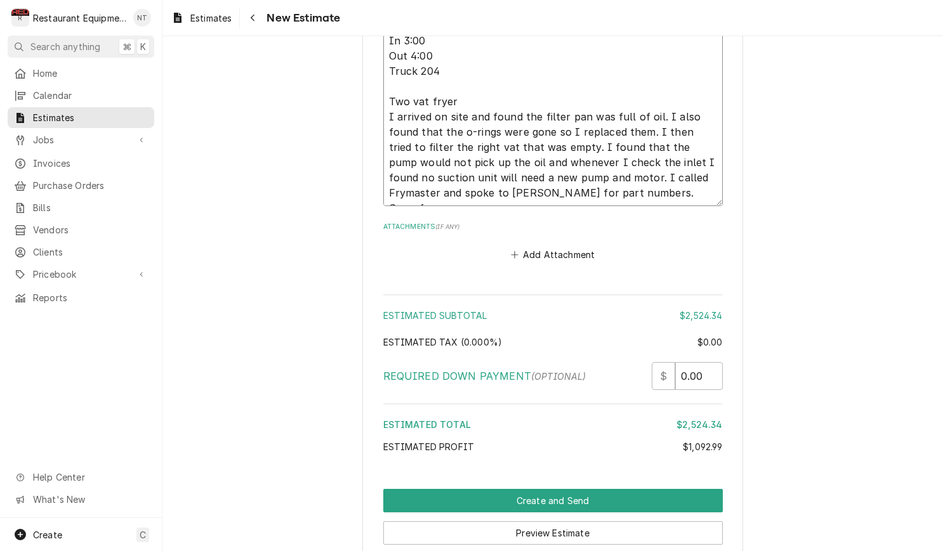
type textarea "9/18/25 In 3:00 Out 4:00 Truck 204 Two vat fryer I arrived on site and found th…"
type textarea "x"
type textarea "9/18/25 In 3:00 Out 4:00 Truck 204 Two vat fryer I arrived on site and found th…"
type textarea "x"
type textarea "9/18/25 In 3:00 Out 4:00 Truck 204 Two vat fryer I arrived on site and found th…"
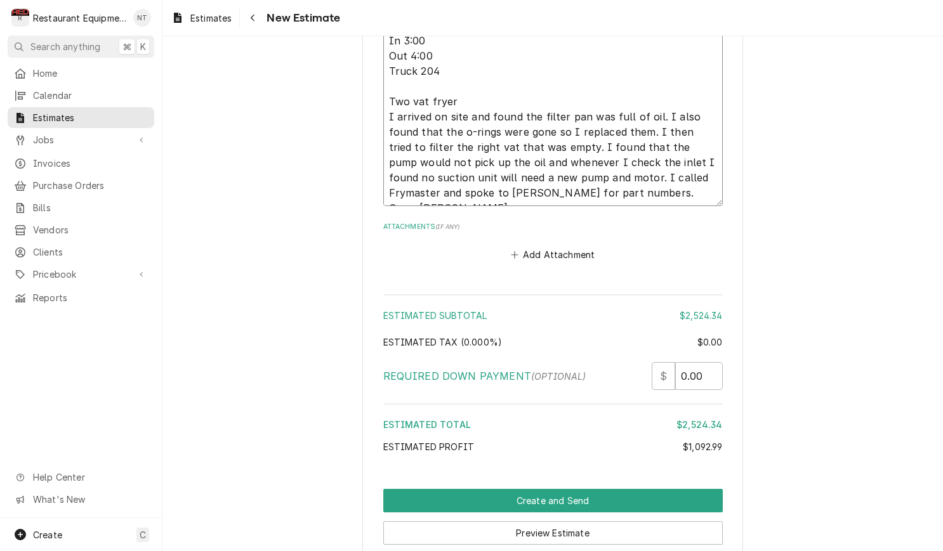
type textarea "x"
type textarea "9/18/25 In 3:00 Out 4:00 Truck 204 Two vat fryer I arrived on site and found th…"
type textarea "x"
type textarea "9/18/25 In 3:00 Out 4:00 Truck 204 Two vat fryer I arrived on site and found th…"
type textarea "x"
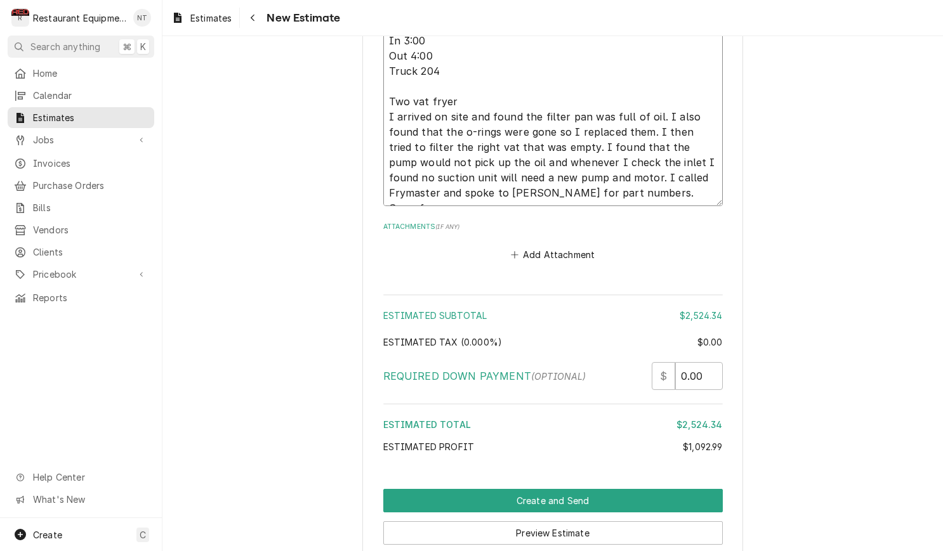
type textarea "9/18/25 In 3:00 Out 4:00 Truck 204 Two vat fryer I arrived on site and found th…"
type textarea "x"
type textarea "9/18/25 In 3:00 Out 4:00 Truck 204 Two vat fryer I arrived on site and found th…"
type textarea "x"
type textarea "9/18/25 In 3:00 Out 4:00 Truck 204 Two vat fryer I arrived on site and found th…"
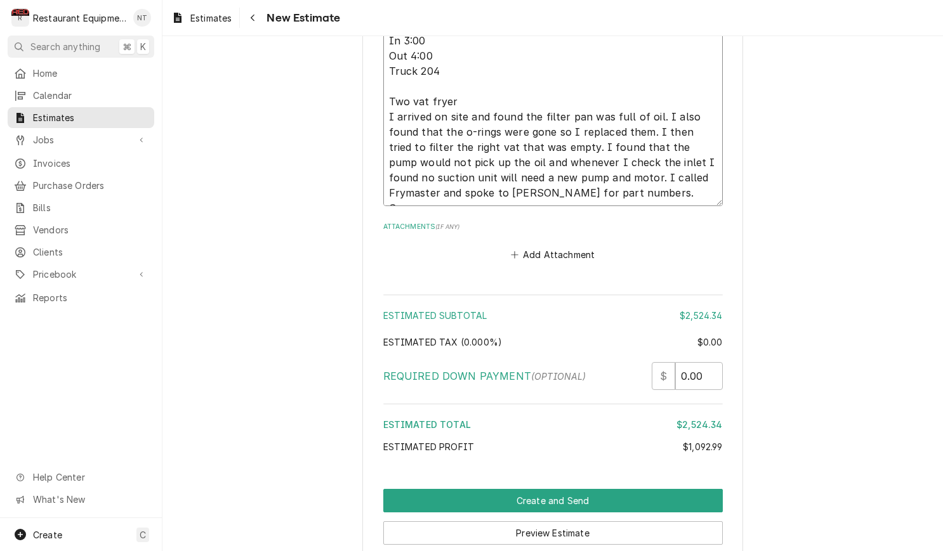
type textarea "x"
type textarea "9/18/25 In 3:00 Out 4:00 Truck 204 Two vat fryer I arrived on site and found th…"
type textarea "x"
type textarea "9/18/25 In 3:00 Out 4:00 Truck 204 Two vat fryer I arrived on site and found th…"
type textarea "x"
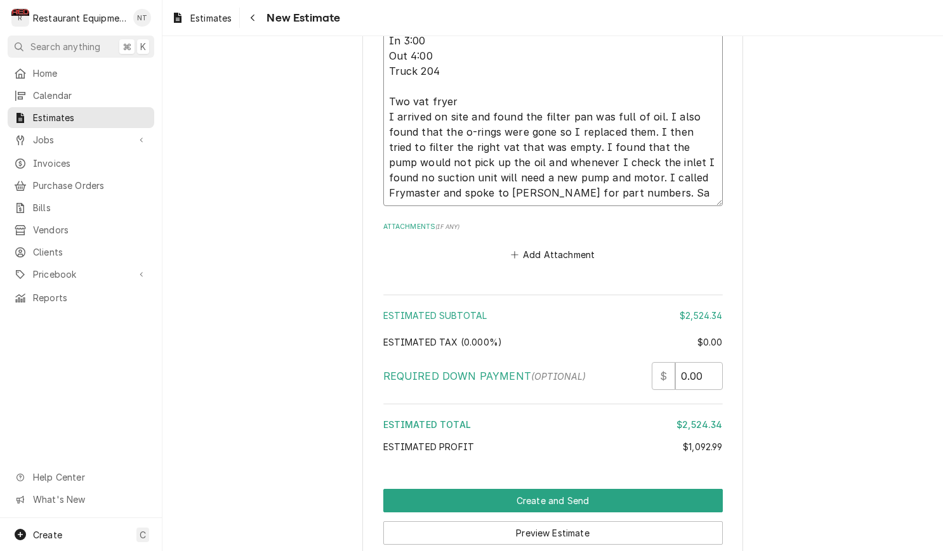
type textarea "9/18/25 In 3:00 Out 4:00 Truck 204 Two vat fryer I arrived on site and found th…"
type textarea "x"
type textarea "9/18/25 In 3:00 Out 4:00 Truck 204 Two vat fryer I arrived on site and found th…"
type textarea "x"
type textarea "9/18/25 In 3:00 Out 4:00 Truck 204 Two vat fryer I arrived on site and found th…"
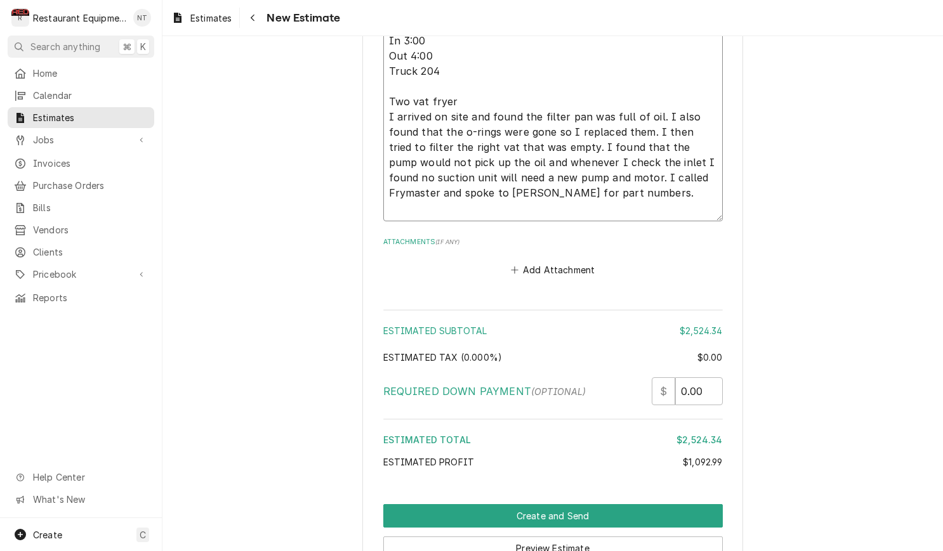
type textarea "x"
type textarea "9/18/25 In 3:00 Out 4:00 Truck 204 Two vat fryer I arrived on site and found th…"
type textarea "x"
type textarea "9/18/25 In 3:00 Out 4:00 Truck 204 Two vat fryer I arrived on site and found th…"
type textarea "x"
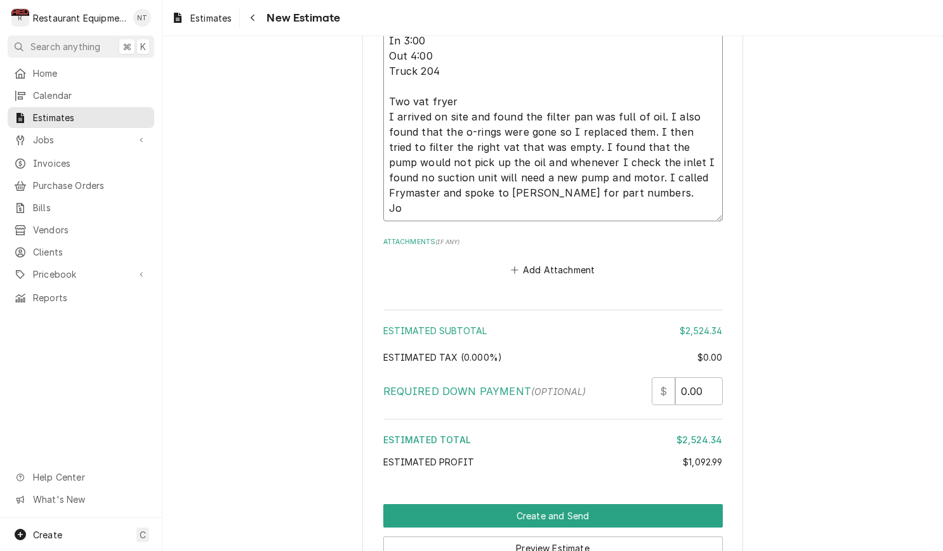
type textarea "9/18/25 In 3:00 Out 4:00 Truck 204 Two vat fryer I arrived on site and found th…"
type textarea "x"
type textarea "9/18/25 In 3:00 Out 4:00 Truck 204 Two vat fryer I arrived on site and found th…"
type textarea "x"
type textarea "9/18/25 In 3:00 Out 4:00 Truck 204 Two vat fryer I arrived on site and found th…"
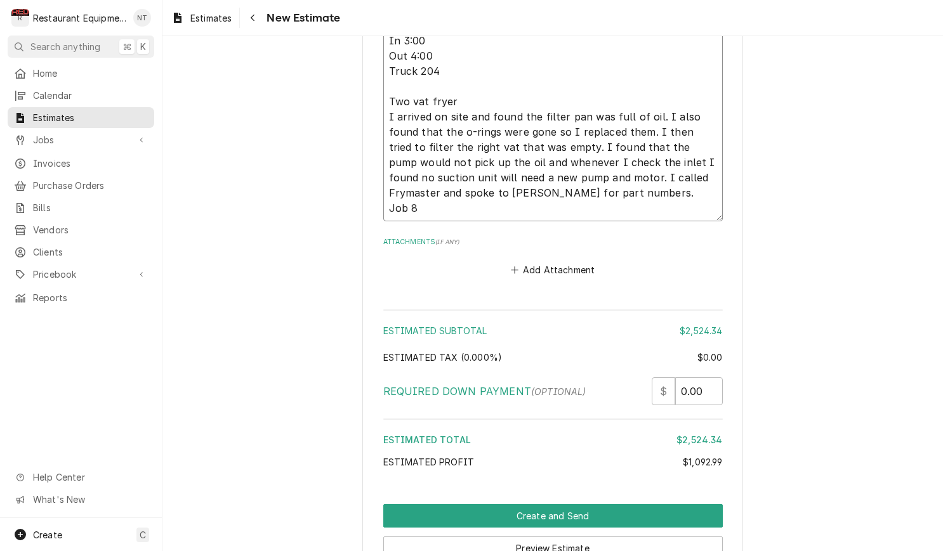
type textarea "x"
type textarea "9/18/25 In 3:00 Out 4:00 Truck 204 Two vat fryer I arrived on site and found th…"
type textarea "x"
type textarea "9/18/25 In 3:00 Out 4:00 Truck 204 Two vat fryer I arrived on site and found th…"
type textarea "x"
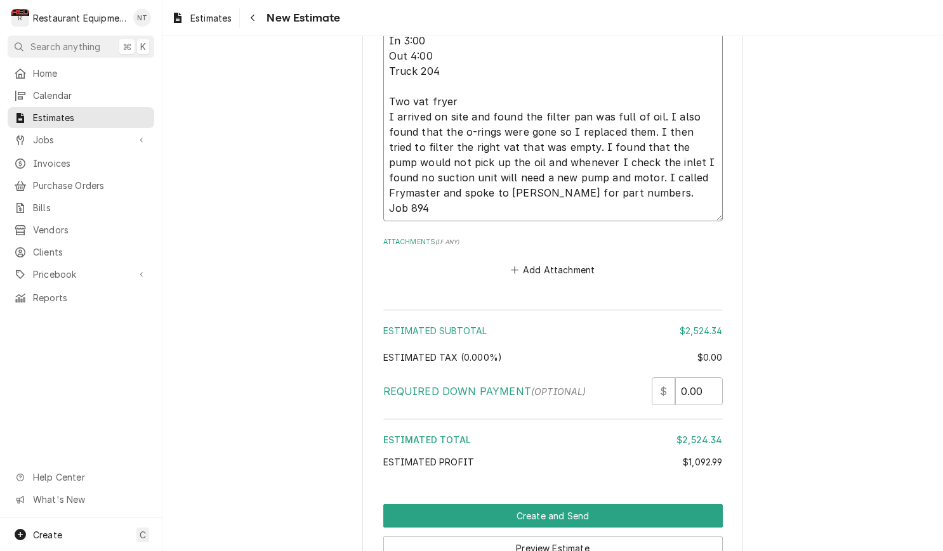
type textarea "9/18/25 In 3:00 Out 4:00 Truck 204 Two vat fryer I arrived on site and found th…"
type textarea "x"
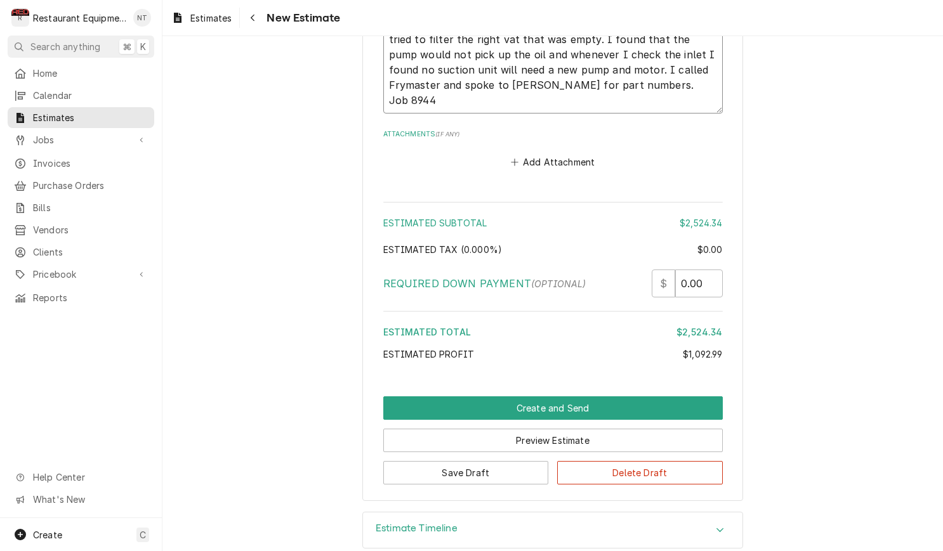
scroll to position [2616, 0]
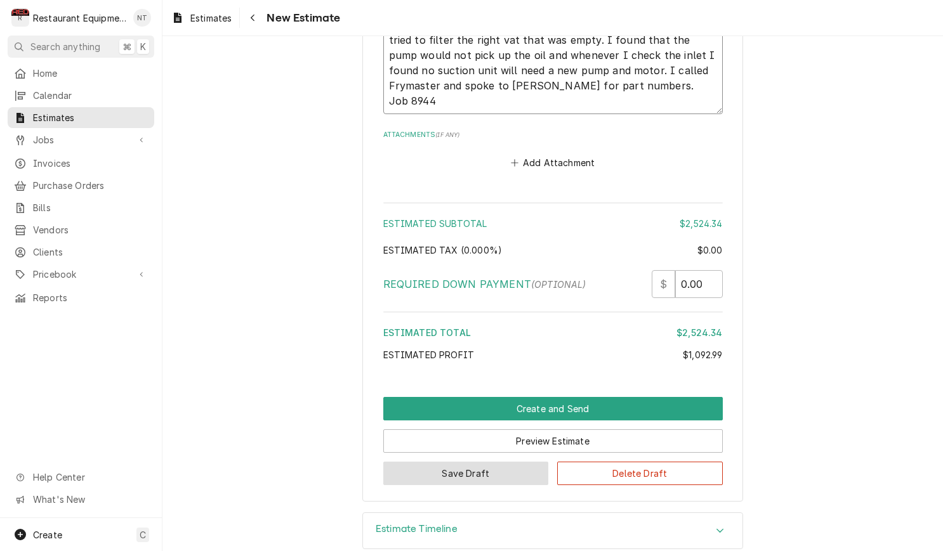
type textarea "9/18/25 In 3:00 Out 4:00 Truck 204 Two vat fryer I arrived on site and found th…"
click at [464, 462] on button "Save Draft" at bounding box center [466, 473] width 166 height 23
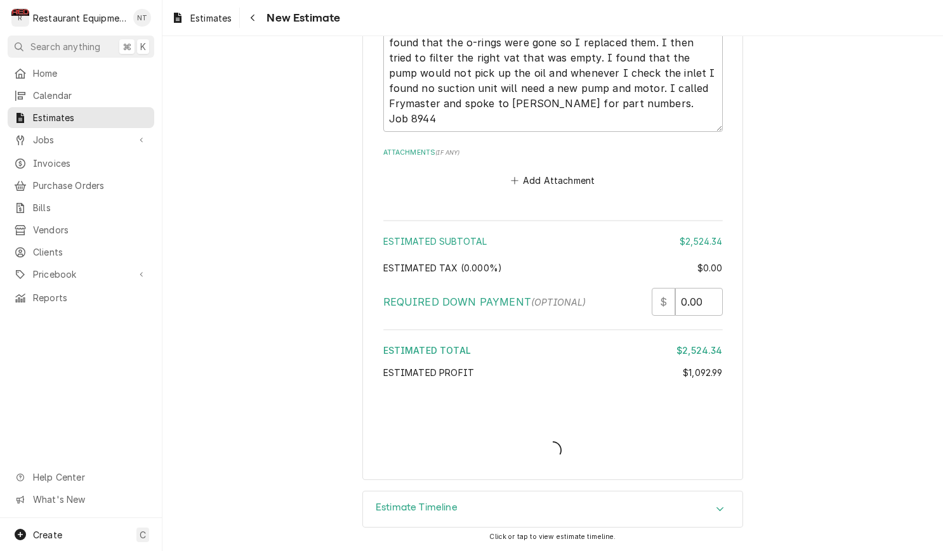
scroll to position [2576, 0]
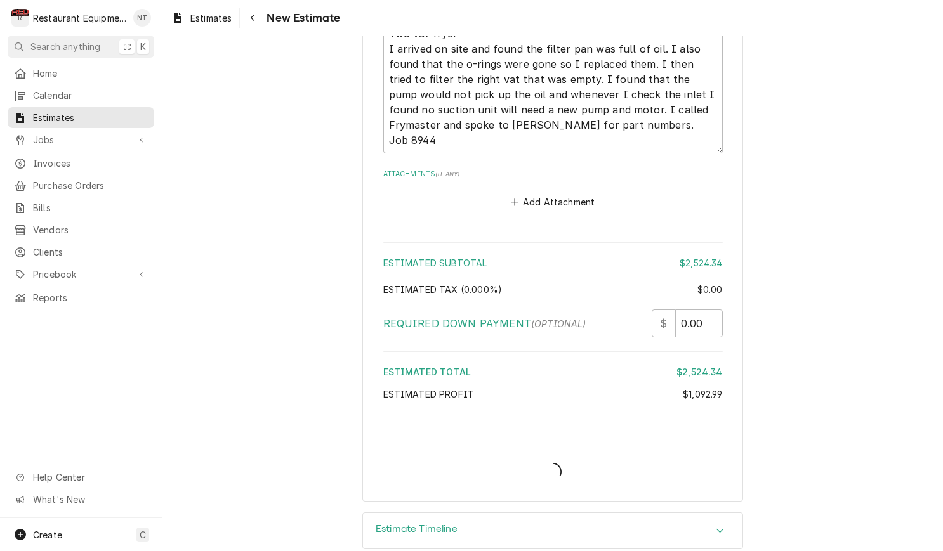
type textarea "x"
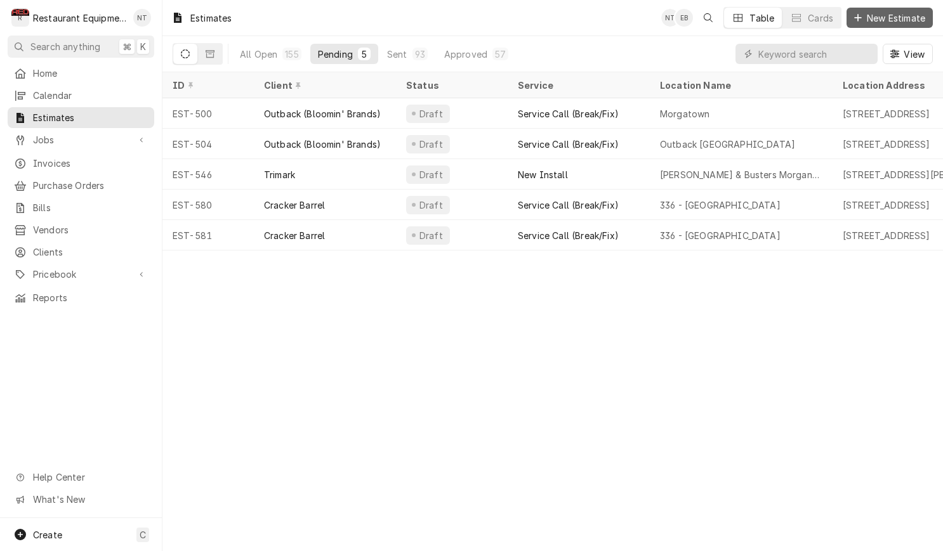
click at [870, 22] on span "New Estimate" at bounding box center [895, 17] width 63 height 13
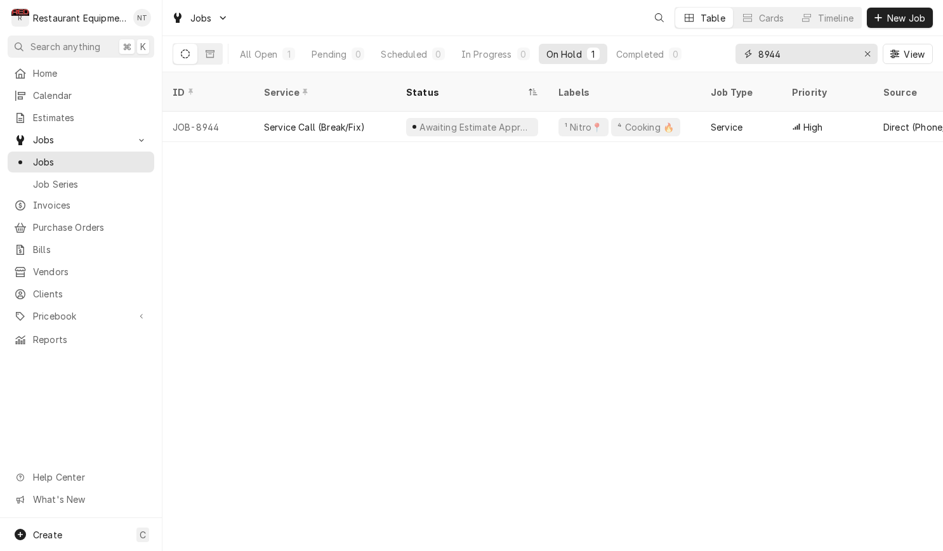
click at [804, 51] on input "8944" at bounding box center [805, 54] width 95 height 20
type input "b"
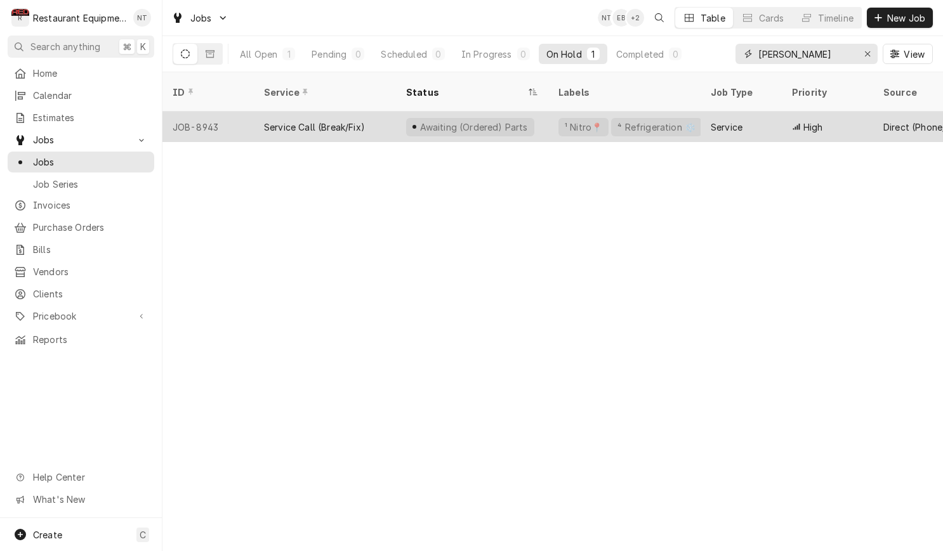
type input "[PERSON_NAME]"
click at [541, 112] on div "Awaiting (Ordered) Parts" at bounding box center [472, 127] width 152 height 30
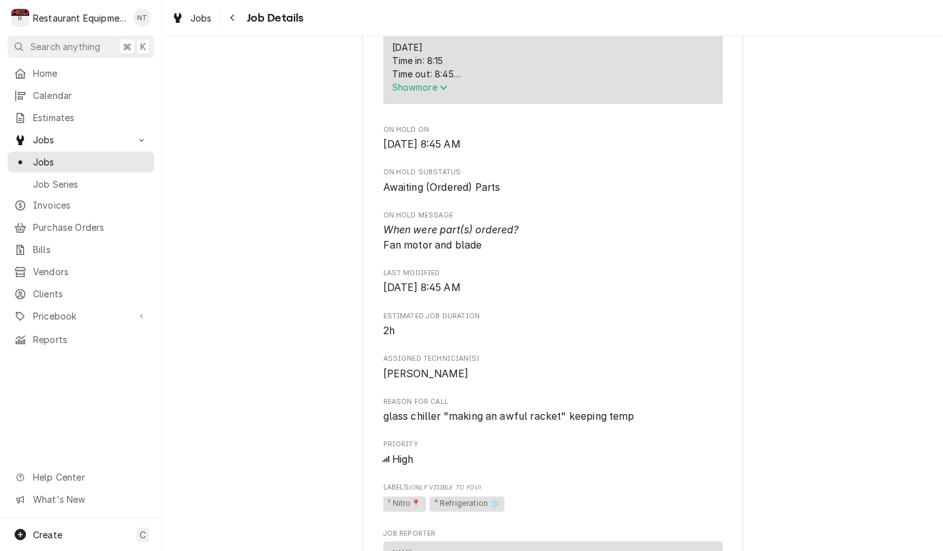
scroll to position [570, 0]
click at [437, 93] on span "Show more" at bounding box center [420, 89] width 56 height 11
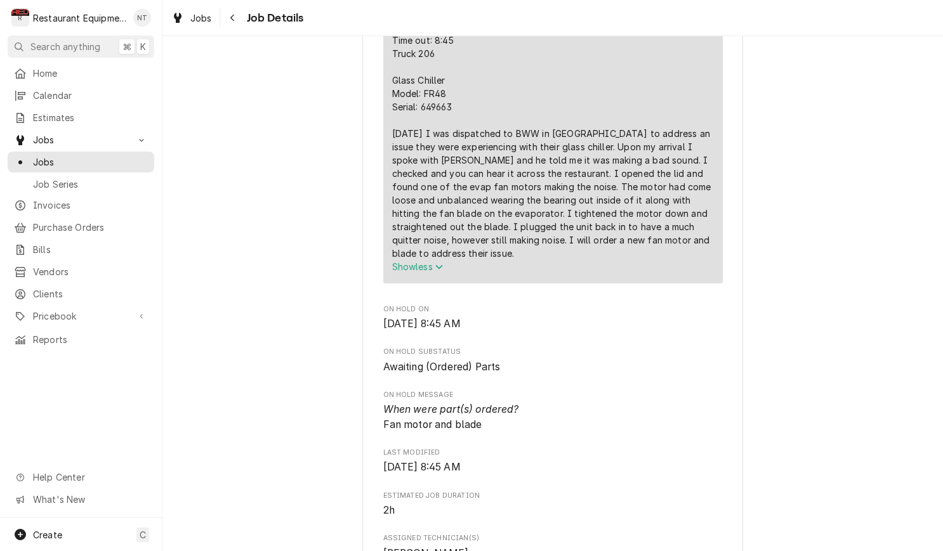
scroll to position [617, 0]
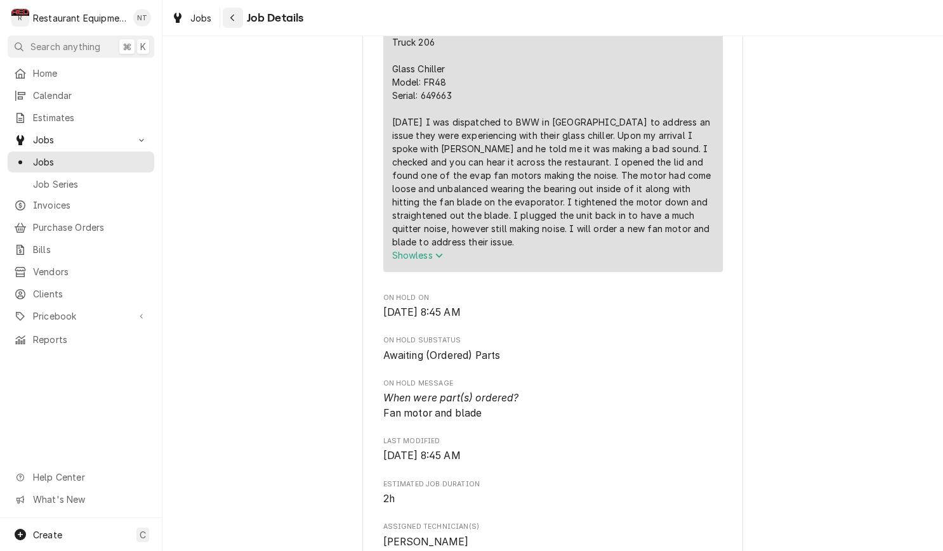
click at [232, 19] on div "Navigate back" at bounding box center [232, 17] width 13 height 13
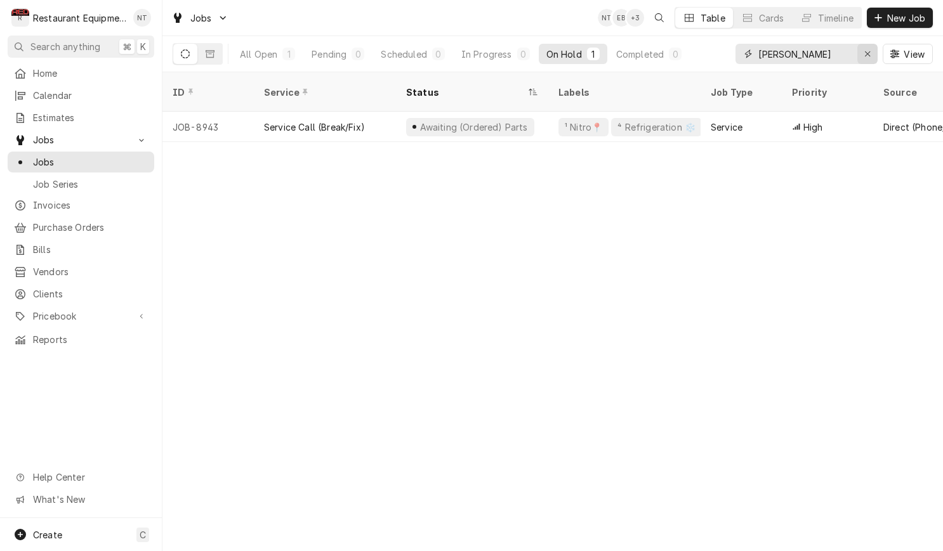
click at [862, 49] on div "Erase input" at bounding box center [867, 54] width 13 height 13
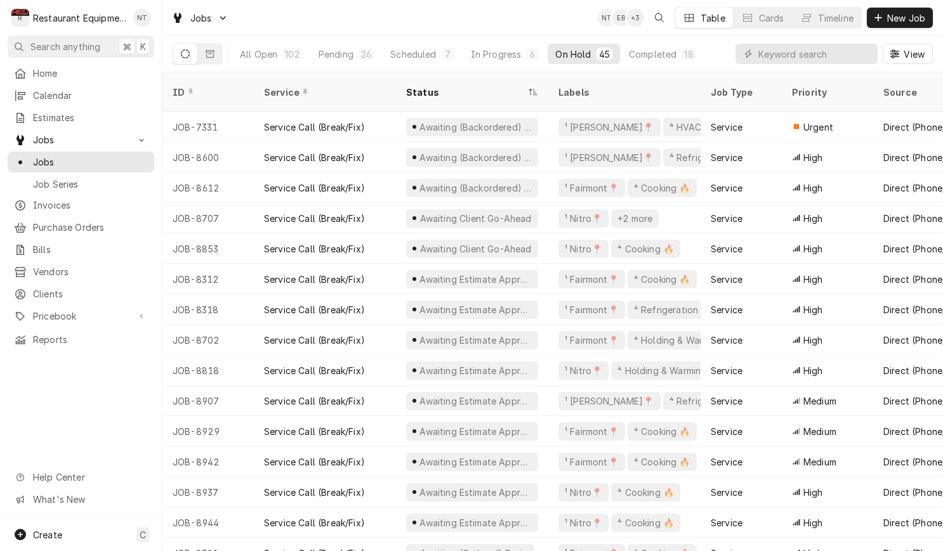
click at [713, 60] on div "All Open 102 Pending 26 Scheduled 7 In Progress 6 On Hold 45 Completed 18 View" at bounding box center [553, 54] width 760 height 36
click at [135, 308] on div "Pricebook" at bounding box center [80, 316] width 141 height 16
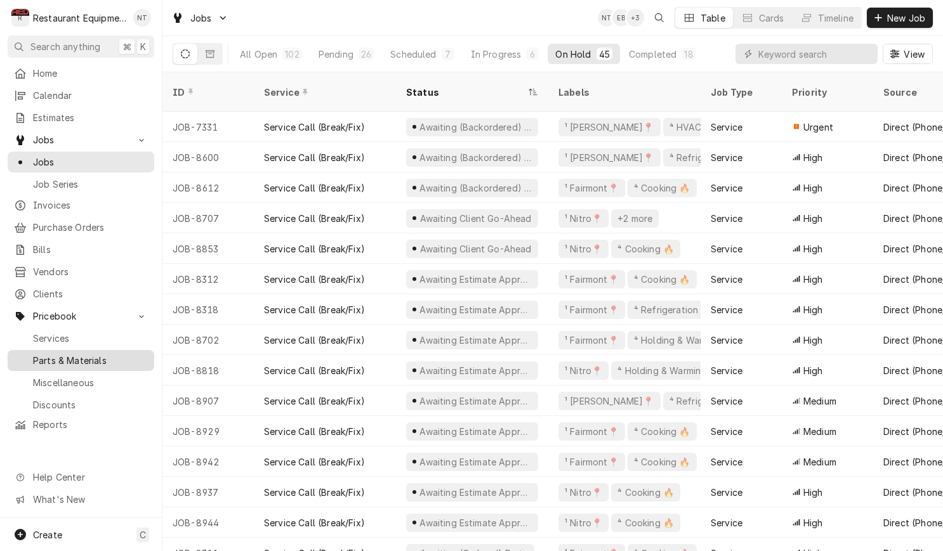
click at [135, 354] on span "Parts & Materials" at bounding box center [90, 360] width 115 height 13
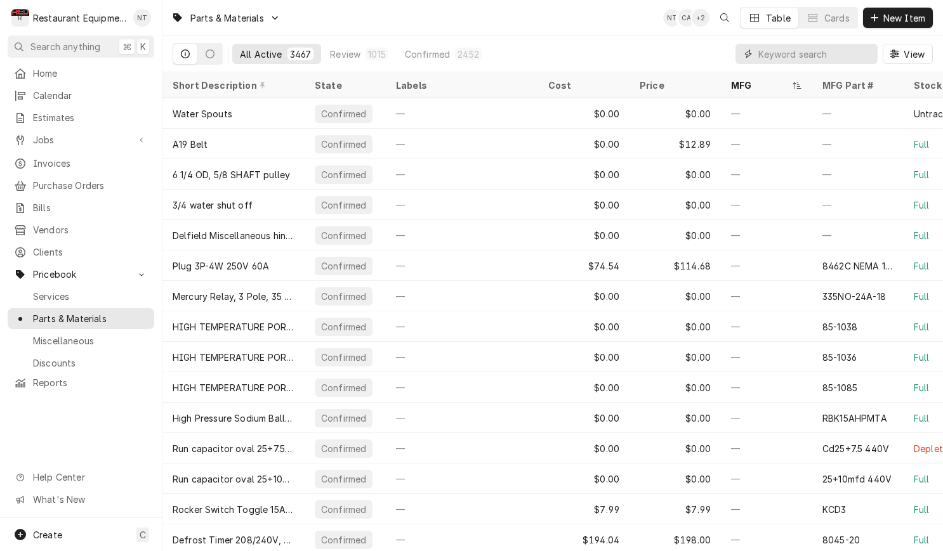
click at [792, 61] on input "Dynamic Content Wrapper" at bounding box center [814, 54] width 113 height 20
click at [813, 55] on input "Dynamic Content Wrapper" at bounding box center [814, 54] width 113 height 20
click at [89, 133] on span "Jobs" at bounding box center [81, 139] width 96 height 13
click at [91, 141] on span "Jobs" at bounding box center [81, 139] width 96 height 13
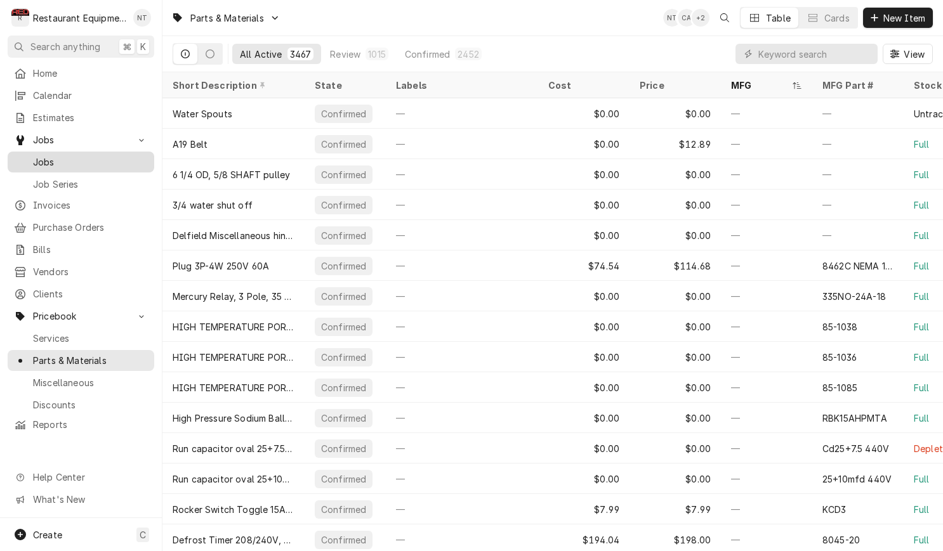
click at [83, 163] on div "Jobs" at bounding box center [80, 162] width 141 height 16
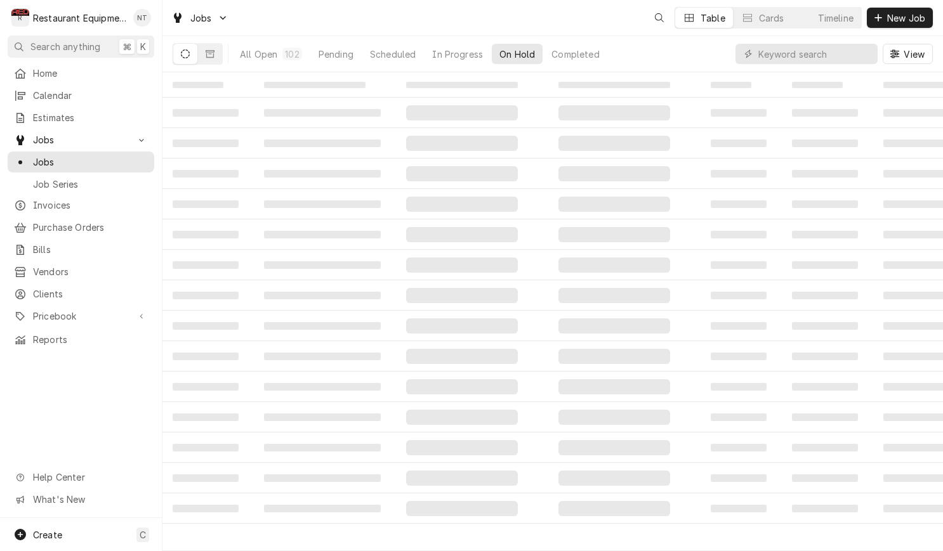
click at [755, 56] on div "Dynamic Content Wrapper" at bounding box center [806, 54] width 142 height 20
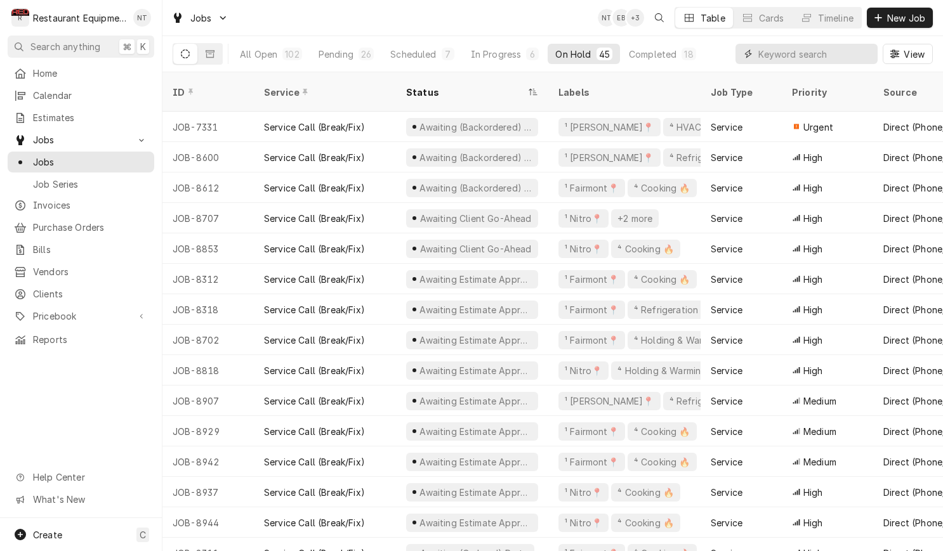
click at [778, 51] on input "Dynamic Content Wrapper" at bounding box center [814, 54] width 113 height 20
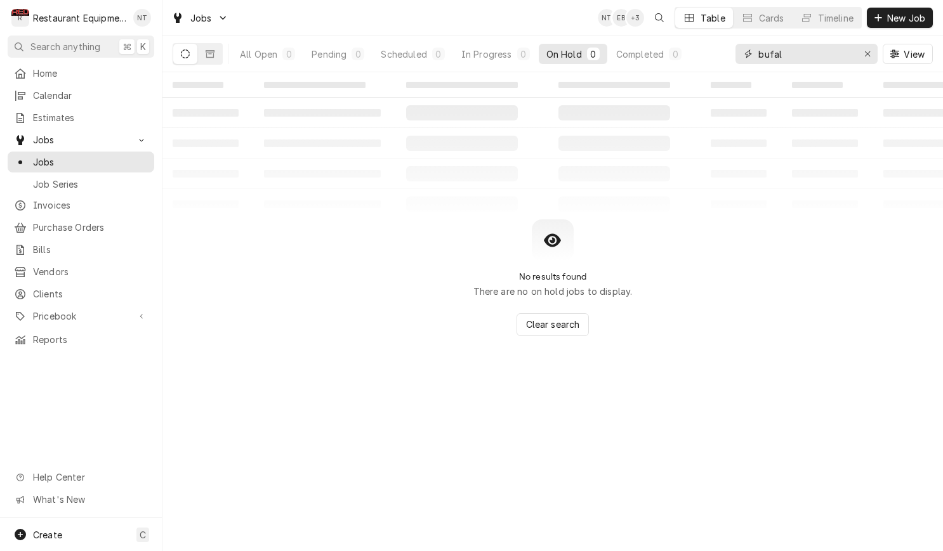
click at [804, 55] on input "bufal" at bounding box center [805, 54] width 95 height 20
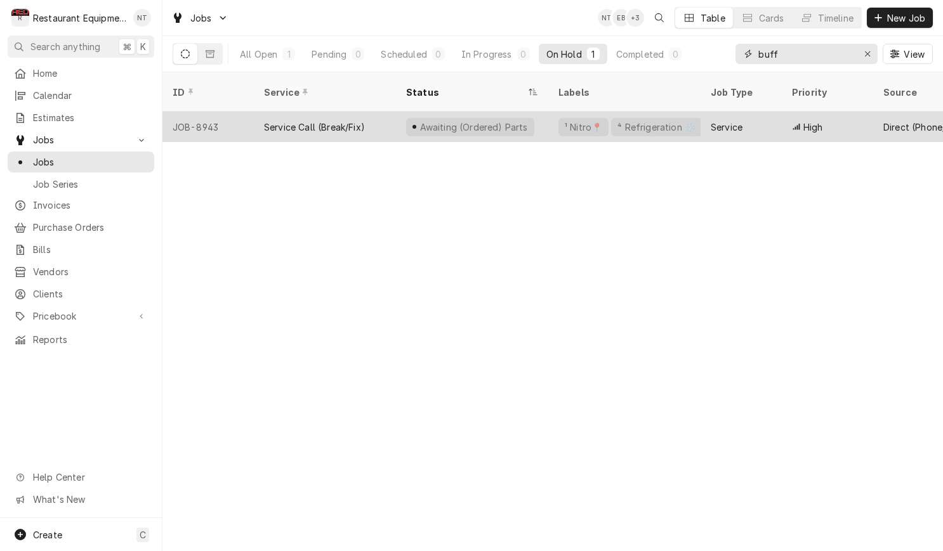
type input "buff"
click at [752, 112] on div "Service" at bounding box center [740, 127] width 81 height 30
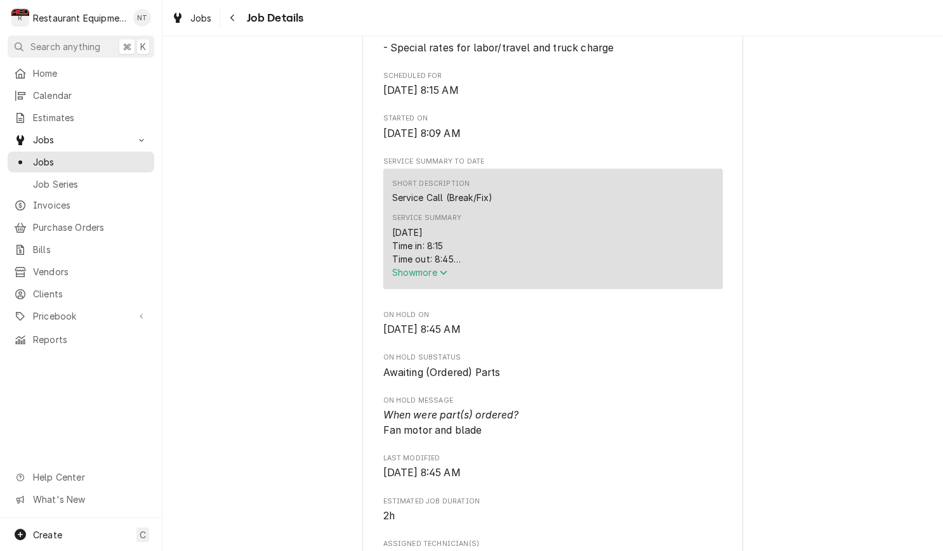
scroll to position [388, 0]
click at [438, 271] on span "Show more" at bounding box center [420, 271] width 56 height 11
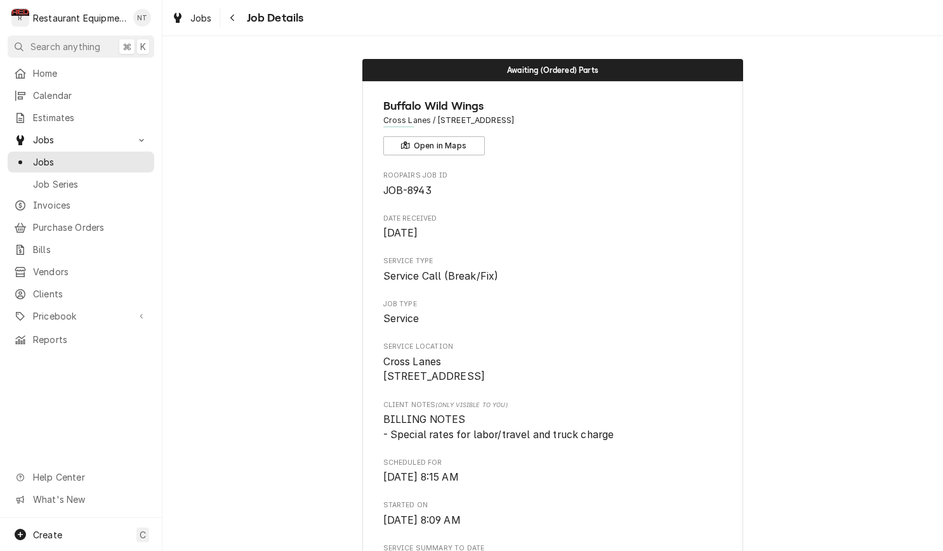
scroll to position [0, 0]
click at [234, 19] on icon "Navigate back" at bounding box center [233, 17] width 6 height 9
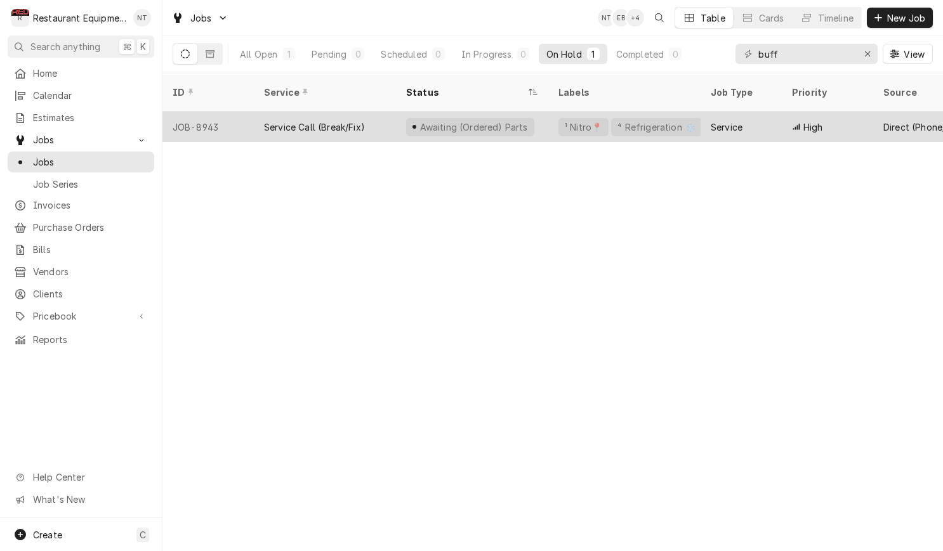
click at [773, 112] on div "Service" at bounding box center [740, 127] width 81 height 30
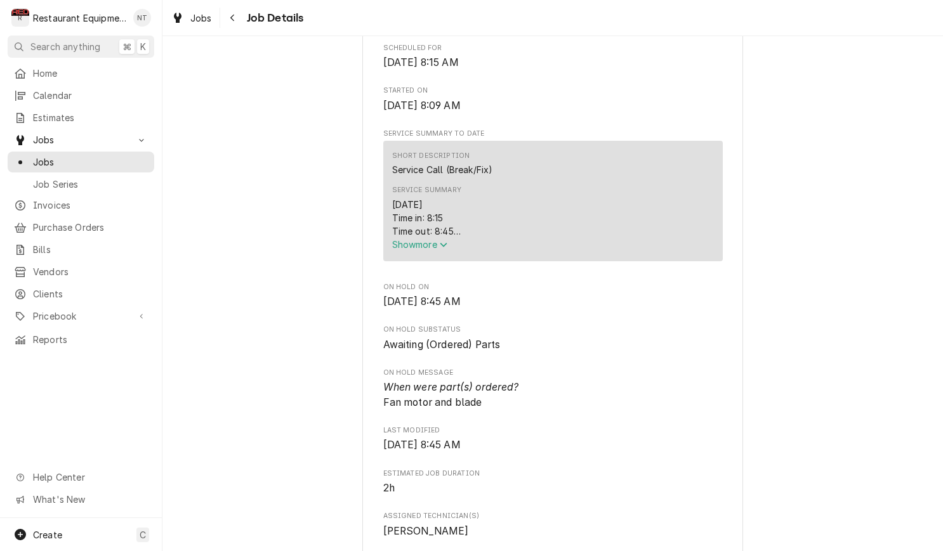
scroll to position [433, 0]
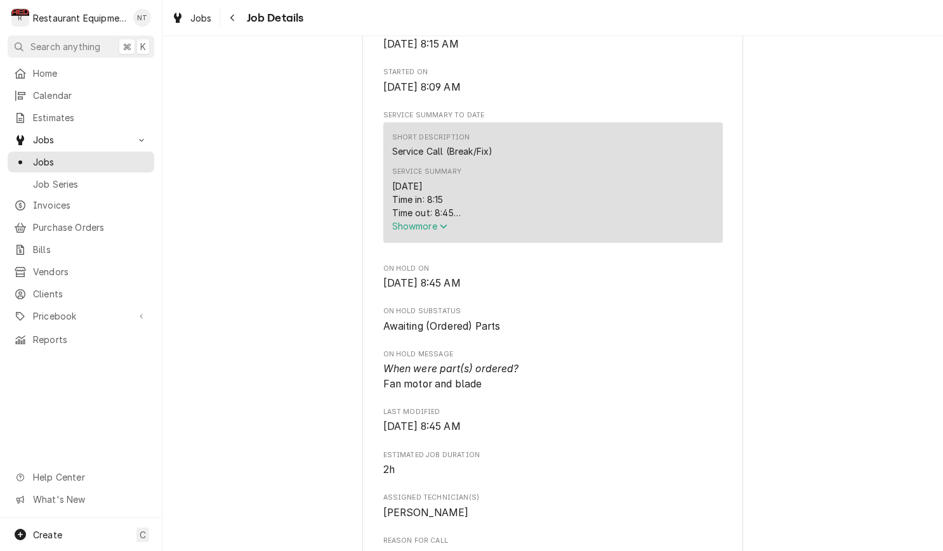
click at [433, 227] on span "Show more" at bounding box center [420, 226] width 56 height 11
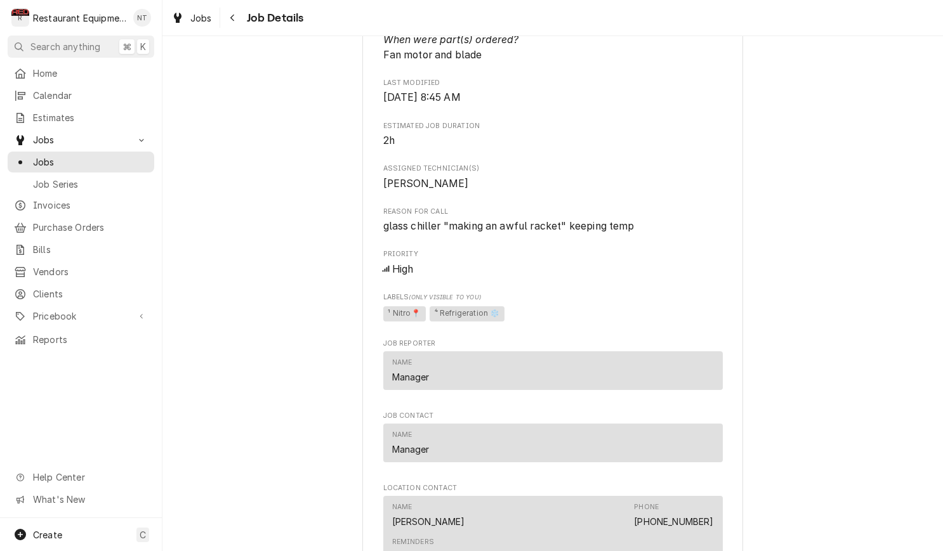
scroll to position [976, 0]
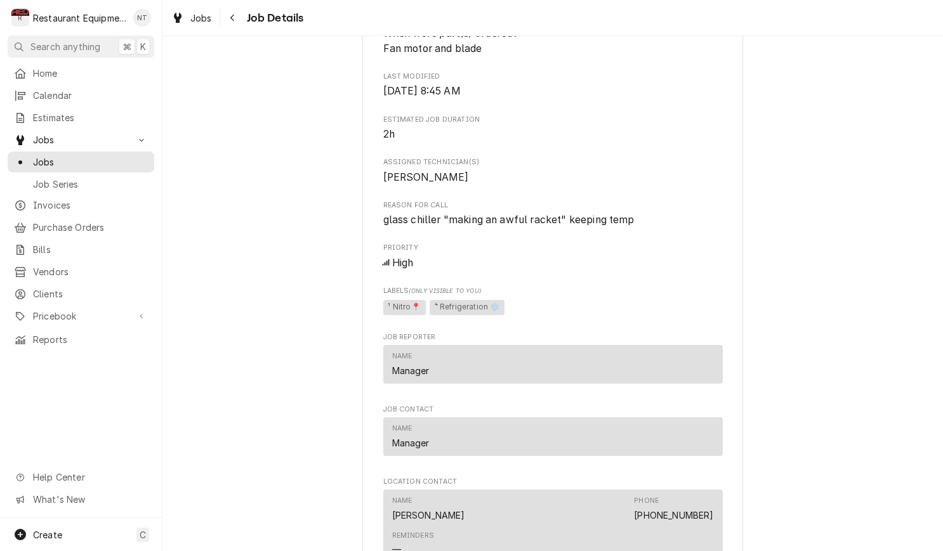
click at [731, 181] on div "Buffalo Wild Wings Cross Lanes / 70 Nitro Market Pl, Cross Lanes, WV 25313 Open…" at bounding box center [552, 125] width 381 height 2052
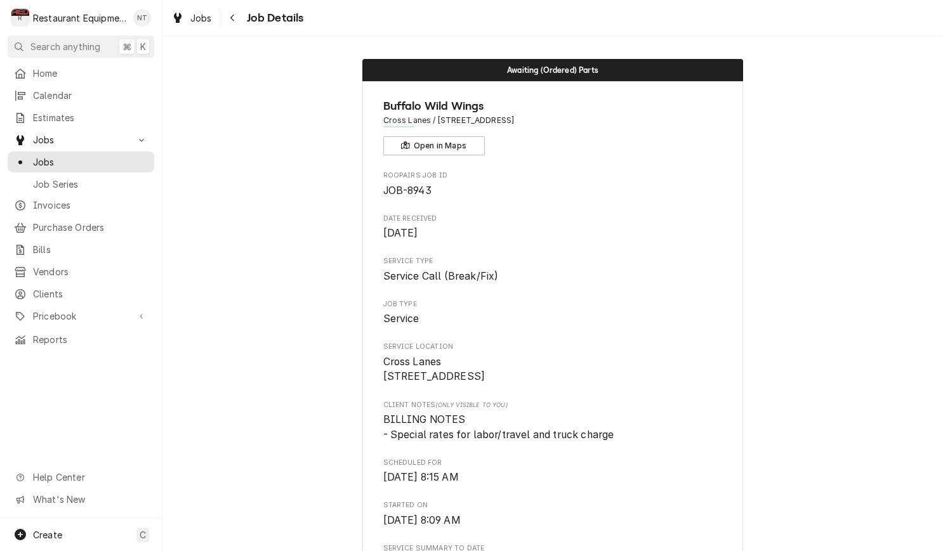
scroll to position [0, 0]
click at [225, 20] on button "Navigate back" at bounding box center [233, 18] width 20 height 20
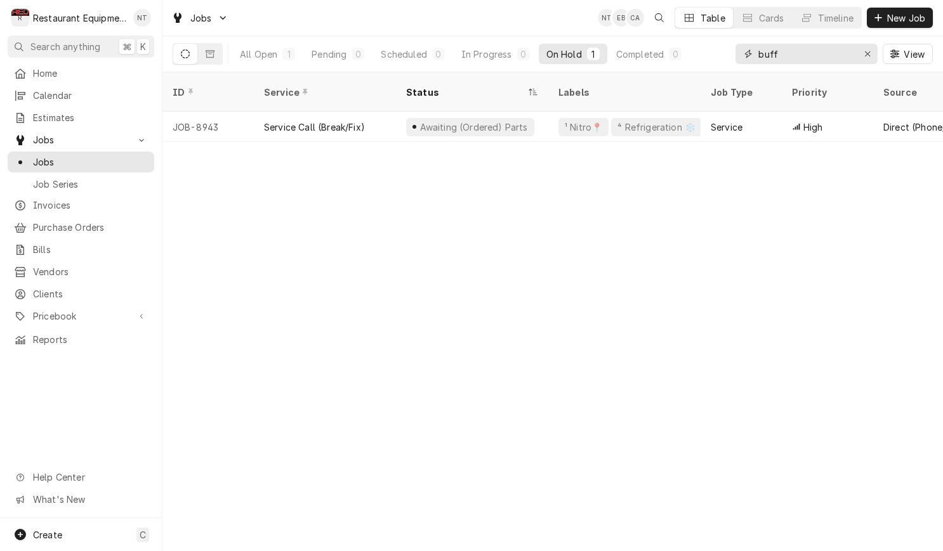
click at [799, 48] on input "buff" at bounding box center [805, 54] width 95 height 20
click at [798, 47] on input "buff" at bounding box center [805, 54] width 95 height 20
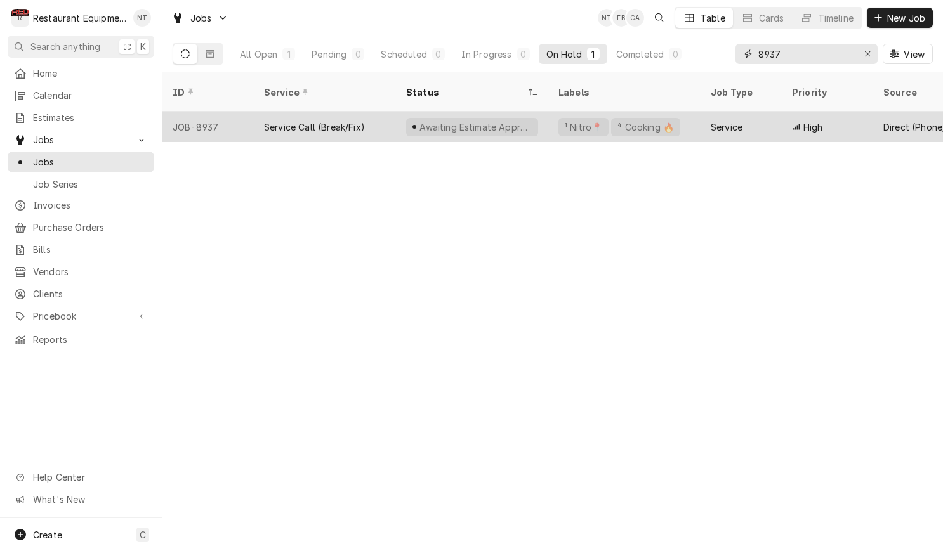
type input "8937"
click at [735, 121] on div "Service" at bounding box center [727, 127] width 32 height 13
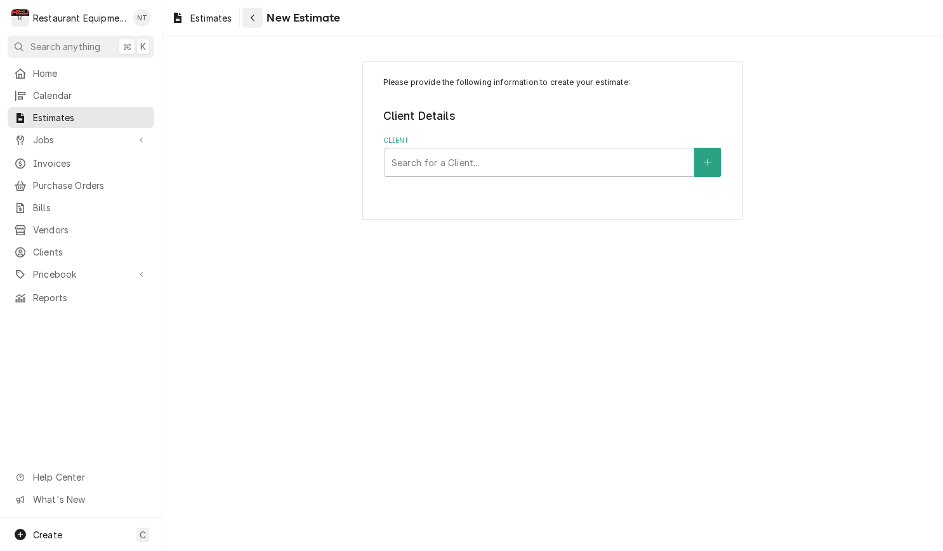
click at [258, 18] on div "Navigate back" at bounding box center [252, 17] width 13 height 13
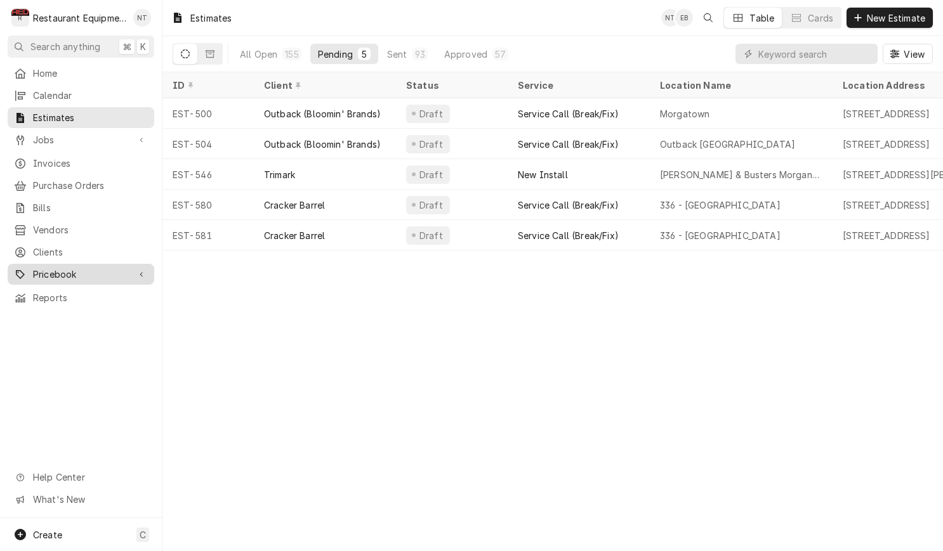
click at [98, 264] on link "Pricebook" at bounding box center [81, 274] width 147 height 21
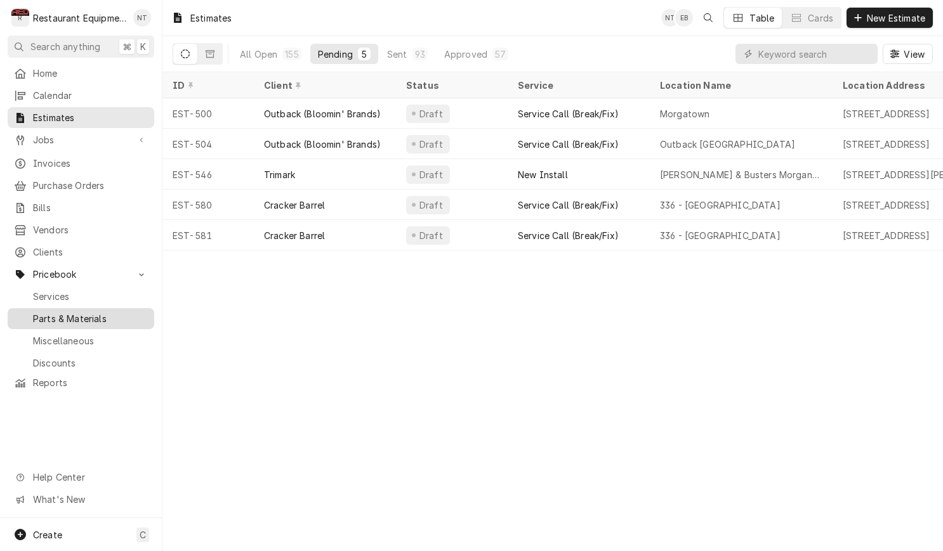
click at [122, 312] on span "Parts & Materials" at bounding box center [90, 318] width 115 height 13
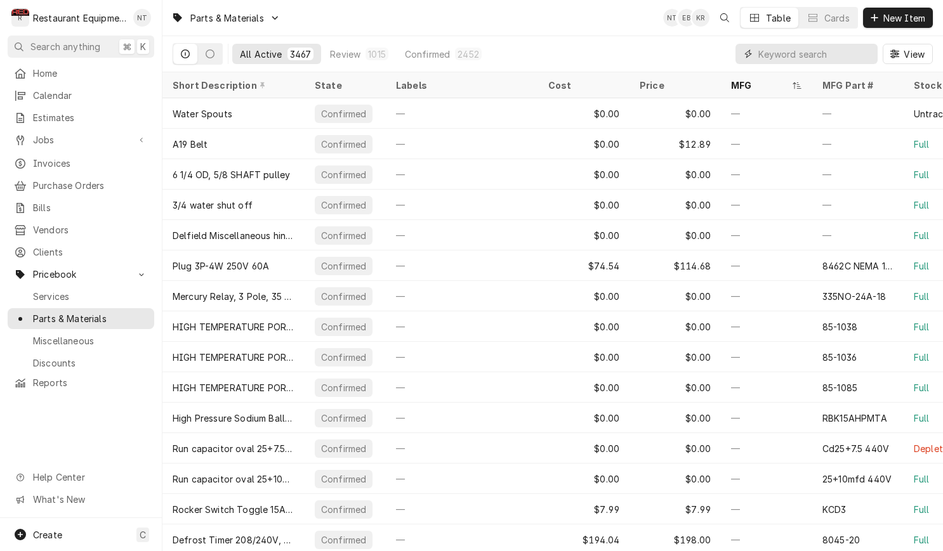
click at [759, 56] on input "Dynamic Content Wrapper" at bounding box center [814, 54] width 113 height 20
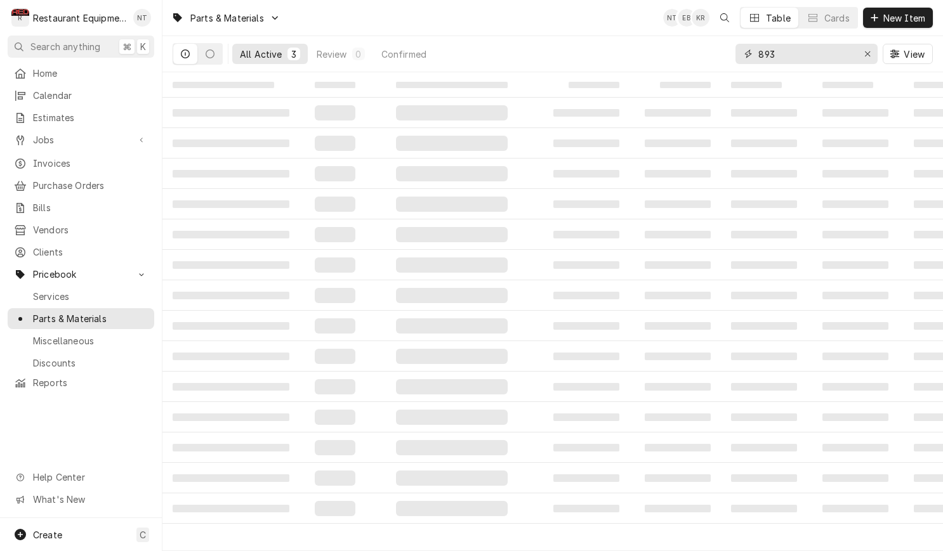
type input "8937"
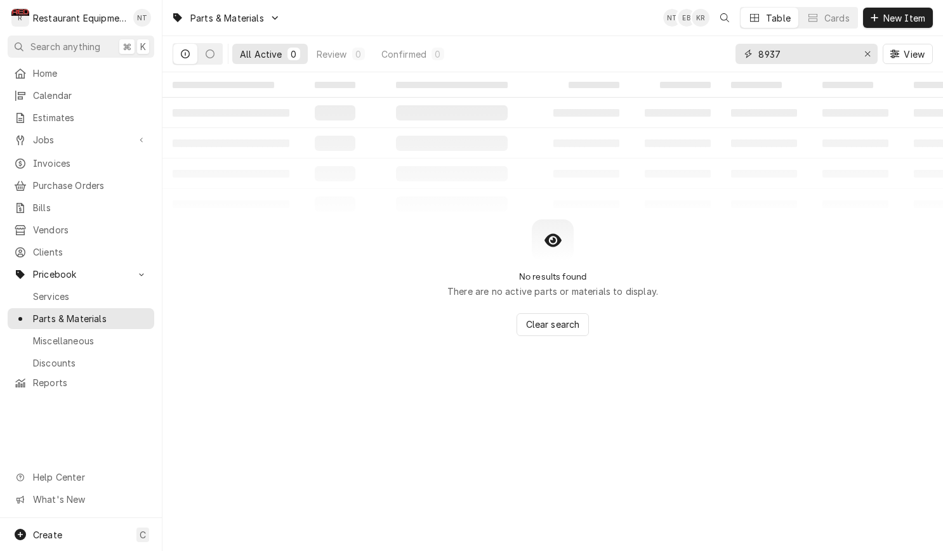
click at [798, 56] on input "8937" at bounding box center [805, 54] width 95 height 20
drag, startPoint x: 798, startPoint y: 56, endPoint x: 871, endPoint y: 54, distance: 73.0
click at [799, 56] on input "8937" at bounding box center [805, 54] width 95 height 20
click at [787, 51] on input "8937" at bounding box center [805, 54] width 95 height 20
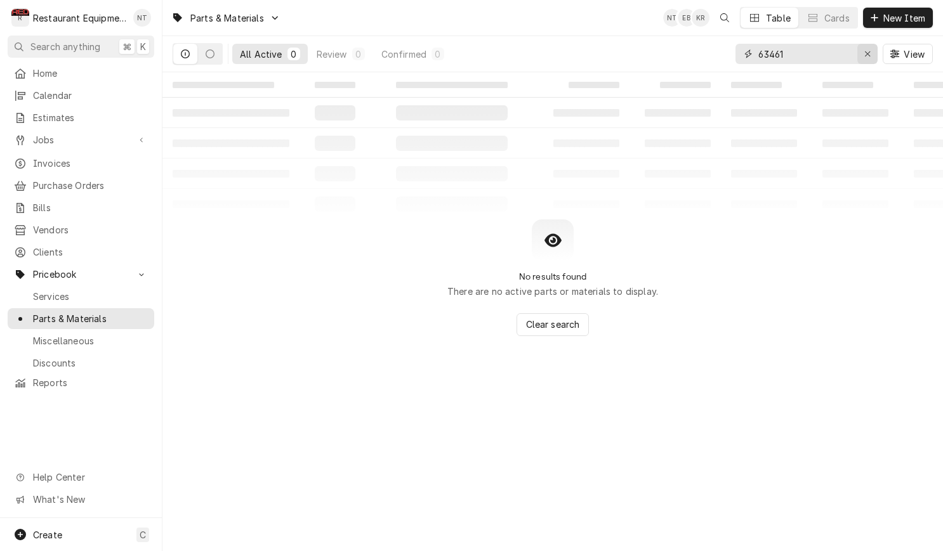
type input "63461"
drag, startPoint x: 869, startPoint y: 55, endPoint x: 851, endPoint y: 49, distance: 17.9
click at [869, 54] on icon "Erase input" at bounding box center [867, 53] width 7 height 9
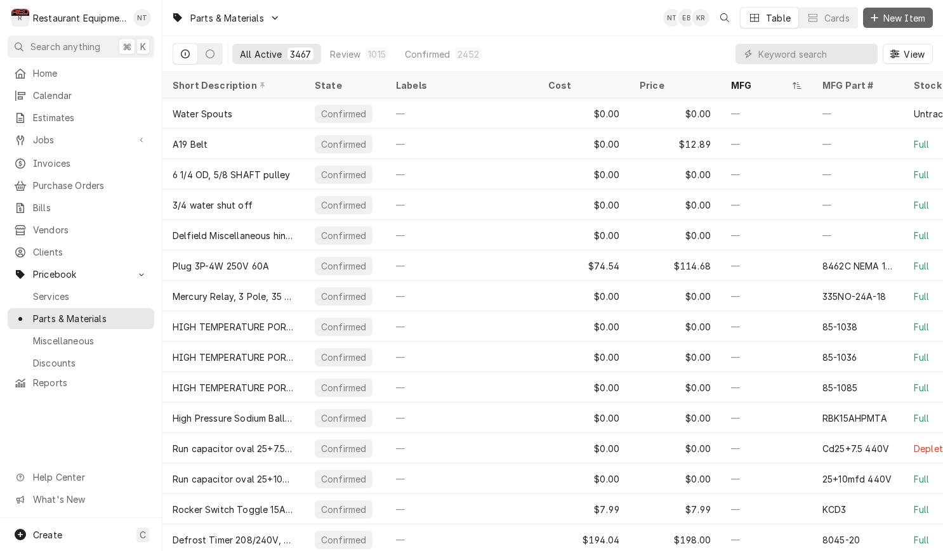
click at [872, 22] on div "Dynamic Content Wrapper" at bounding box center [874, 17] width 13 height 13
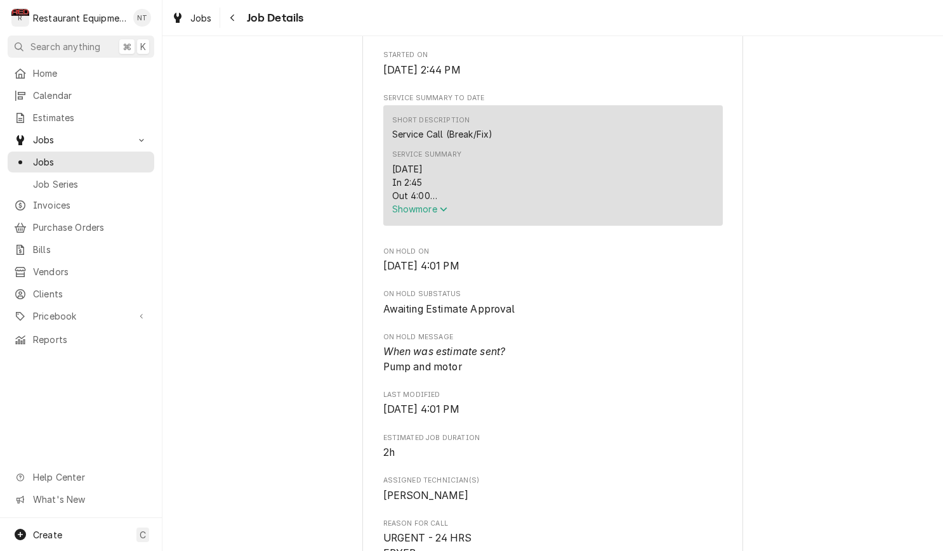
scroll to position [423, 0]
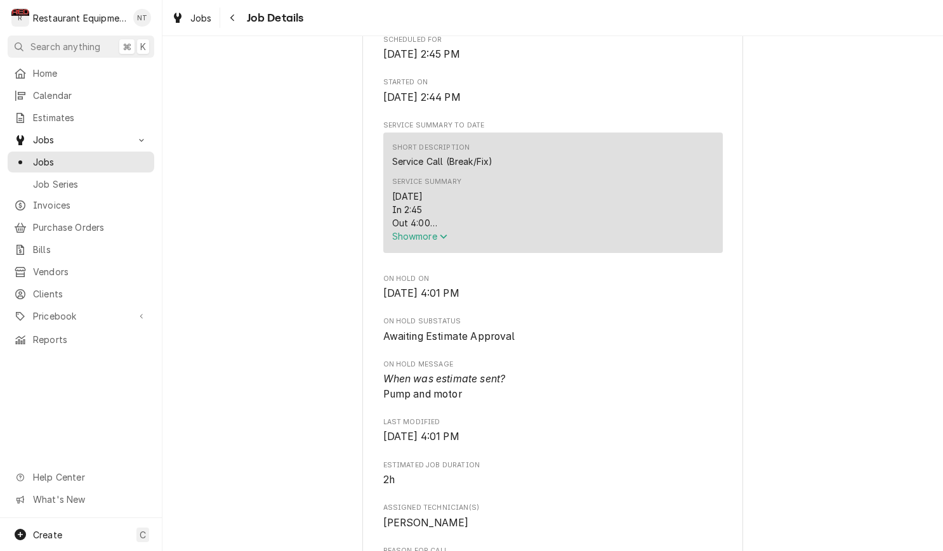
click at [438, 236] on span "Show more" at bounding box center [420, 236] width 56 height 11
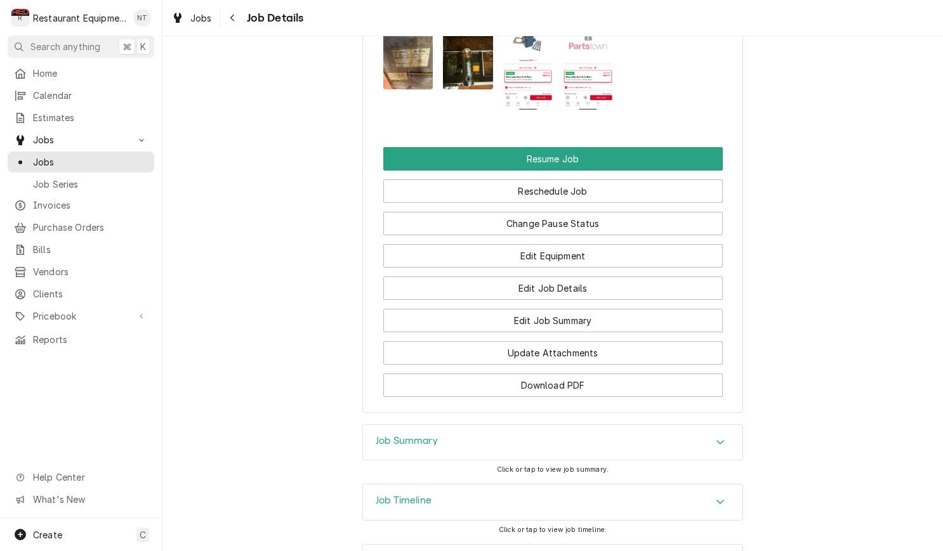
click at [731, 425] on div "Job Summary" at bounding box center [552, 443] width 379 height 36
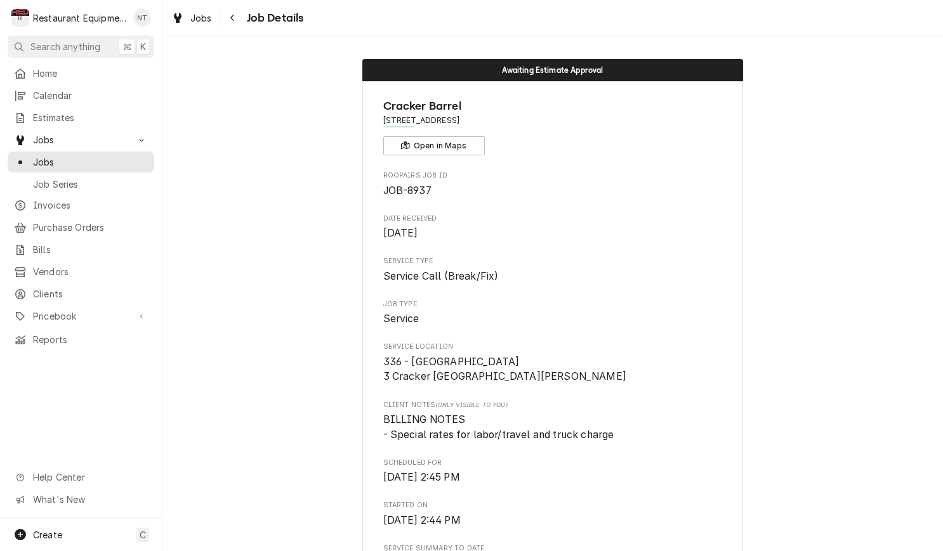
scroll to position [0, 0]
click at [230, 22] on icon "Navigate back" at bounding box center [233, 17] width 6 height 9
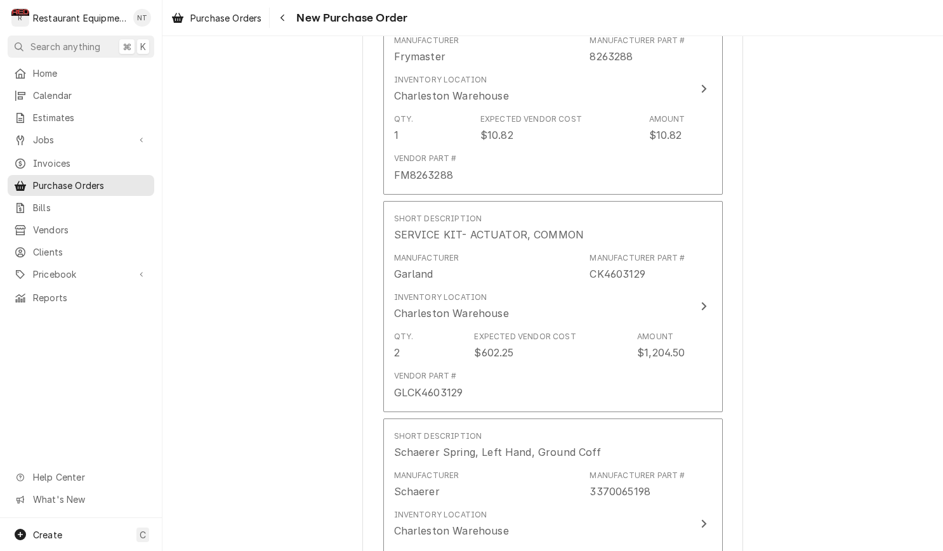
scroll to position [1100, 0]
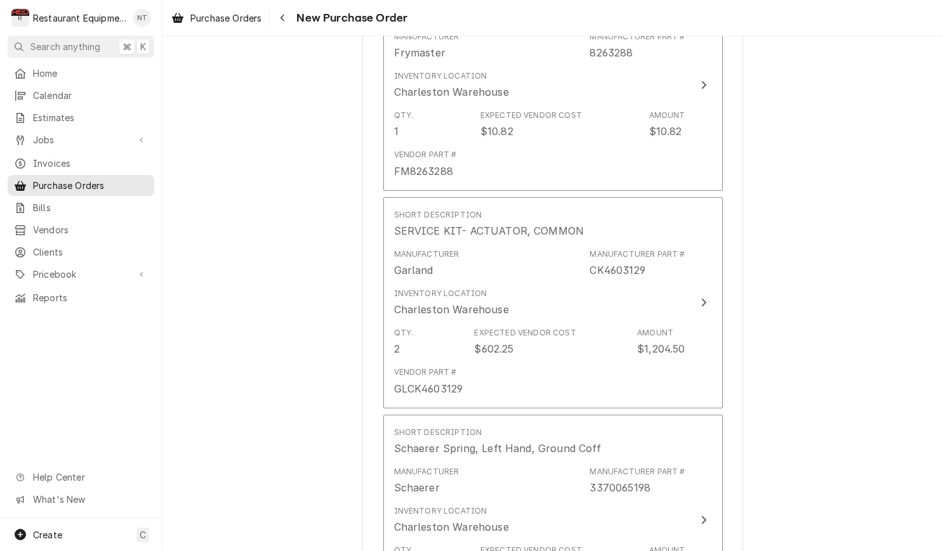
type textarea "x"
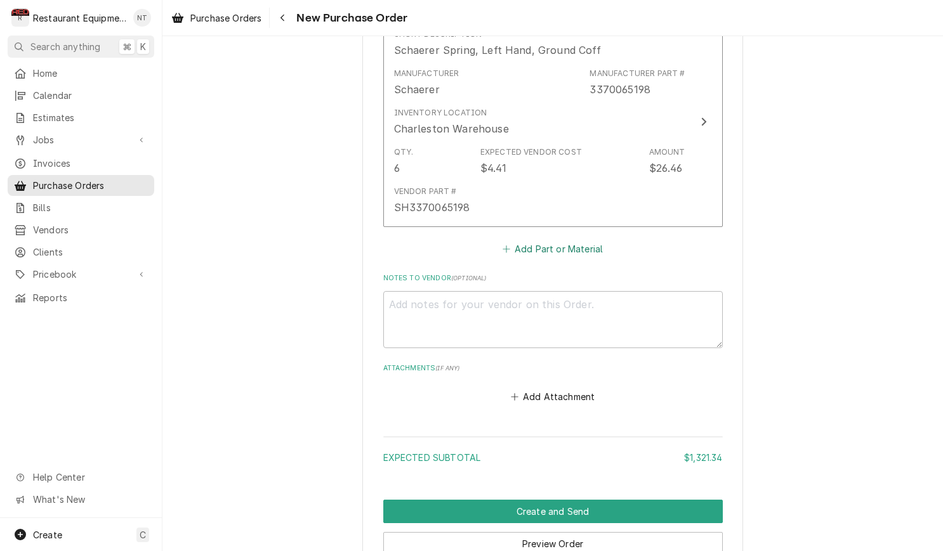
scroll to position [1506, 0]
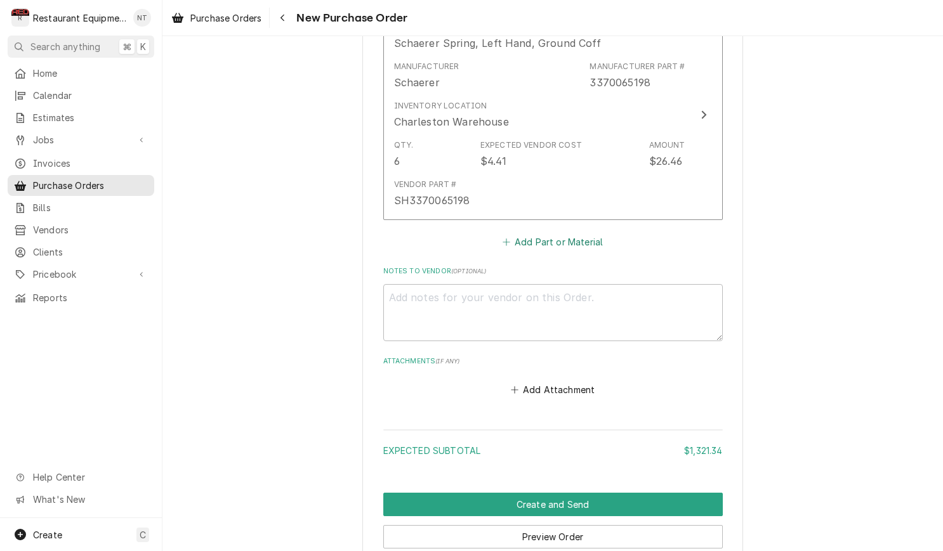
click at [576, 233] on button "Add Part or Material" at bounding box center [552, 242] width 105 height 18
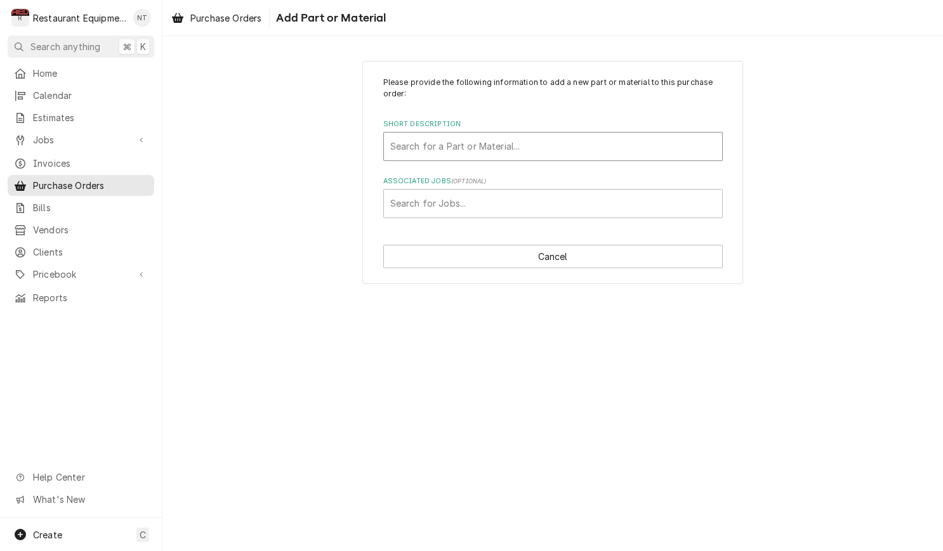
click at [502, 133] on div "Search for a Part or Material..." at bounding box center [553, 147] width 338 height 28
type input "6346"
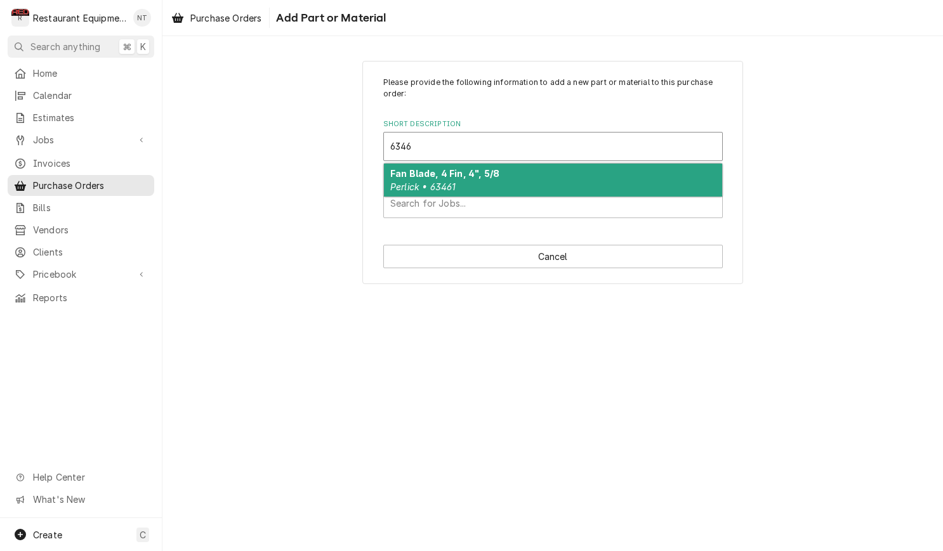
click at [515, 166] on div "Fan Blade, 4 Fin, 4", 5/8 Perlick • 63461" at bounding box center [553, 180] width 338 height 33
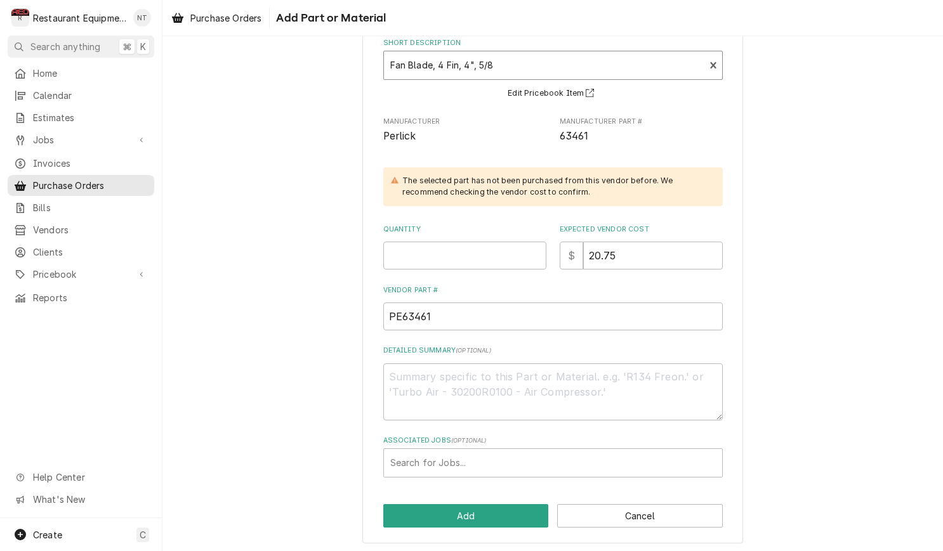
scroll to position [81, 0]
click at [487, 249] on input "Quantity" at bounding box center [464, 256] width 163 height 28
type textarea "x"
type input "1"
click at [480, 463] on div "Associated Jobs" at bounding box center [552, 463] width 325 height 23
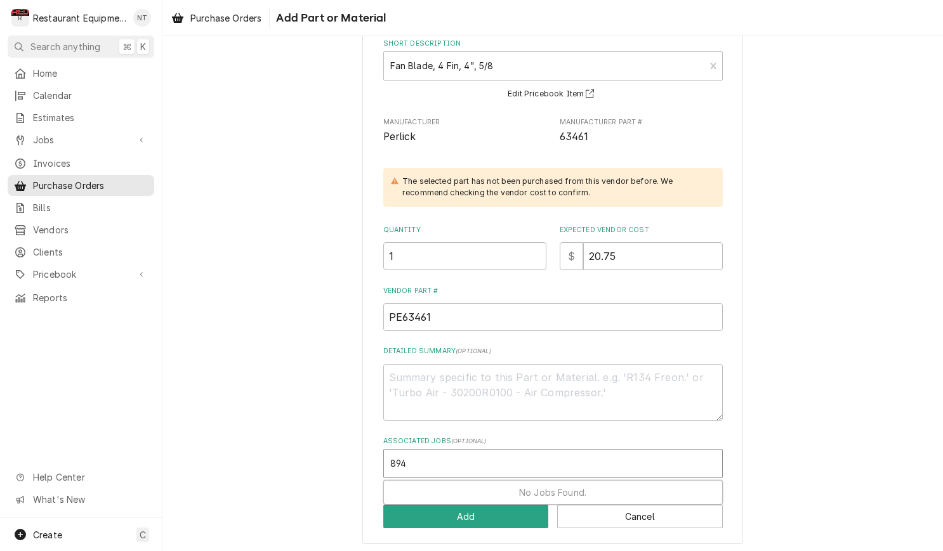
type input "8943"
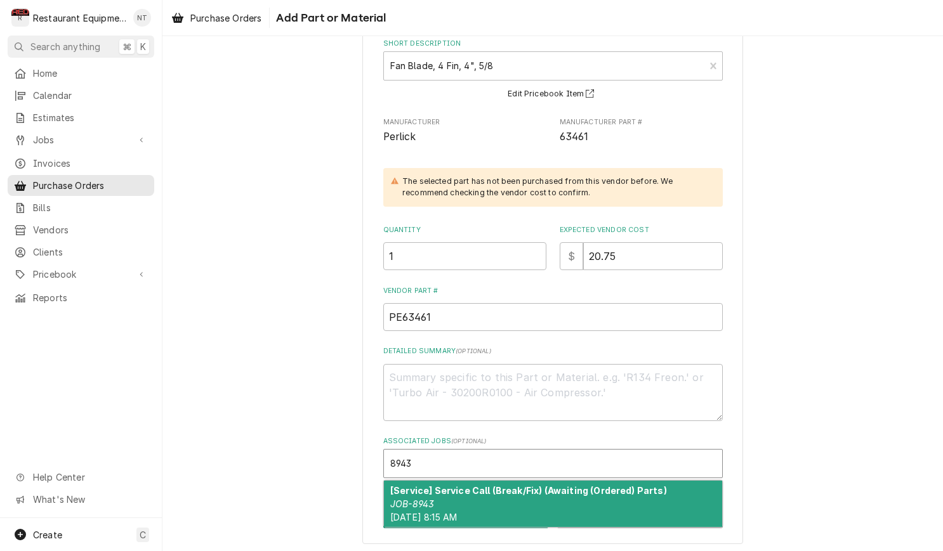
click at [502, 488] on strong "[Service] Service Call (Break/Fix) (Awaiting (Ordered) Parts)" at bounding box center [528, 490] width 277 height 11
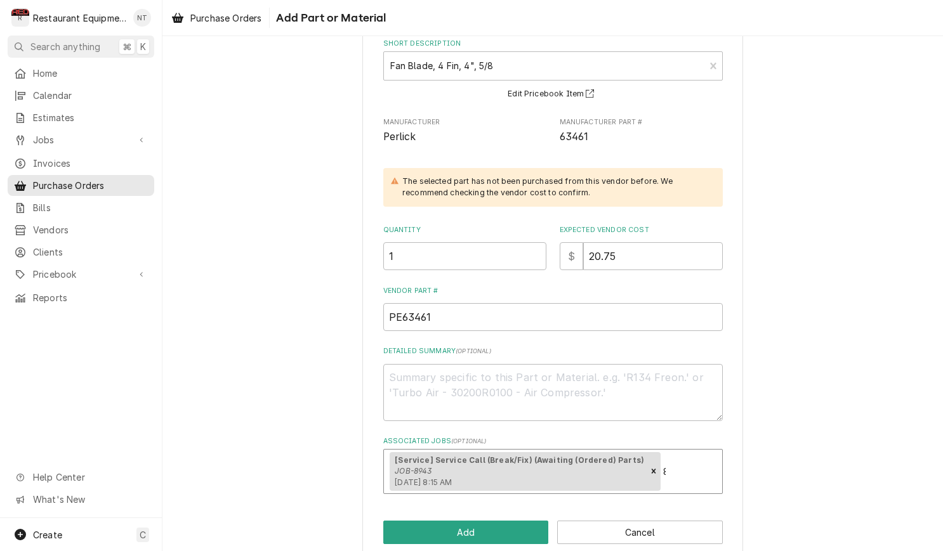
type textarea "x"
click at [502, 529] on button "Add" at bounding box center [466, 532] width 166 height 23
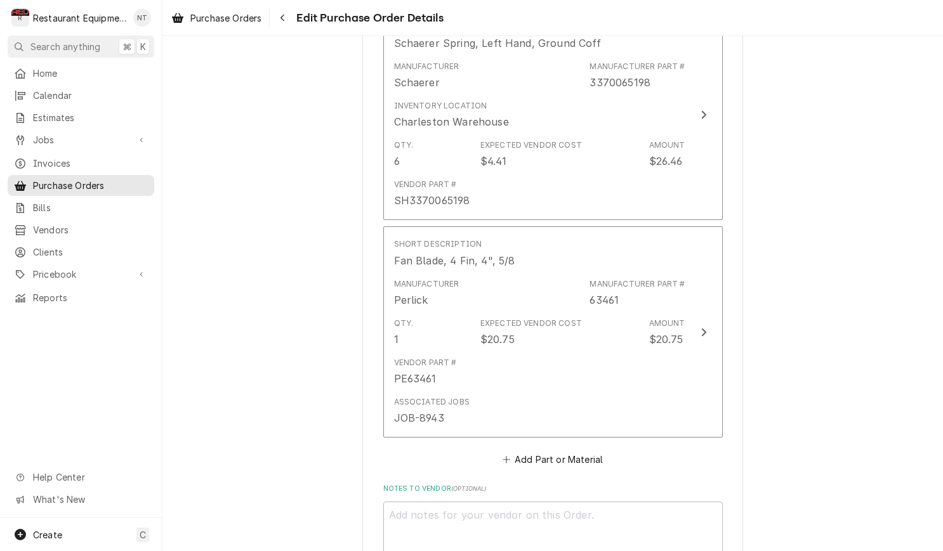
type textarea "x"
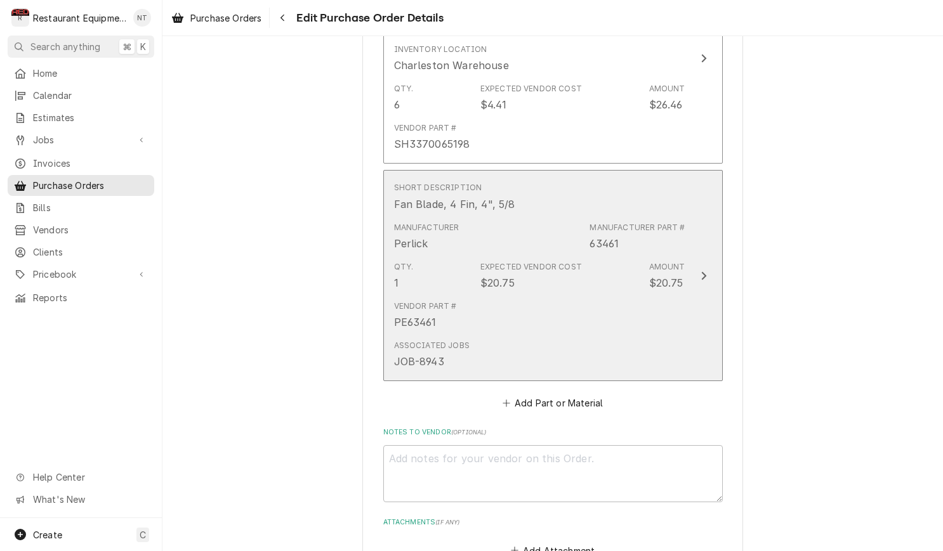
scroll to position [1569, 0]
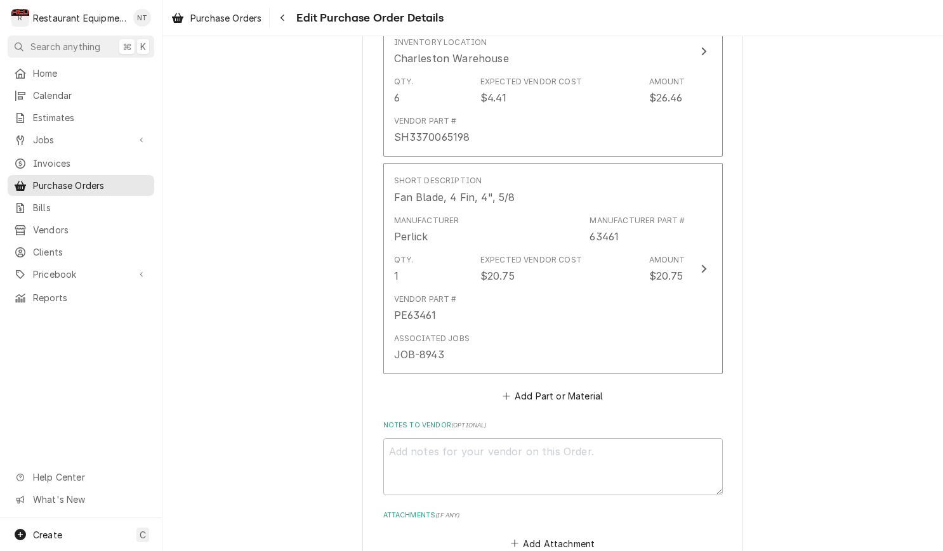
click at [557, 388] on button "Add Part or Material" at bounding box center [552, 397] width 105 height 18
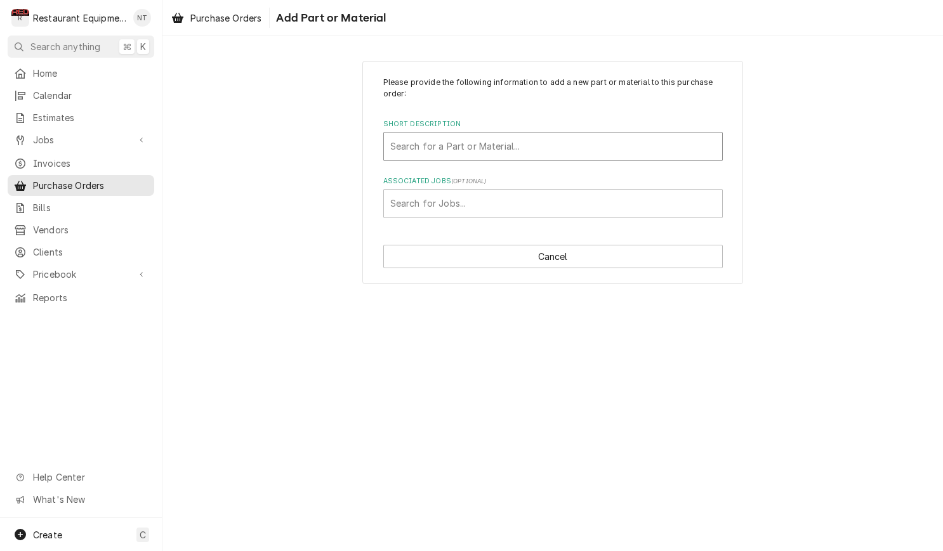
click at [580, 146] on div "Short Description" at bounding box center [552, 146] width 325 height 23
type input "15239"
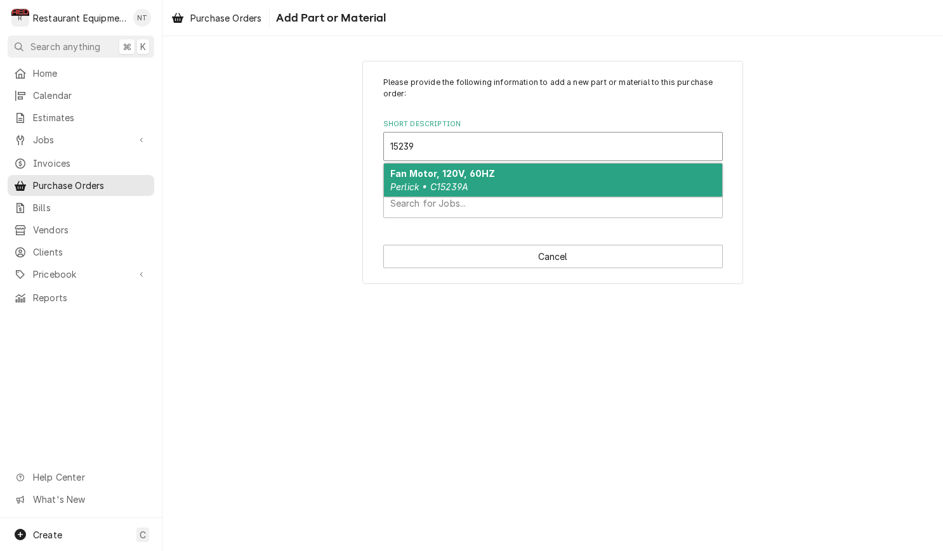
click at [564, 181] on div "Fan Motor, 120V, 60HZ Perlick • C15239A" at bounding box center [553, 180] width 338 height 33
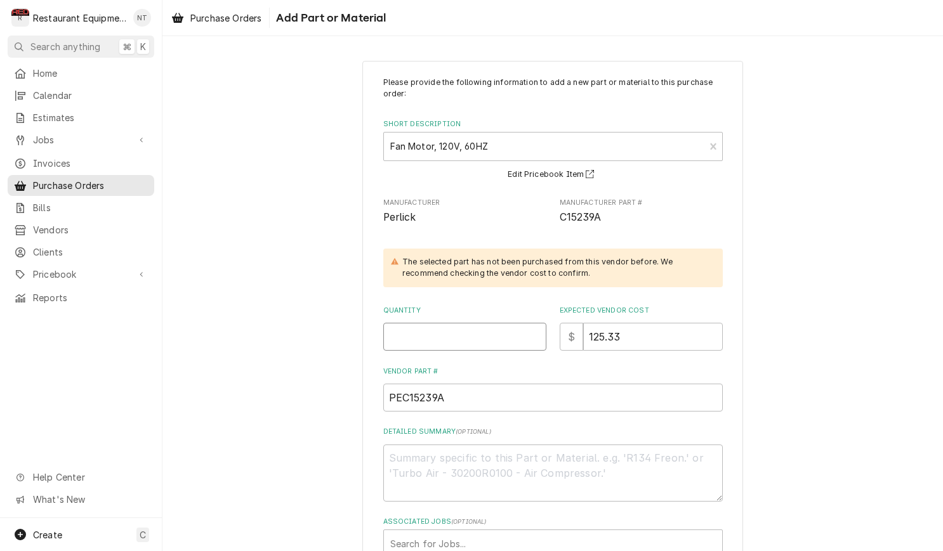
click at [492, 323] on input "Quantity" at bounding box center [464, 337] width 163 height 28
type textarea "x"
type input "1"
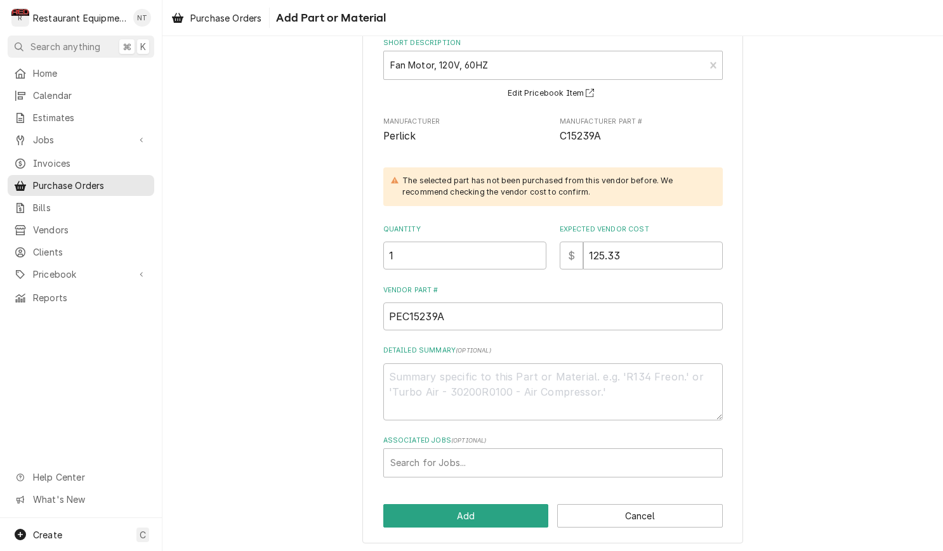
scroll to position [81, 0]
click at [531, 459] on div "Associated Jobs" at bounding box center [552, 463] width 325 height 23
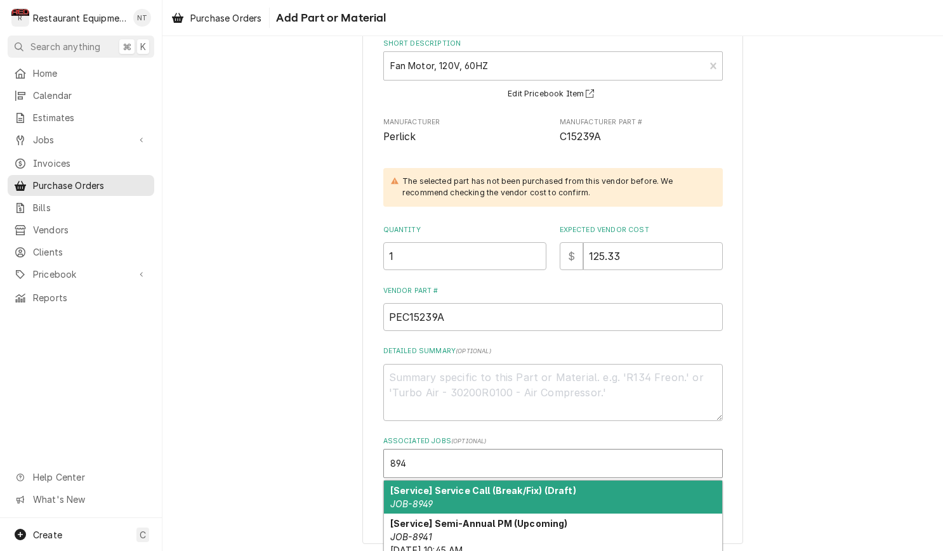
type input "8943"
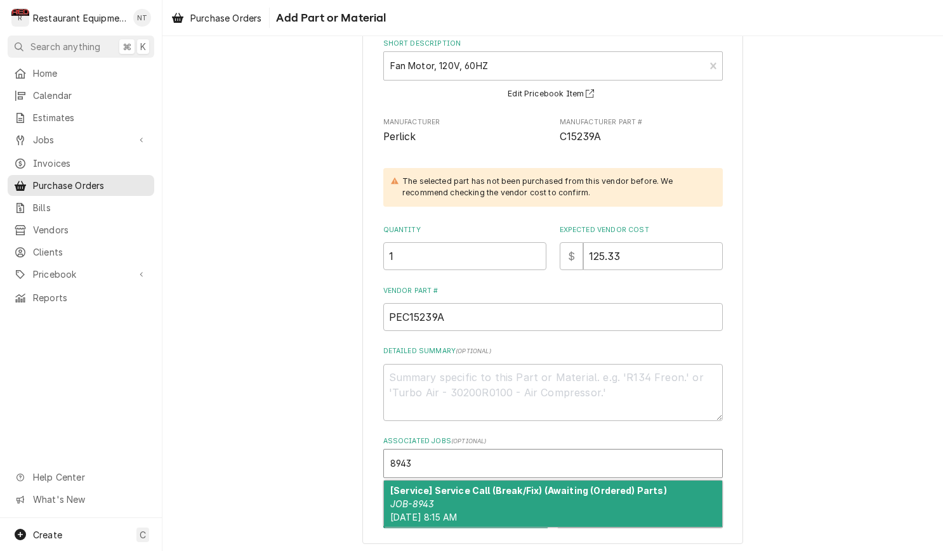
click at [660, 491] on div "[Service] Service Call (Break/Fix) (Awaiting (Ordered) Parts) JOB-8943 Fri, Sep…" at bounding box center [553, 504] width 338 height 46
type textarea "x"
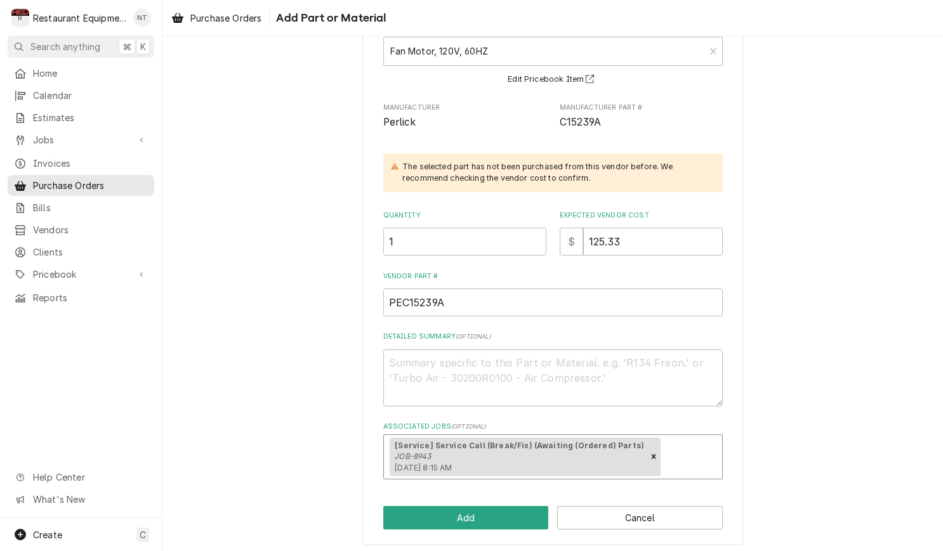
scroll to position [95, 0]
click at [499, 511] on button "Add" at bounding box center [466, 518] width 166 height 23
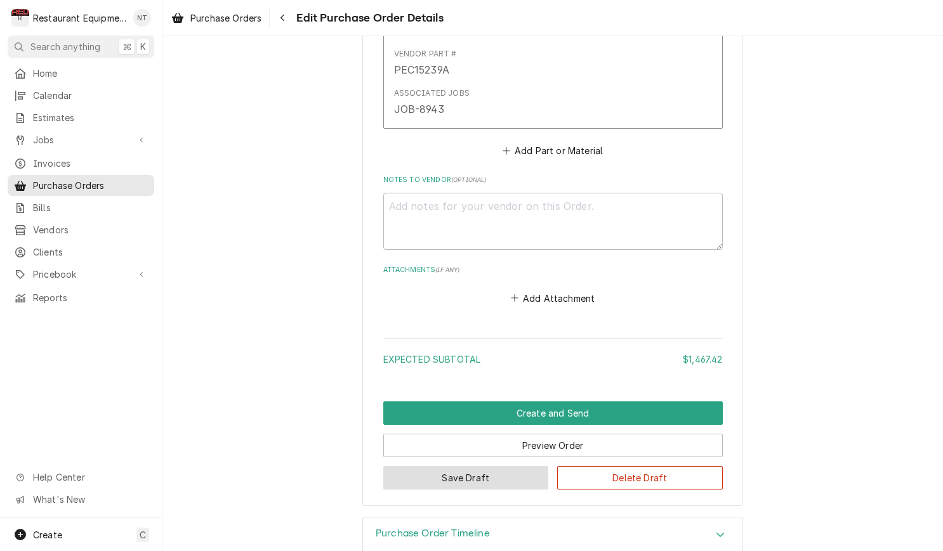
click at [487, 466] on button "Save Draft" at bounding box center [466, 477] width 166 height 23
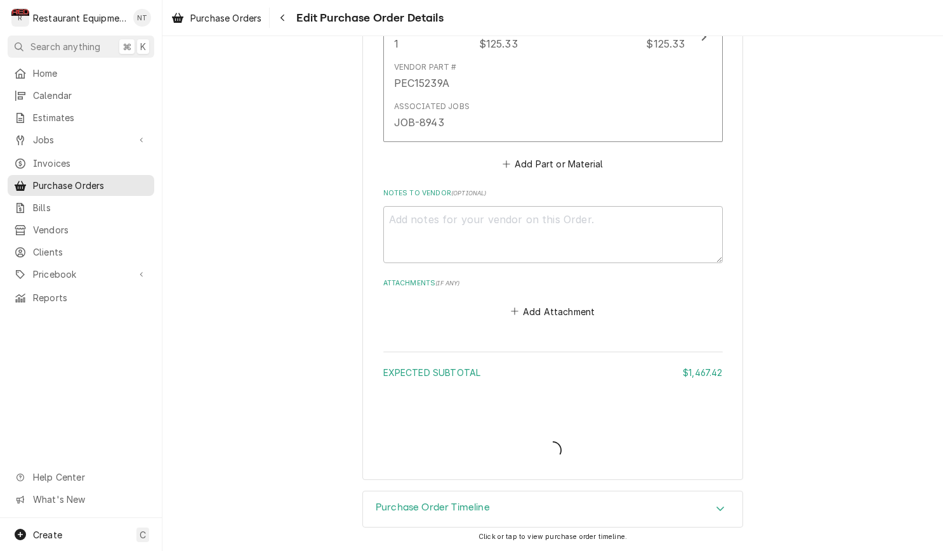
scroll to position [1993, 0]
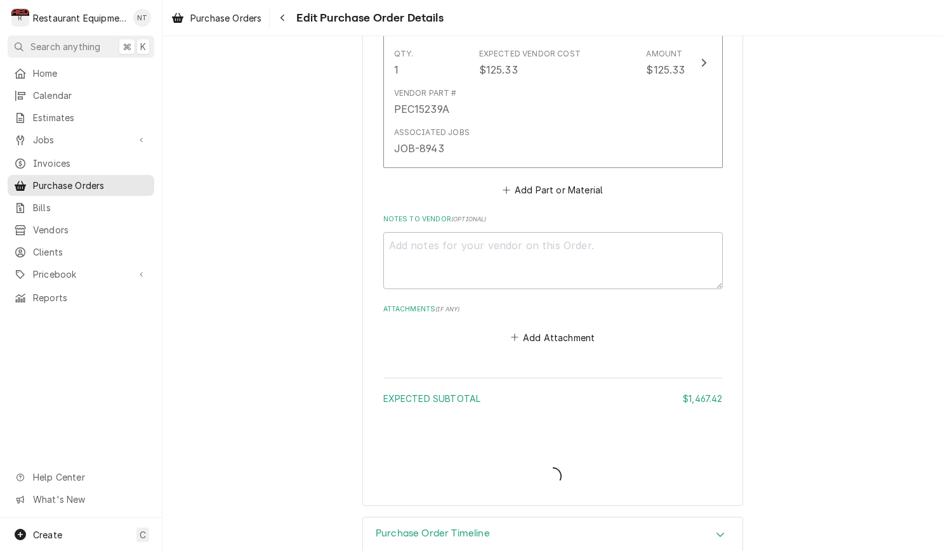
type textarea "x"
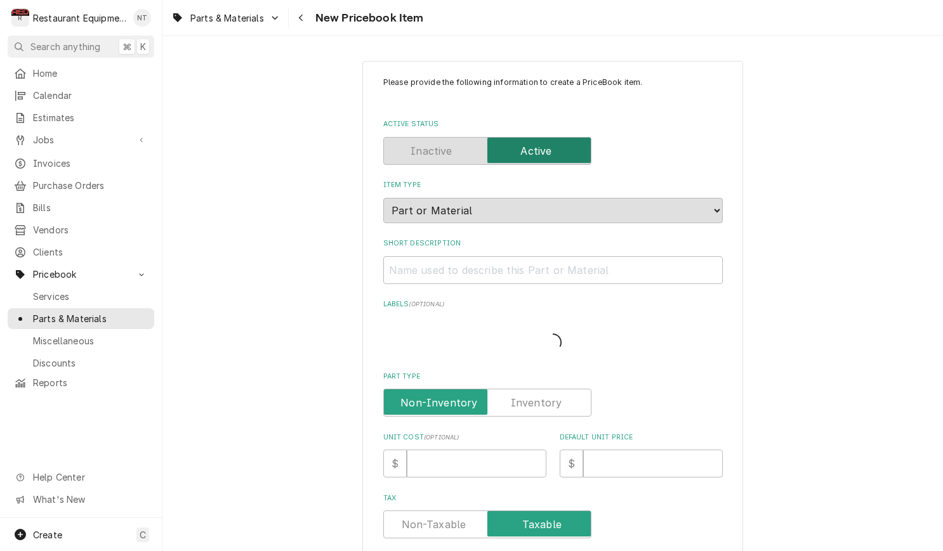
type textarea "x"
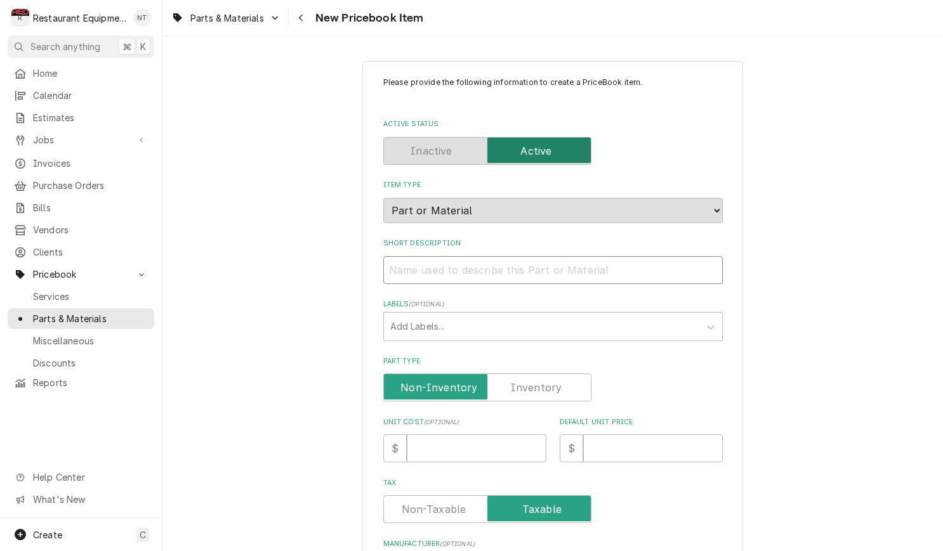
click at [622, 256] on input "Short Description" at bounding box center [552, 270] width 339 height 28
click at [508, 265] on input "Short Description" at bounding box center [552, 270] width 339 height 28
paste input "Perlick 63461 Fan Blade, 4 Fin, 4", 5/8"
type input "Perlick 63461 Fan Blade, 4 Fin, 4", 5/8"
type textarea "x"
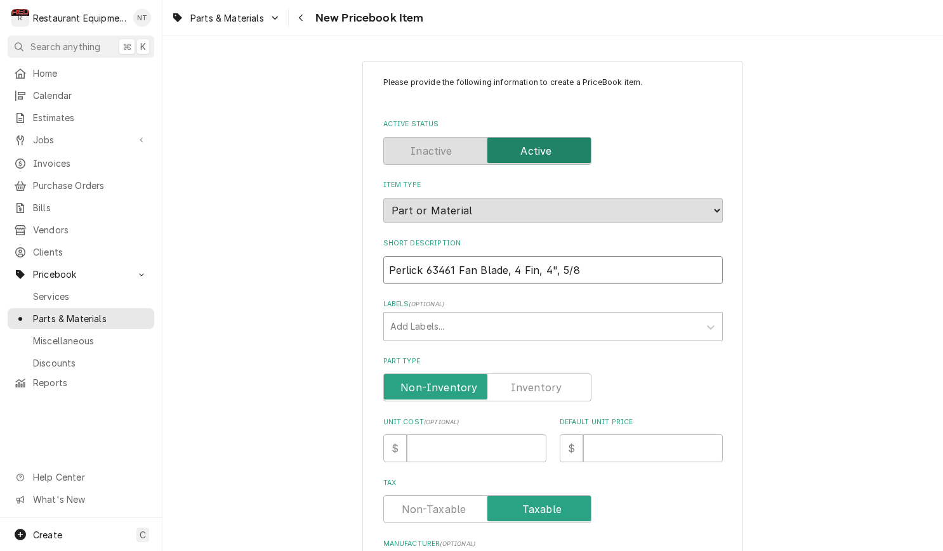
drag, startPoint x: 455, startPoint y: 257, endPoint x: 387, endPoint y: 256, distance: 67.9
click at [387, 256] on input "Perlick 63461 Fan Blade, 4 Fin, 4", 5/8" at bounding box center [552, 270] width 339 height 28
type input "Fan Blade, 4 Fin, 4", 5/8"
type textarea "x"
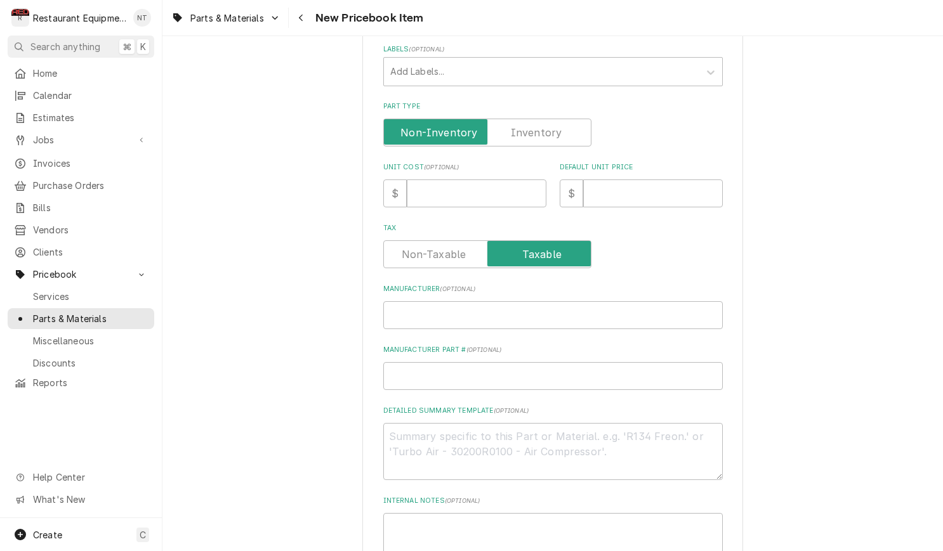
scroll to position [256, 0]
type input "Fan Blade, 4 Fin, 4", 5/8"
click at [480, 309] on input "Manufacturer ( optional )" at bounding box center [552, 315] width 339 height 28
paste input "Perlick 63461"
type input "Perlick 63461"
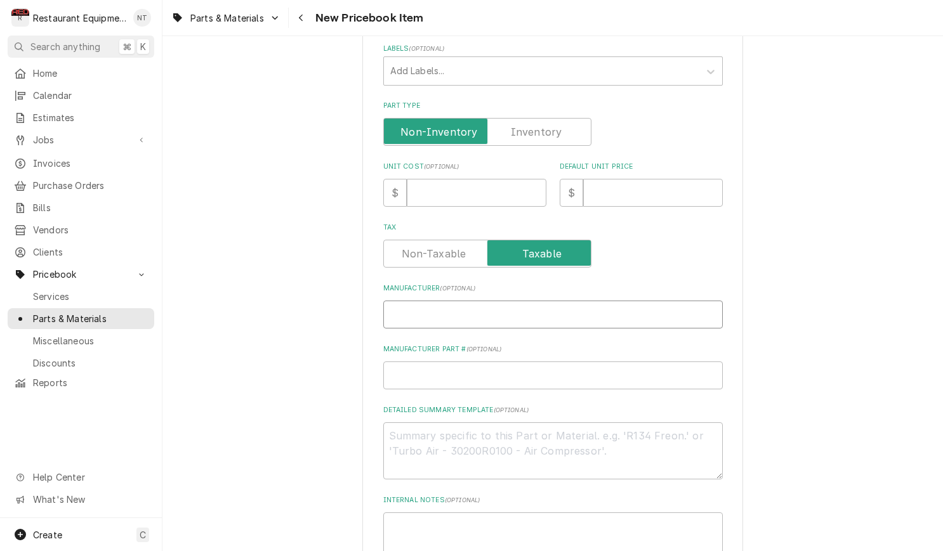
type textarea "x"
drag, startPoint x: 463, startPoint y: 296, endPoint x: 424, endPoint y: 301, distance: 39.0
click at [424, 301] on input "Perlick 63461" at bounding box center [552, 315] width 339 height 28
type input "Perlick"
type textarea "x"
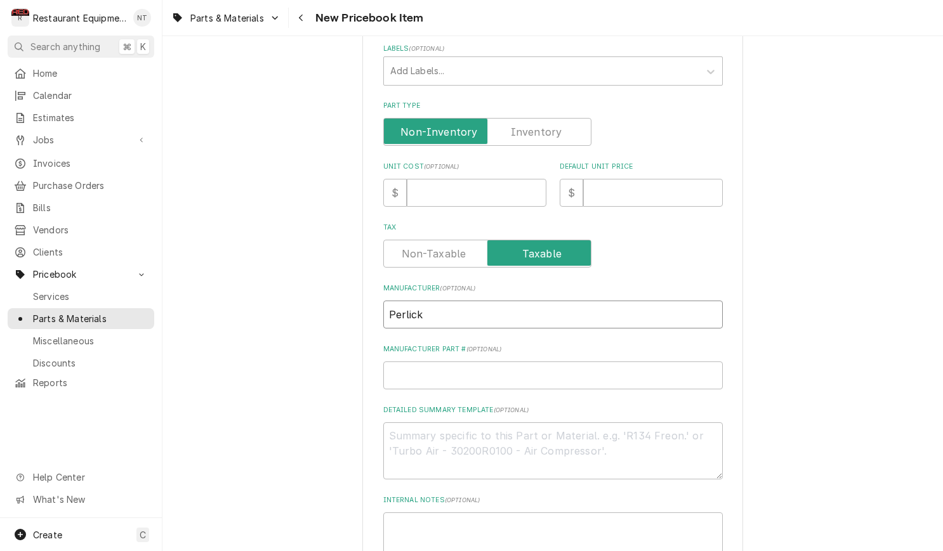
type input "Perlick"
click at [509, 362] on input "Manufacturer Part # ( optional )" at bounding box center [552, 376] width 339 height 28
paste input "63461"
type input "63461"
type textarea "x"
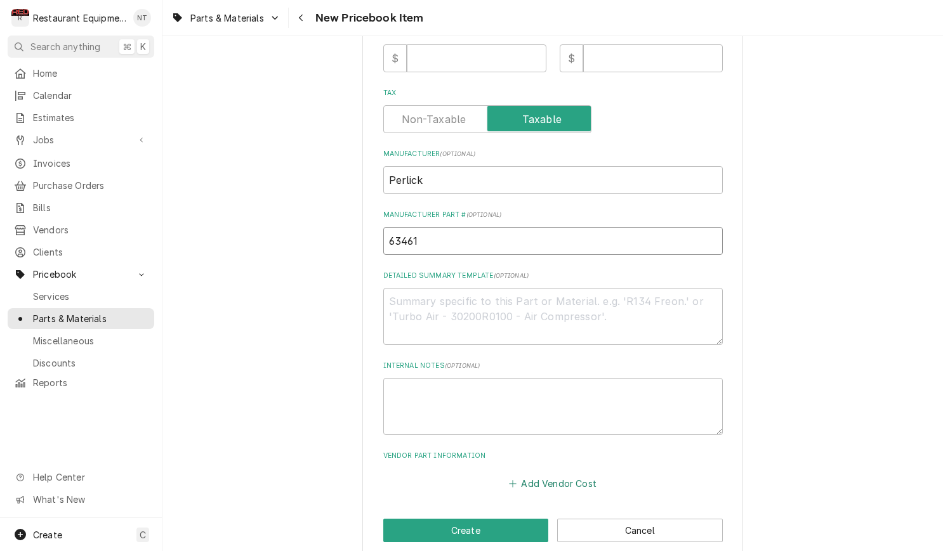
scroll to position [0, 1]
type input "63461"
click at [583, 475] on button "Add Vendor Cost" at bounding box center [553, 484] width 92 height 18
type textarea "x"
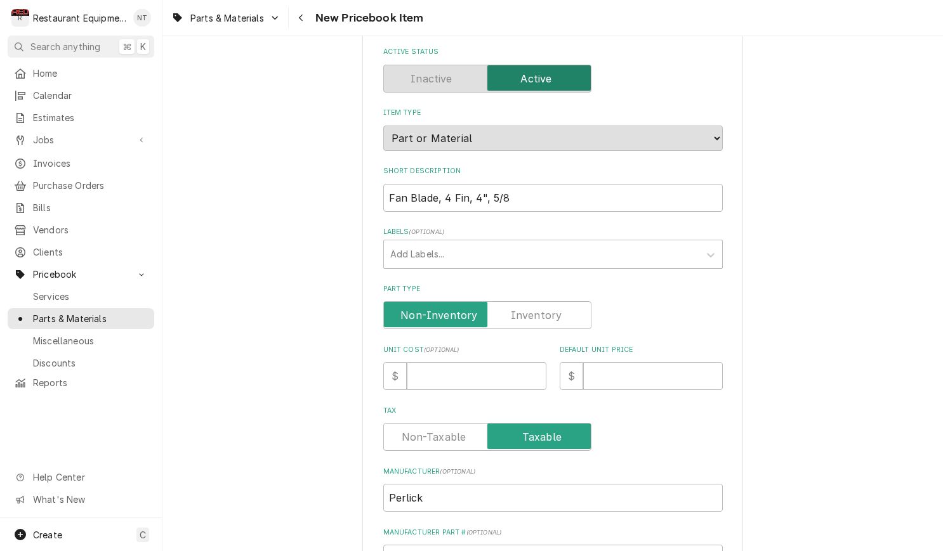
scroll to position [72, 0]
click at [507, 363] on input "Unit Cost ( optional )" at bounding box center [477, 377] width 140 height 28
type input "3"
type textarea "x"
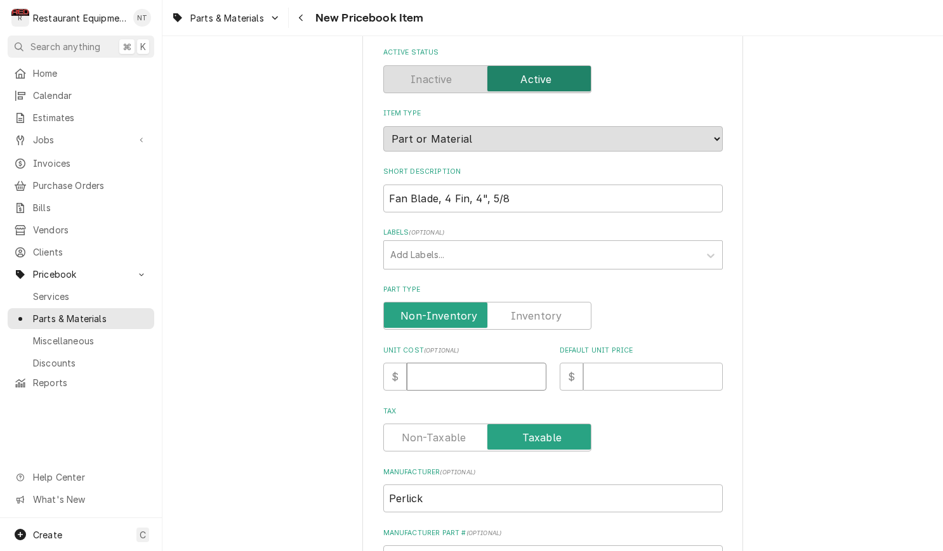
type input "2"
type textarea "x"
type input "20"
type textarea "x"
type input "20.7"
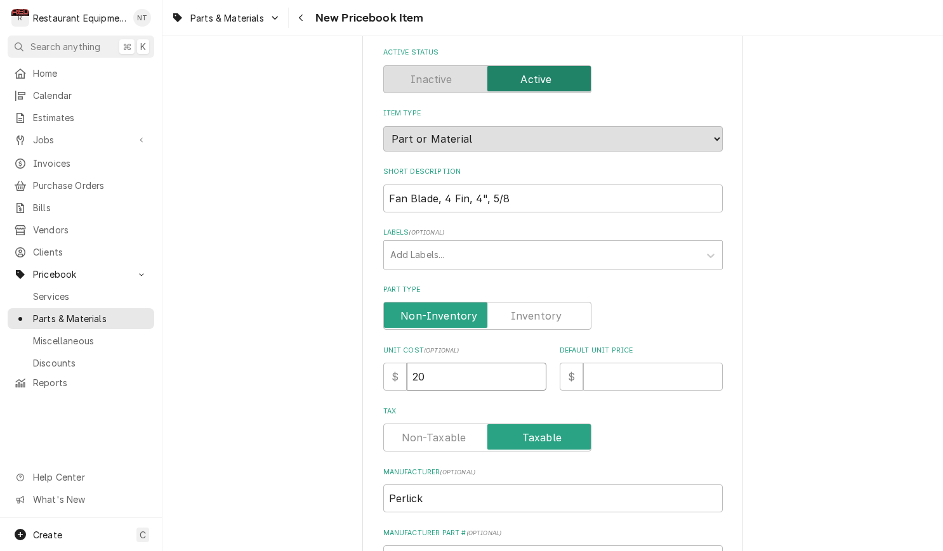
type textarea "x"
type input "20.75"
type textarea "x"
type input "20.75"
click at [673, 363] on input "Default Unit Price" at bounding box center [653, 377] width 140 height 28
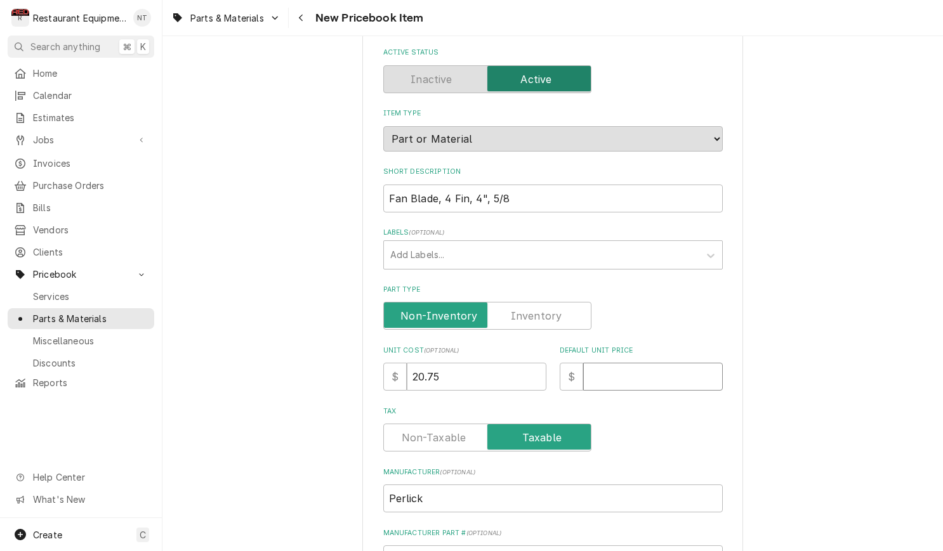
type input "3"
type textarea "x"
type input "31"
type textarea "x"
type input "31.7"
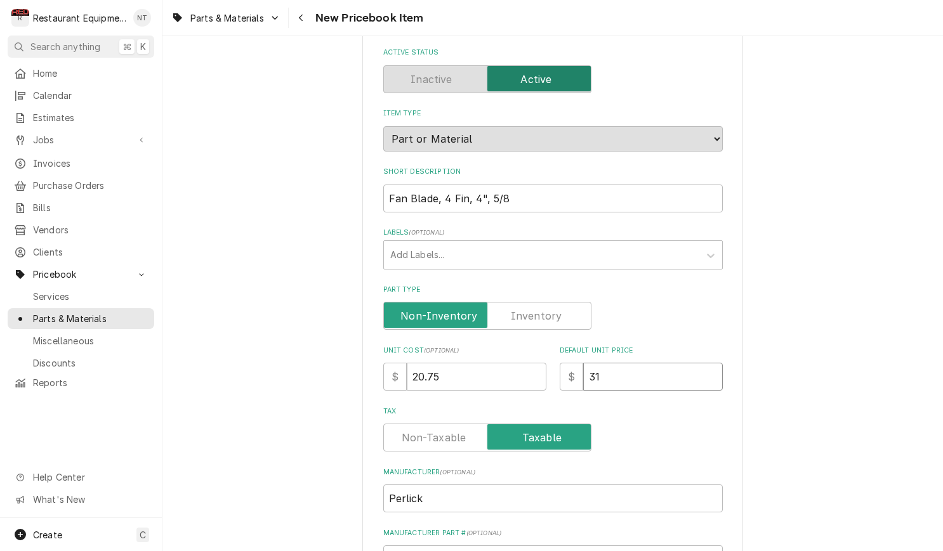
type textarea "x"
type input "31.72"
type textarea "x"
type input "31.72"
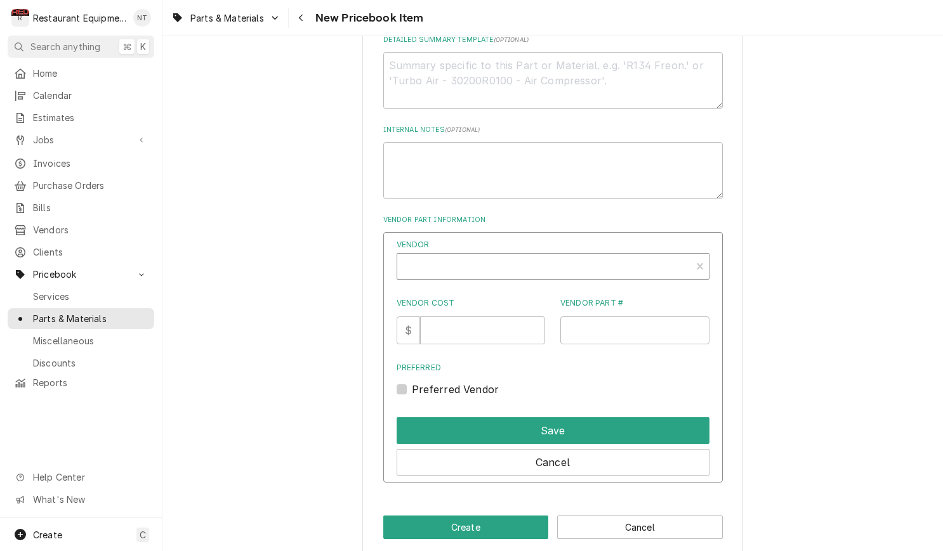
scroll to position [626, 0]
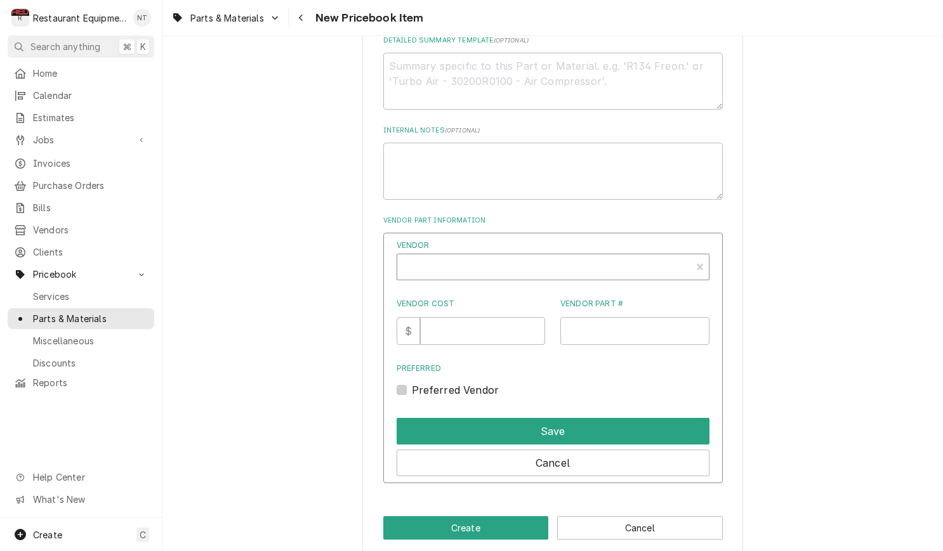
click at [522, 257] on div "Vendor" at bounding box center [544, 272] width 281 height 30
type input "parts to"
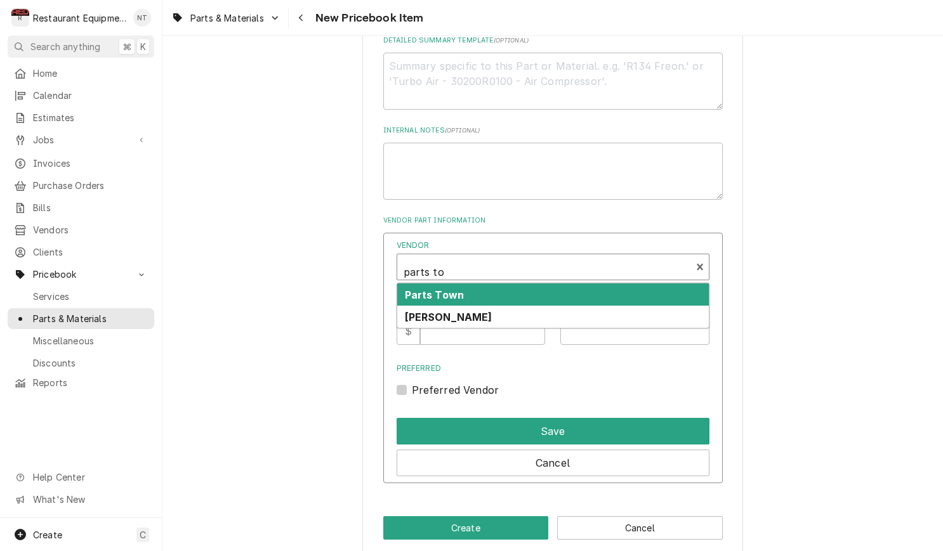
click at [551, 284] on div "Parts Town" at bounding box center [553, 295] width 312 height 22
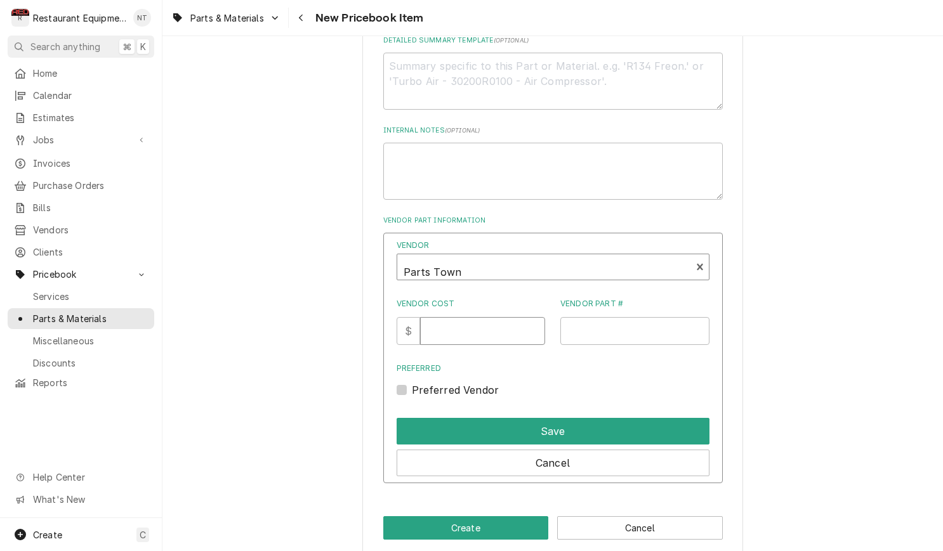
click at [493, 317] on input "Vendor Cost" at bounding box center [482, 331] width 125 height 28
type input "20.75"
click at [664, 317] on input "Vendor Part #" at bounding box center [634, 331] width 149 height 28
paste input "PE63461"
type input "PE63461"
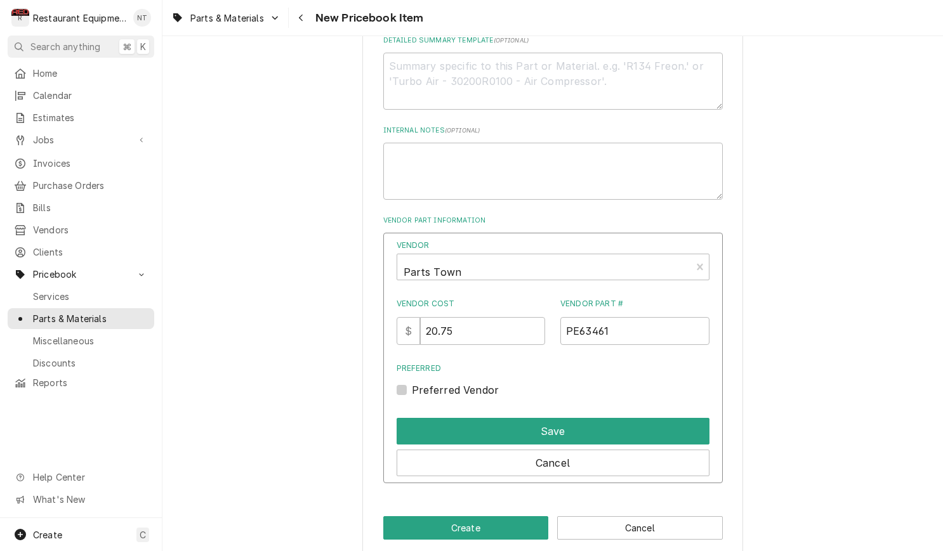
click at [409, 383] on div "Preferred Vendor" at bounding box center [553, 390] width 313 height 15
click at [412, 383] on label "Preferred Vendor" at bounding box center [456, 390] width 88 height 15
click at [412, 383] on input "Preferred" at bounding box center [568, 397] width 313 height 28
checkbox input "true"
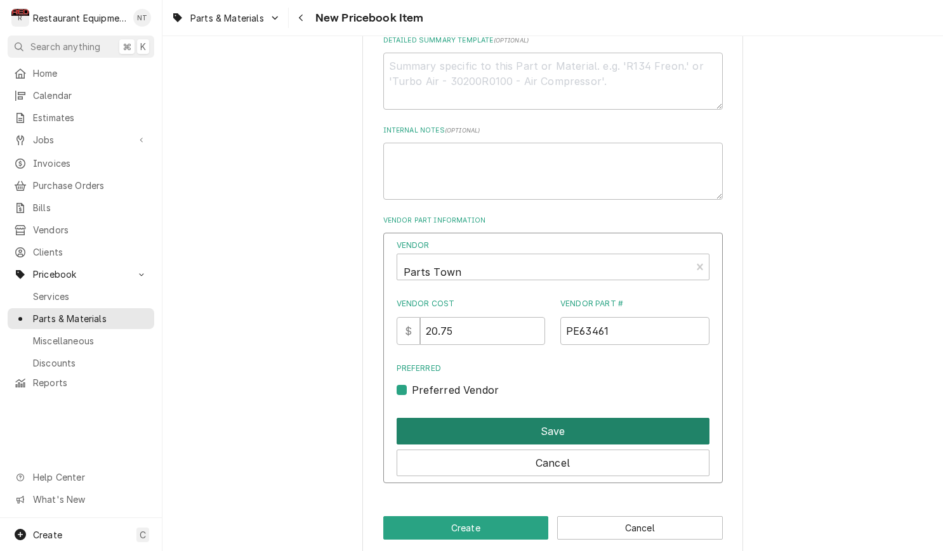
click at [478, 418] on button "Save" at bounding box center [553, 431] width 313 height 27
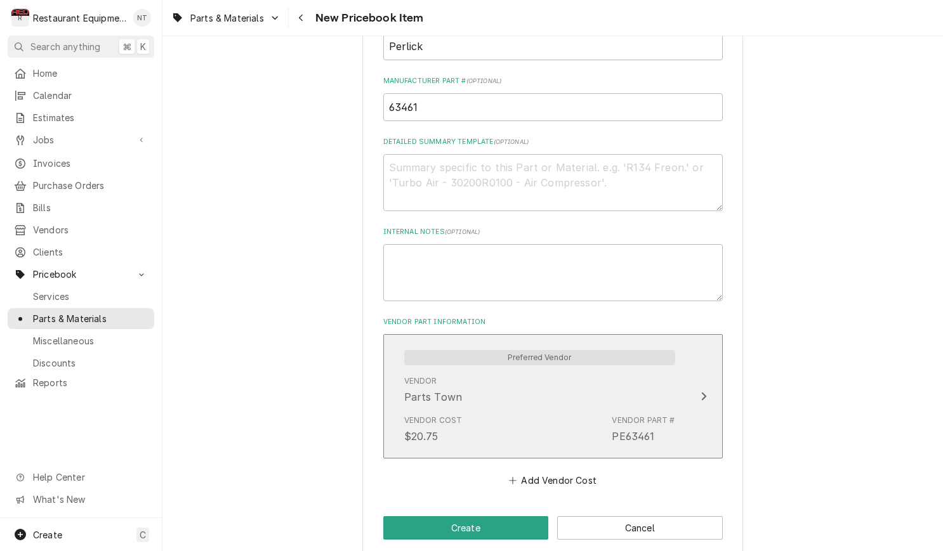
scroll to position [0, 0]
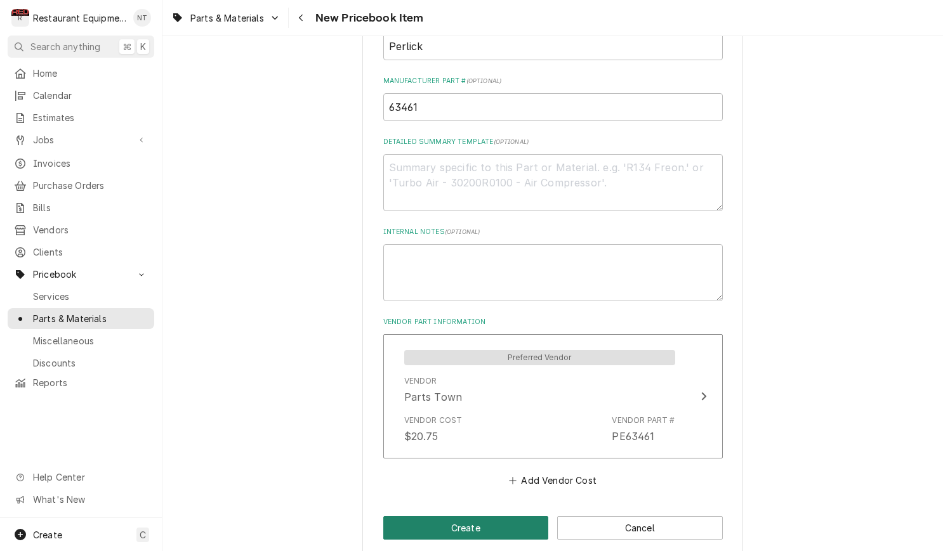
click at [534, 516] on button "Create" at bounding box center [466, 527] width 166 height 23
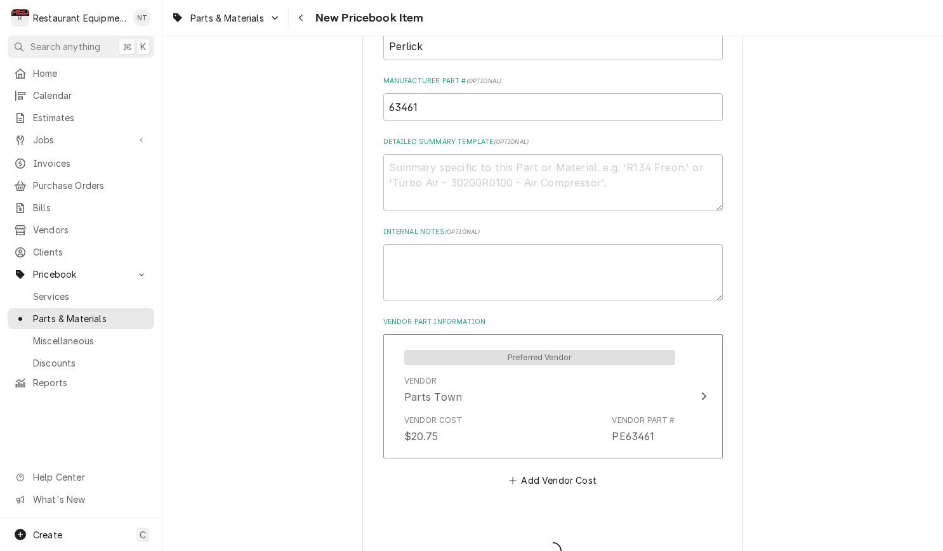
type textarea "x"
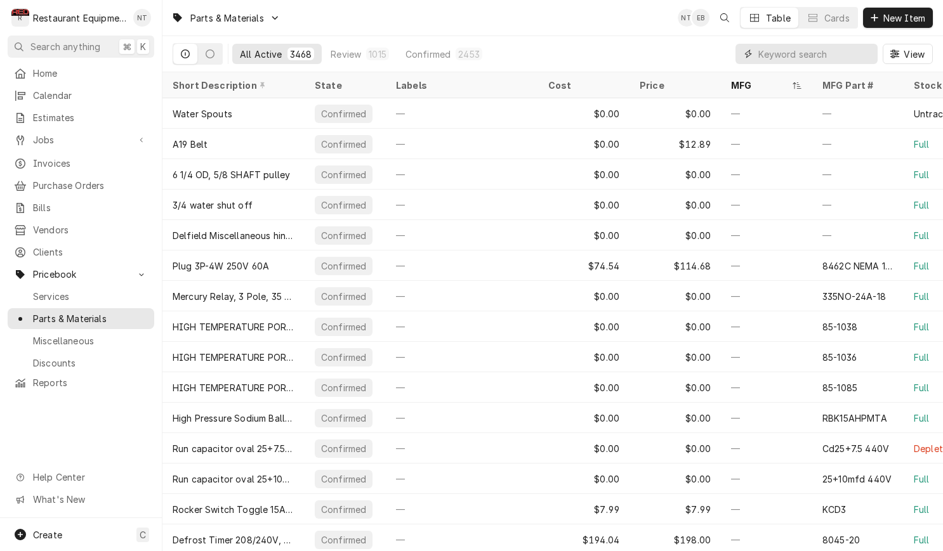
click at [829, 51] on input "Dynamic Content Wrapper" at bounding box center [814, 54] width 113 height 20
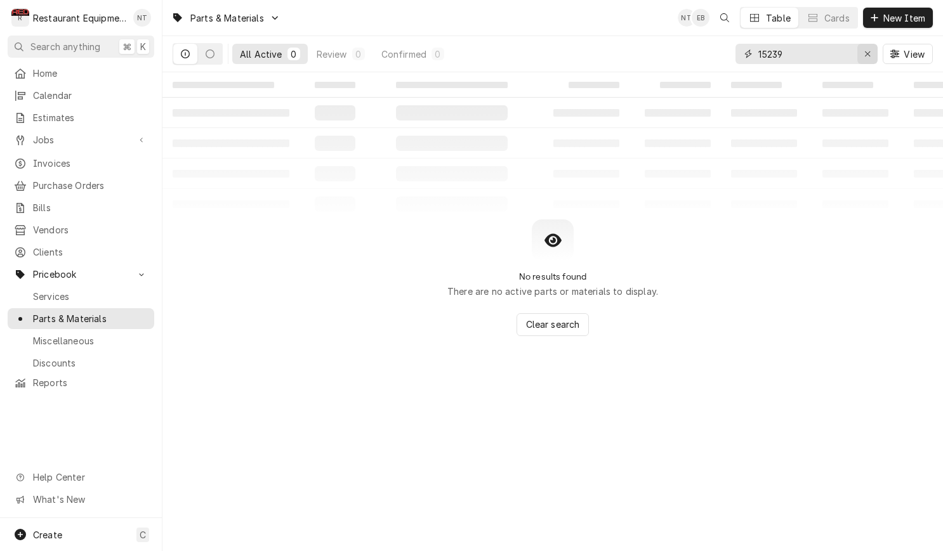
type input "15239"
click at [861, 55] on div "Erase input" at bounding box center [867, 54] width 13 height 13
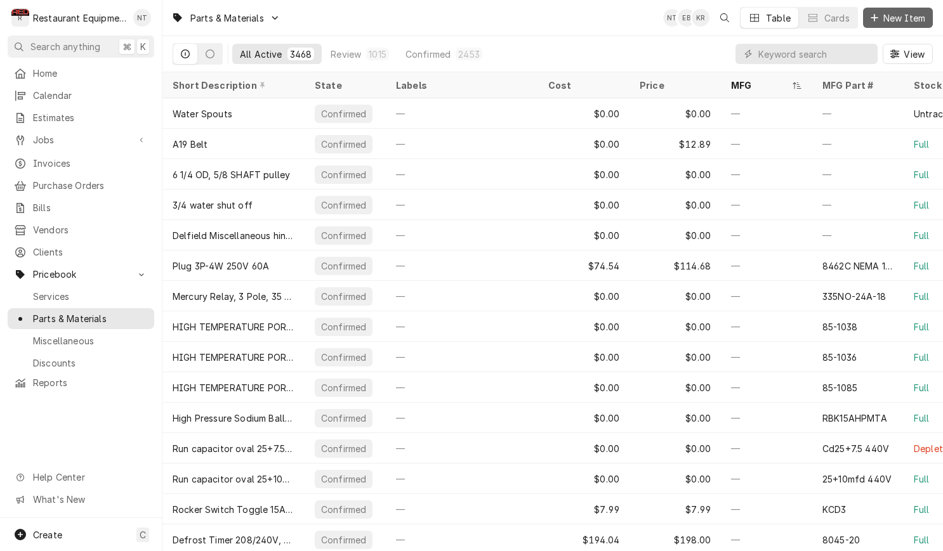
click at [881, 23] on span "New Item" at bounding box center [904, 17] width 47 height 13
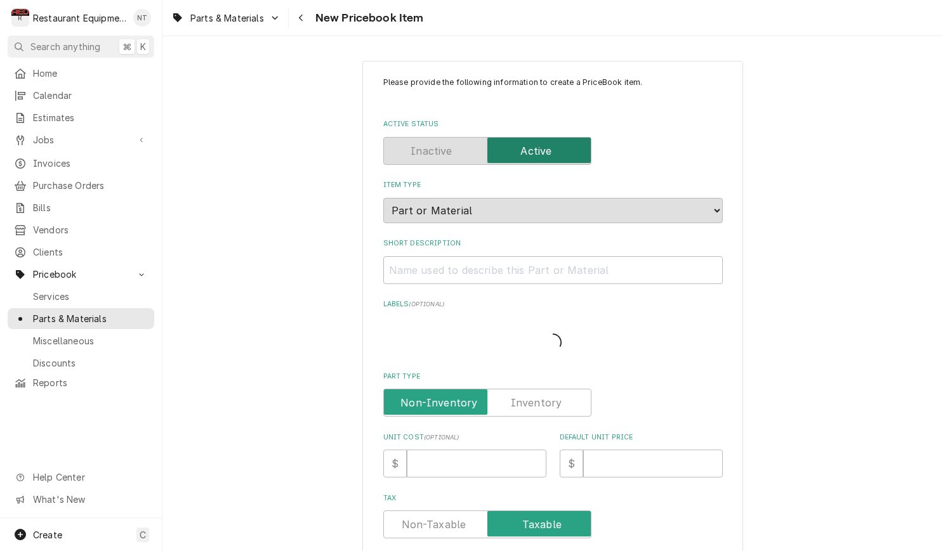
type textarea "x"
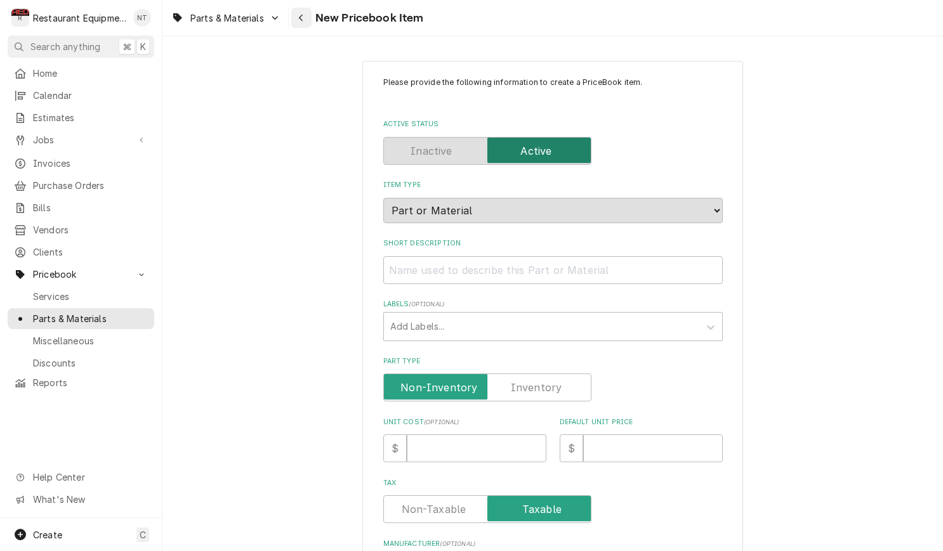
click at [298, 17] on icon "Navigate back" at bounding box center [301, 17] width 6 height 9
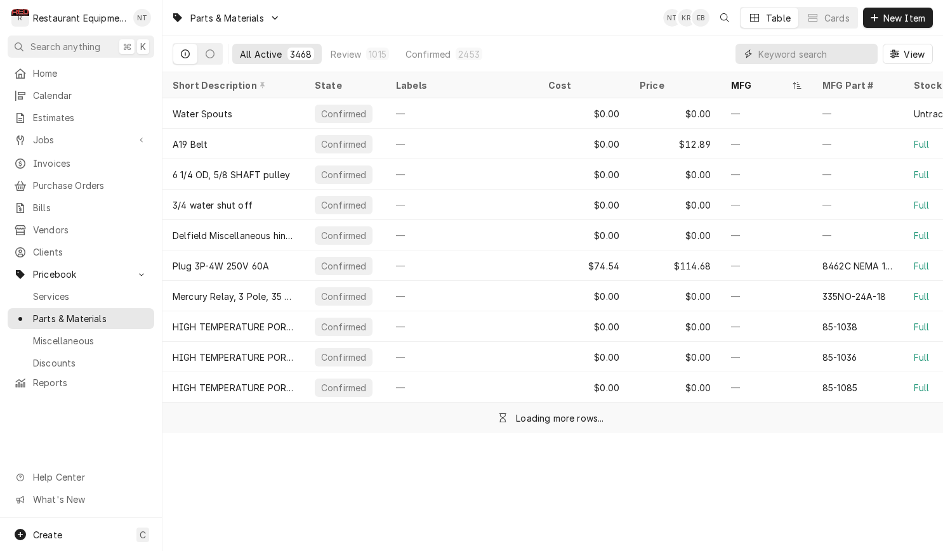
click at [805, 52] on input "Dynamic Content Wrapper" at bounding box center [814, 54] width 113 height 20
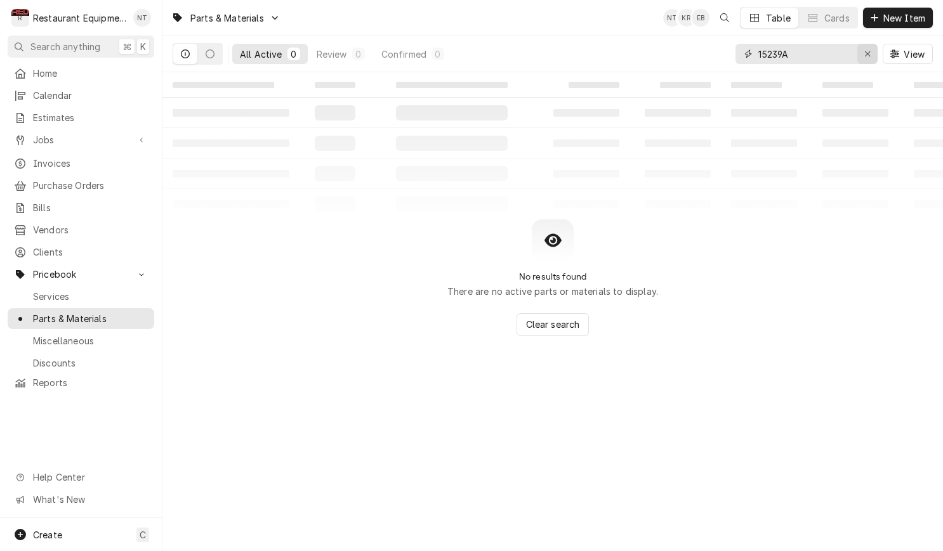
type input "15239A"
drag, startPoint x: 866, startPoint y: 49, endPoint x: 876, endPoint y: 23, distance: 27.1
click at [866, 49] on div "Erase input" at bounding box center [867, 54] width 13 height 13
click at [881, 16] on span "New Item" at bounding box center [904, 17] width 47 height 13
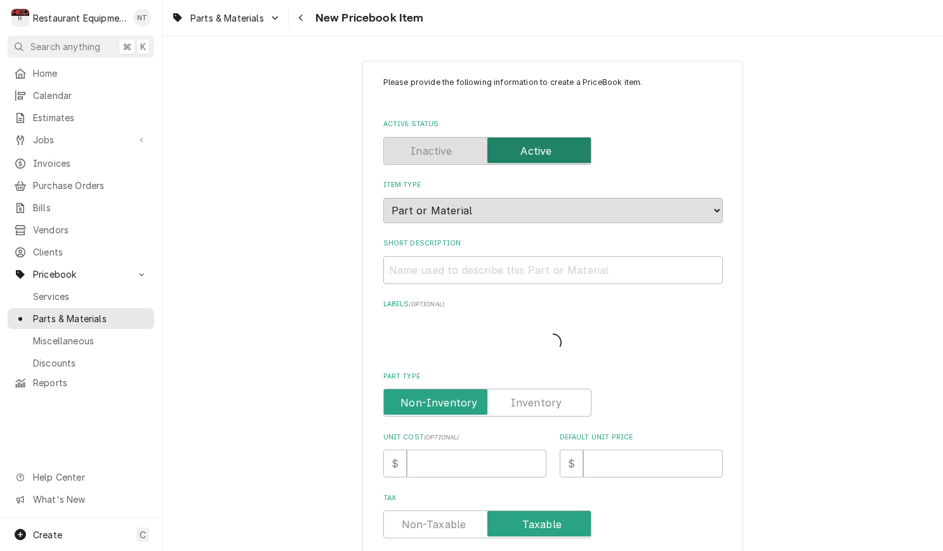
type textarea "x"
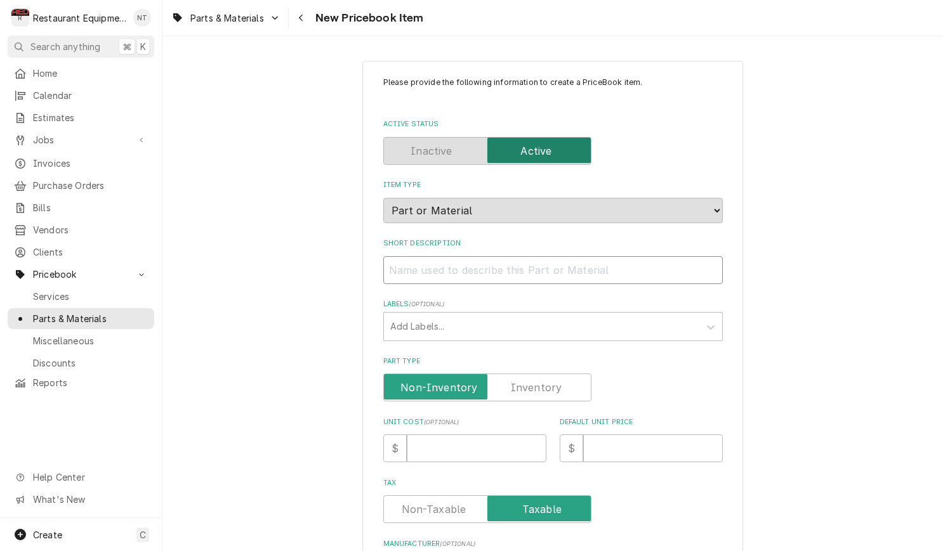
click at [497, 256] on input "Short Description" at bounding box center [552, 270] width 339 height 28
paste input "Perlick C15239A Fan Motor, 120V, 60HZ"
type input "Perlick C15239A Fan Motor, 120V, 60HZ"
type textarea "x"
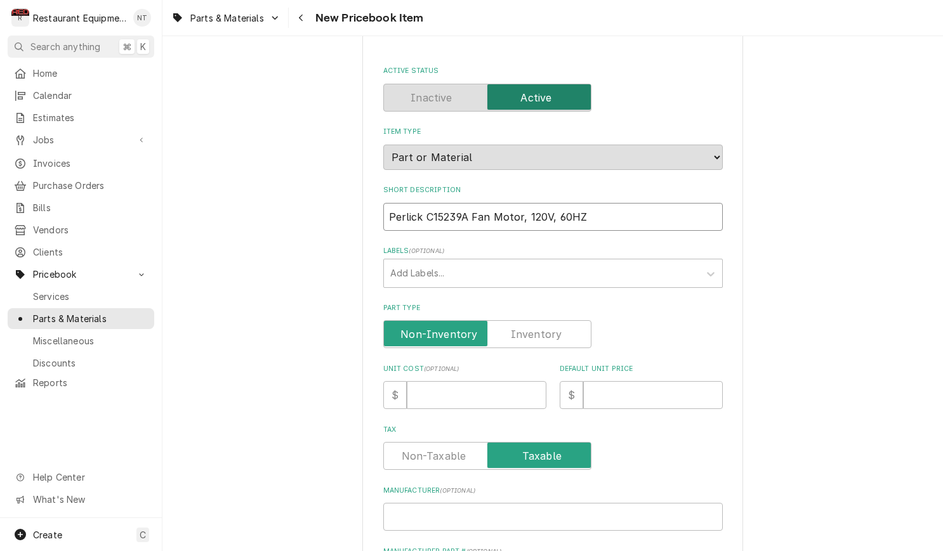
scroll to position [64, 0]
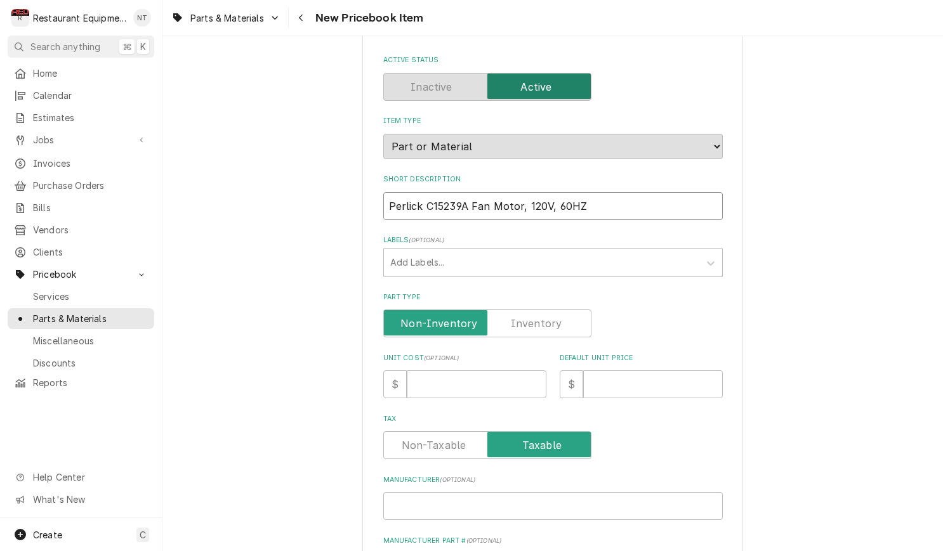
drag, startPoint x: 472, startPoint y: 192, endPoint x: 386, endPoint y: 192, distance: 86.3
click at [386, 192] on input "Perlick C15239A Fan Motor, 120V, 60HZ" at bounding box center [552, 206] width 339 height 28
type input "Fan Motor, 120V, 60HZ"
type textarea "x"
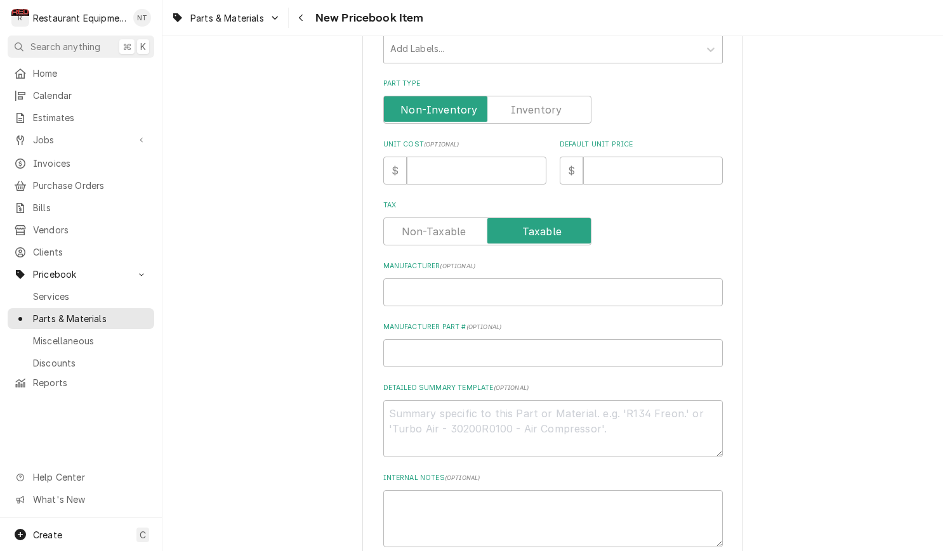
scroll to position [279, 0]
type input "Fan Motor, 120V, 60HZ"
click at [468, 277] on input "Manufacturer ( optional )" at bounding box center [552, 291] width 339 height 28
paste input "Perlick C15239A"
type input "Perlick C15239A"
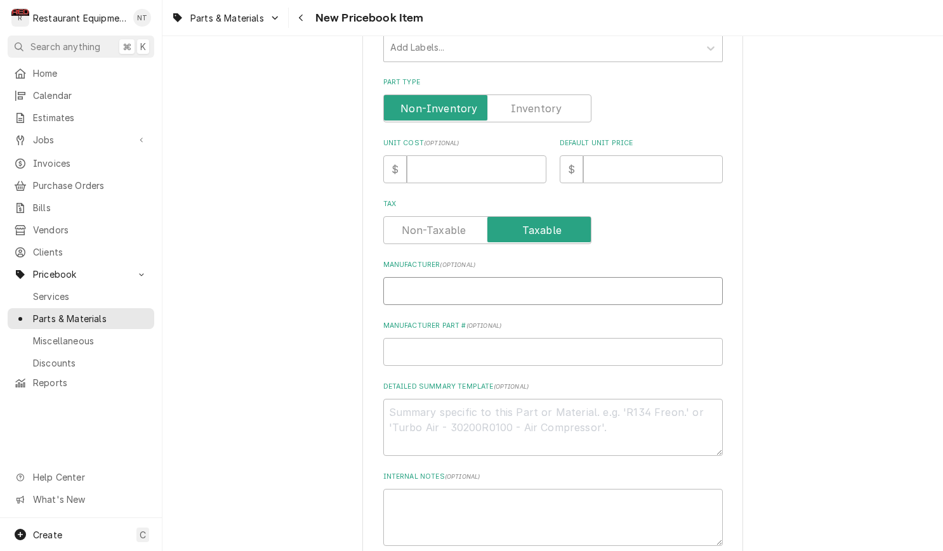
type textarea "x"
drag, startPoint x: 475, startPoint y: 280, endPoint x: 427, endPoint y: 274, distance: 48.0
click at [427, 277] on input "Perlick C15239A" at bounding box center [552, 291] width 339 height 28
type input "Perlick"
type textarea "x"
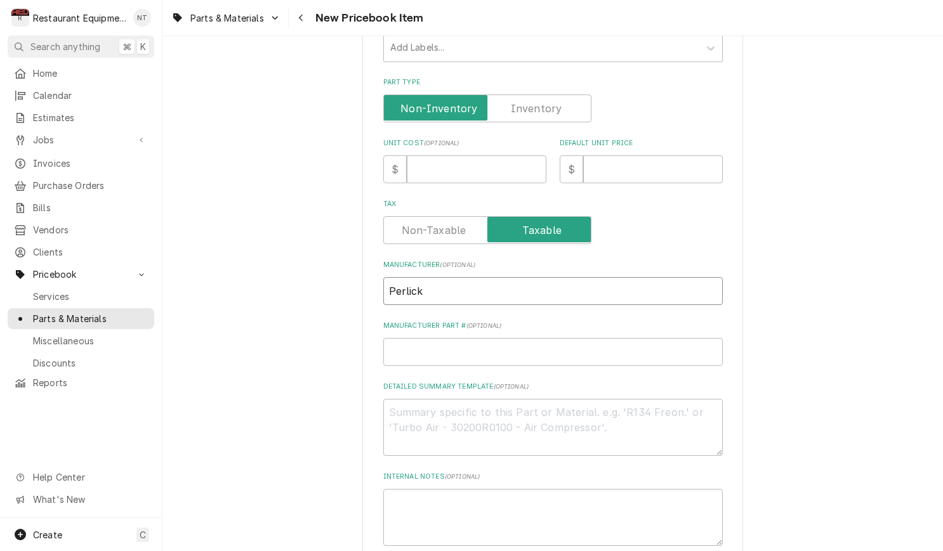
type input "Perlick"
click at [465, 338] on input "Manufacturer Part # ( optional )" at bounding box center [552, 352] width 339 height 28
paste input "C15239A"
type input "C15239A"
type textarea "x"
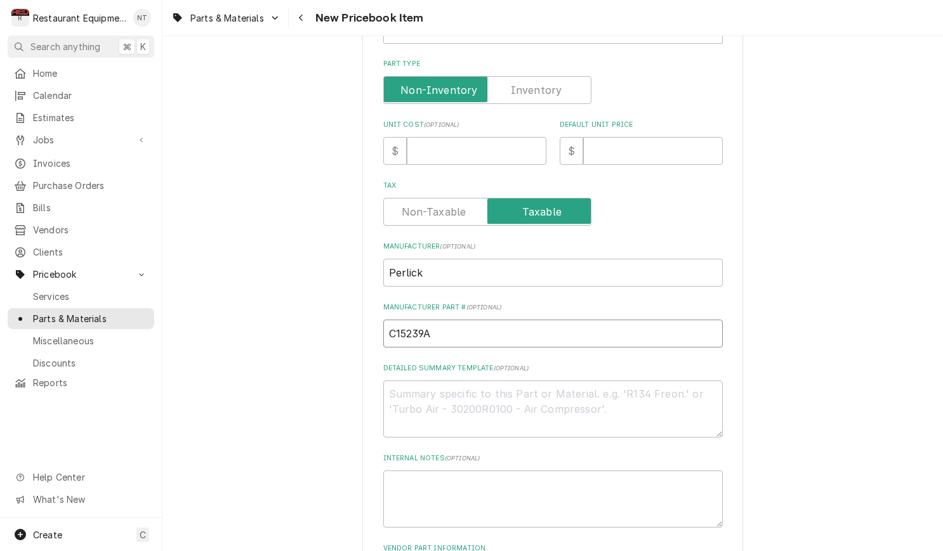
scroll to position [309, 0]
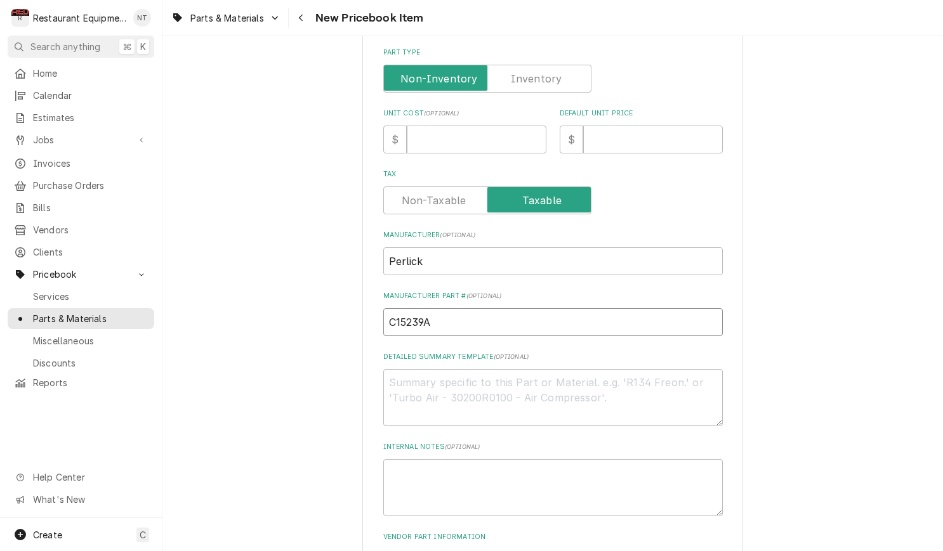
type input "C15239A"
click at [456, 129] on input "Unit Cost ( optional )" at bounding box center [477, 140] width 140 height 28
type input "1"
type textarea "x"
type input "12"
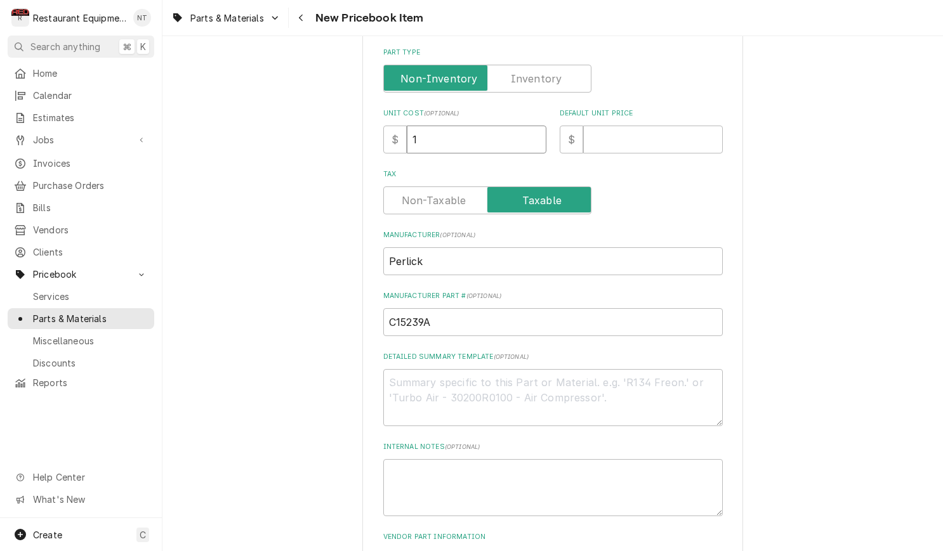
type textarea "x"
type input "125"
type textarea "x"
type input "125.3"
type textarea "x"
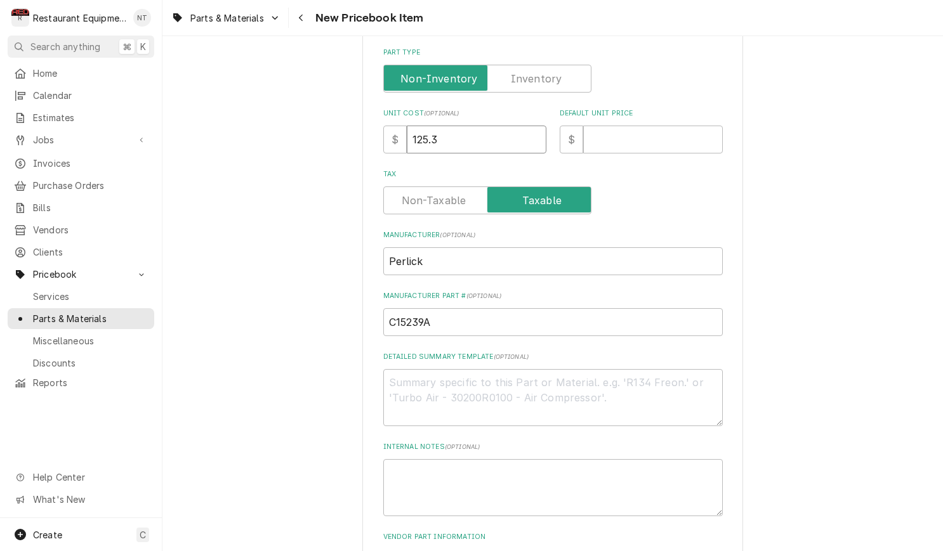
type input "125.33"
type textarea "x"
type input "125.33"
type input "1"
type textarea "x"
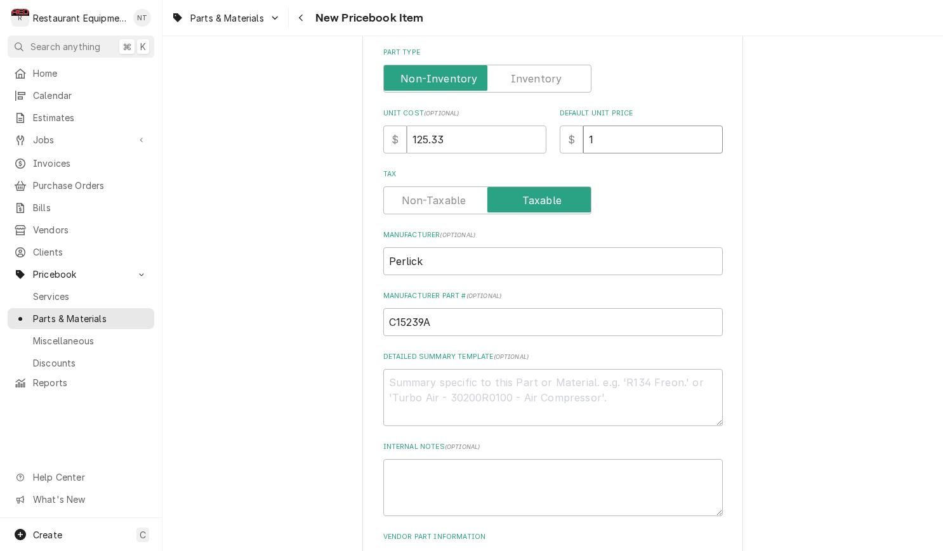
type input "19"
type textarea "x"
type input "191"
type textarea "x"
type input "191.6"
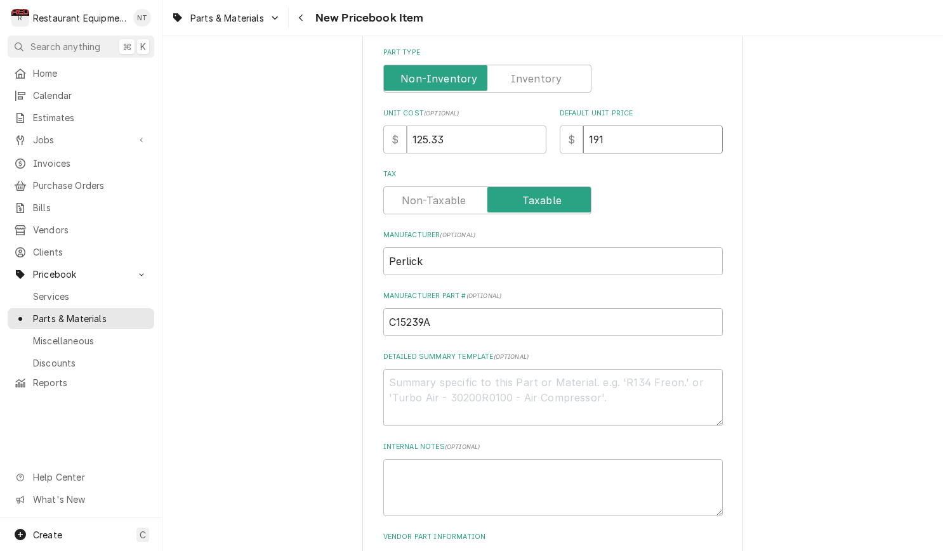
type textarea "x"
type input "191.63"
type textarea "x"
type input "191.63"
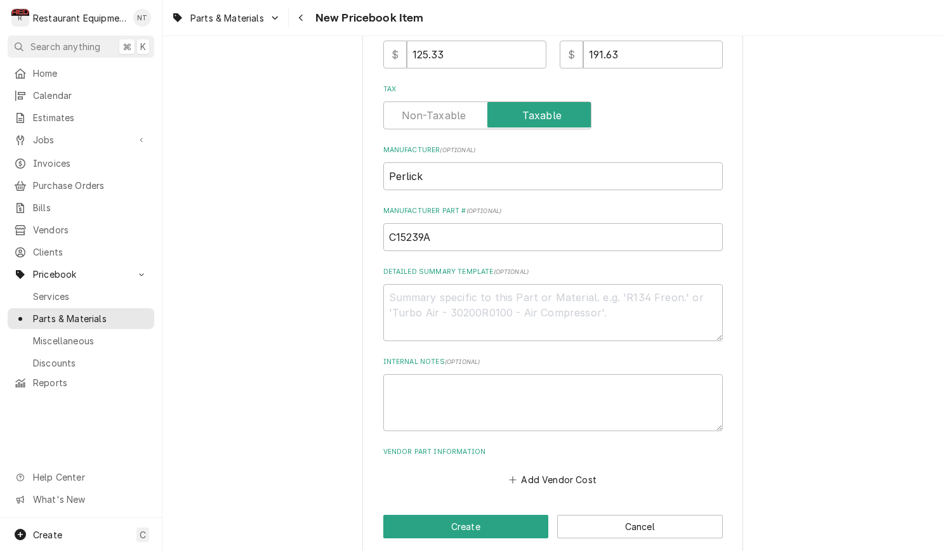
scroll to position [393, 0]
click at [571, 471] on button "Add Vendor Cost" at bounding box center [553, 480] width 92 height 18
type textarea "x"
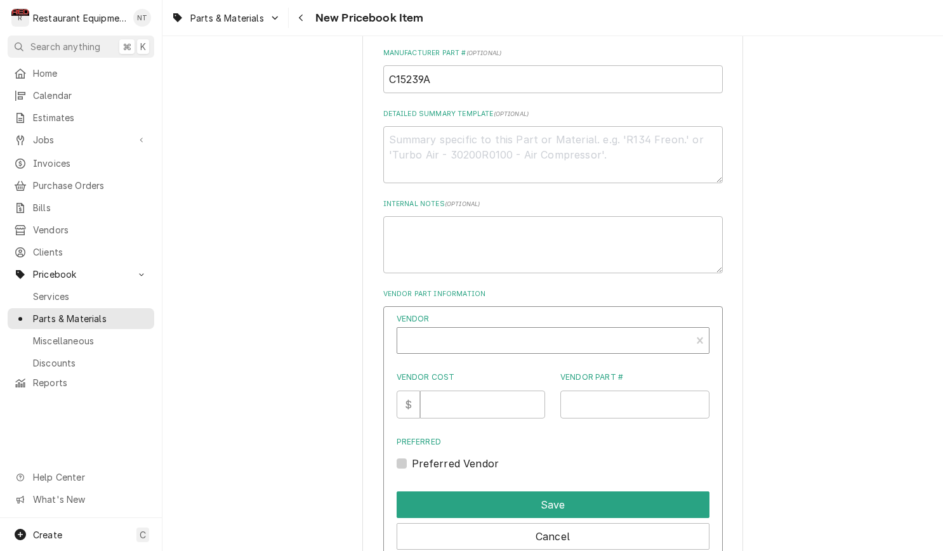
scroll to position [555, 0]
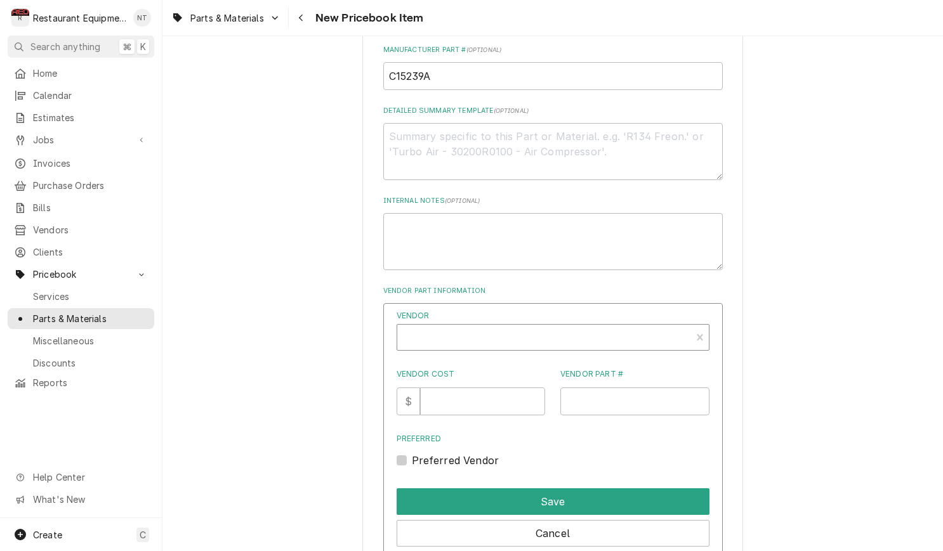
click at [526, 327] on div "Vendor" at bounding box center [544, 342] width 281 height 30
type input "parts tow"
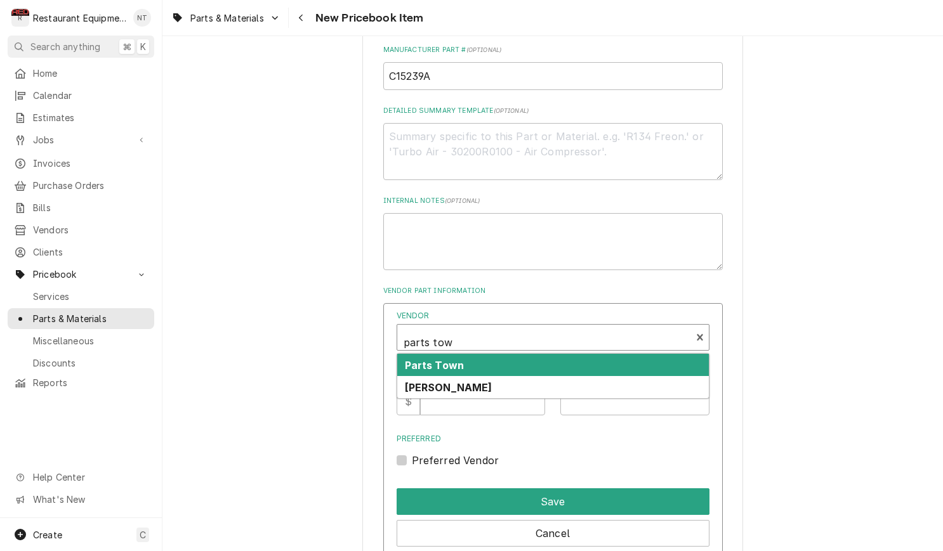
click at [496, 354] on div "Parts Town" at bounding box center [553, 365] width 312 height 22
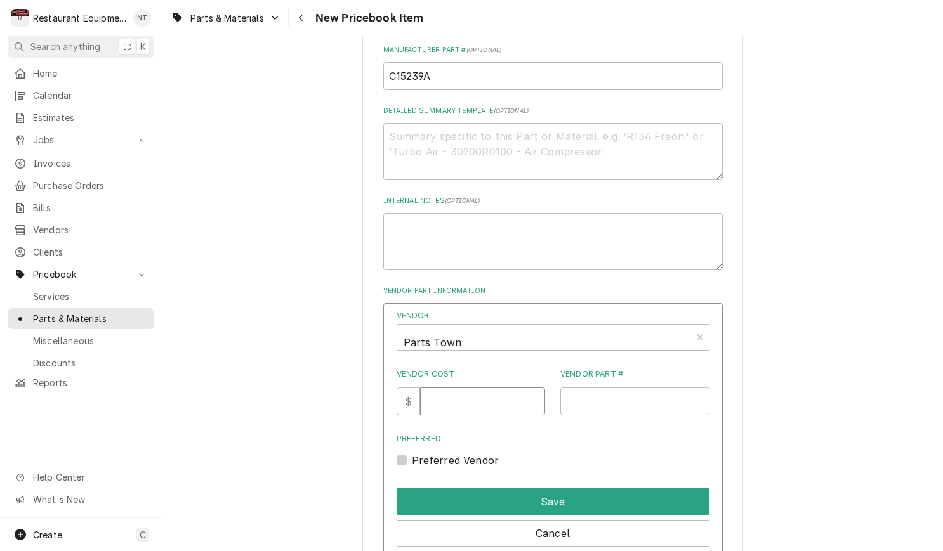
click at [471, 390] on input "Vendor Cost" at bounding box center [482, 402] width 125 height 28
type input "125.33"
click at [655, 388] on input "Vendor Part #" at bounding box center [634, 402] width 149 height 28
paste input "PEC15239A"
type input "PEC15239A"
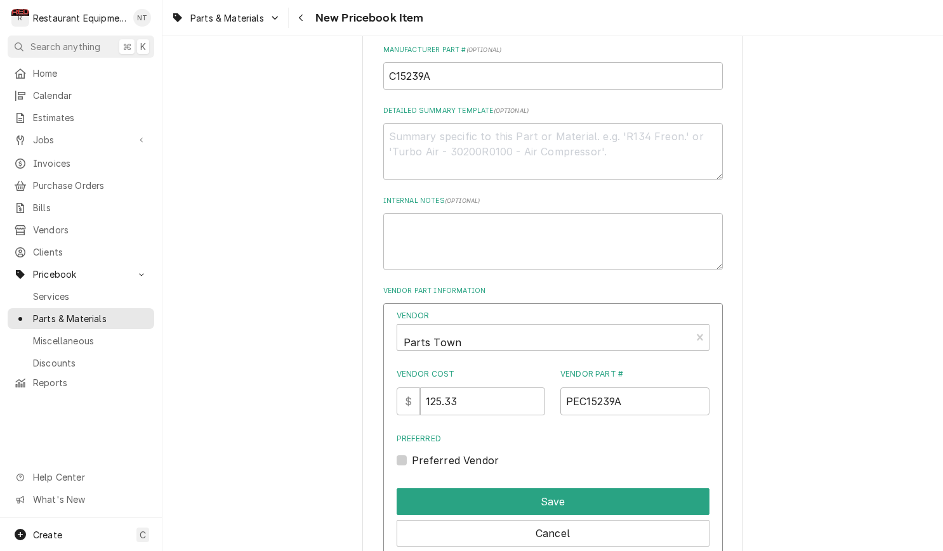
click at [412, 453] on label "Preferred Vendor" at bounding box center [456, 460] width 88 height 15
click at [412, 453] on input "Preferred" at bounding box center [568, 467] width 313 height 28
checkbox input "true"
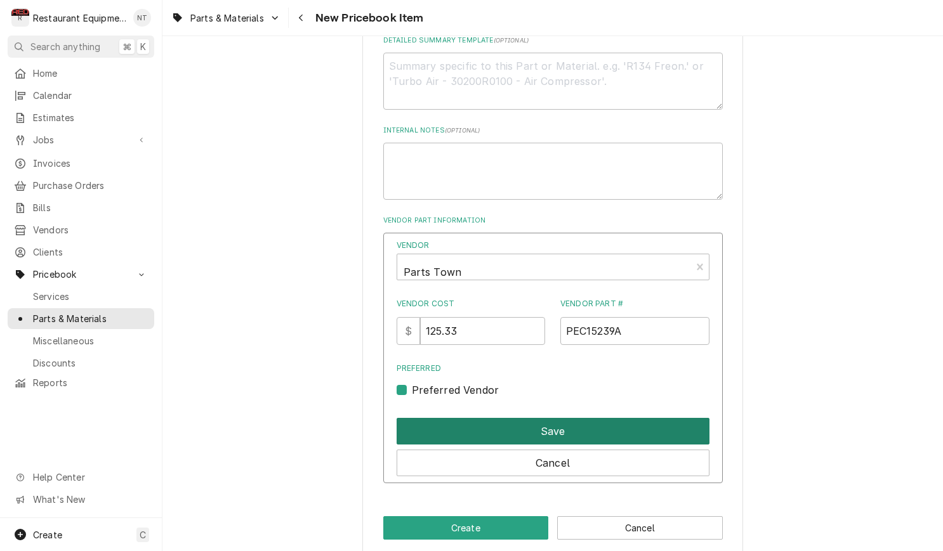
click at [509, 418] on button "Save" at bounding box center [553, 431] width 313 height 27
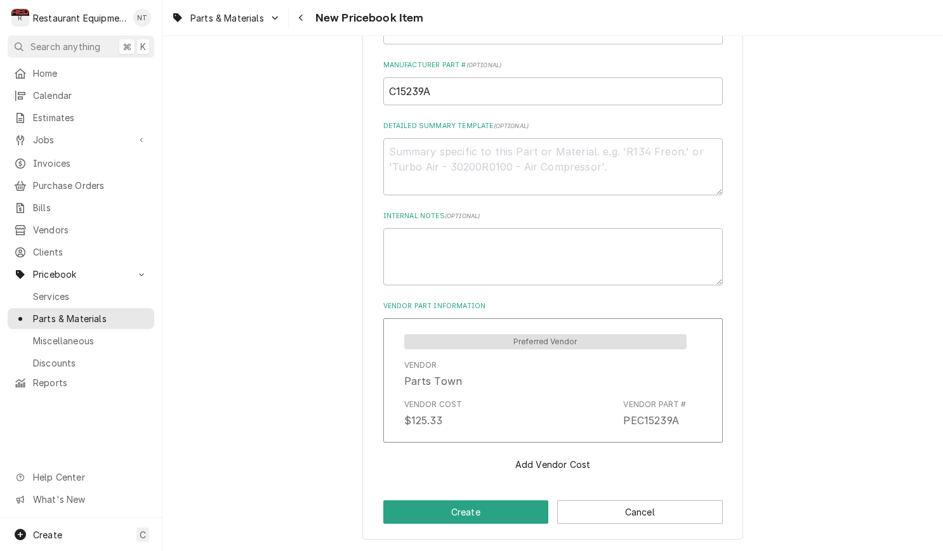
scroll to position [524, 0]
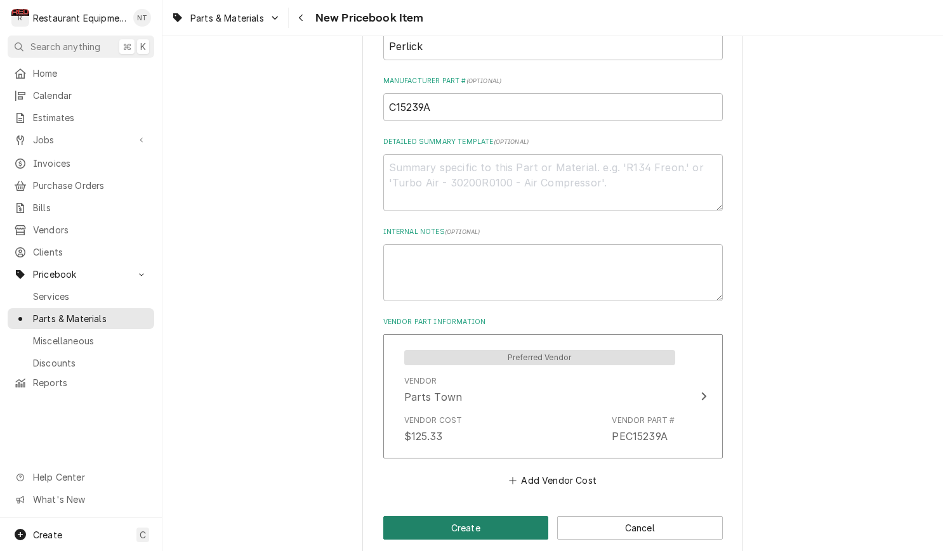
click at [468, 520] on button "Create" at bounding box center [466, 527] width 166 height 23
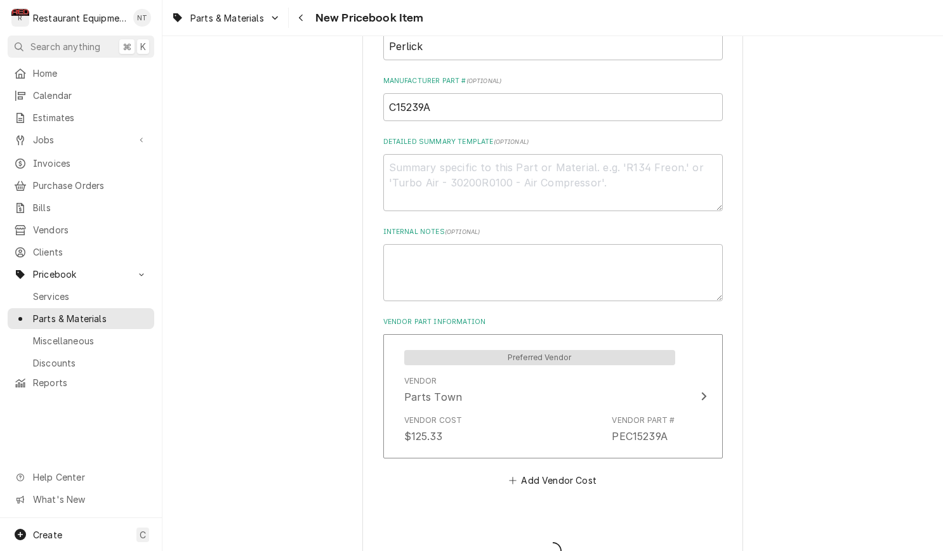
type textarea "x"
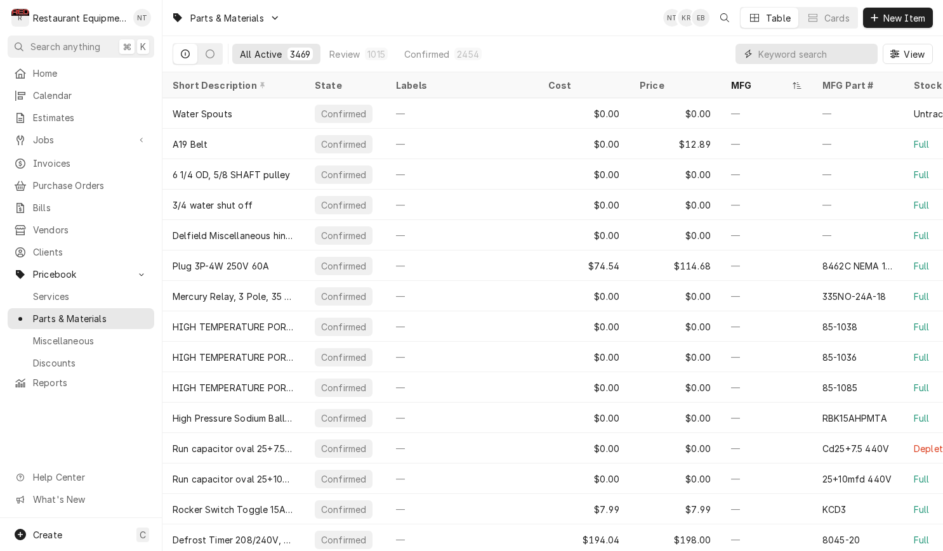
click at [809, 54] on input "Dynamic Content Wrapper" at bounding box center [814, 54] width 113 height 20
click at [817, 51] on input "Dynamic Content Wrapper" at bounding box center [814, 54] width 113 height 20
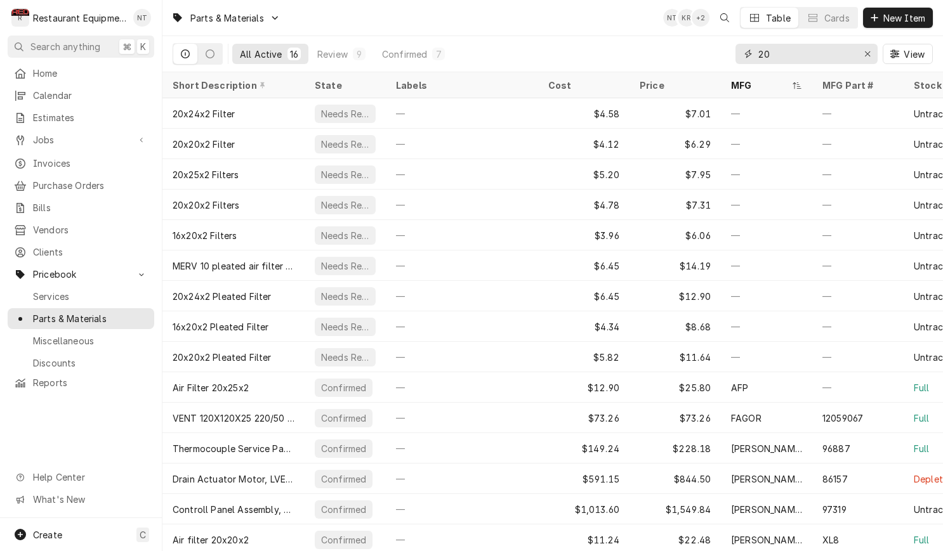
type input "2"
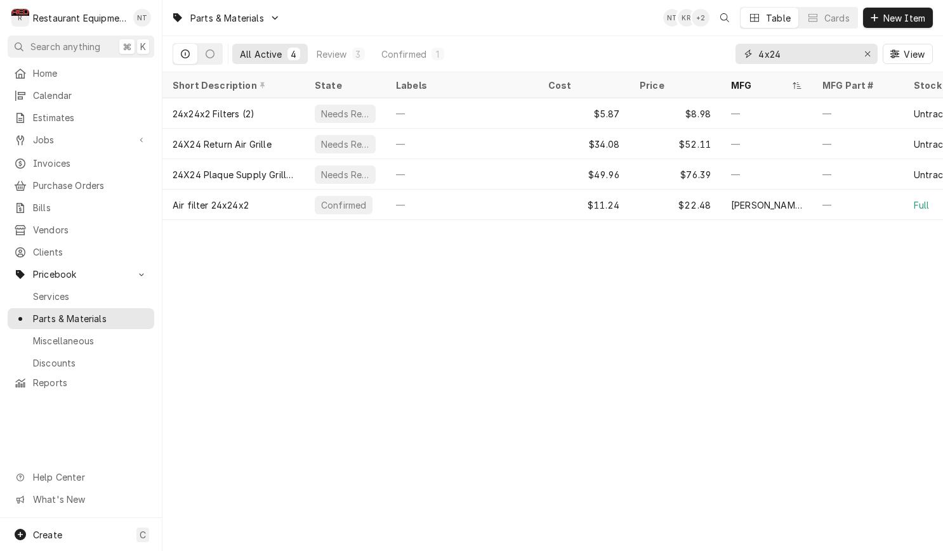
drag, startPoint x: 758, startPoint y: 51, endPoint x: 785, endPoint y: 62, distance: 29.6
click at [758, 50] on input "4x24" at bounding box center [805, 54] width 95 height 20
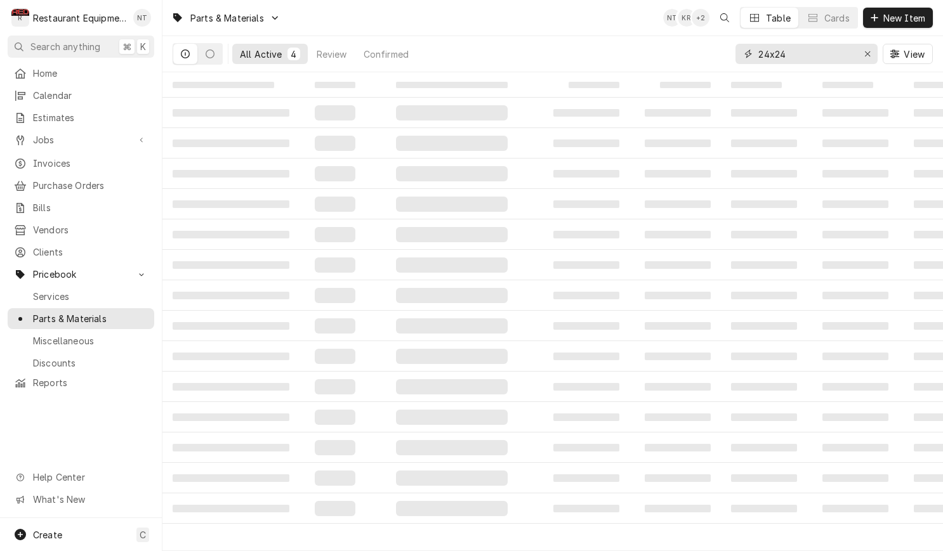
drag, startPoint x: 796, startPoint y: 47, endPoint x: 808, endPoint y: 58, distance: 16.6
click at [796, 47] on input "24x24" at bounding box center [805, 54] width 95 height 20
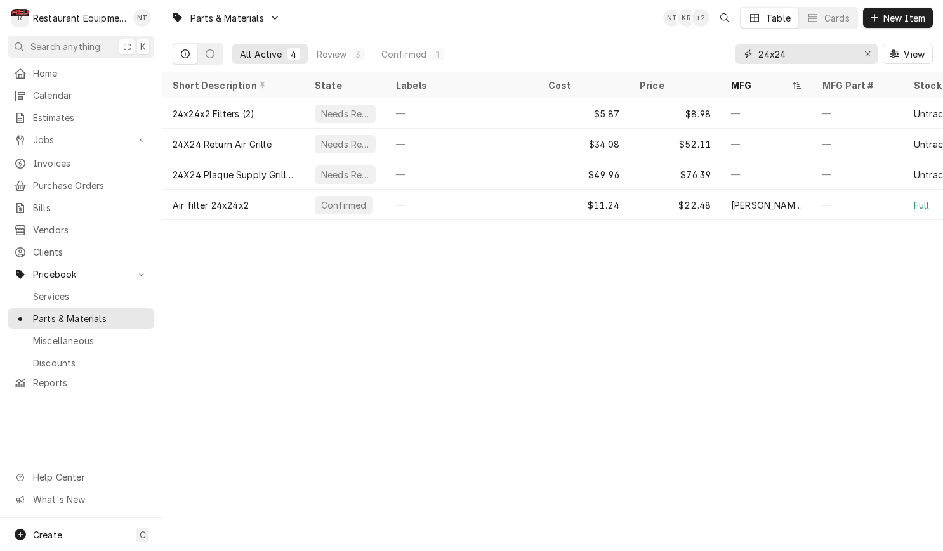
click at [797, 54] on input "24x24" at bounding box center [805, 54] width 95 height 20
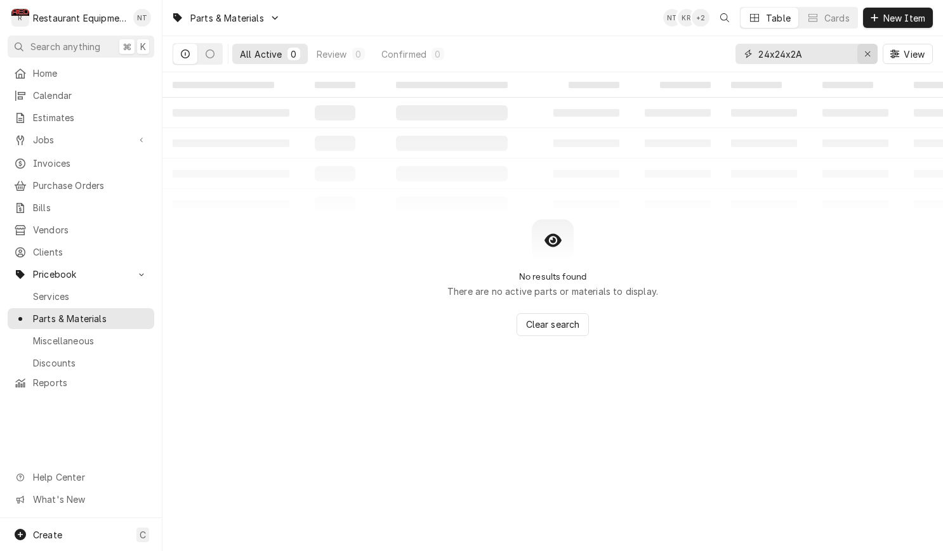
type input "24x24x2A"
click at [864, 51] on icon "Erase input" at bounding box center [867, 53] width 7 height 9
click at [887, 21] on span "New Item" at bounding box center [904, 17] width 47 height 13
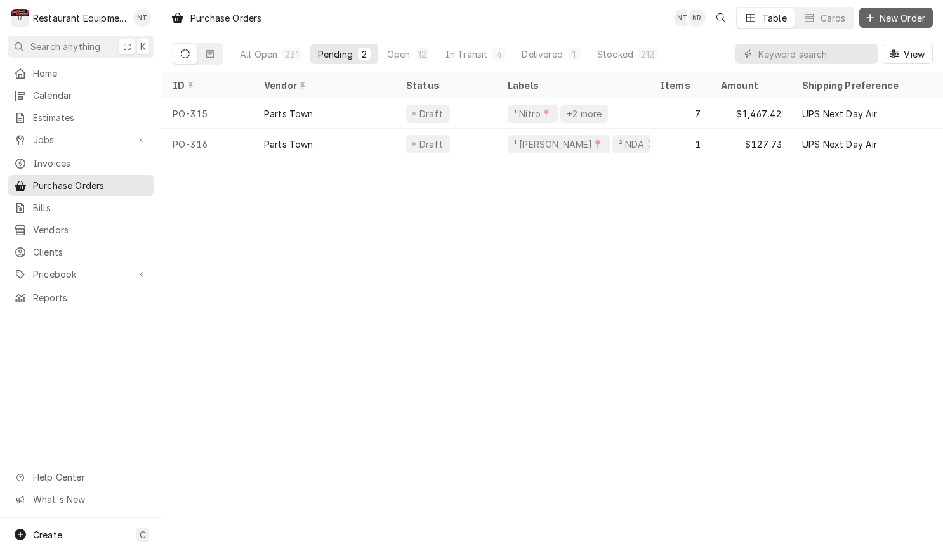
click at [900, 20] on span "New Order" at bounding box center [902, 17] width 51 height 13
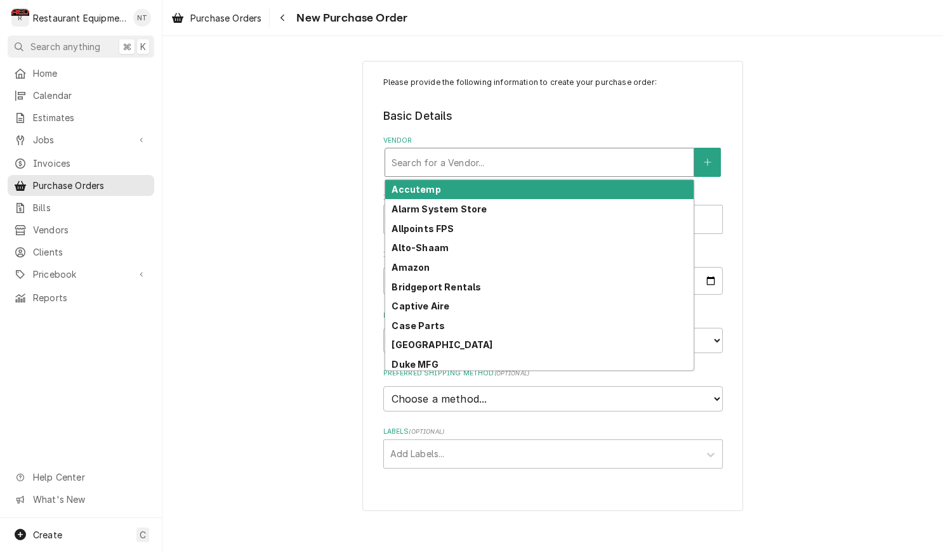
click at [538, 160] on div "Vendor" at bounding box center [539, 162] width 296 height 23
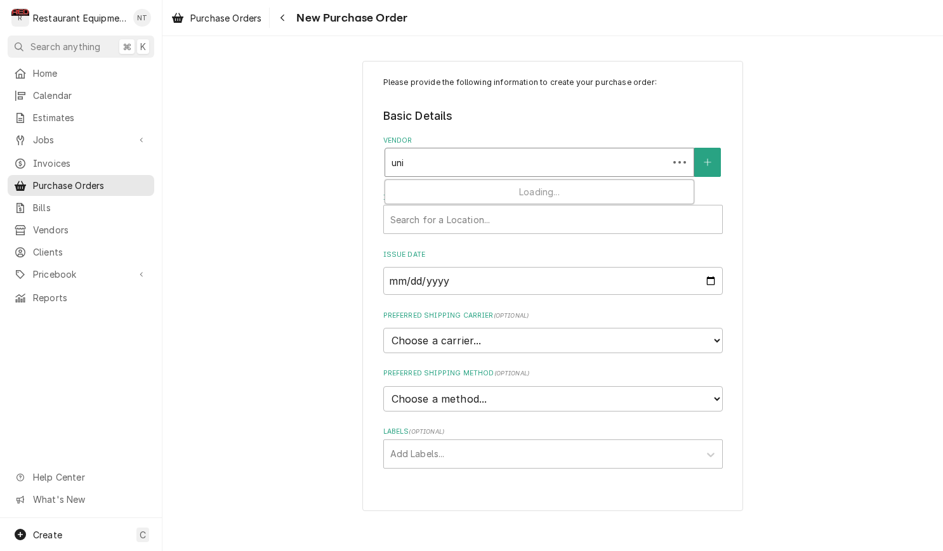
type input "unit"
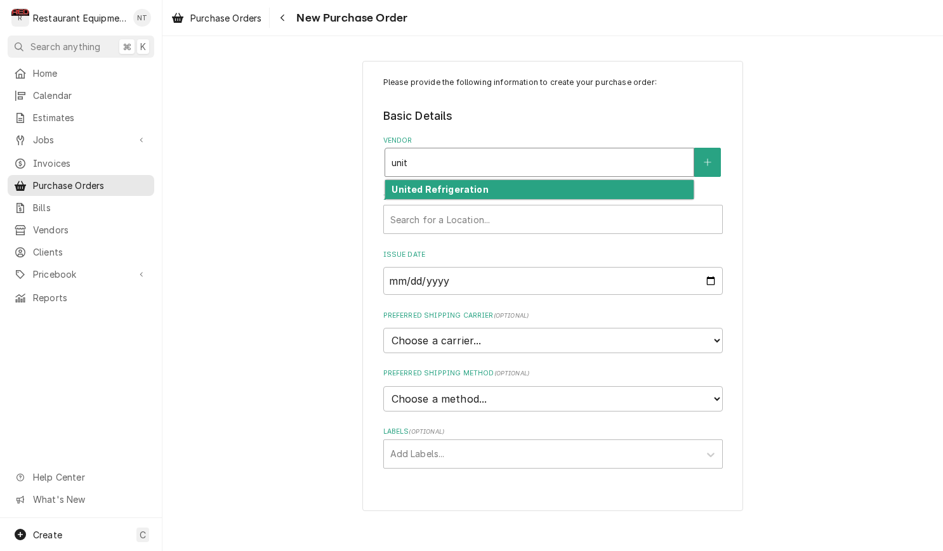
click at [553, 183] on div "United Refrigeration" at bounding box center [539, 190] width 308 height 20
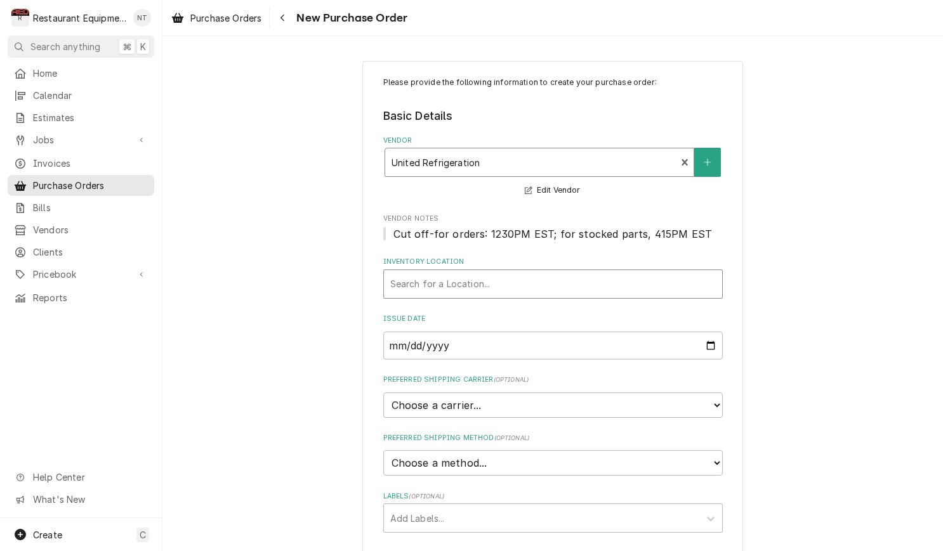
click at [596, 286] on div "Inventory Location" at bounding box center [552, 284] width 325 height 23
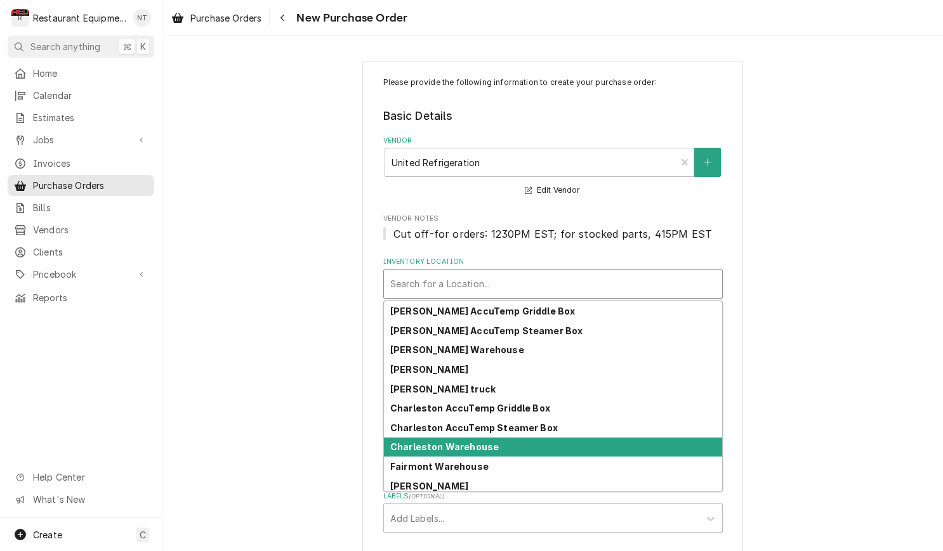
click at [574, 451] on div "Charleston Warehouse" at bounding box center [553, 448] width 338 height 20
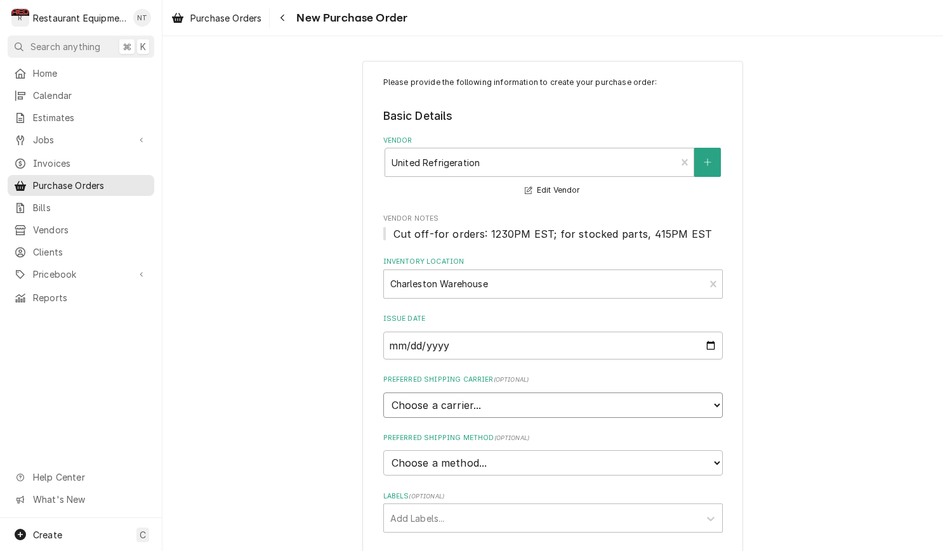
select select "4"
type textarea "x"
select select "1"
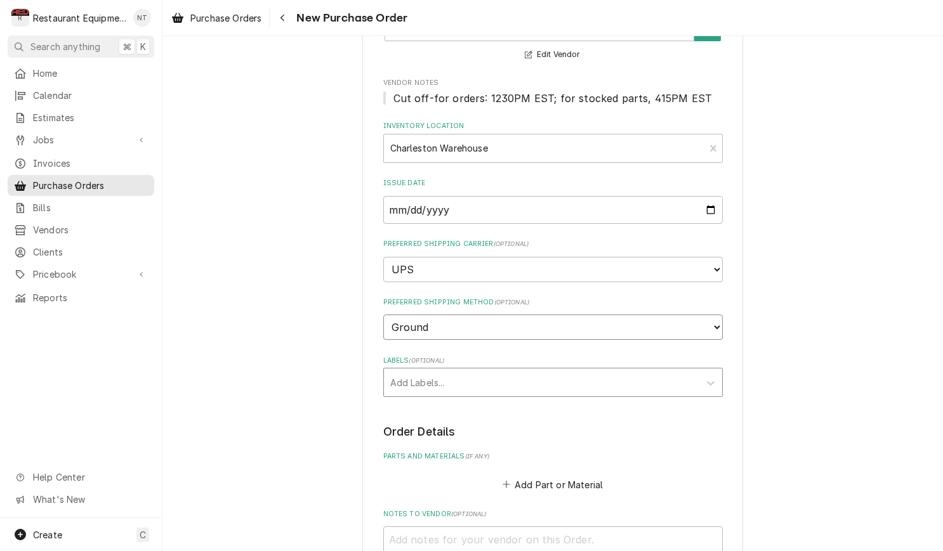
scroll to position [138, 0]
click at [530, 369] on div "Labels" at bounding box center [541, 380] width 303 height 23
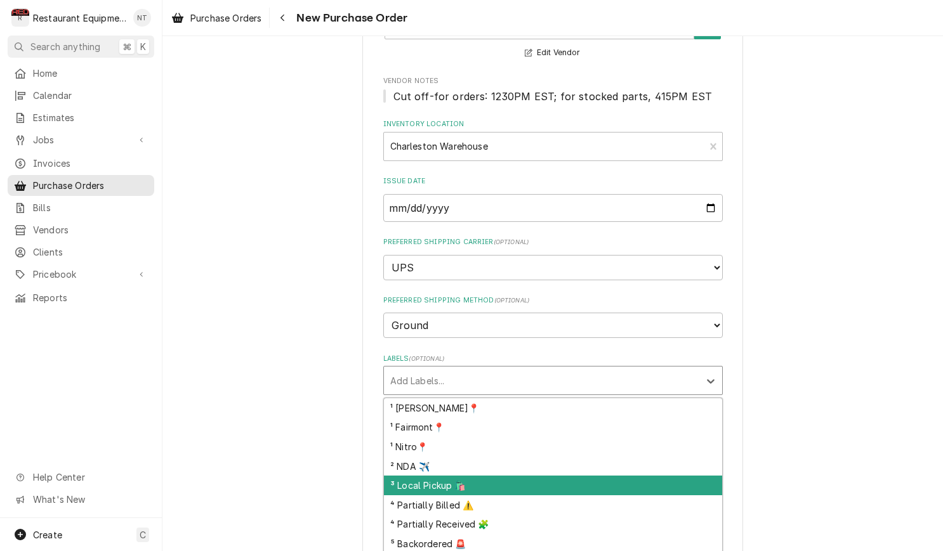
click at [584, 476] on div "³ Local Pickup 🛍️" at bounding box center [553, 486] width 338 height 20
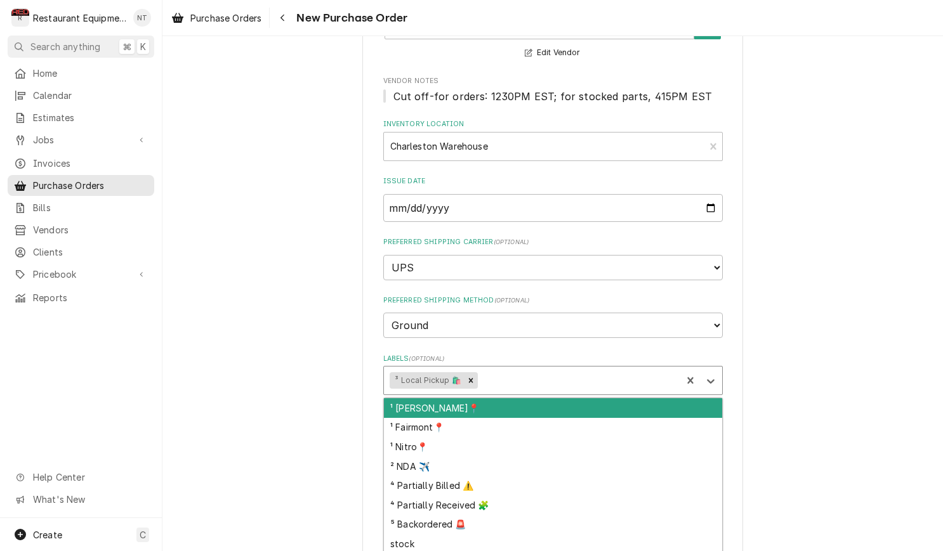
click at [567, 369] on div "Labels" at bounding box center [577, 380] width 195 height 23
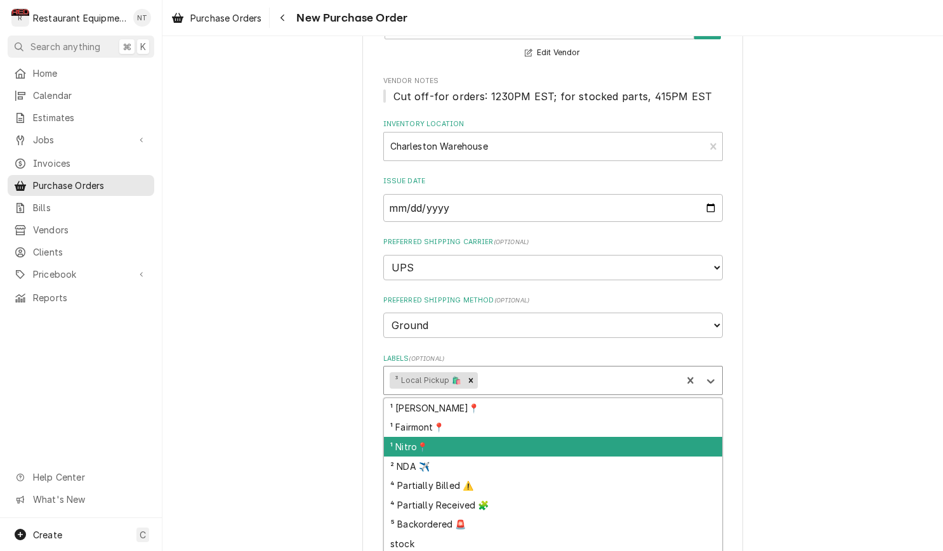
click at [567, 437] on div "¹ Nitro📍" at bounding box center [553, 447] width 338 height 20
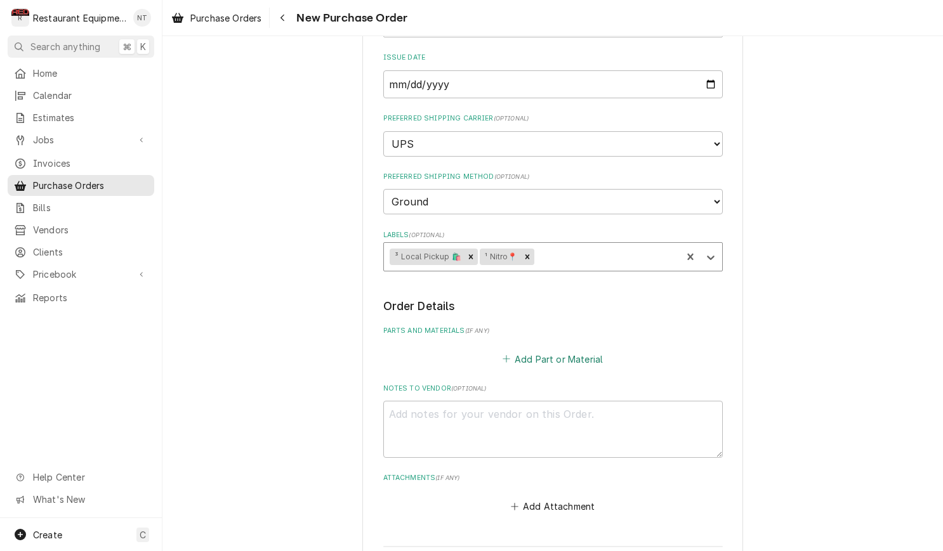
scroll to position [262, 0]
drag, startPoint x: 466, startPoint y: 233, endPoint x: 474, endPoint y: 235, distance: 7.7
click at [466, 252] on icon "Remove ³ Local Pickup 🛍️" at bounding box center [470, 256] width 9 height 9
click at [549, 245] on div "Labels" at bounding box center [560, 256] width 229 height 23
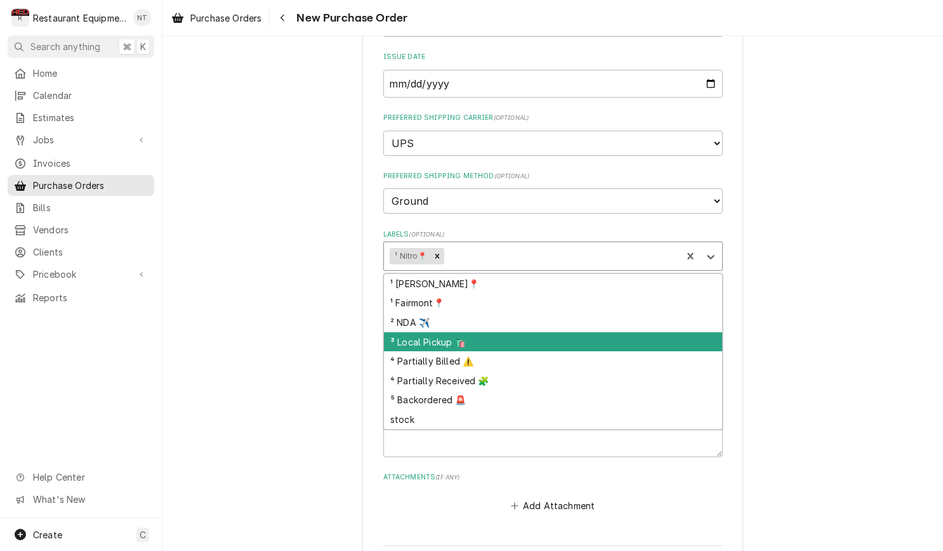
click at [536, 332] on div "³ Local Pickup 🛍️" at bounding box center [553, 342] width 338 height 20
type textarea "x"
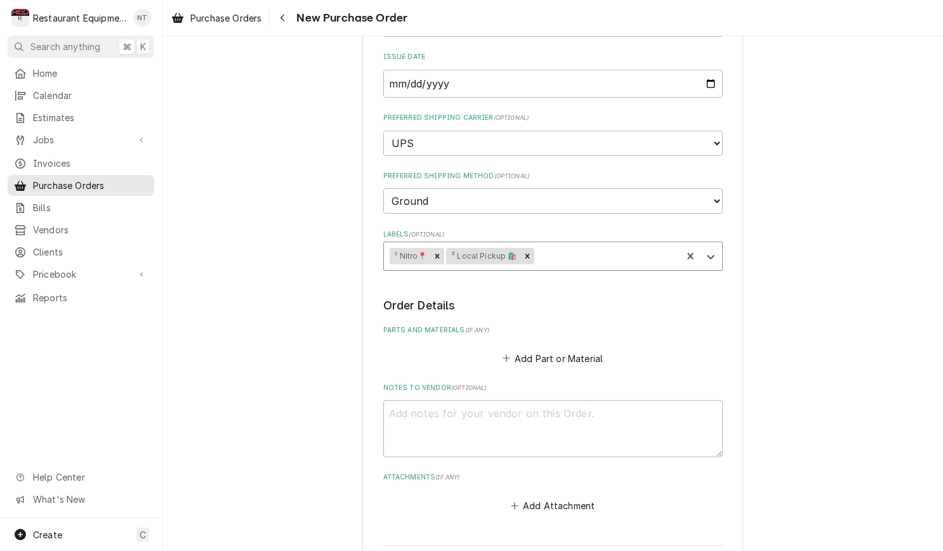
click at [550, 350] on button "Add Part or Material" at bounding box center [552, 359] width 105 height 18
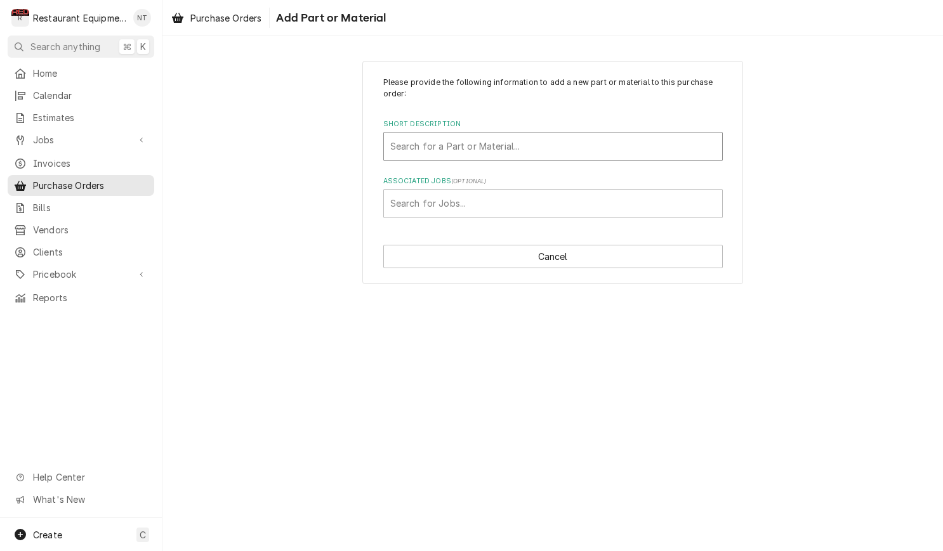
click at [692, 155] on div "Short Description" at bounding box center [552, 146] width 325 height 23
type input "RT375"
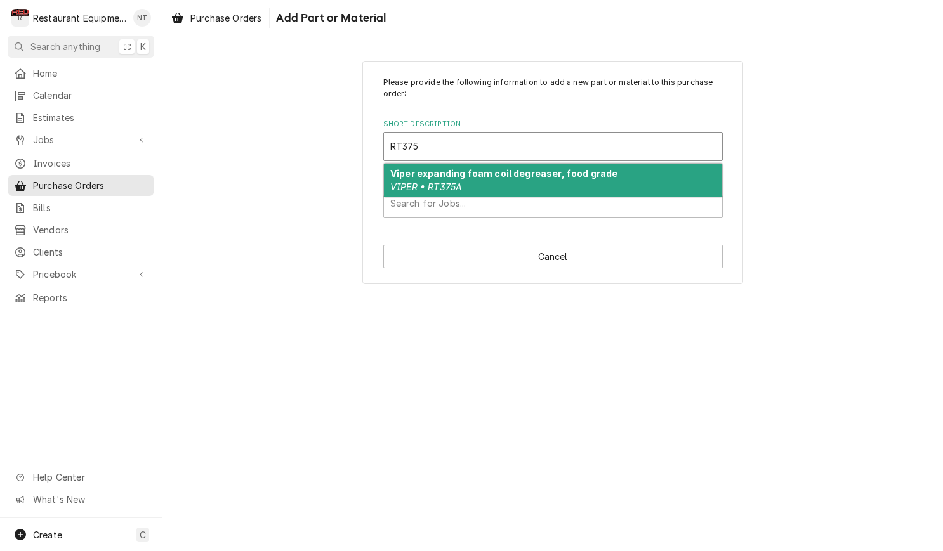
click at [662, 171] on div "Viper expanding foam coil degreaser, food grade VIPER • RT375A" at bounding box center [553, 180] width 338 height 33
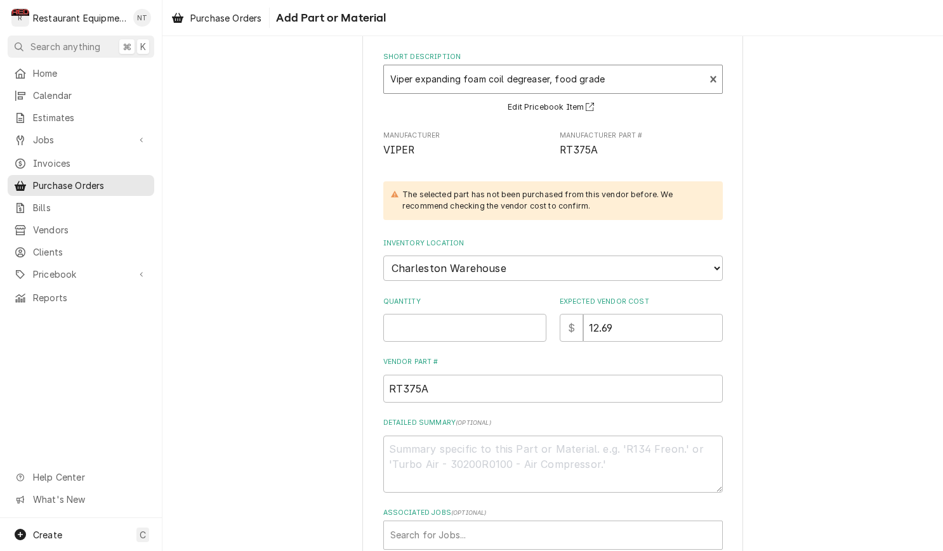
scroll to position [69, 0]
click at [494, 313] on input "Quantity" at bounding box center [464, 327] width 163 height 28
click at [475, 313] on input "Quantity" at bounding box center [464, 327] width 163 height 28
type textarea "x"
type input "3"
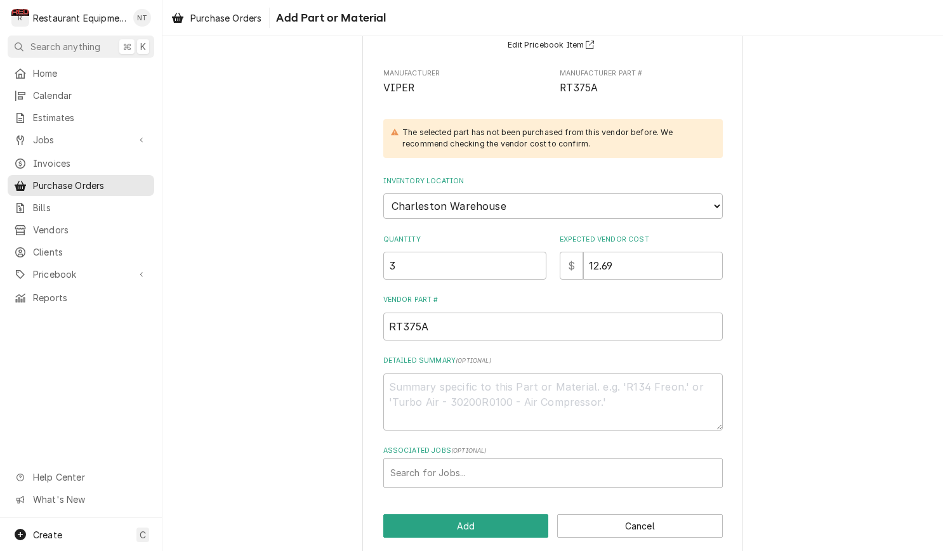
scroll to position [129, 0]
click at [650, 463] on div "Associated Jobs" at bounding box center [552, 474] width 325 height 23
type input "8939"
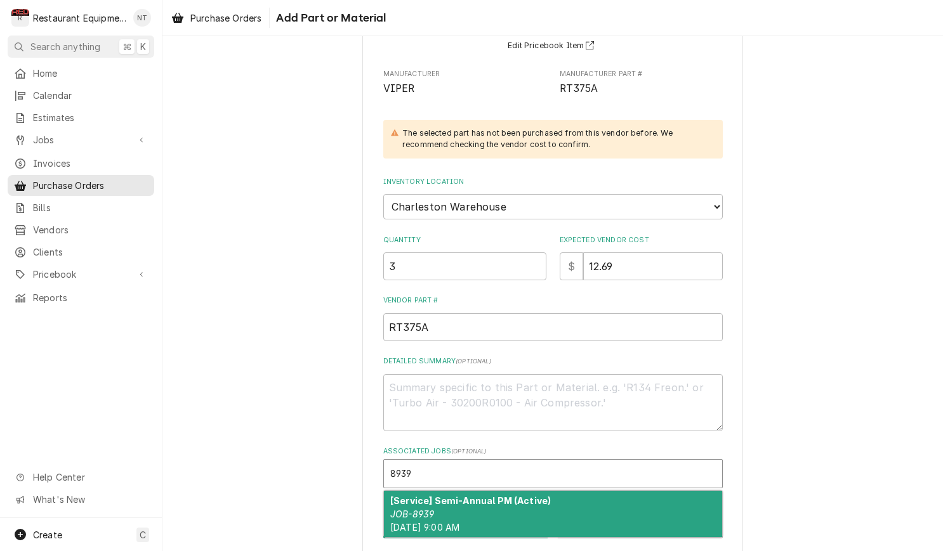
click at [553, 491] on div "[Service] Semi-Annual PM (Active) JOB-8939 Fri, Sep 19th, 2025 - 9:00 AM" at bounding box center [553, 514] width 338 height 46
type textarea "x"
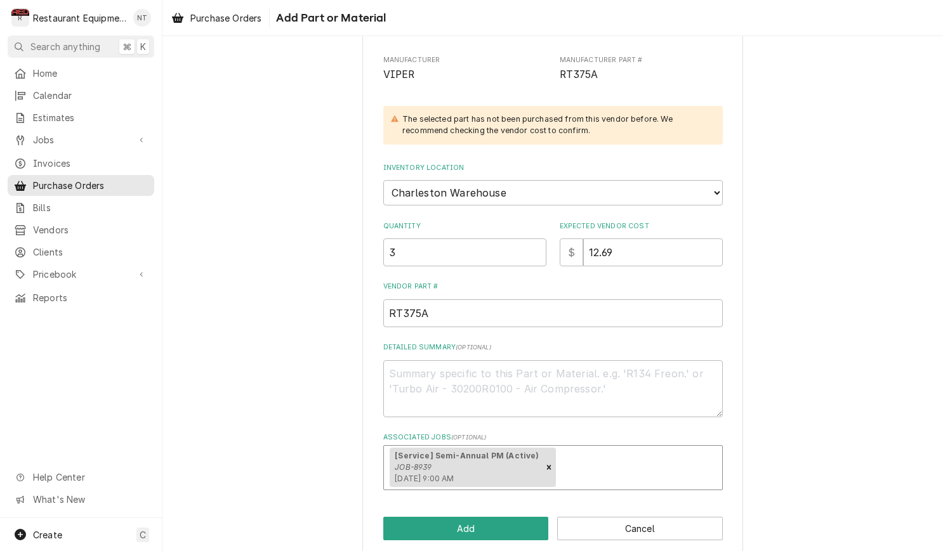
scroll to position [143, 0]
click at [490, 517] on button "Add" at bounding box center [466, 528] width 166 height 23
type textarea "x"
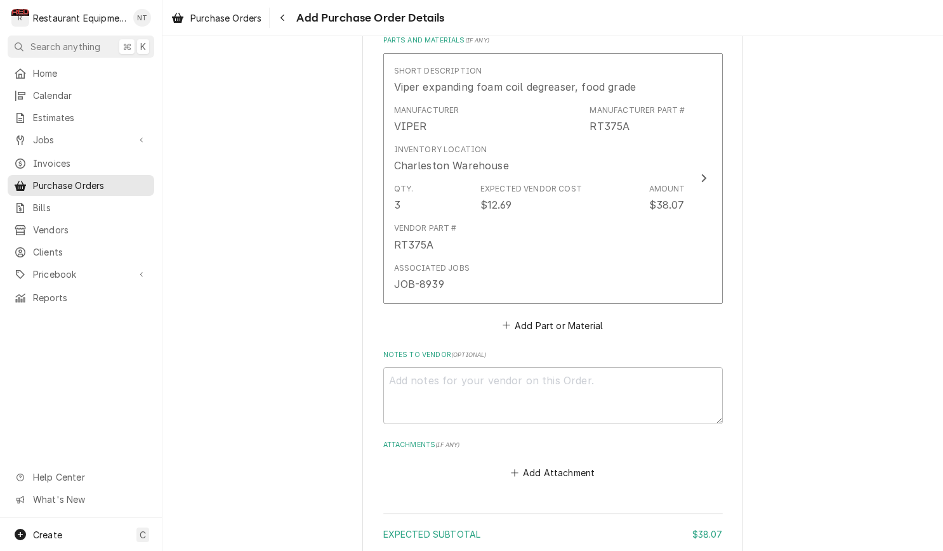
scroll to position [558, 0]
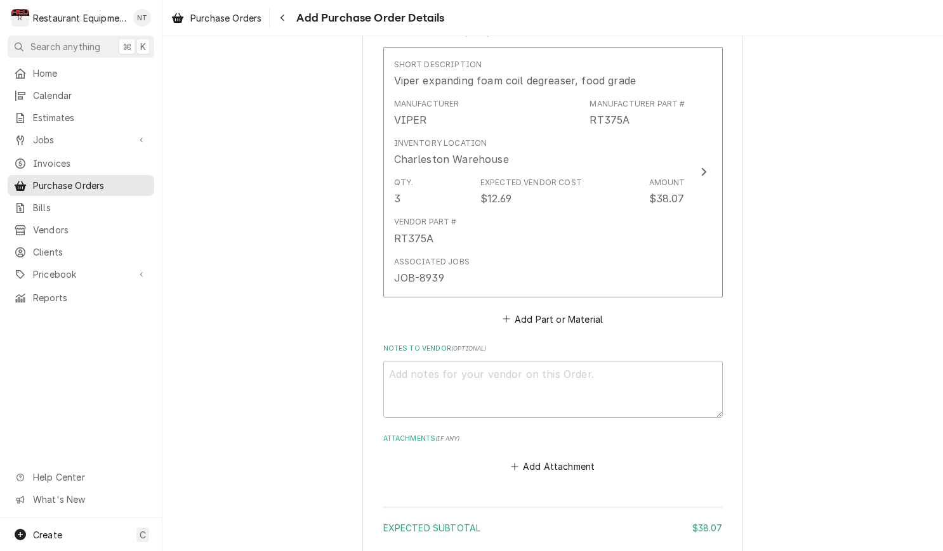
click at [585, 310] on button "Add Part or Material" at bounding box center [552, 319] width 105 height 18
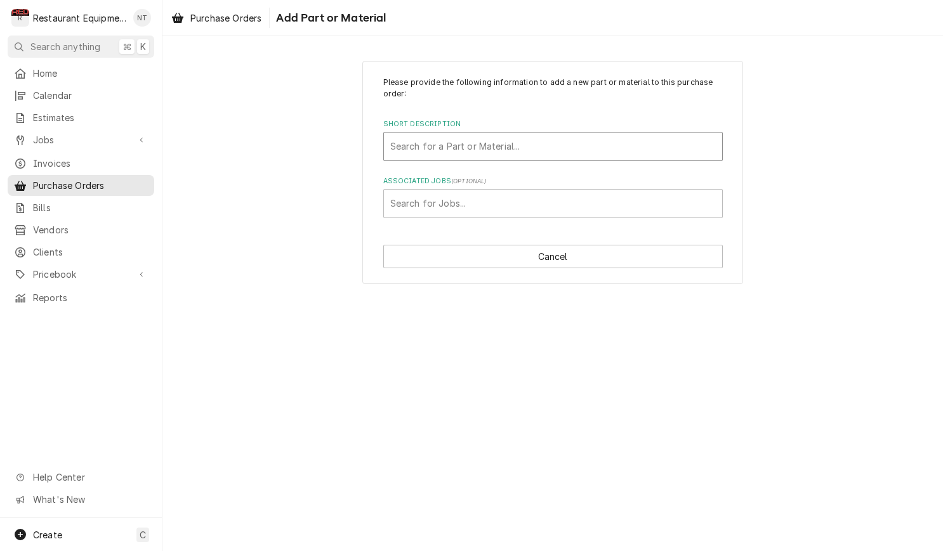
click at [684, 155] on div "Short Description" at bounding box center [552, 146] width 325 height 23
click at [685, 155] on div "Short Description" at bounding box center [552, 146] width 325 height 23
type input "42910"
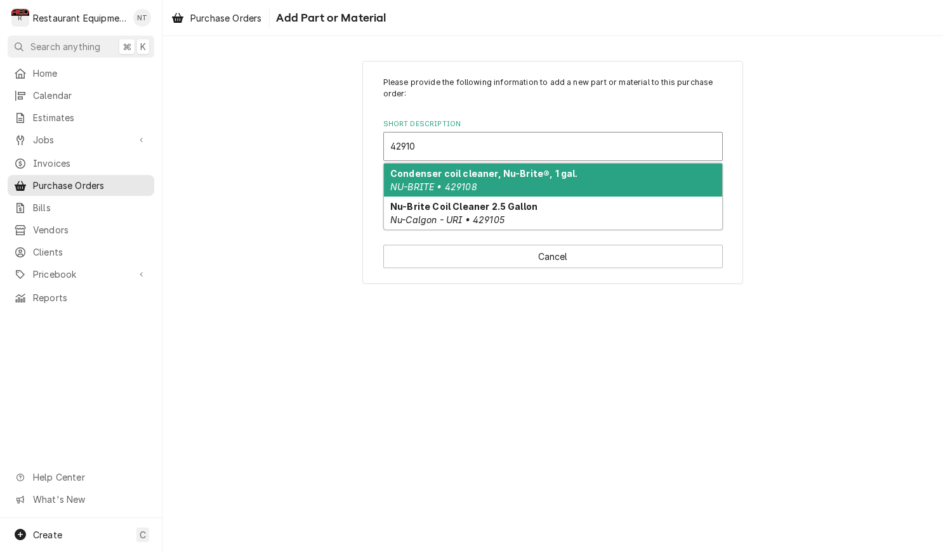
click at [657, 175] on div "Condenser coil cleaner, Nu-Brite®, 1 gal. NU-BRITE • 429108" at bounding box center [553, 180] width 338 height 33
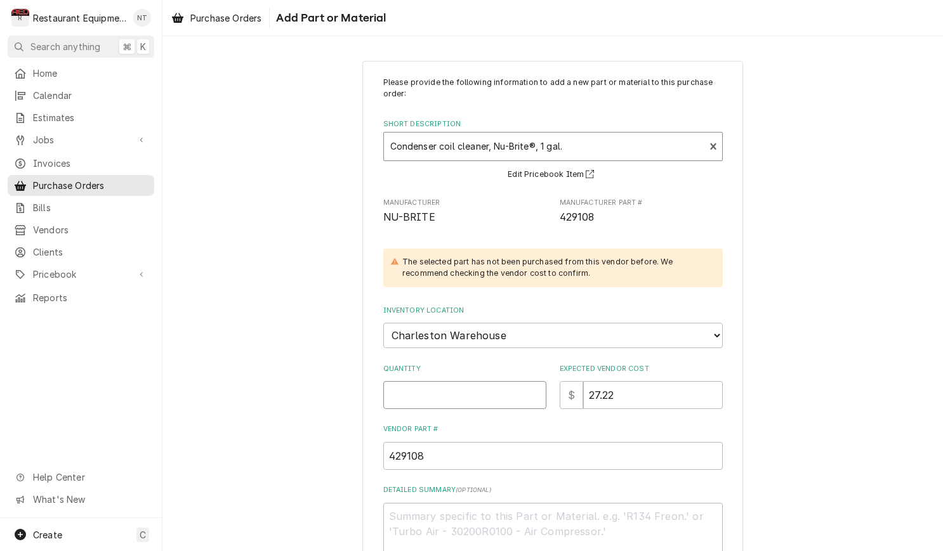
click at [482, 381] on input "Quantity" at bounding box center [464, 395] width 163 height 28
type textarea "x"
type input "1"
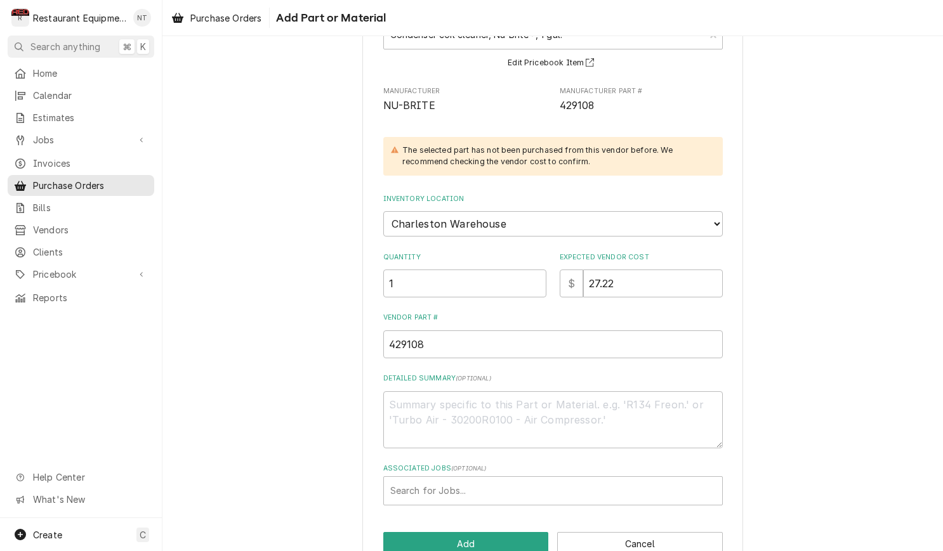
scroll to position [115, 0]
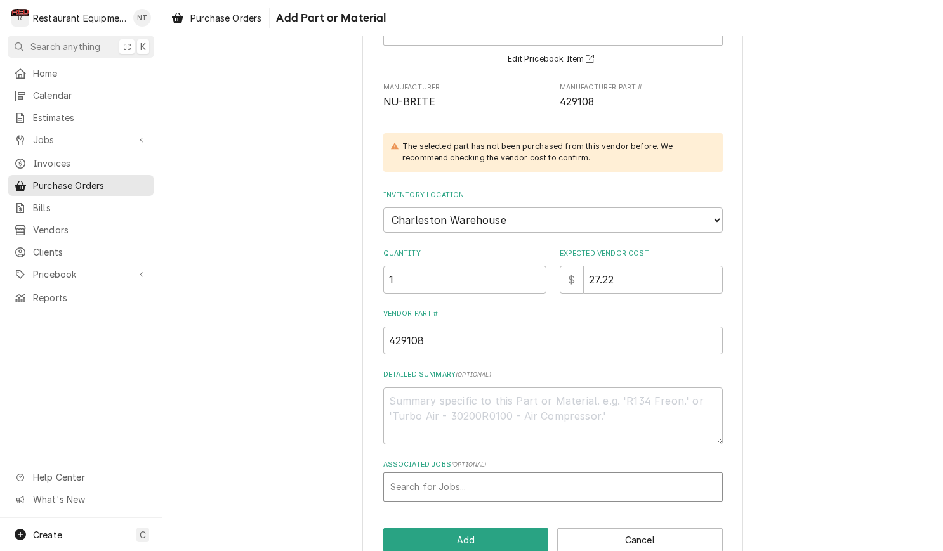
click at [646, 476] on div "Associated Jobs" at bounding box center [552, 487] width 325 height 23
type input "8939"
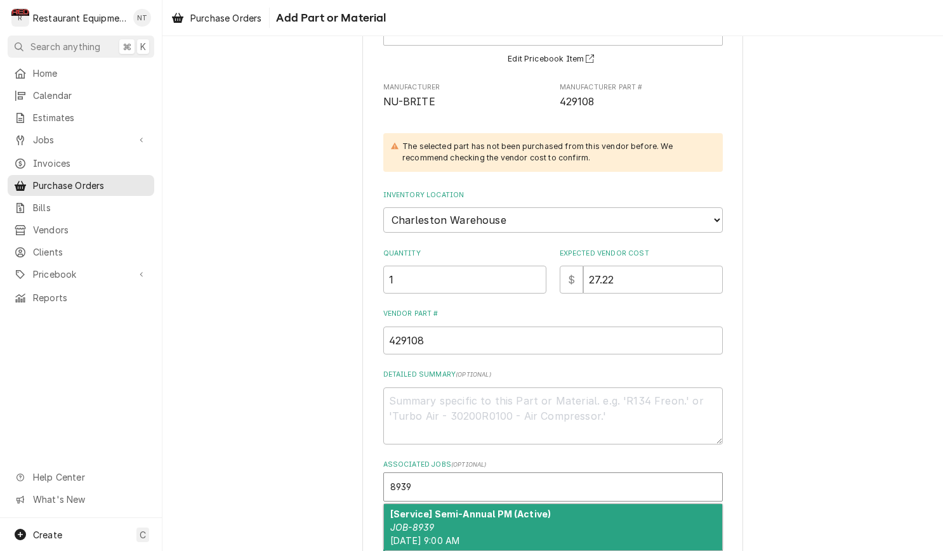
click at [589, 504] on div "[Service] Semi-Annual PM (Active) JOB-8939 Fri, Sep 19th, 2025 - 9:00 AM" at bounding box center [553, 527] width 338 height 46
type textarea "x"
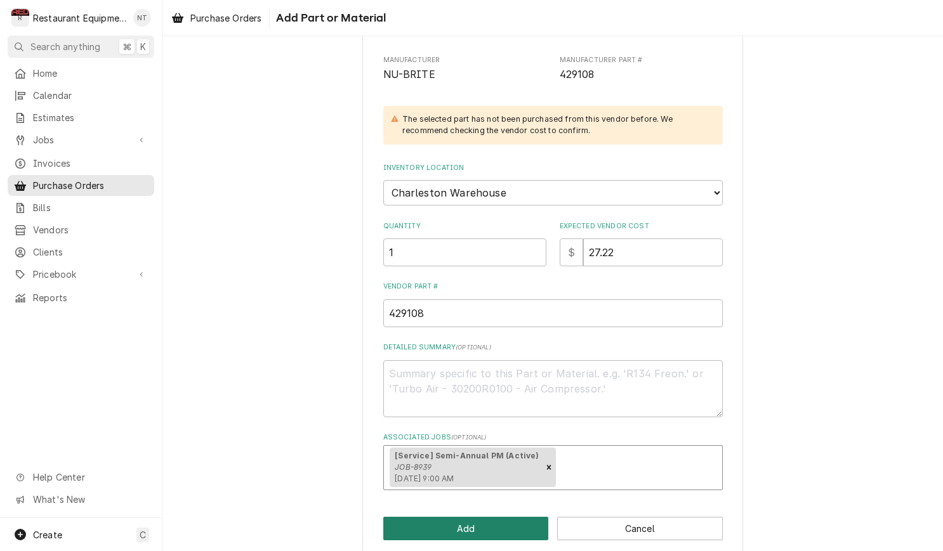
click at [523, 517] on button "Add" at bounding box center [466, 528] width 166 height 23
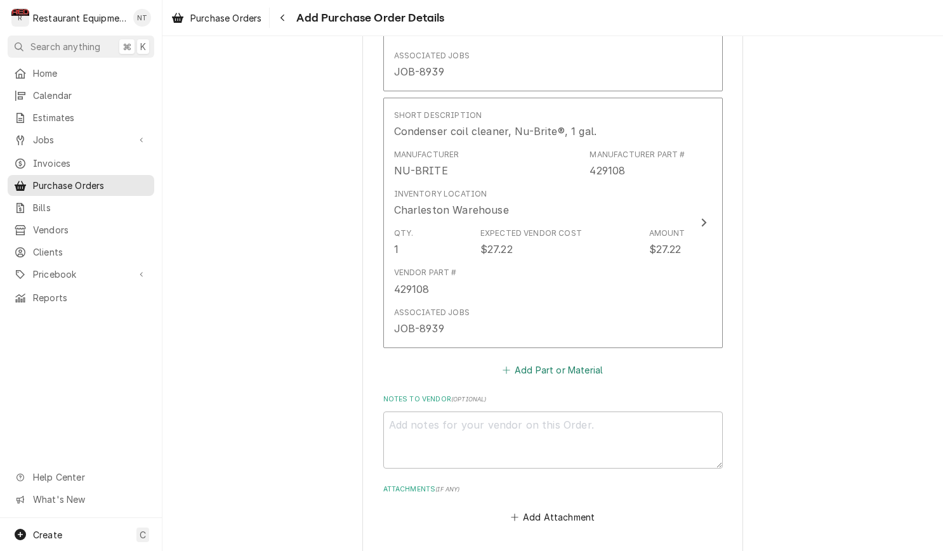
scroll to position [765, 0]
type textarea "x"
click at [571, 360] on button "Add Part or Material" at bounding box center [552, 369] width 105 height 18
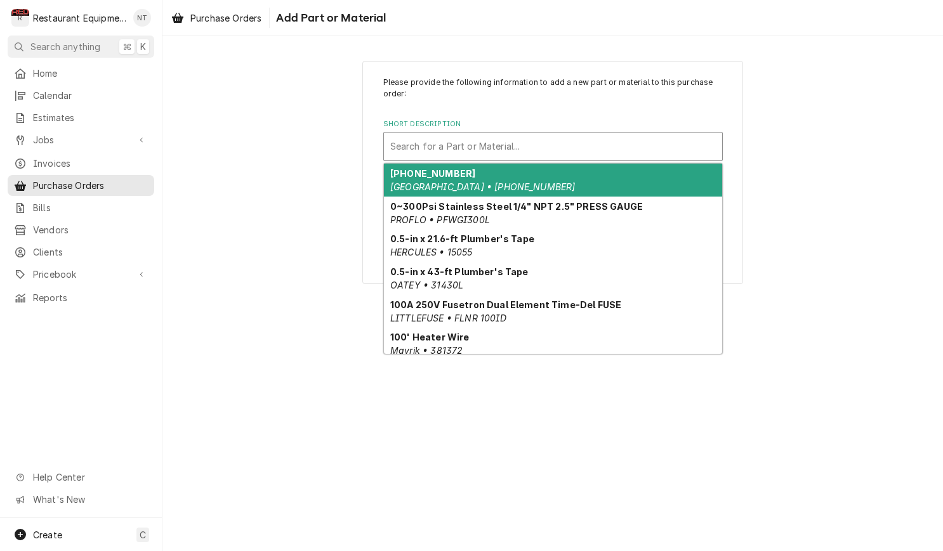
click at [619, 157] on div "Search for a Part or Material..." at bounding box center [553, 147] width 338 height 28
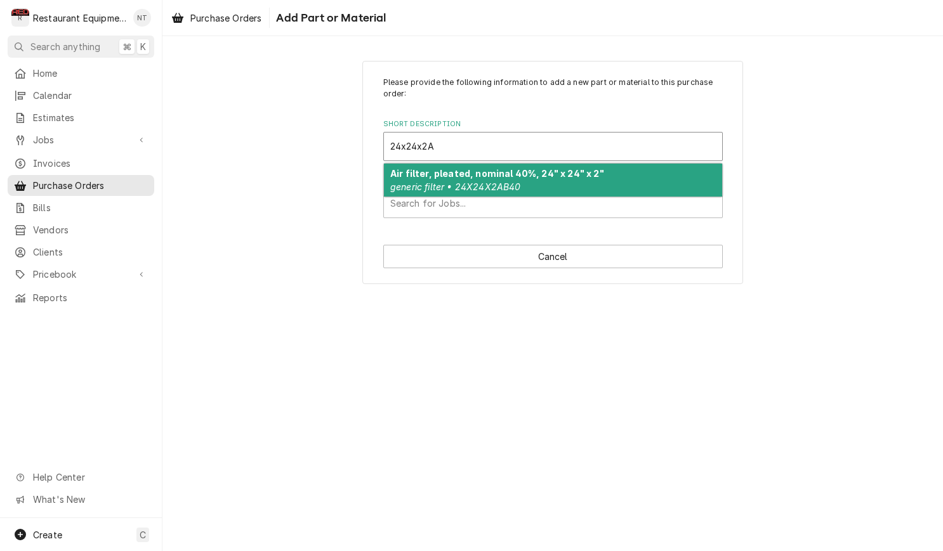
type input "24x24x2AB"
click at [585, 183] on div "Air filter, pleated, nominal 40%, 24" x 24" x 2" generic filter • 24X24X2AB40" at bounding box center [553, 180] width 338 height 33
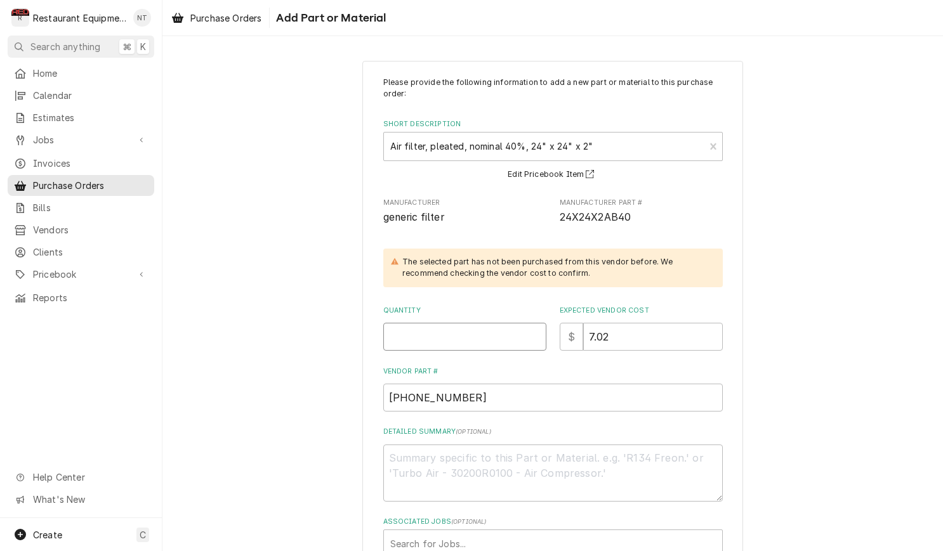
click at [509, 324] on input "Quantity" at bounding box center [464, 337] width 163 height 28
type textarea "x"
type input "1"
type textarea "x"
type input "12"
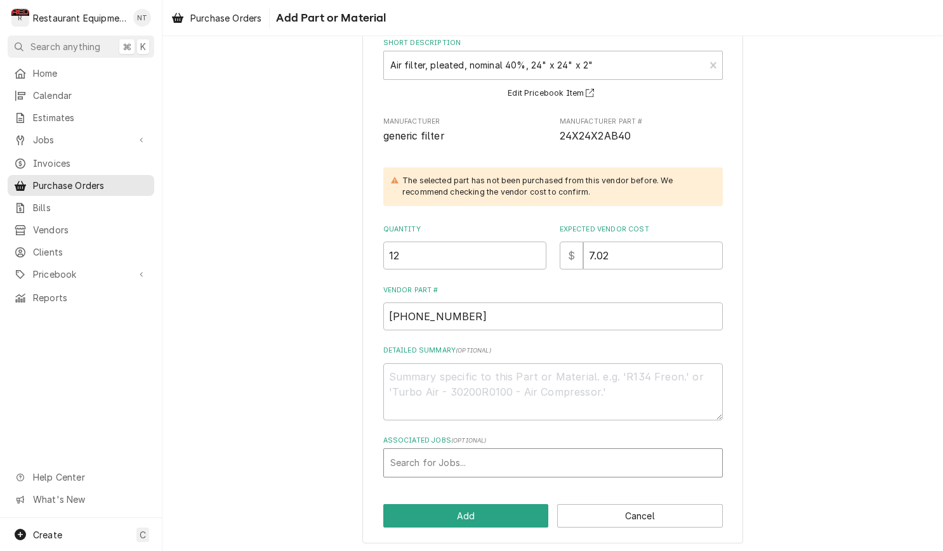
scroll to position [81, 0]
click at [575, 466] on div "Associated Jobs" at bounding box center [552, 463] width 325 height 23
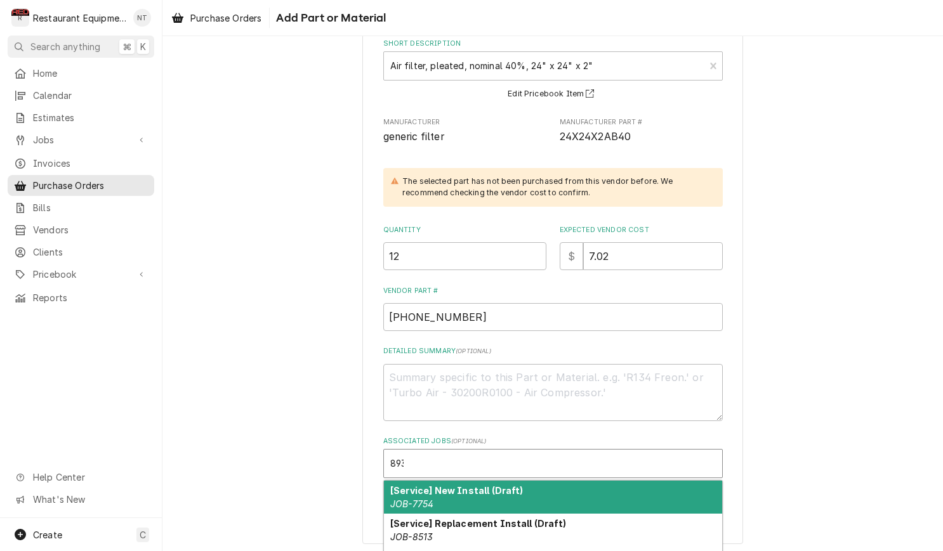
type input "8939"
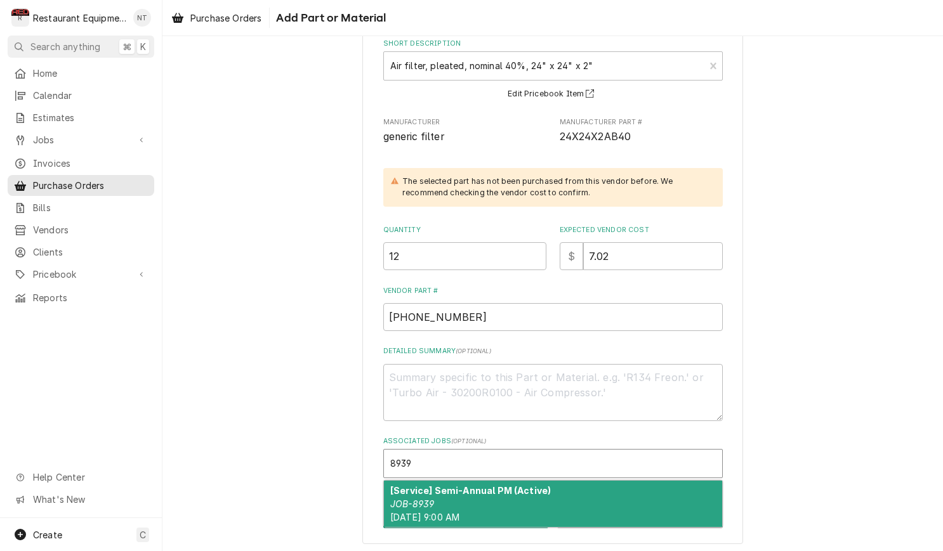
click at [589, 481] on div "[Service] Semi-Annual PM (Active) JOB-8939 Fri, Sep 19th, 2025 - 9:00 AM" at bounding box center [553, 504] width 338 height 46
type textarea "x"
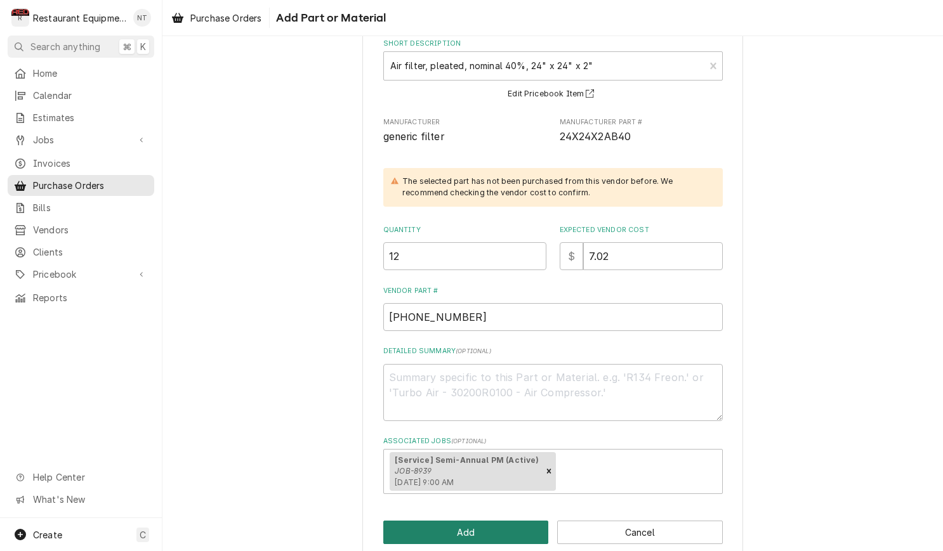
click at [496, 521] on button "Add" at bounding box center [466, 532] width 166 height 23
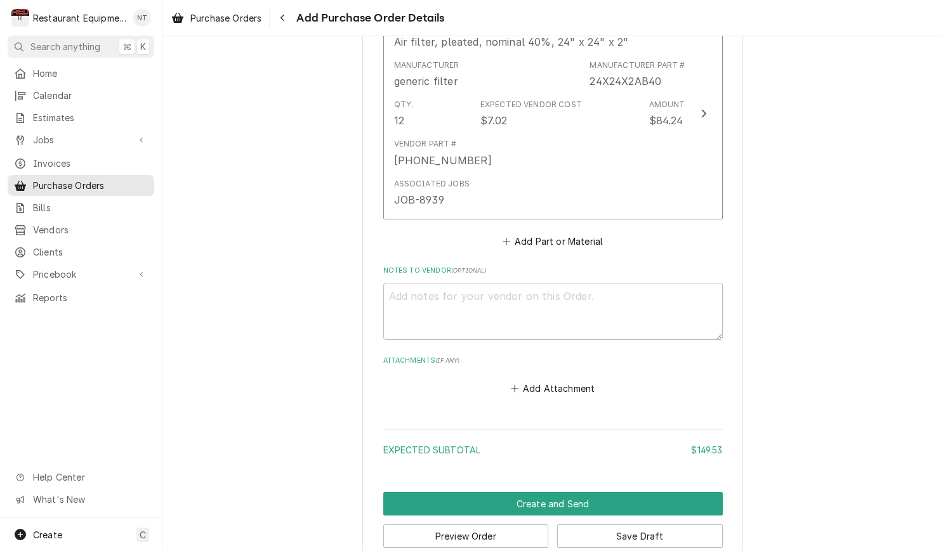
scroll to position [1110, 0]
type textarea "x"
click at [548, 233] on button "Add Part or Material" at bounding box center [552, 242] width 105 height 18
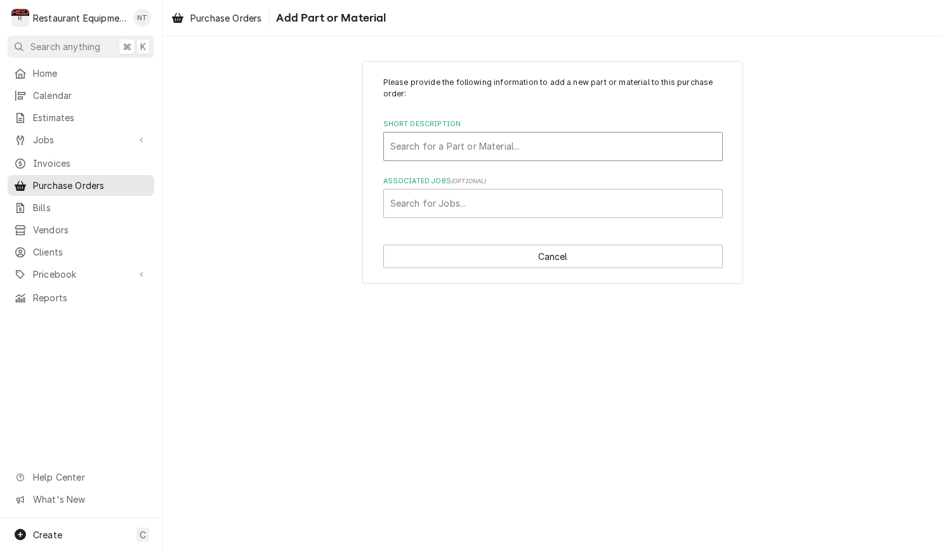
click at [540, 145] on div "Short Description" at bounding box center [552, 146] width 325 height 23
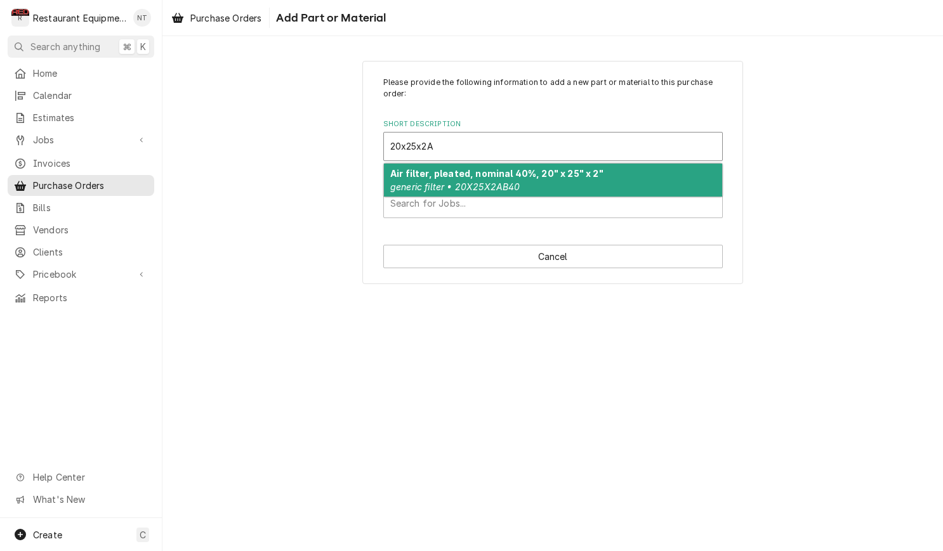
type input "20x25x2AB"
click at [577, 178] on div "Air filter, pleated, nominal 40%, 20" x 25" x 2" generic filter • 20X25X2AB40" at bounding box center [553, 180] width 338 height 33
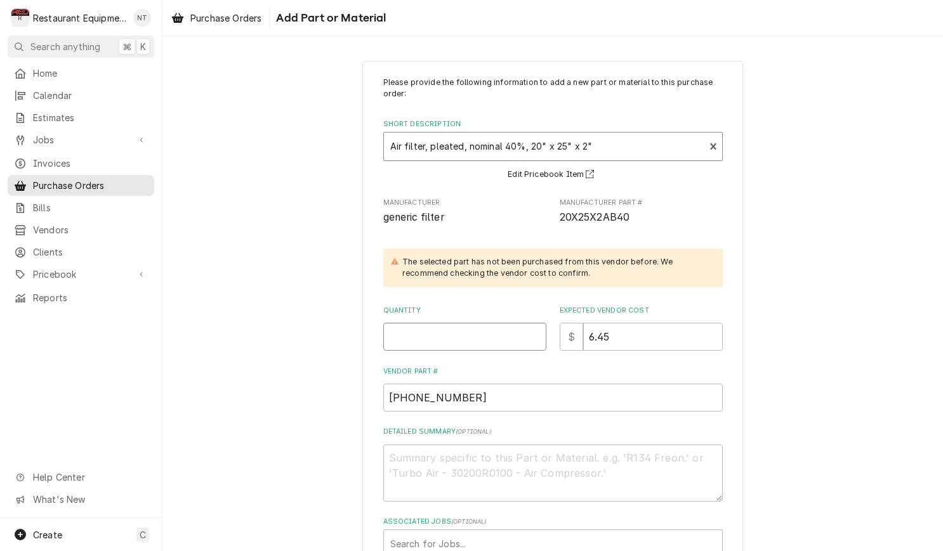
click at [500, 338] on input "Quantity" at bounding box center [464, 337] width 163 height 28
type textarea "x"
type input "4"
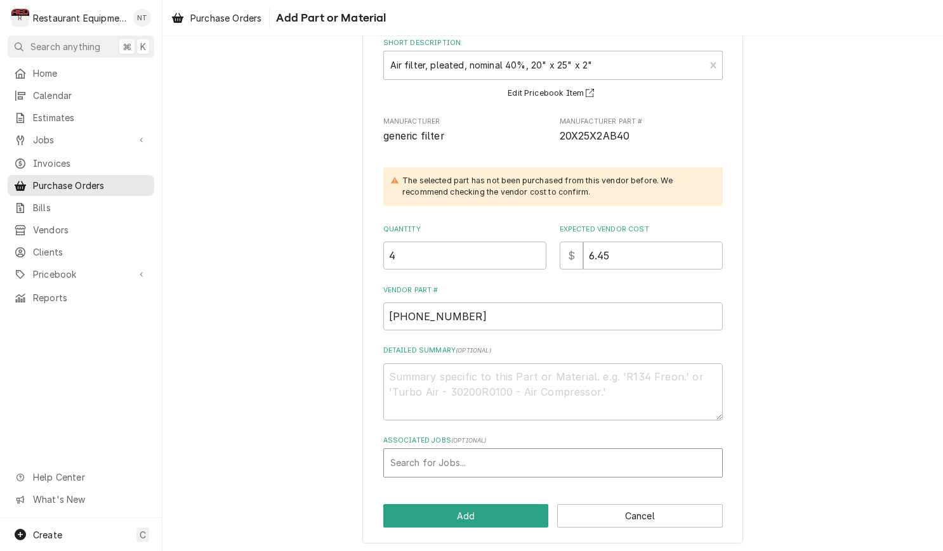
scroll to position [81, 0]
click at [543, 459] on div "Associated Jobs" at bounding box center [552, 463] width 325 height 23
type input "8939"
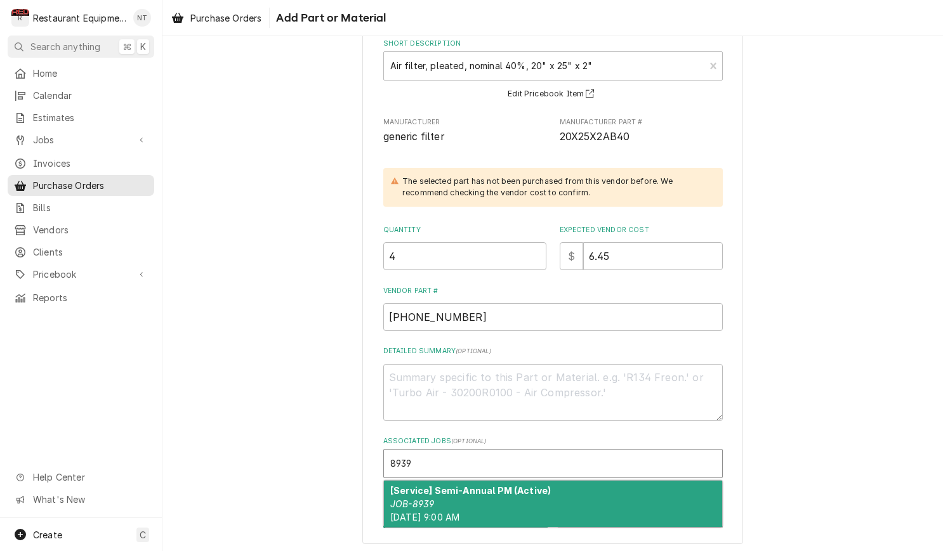
drag, startPoint x: 527, startPoint y: 475, endPoint x: 534, endPoint y: 490, distance: 15.9
click at [537, 490] on strong "[Service] Semi-Annual PM (Active)" at bounding box center [470, 490] width 161 height 11
type textarea "x"
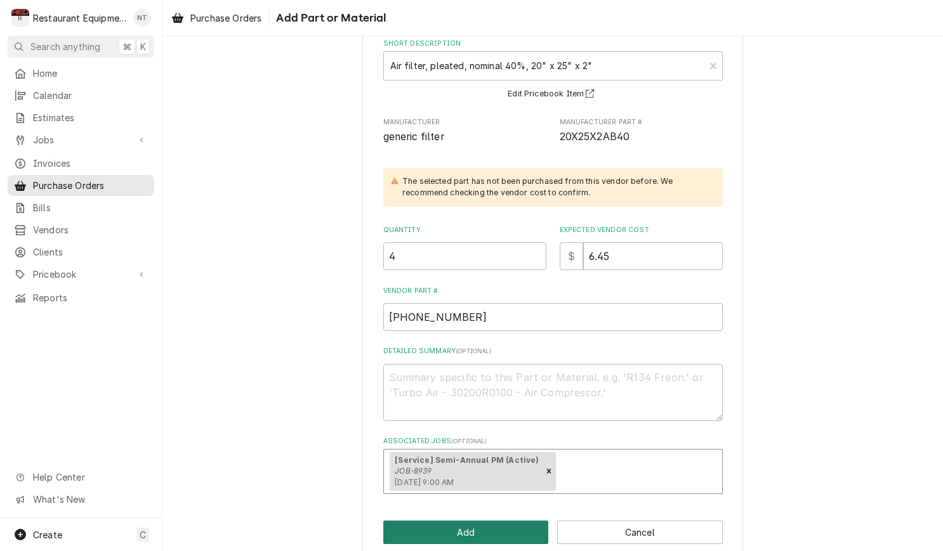
click at [519, 521] on button "Add" at bounding box center [466, 532] width 166 height 23
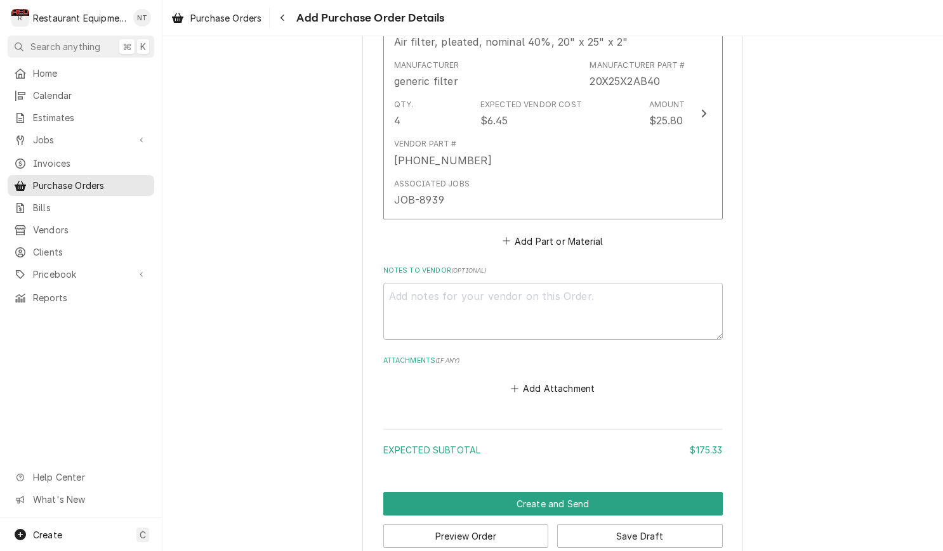
scroll to position [1328, 0]
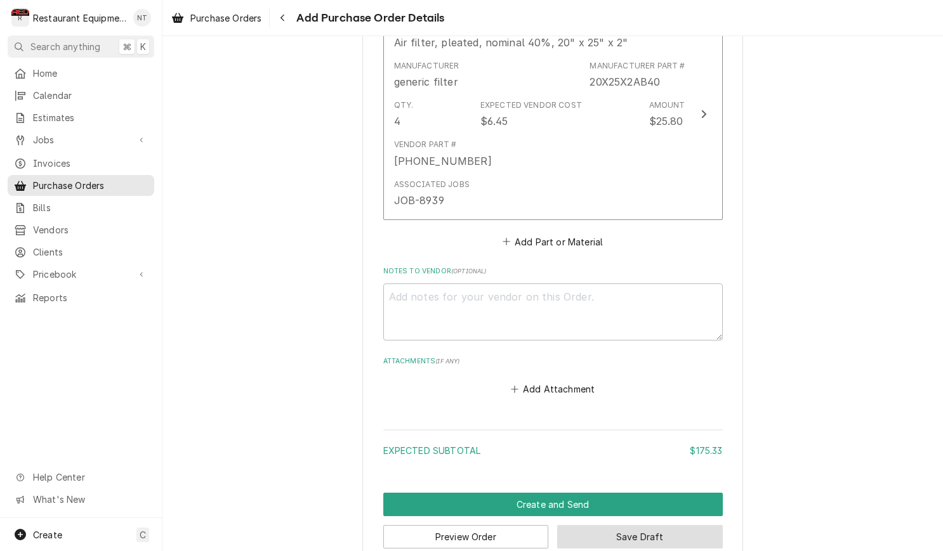
click at [702, 525] on button "Save Draft" at bounding box center [640, 536] width 166 height 23
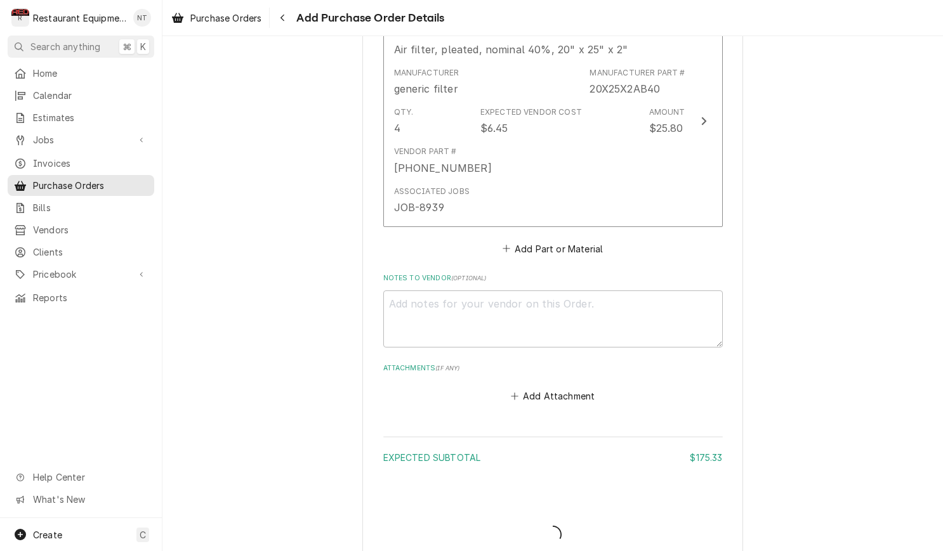
type textarea "x"
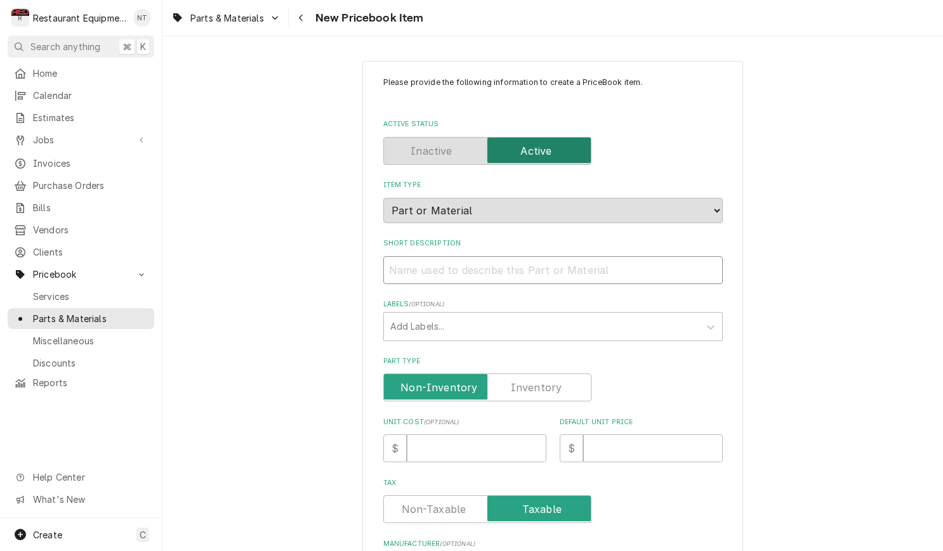
click at [638, 265] on input "Short Description" at bounding box center [552, 270] width 339 height 28
click at [502, 266] on input "Short Description" at bounding box center [552, 270] width 339 height 28
paste input "Air filter, pleated, nominal 40%, 24" x 24" x 2""
type textarea "x"
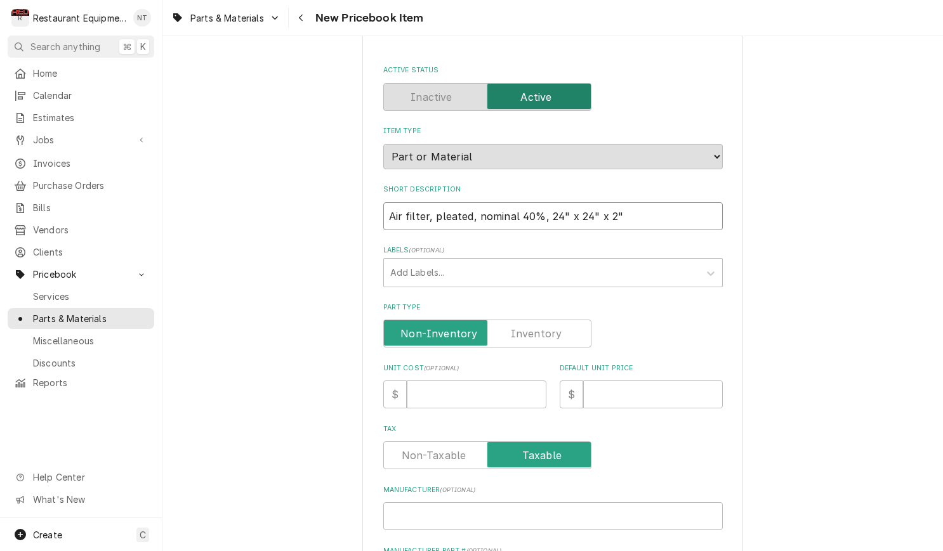
scroll to position [69, 0]
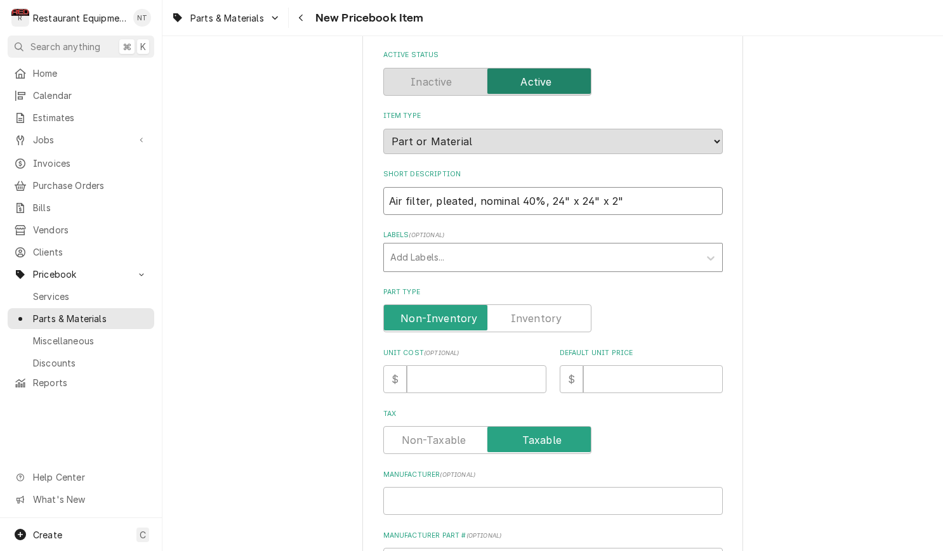
type input "Air filter, pleated, nominal 40%, 24" x 24" x 2""
click at [509, 249] on div "Labels" at bounding box center [541, 257] width 303 height 23
click at [522, 230] on label "Labels ( optional )" at bounding box center [552, 235] width 339 height 10
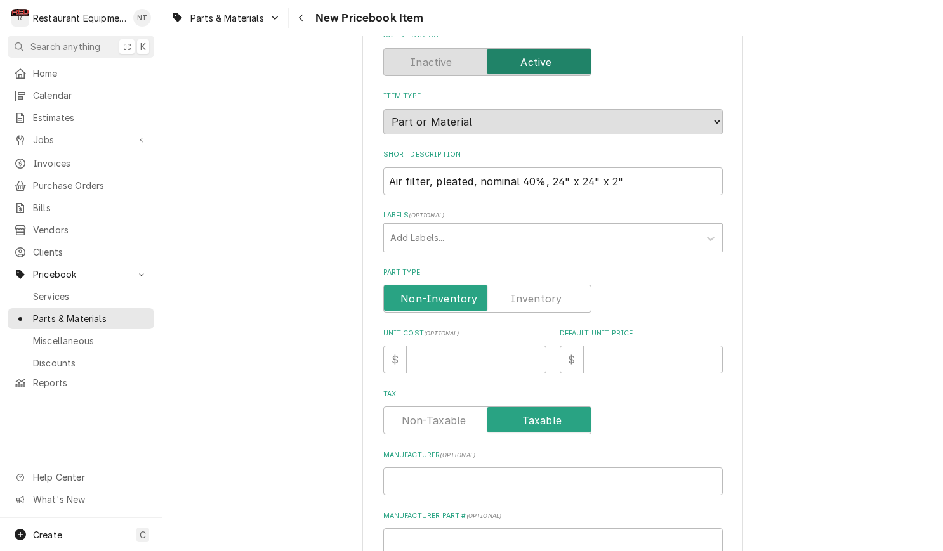
scroll to position [103, 0]
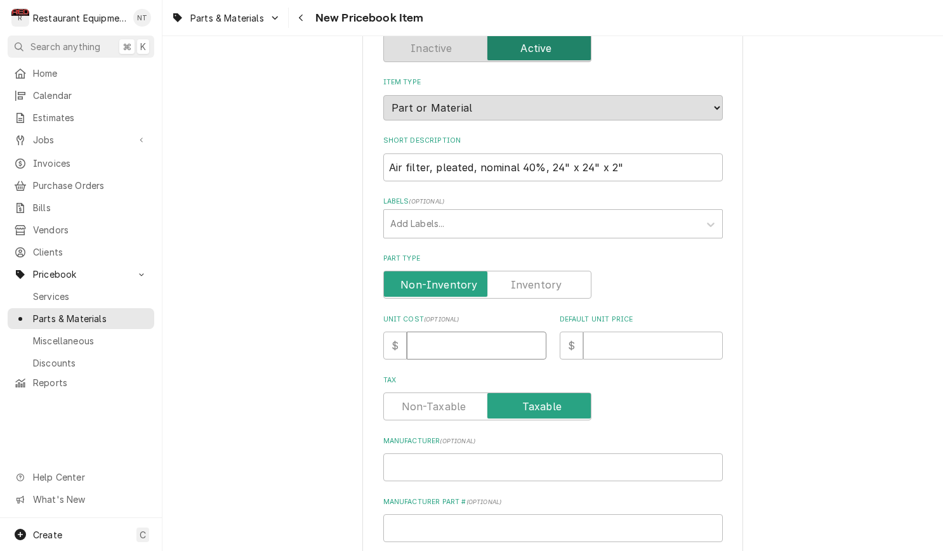
click at [478, 332] on input "Unit Cost ( optional )" at bounding box center [477, 346] width 140 height 28
type textarea "x"
type input "7"
type textarea "x"
type input "7.0"
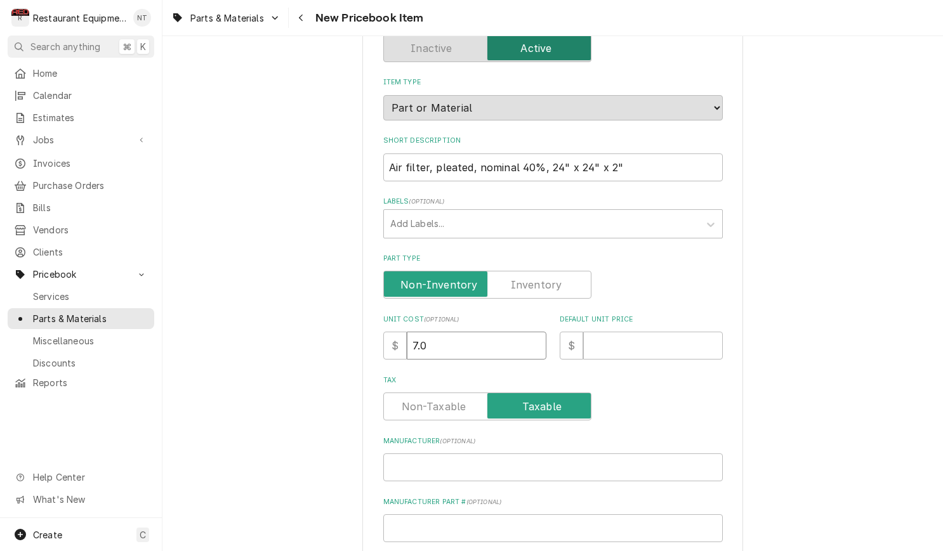
type textarea "x"
type input "7.02"
click at [618, 335] on input "Default Unit Price" at bounding box center [653, 346] width 140 height 28
type textarea "x"
type input "1"
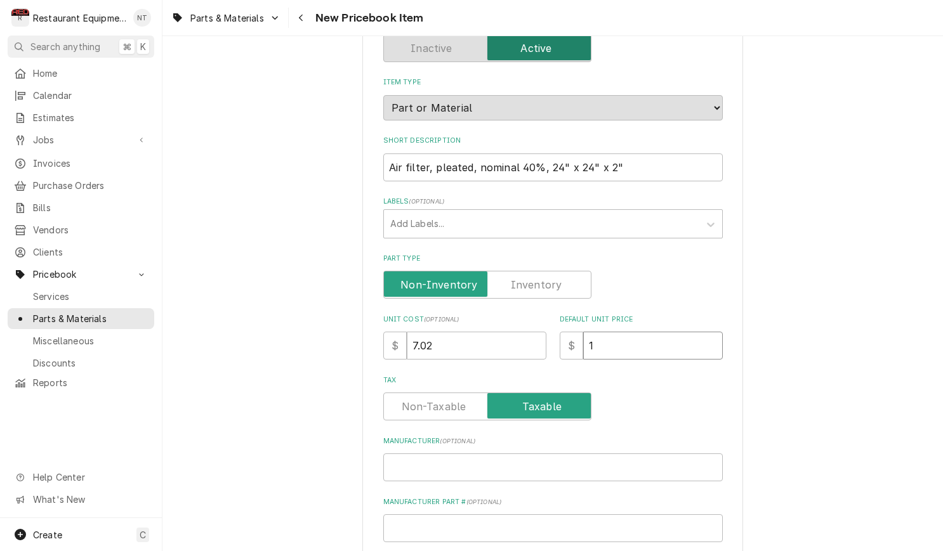
type textarea "x"
type input "14"
type textarea "x"
type input "14.0"
type textarea "x"
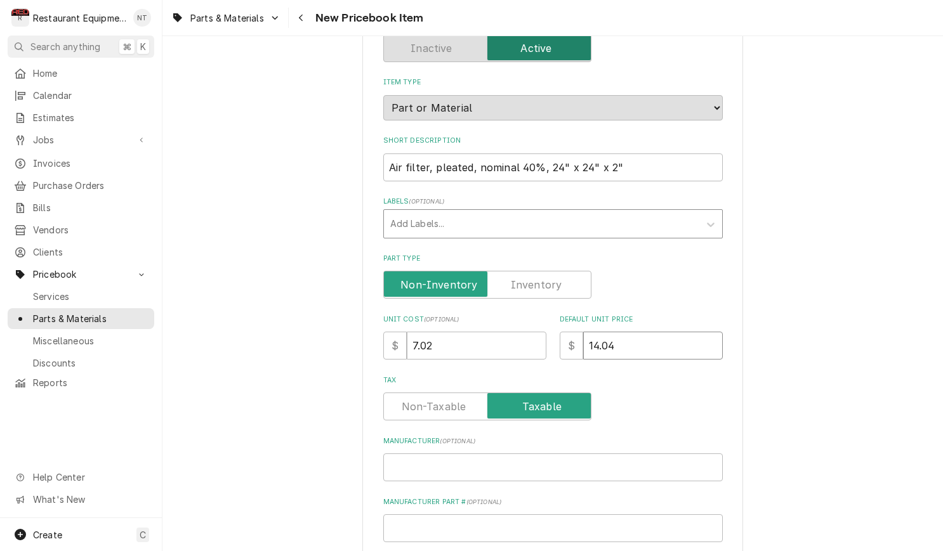
type input "14.04"
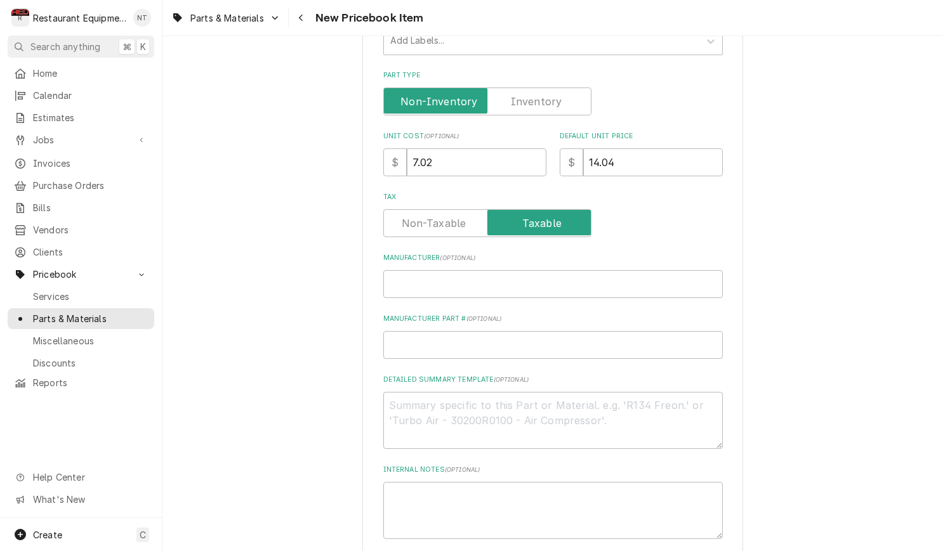
scroll to position [287, 0]
click at [692, 269] on input "Manufacturer ( optional )" at bounding box center [552, 283] width 339 height 28
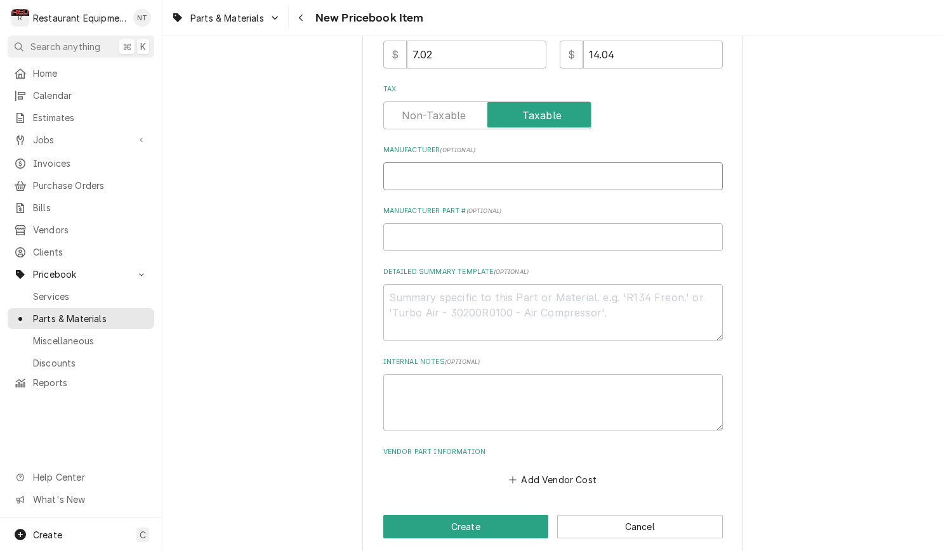
scroll to position [393, 0]
click at [558, 471] on button "Add Vendor Cost" at bounding box center [553, 480] width 92 height 18
type textarea "x"
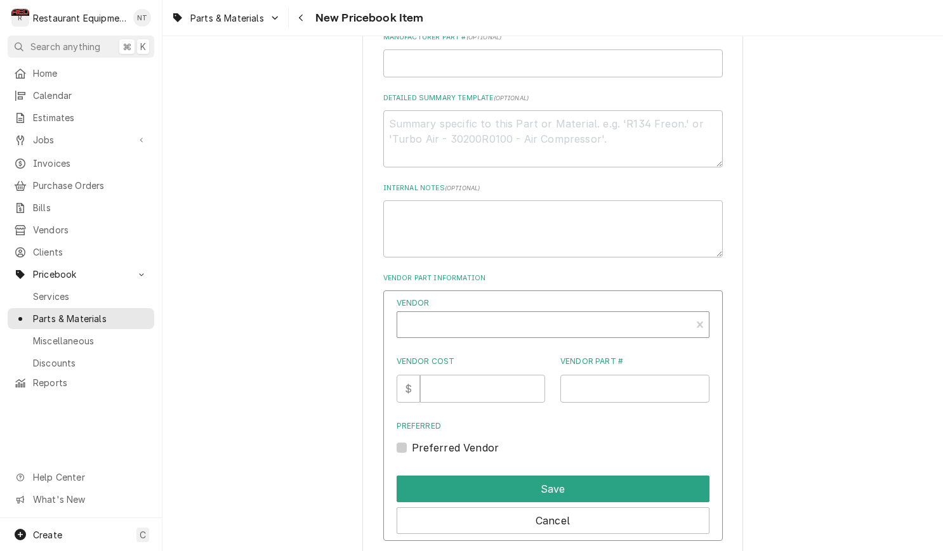
scroll to position [572, 0]
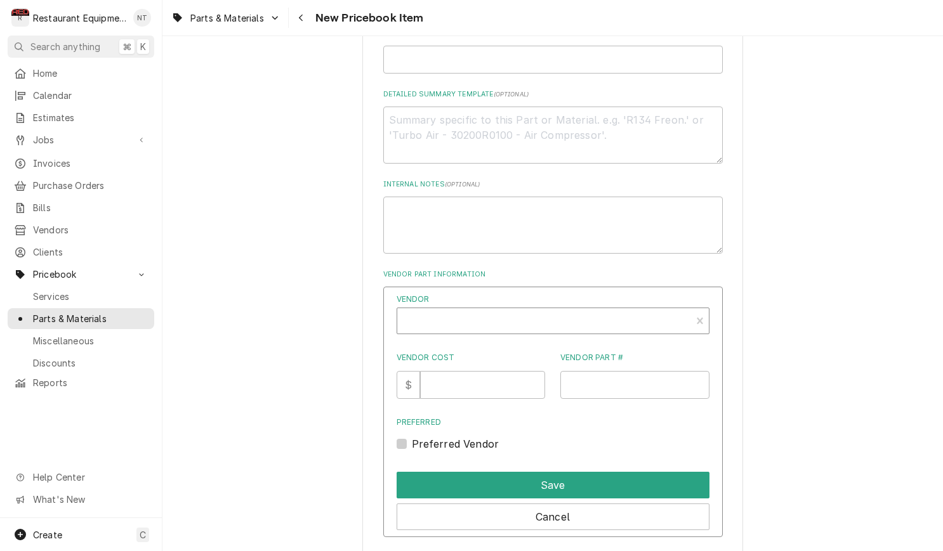
click at [497, 311] on div "Vendor" at bounding box center [544, 326] width 281 height 30
type input "united"
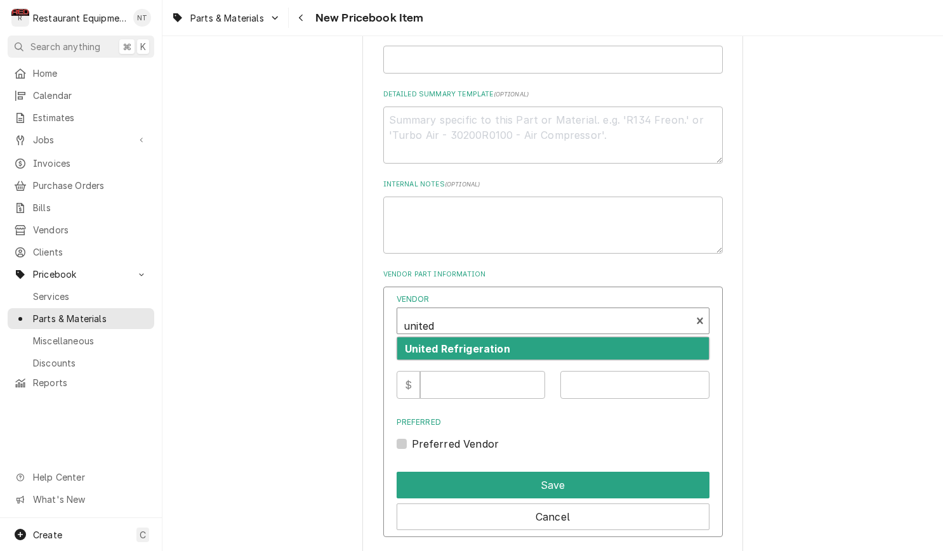
click at [492, 338] on div "United Refrigeration" at bounding box center [553, 349] width 312 height 22
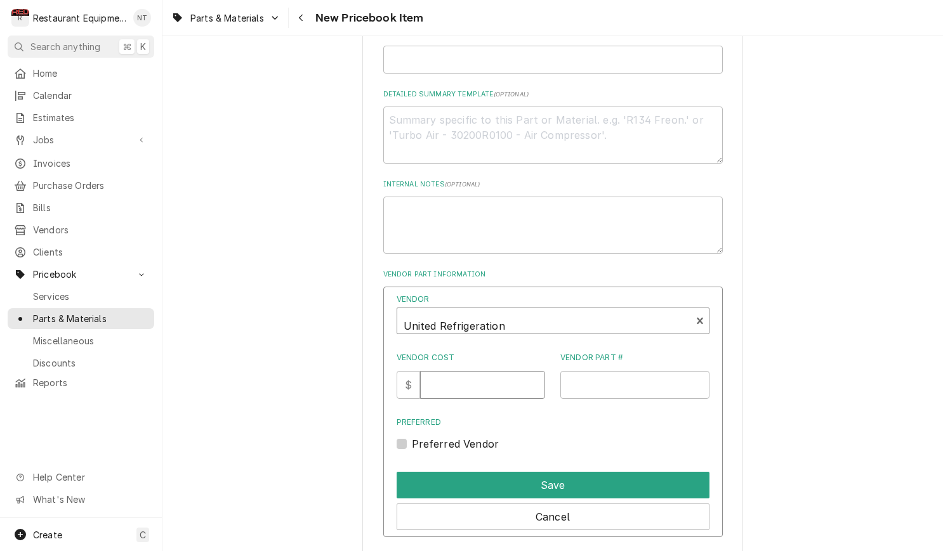
click at [478, 377] on input "Vendor Cost" at bounding box center [482, 385] width 125 height 28
type input "7.02"
click at [583, 371] on input "Vendor Part #" at bounding box center [634, 385] width 149 height 28
paste input "102-700-022"
type input "102-700-022"
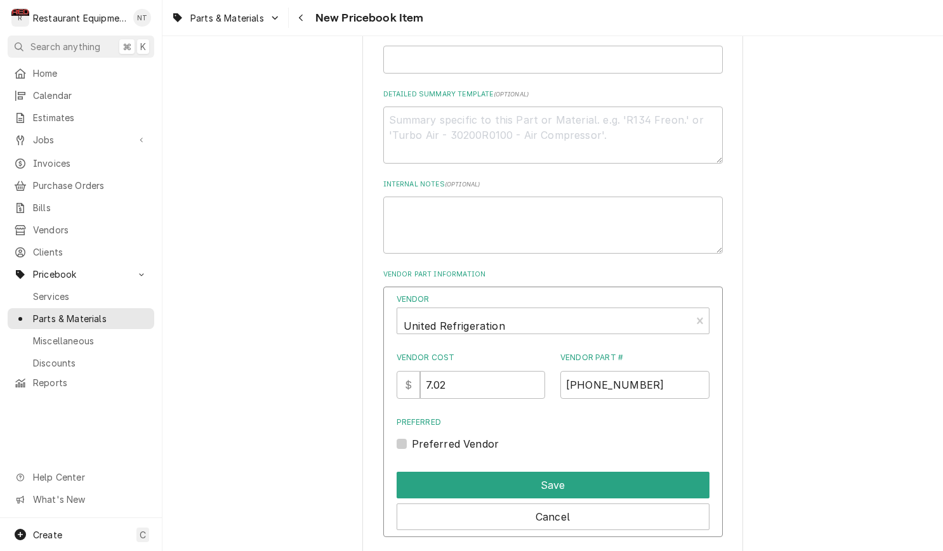
drag, startPoint x: 402, startPoint y: 430, endPoint x: 409, endPoint y: 435, distance: 8.3
click at [412, 437] on label "Preferred Vendor" at bounding box center [456, 444] width 88 height 15
click at [412, 437] on input "Preferred" at bounding box center [568, 451] width 313 height 28
checkbox input "true"
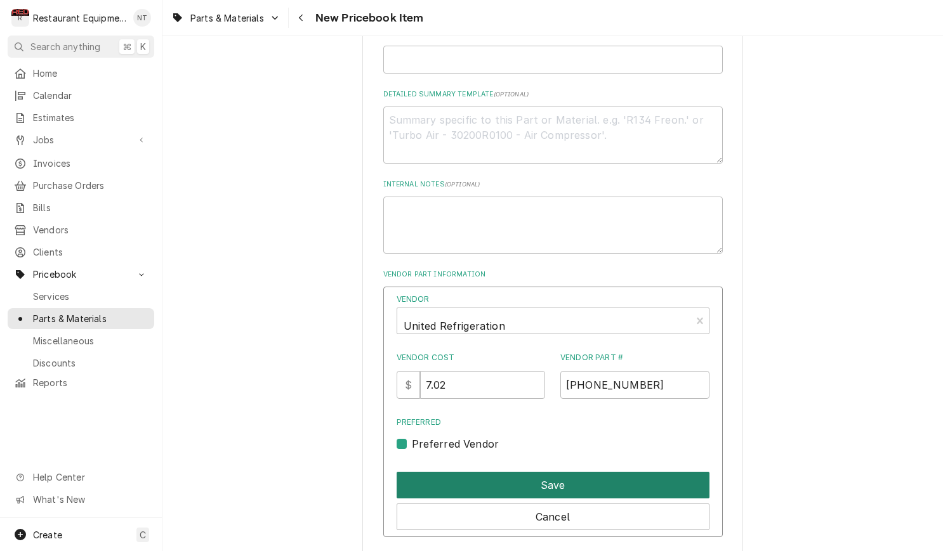
click at [515, 473] on button "Save" at bounding box center [553, 485] width 313 height 27
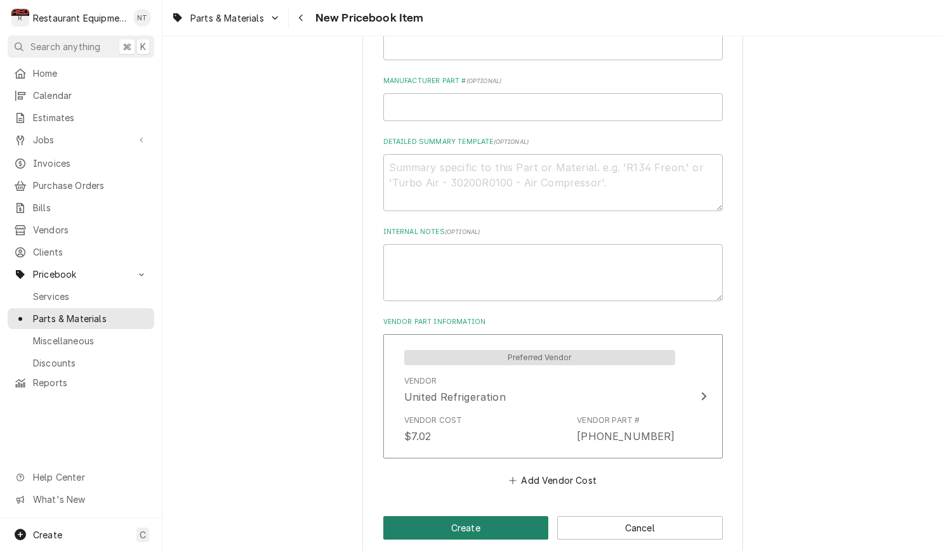
click at [520, 516] on button "Create" at bounding box center [466, 527] width 166 height 23
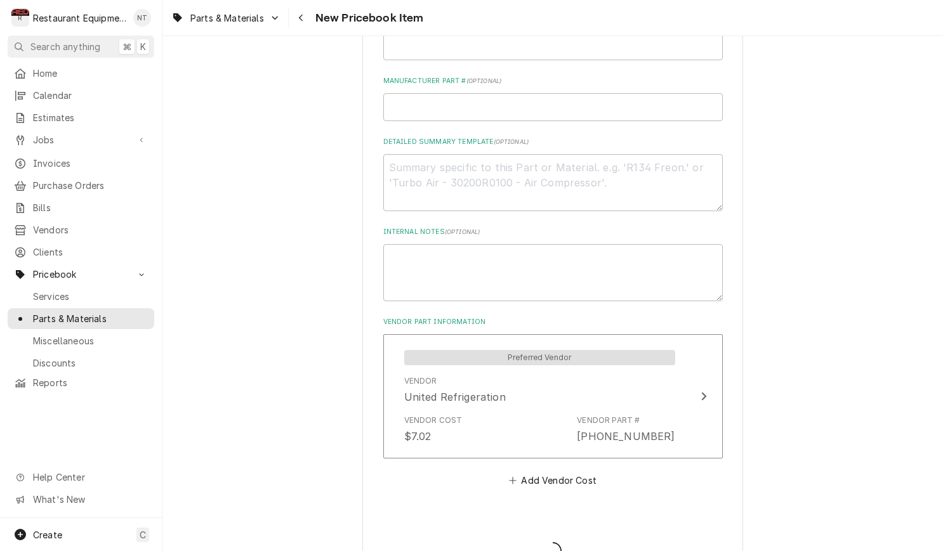
type textarea "x"
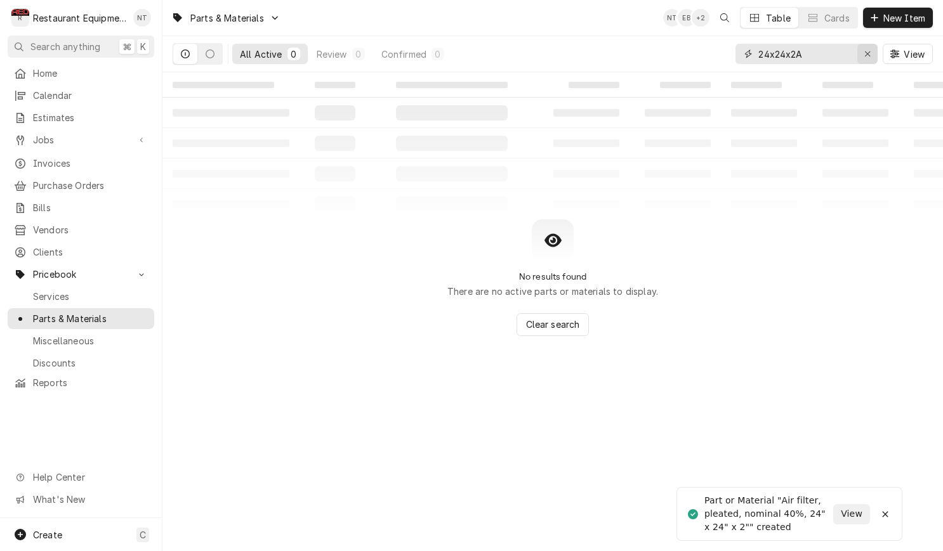
click at [858, 53] on button "Erase input" at bounding box center [867, 54] width 20 height 20
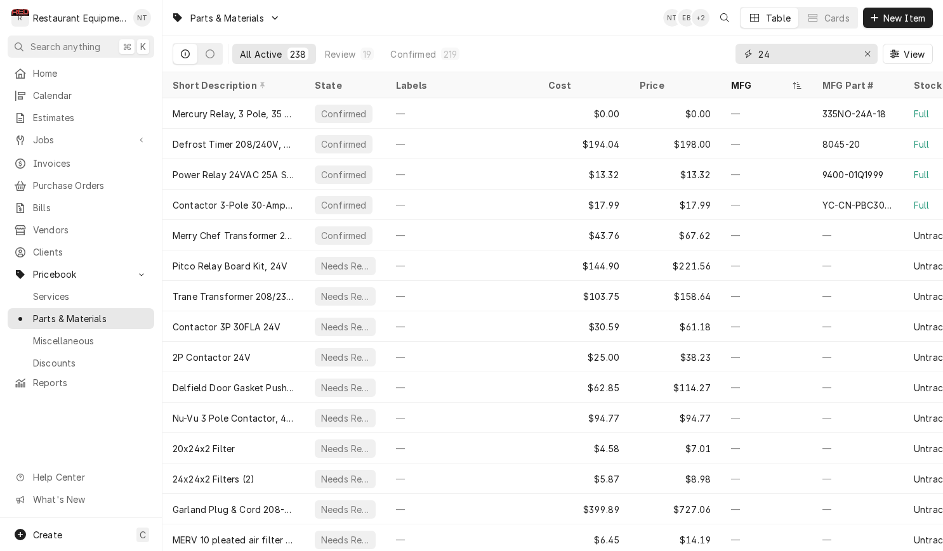
type input "2"
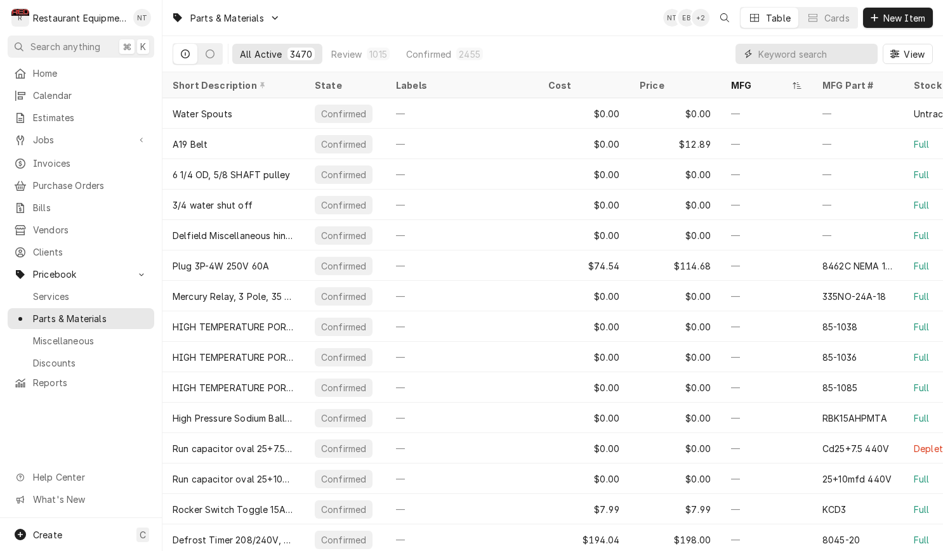
paste input "[PHONE_NUMBER]"
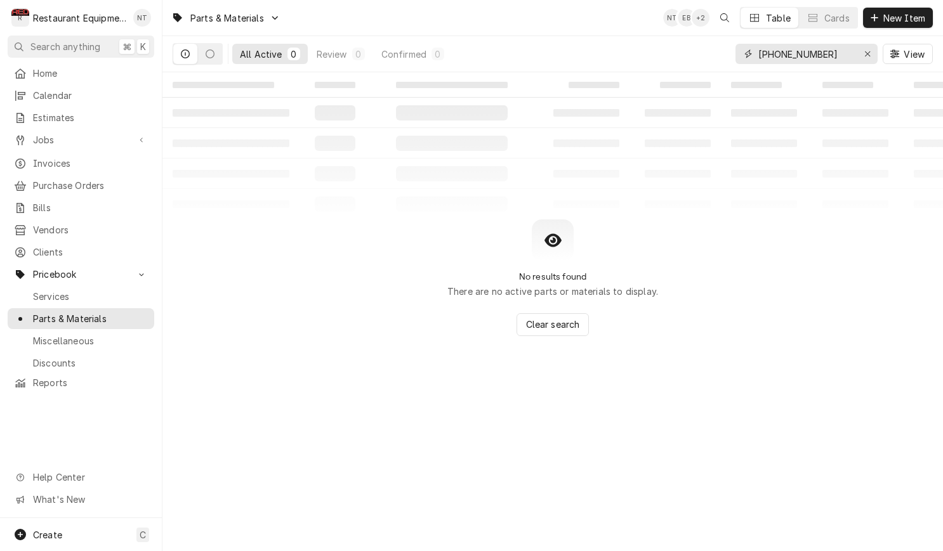
drag, startPoint x: 821, startPoint y: 55, endPoint x: 758, endPoint y: 49, distance: 63.1
click at [758, 49] on input "[PHONE_NUMBER]" at bounding box center [805, 54] width 95 height 20
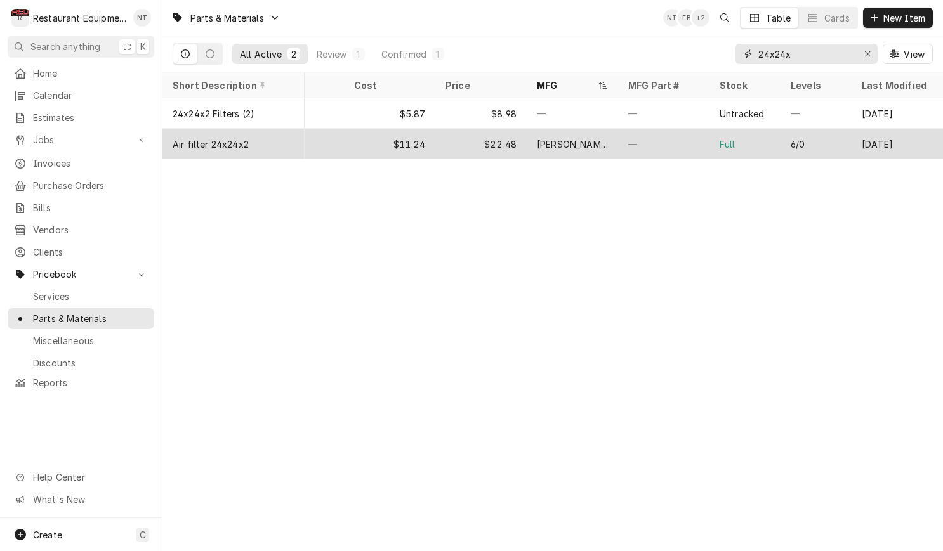
scroll to position [0, 1]
type input "24x24x"
click at [795, 138] on div "6/0" at bounding box center [798, 144] width 14 height 13
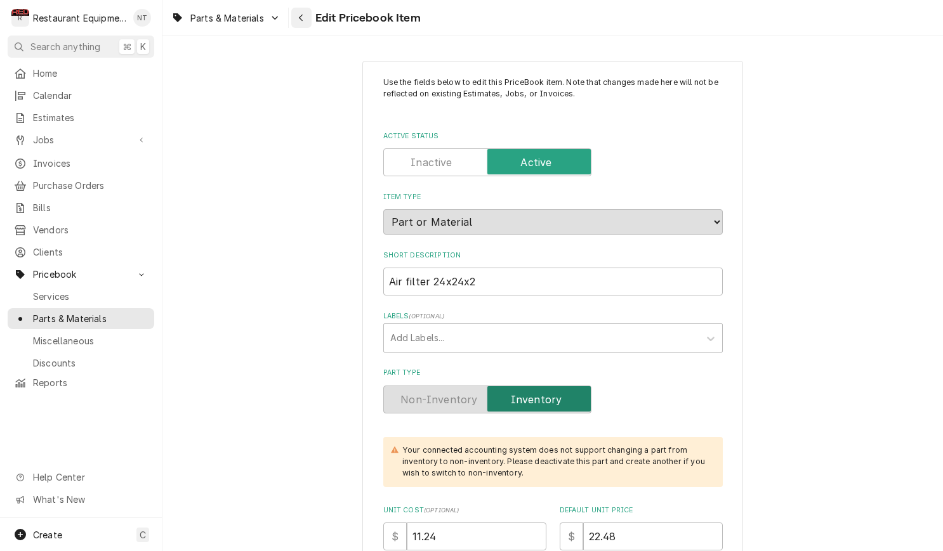
click at [303, 20] on icon "Navigate back" at bounding box center [301, 18] width 4 height 7
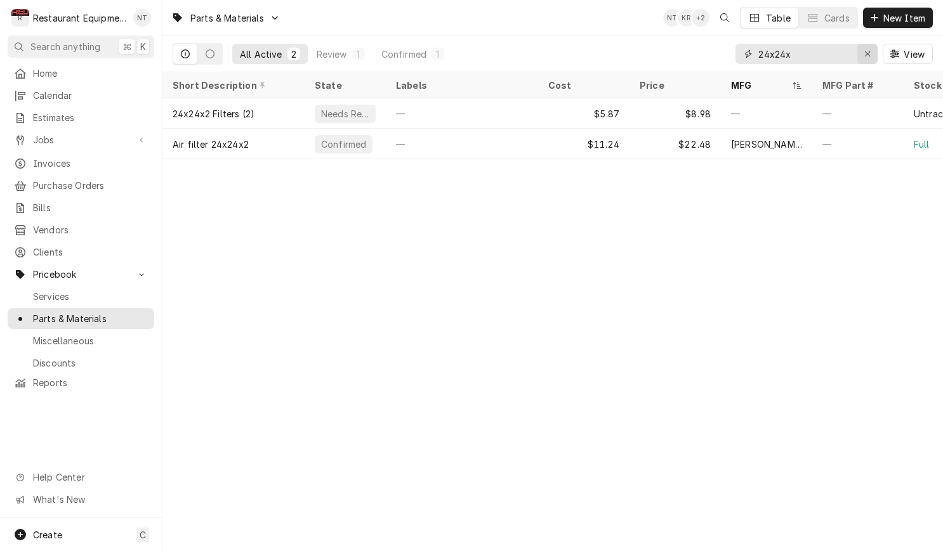
click at [874, 50] on button "Erase input" at bounding box center [867, 54] width 20 height 20
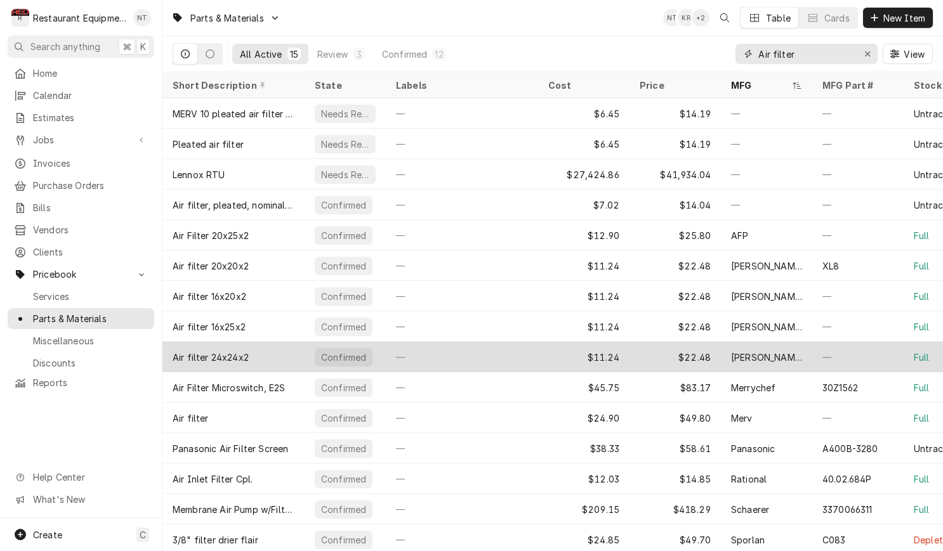
type input "Air filter"
click at [737, 345] on div "[PERSON_NAME]" at bounding box center [766, 357] width 91 height 30
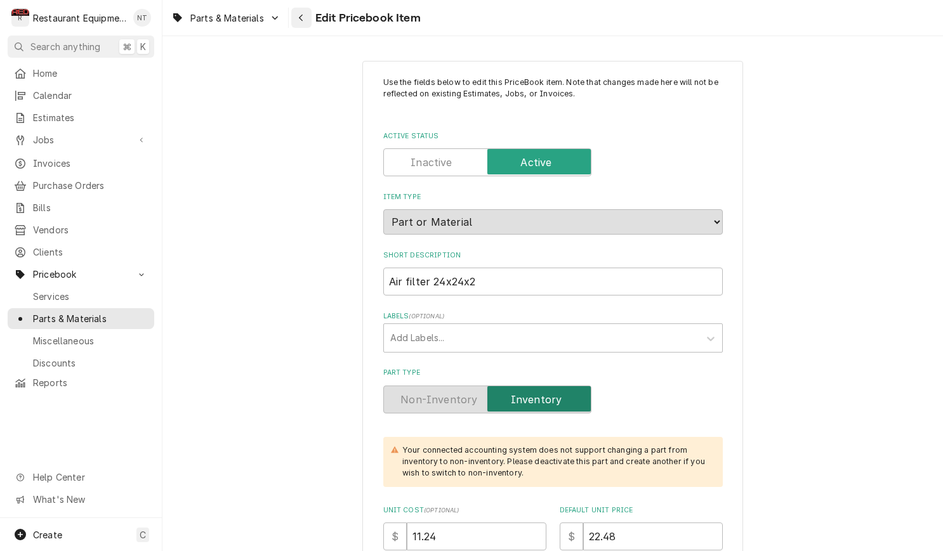
click at [305, 17] on div "Navigate back" at bounding box center [301, 17] width 13 height 13
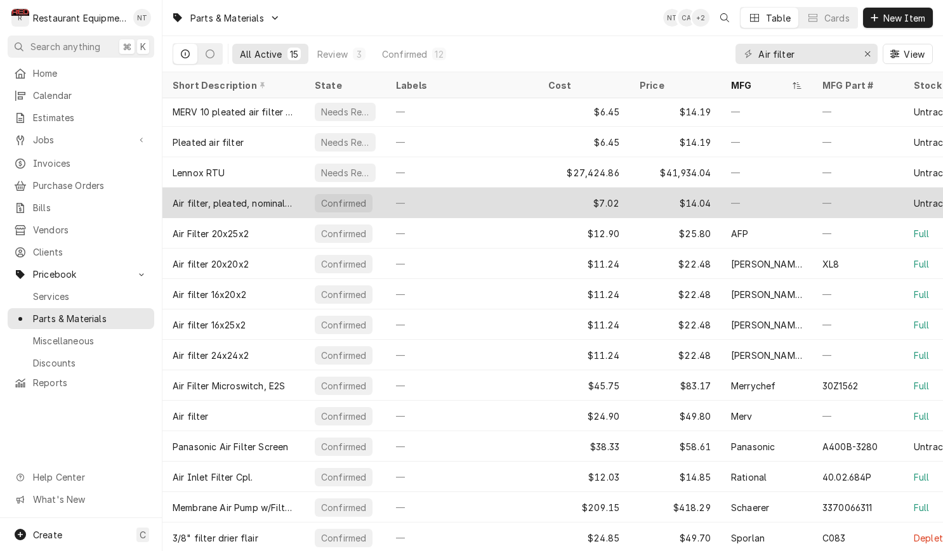
click at [516, 202] on div "—" at bounding box center [462, 203] width 152 height 30
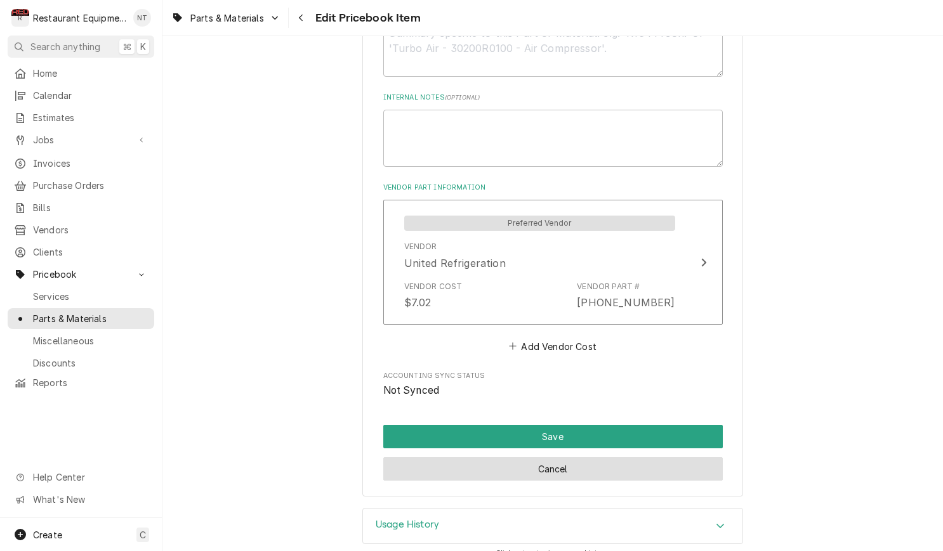
scroll to position [669, 0]
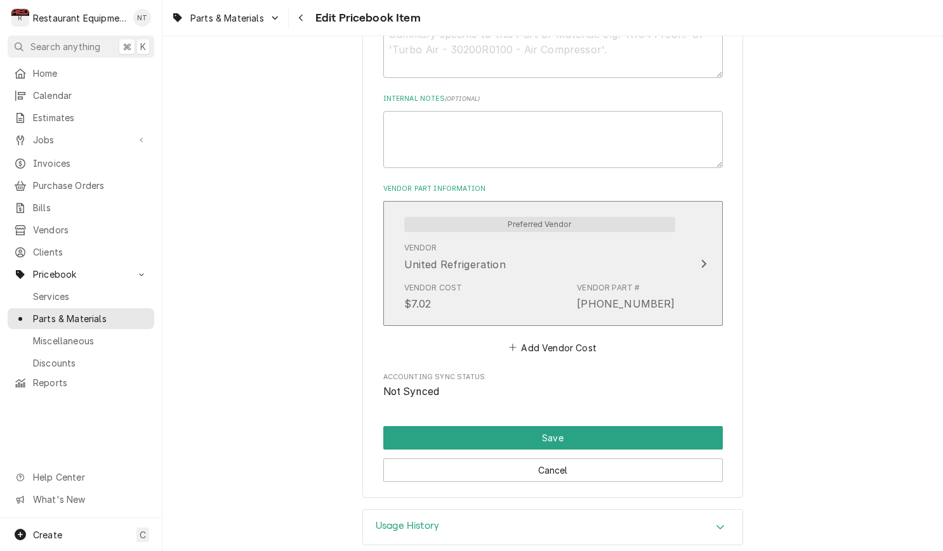
click at [705, 261] on button "Preferred Vendor Vendor United Refrigeration Vendor Cost $7.02 Vendor Part # 10…" at bounding box center [552, 263] width 339 height 124
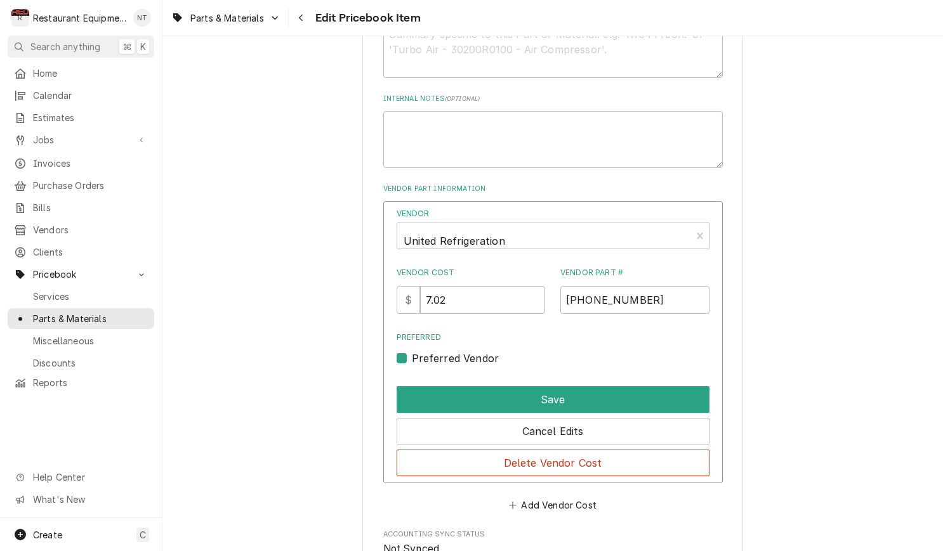
click at [619, 450] on button "Delete Vendor Cost" at bounding box center [553, 463] width 313 height 27
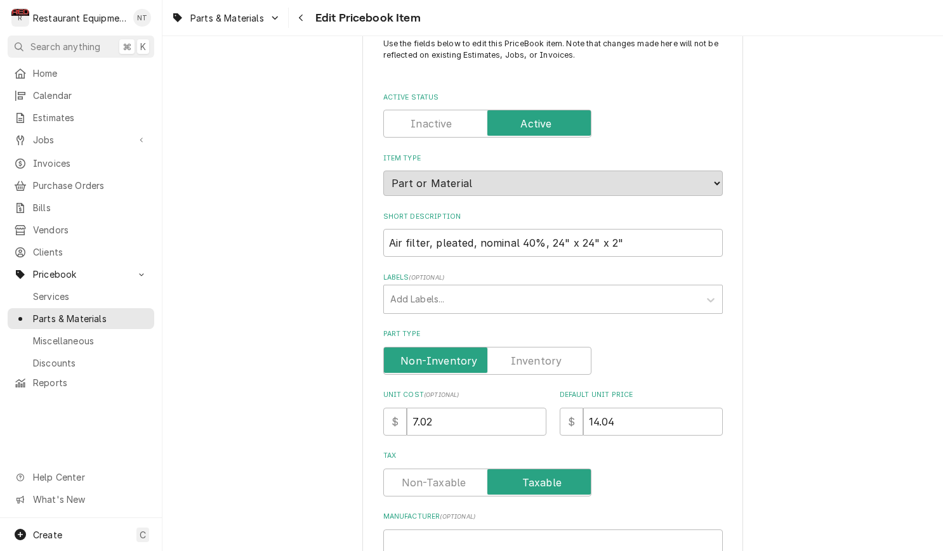
scroll to position [0, 0]
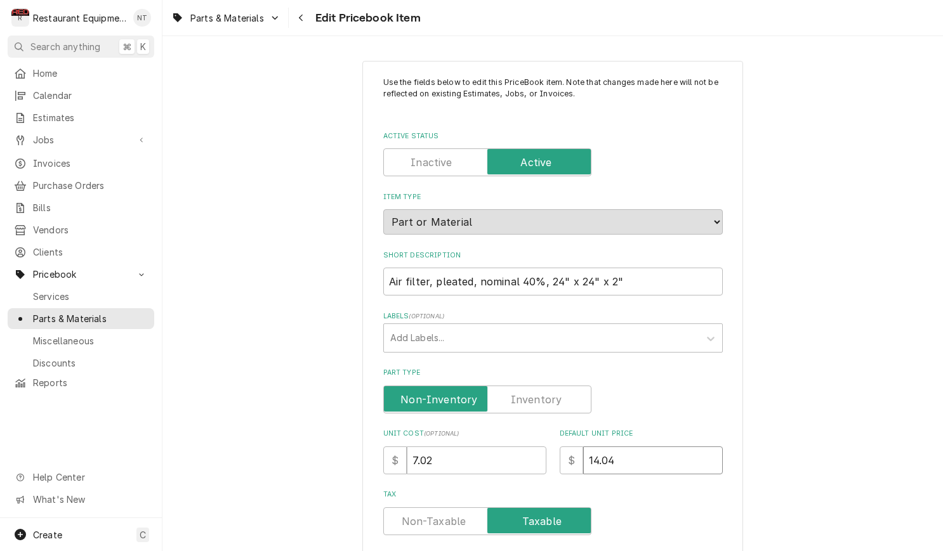
drag, startPoint x: 582, startPoint y: 447, endPoint x: 560, endPoint y: 446, distance: 22.2
click at [560, 447] on div "$ 14.04" at bounding box center [641, 461] width 163 height 28
type textarea "x"
type input "0"
drag, startPoint x: 433, startPoint y: 443, endPoint x: 373, endPoint y: 443, distance: 60.3
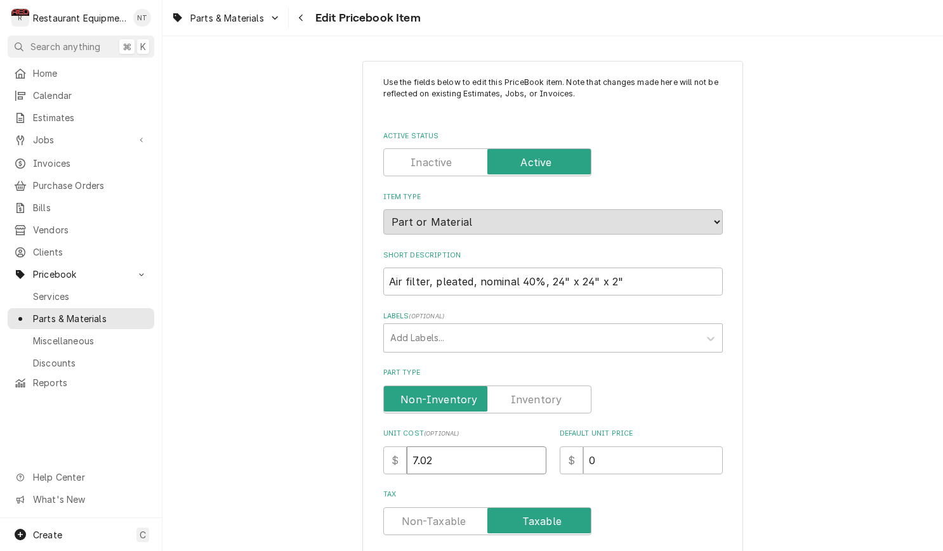
click at [373, 443] on div "Use the fields below to edit this PriceBook item. Note that changes made here w…" at bounding box center [552, 548] width 381 height 975
type textarea "x"
type input "0"
drag, startPoint x: 645, startPoint y: 264, endPoint x: 279, endPoint y: 257, distance: 365.5
click at [279, 258] on div "Use the fields below to edit this PriceBook item. Note that changes made here w…" at bounding box center [552, 547] width 780 height 997
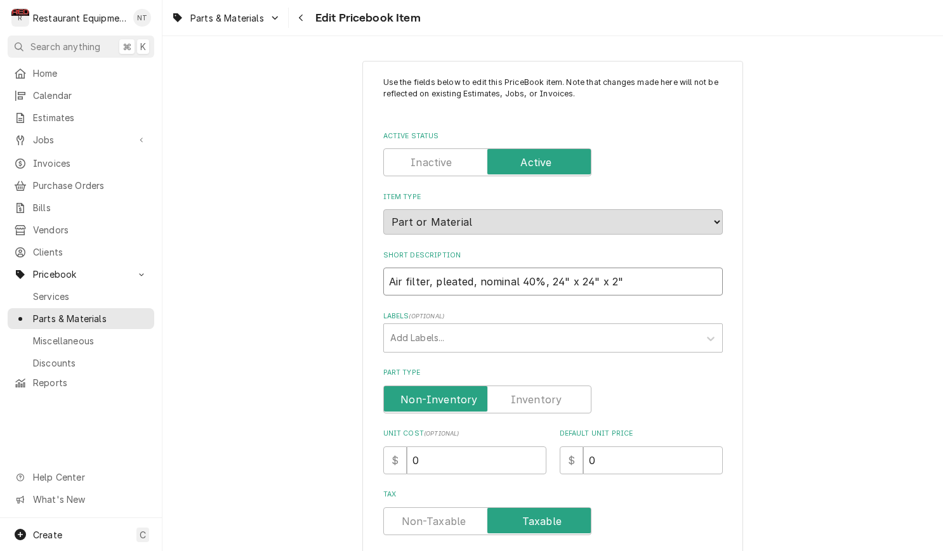
type textarea "x"
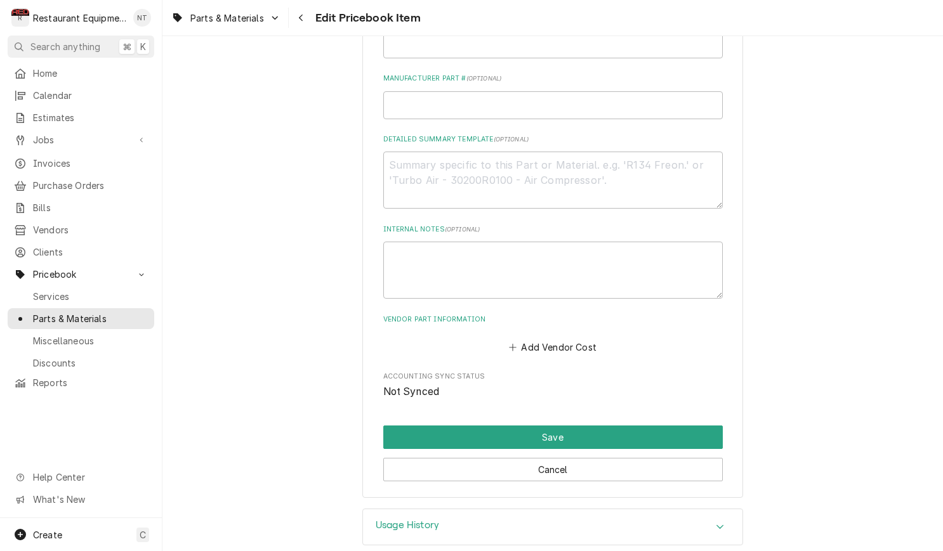
scroll to position [0, 1]
click at [735, 510] on div "Usage History" at bounding box center [552, 527] width 379 height 36
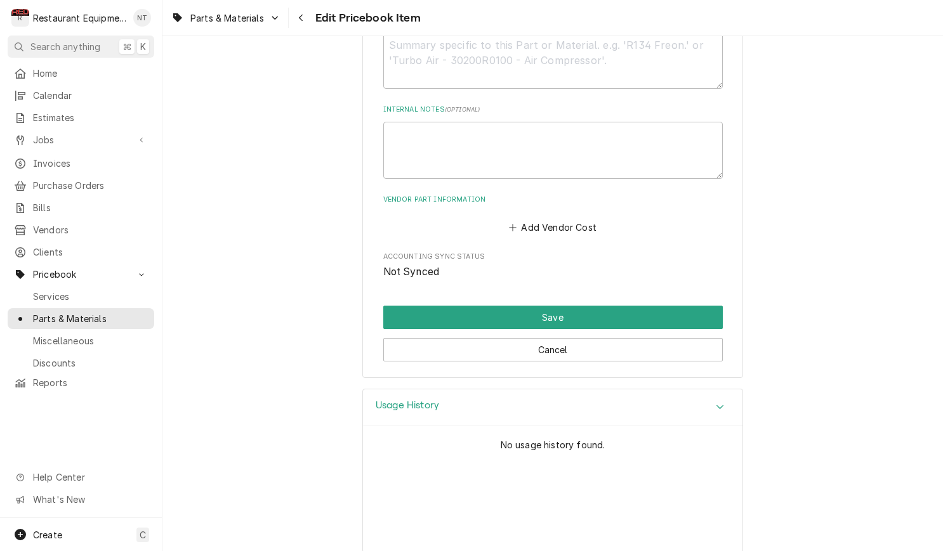
scroll to position [656, 0]
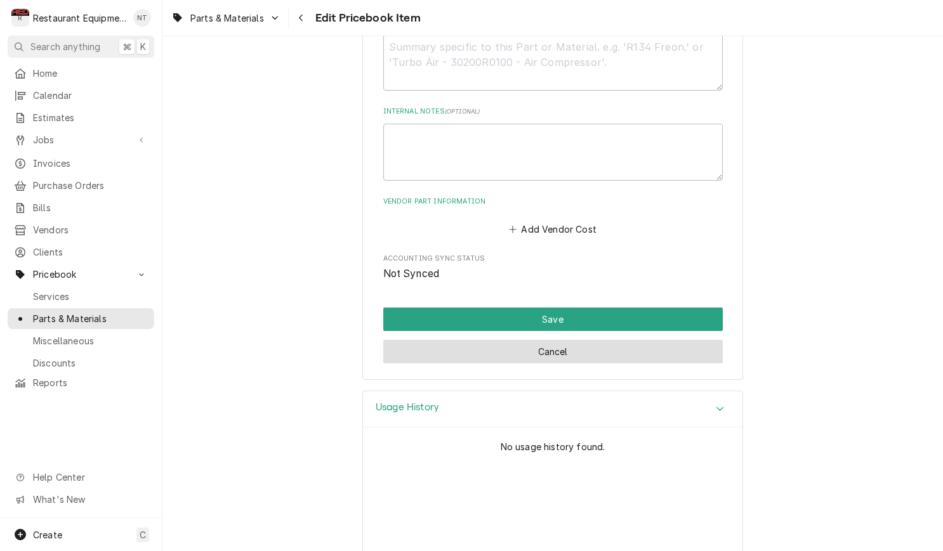
click at [591, 340] on button "Cancel" at bounding box center [552, 351] width 339 height 23
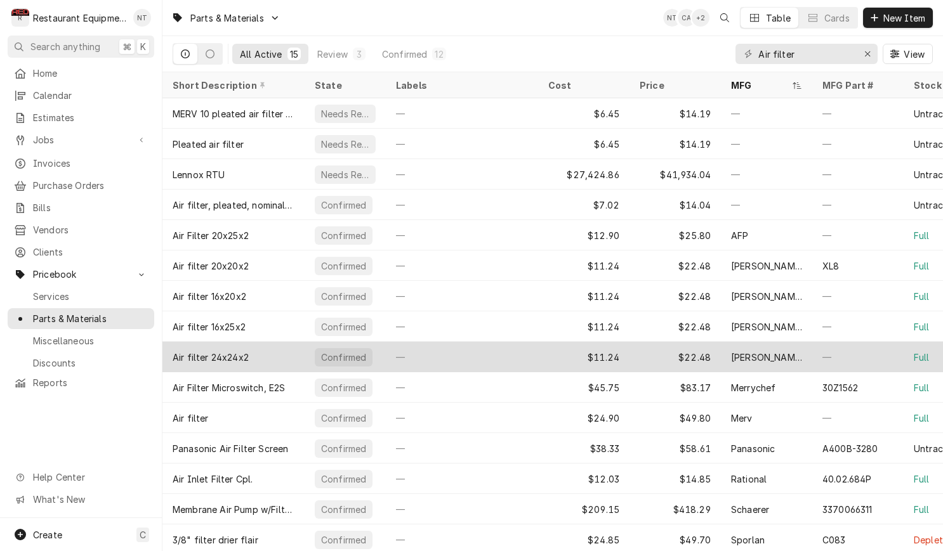
click at [463, 343] on div "—" at bounding box center [462, 357] width 152 height 30
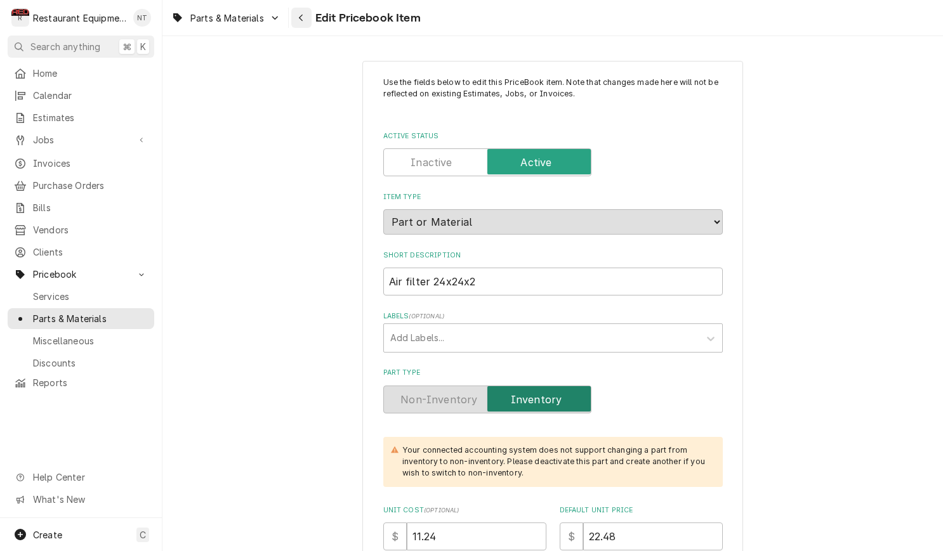
click at [308, 16] on button "Navigate back" at bounding box center [301, 18] width 20 height 20
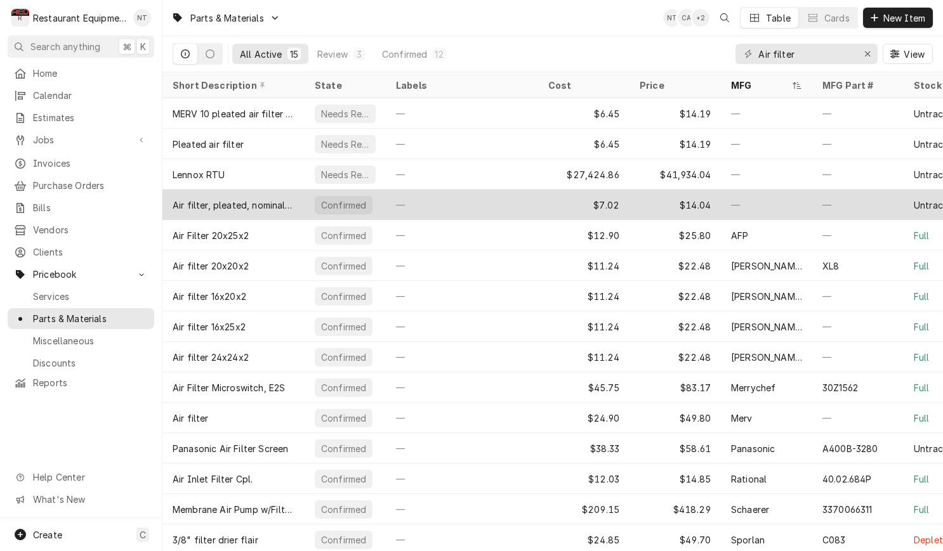
click at [419, 207] on div "—" at bounding box center [462, 205] width 152 height 30
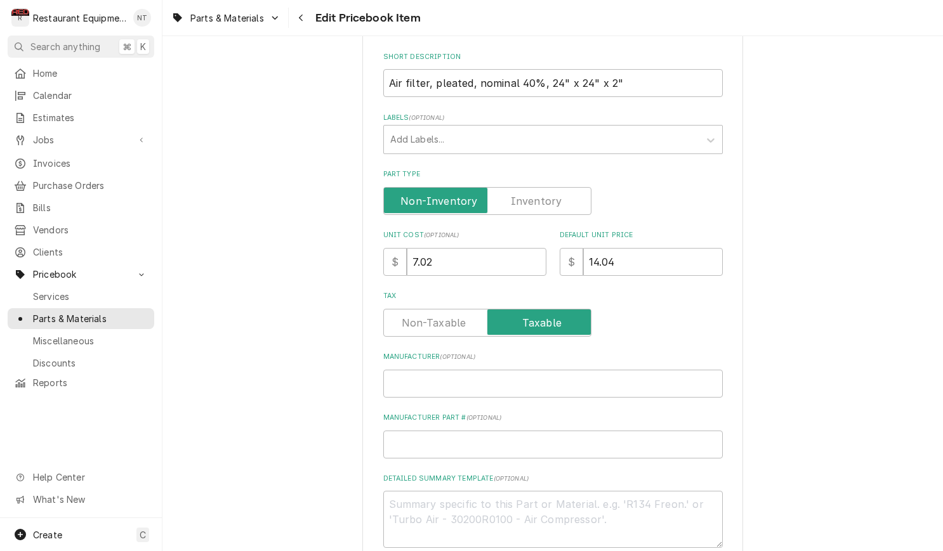
scroll to position [200, 0]
click at [639, 436] on input "Manufacturer Part # ( optional )" at bounding box center [552, 444] width 339 height 28
click at [678, 430] on input "Manufacturer Part # ( optional )" at bounding box center [552, 444] width 339 height 28
paste input "24X24X2AB40"
type textarea "x"
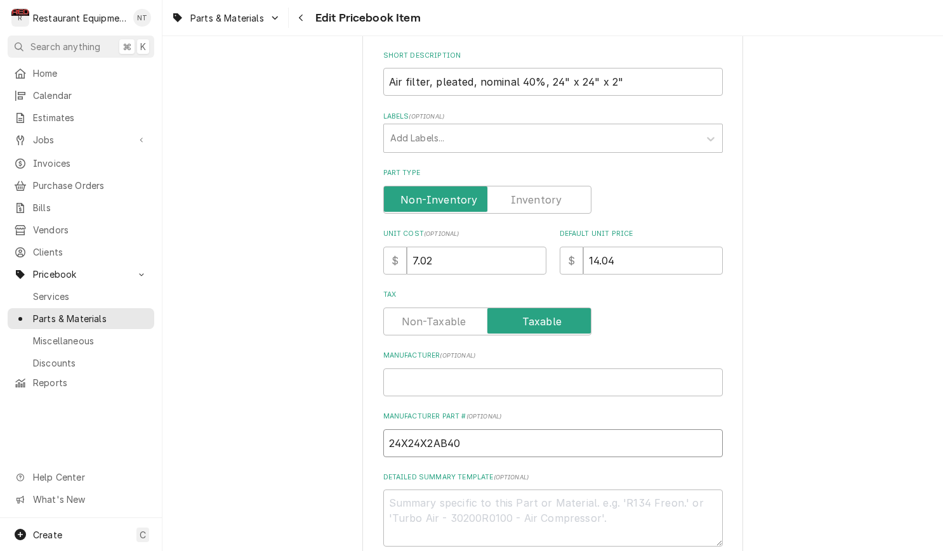
type input "24X24X2AB40"
click at [607, 379] on input "Manufacturer ( optional )" at bounding box center [552, 383] width 339 height 28
type textarea "x"
type input "g"
type textarea "x"
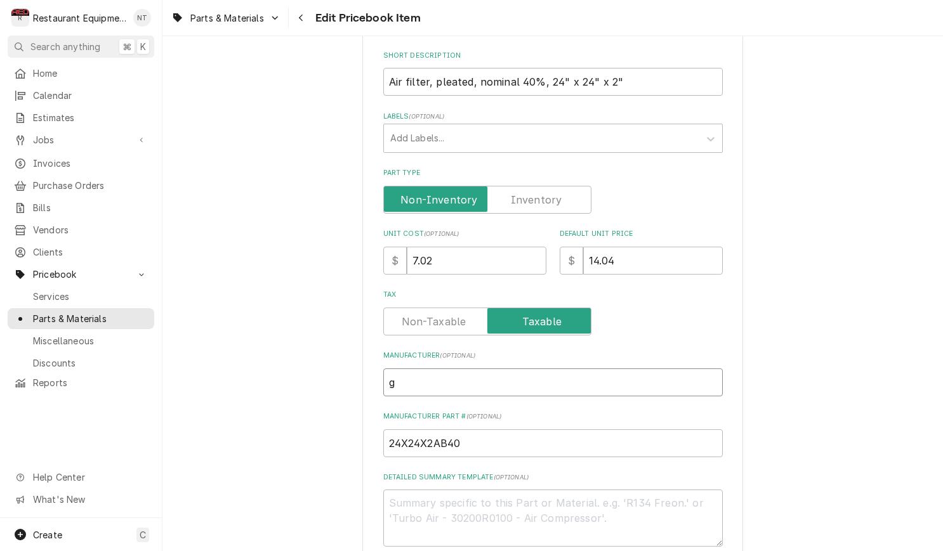
type input "ge"
type textarea "x"
type input "gen"
type textarea "x"
type input "gene"
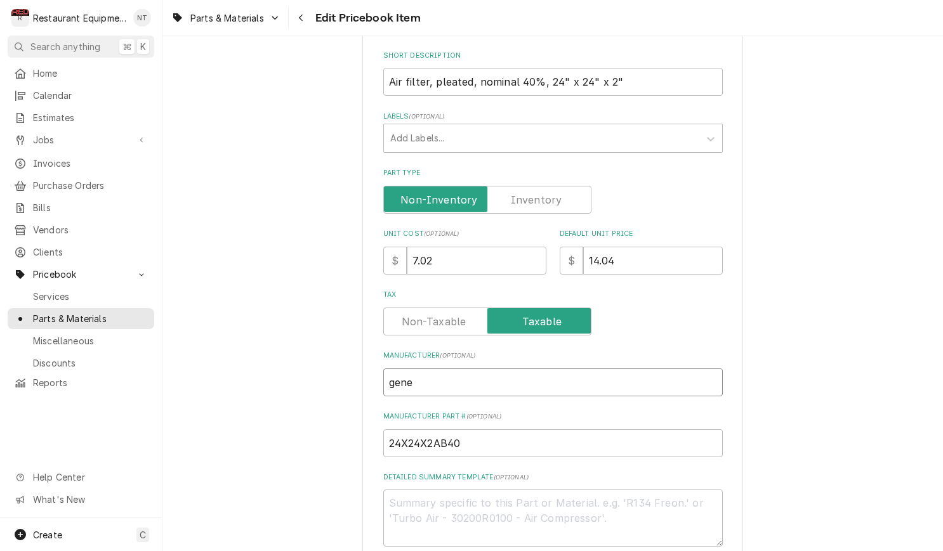
type textarea "x"
type input "gener"
type textarea "x"
type input "generi"
type textarea "x"
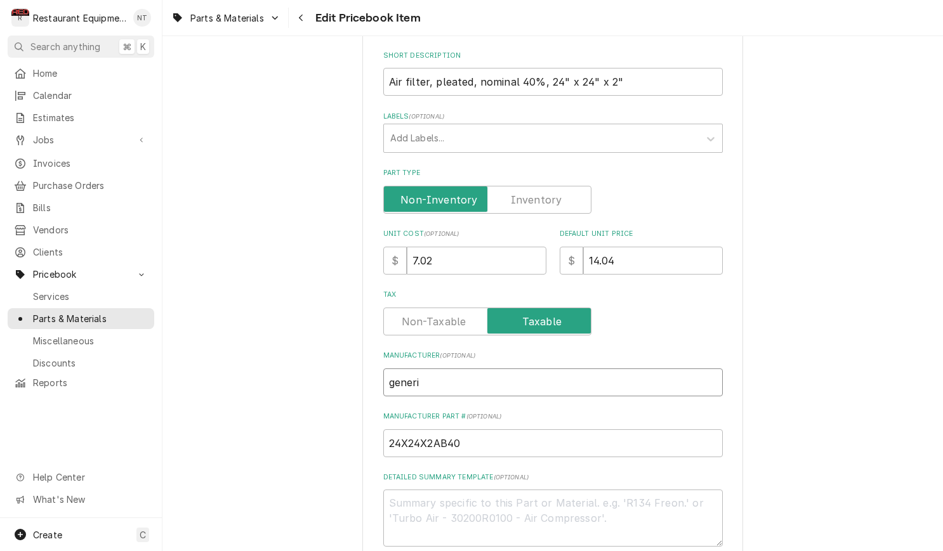
type input "generic"
type textarea "x"
type input "generic"
type textarea "x"
type input "generic f"
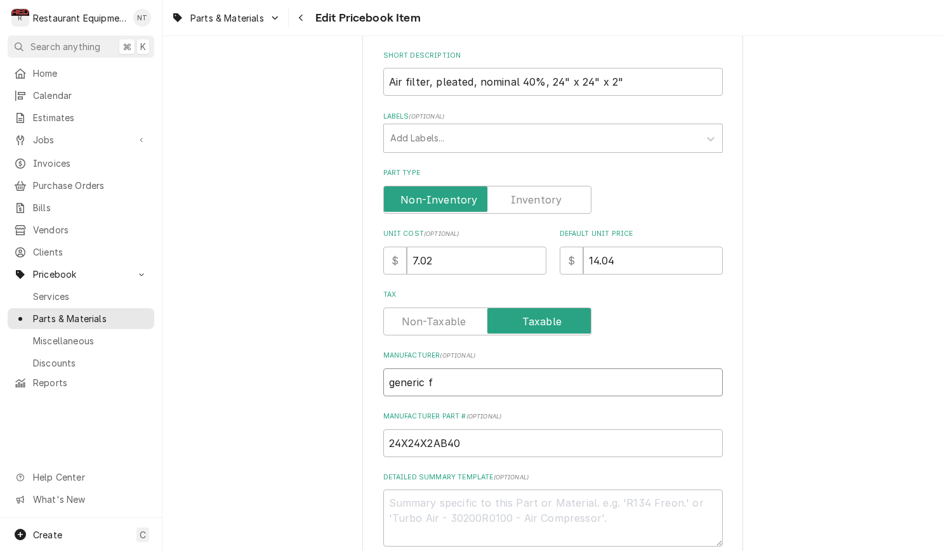
type textarea "x"
type input "generic fi"
type textarea "x"
type input "generic fil"
type textarea "x"
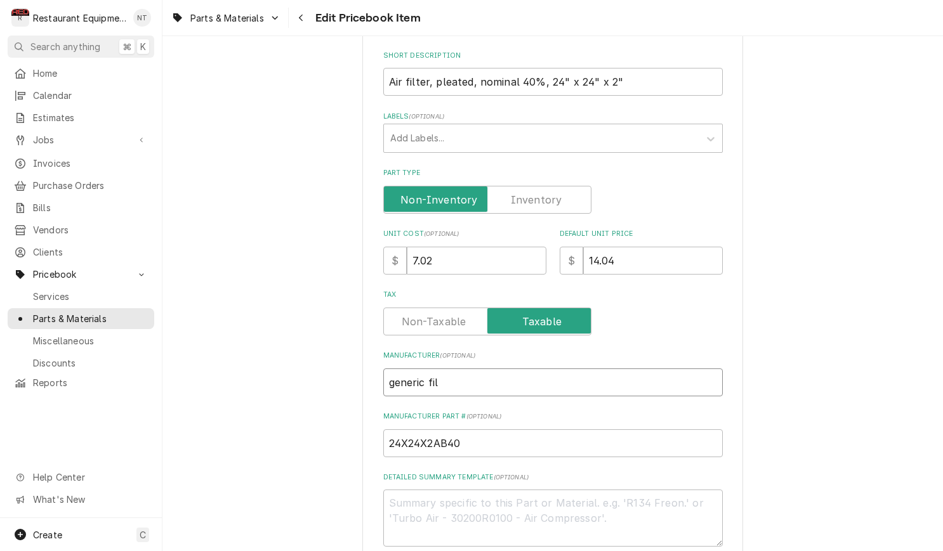
type input "generic filt"
type textarea "x"
type input "generic filte"
type textarea "x"
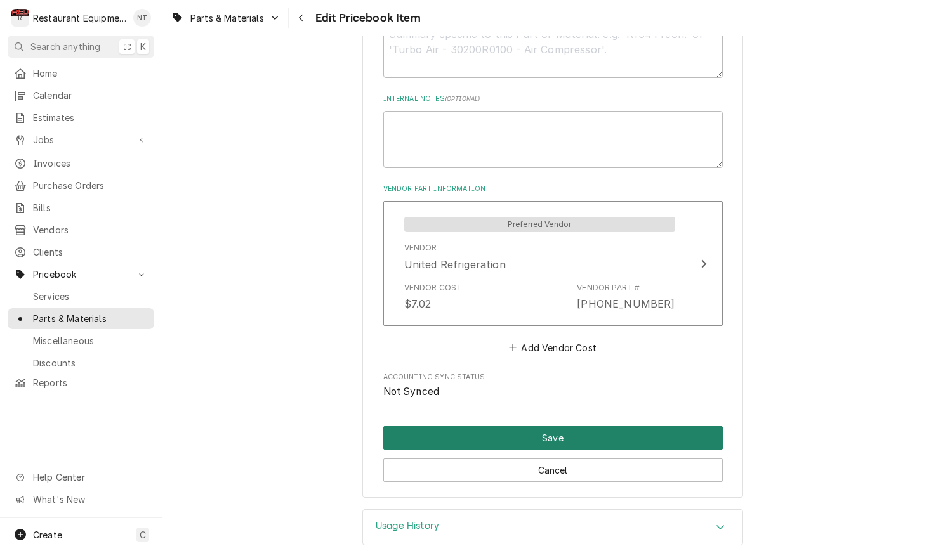
type input "generic filter"
click at [641, 426] on button "Save" at bounding box center [552, 437] width 339 height 23
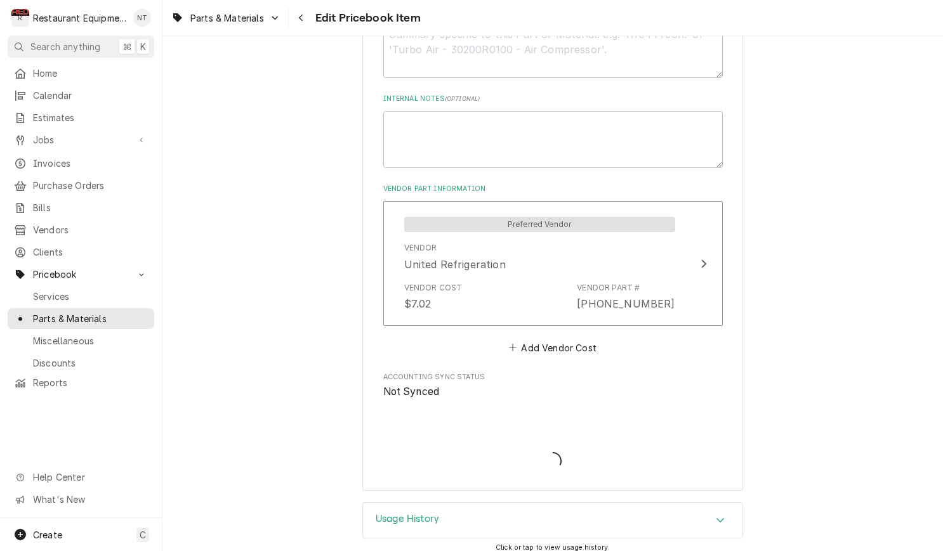
scroll to position [662, 0]
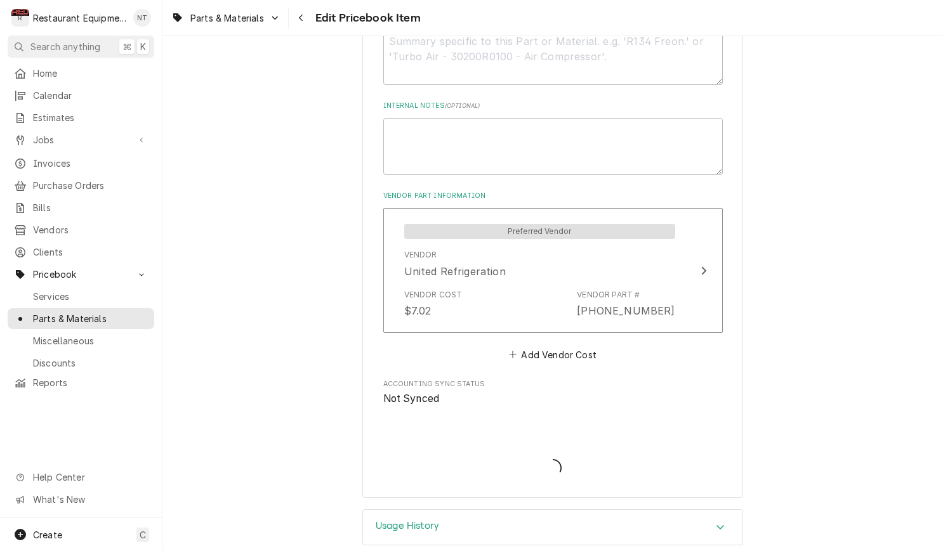
type textarea "x"
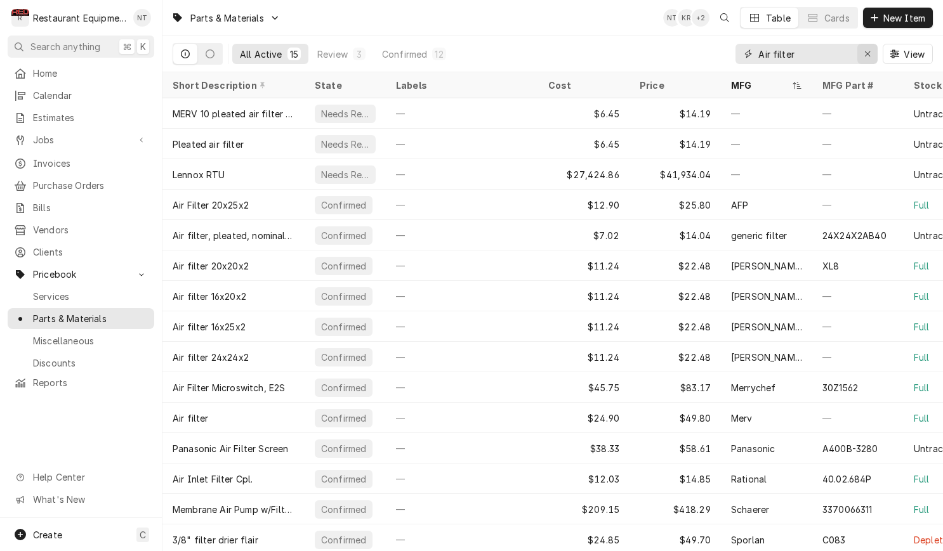
click at [867, 58] on div "Erase input" at bounding box center [867, 54] width 13 height 13
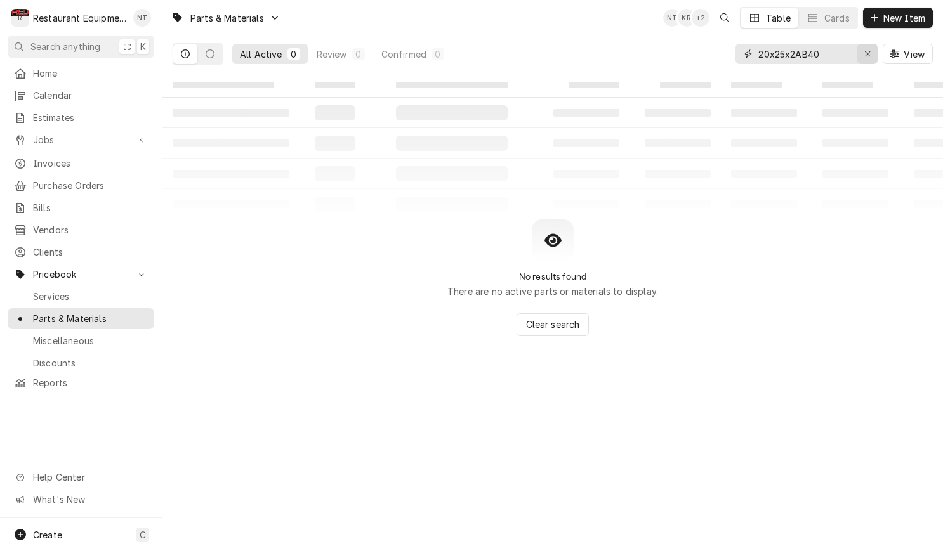
type input "20x25x2AB40"
click at [874, 53] on button "Erase input" at bounding box center [867, 54] width 20 height 20
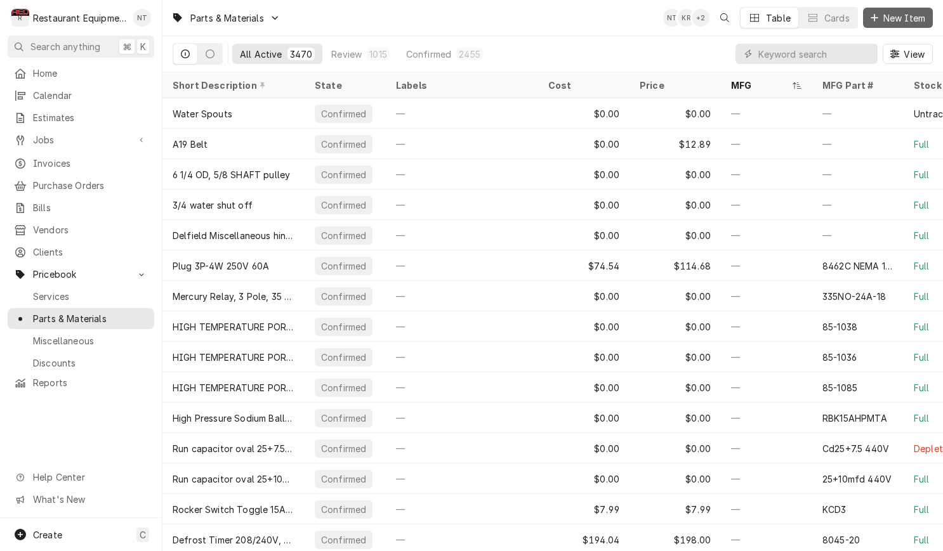
click at [896, 20] on span "New Item" at bounding box center [904, 17] width 47 height 13
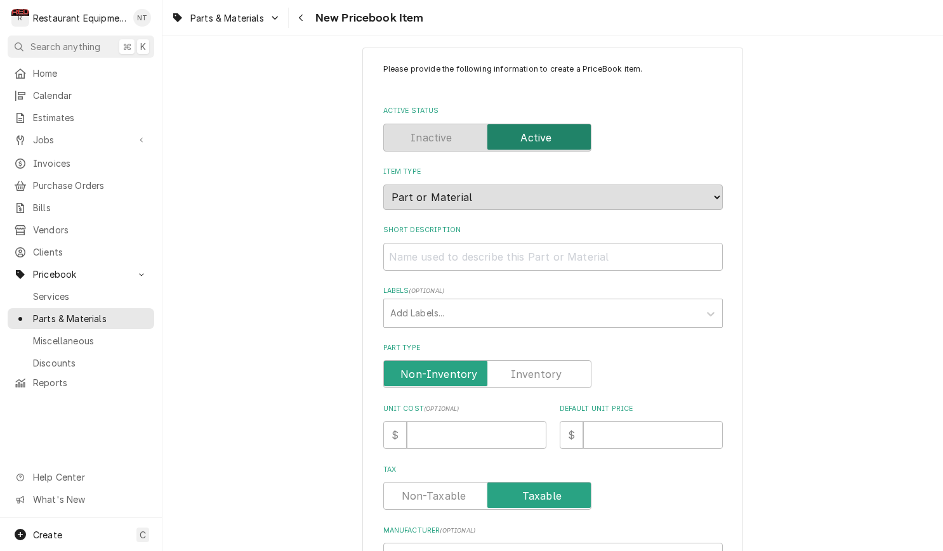
scroll to position [14, 0]
click at [569, 252] on input "Short Description" at bounding box center [552, 256] width 339 height 28
paste input "Air filter, pleated, nominal 40%, 20" x 25" x 2""
type textarea "x"
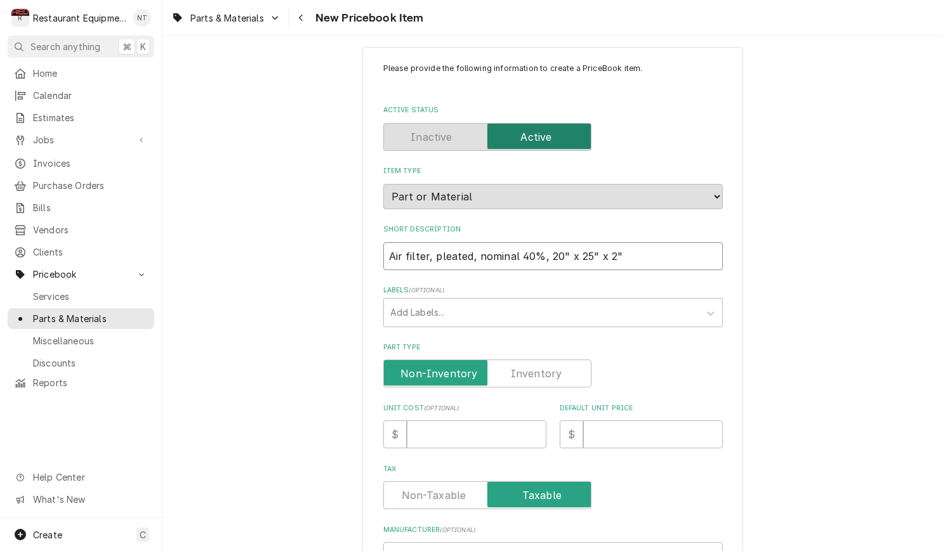
type input "Air filter, pleated, nominal 40%, 20" x 25" x 2""
click at [514, 426] on input "Unit Cost ( optional )" at bounding box center [477, 435] width 140 height 28
type textarea "x"
type input "6"
type textarea "x"
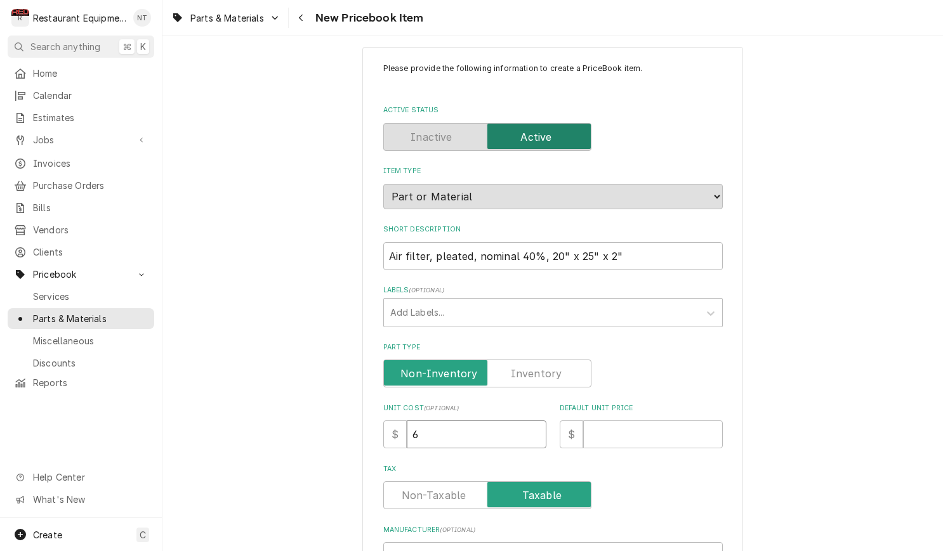
type input "6.4"
type textarea "x"
type input "6.45"
click at [591, 424] on input "Default Unit Price" at bounding box center [653, 435] width 140 height 28
type textarea "x"
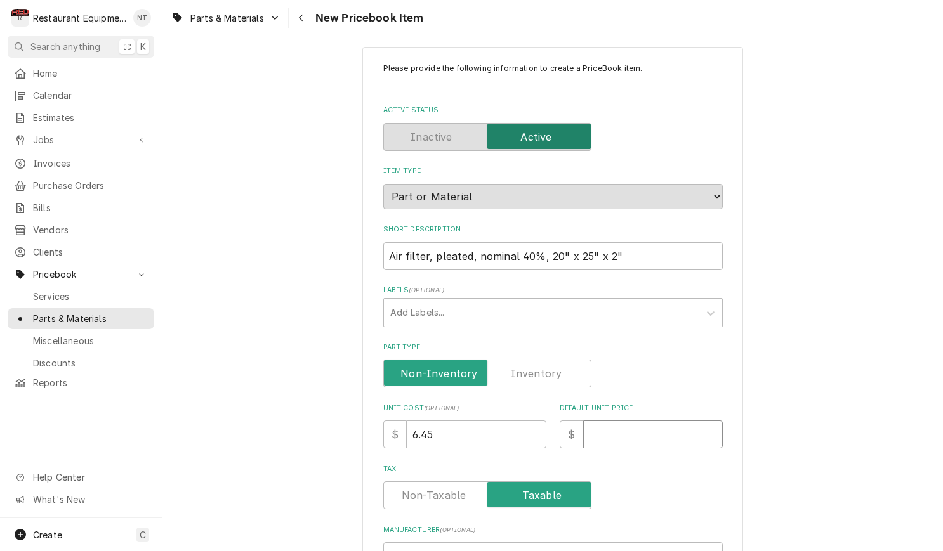
type input "1"
type textarea "x"
type input "12"
type textarea "x"
type input "12.9"
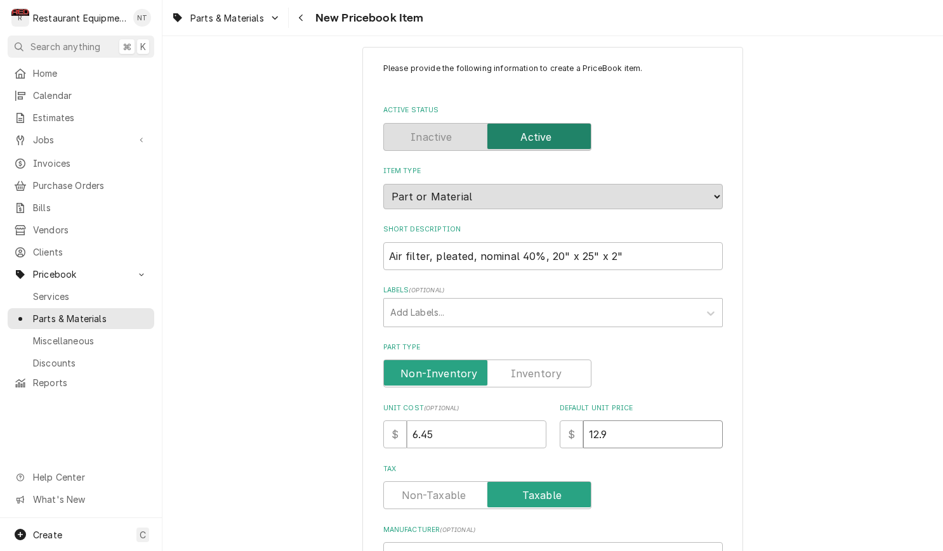
type textarea "x"
type input "12.90"
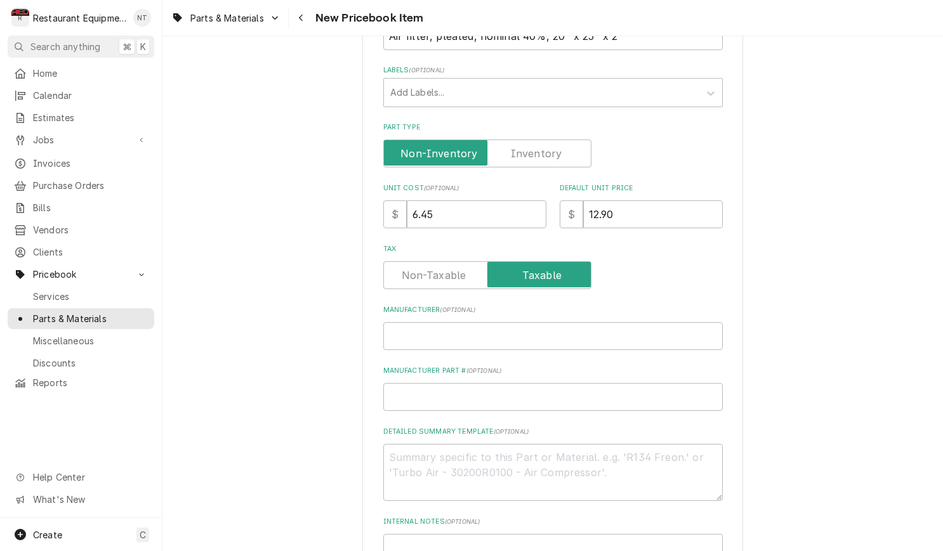
scroll to position [235, 0]
click at [551, 329] on input "Manufacturer ( optional )" at bounding box center [552, 336] width 339 height 28
click at [614, 386] on input "Manufacturer Part # ( optional )" at bounding box center [552, 397] width 339 height 28
paste input "20X25X2AB40"
type textarea "x"
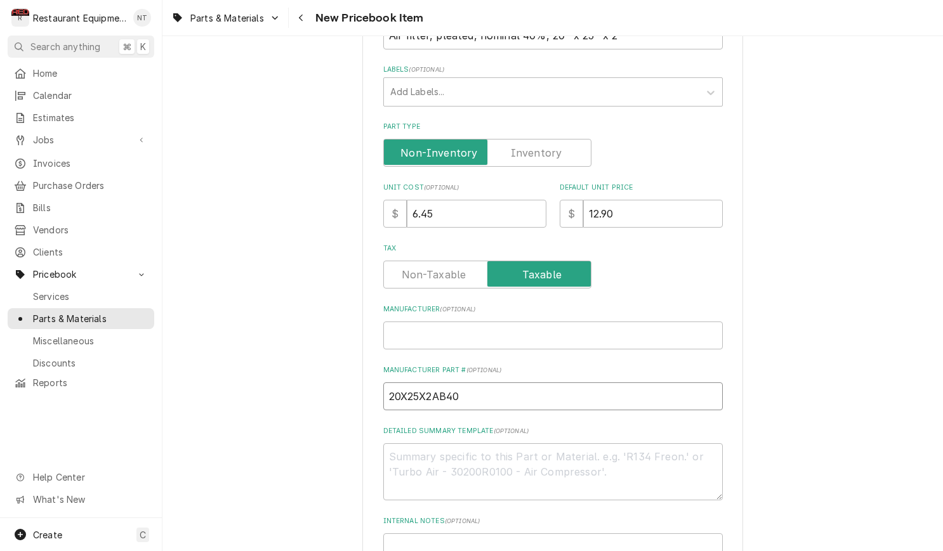
type input "20X25X2AB40"
click at [567, 329] on input "Manufacturer ( optional )" at bounding box center [552, 336] width 339 height 28
type textarea "x"
type input "g"
type textarea "x"
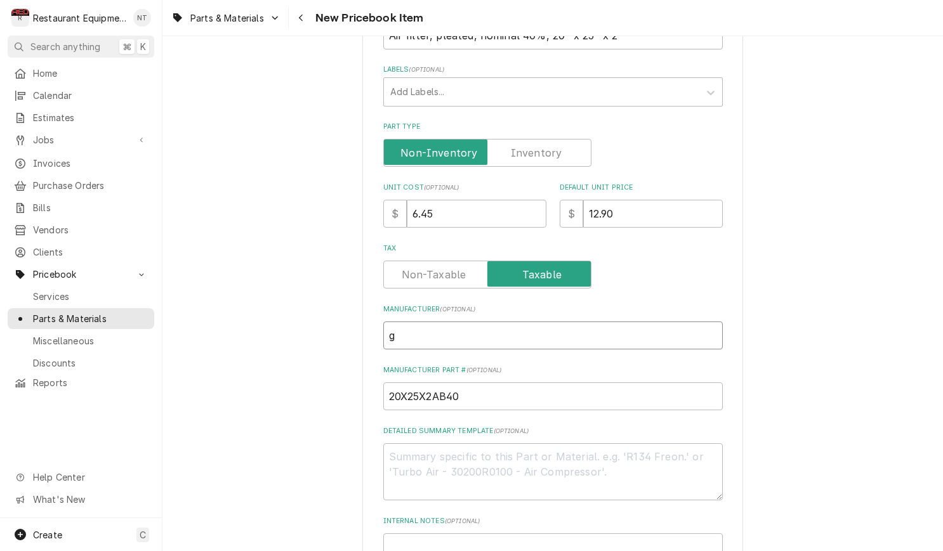
type input "ge"
type textarea "x"
type input "gen"
type textarea "x"
type input "gene"
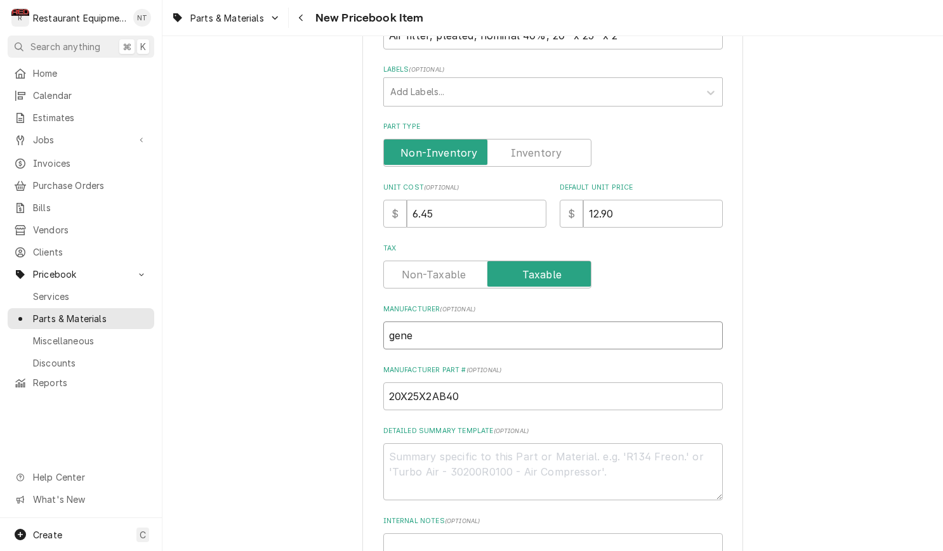
type textarea "x"
type input "gener"
type textarea "x"
type input "generi"
type textarea "x"
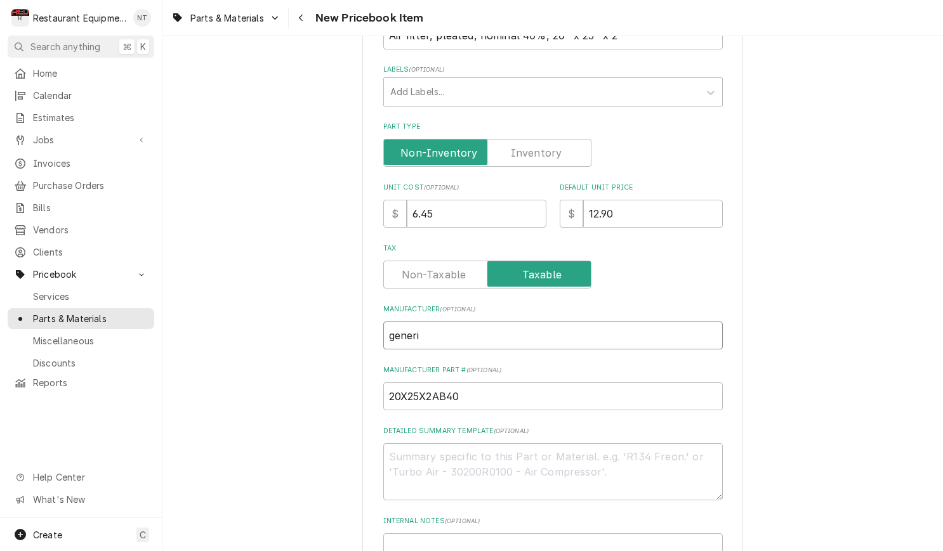
type input "generic"
type textarea "x"
type input "generic"
type textarea "x"
type input "generic f"
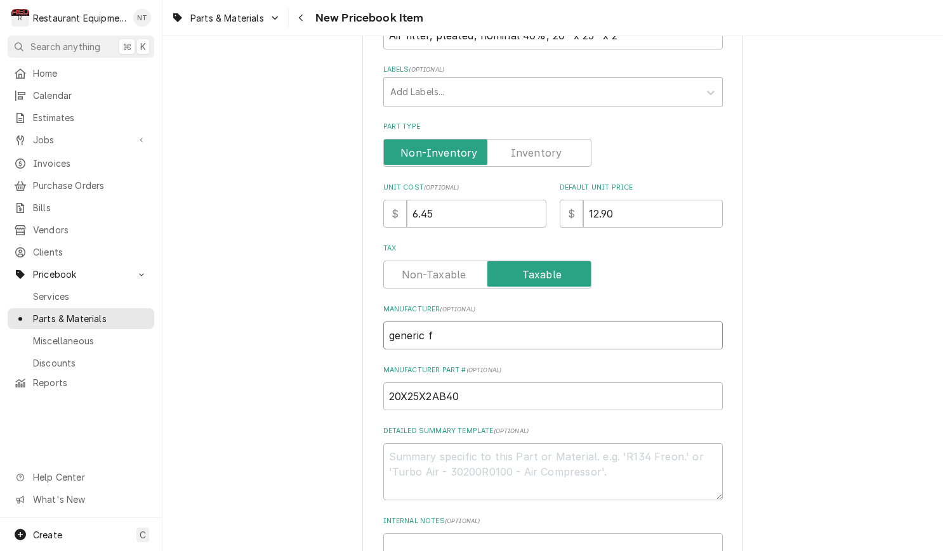
type textarea "x"
type input "generic fi"
type textarea "x"
type input "generic fil"
type textarea "x"
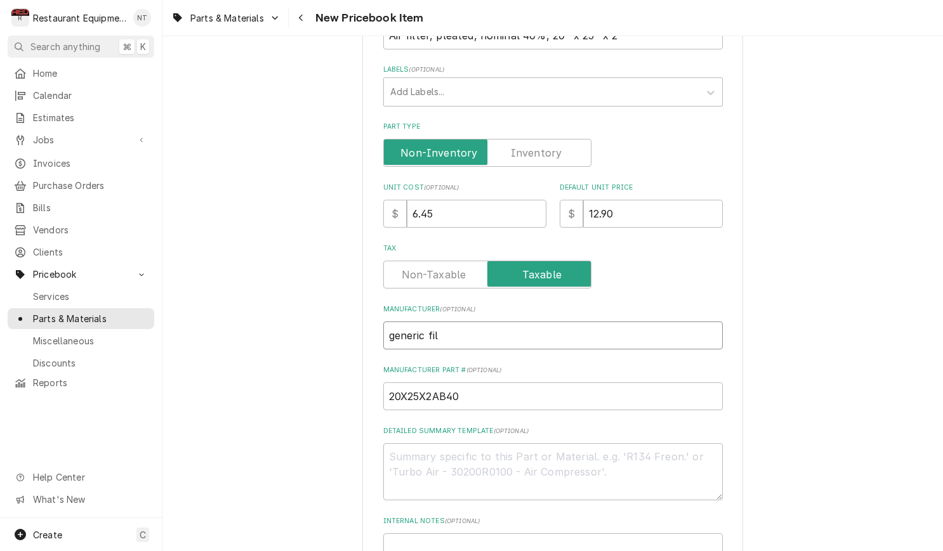
type input "generic filt"
type textarea "x"
type input "generic filte"
type textarea "x"
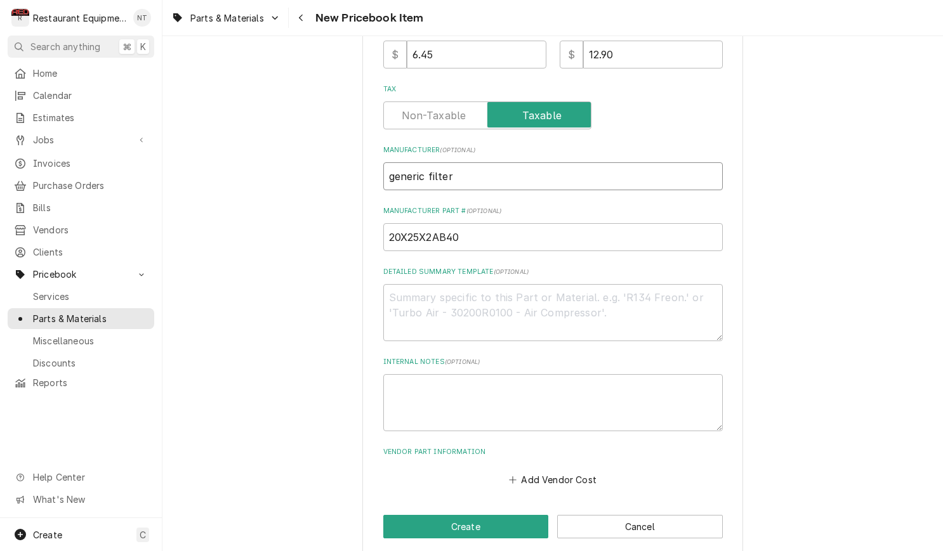
scroll to position [393, 0]
type input "generic filter"
click at [581, 471] on button "Add Vendor Cost" at bounding box center [553, 480] width 92 height 18
type textarea "x"
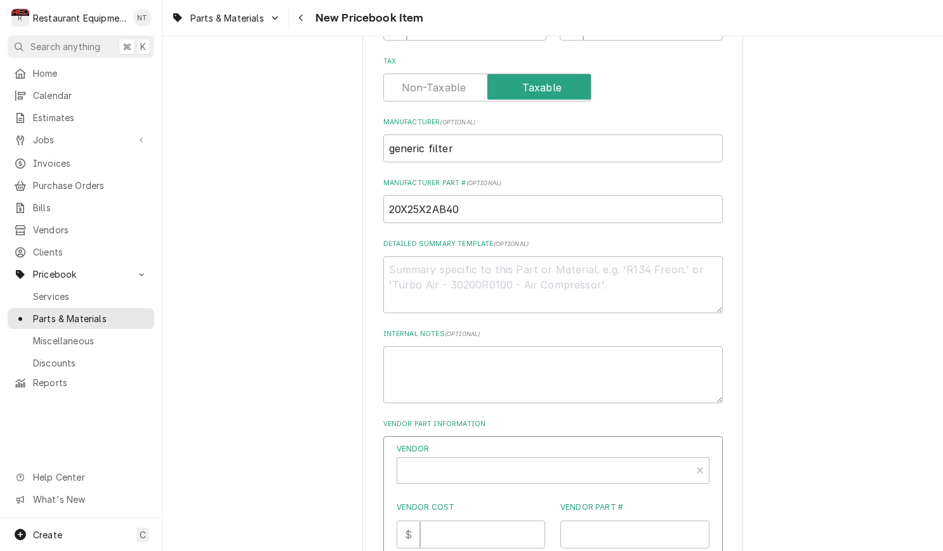
scroll to position [425, 0]
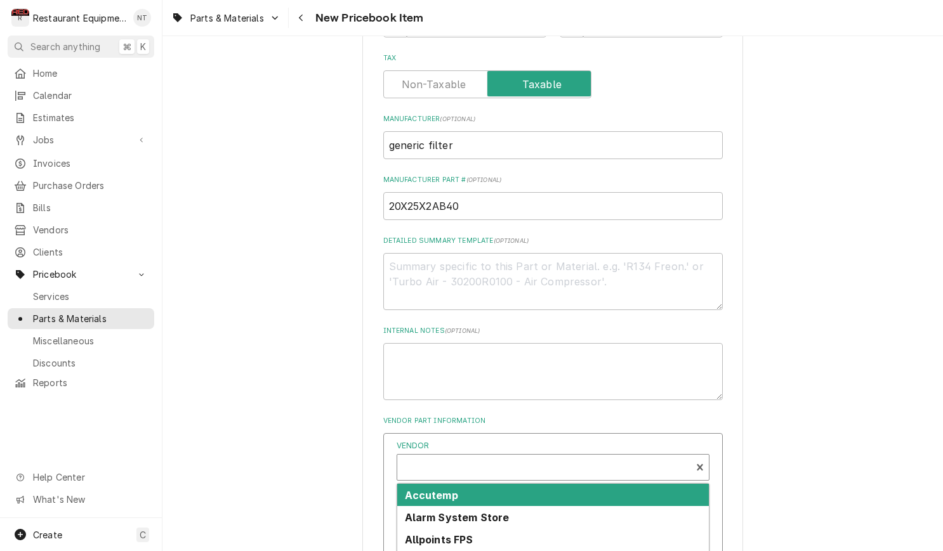
click at [567, 457] on div "Vendor" at bounding box center [544, 472] width 281 height 30
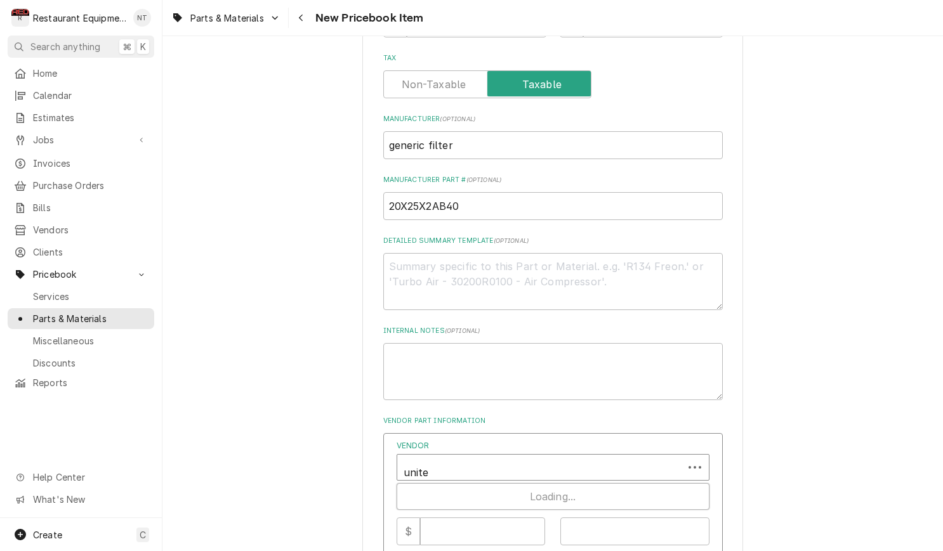
type input "united"
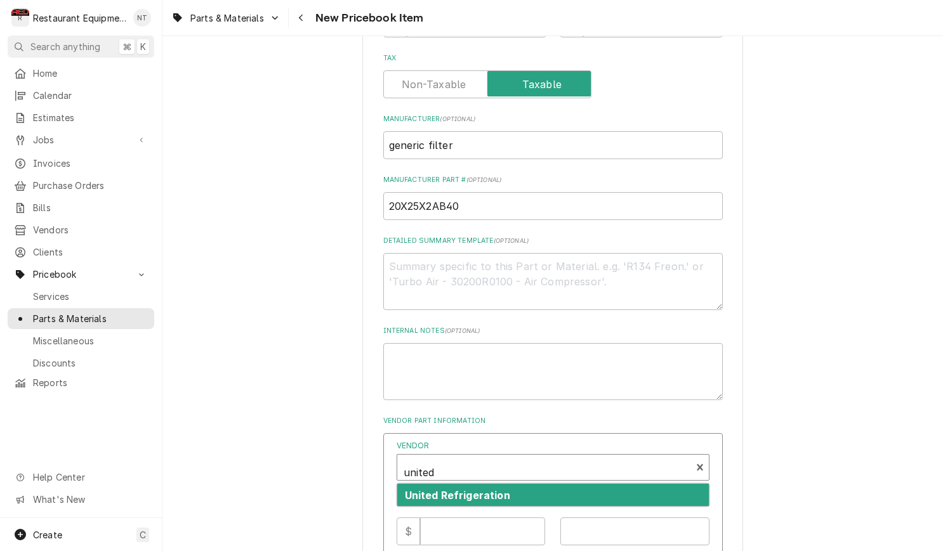
click at [555, 484] on div "United Refrigeration" at bounding box center [553, 495] width 312 height 22
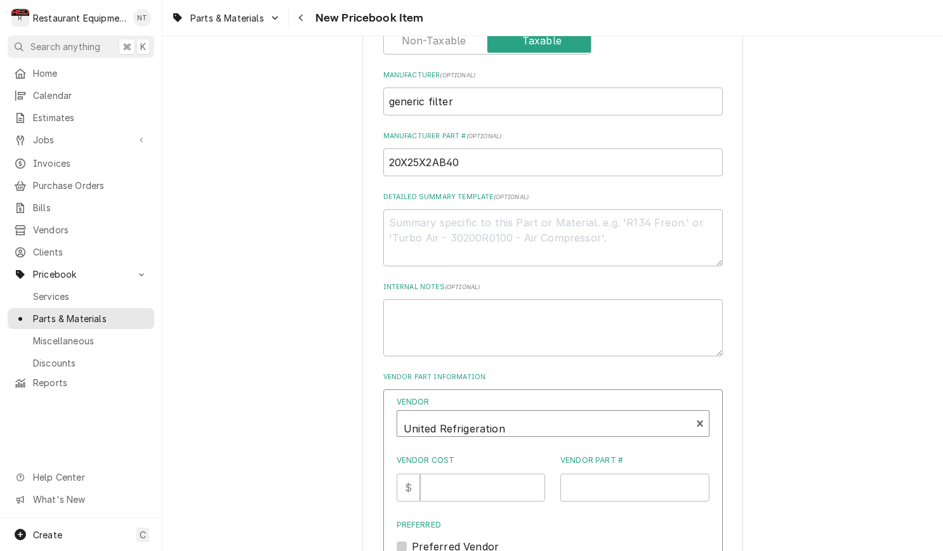
scroll to position [471, 0]
click at [489, 472] on input "Vendor Cost" at bounding box center [482, 486] width 125 height 28
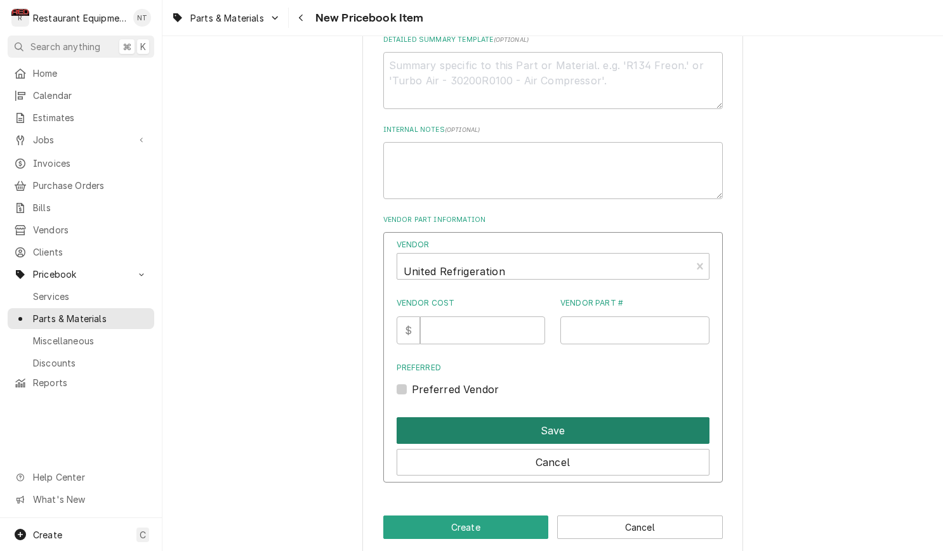
scroll to position [626, 0]
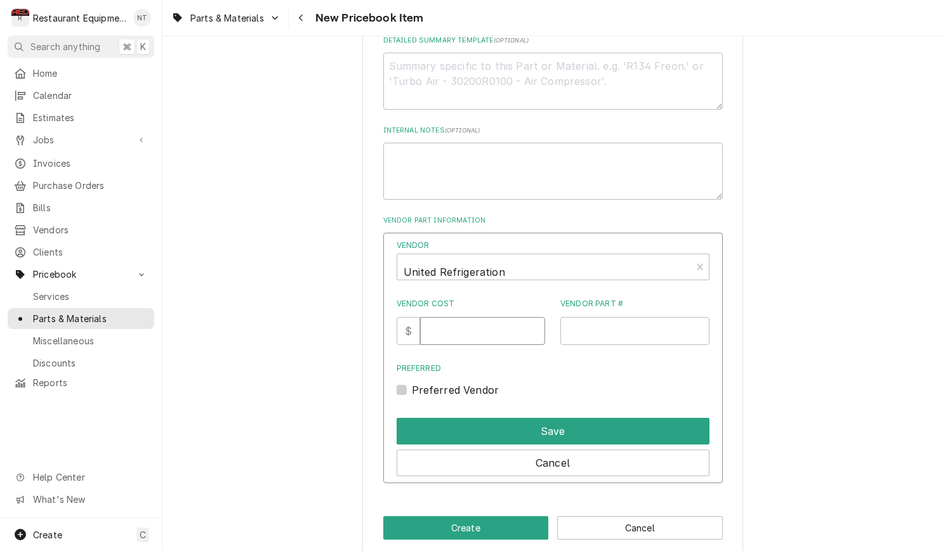
click at [473, 317] on input "Vendor Cost" at bounding box center [482, 331] width 125 height 28
type input "6.45"
click at [571, 321] on input "Vendor Part #" at bounding box center [634, 331] width 149 height 28
click at [646, 317] on input "Vendor Part #" at bounding box center [634, 331] width 149 height 28
paste input "102-700-021"
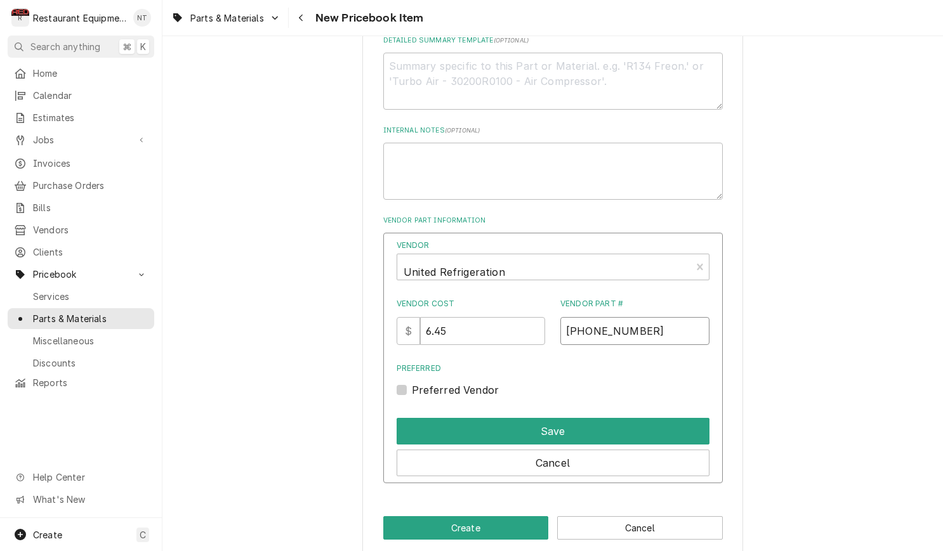
type input "102-700-021"
click at [412, 383] on label "Preferred Vendor" at bounding box center [456, 390] width 88 height 15
click at [412, 383] on input "Preferred" at bounding box center [568, 397] width 313 height 28
checkbox input "true"
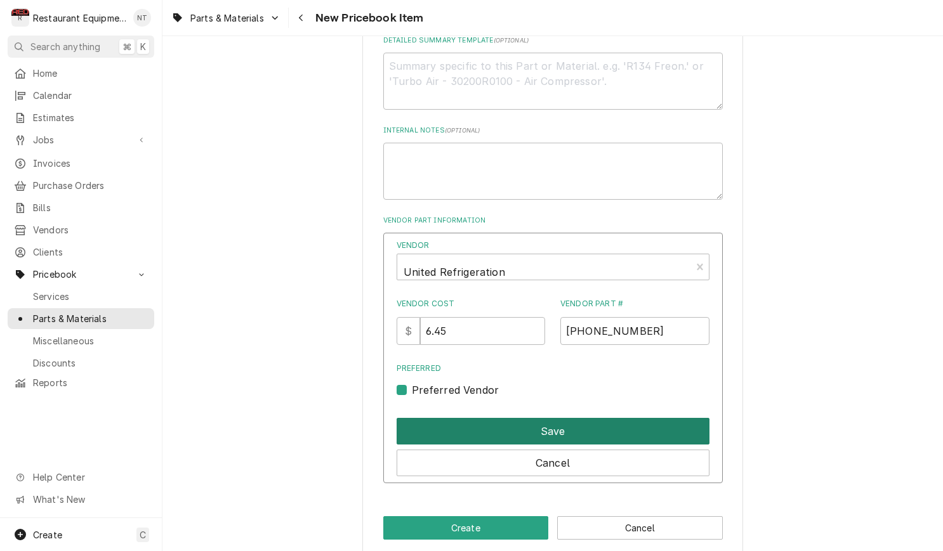
click at [560, 418] on button "Save" at bounding box center [553, 431] width 313 height 27
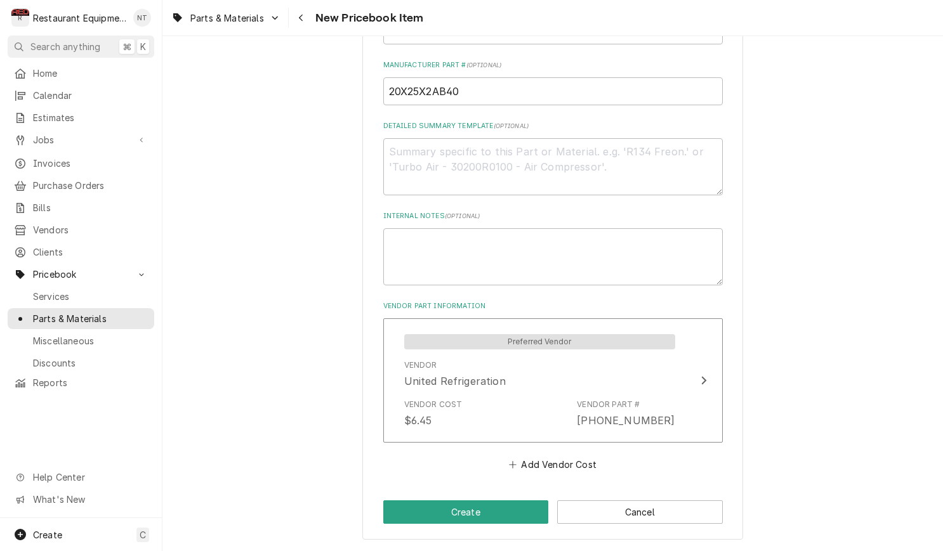
scroll to position [524, 0]
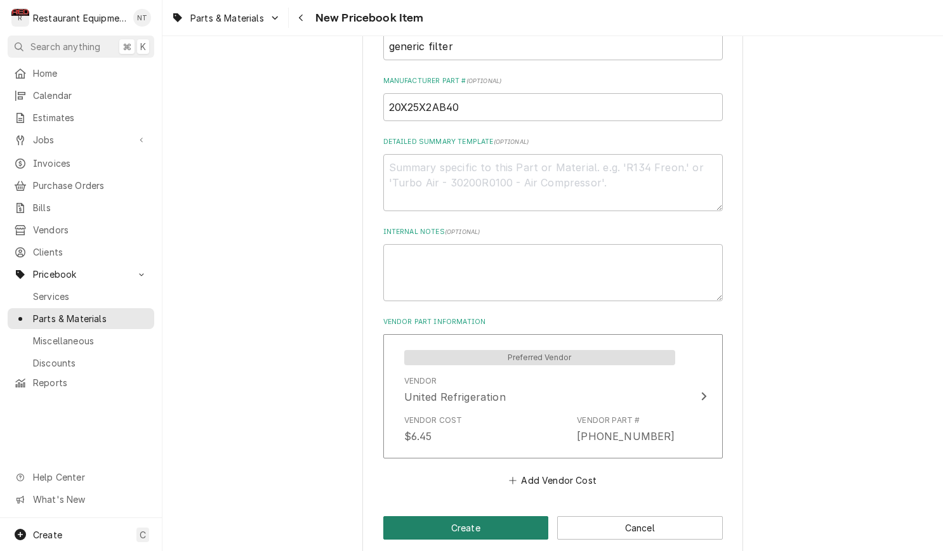
click at [530, 516] on button "Create" at bounding box center [466, 527] width 166 height 23
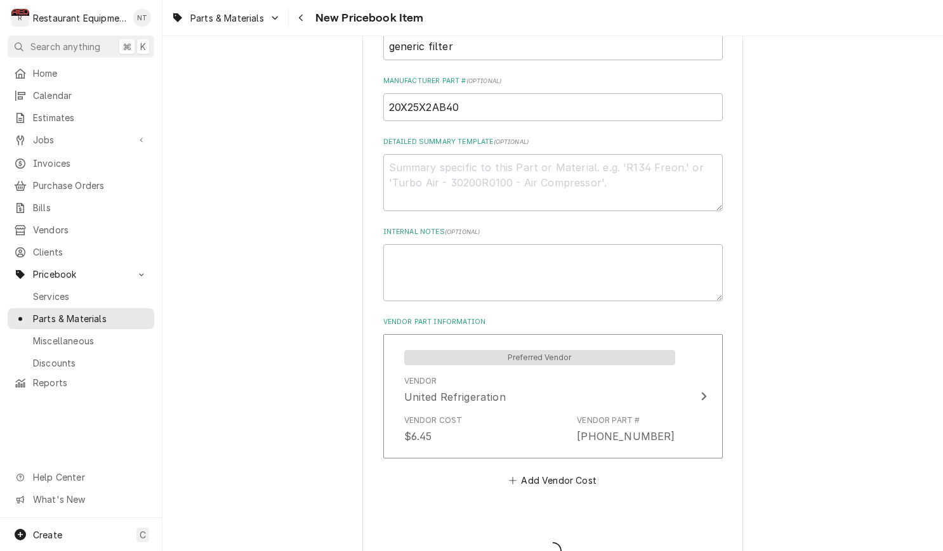
type textarea "x"
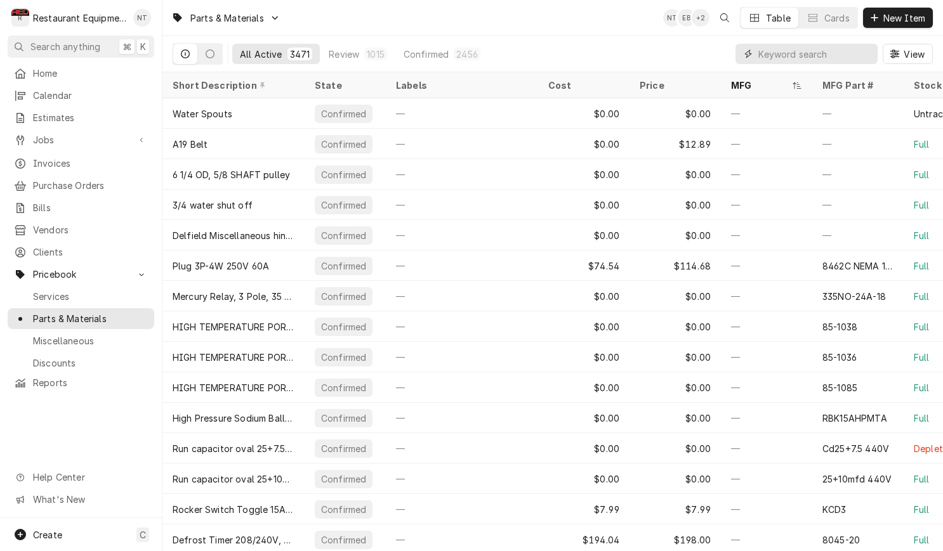
click at [827, 53] on input "Dynamic Content Wrapper" at bounding box center [814, 54] width 113 height 20
click at [776, 60] on input "Dynamic Content Wrapper" at bounding box center [814, 54] width 113 height 20
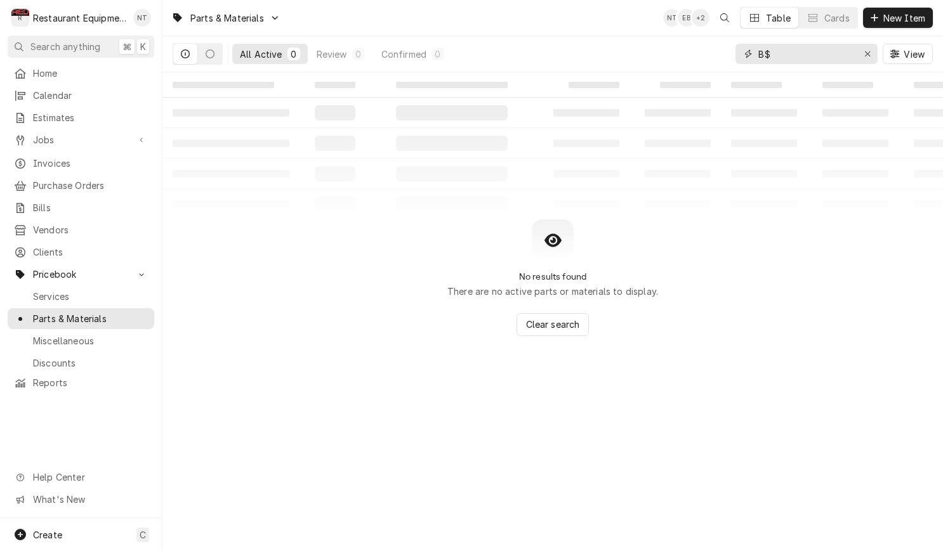
type input "B"
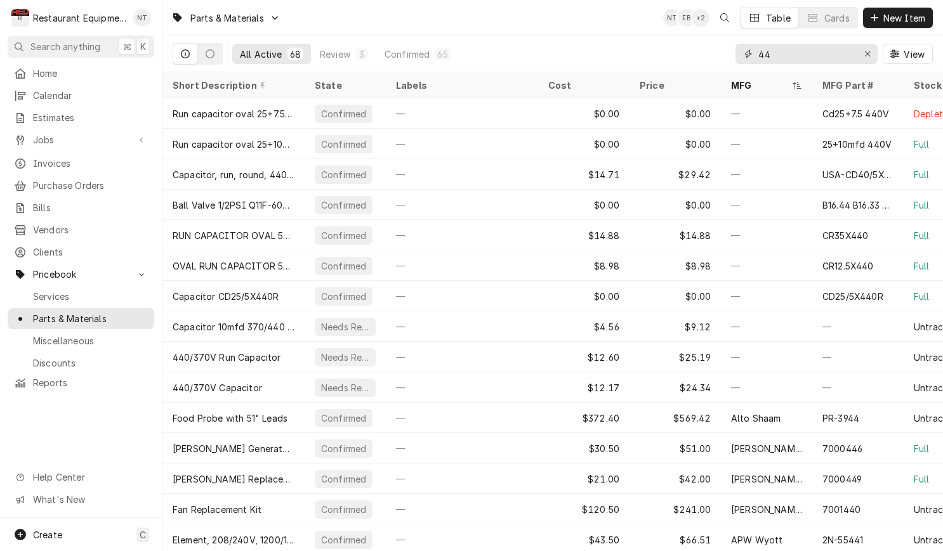
type input "4"
type input "b"
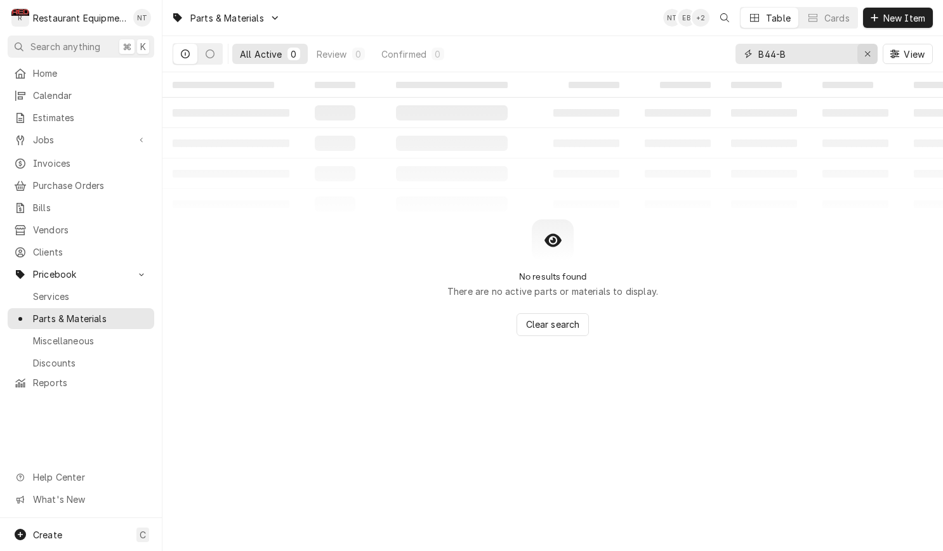
type input "B44-B"
click at [870, 56] on div "Erase input" at bounding box center [867, 54] width 13 height 13
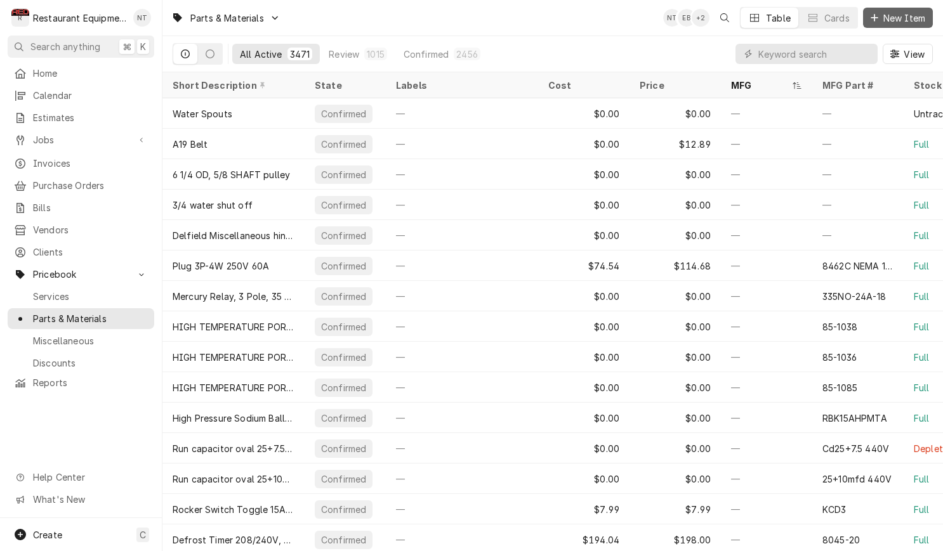
click at [923, 17] on span "New Item" at bounding box center [904, 17] width 47 height 13
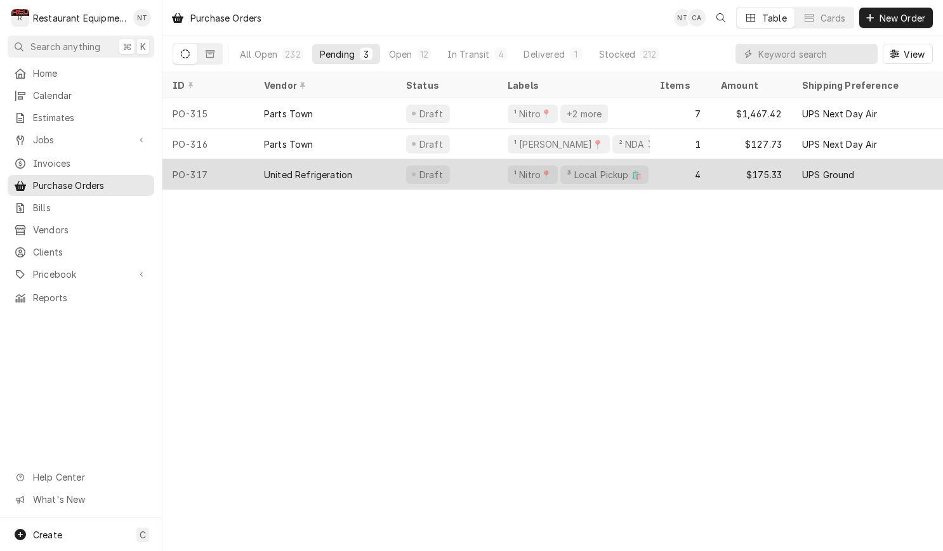
click at [491, 173] on div "Draft" at bounding box center [447, 174] width 102 height 30
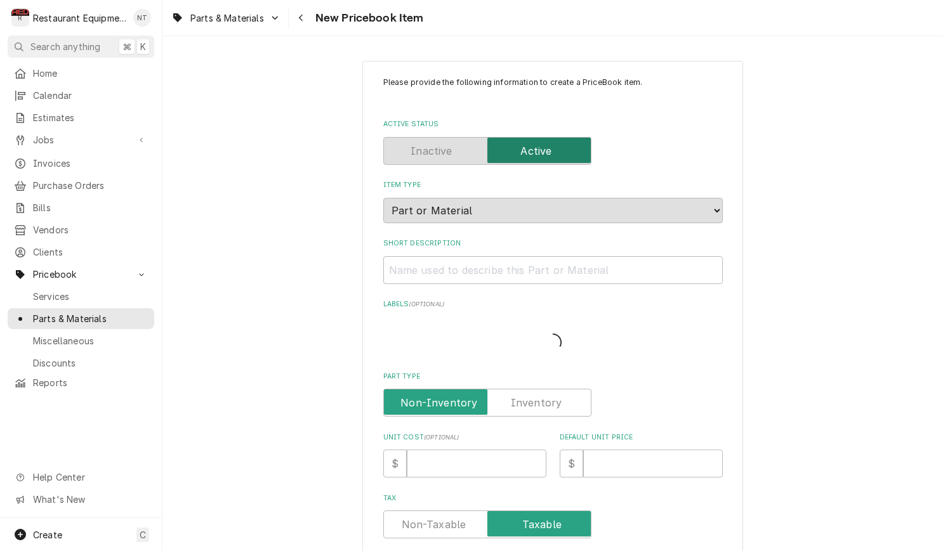
type textarea "x"
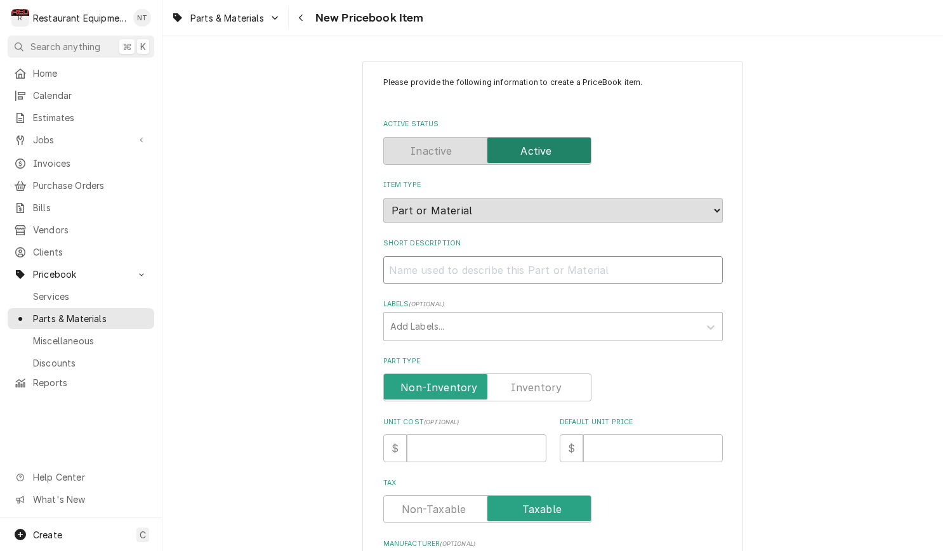
click at [647, 256] on input "Short Description" at bounding box center [552, 270] width 339 height 28
paste input "Fan belt, "B", heavy duty, 21/32" W x 7/16" thick, 47" outside L"
type input "Fan belt, "B", heavy duty, 21/32" W x 7/16" thick, 47" outside L"
type textarea "x"
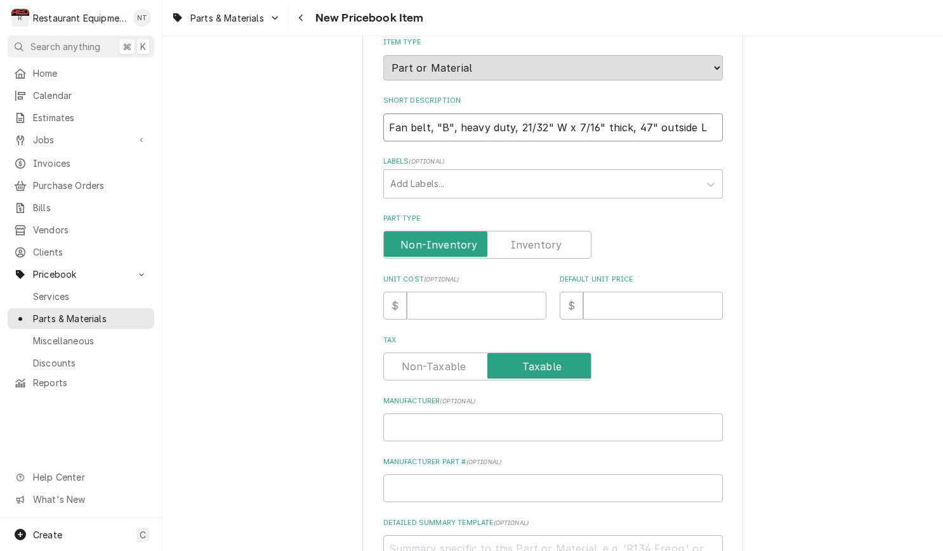
type input "Fan belt, "B", heavy duty, 21/32" W x 7/16" thick, 47" outside L"
click at [495, 292] on input "Unit Cost ( optional )" at bounding box center [477, 306] width 140 height 28
type input "2"
type textarea "x"
type input "21"
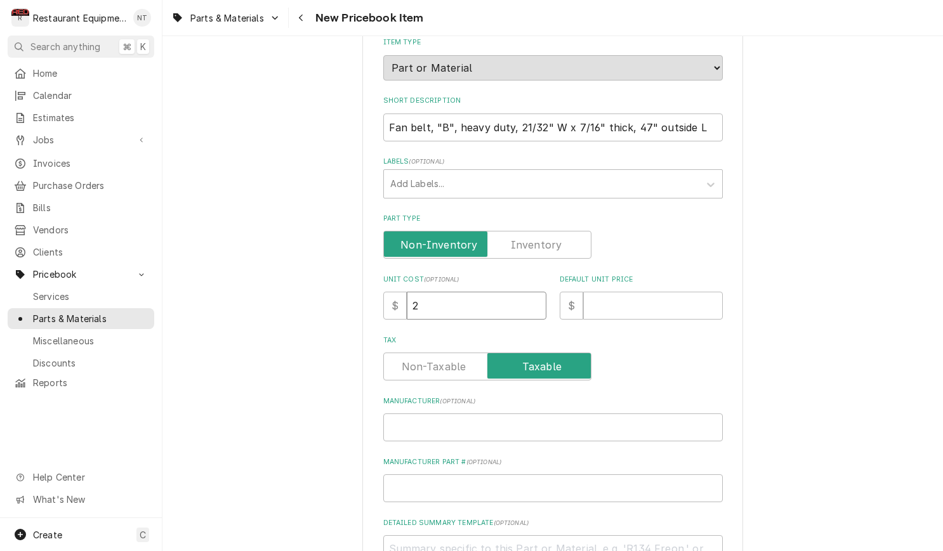
type textarea "x"
type input "21.6"
type textarea "x"
type input "21.69"
type textarea "x"
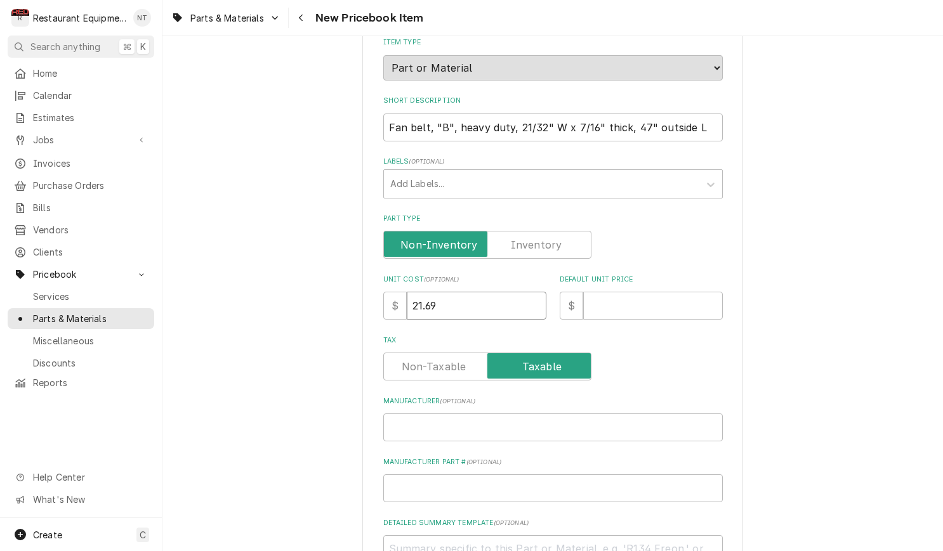
type input "21.69"
click at [665, 292] on input "Default Unit Price" at bounding box center [653, 306] width 140 height 28
type input "4"
type textarea "x"
type input "43"
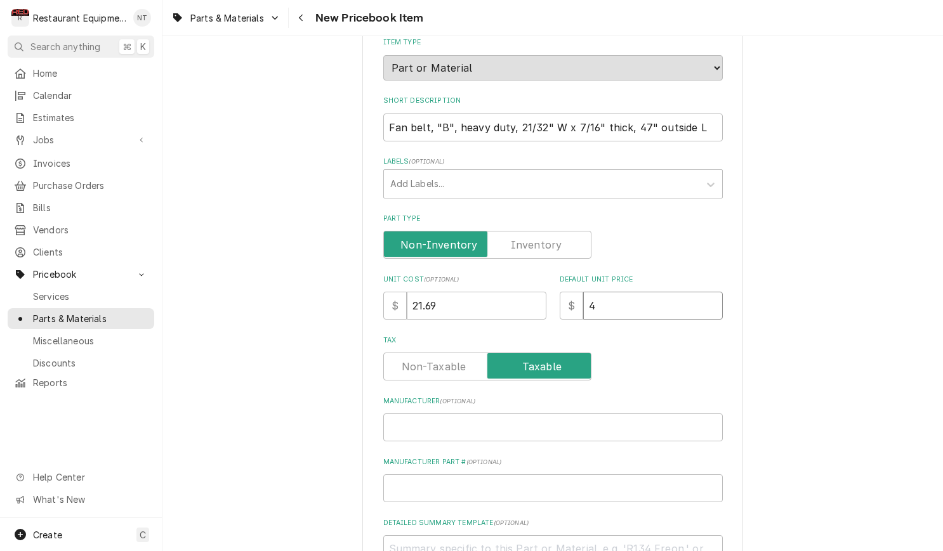
type textarea "x"
type input "43.3"
type textarea "x"
type input "43.34"
type textarea "x"
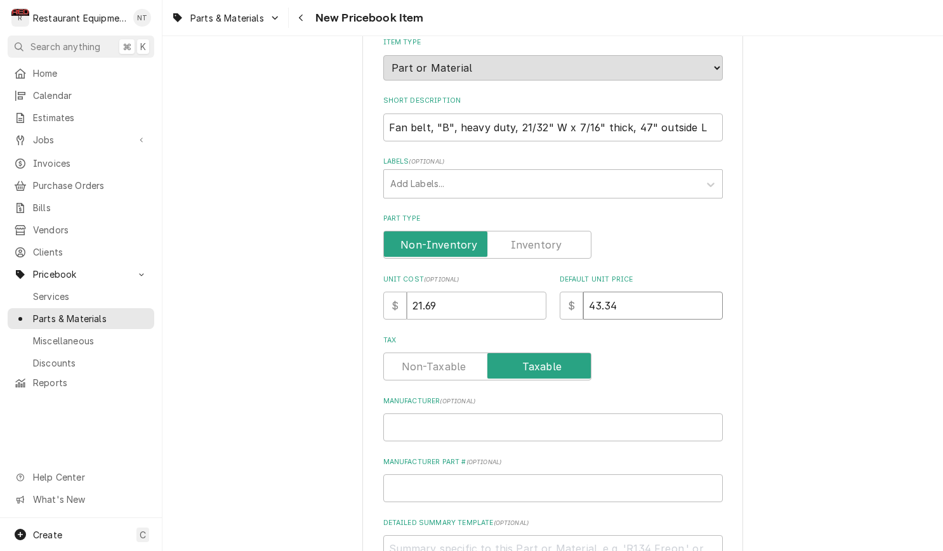
type input "43.34"
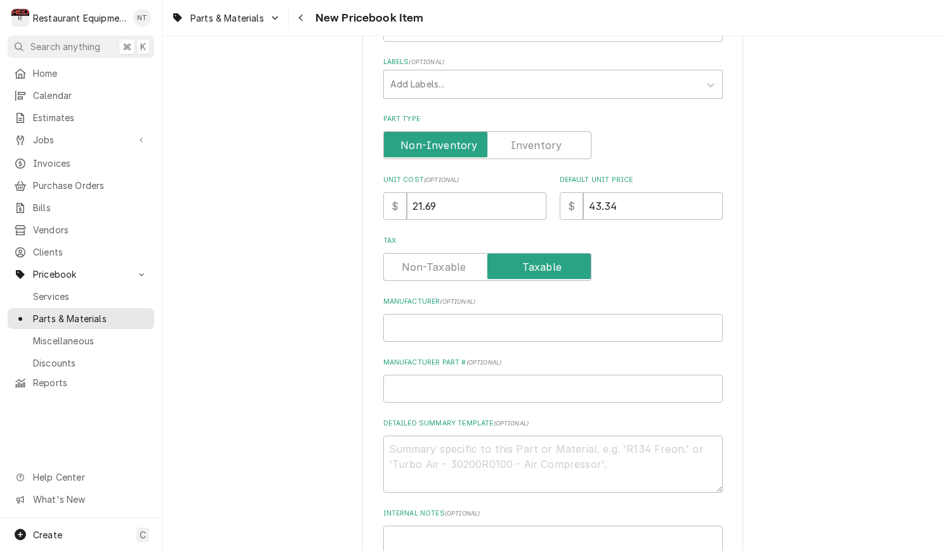
scroll to position [244, 0]
click at [452, 313] on input "Manufacturer ( optional )" at bounding box center [552, 326] width 339 height 28
type input "B"
type textarea "x"
type input "Br"
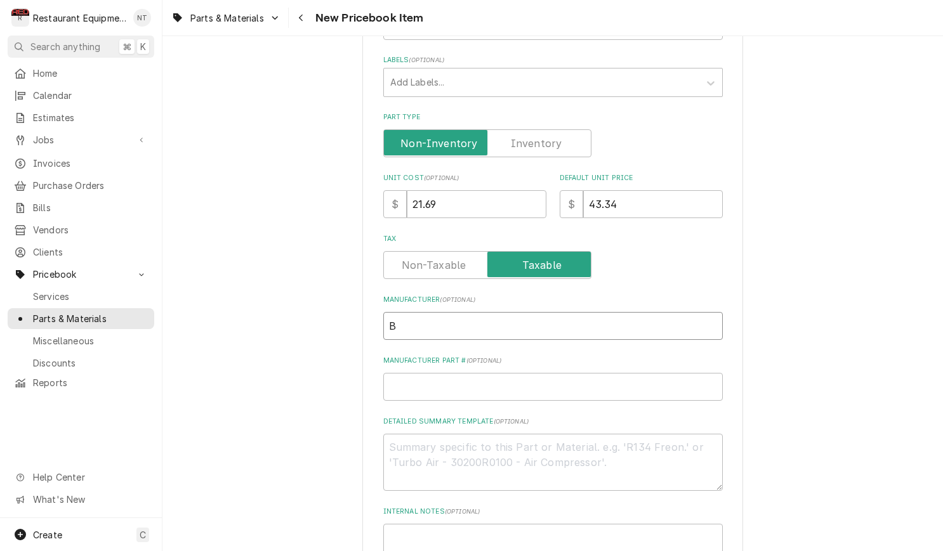
type textarea "x"
type input "Bro"
type textarea "x"
type input "Brow"
type textarea "x"
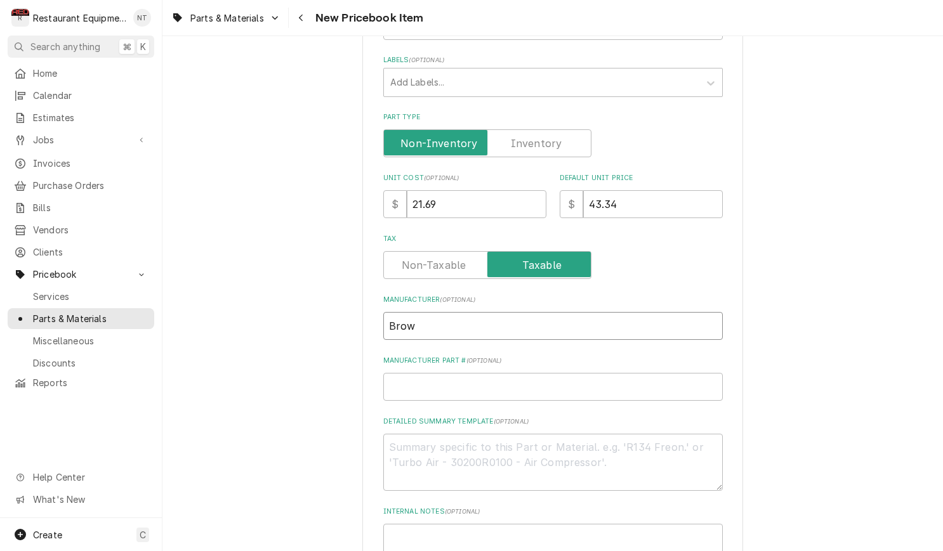
type input "Brown"
type textarea "x"
type input "Browni"
type textarea "x"
type input "Brownin"
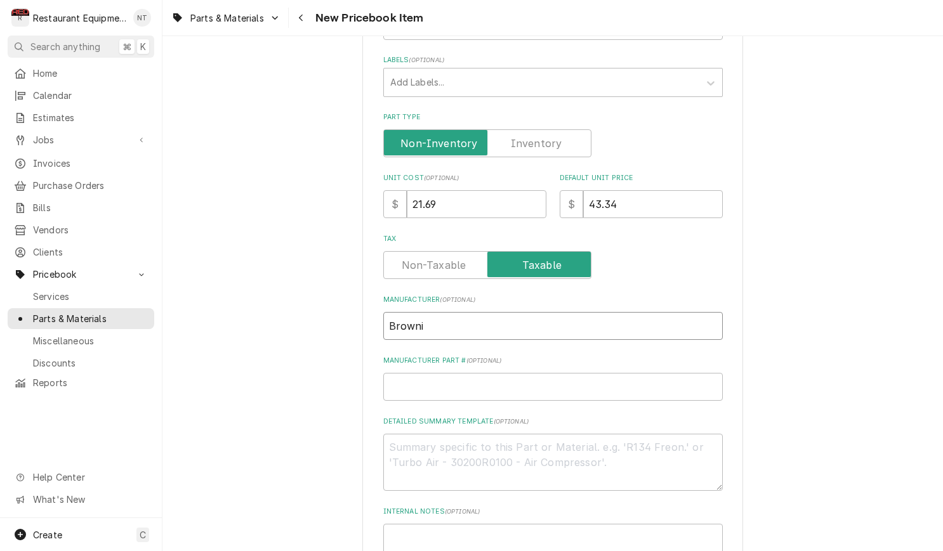
type textarea "x"
type input "Browning"
type textarea "x"
type input "Browning"
click at [482, 373] on input "Manufacturer Part # ( optional )" at bounding box center [552, 387] width 339 height 28
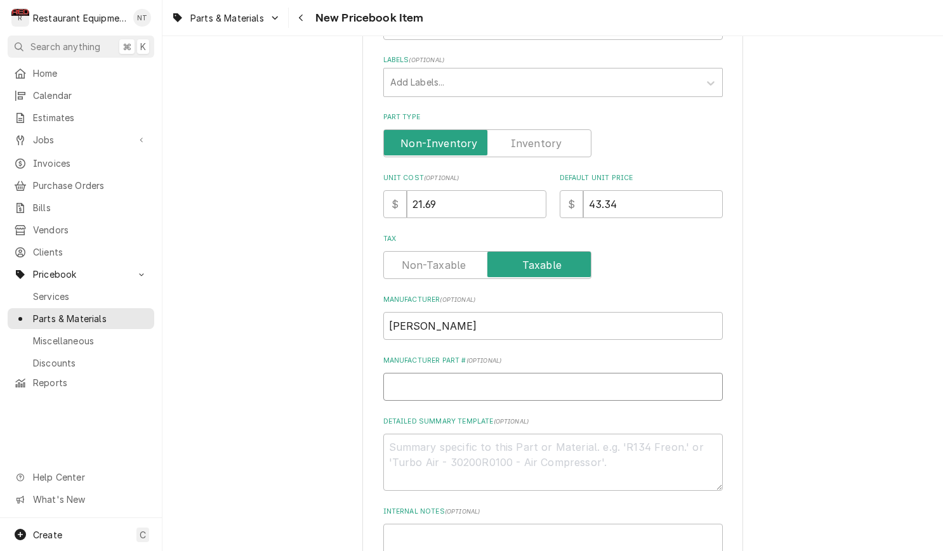
type input "B"
type textarea "x"
type input "B4"
type textarea "x"
type input "B44"
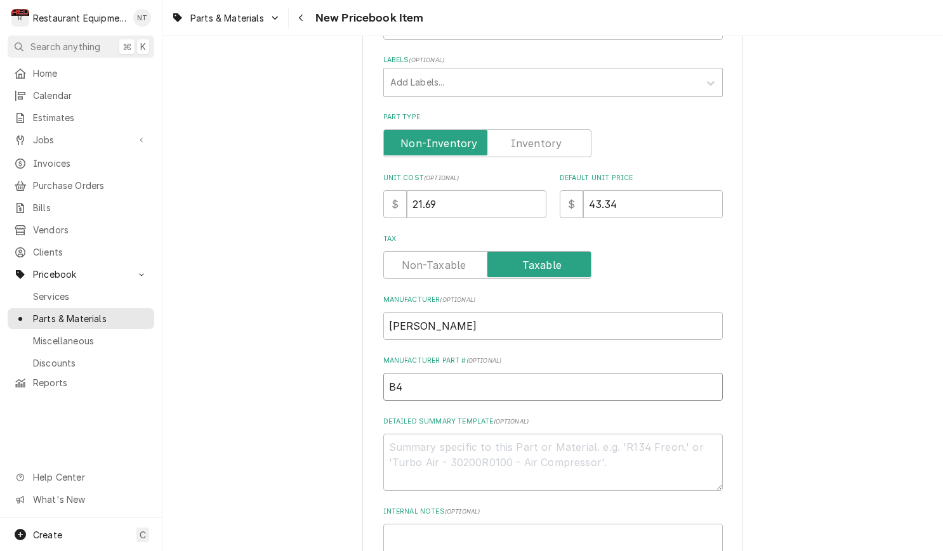
type textarea "x"
type input "B44-"
type textarea "x"
type input "B44-B"
type textarea "x"
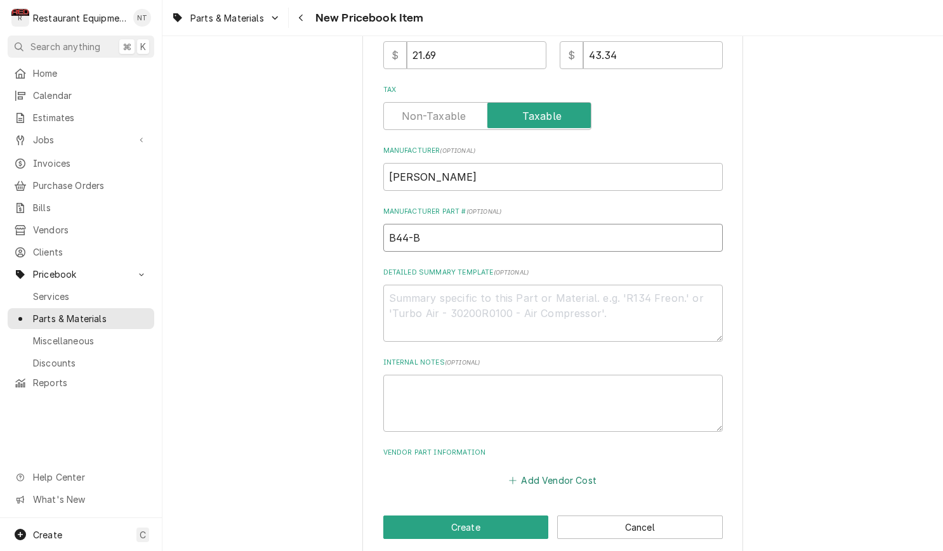
type input "B44-B"
click at [570, 471] on button "Add Vendor Cost" at bounding box center [553, 480] width 92 height 18
type textarea "x"
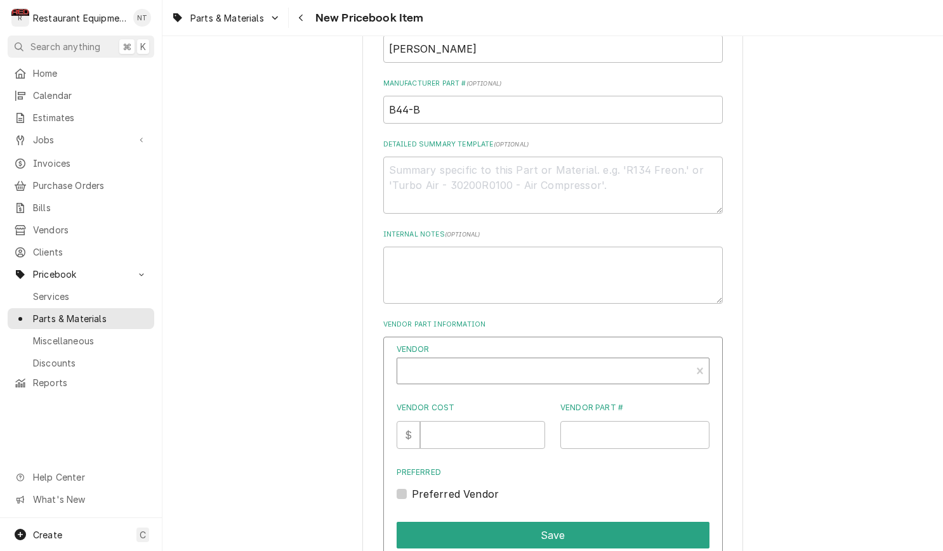
scroll to position [531, 0]
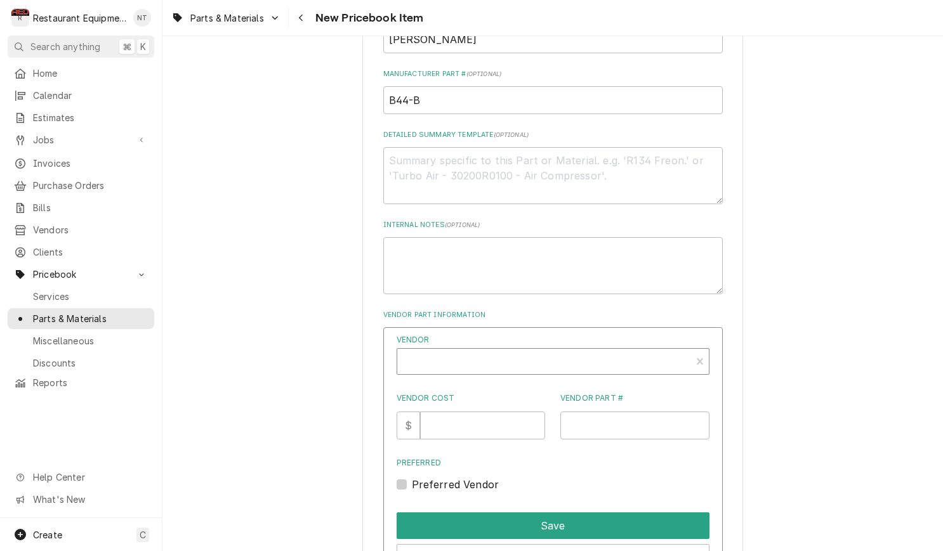
click at [540, 351] on div "Vendor" at bounding box center [544, 366] width 281 height 30
type input "unite"
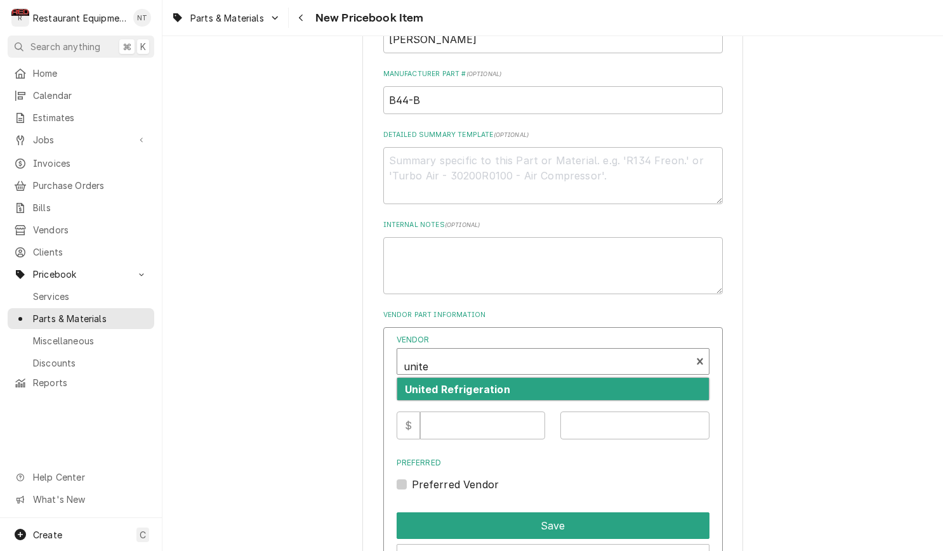
click at [528, 378] on div "United Refrigeration" at bounding box center [553, 389] width 312 height 22
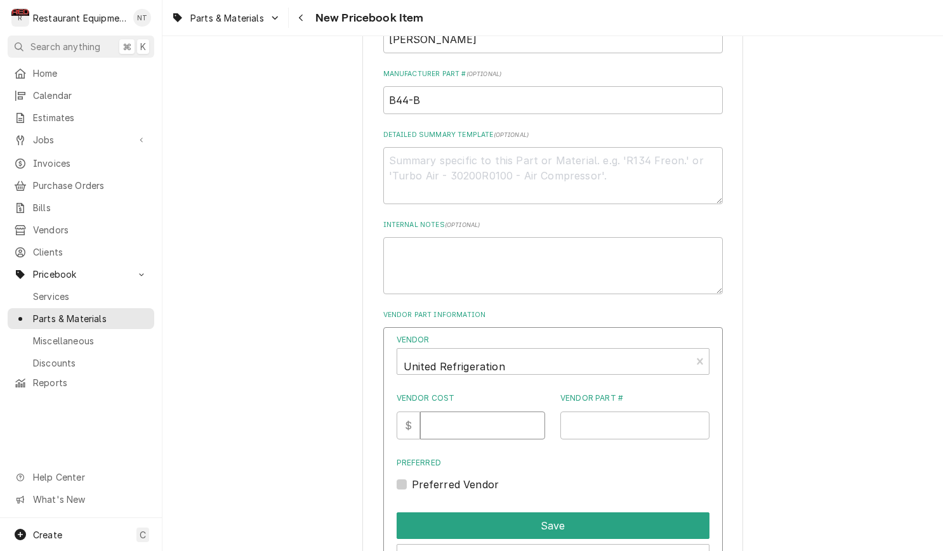
scroll to position [532, 0]
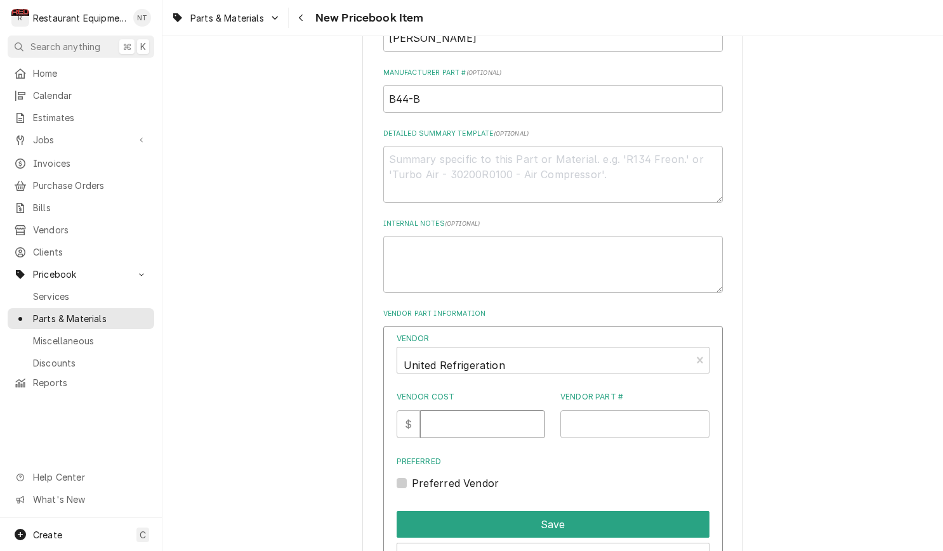
click at [494, 410] on input "Vendor Cost" at bounding box center [482, 424] width 125 height 28
click at [494, 411] on input "Vendor Cost" at bounding box center [482, 425] width 125 height 28
type input "21.69"
click at [581, 411] on input "Vendor Part #" at bounding box center [634, 425] width 149 height 28
paste input "1082981"
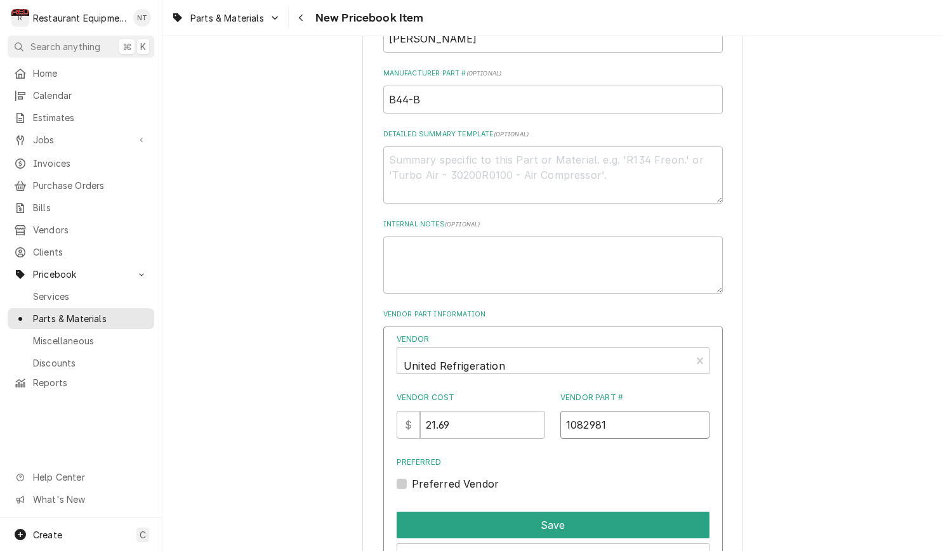
type input "1082981"
click at [412, 476] on label "Preferred Vendor" at bounding box center [456, 483] width 88 height 15
click at [412, 476] on input "Preferred" at bounding box center [568, 490] width 313 height 28
checkbox input "true"
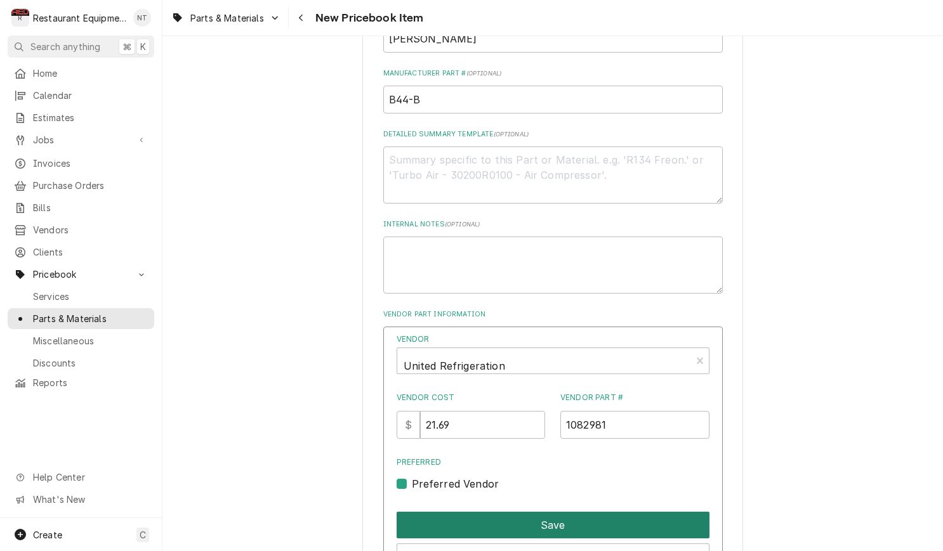
click at [555, 512] on button "Save" at bounding box center [553, 525] width 313 height 27
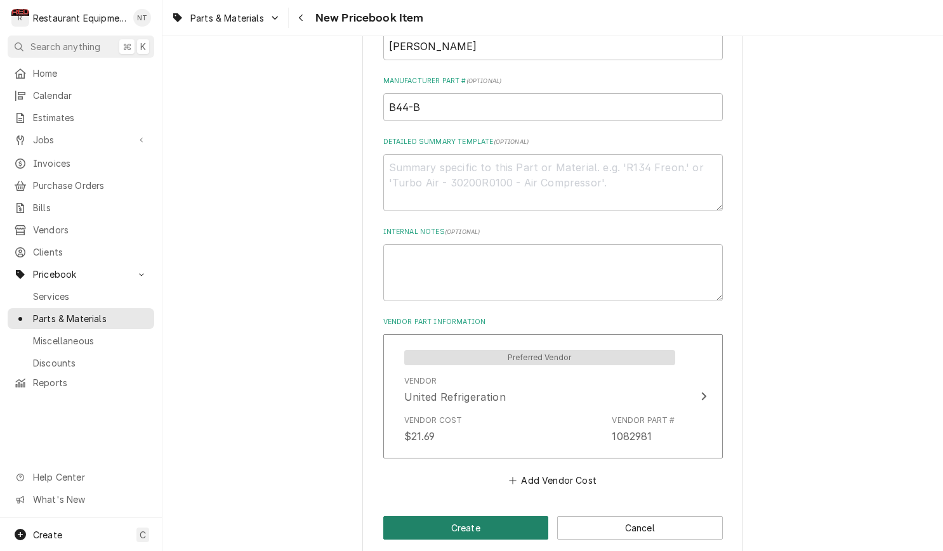
click at [500, 516] on button "Create" at bounding box center [466, 527] width 166 height 23
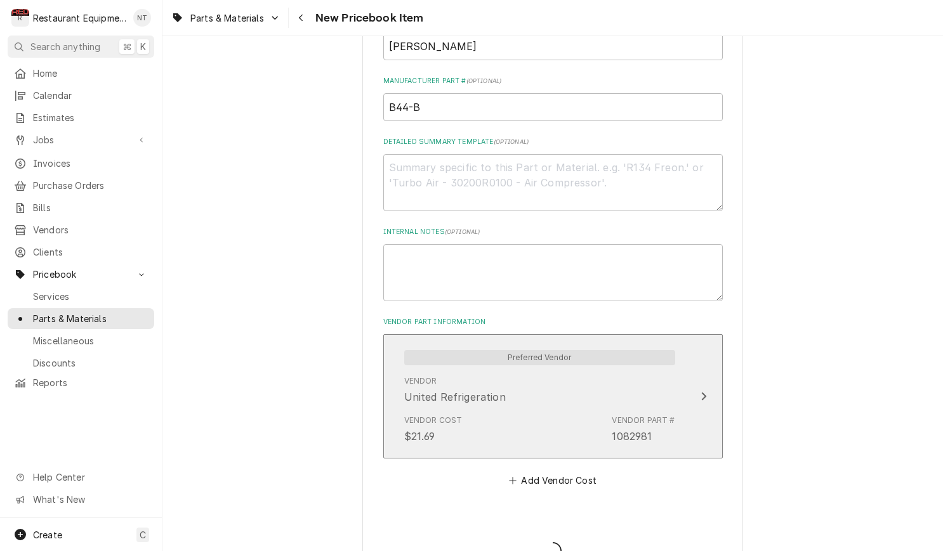
type textarea "x"
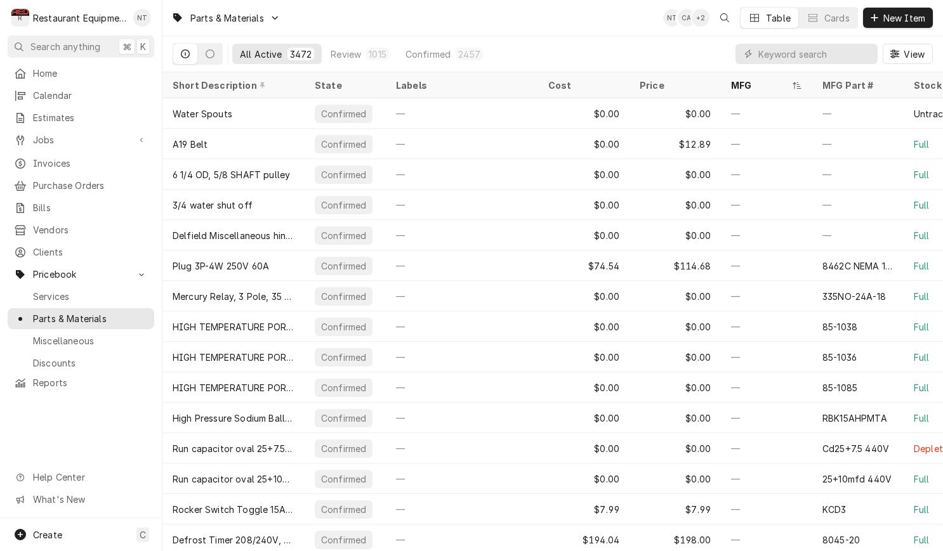
click at [756, 53] on div "Dynamic Content Wrapper" at bounding box center [806, 54] width 142 height 20
click at [788, 46] on input "Dynamic Content Wrapper" at bounding box center [814, 54] width 113 height 20
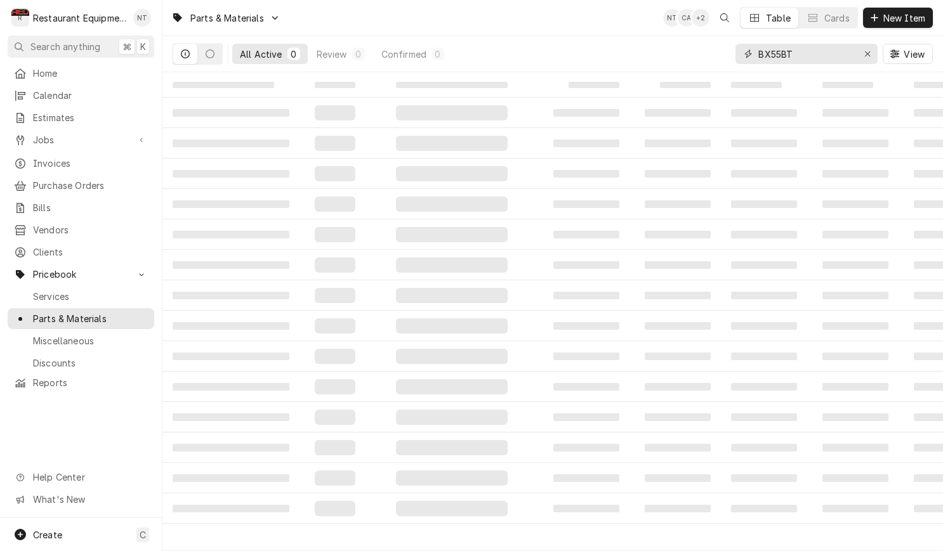
type input "BX55BTN"
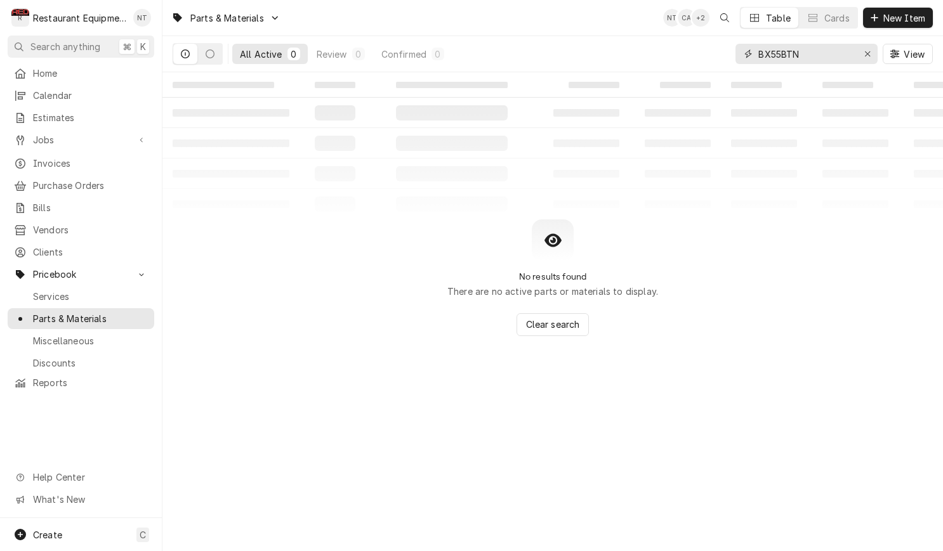
drag, startPoint x: 794, startPoint y: 56, endPoint x: 696, endPoint y: 44, distance: 99.1
click at [695, 44] on div "All Active 0 Review 0 Confirmed 0 BX55BTN View" at bounding box center [553, 54] width 760 height 36
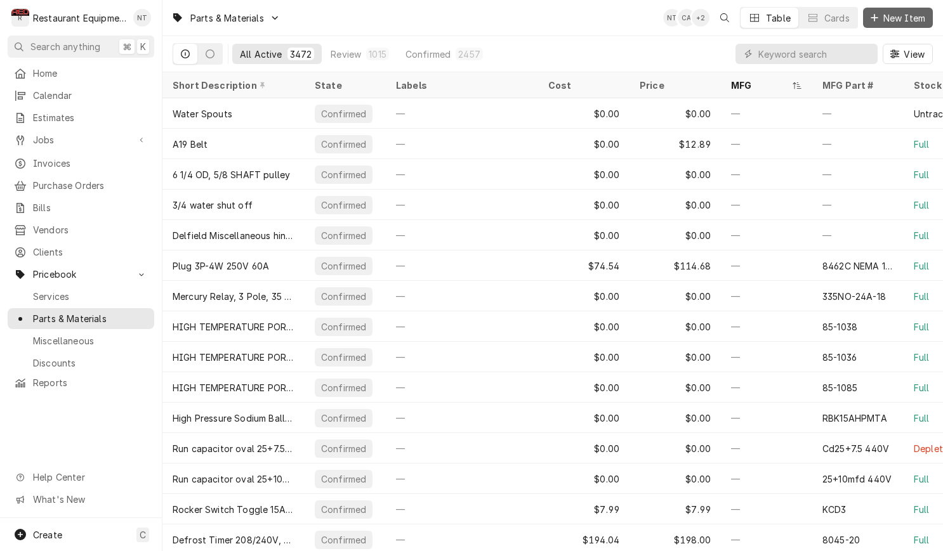
click at [914, 14] on span "New Item" at bounding box center [904, 17] width 47 height 13
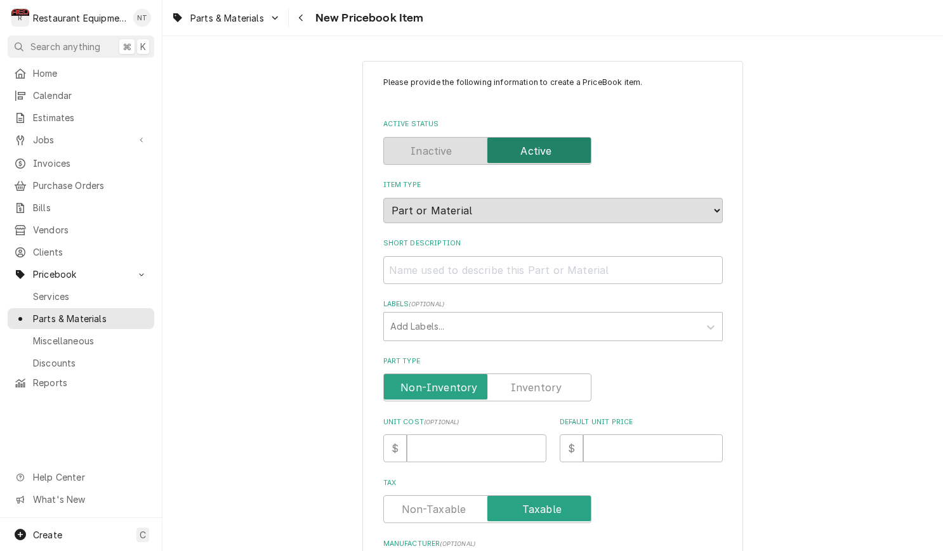
drag, startPoint x: 563, startPoint y: 281, endPoint x: 564, endPoint y: 270, distance: 10.9
click at [563, 277] on div "Please provide the following information to create a PriceBook item. Active Sta…" at bounding box center [552, 480] width 339 height 806
click at [564, 270] on input "Short Description" at bounding box center [552, 270] width 339 height 28
paste input "IRP TOP NOTCH COGGED BELT 21/32 W X 55 L ID"
type textarea "x"
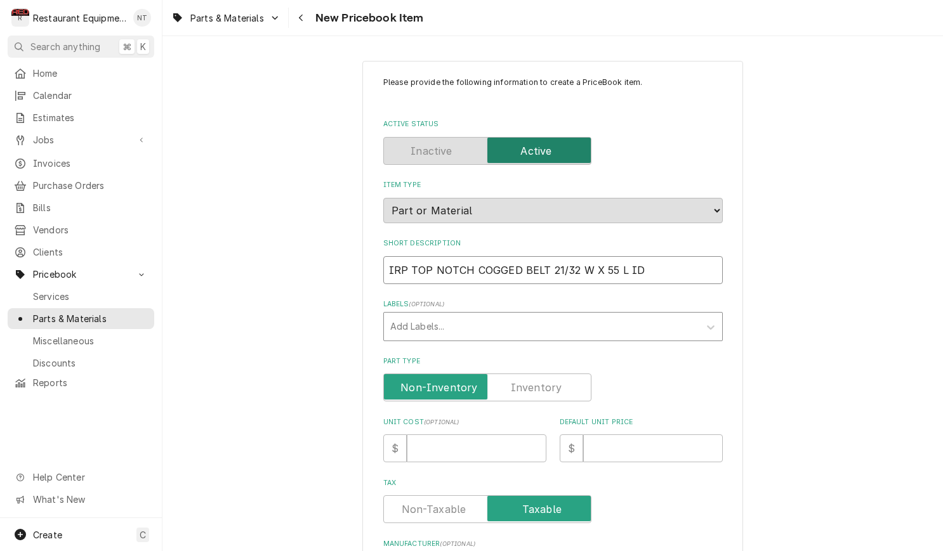
type input "IRP TOP NOTCH COGGED BELT 21/32 W X 55 L ID"
click at [485, 317] on div "Labels" at bounding box center [541, 326] width 303 height 23
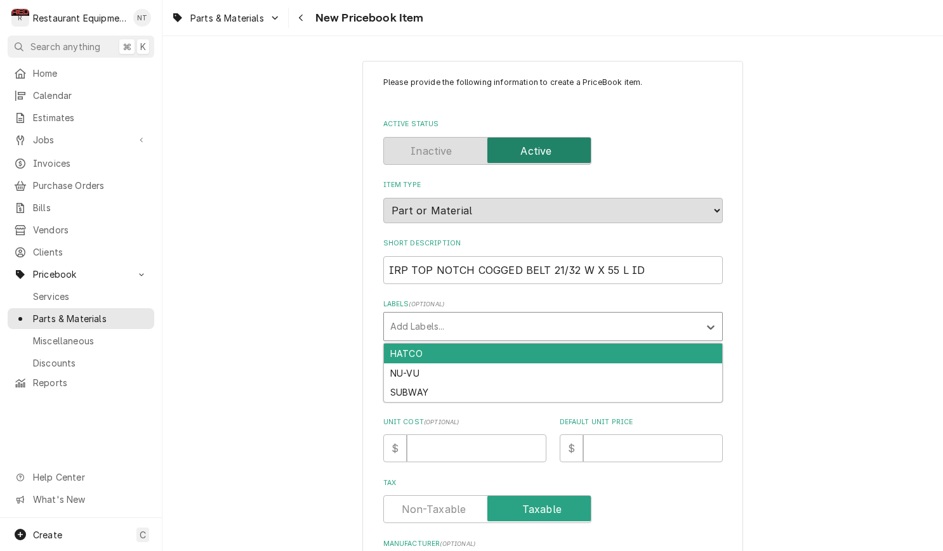
click at [504, 276] on div "Please provide the following information to create a PriceBook item. Active Sta…" at bounding box center [552, 480] width 339 height 806
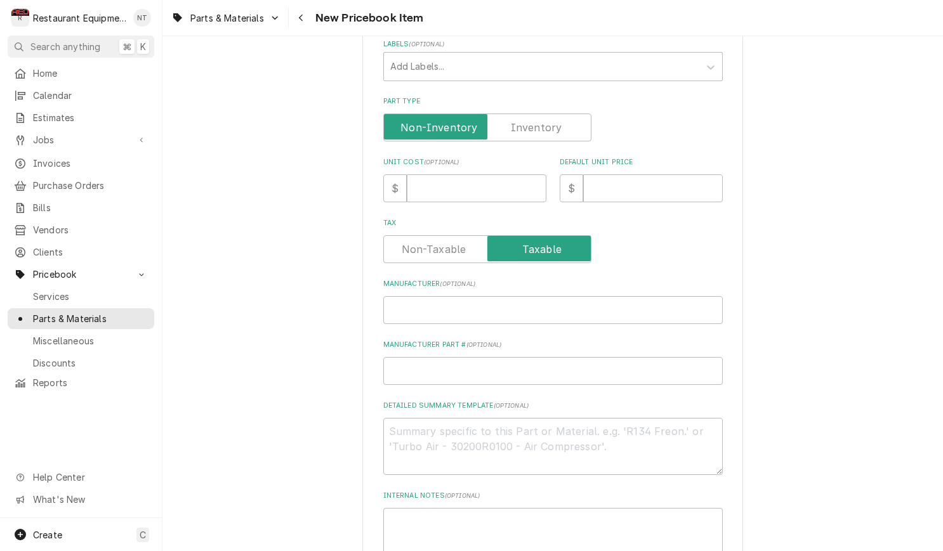
scroll to position [265, 0]
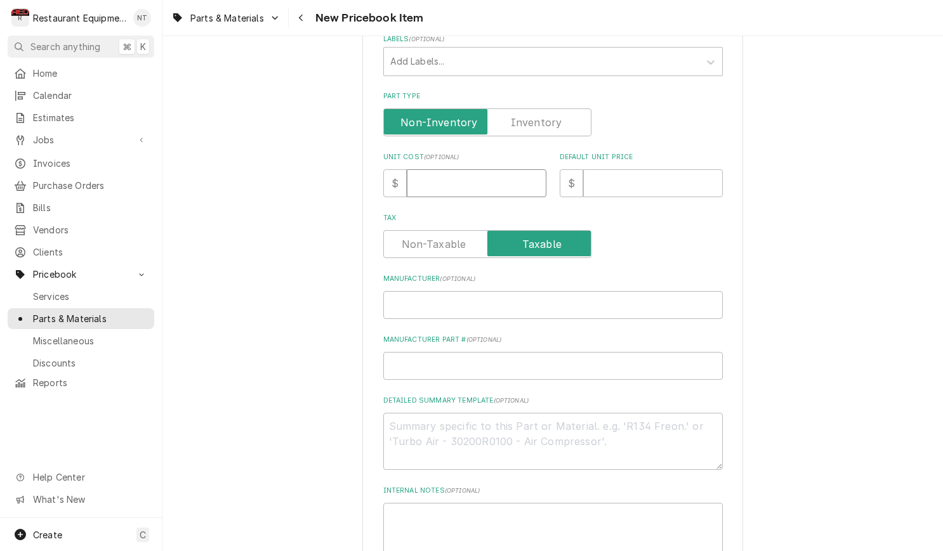
click at [474, 174] on input "Unit Cost ( optional )" at bounding box center [477, 183] width 140 height 28
type textarea "x"
type input "2"
type textarea "x"
type input "21"
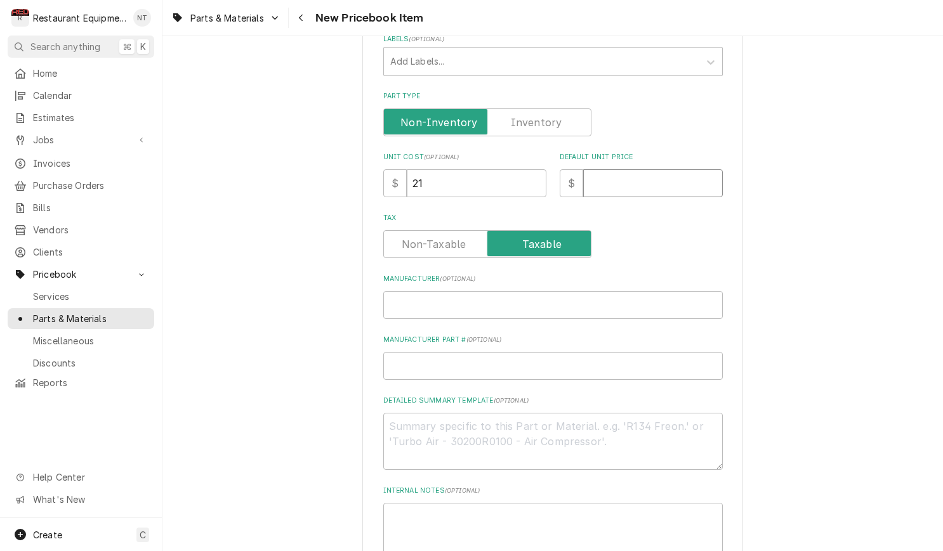
click at [659, 169] on input "Default Unit Price" at bounding box center [653, 183] width 140 height 28
type textarea "x"
type input "2"
type textarea "x"
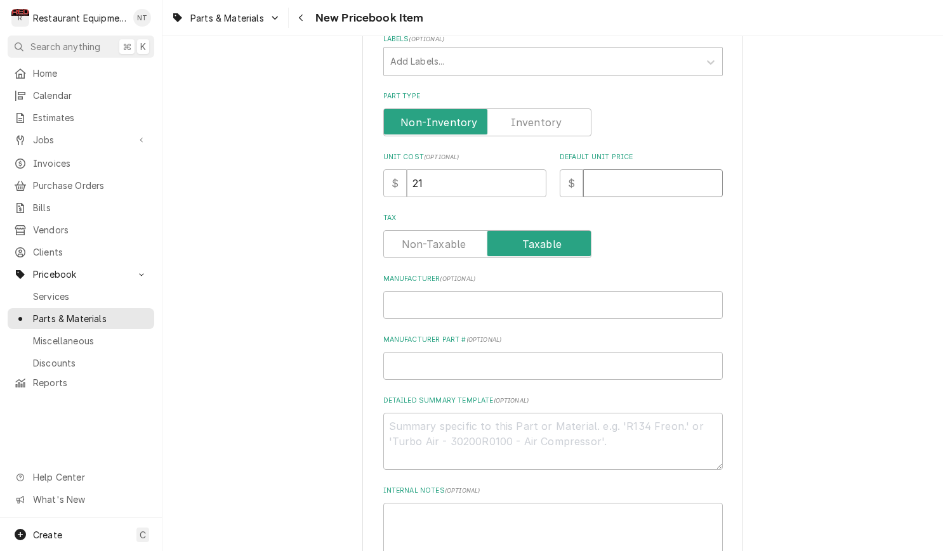
type input "4"
type textarea "x"
type input "42"
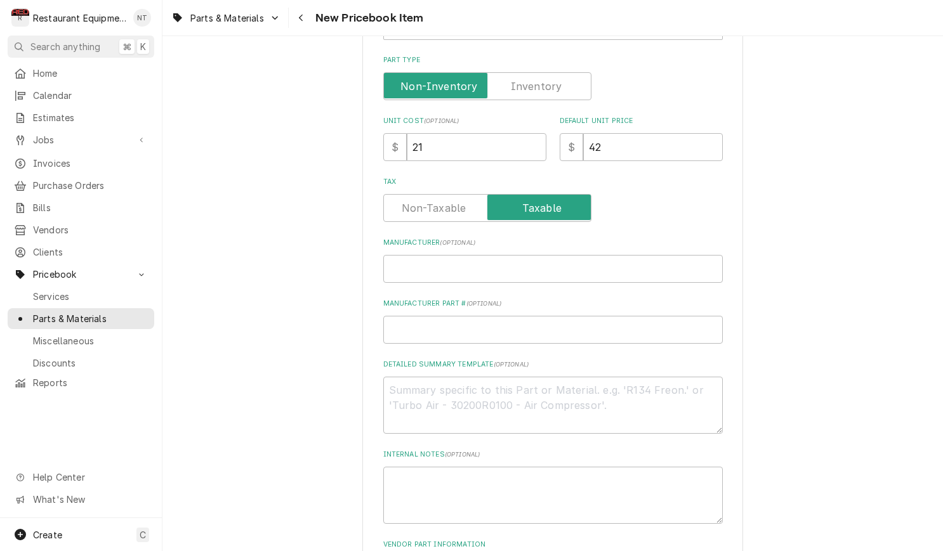
scroll to position [302, 0]
click at [516, 259] on input "Manufacturer ( optional )" at bounding box center [552, 268] width 339 height 28
type textarea "x"
type input "I"
type textarea "x"
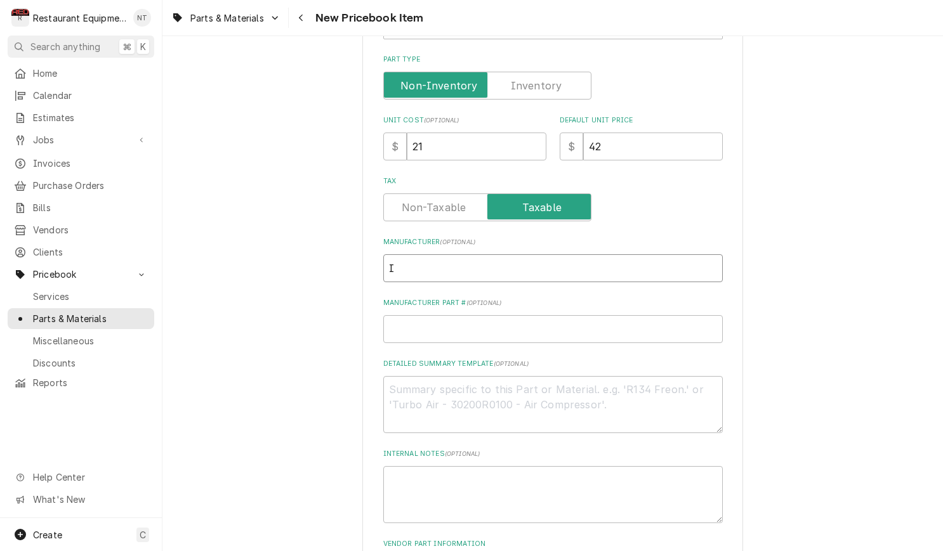
type input "IR"
type textarea "x"
type input "IRO"
type textarea "x"
type input "IR"
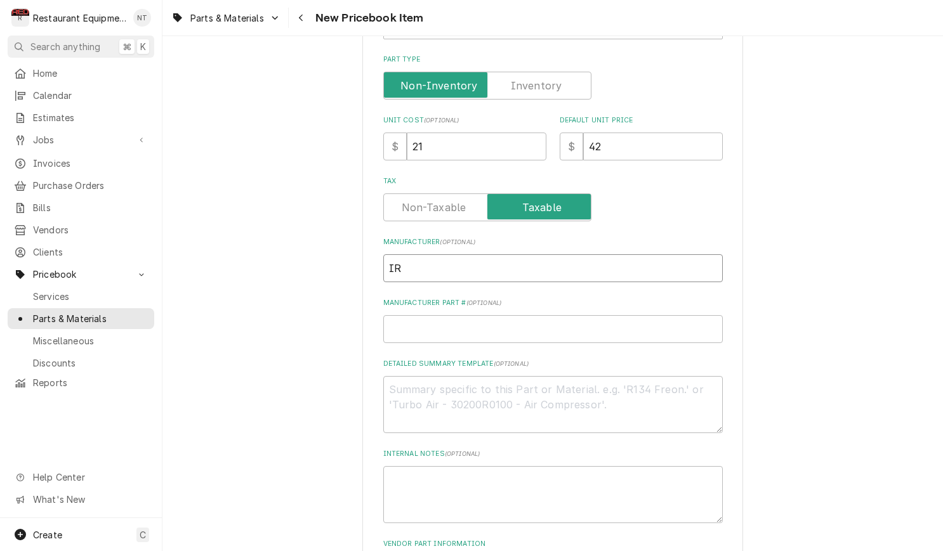
type textarea "x"
type input "IRP"
click at [548, 320] on input "Manufacturer Part # ( optional )" at bounding box center [552, 329] width 339 height 28
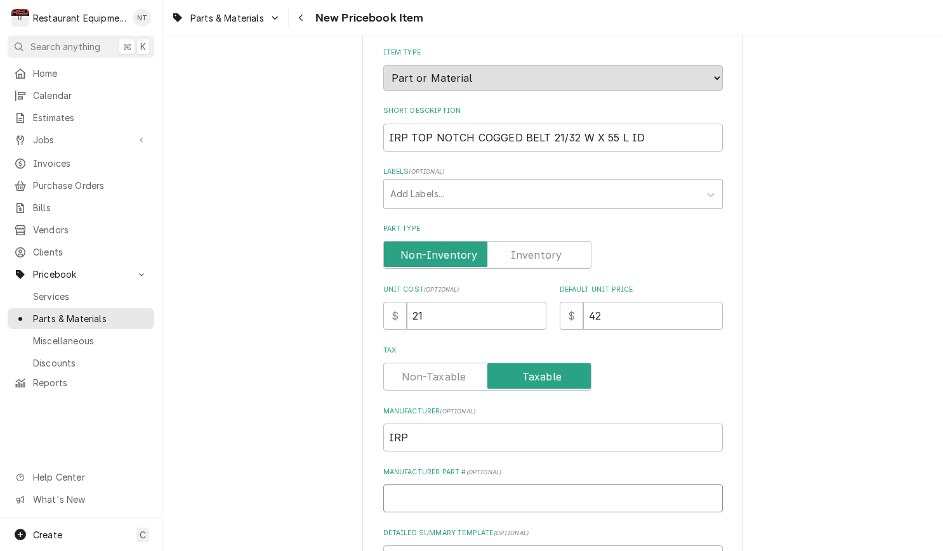
scroll to position [131, 0]
type textarea "x"
type input "B"
type textarea "x"
type input "BX"
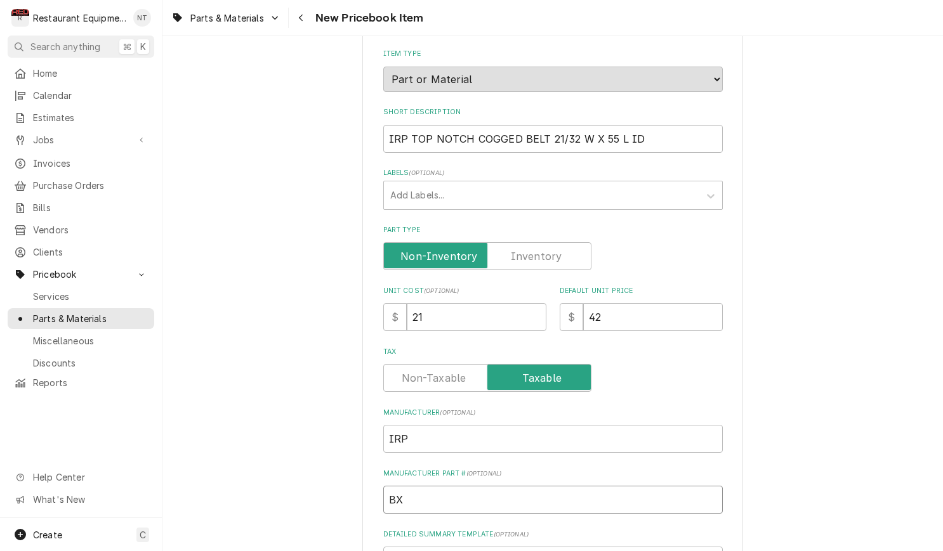
type textarea "x"
type input "BX5"
type textarea "x"
type input "BX55"
type textarea "x"
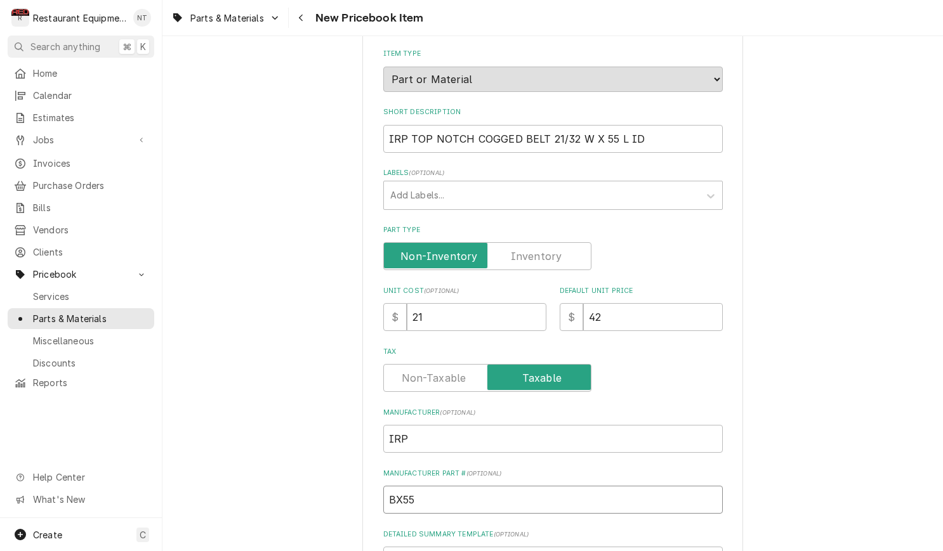
type input "BX55B"
type textarea "x"
type input "BX55BT"
type textarea "x"
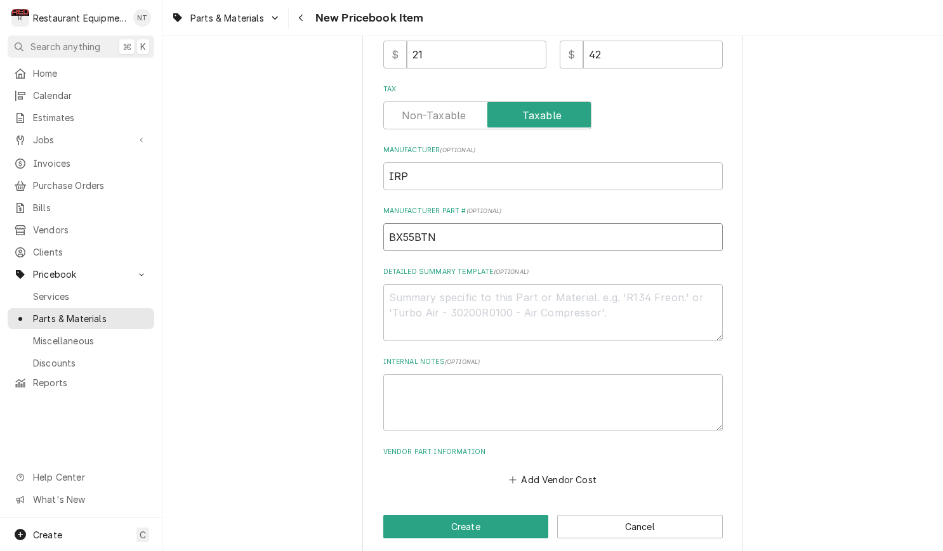
scroll to position [393, 0]
type input "BX55BTN"
click at [538, 471] on button "Add Vendor Cost" at bounding box center [553, 480] width 92 height 18
type textarea "x"
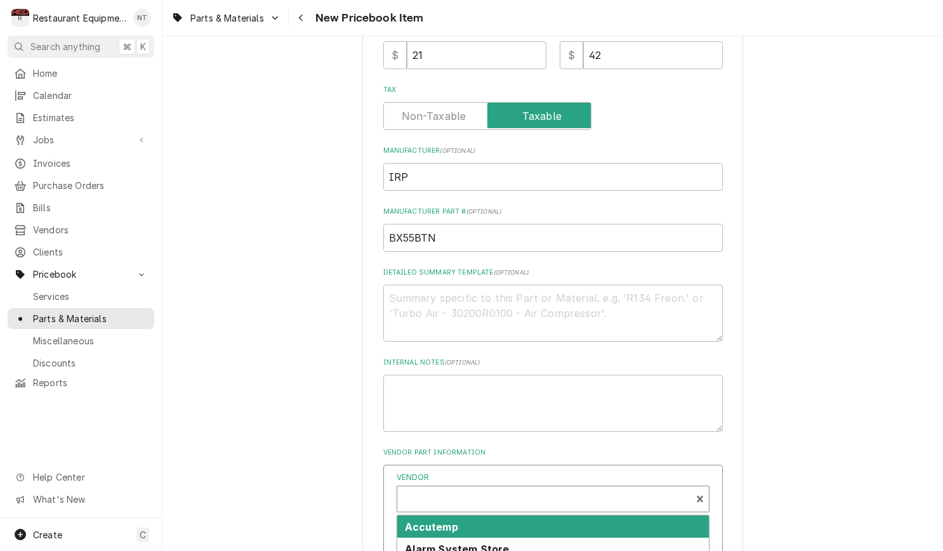
click at [538, 489] on div "Vendor" at bounding box center [544, 504] width 281 height 30
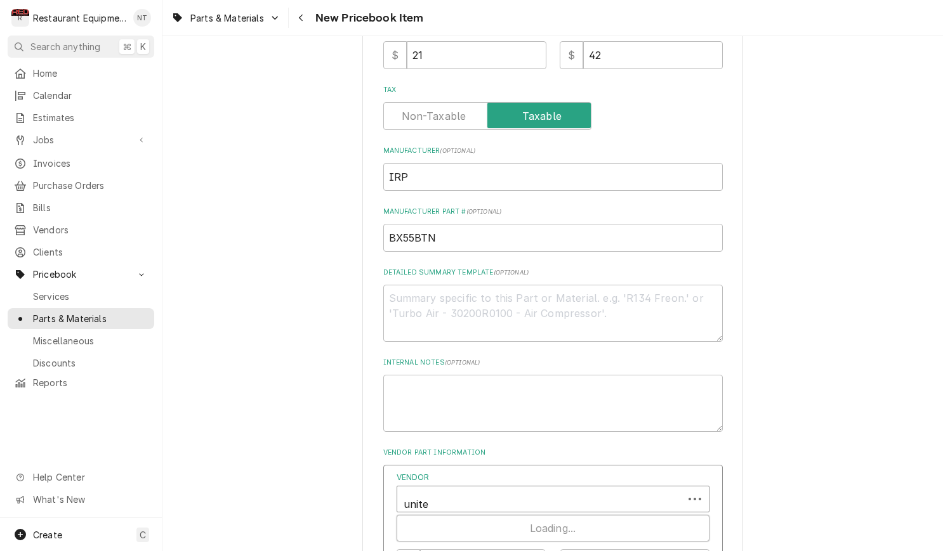
type input "united"
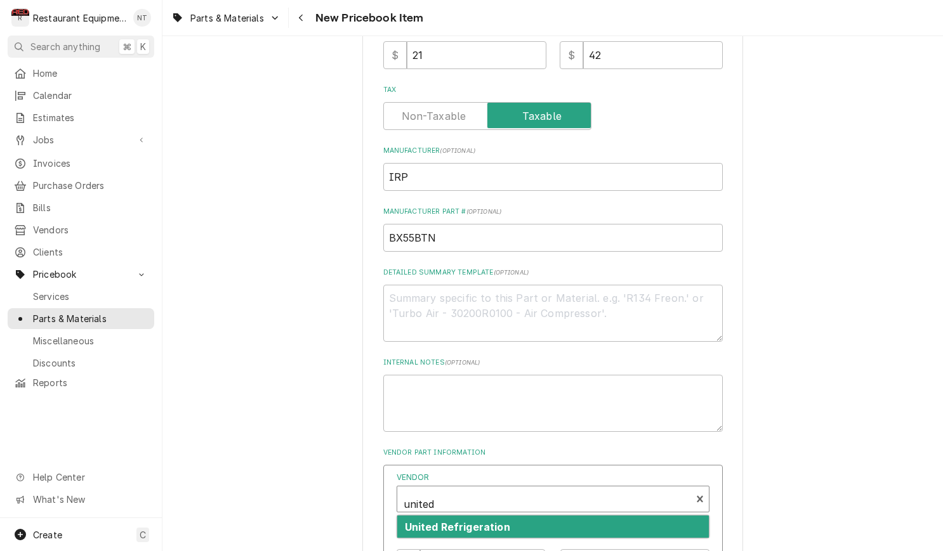
click at [539, 516] on div "United Refrigeration" at bounding box center [553, 527] width 312 height 22
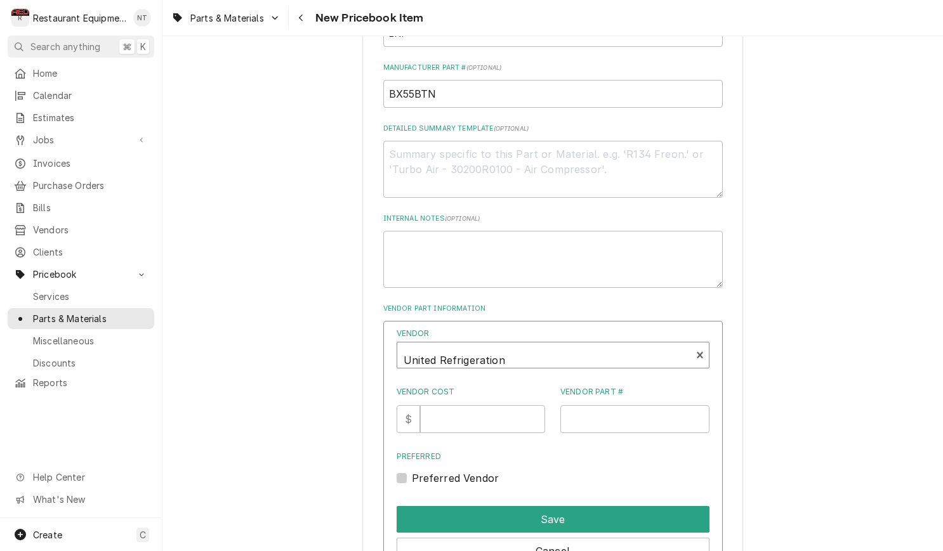
scroll to position [567, 0]
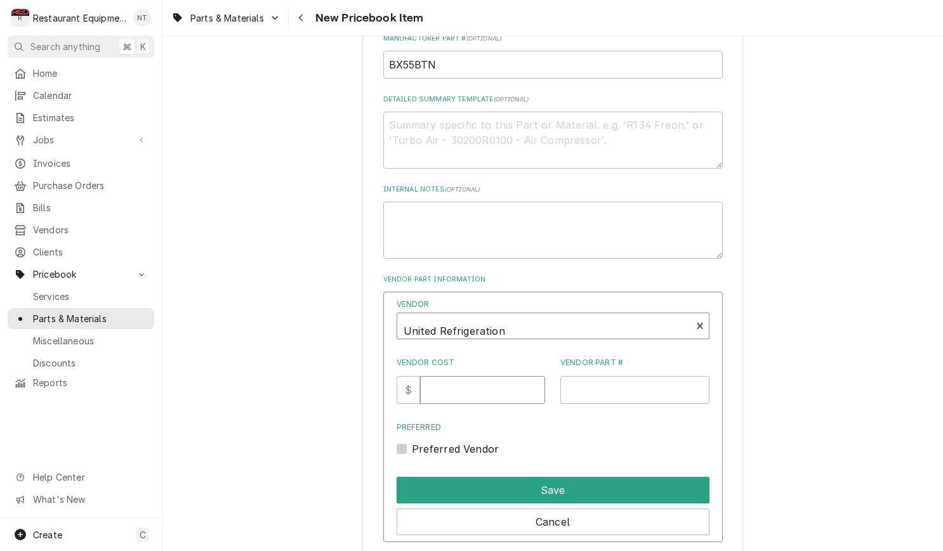
click at [466, 376] on input "Vendor Cost" at bounding box center [482, 390] width 125 height 28
type input "21"
click at [601, 383] on input "Vendor Part #" at bounding box center [634, 390] width 149 height 28
paste input "260-0048"
type input "260-0048"
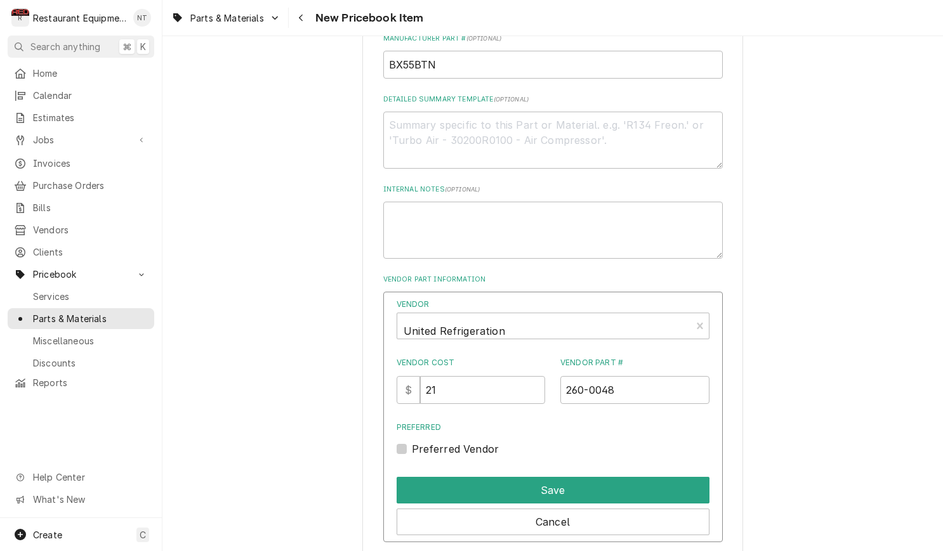
click at [412, 442] on label "Preferred Vendor" at bounding box center [456, 449] width 88 height 15
click at [412, 442] on input "Preferred" at bounding box center [568, 456] width 313 height 28
checkbox input "true"
click at [509, 477] on button "Save" at bounding box center [553, 490] width 313 height 27
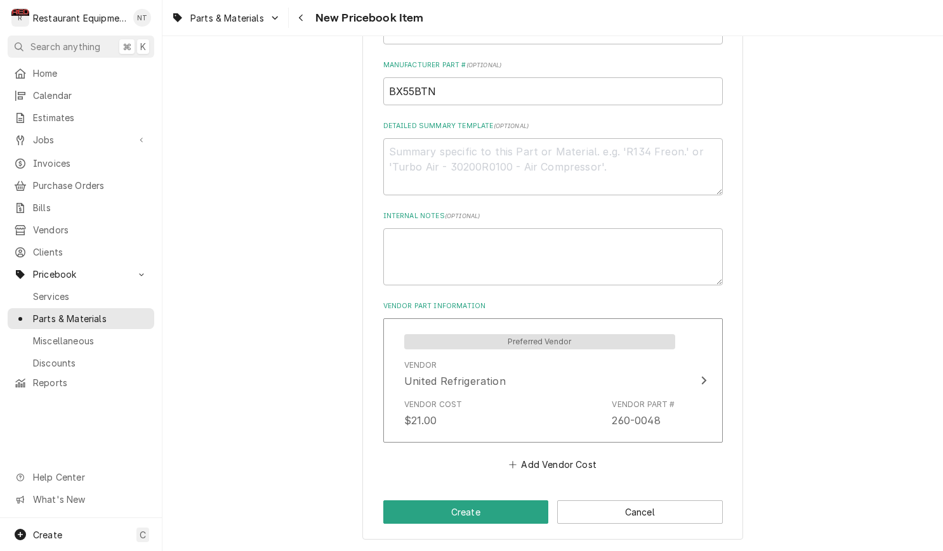
scroll to position [524, 0]
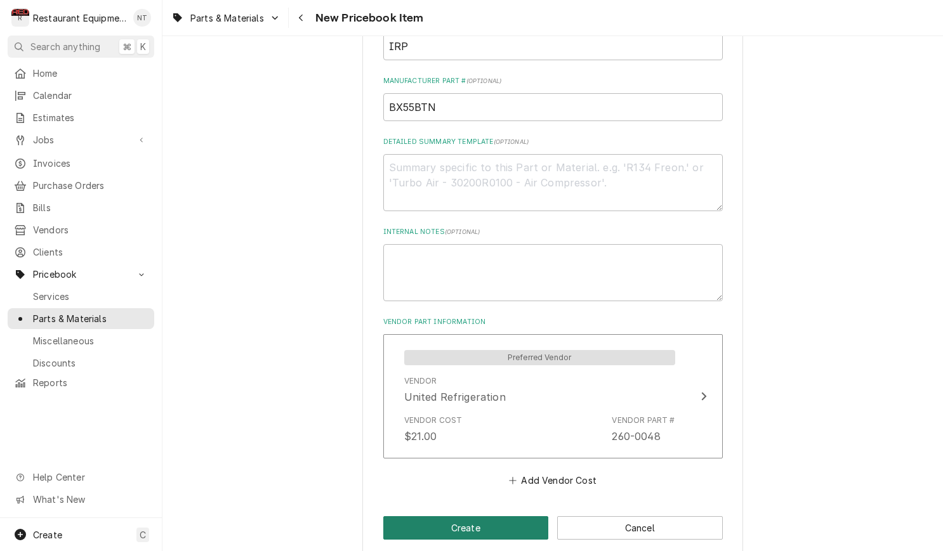
click at [522, 516] on button "Create" at bounding box center [466, 527] width 166 height 23
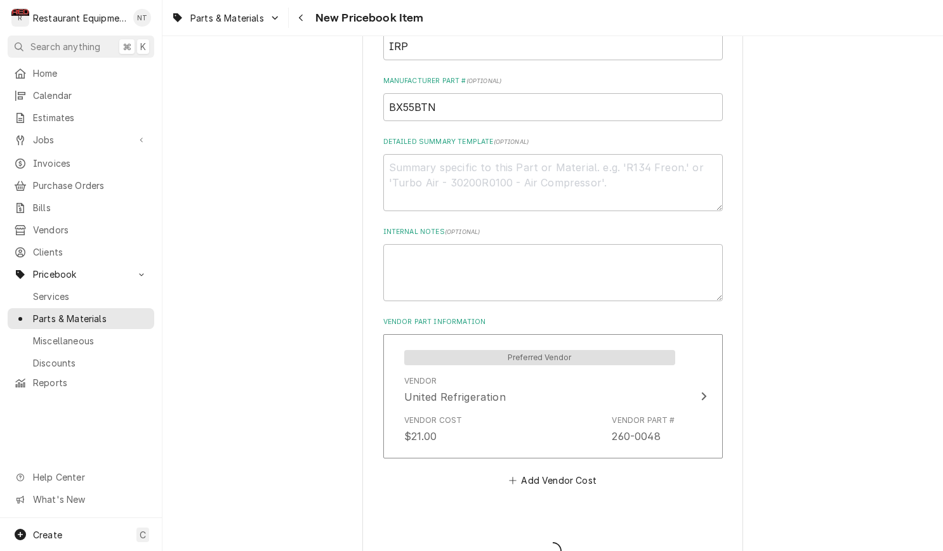
type textarea "x"
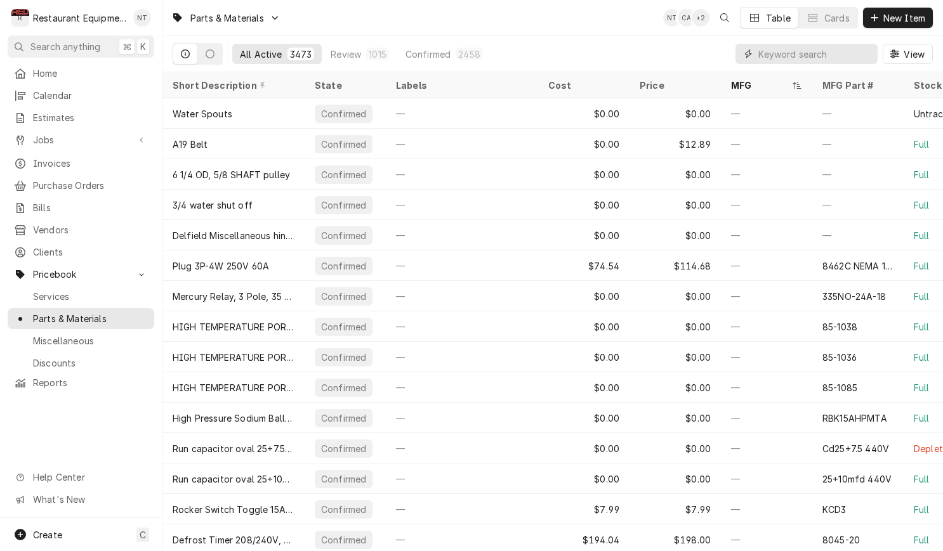
click at [846, 53] on input "Dynamic Content Wrapper" at bounding box center [814, 54] width 113 height 20
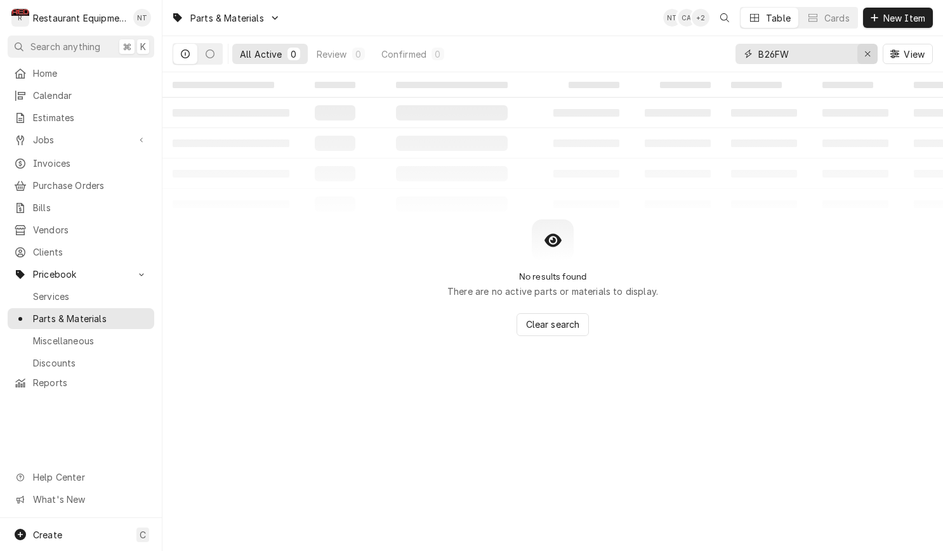
type input "B26FW"
click at [869, 50] on icon "Erase input" at bounding box center [867, 53] width 7 height 9
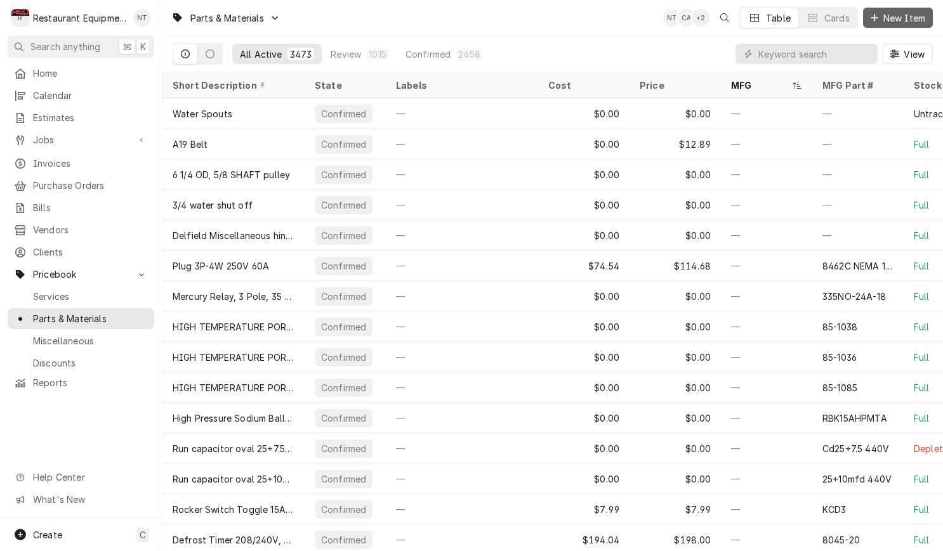
click at [886, 15] on span "New Item" at bounding box center [904, 17] width 47 height 13
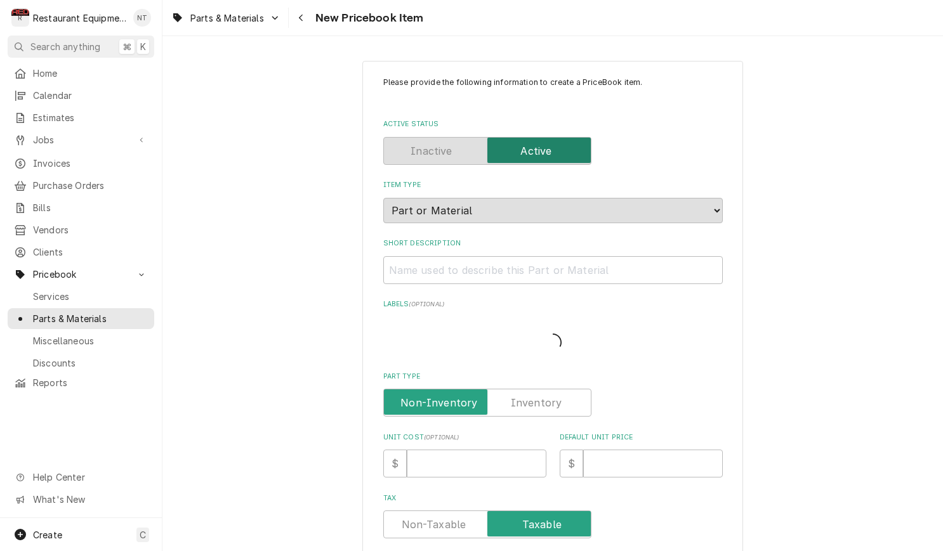
type textarea "x"
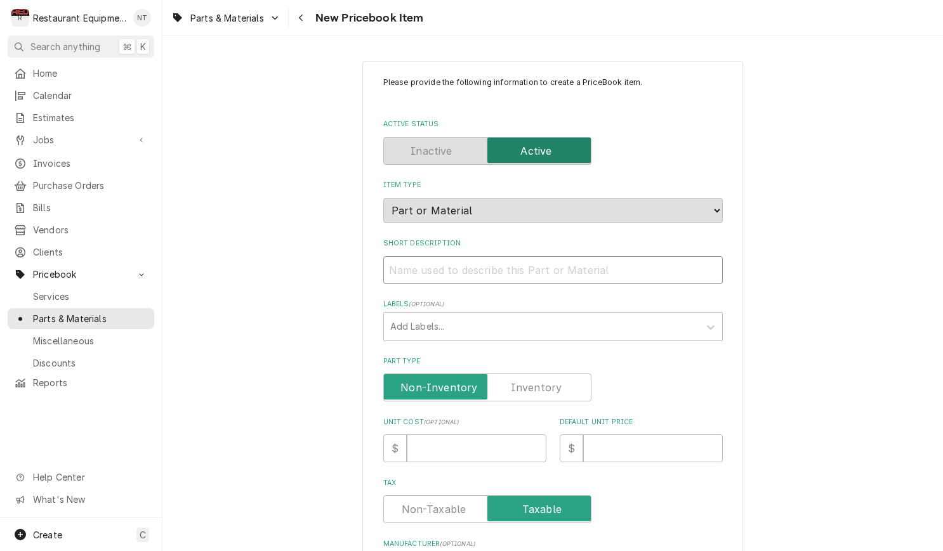
click at [596, 259] on input "Short Description" at bounding box center [552, 270] width 339 height 28
paste input "Fin whisk, plastic handle"
type input "Fin whisk, plastic handle"
type textarea "x"
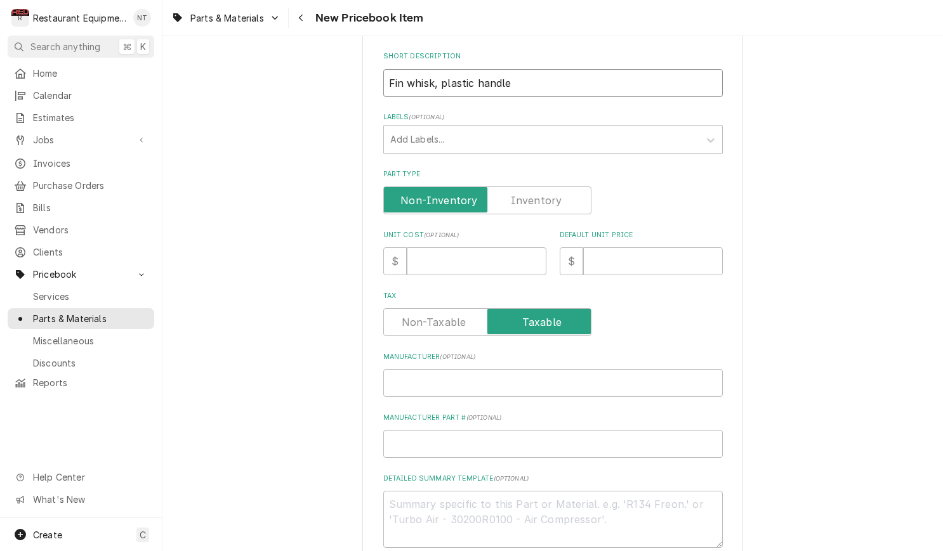
scroll to position [200, 0]
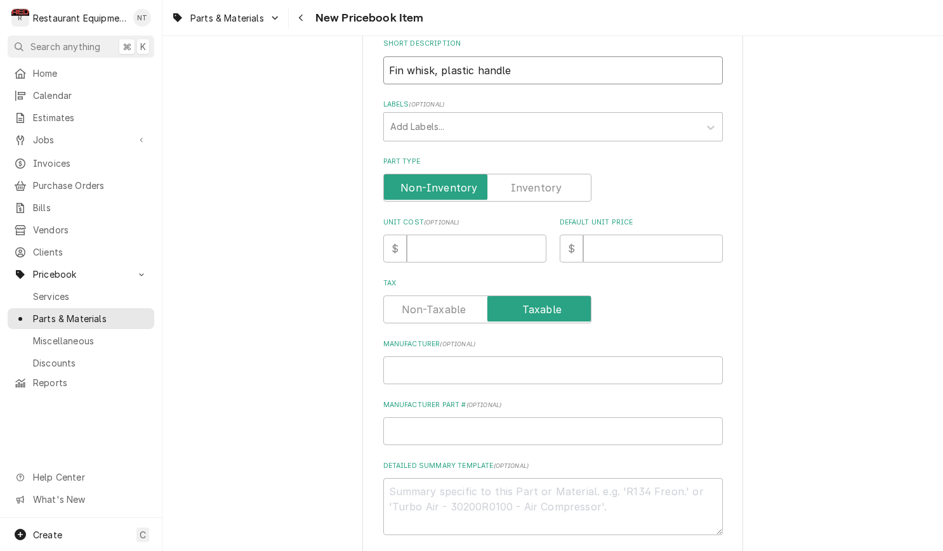
type input "Fin whisk, plastic handle"
click at [484, 237] on input "Unit Cost ( optional )" at bounding box center [477, 249] width 140 height 28
type input "4"
type textarea "x"
type input "4.8"
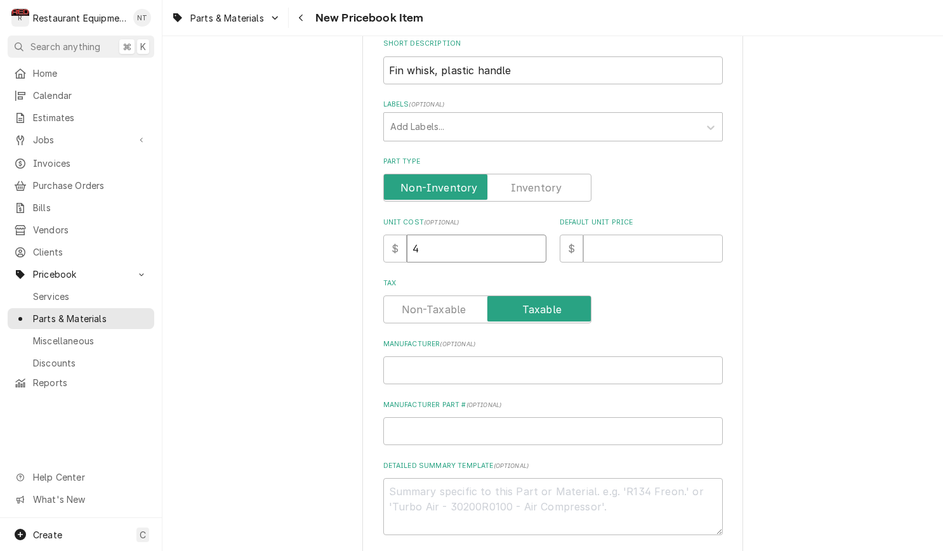
type textarea "x"
type input "4.86"
type textarea "x"
type input "4.8"
type textarea "x"
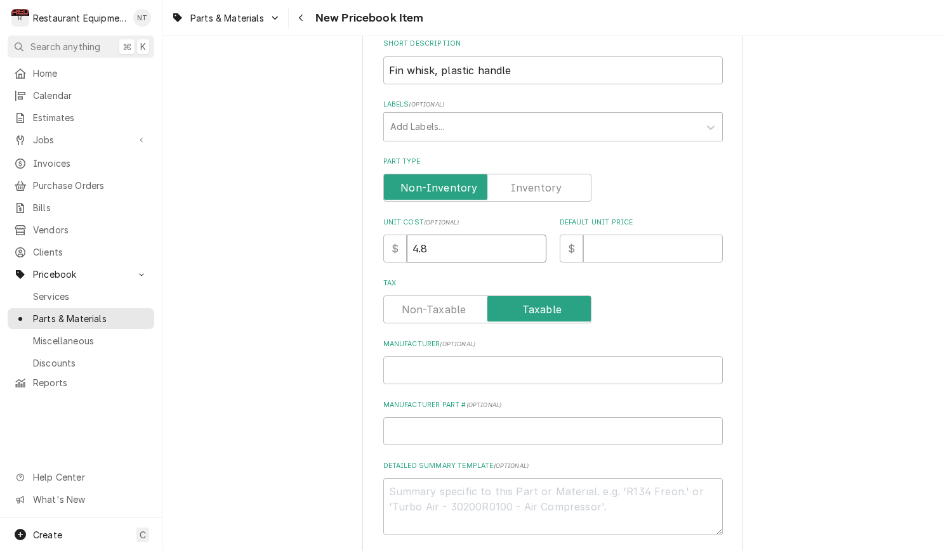
type input "4.89"
type textarea "x"
type input "4.89"
click at [669, 235] on input "Default Unit Price" at bounding box center [653, 249] width 140 height 28
type input "9"
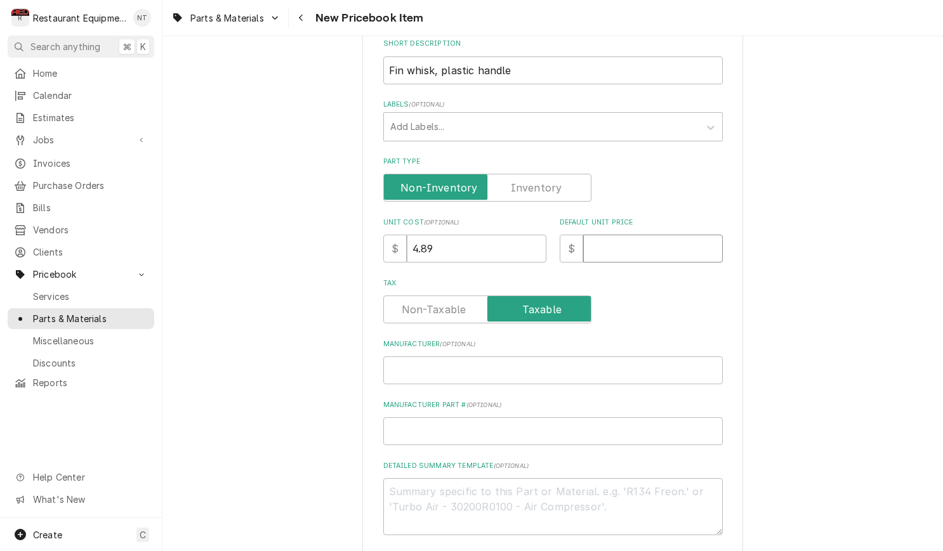
type textarea "x"
type input "9.7"
type textarea "x"
type input "9.78"
type textarea "x"
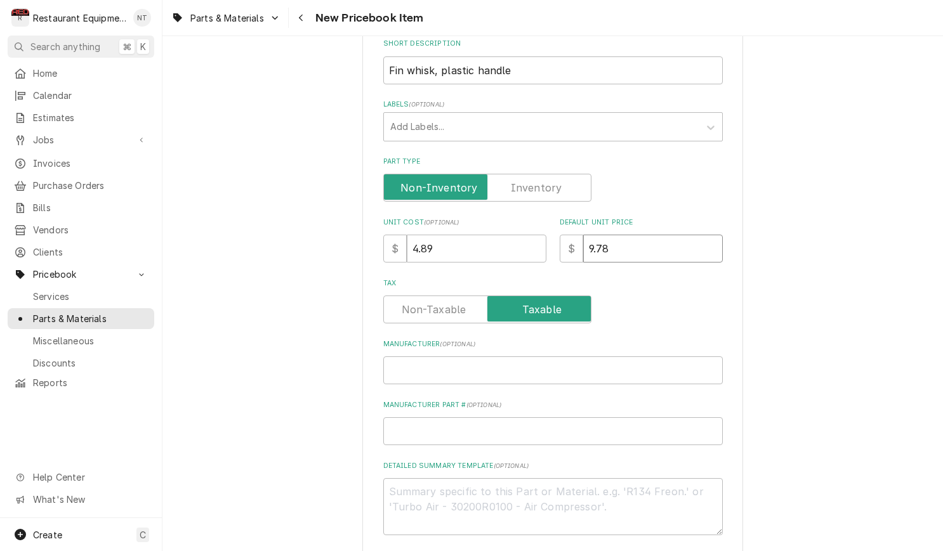
type input "9.78"
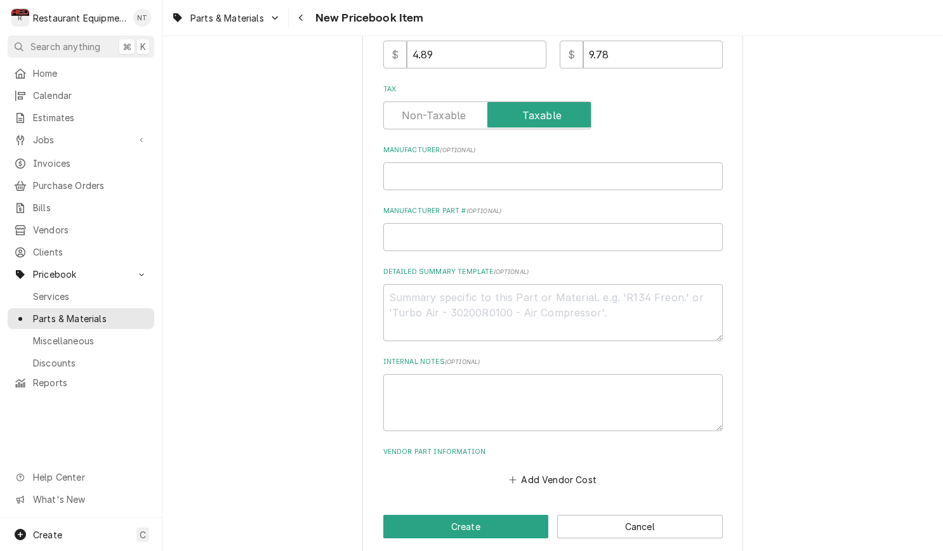
scroll to position [393, 0]
click at [523, 165] on input "Manufacturer ( optional )" at bounding box center [552, 177] width 339 height 28
type input "I"
type textarea "x"
type input "IR"
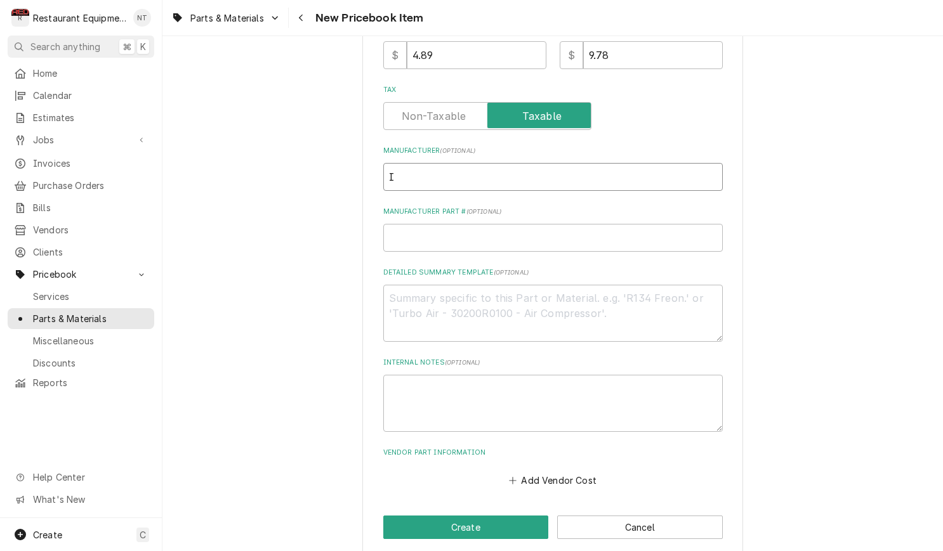
type textarea "x"
type input "IRP"
type textarea "x"
type input "IRP"
type input "B"
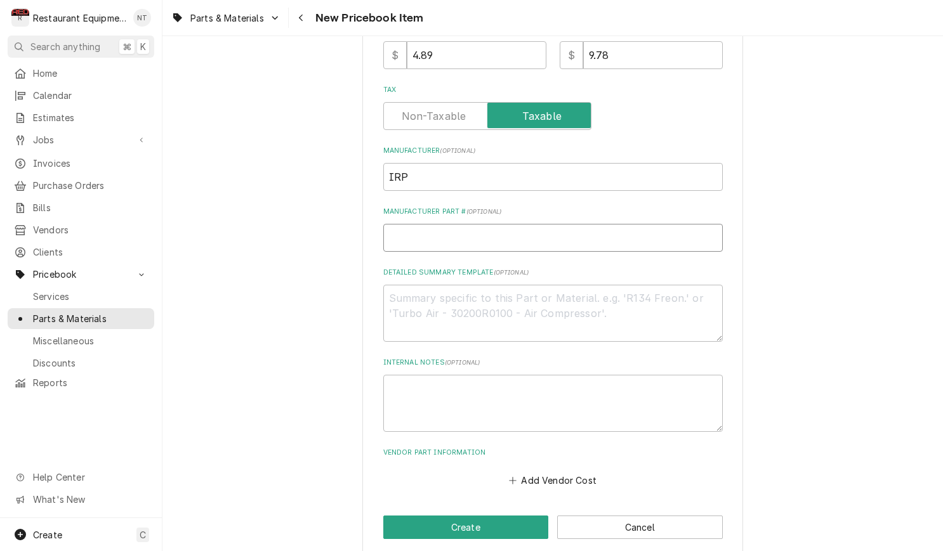
type textarea "x"
type input "B2"
type textarea "x"
type input "B26"
type textarea "x"
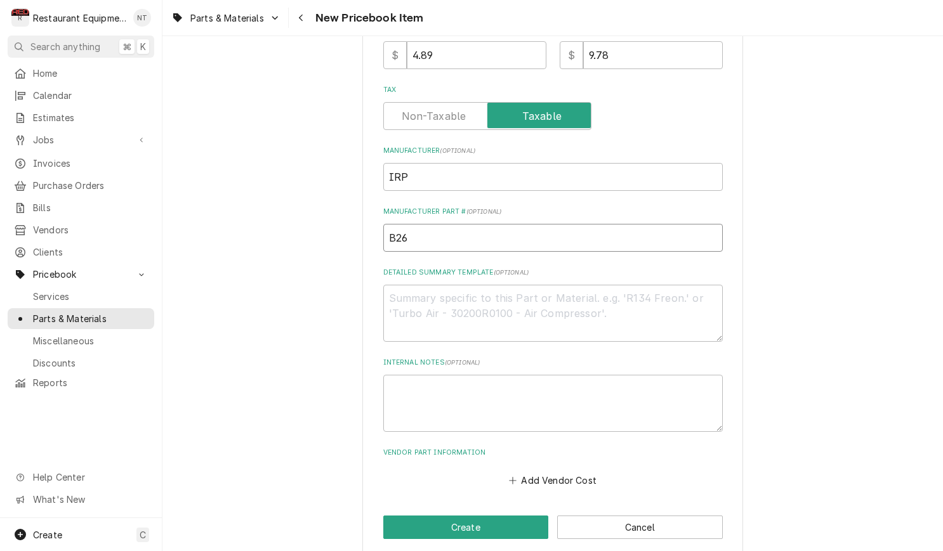
type input "B26F"
type textarea "x"
type input "B26FW"
type textarea "x"
type input "B26FW"
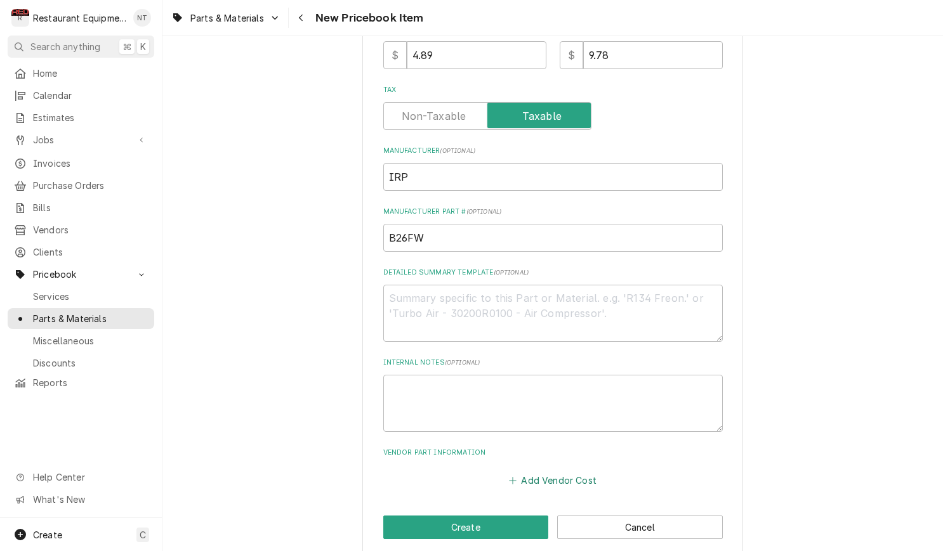
click at [587, 471] on button "Add Vendor Cost" at bounding box center [553, 480] width 92 height 18
type textarea "x"
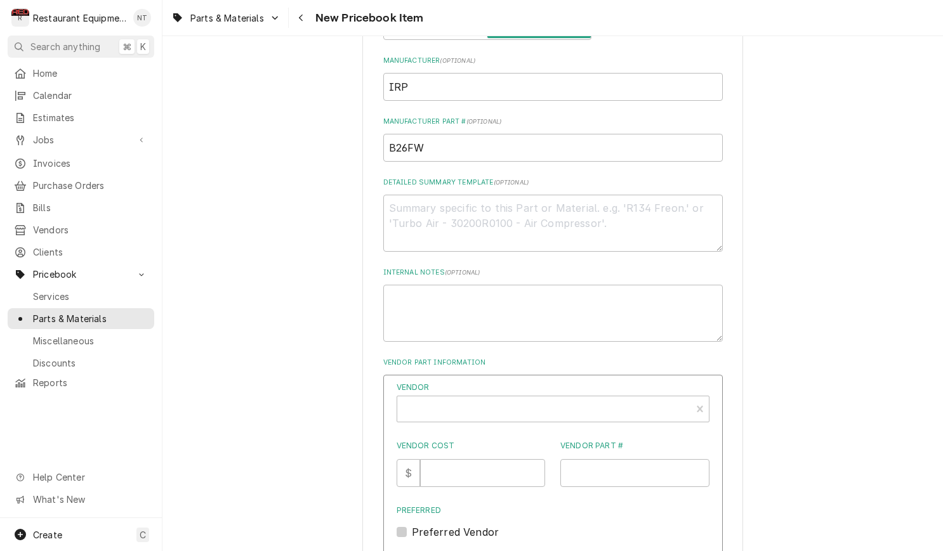
scroll to position [485, 0]
click at [625, 464] on input "Vendor Part #" at bounding box center [634, 471] width 149 height 28
paste input "B26"
type input "B26"
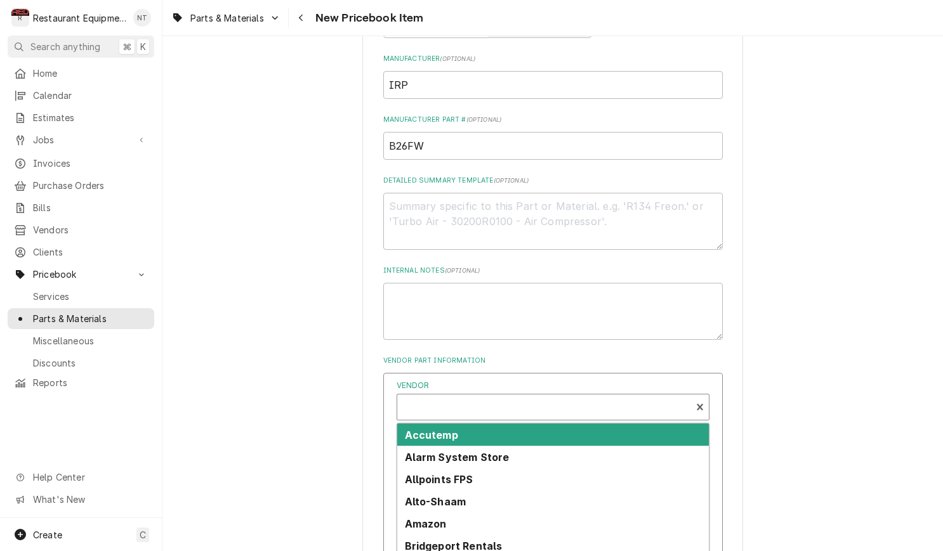
click at [524, 404] on div "Vendor" at bounding box center [544, 412] width 281 height 30
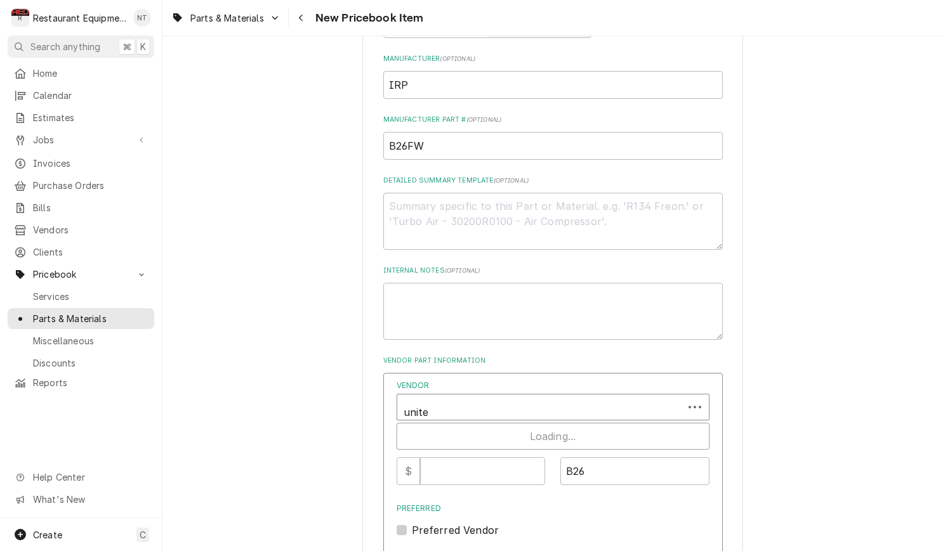
type input "united"
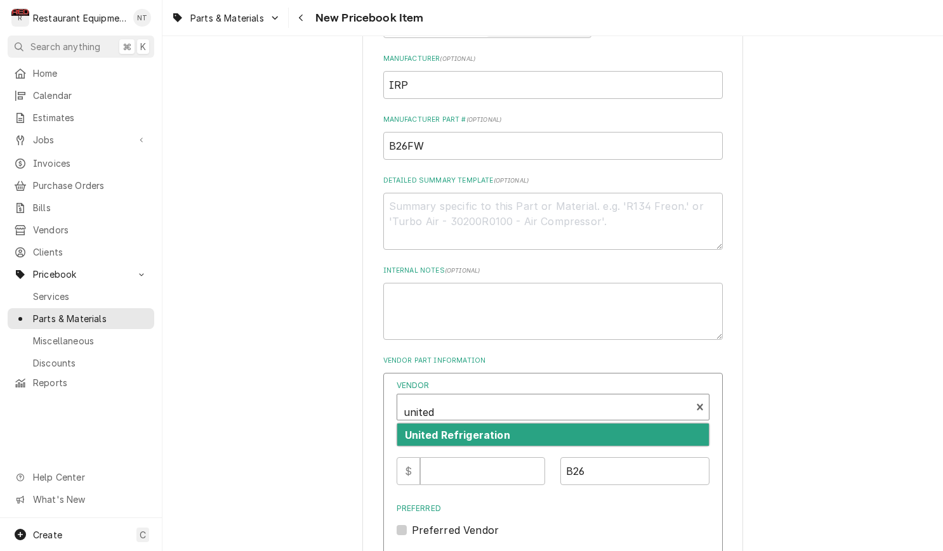
click at [507, 424] on div "United Refrigeration" at bounding box center [553, 435] width 312 height 22
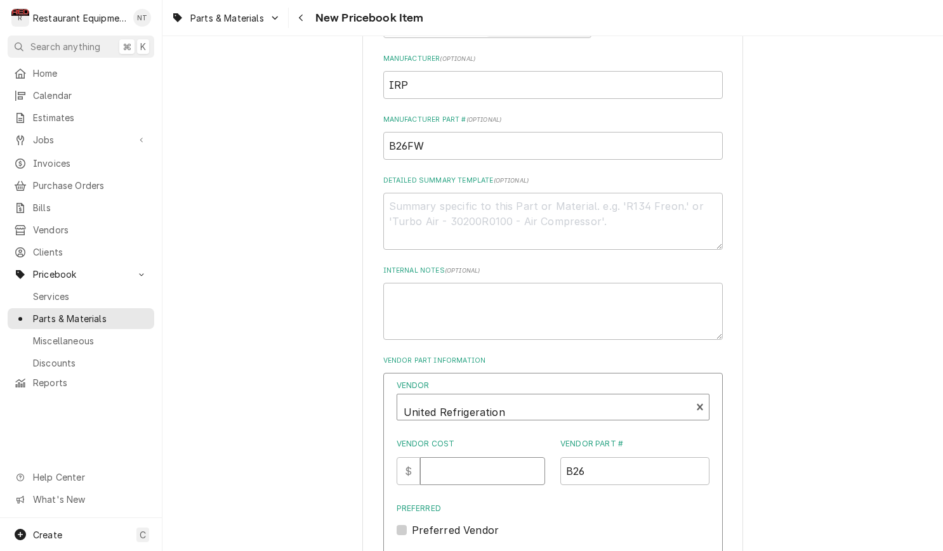
click at [474, 461] on input "Vendor Cost" at bounding box center [482, 471] width 125 height 28
type input "4.89"
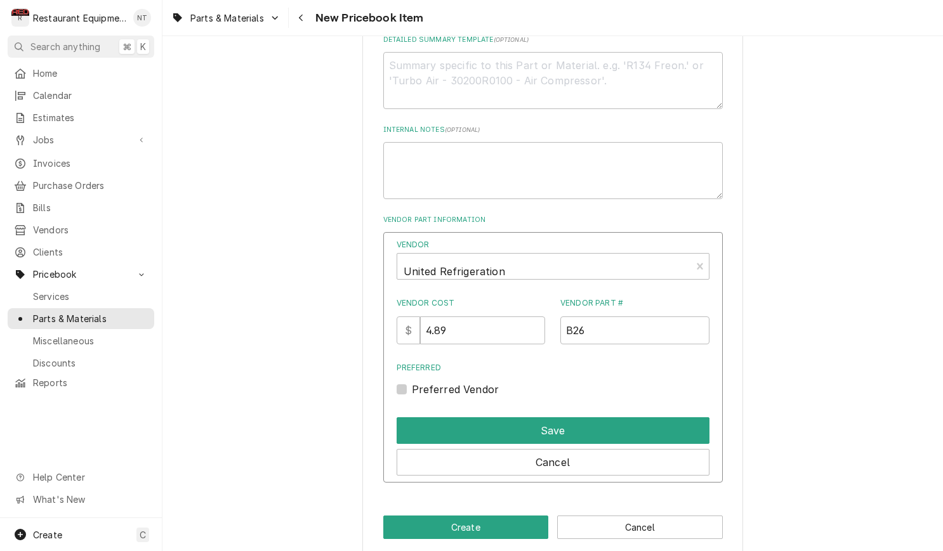
scroll to position [626, 0]
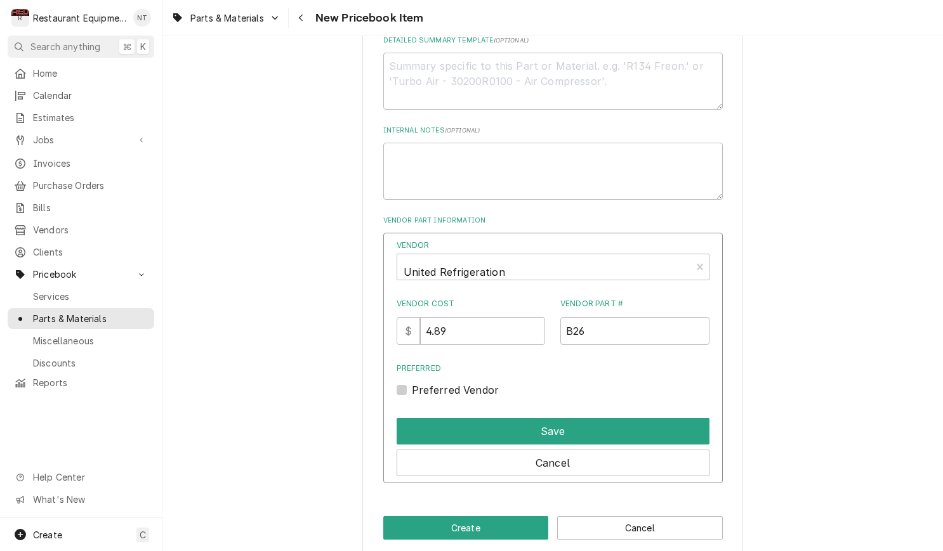
click at [412, 383] on label "Preferred Vendor" at bounding box center [456, 390] width 88 height 15
click at [412, 383] on input "Preferred" at bounding box center [568, 397] width 313 height 28
checkbox input "true"
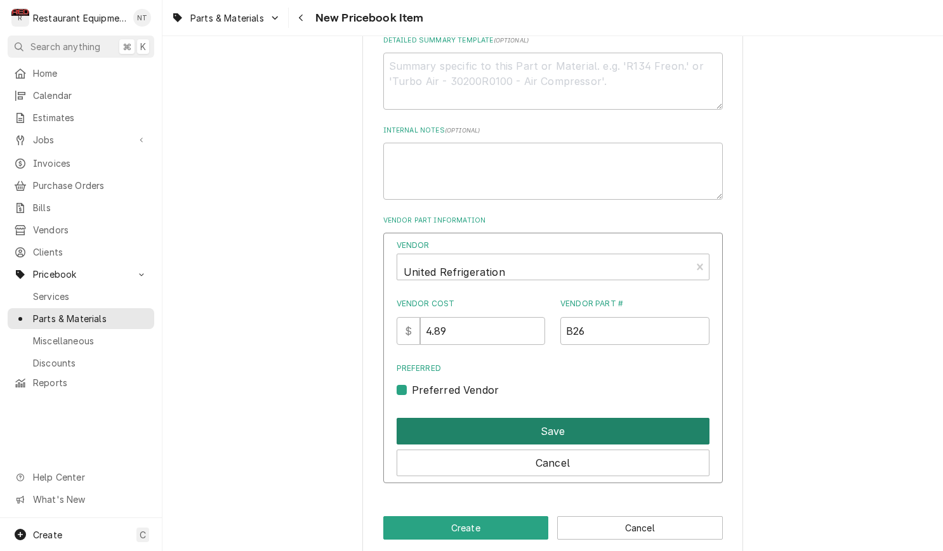
scroll to position [1, 0]
click at [546, 418] on button "Save" at bounding box center [553, 431] width 313 height 27
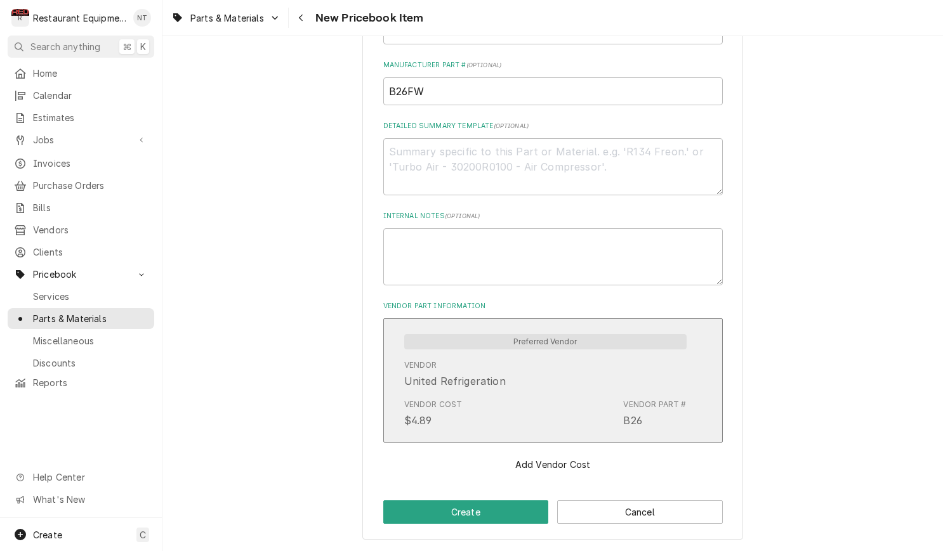
scroll to position [524, 0]
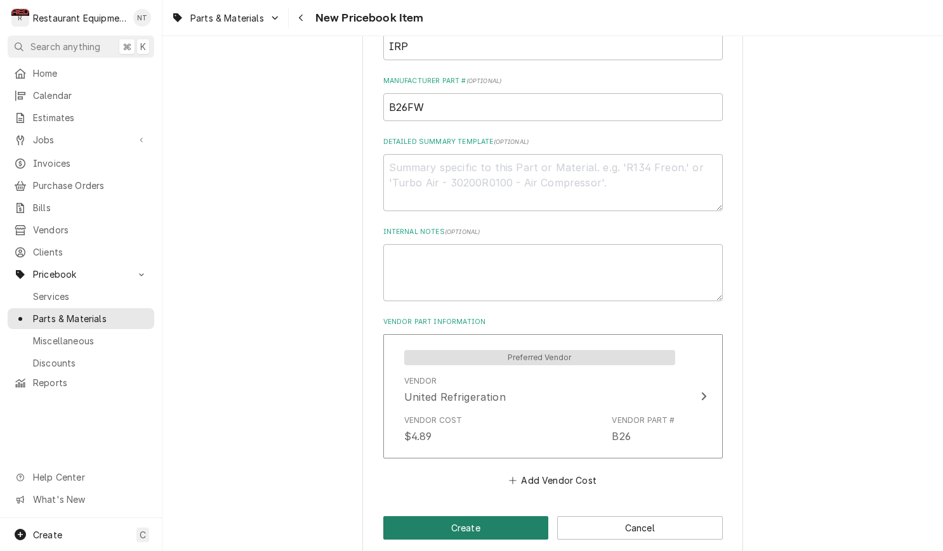
click at [511, 516] on button "Create" at bounding box center [466, 527] width 166 height 23
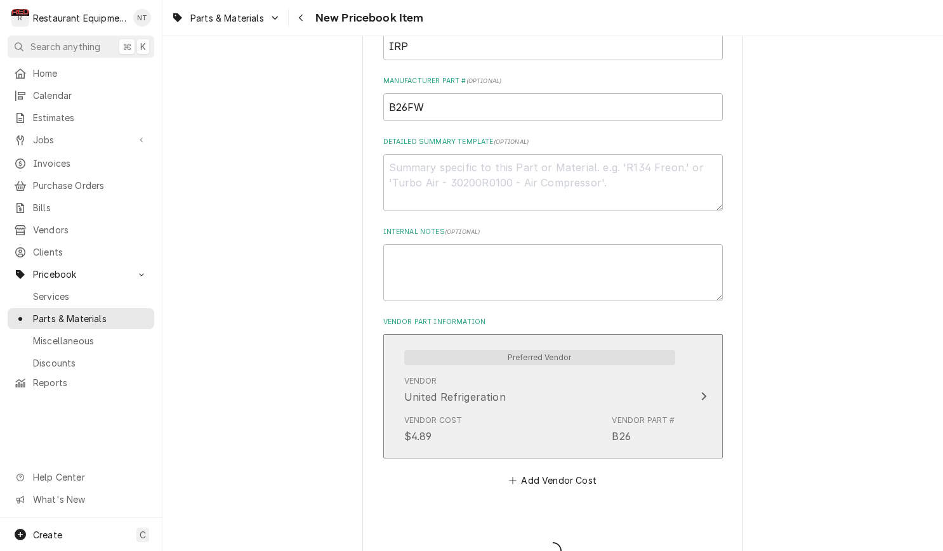
type textarea "x"
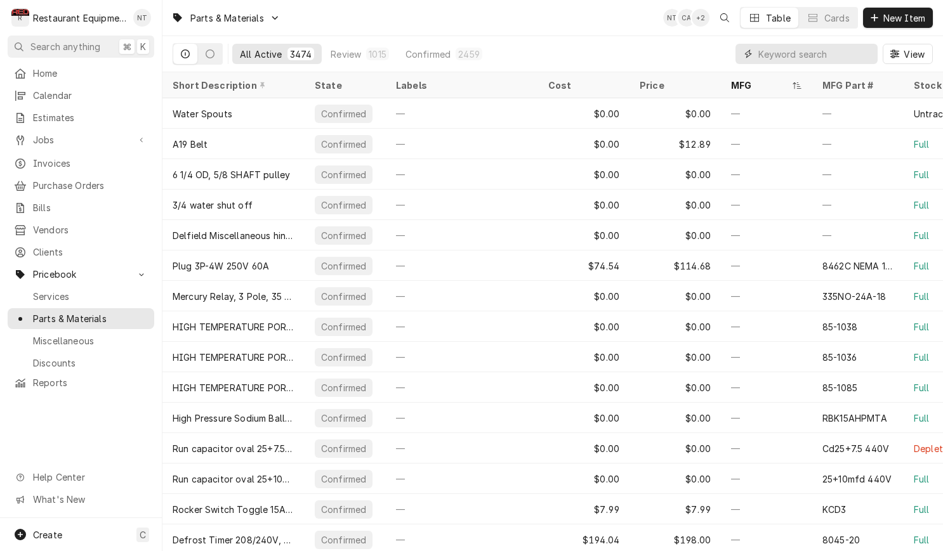
click at [820, 48] on input "Dynamic Content Wrapper" at bounding box center [814, 54] width 113 height 20
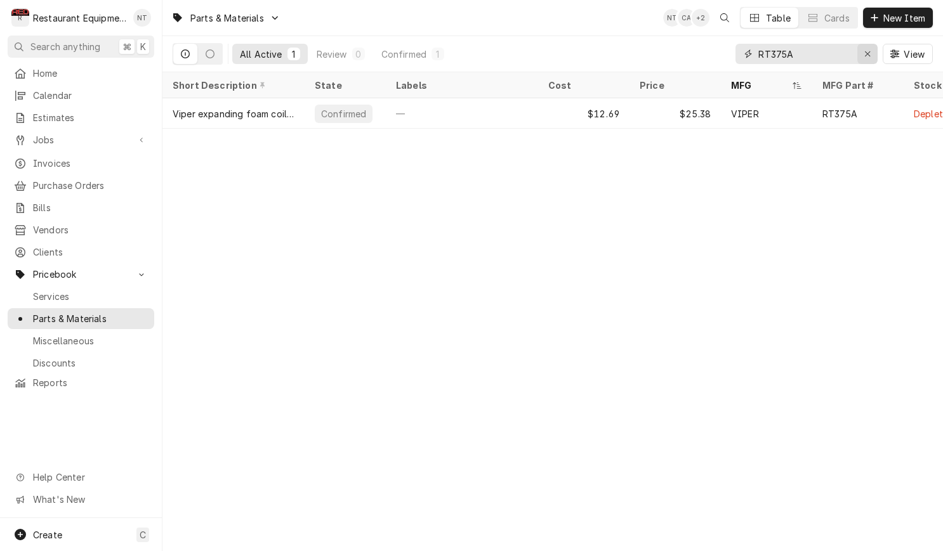
type input "RT375A"
click at [870, 58] on div "Erase input" at bounding box center [867, 54] width 13 height 13
type input "429108"
click at [870, 57] on icon "Erase input" at bounding box center [867, 53] width 7 height 9
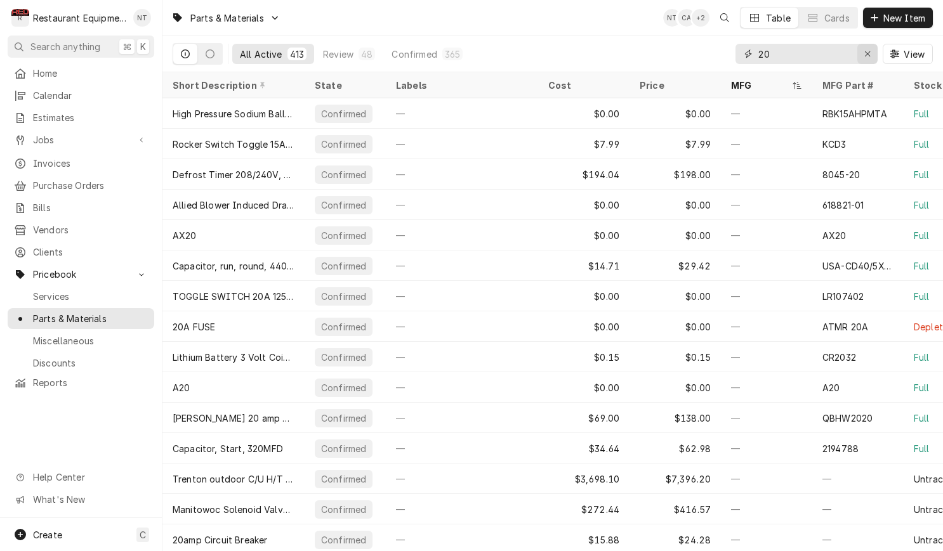
type input "20"
click at [869, 49] on div "Erase input" at bounding box center [867, 54] width 13 height 13
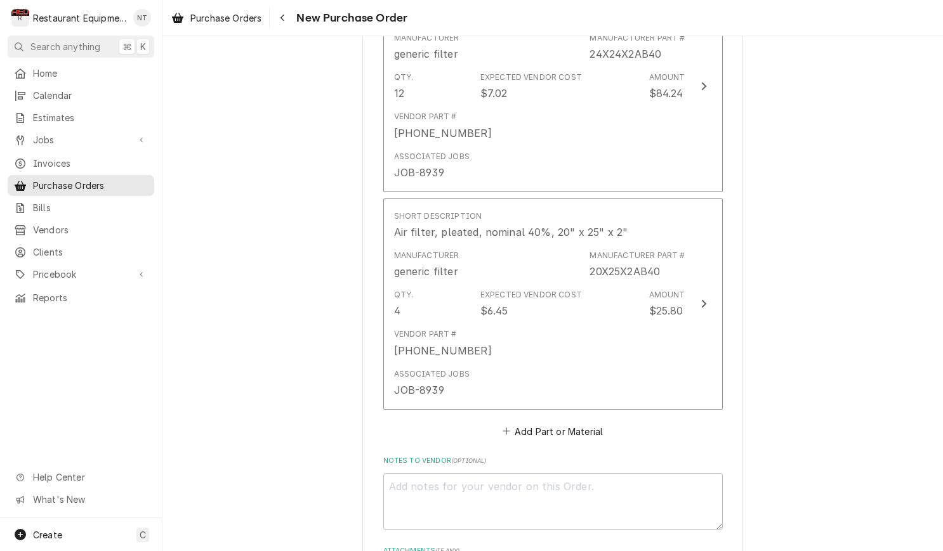
scroll to position [1140, 0]
click at [592, 421] on button "Add Part or Material" at bounding box center [552, 430] width 105 height 18
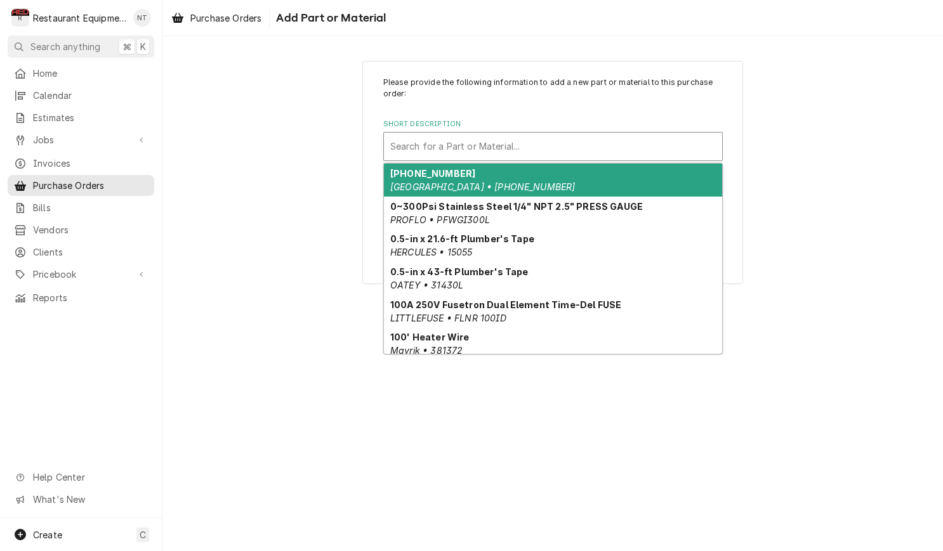
click at [656, 154] on div "Short Description" at bounding box center [552, 146] width 325 height 23
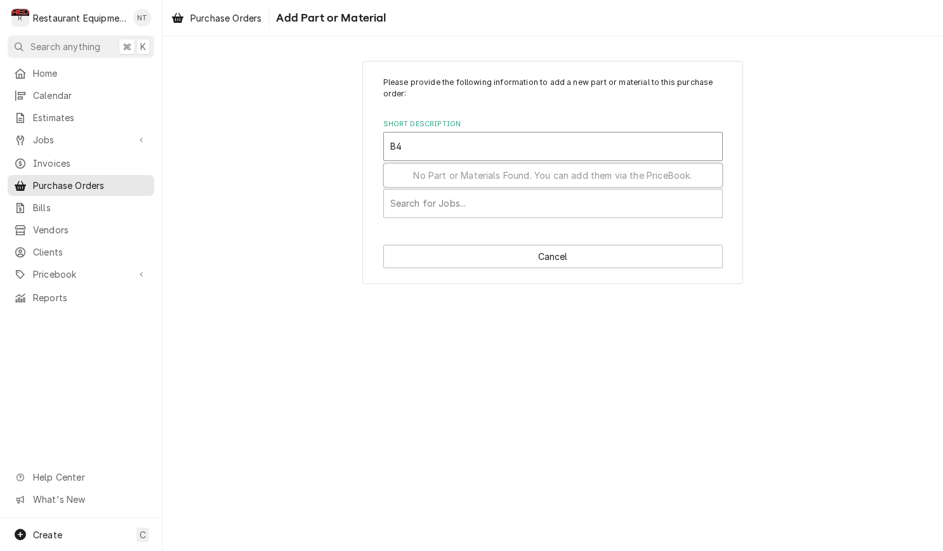
type input "B44"
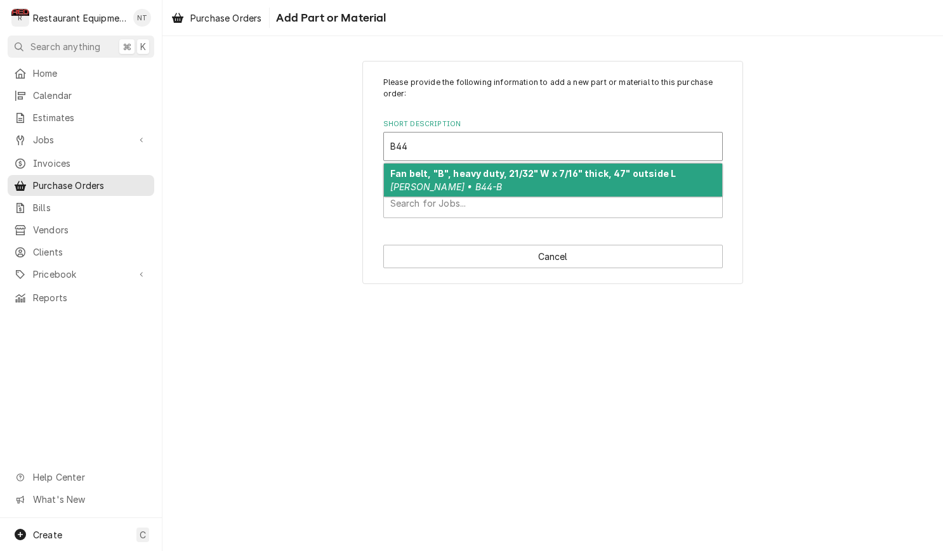
click at [580, 171] on strong "Fan belt, "B", heavy duty, 21/32" W x 7/16" thick, 47" outside L" at bounding box center [533, 173] width 286 height 11
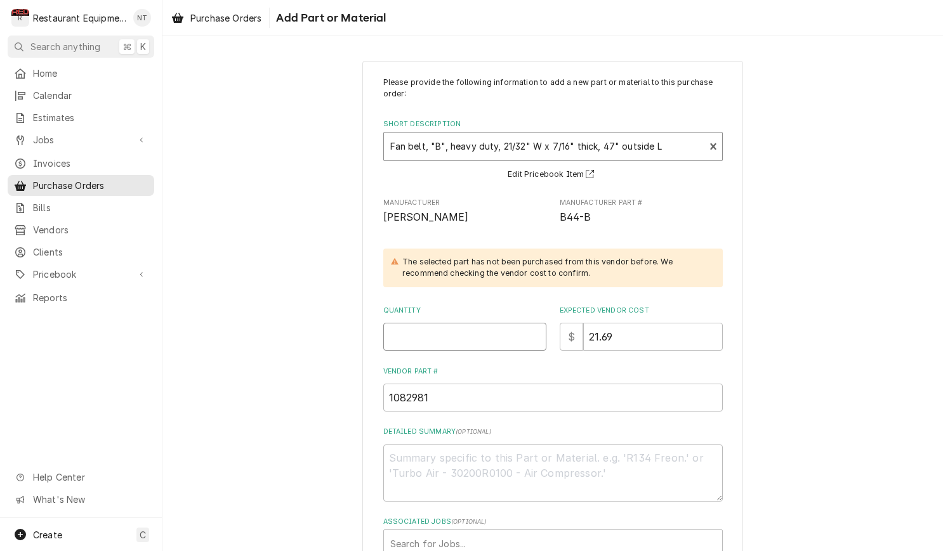
click at [473, 336] on input "Quantity" at bounding box center [464, 337] width 163 height 28
type textarea "x"
type input "1"
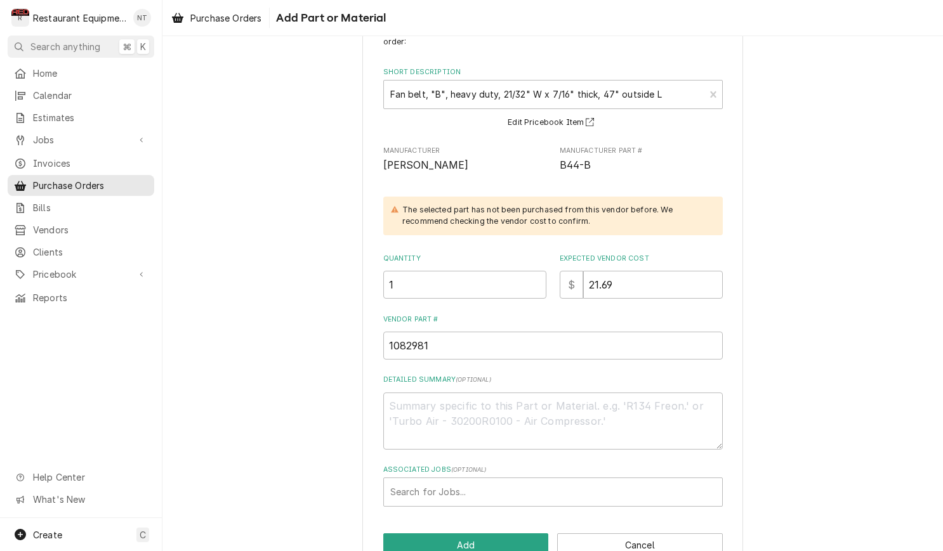
scroll to position [81, 0]
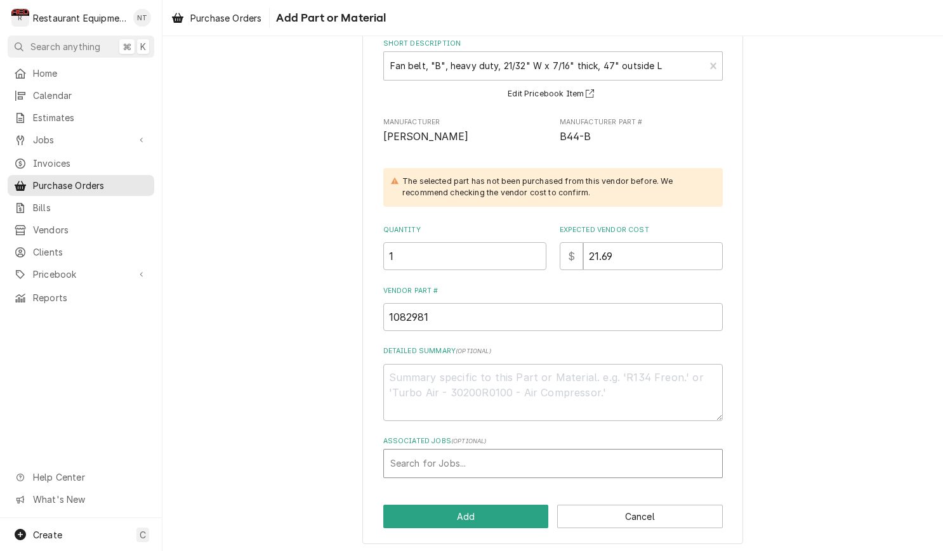
click at [665, 453] on div "Associated Jobs" at bounding box center [552, 463] width 325 height 23
type input "8940"
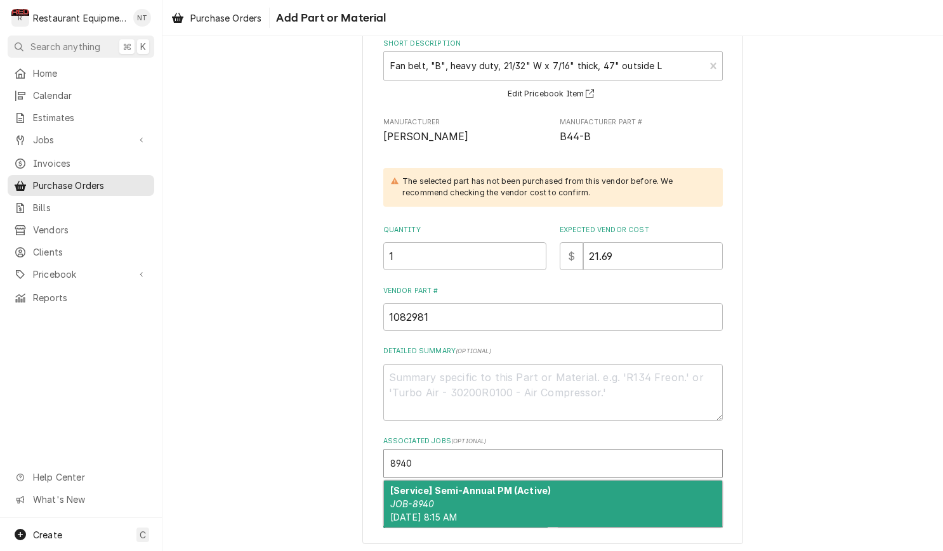
click at [662, 492] on div "[Service] Semi-Annual PM (Active) JOB-8940 Fri, Sep 19th, 2025 - 8:15 AM" at bounding box center [553, 504] width 338 height 46
type textarea "x"
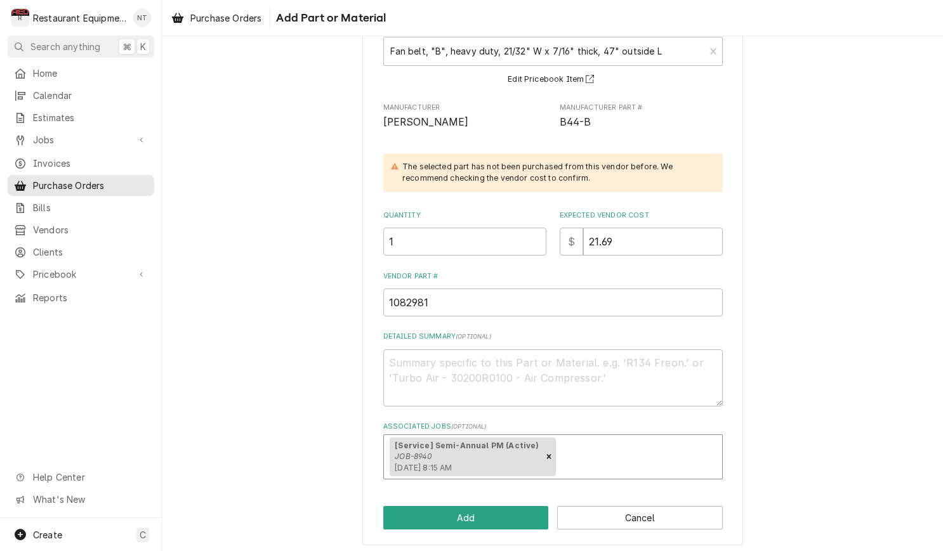
scroll to position [95, 0]
click at [518, 507] on button "Add" at bounding box center [466, 518] width 166 height 23
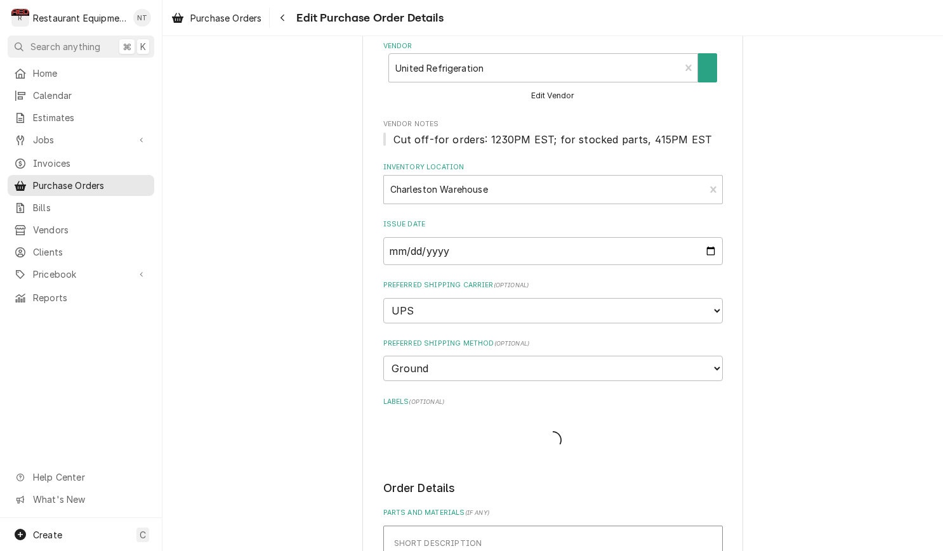
type textarea "x"
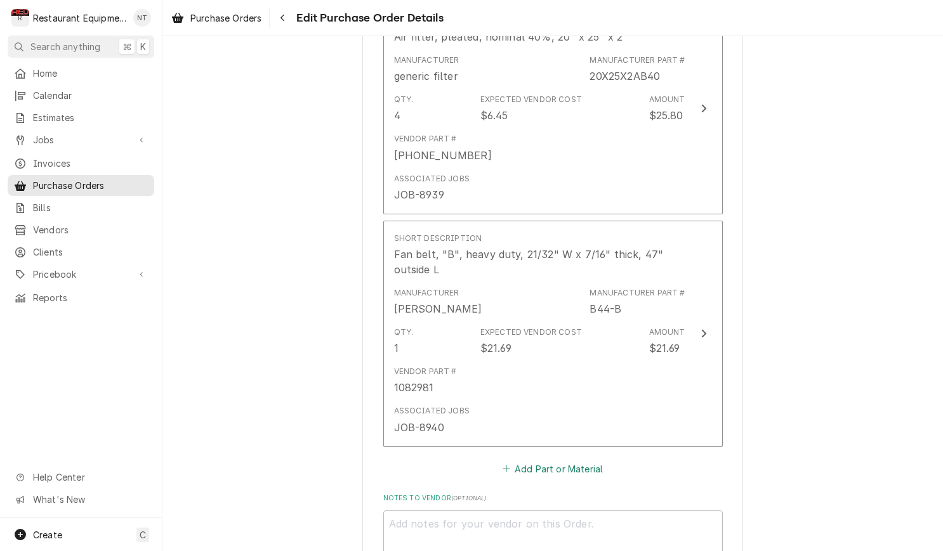
scroll to position [1341, 0]
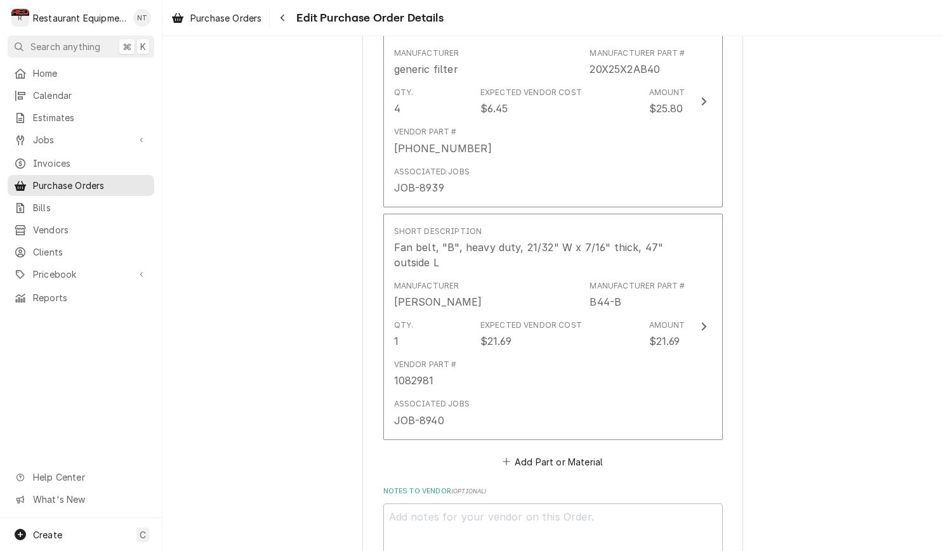
click at [581, 453] on button "Add Part or Material" at bounding box center [552, 462] width 105 height 18
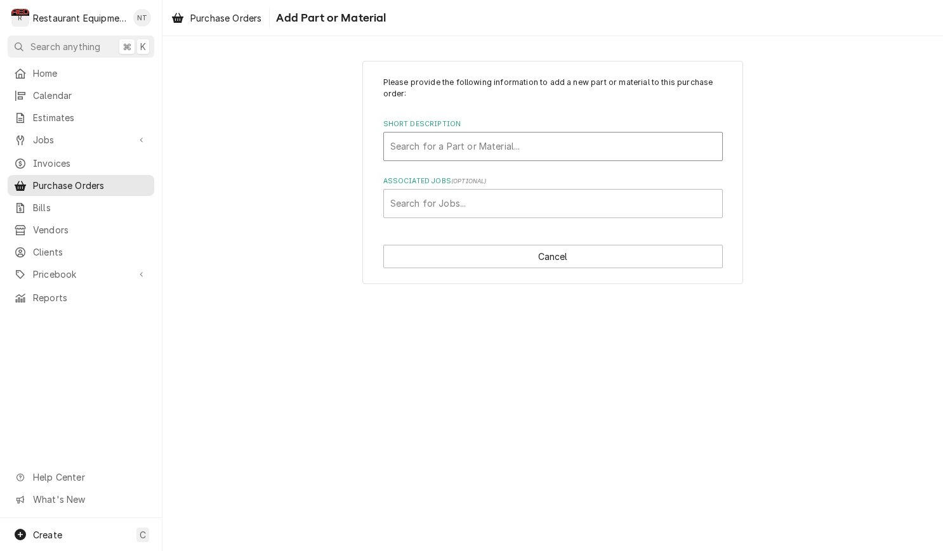
click at [600, 135] on div "Short Description" at bounding box center [552, 146] width 325 height 23
type input "BX55"
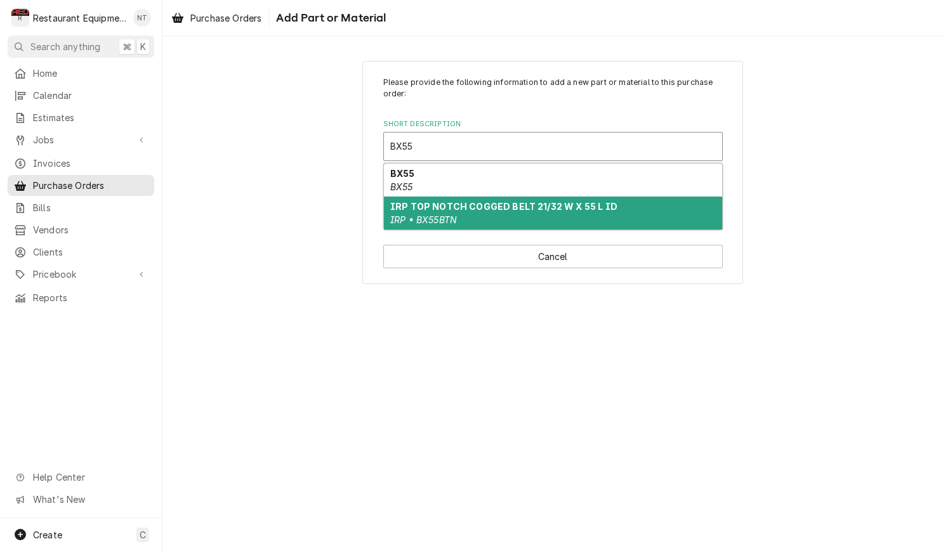
click at [610, 206] on div "IRP TOP NOTCH COGGED BELT 21/32 W X 55 L ID IRP • BX55BTN" at bounding box center [553, 213] width 338 height 33
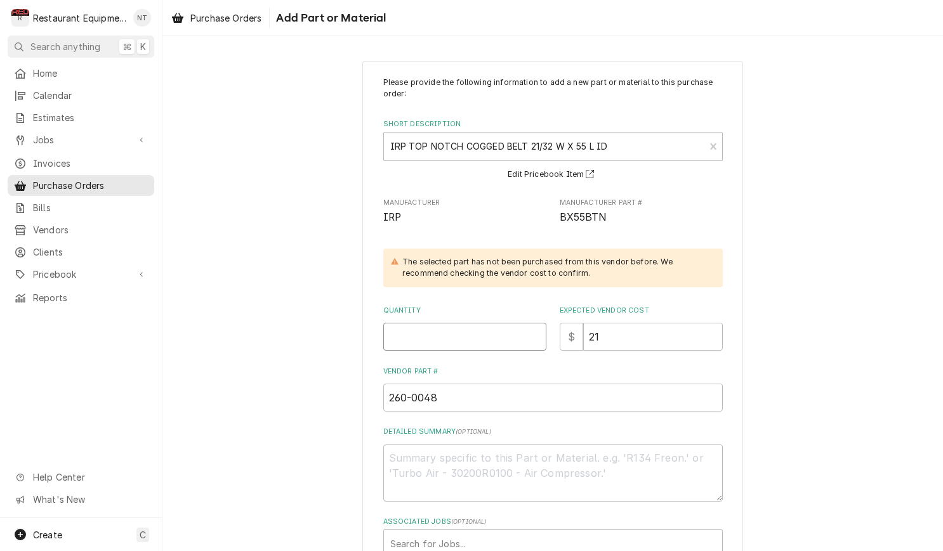
click at [487, 326] on input "Quantity" at bounding box center [464, 337] width 163 height 28
type textarea "x"
type input "2"
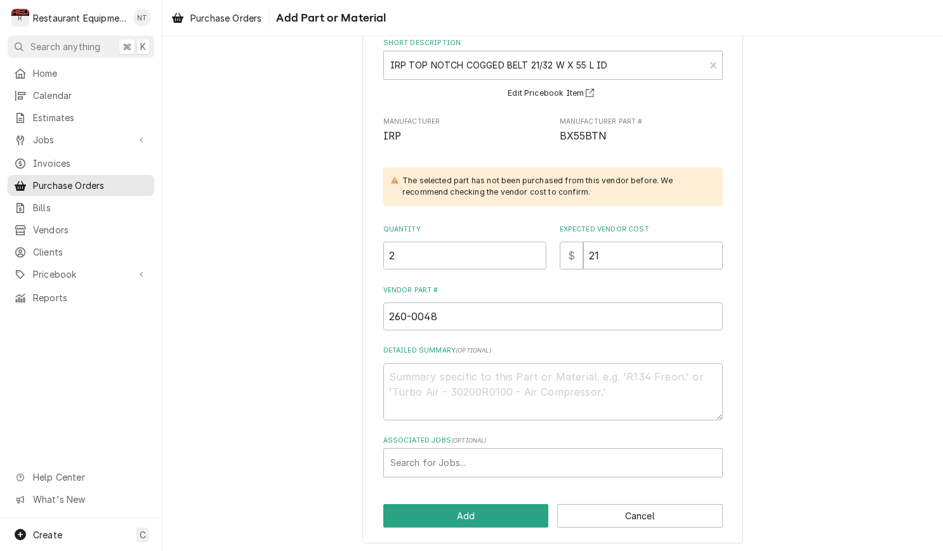
scroll to position [81, 0]
click at [644, 450] on div "Search for Jobs..." at bounding box center [553, 464] width 338 height 28
type input "8940"
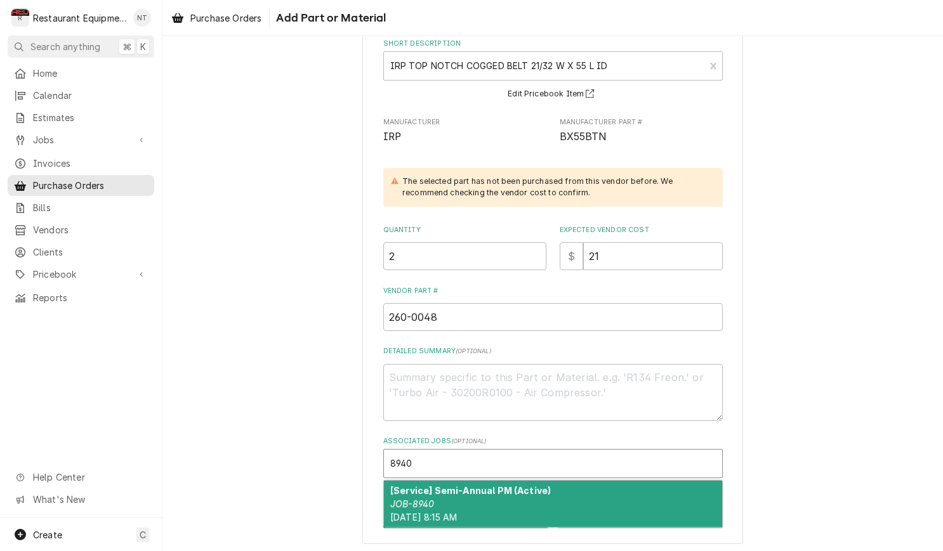
click at [671, 495] on div "[Service] Semi-Annual PM (Active) JOB-8940 Fri, Sep 19th, 2025 - 8:15 AM" at bounding box center [553, 504] width 338 height 46
type textarea "x"
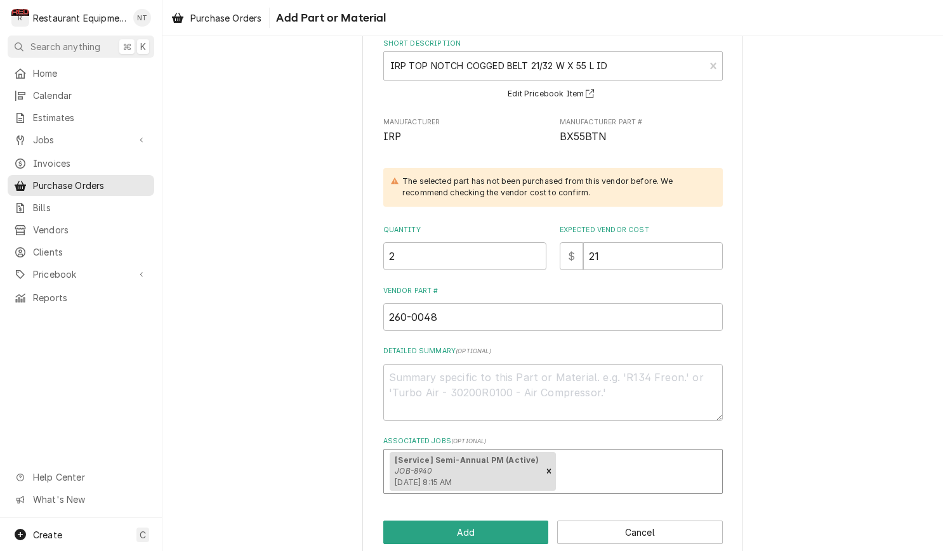
scroll to position [0, 0]
click at [506, 531] on button "Add" at bounding box center [466, 532] width 166 height 23
type textarea "x"
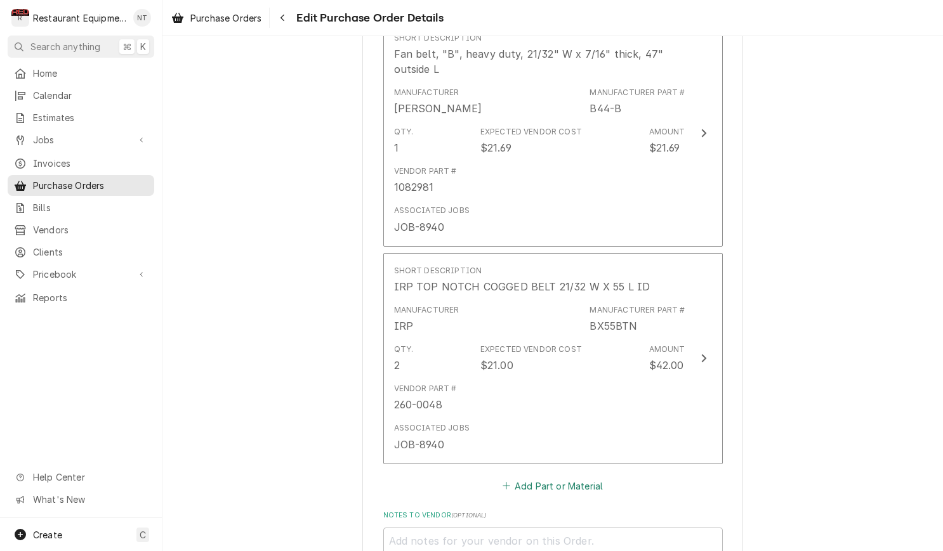
scroll to position [1535, 0]
click at [580, 476] on button "Add Part or Material" at bounding box center [552, 485] width 105 height 18
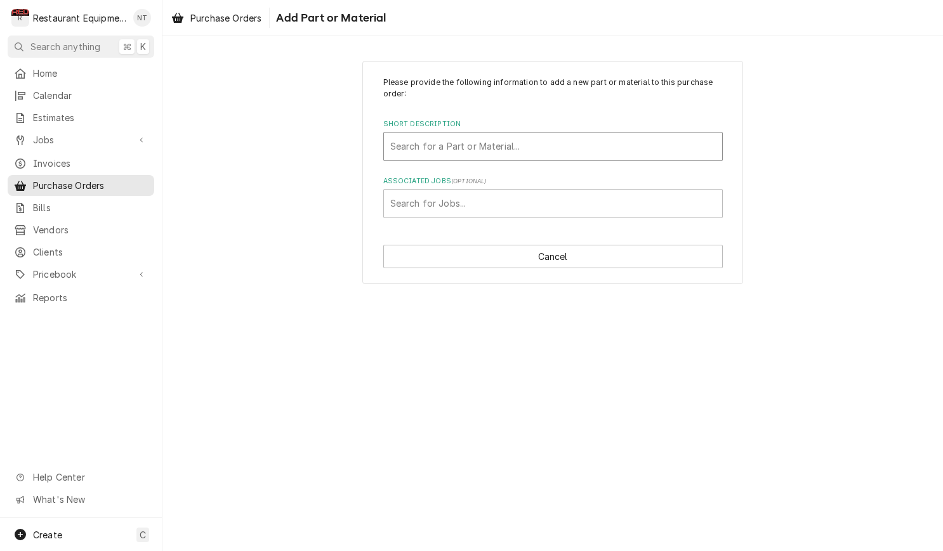
click at [577, 154] on div "Short Description" at bounding box center [552, 146] width 325 height 23
type input "B26"
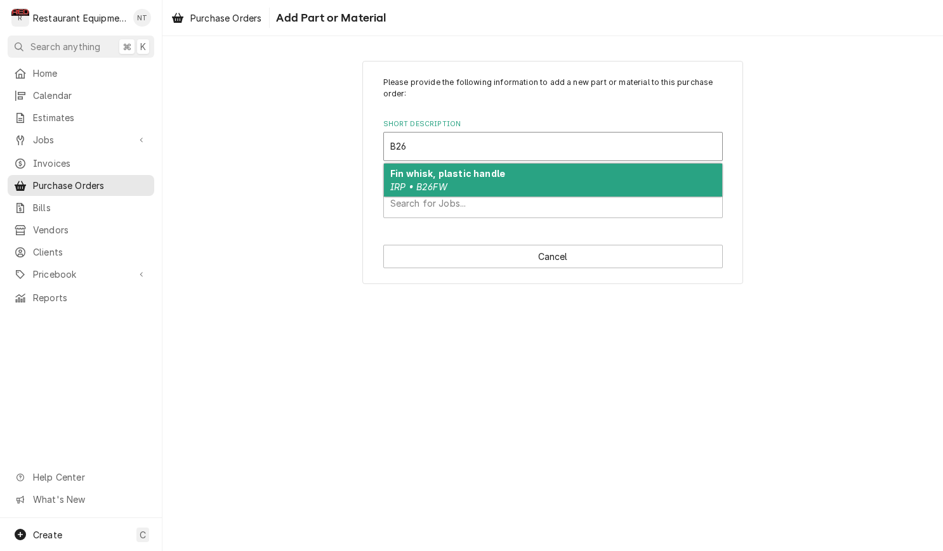
click at [539, 169] on div "Fin whisk, plastic handle IRP • B26FW" at bounding box center [553, 180] width 338 height 33
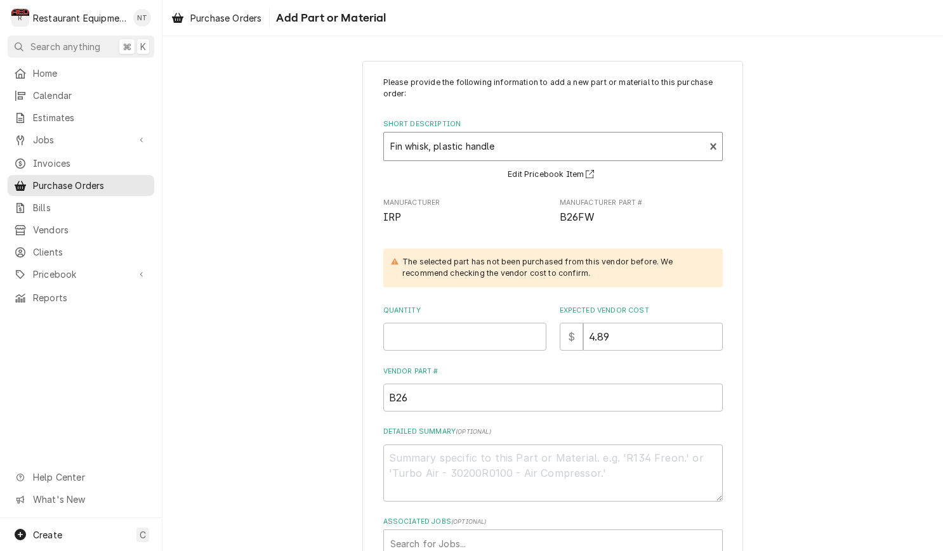
scroll to position [32, 0]
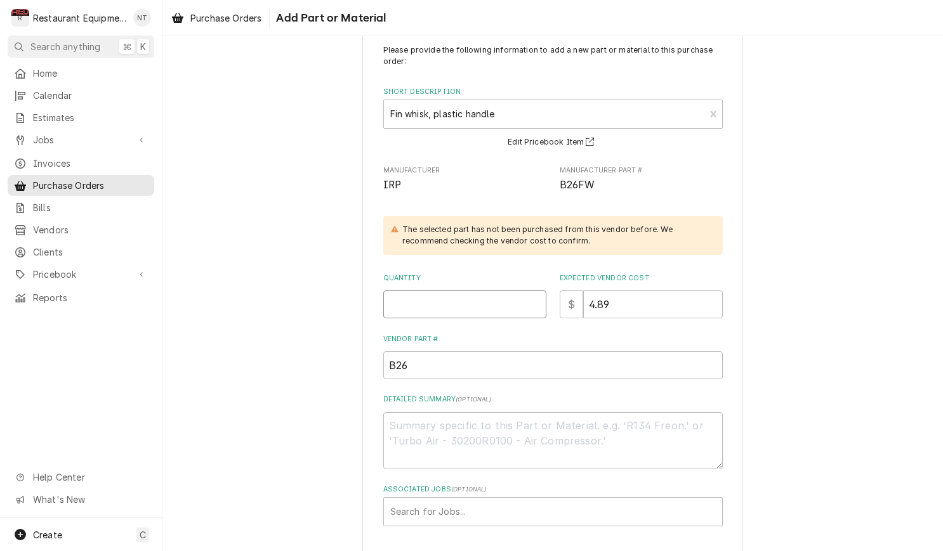
click at [449, 299] on input "Quantity" at bounding box center [464, 305] width 163 height 28
type textarea "x"
type input "1"
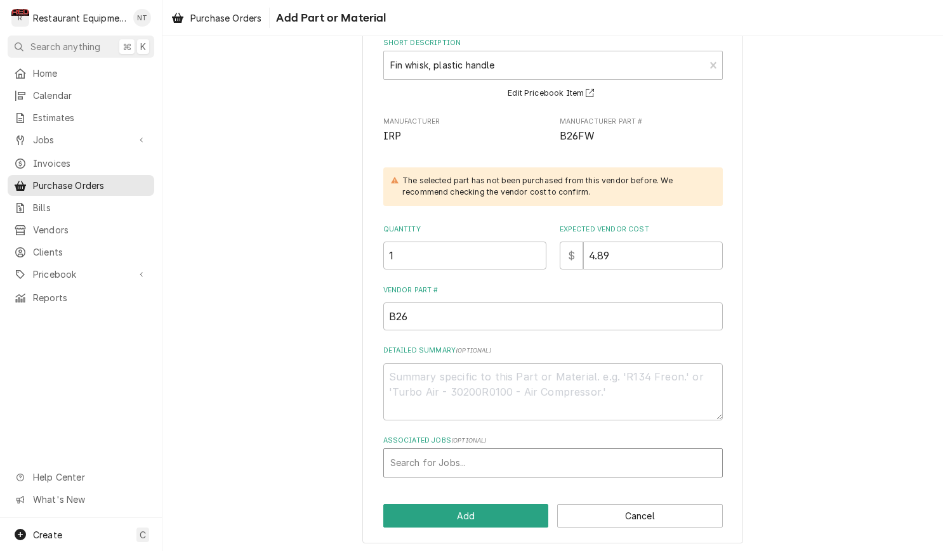
scroll to position [81, 0]
click at [607, 464] on div "Associated Jobs" at bounding box center [552, 463] width 325 height 23
type input "8940"
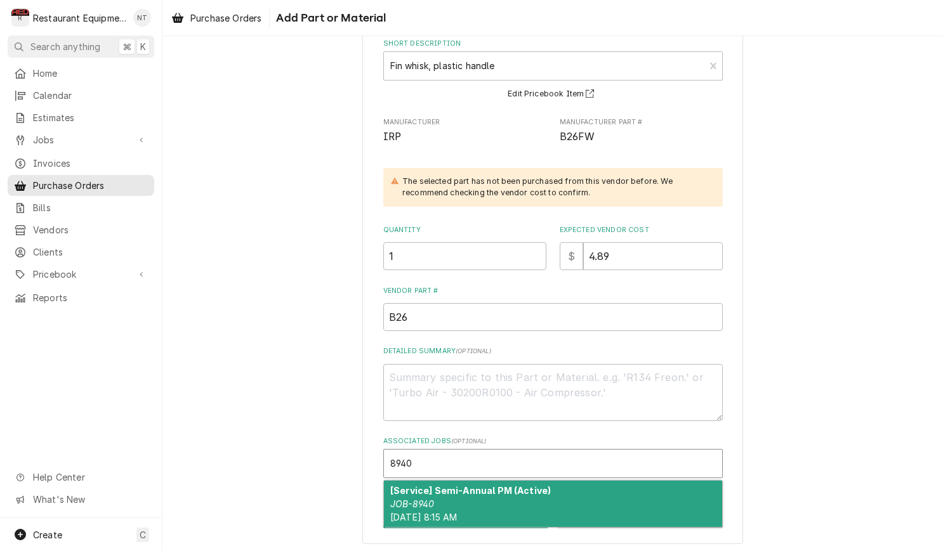
click at [611, 498] on div "[Service] Semi-Annual PM (Active) JOB-8940 Fri, Sep 19th, 2025 - 8:15 AM" at bounding box center [553, 504] width 338 height 46
type textarea "x"
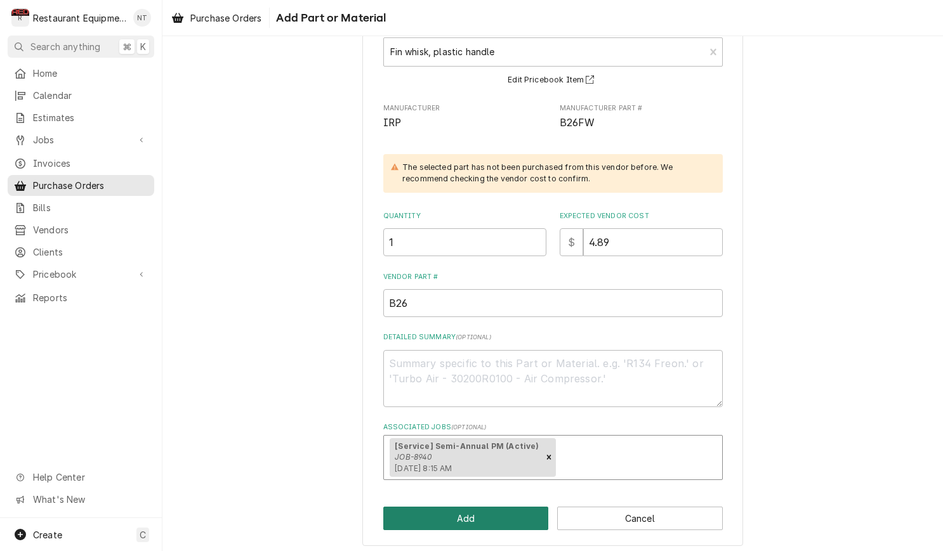
click at [525, 507] on button "Add" at bounding box center [466, 518] width 166 height 23
type textarea "x"
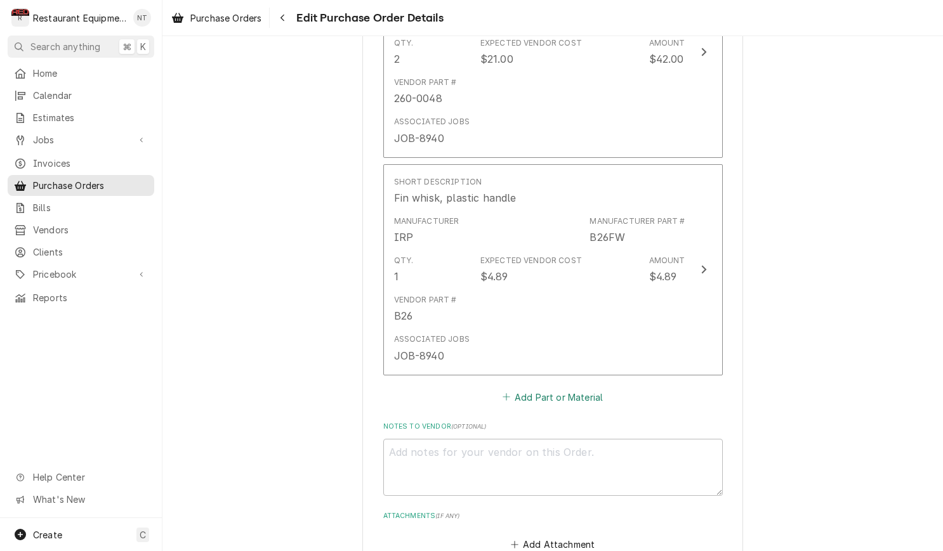
scroll to position [1842, 0]
click at [580, 386] on button "Add Part or Material" at bounding box center [552, 395] width 105 height 18
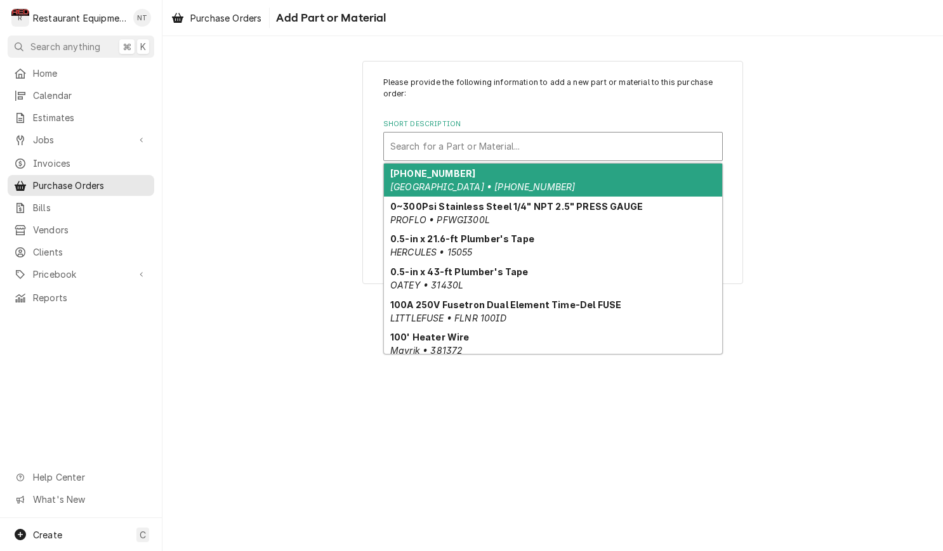
click at [556, 138] on div "Short Description" at bounding box center [552, 146] width 325 height 23
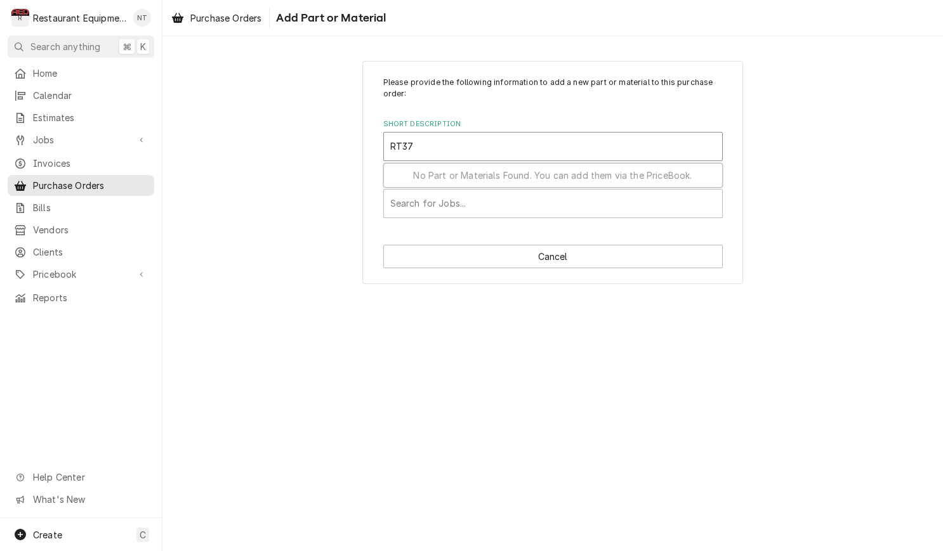
type input "RT375"
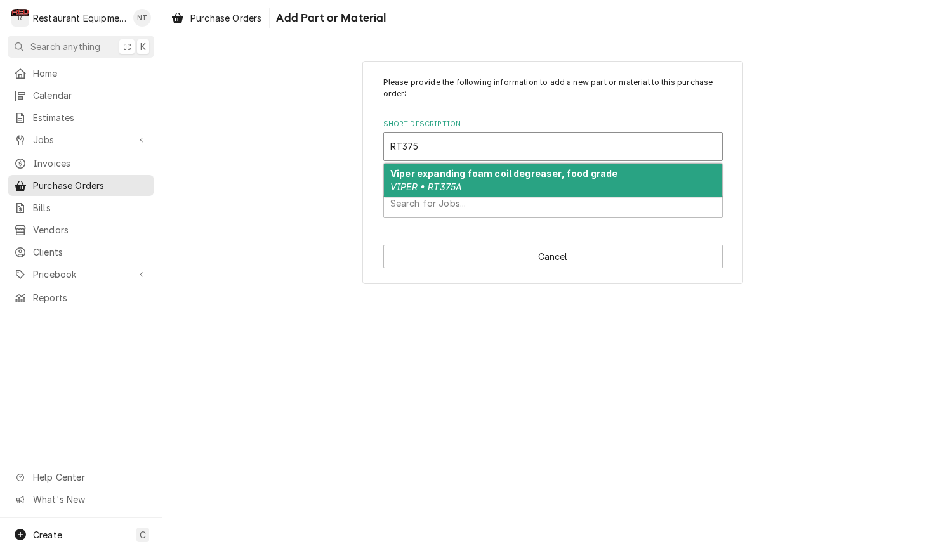
click at [570, 181] on div "Viper expanding foam coil degreaser, food grade VIPER • RT375A" at bounding box center [553, 180] width 338 height 33
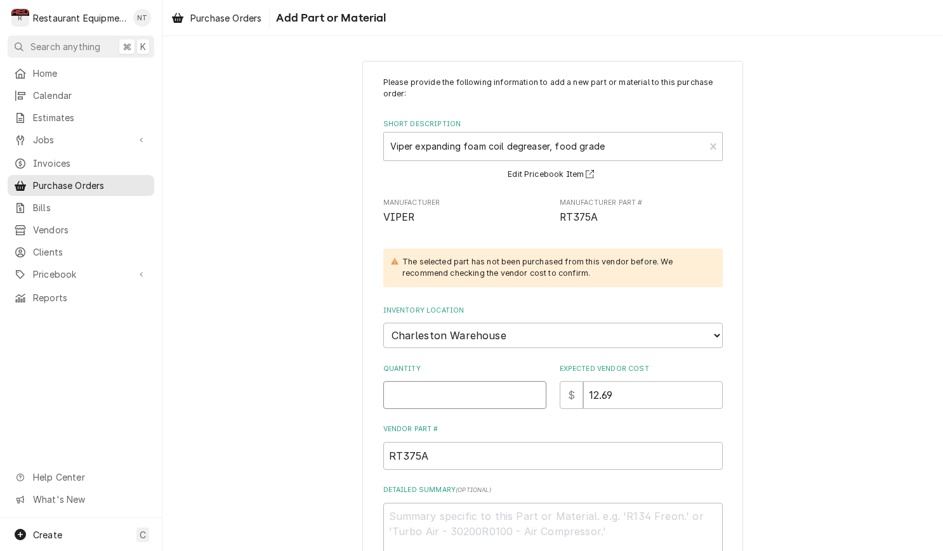
click at [515, 381] on input "Quantity" at bounding box center [464, 395] width 163 height 28
type textarea "x"
type input "3"
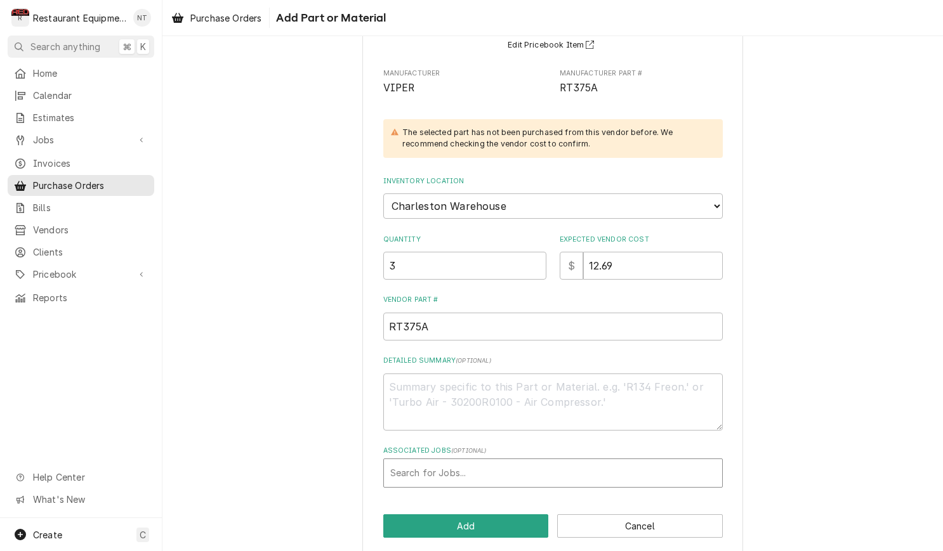
scroll to position [129, 0]
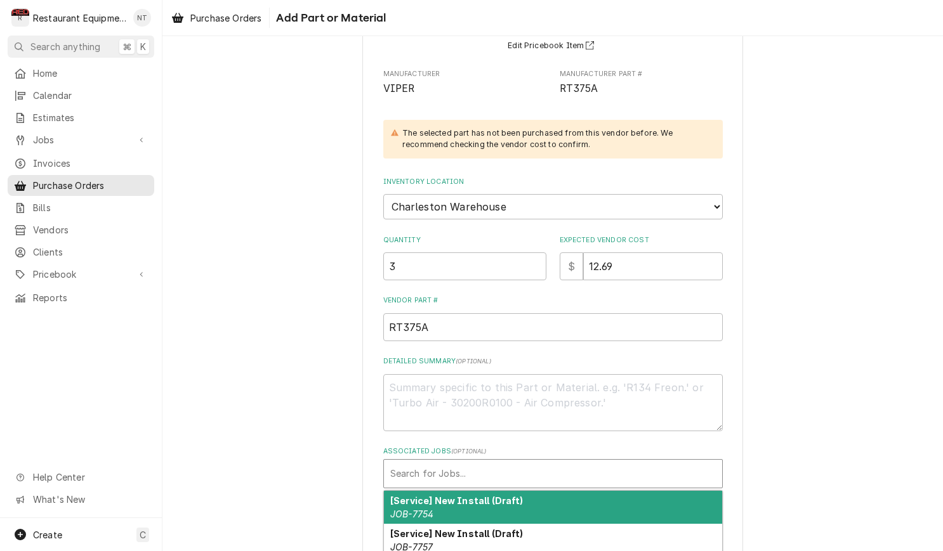
click at [669, 463] on div "Associated Jobs" at bounding box center [552, 474] width 325 height 23
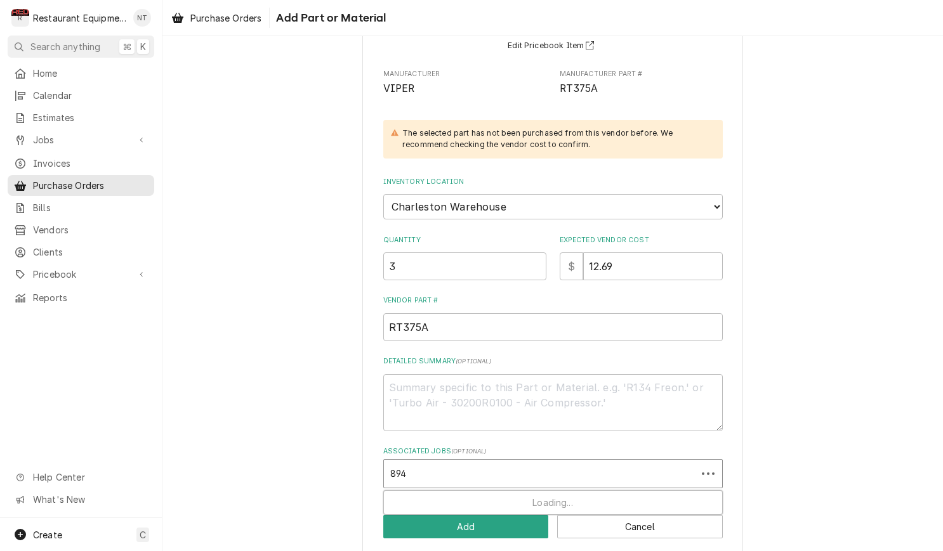
type input "8940"
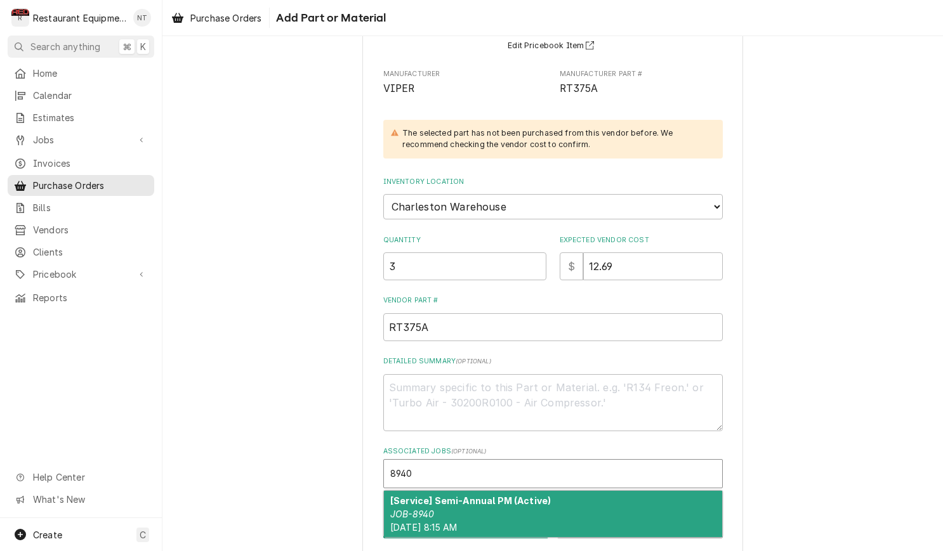
click at [666, 491] on div "[Service] Semi-Annual PM (Active) JOB-8940 Fri, Sep 19th, 2025 - 8:15 AM" at bounding box center [553, 514] width 338 height 46
type textarea "x"
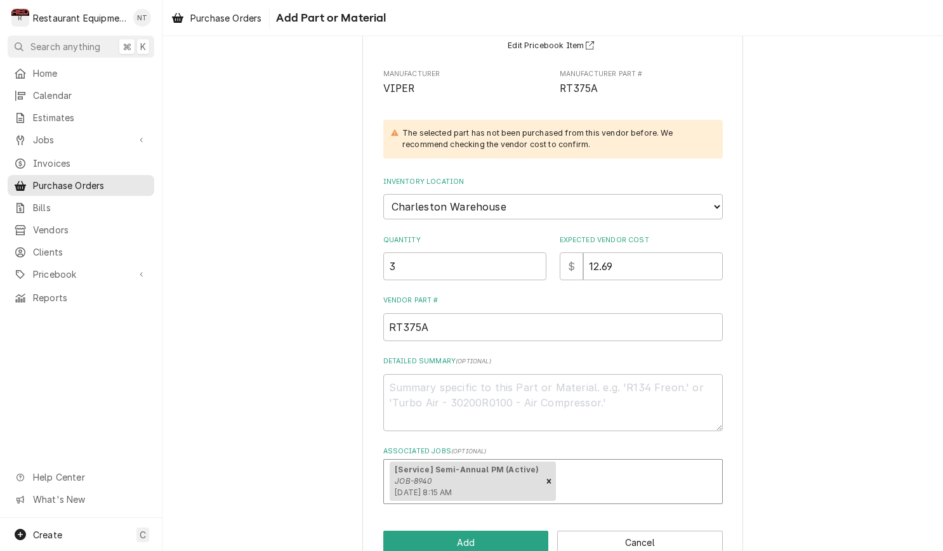
click at [518, 531] on button "Add" at bounding box center [466, 542] width 166 height 23
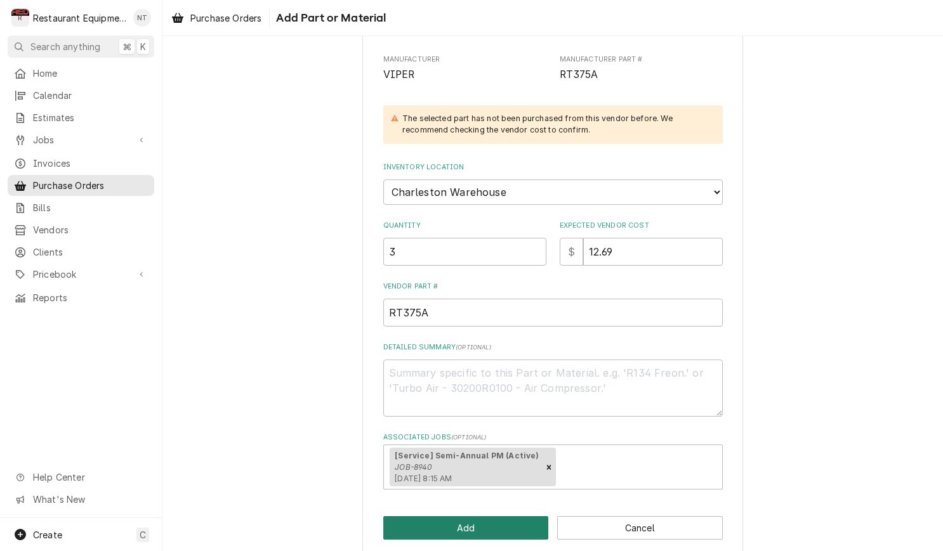
scroll to position [171, 0]
click at [522, 517] on button "Add" at bounding box center [466, 528] width 166 height 23
click at [525, 517] on button "Add" at bounding box center [466, 528] width 166 height 23
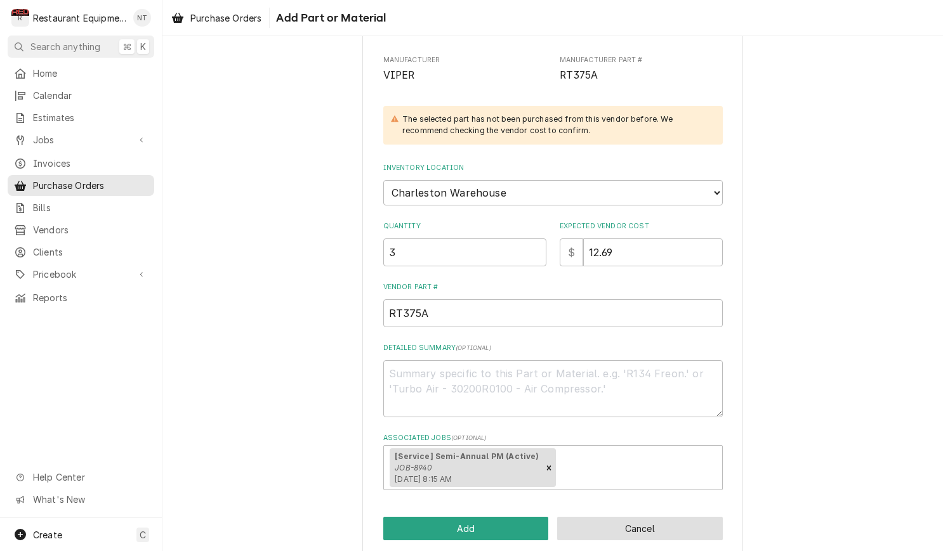
click at [622, 517] on button "Cancel" at bounding box center [640, 528] width 166 height 23
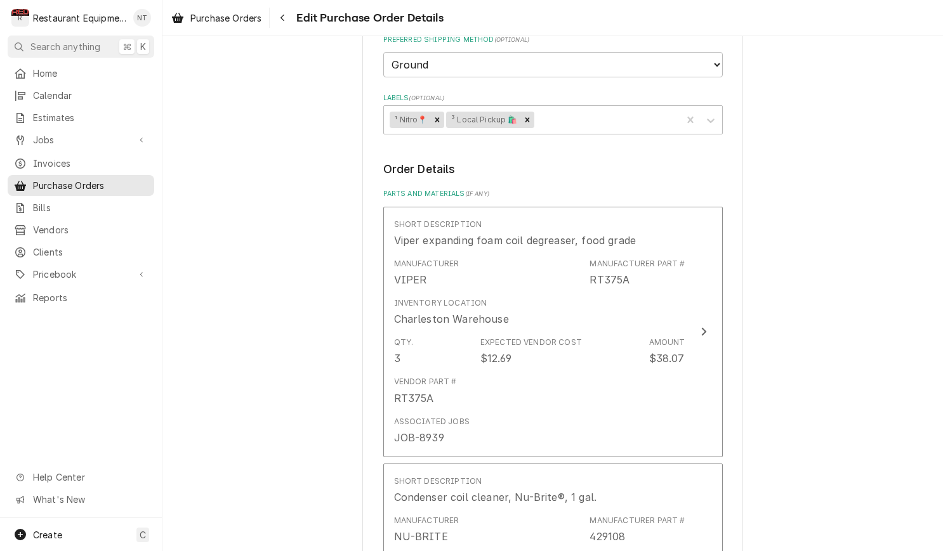
scroll to position [397, 0]
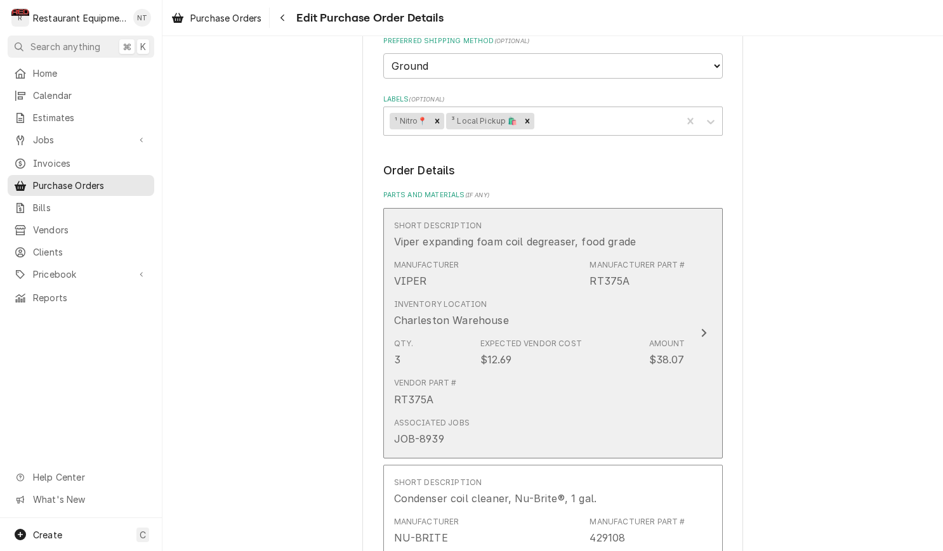
click at [575, 383] on div "Vendor Part # RT375A" at bounding box center [539, 391] width 291 height 39
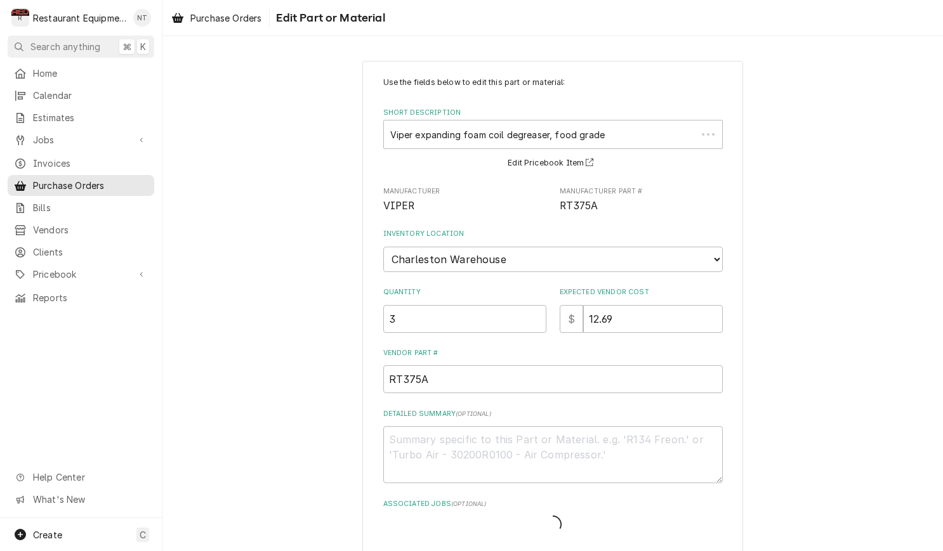
type textarea "x"
click at [680, 523] on div "Associated Jobs" at bounding box center [636, 534] width 157 height 23
type input "8940"
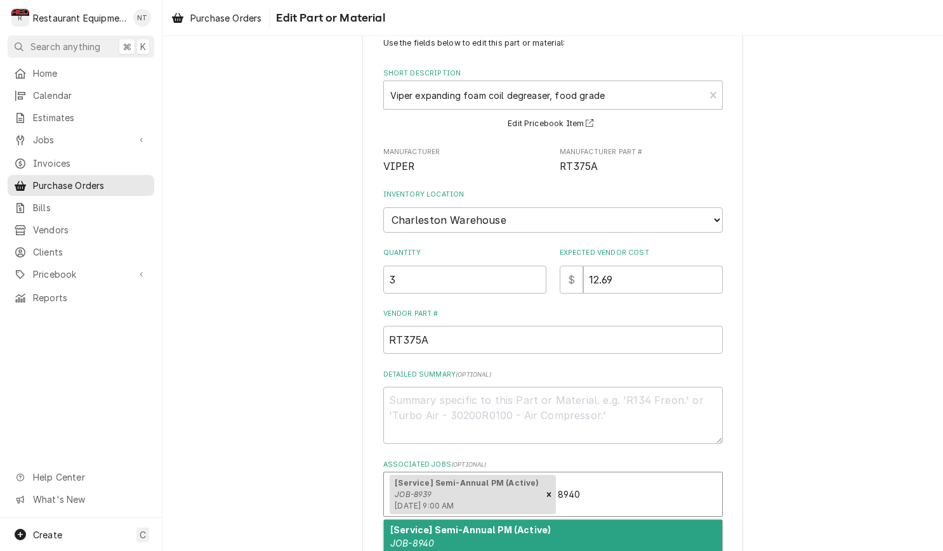
scroll to position [41, 0]
click at [642, 522] on div "[Service] Semi-Annual PM (Active) JOB-8940 Fri, Sep 19th, 2025 - 8:15 AM" at bounding box center [553, 542] width 338 height 46
type textarea "x"
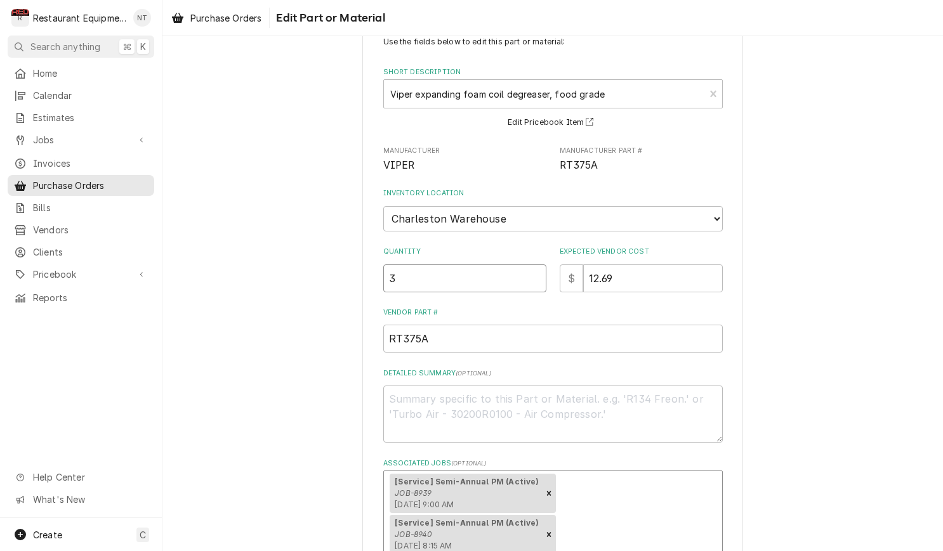
click at [451, 268] on input "3" at bounding box center [464, 279] width 163 height 28
type textarea "x"
type input "6"
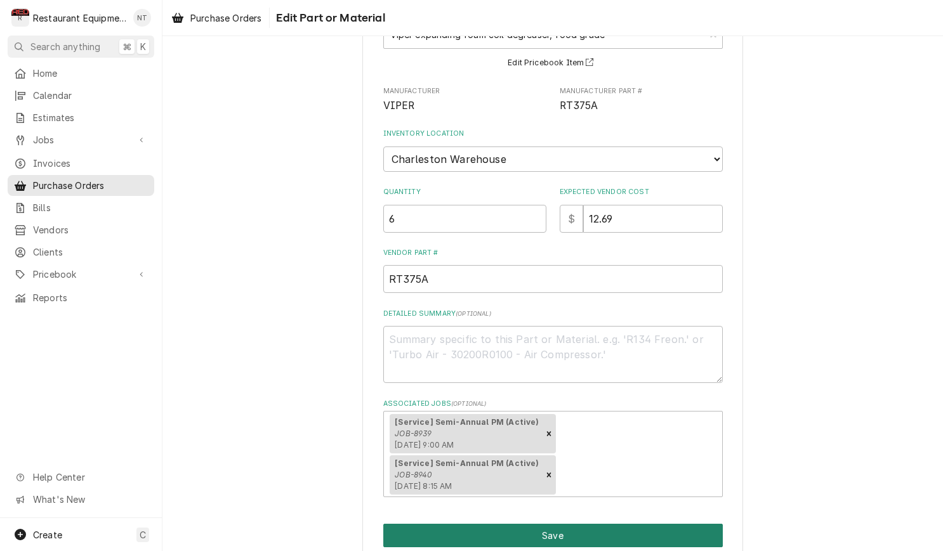
scroll to position [100, 0]
click at [591, 525] on button "Save" at bounding box center [552, 536] width 339 height 23
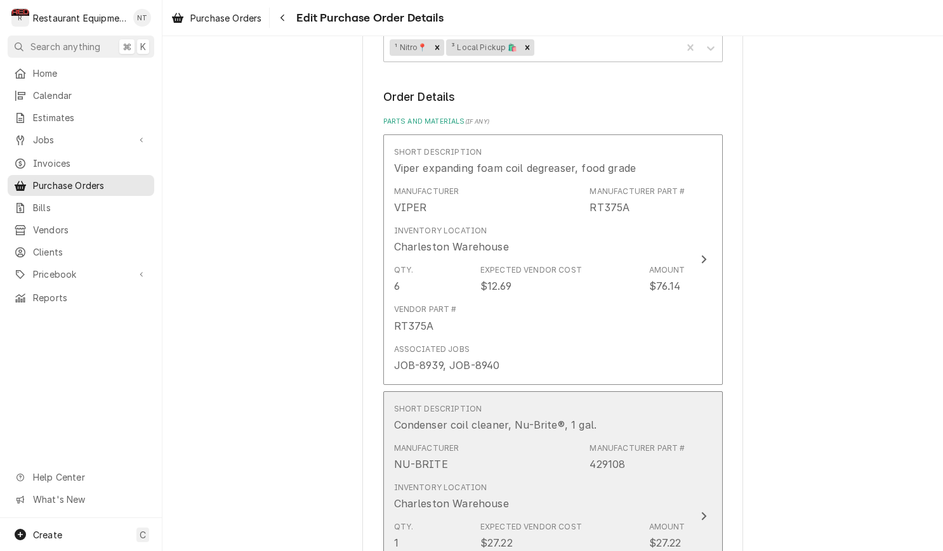
scroll to position [473, 0]
click at [666, 409] on div "Short Description Condenser coil cleaner, Nu-Brite®, 1 gal." at bounding box center [539, 416] width 291 height 39
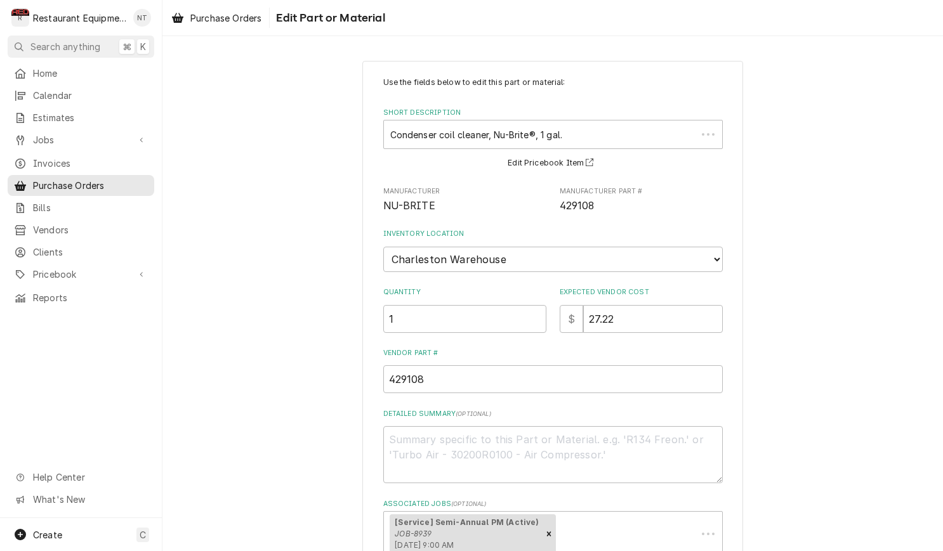
type textarea "x"
click at [655, 512] on div "[Service] Semi-Annual PM (Active) JOB-8939 Fri, Sep 19th, 2025 - 9:00 AM" at bounding box center [553, 534] width 338 height 44
type input "8940"
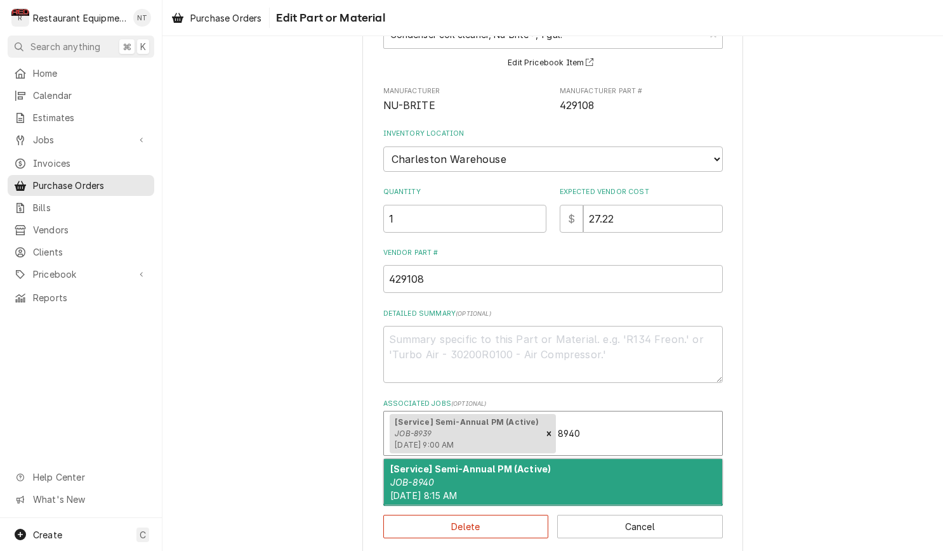
scroll to position [100, 0]
click at [582, 460] on div "[Service] Semi-Annual PM (Active) JOB-8940 Fri, Sep 19th, 2025 - 8:15 AM" at bounding box center [553, 483] width 338 height 46
type textarea "x"
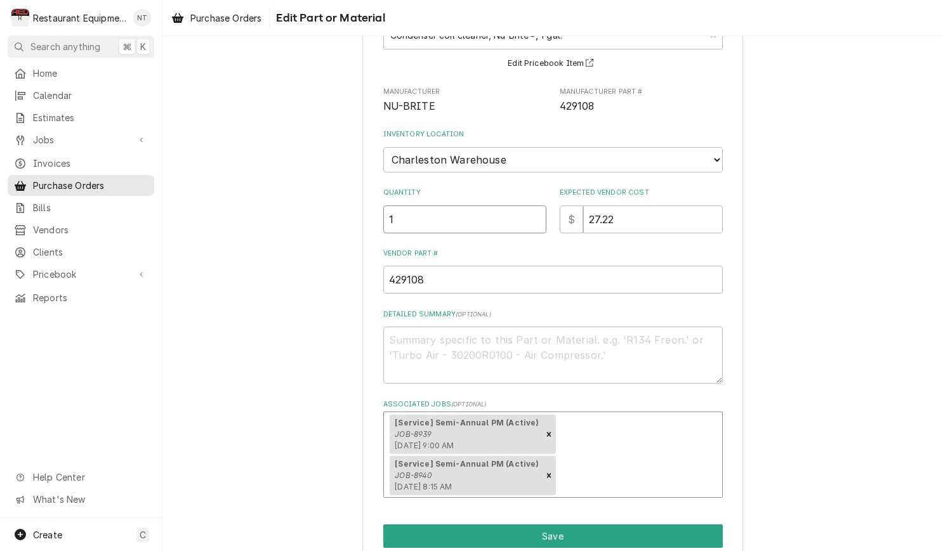
click at [469, 206] on input "1" at bounding box center [464, 220] width 163 height 28
type textarea "x"
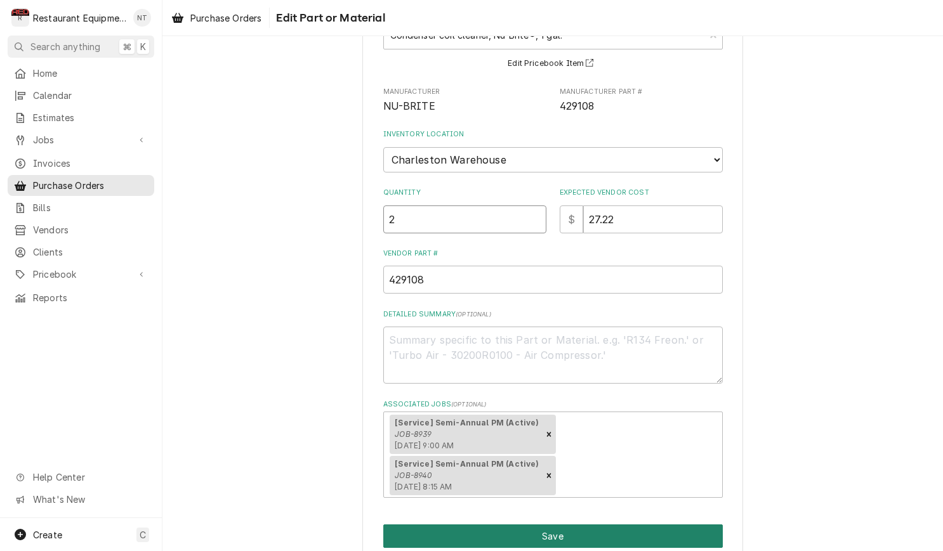
type input "2"
click at [648, 525] on button "Save" at bounding box center [552, 536] width 339 height 23
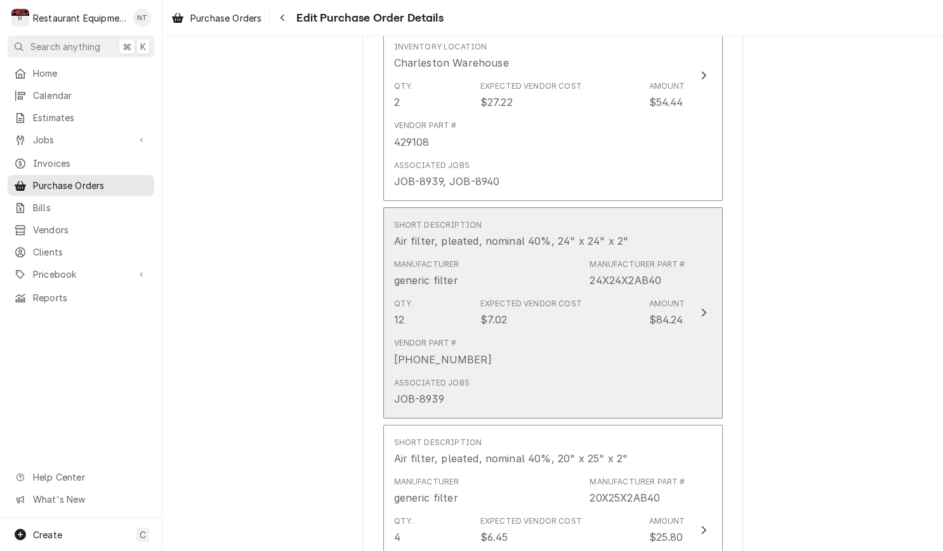
scroll to position [916, 0]
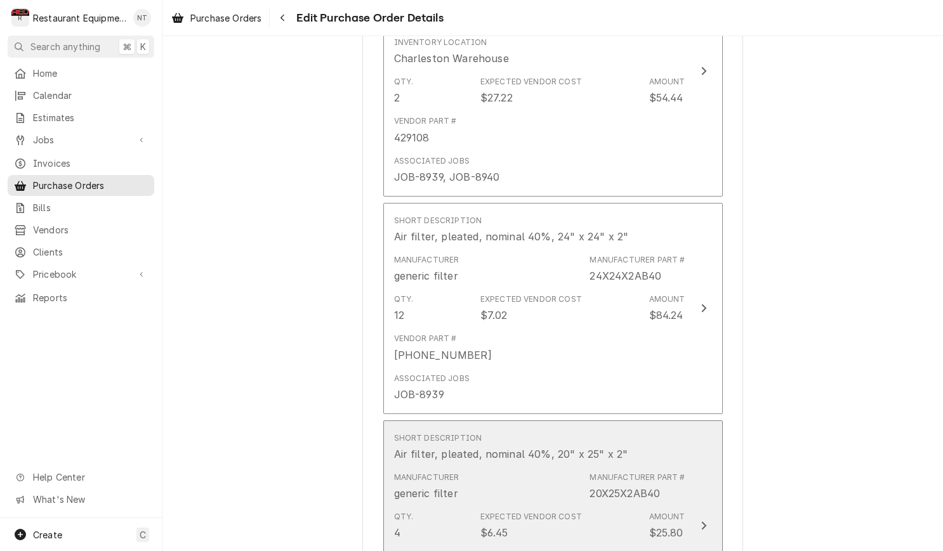
click at [640, 431] on div "Short Description Air filter, pleated, nominal 40%, 20" x 25" x 2"" at bounding box center [539, 447] width 291 height 39
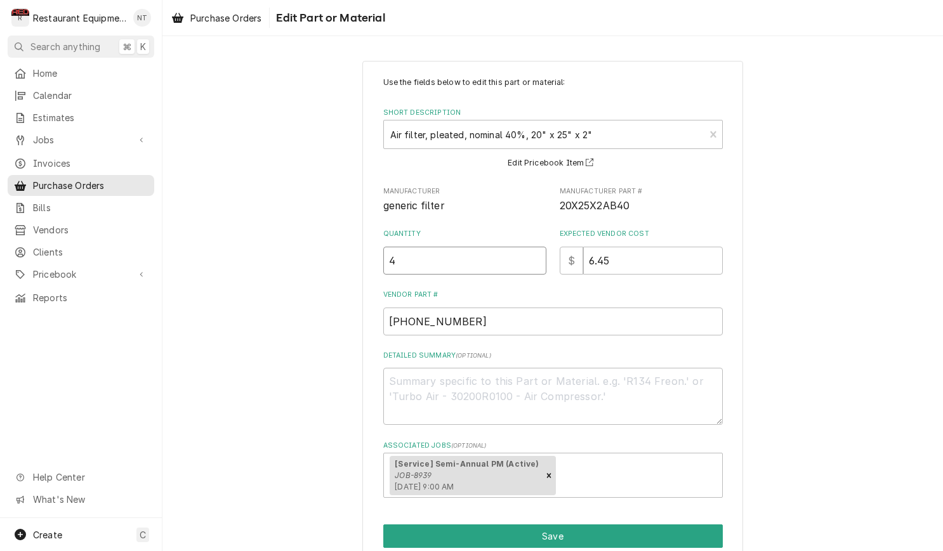
click at [448, 259] on input "4" at bounding box center [464, 261] width 163 height 28
click at [447, 259] on input "4" at bounding box center [464, 261] width 163 height 28
type textarea "x"
type input "2"
type textarea "x"
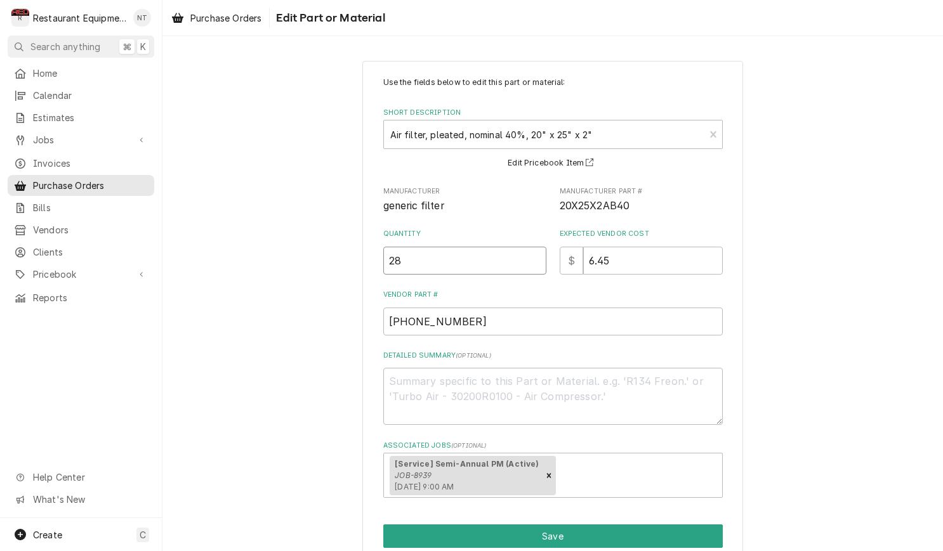
type input "28"
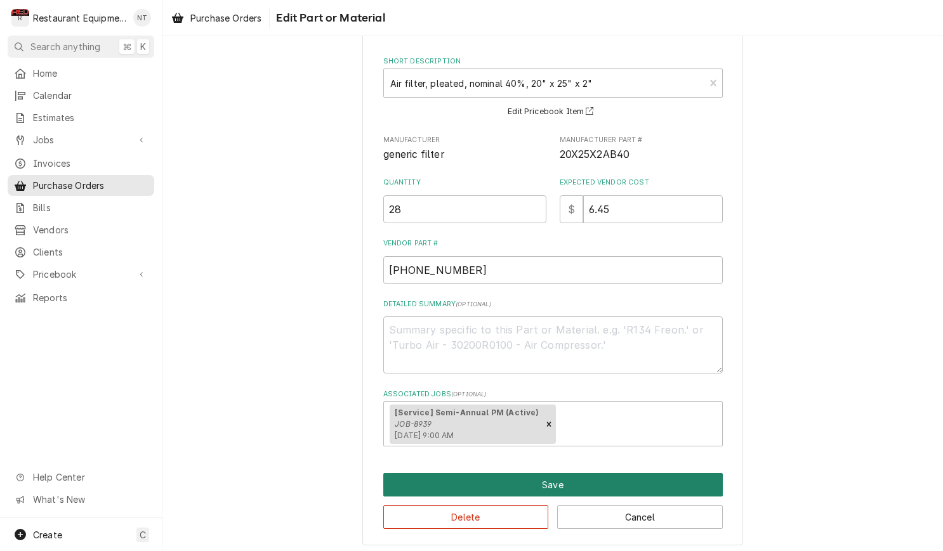
click at [664, 474] on button "Save" at bounding box center [552, 484] width 339 height 23
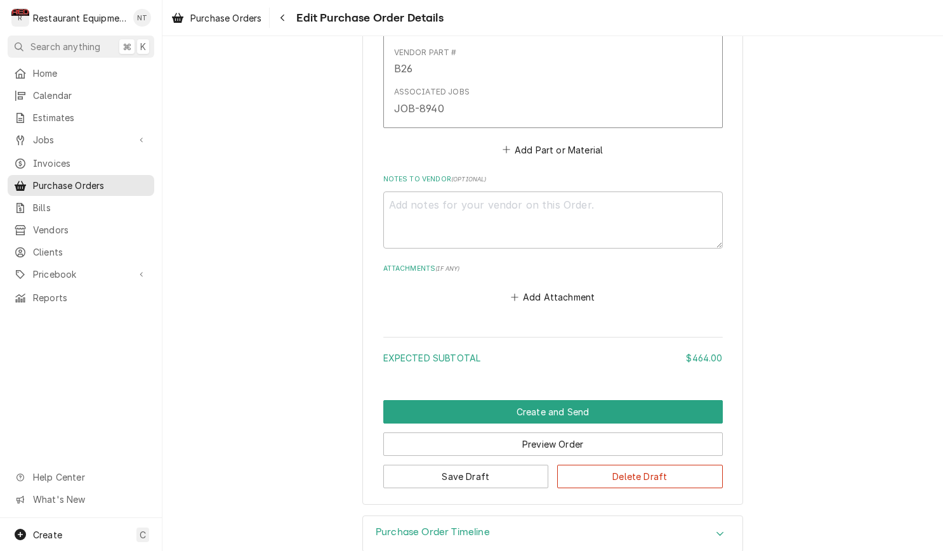
scroll to position [2087, 0]
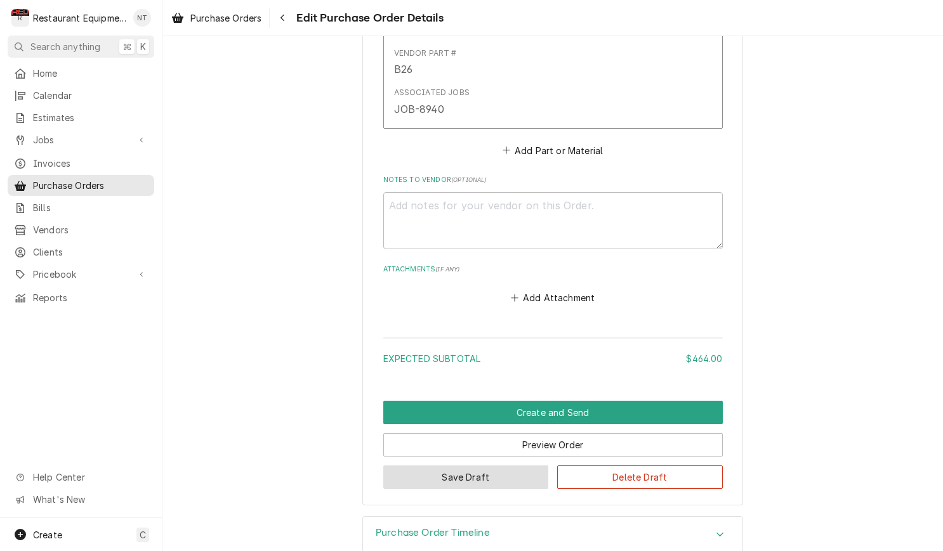
click at [483, 466] on button "Save Draft" at bounding box center [466, 477] width 166 height 23
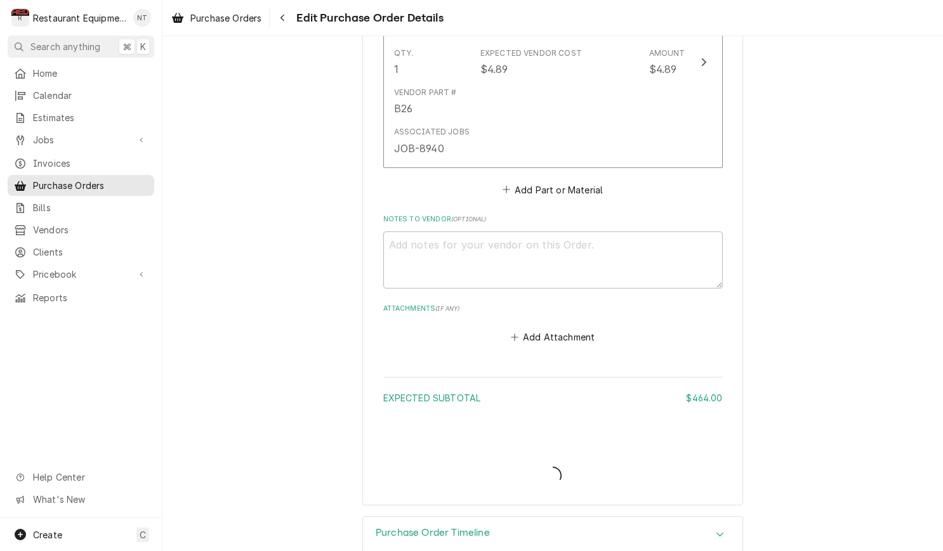
type textarea "x"
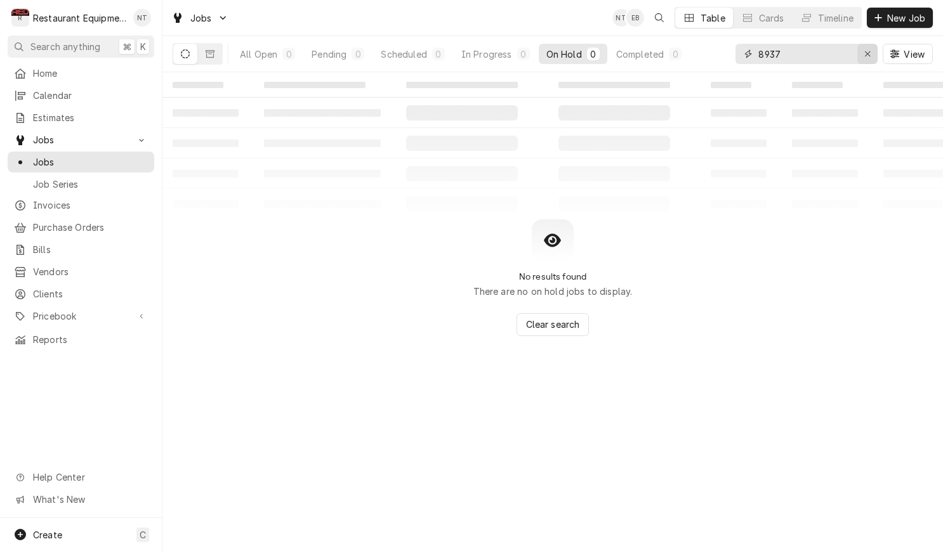
click at [870, 56] on icon "Erase input" at bounding box center [867, 53] width 7 height 9
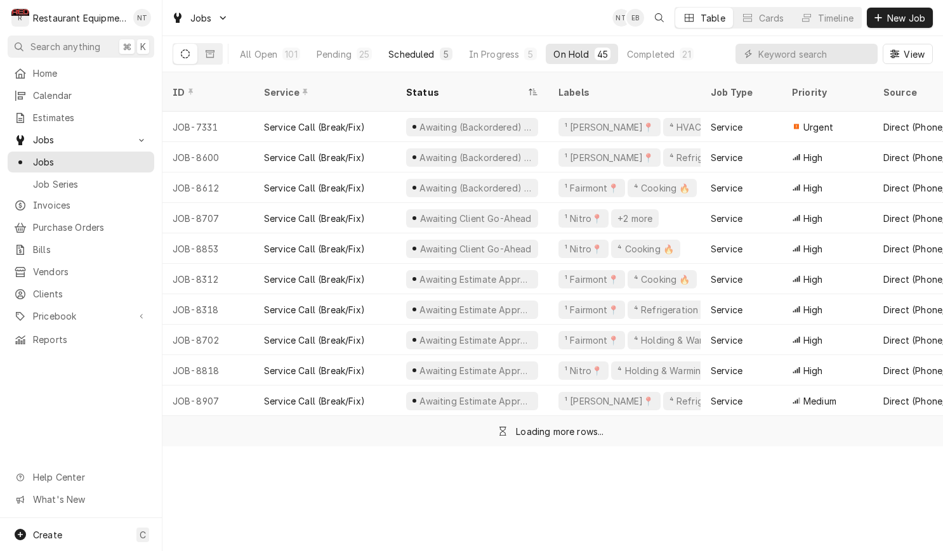
click at [416, 46] on button "Scheduled 5" at bounding box center [420, 54] width 79 height 20
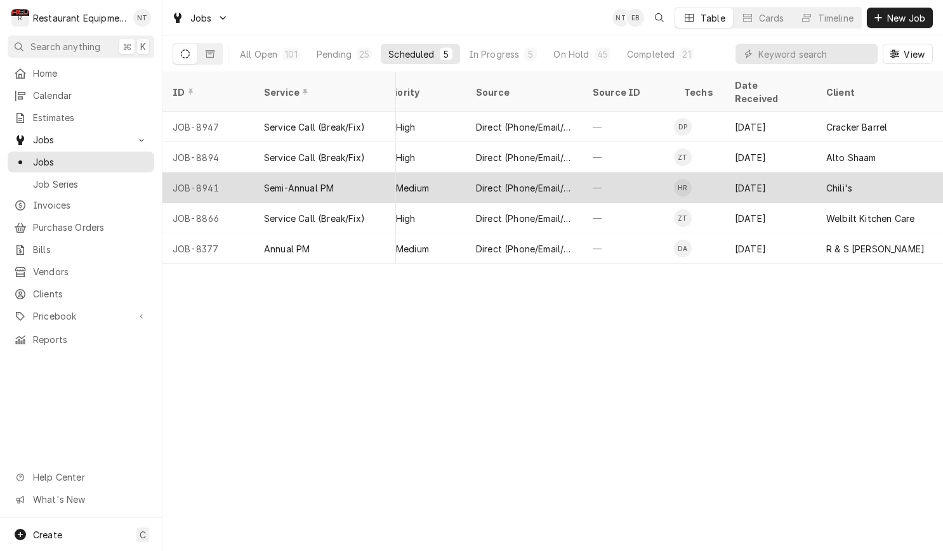
scroll to position [0, 413]
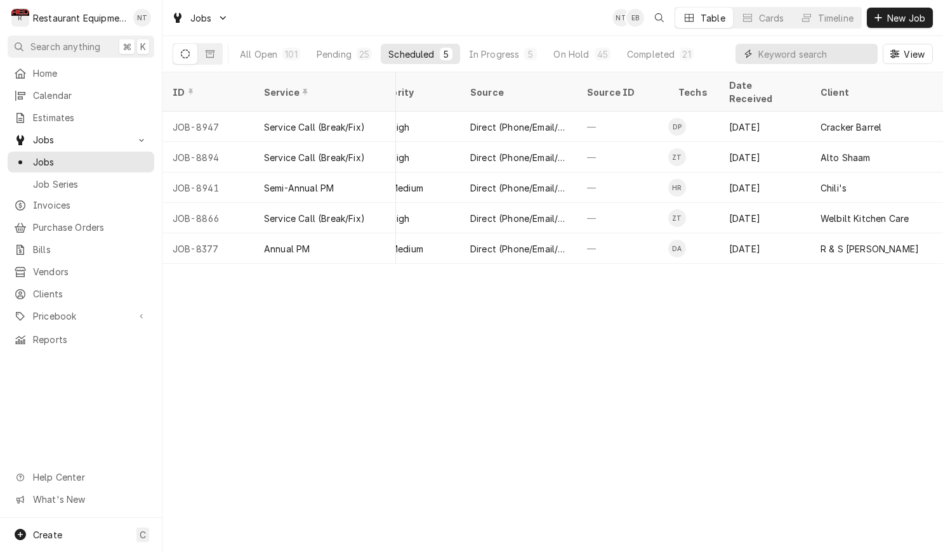
click at [815, 52] on input "Dynamic Content Wrapper" at bounding box center [814, 54] width 113 height 20
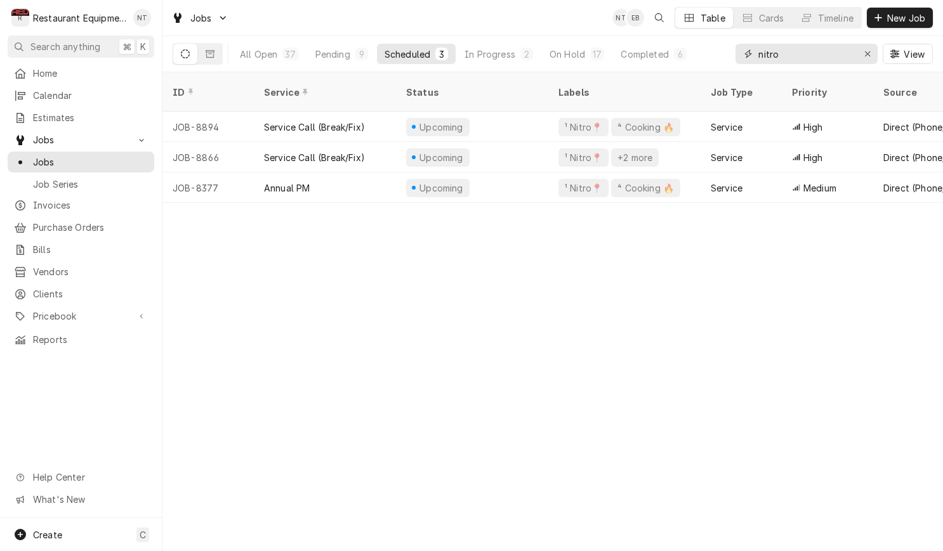
type input "nitro"
click at [500, 65] on div "All Open 37 Pending 9 Scheduled 3 In Progress 2 On Hold 17 Completed 6" at bounding box center [463, 54] width 462 height 36
click at [501, 55] on div "In Progress" at bounding box center [489, 54] width 51 height 13
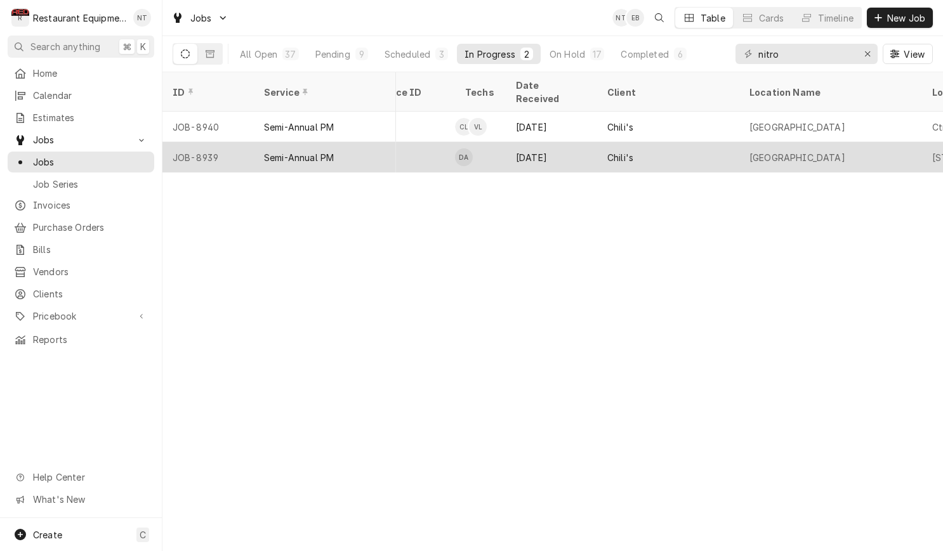
scroll to position [0, 627]
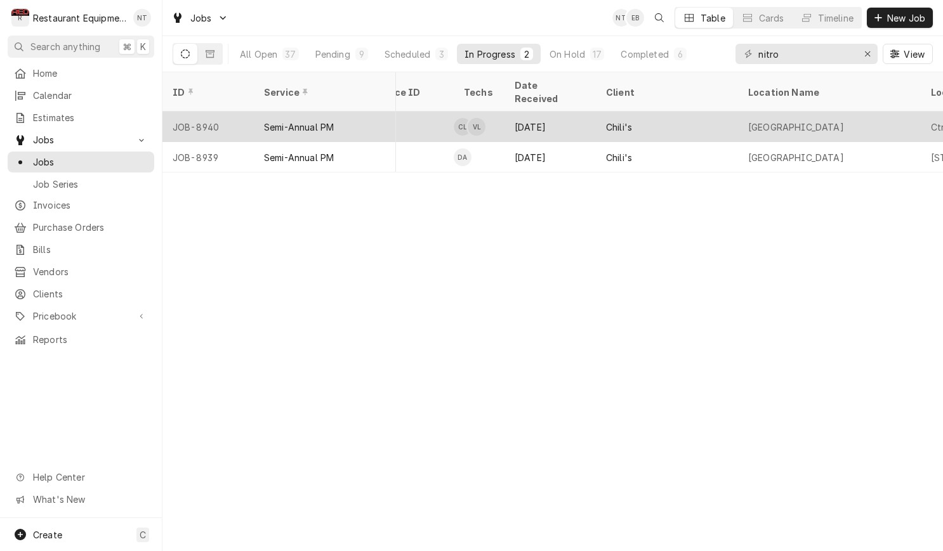
click at [565, 115] on div "Sep 18" at bounding box center [549, 127] width 91 height 30
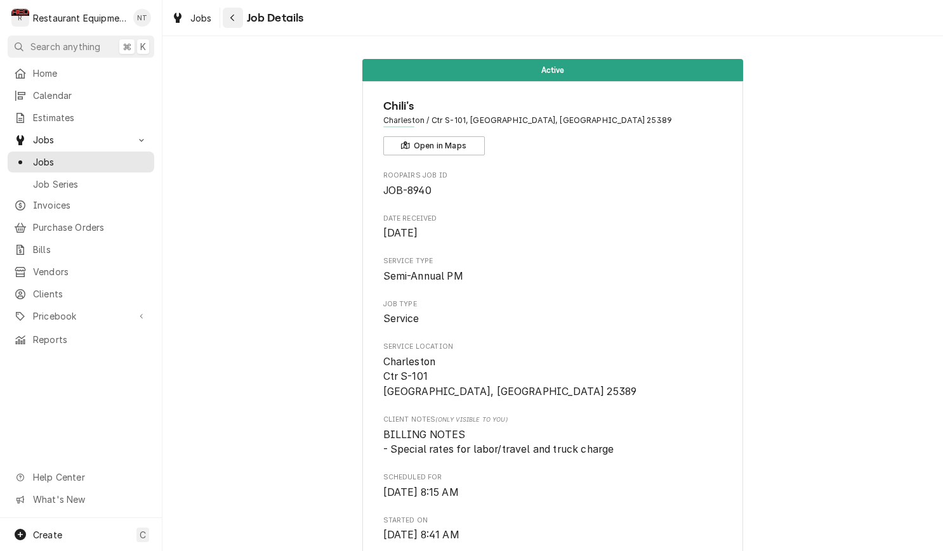
click at [232, 18] on icon "Navigate back" at bounding box center [232, 18] width 4 height 7
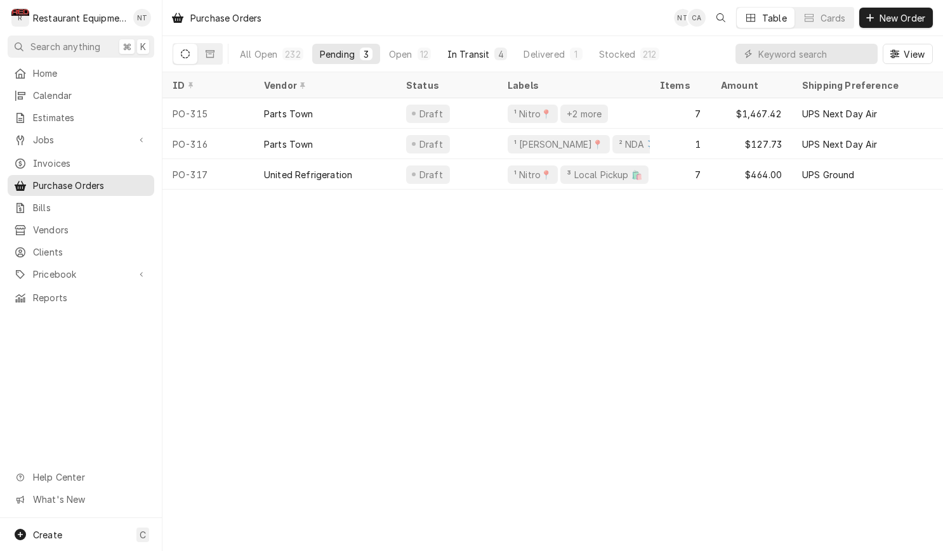
click at [468, 51] on div "In Transit" at bounding box center [468, 54] width 43 height 13
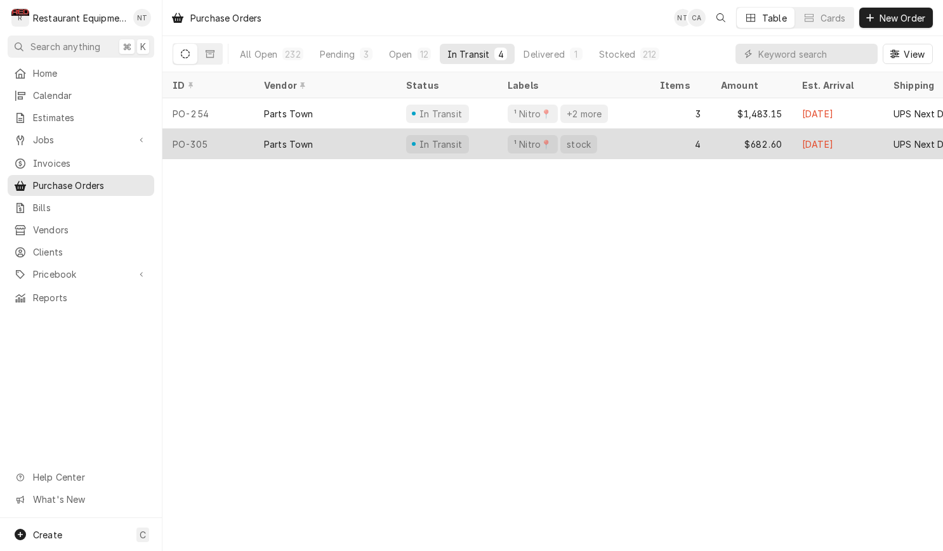
click at [513, 129] on div "¹ Nitro📍 stock" at bounding box center [573, 144] width 152 height 30
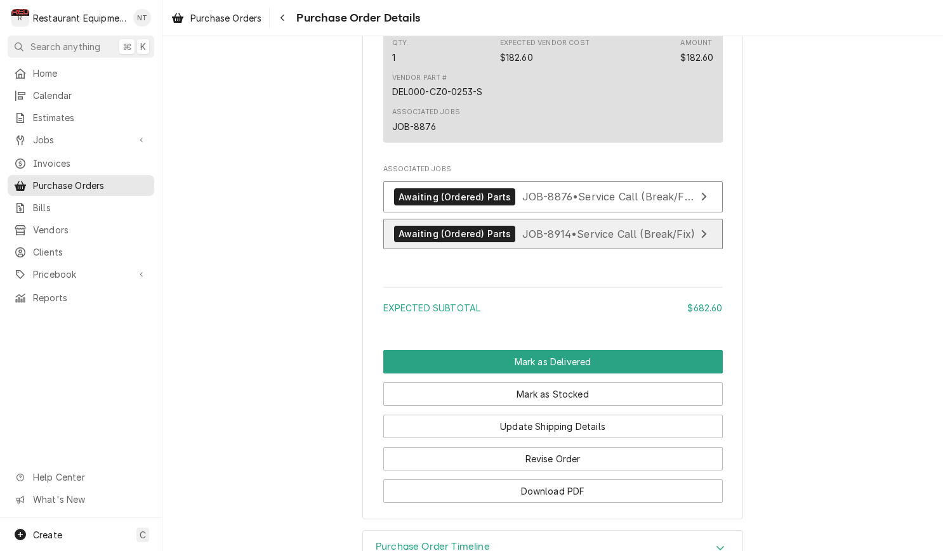
scroll to position [1532, 0]
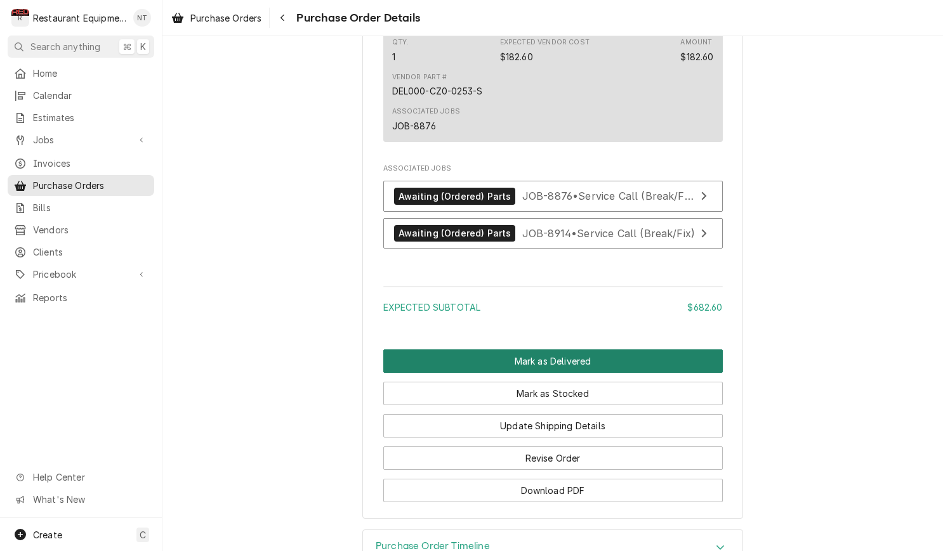
click at [588, 372] on button "Mark as Delivered" at bounding box center [552, 361] width 339 height 23
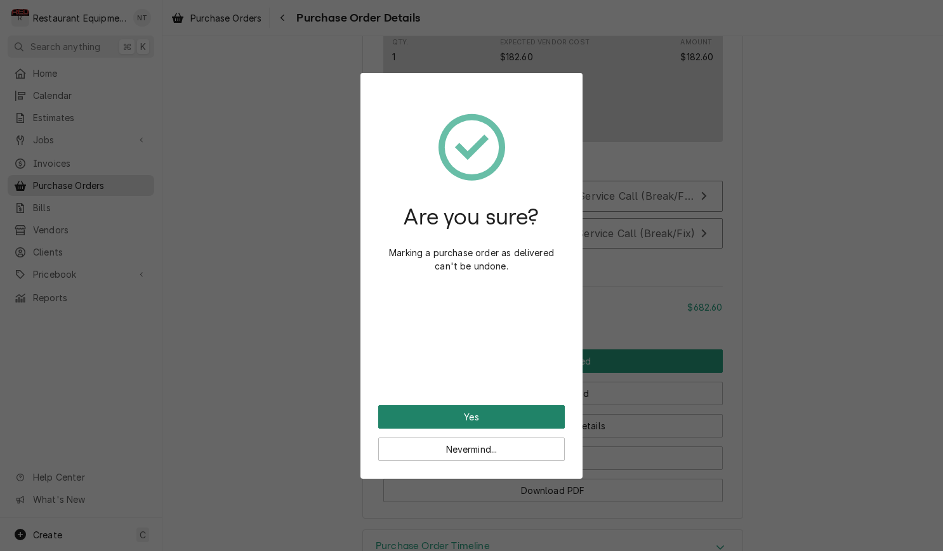
click at [541, 419] on button "Yes" at bounding box center [471, 416] width 187 height 23
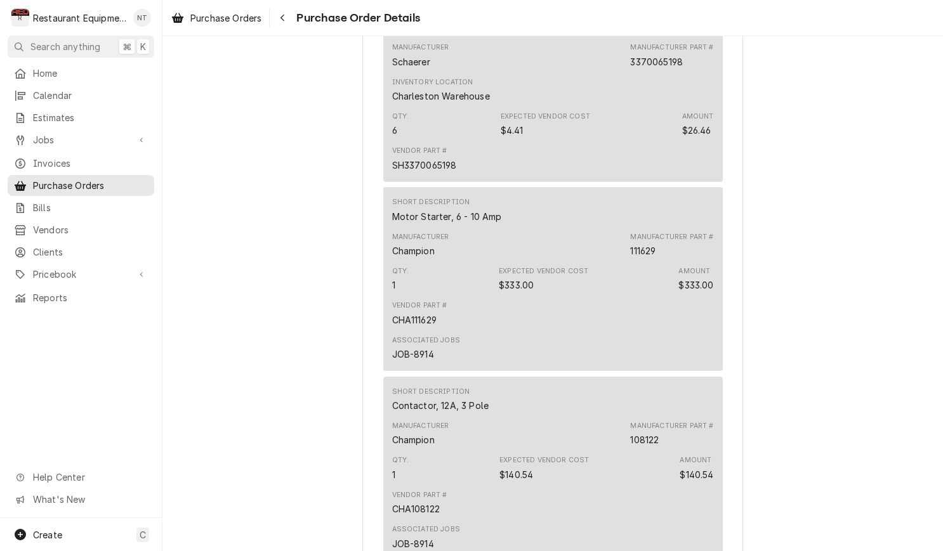
scroll to position [884, 0]
click at [283, 21] on icon "Navigate back" at bounding box center [283, 17] width 6 height 9
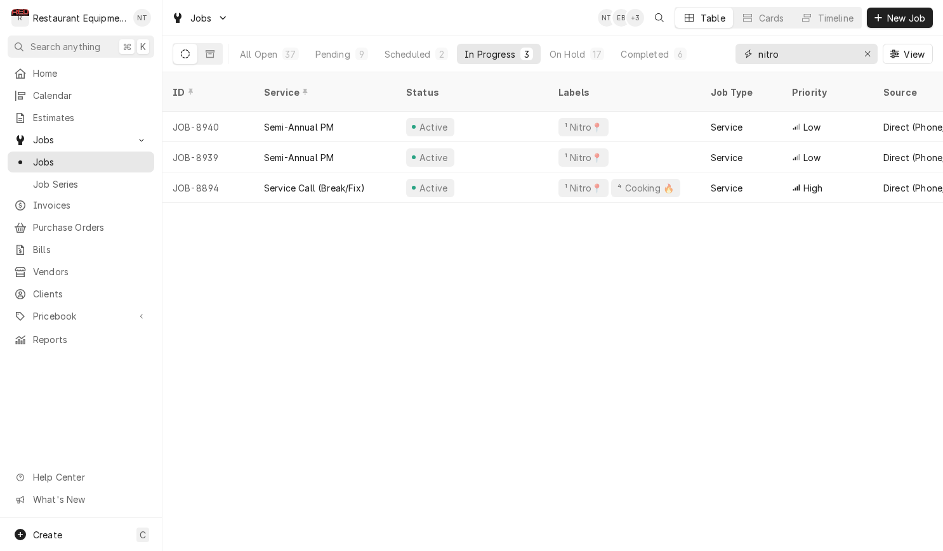
click at [824, 53] on input "nitro" at bounding box center [805, 54] width 95 height 20
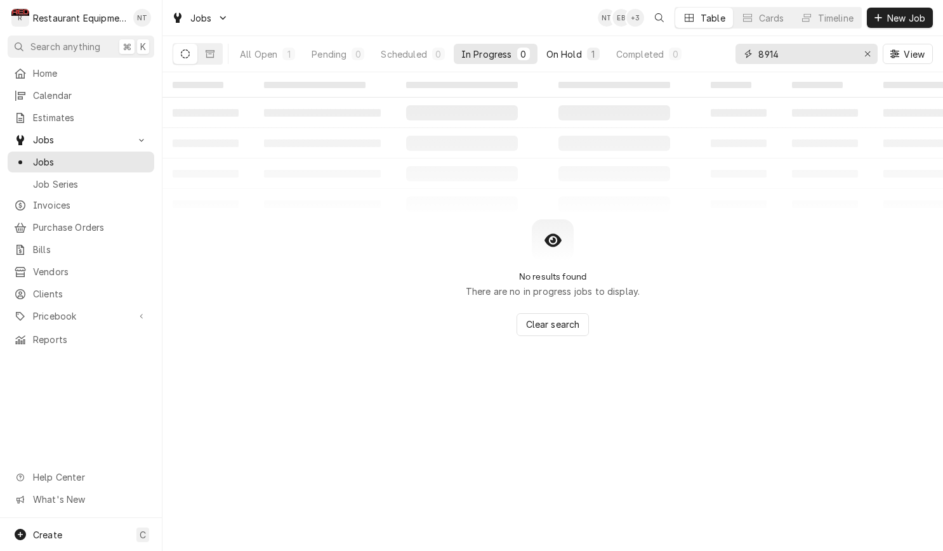
type input "8914"
click at [593, 58] on div "1" at bounding box center [593, 54] width 8 height 13
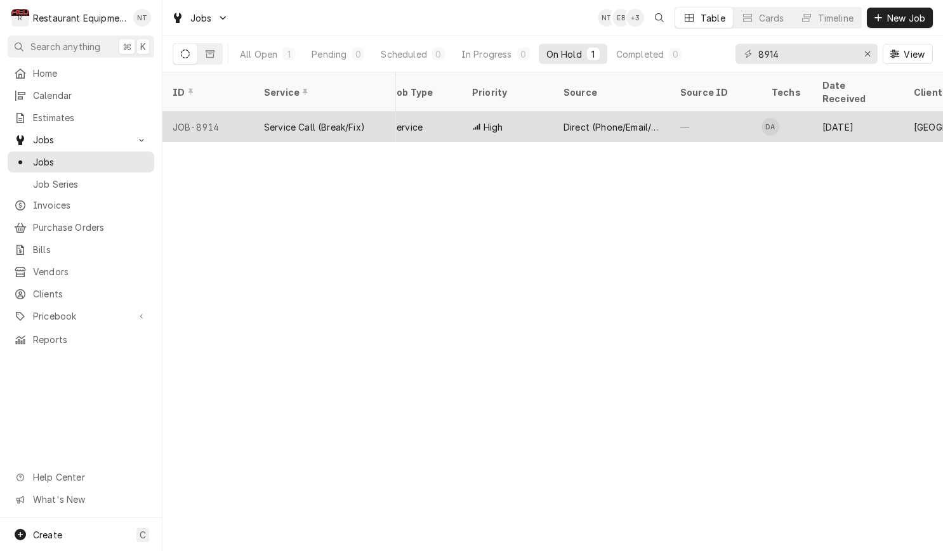
scroll to position [0, 371]
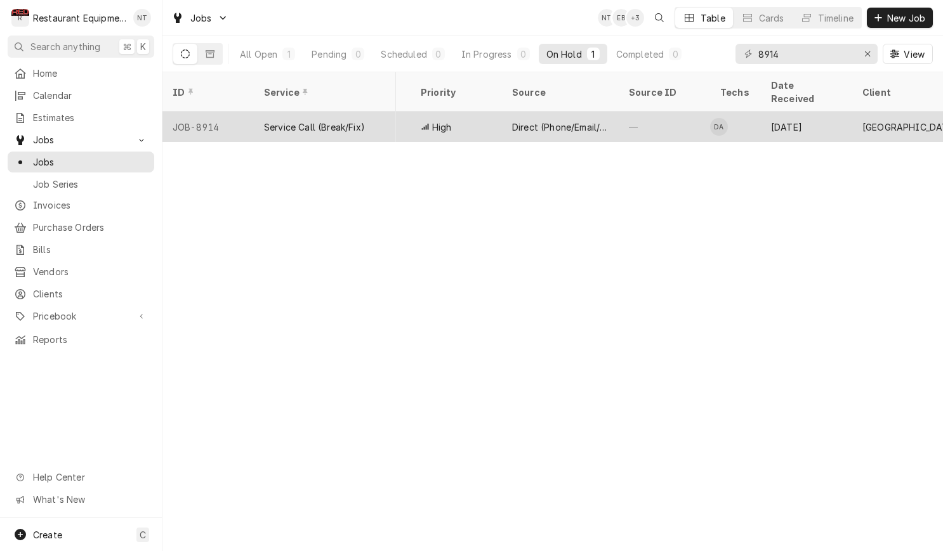
click at [681, 112] on div "—" at bounding box center [664, 127] width 91 height 30
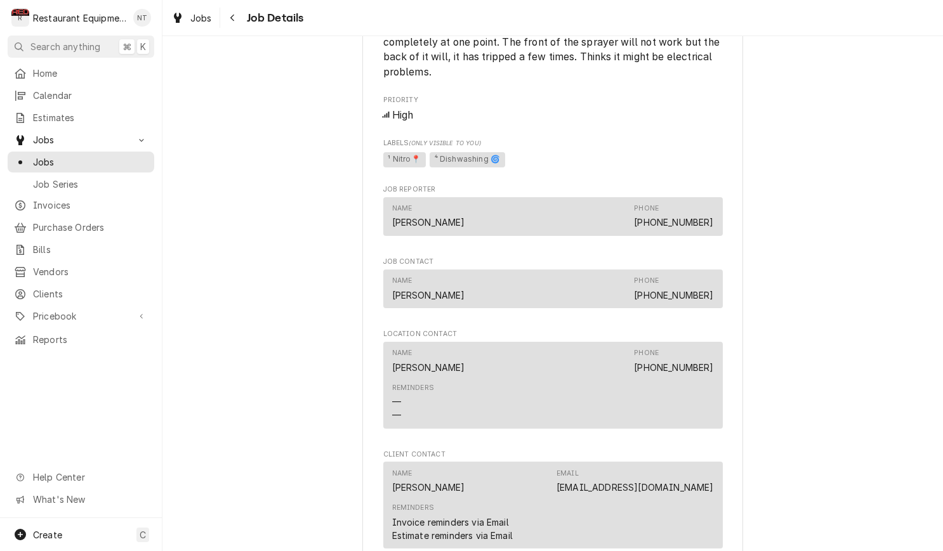
scroll to position [989, 0]
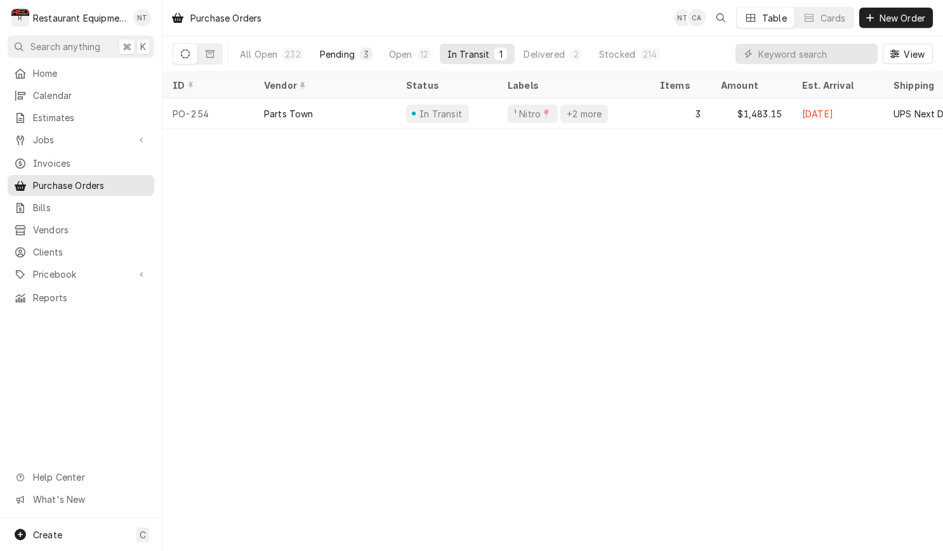
click at [350, 52] on div "Pending" at bounding box center [337, 54] width 35 height 13
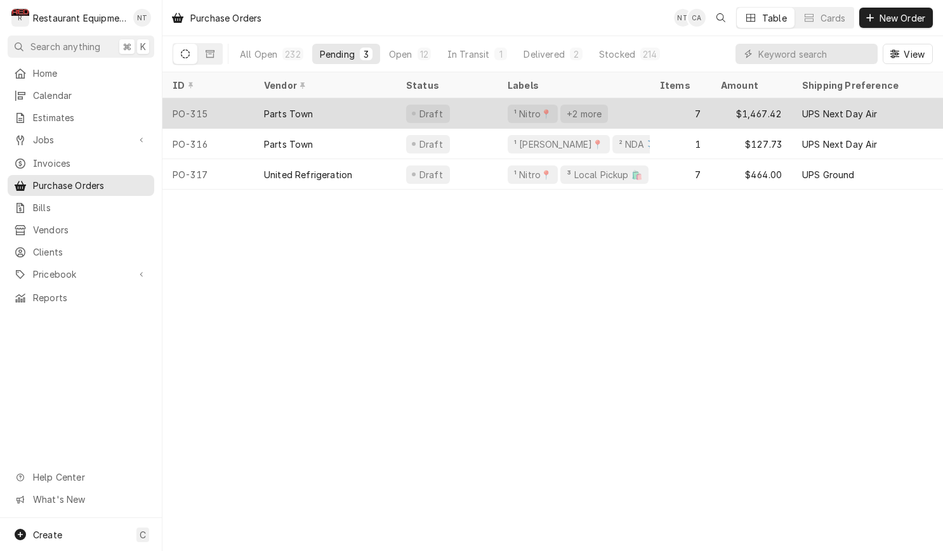
click at [481, 103] on div "Draft" at bounding box center [447, 113] width 102 height 30
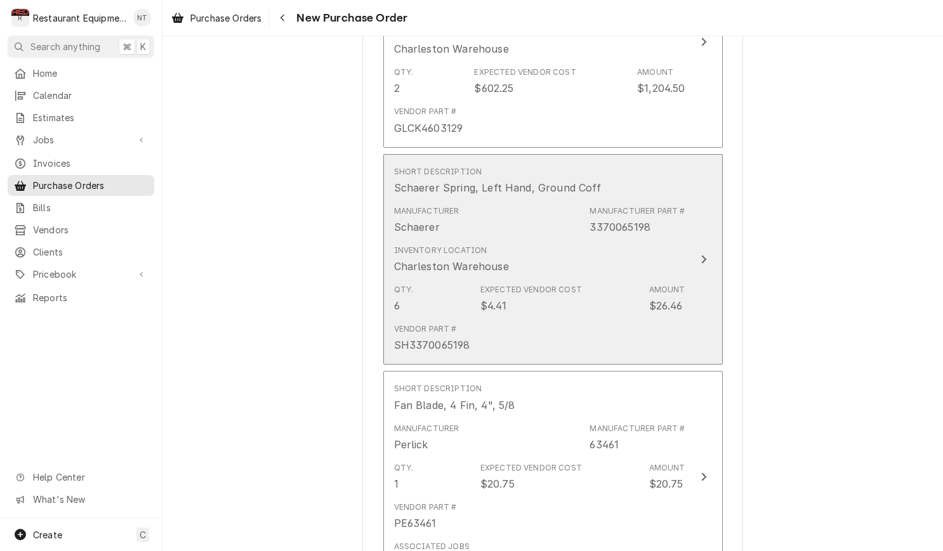
scroll to position [1365, 0]
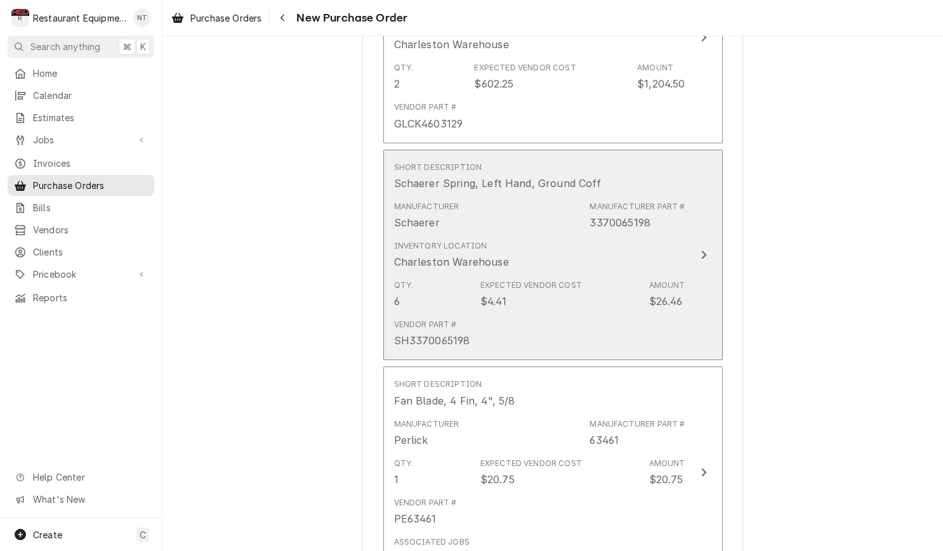
click at [659, 160] on div "Short Description Schaerer Spring, Left Hand, Ground Coff" at bounding box center [539, 176] width 291 height 39
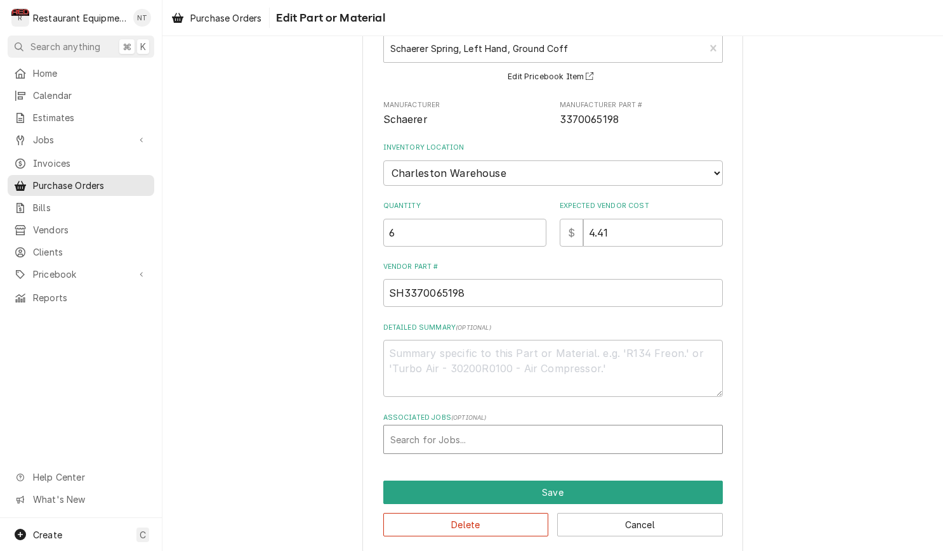
scroll to position [86, 0]
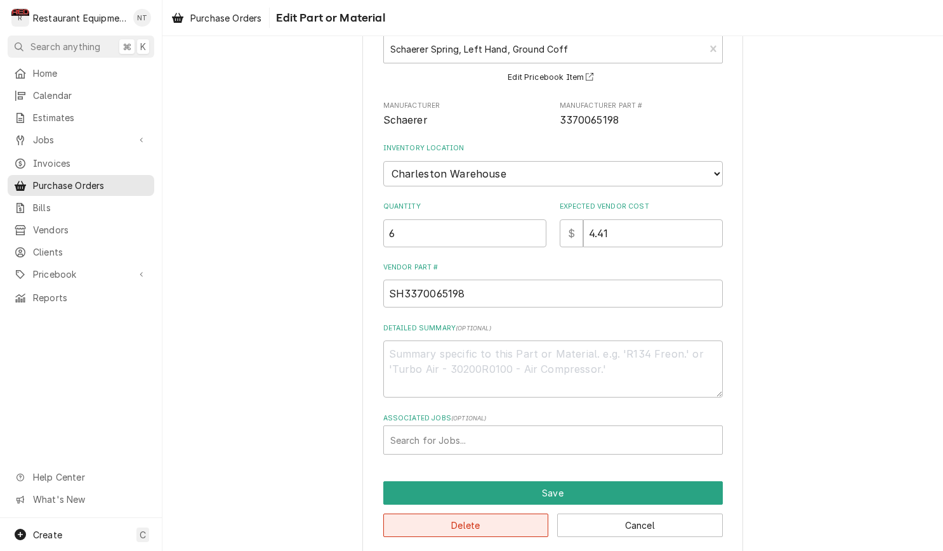
click at [520, 514] on button "Delete" at bounding box center [466, 525] width 166 height 23
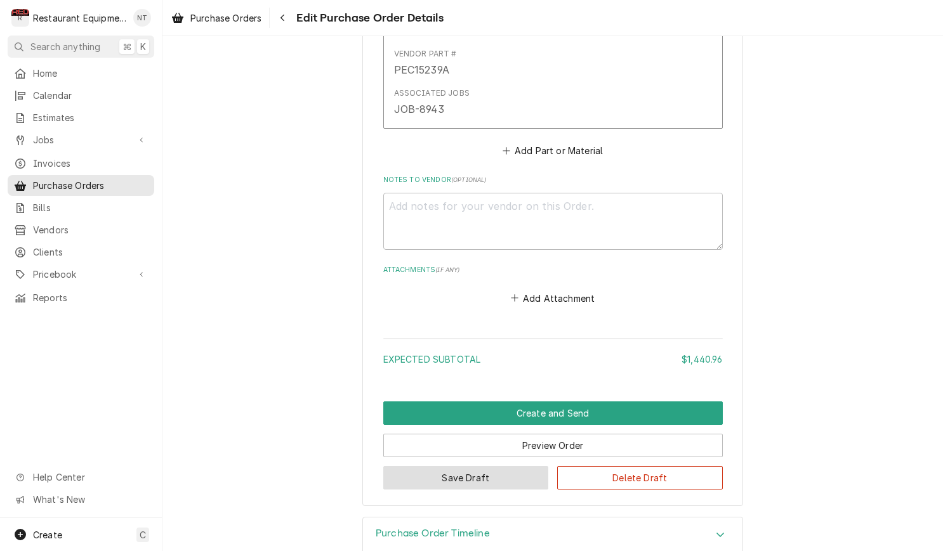
click at [502, 466] on button "Save Draft" at bounding box center [466, 477] width 166 height 23
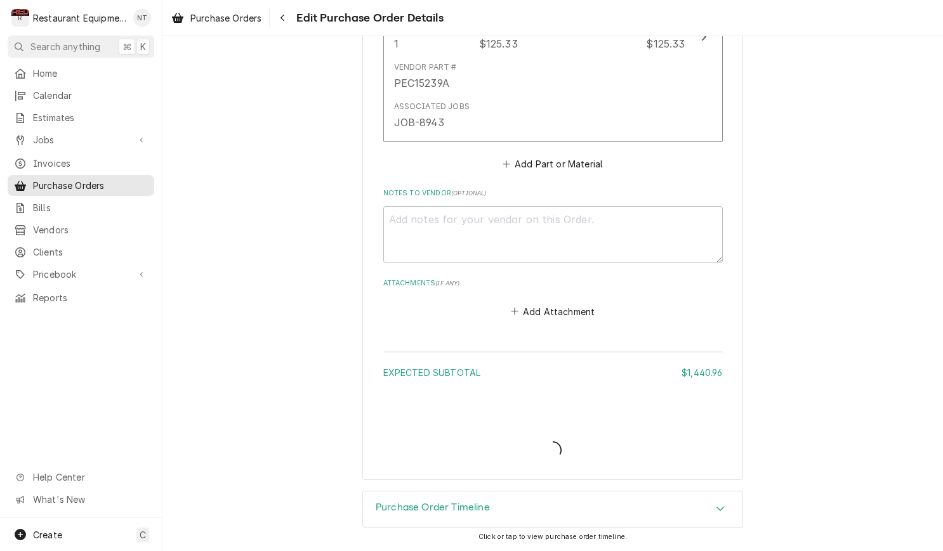
scroll to position [1775, 0]
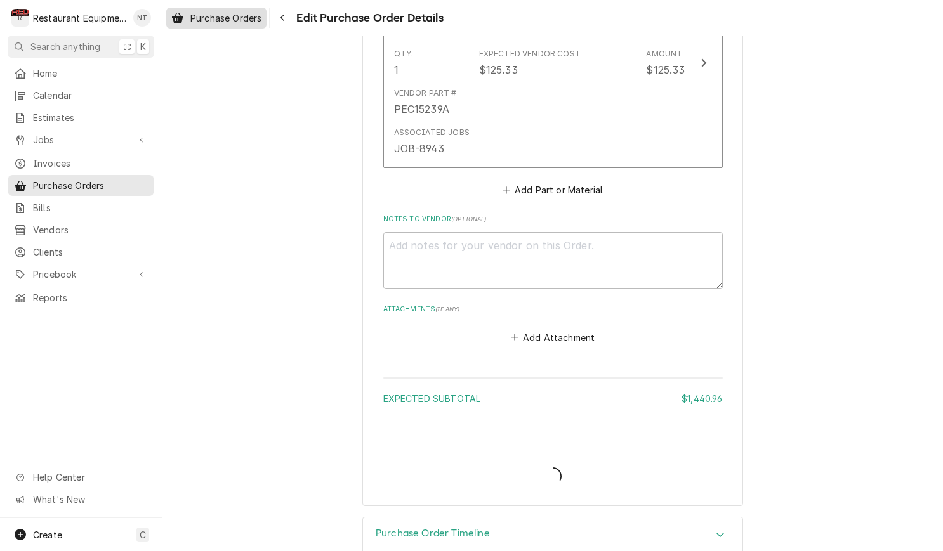
type textarea "x"
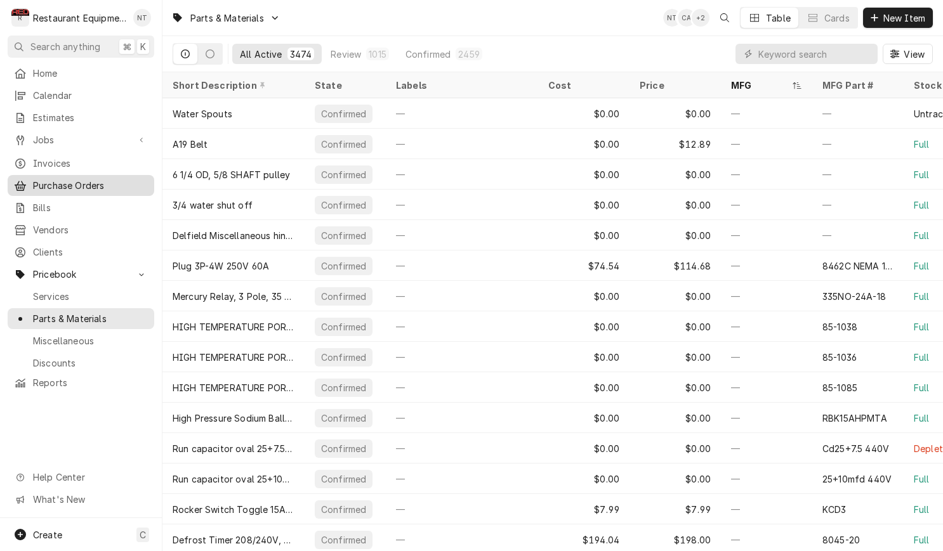
click at [106, 183] on span "Purchase Orders" at bounding box center [90, 185] width 115 height 13
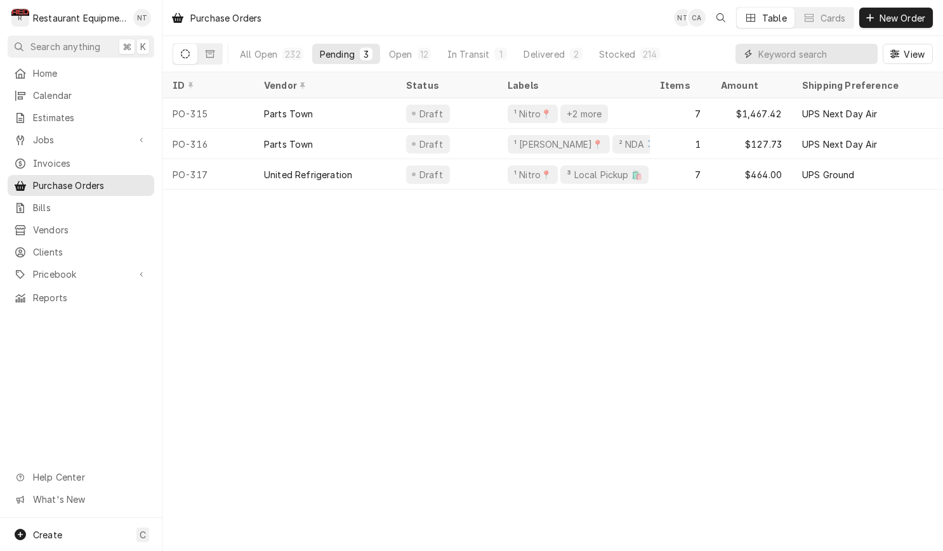
click at [795, 58] on input "Dynamic Content Wrapper" at bounding box center [814, 54] width 113 height 20
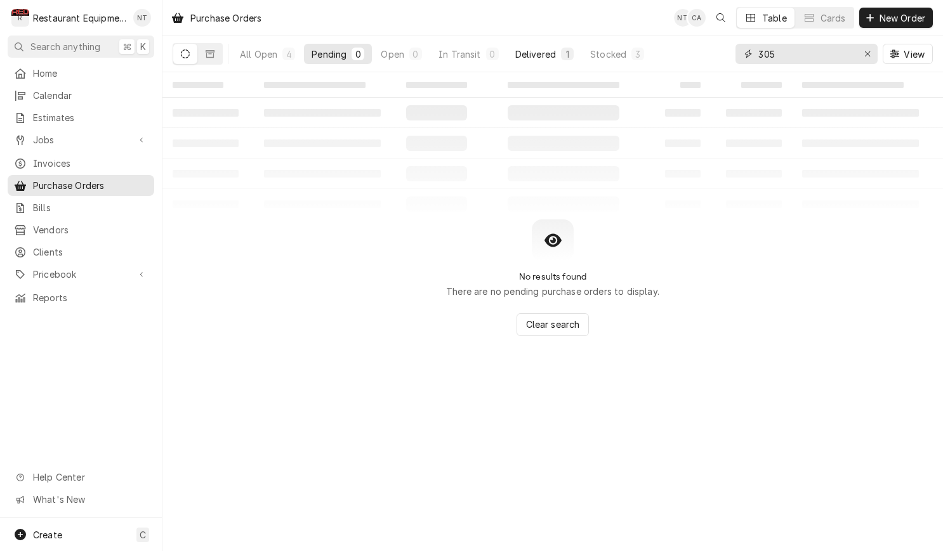
type input "305"
click at [548, 56] on div "Delivered" at bounding box center [535, 54] width 41 height 13
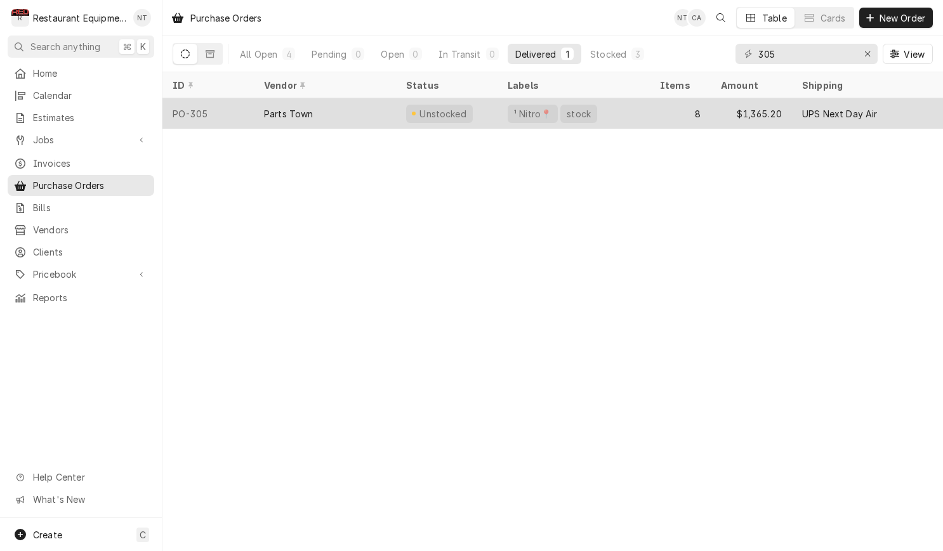
click at [485, 118] on div "Unstocked" at bounding box center [447, 113] width 102 height 30
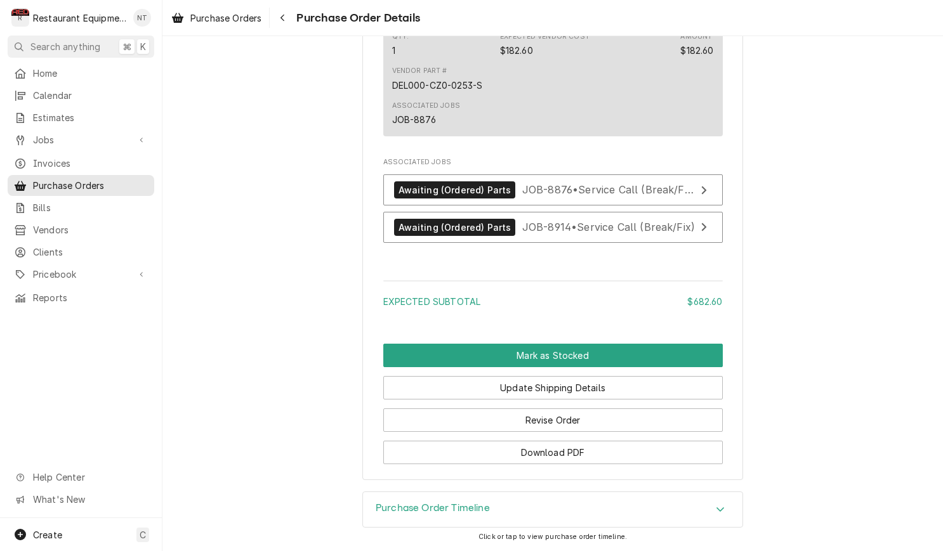
scroll to position [1514, 0]
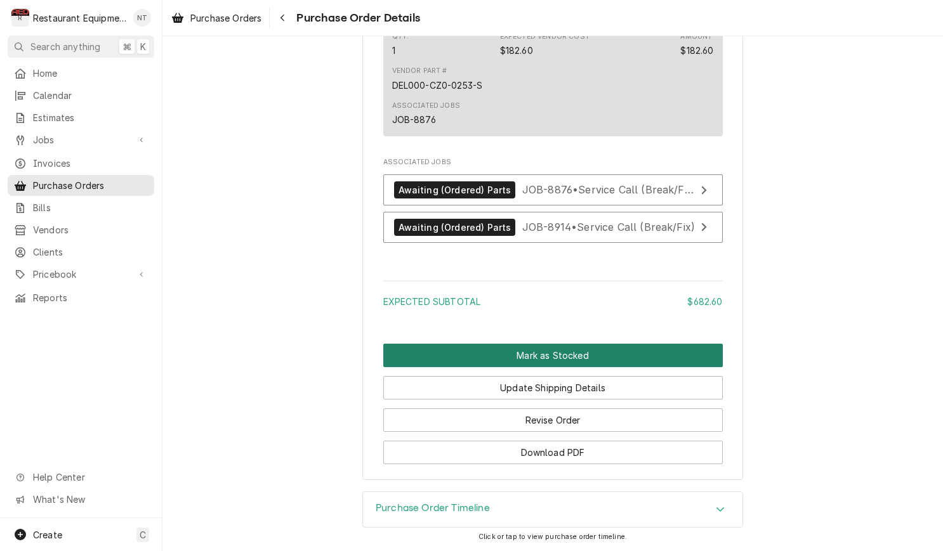
click at [561, 346] on button "Mark as Stocked" at bounding box center [552, 355] width 339 height 23
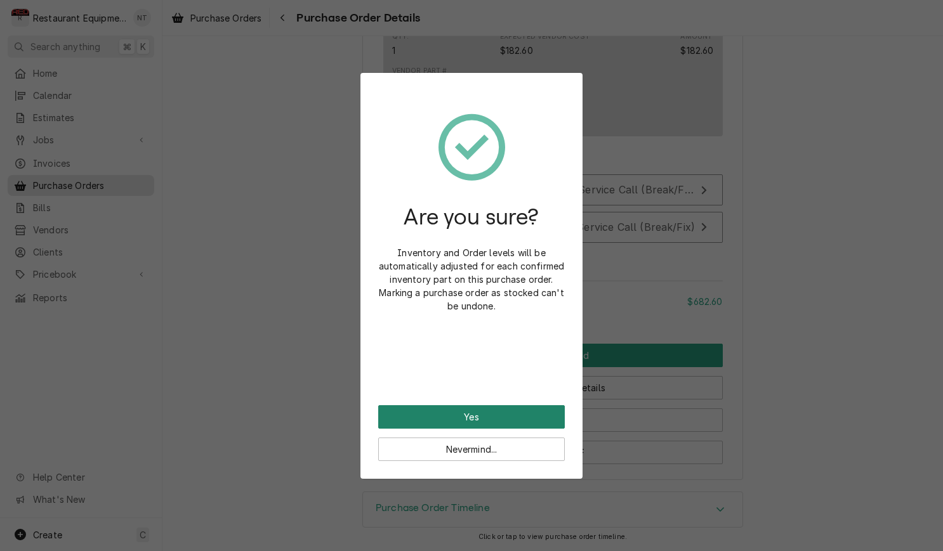
click at [515, 419] on button "Yes" at bounding box center [471, 416] width 187 height 23
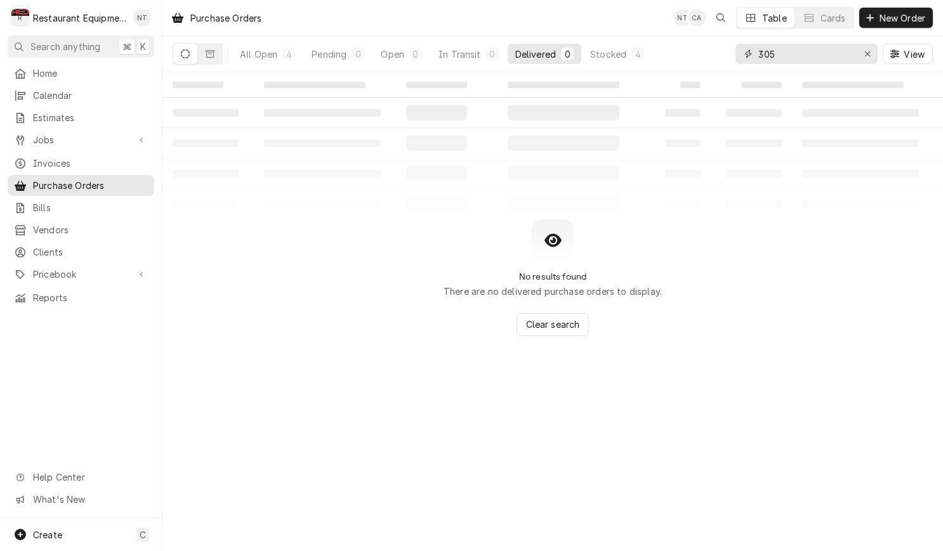
drag, startPoint x: 804, startPoint y: 49, endPoint x: 736, endPoint y: 55, distance: 68.8
click at [736, 55] on div "305" at bounding box center [806, 54] width 142 height 20
click at [266, 53] on div "All Open" at bounding box center [258, 54] width 37 height 13
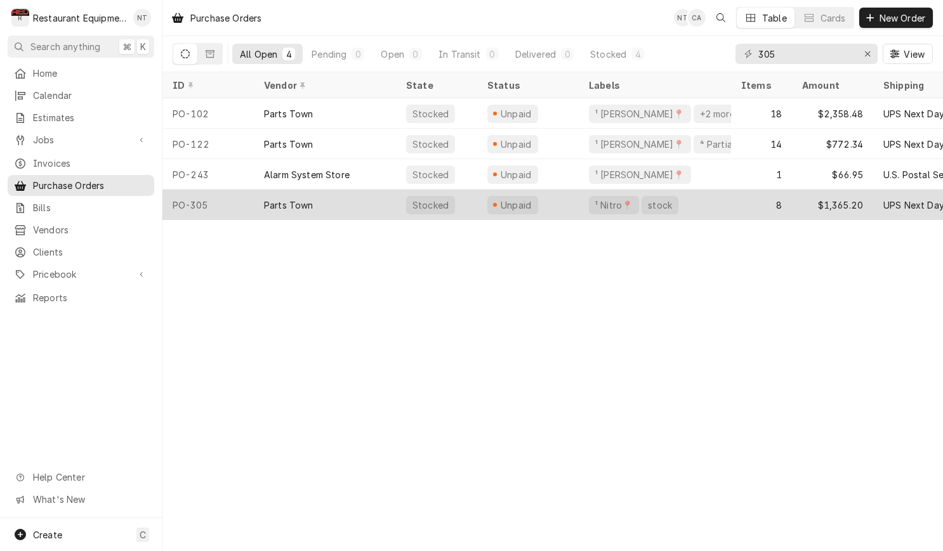
click at [327, 207] on div "Parts Town" at bounding box center [325, 205] width 142 height 30
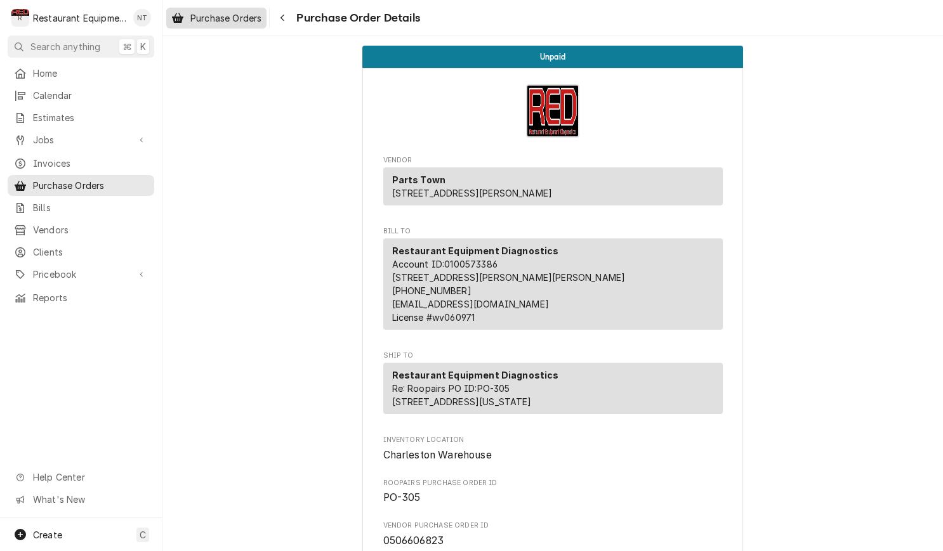
click at [240, 16] on span "Purchase Orders" at bounding box center [225, 17] width 71 height 13
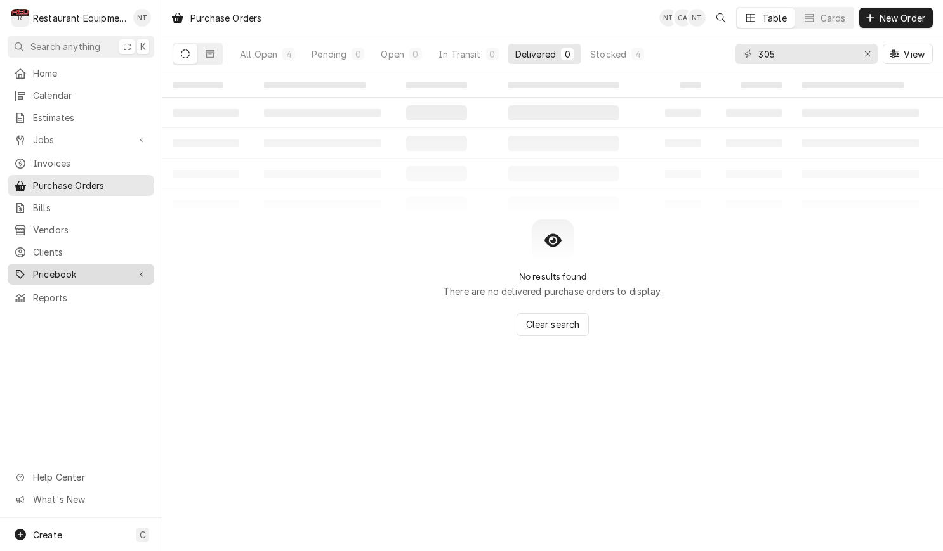
click at [128, 268] on span "Pricebook" at bounding box center [81, 274] width 96 height 13
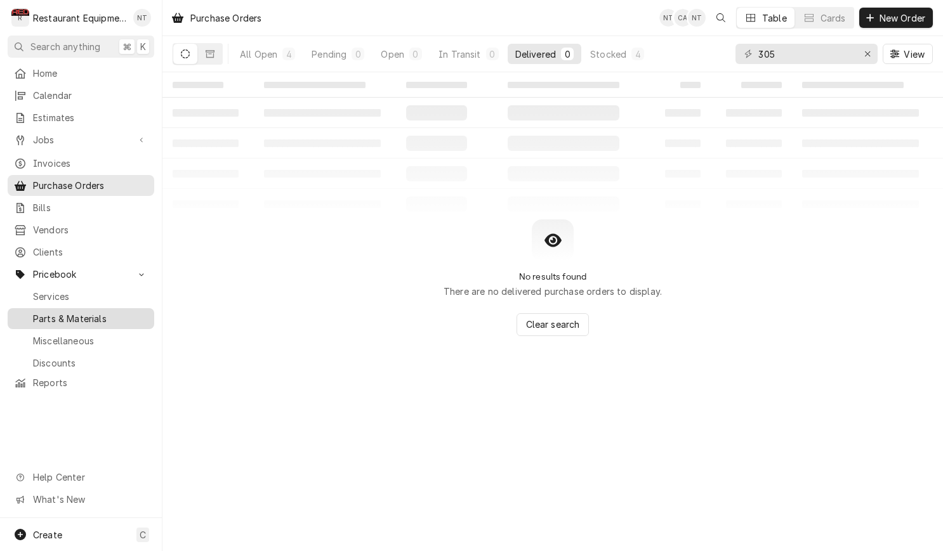
click at [110, 308] on link "Parts & Materials" at bounding box center [81, 318] width 147 height 21
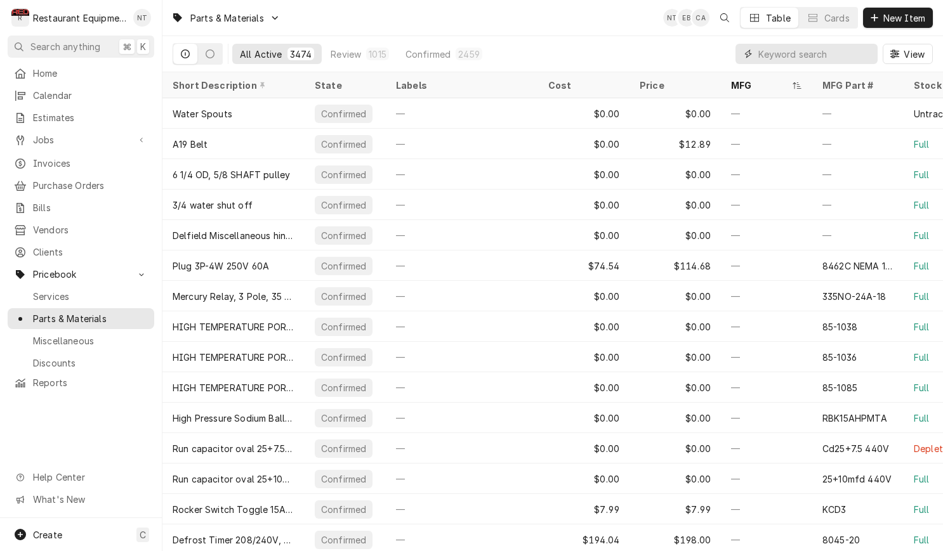
click at [803, 60] on input "Dynamic Content Wrapper" at bounding box center [814, 54] width 113 height 20
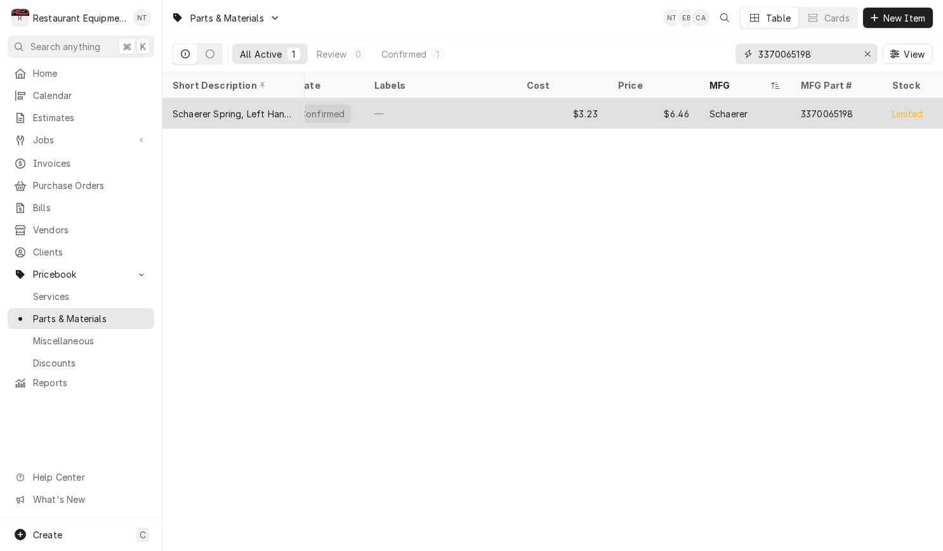
scroll to position [0, 22]
type input "3370065198"
click at [647, 105] on div "$6.46" at bounding box center [652, 113] width 91 height 30
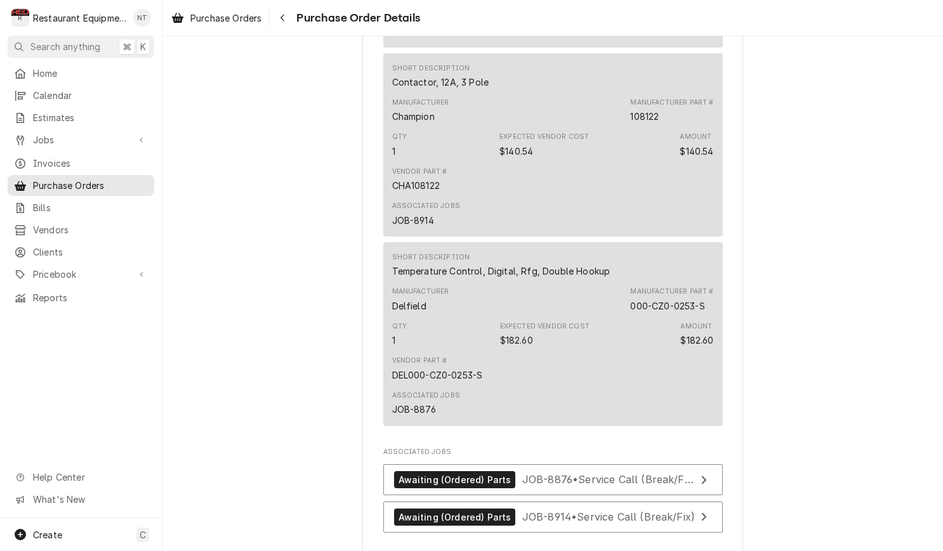
scroll to position [1213, 0]
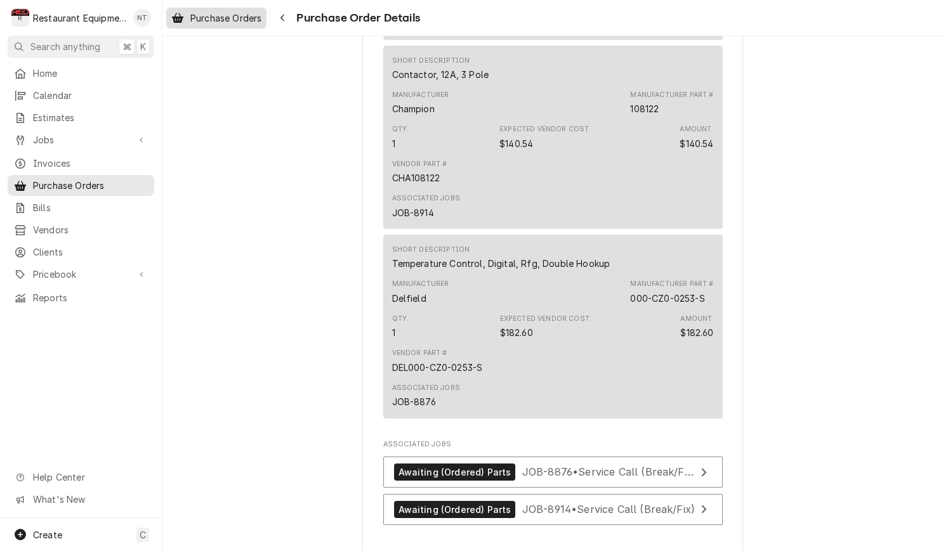
click at [220, 11] on span "Purchase Orders" at bounding box center [225, 17] width 71 height 13
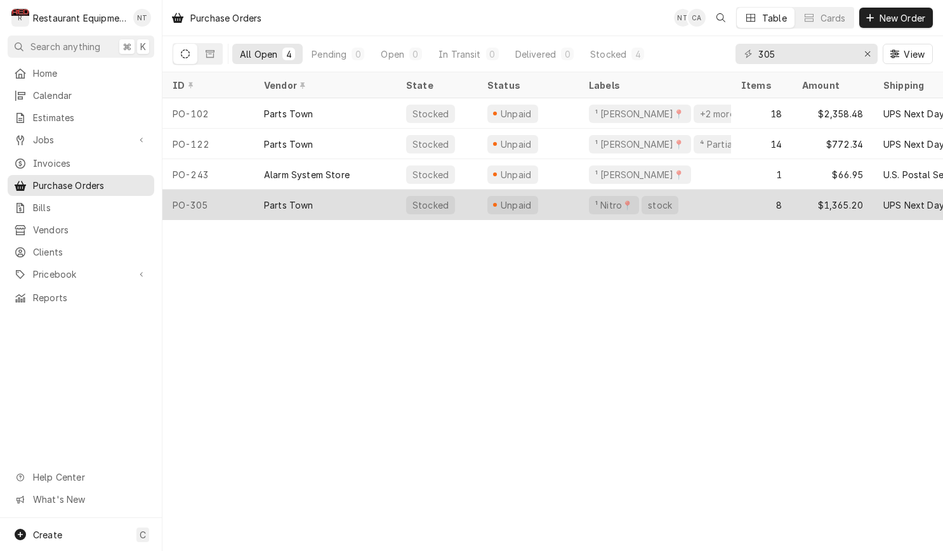
click at [385, 207] on div "Parts Town" at bounding box center [325, 205] width 142 height 30
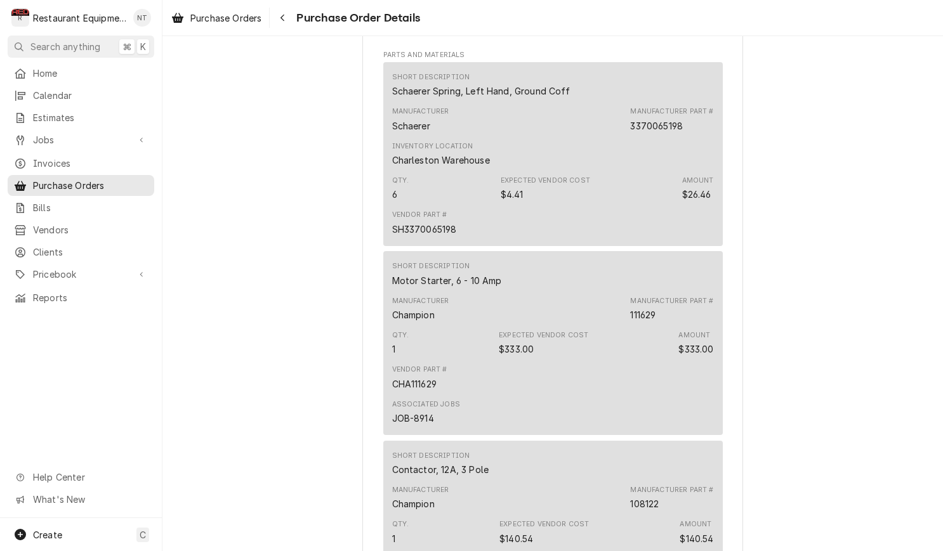
scroll to position [815, 0]
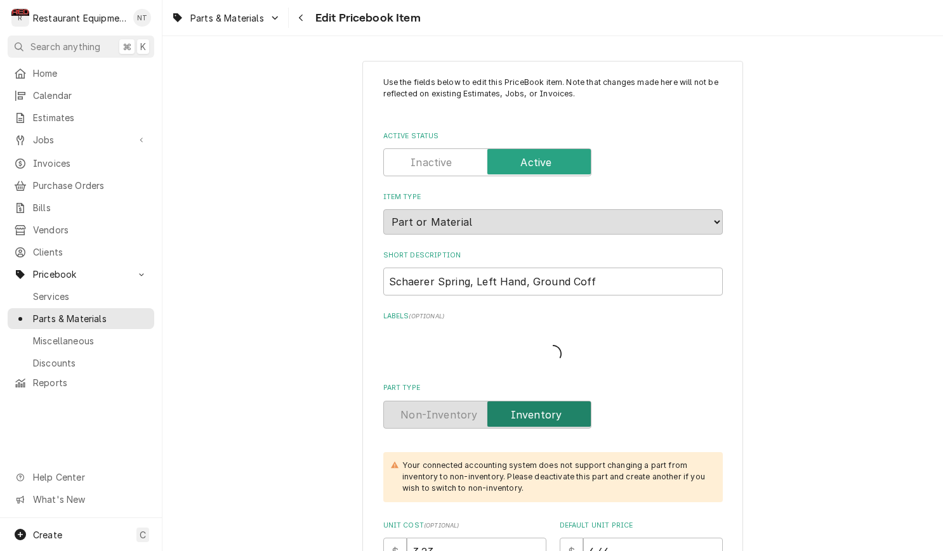
type textarea "x"
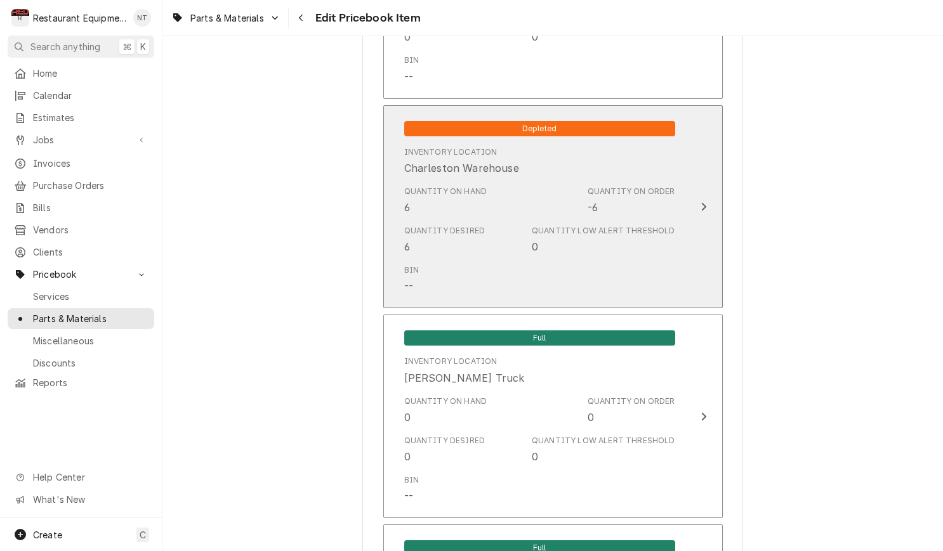
click at [693, 195] on button "Depleted Inventory Location Charleston Warehouse Quantity on Hand 6 Quantity on…" at bounding box center [552, 207] width 339 height 204
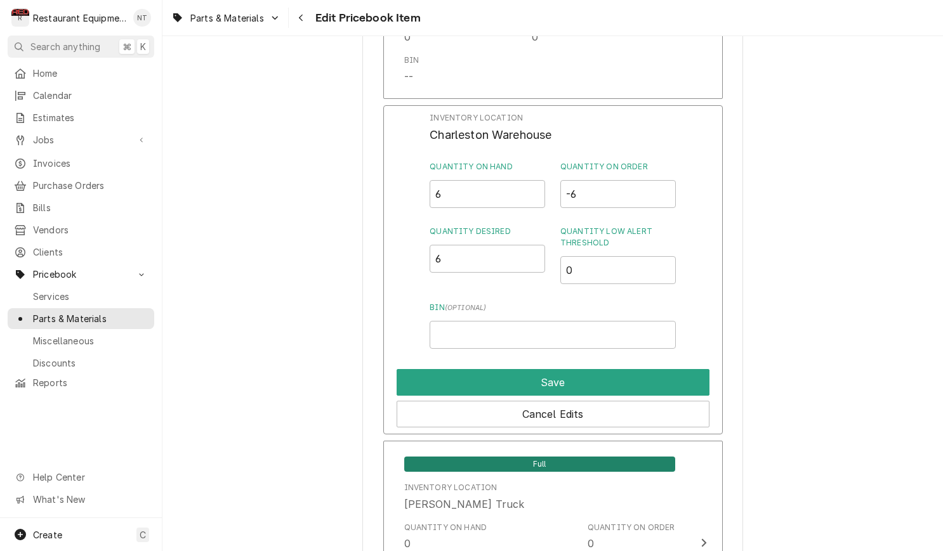
scroll to position [2708, 0]
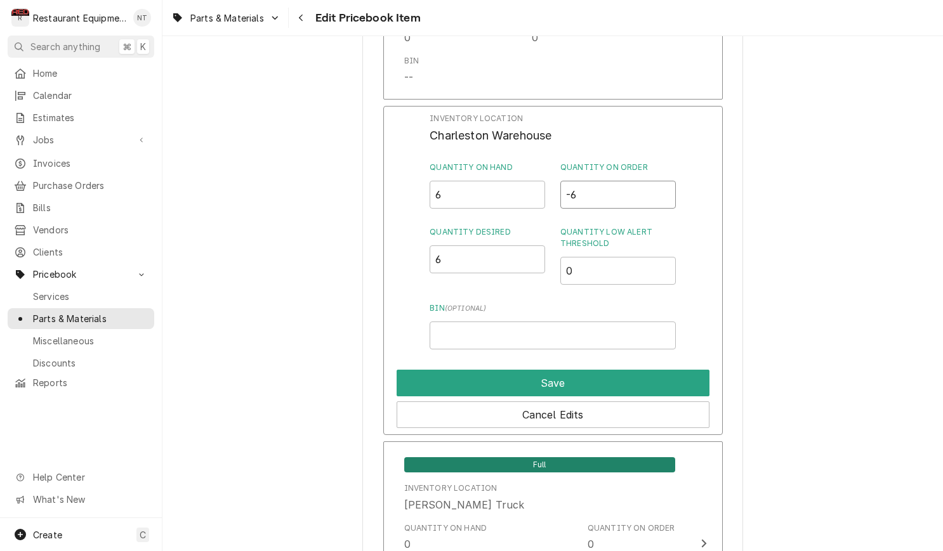
drag, startPoint x: 580, startPoint y: 180, endPoint x: 537, endPoint y: 180, distance: 43.1
click at [537, 181] on input "6" at bounding box center [487, 195] width 115 height 28
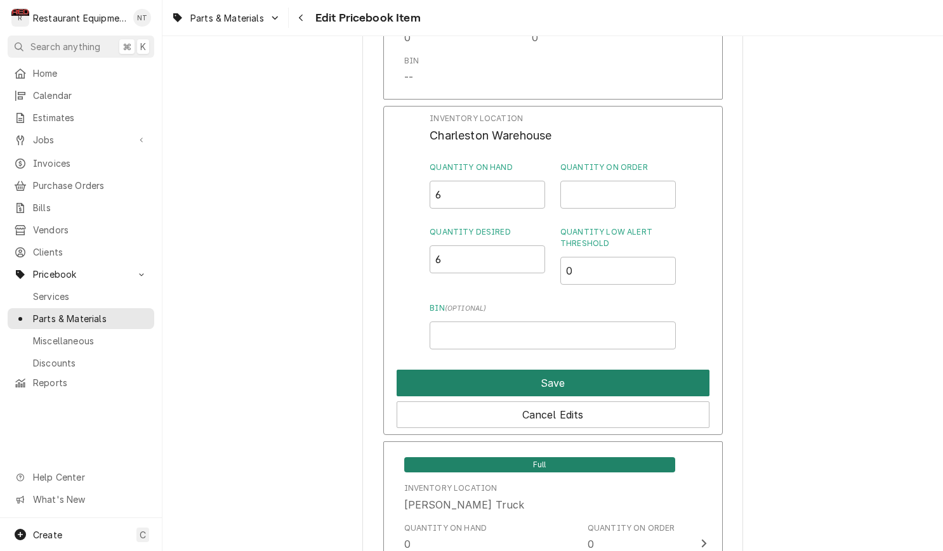
click at [683, 370] on button "Save" at bounding box center [553, 383] width 313 height 27
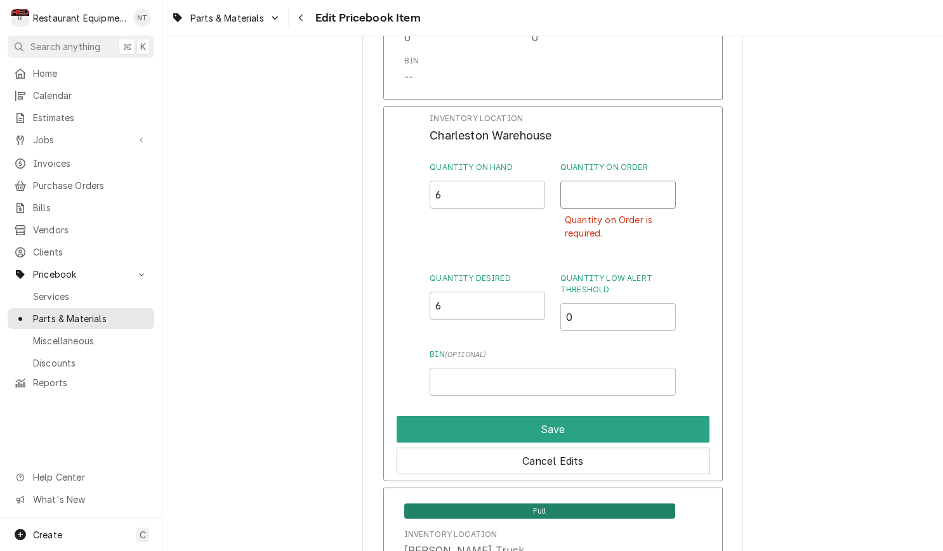
click at [617, 181] on input "Quantity on Order" at bounding box center [617, 195] width 115 height 28
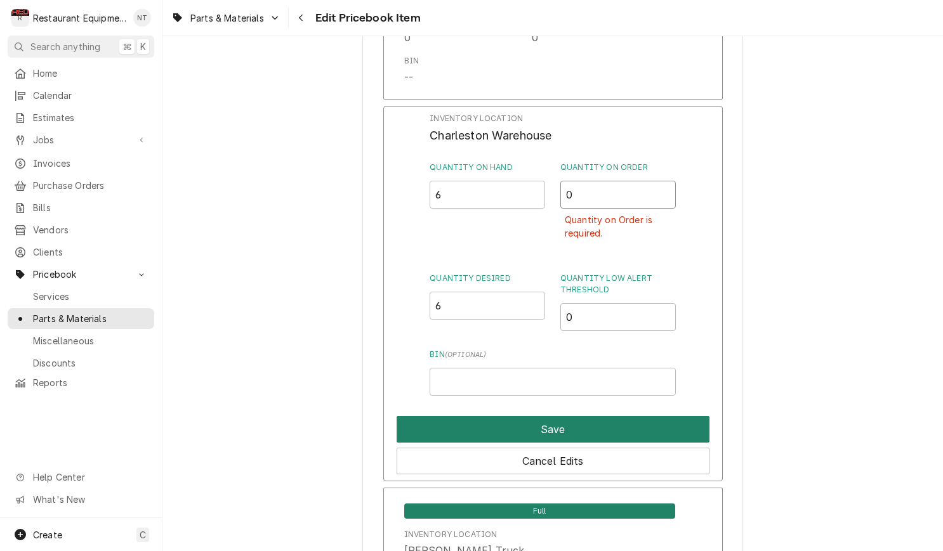
type input "0"
click at [684, 416] on button "Save" at bounding box center [553, 429] width 313 height 27
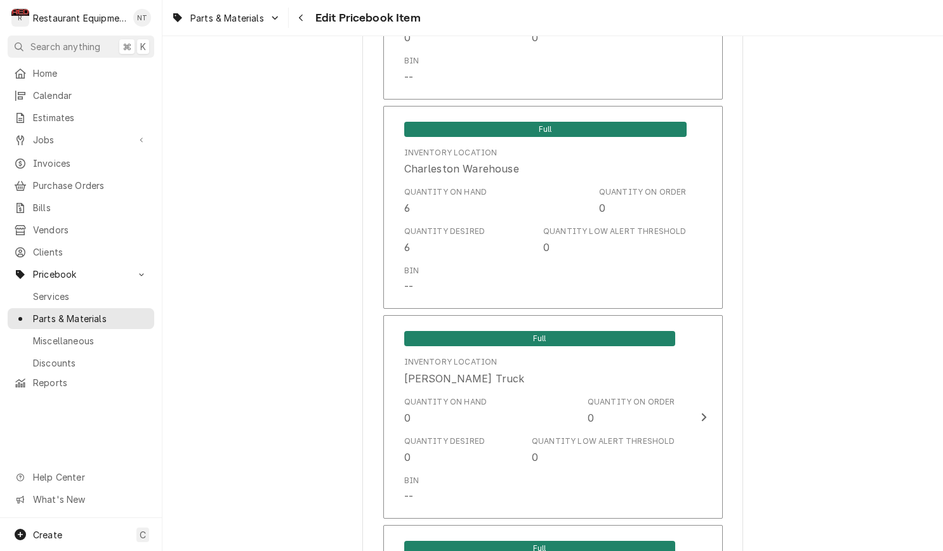
type textarea "x"
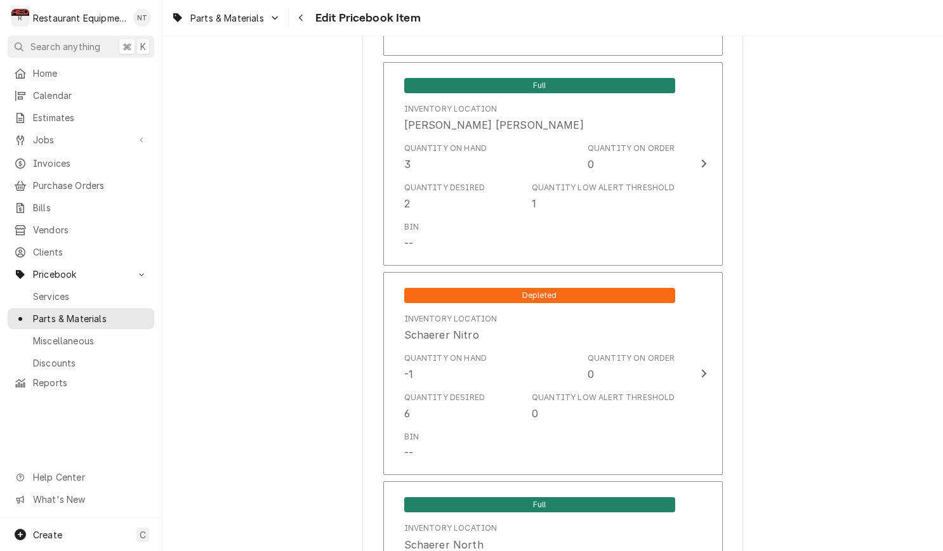
scroll to position [6723, 0]
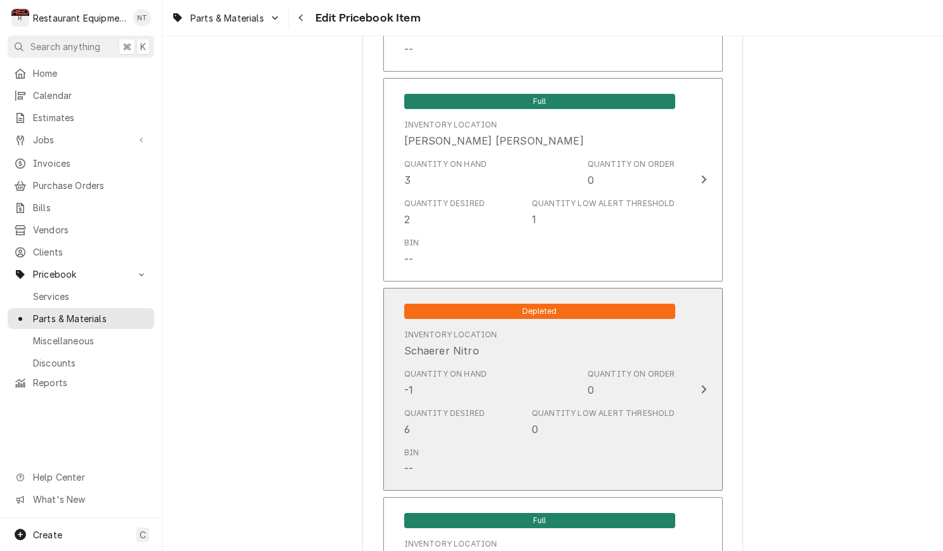
click at [691, 360] on button "Depleted Inventory Location Schaerer Nitro Quantity on Hand -1 Quantity on Orde…" at bounding box center [552, 390] width 339 height 204
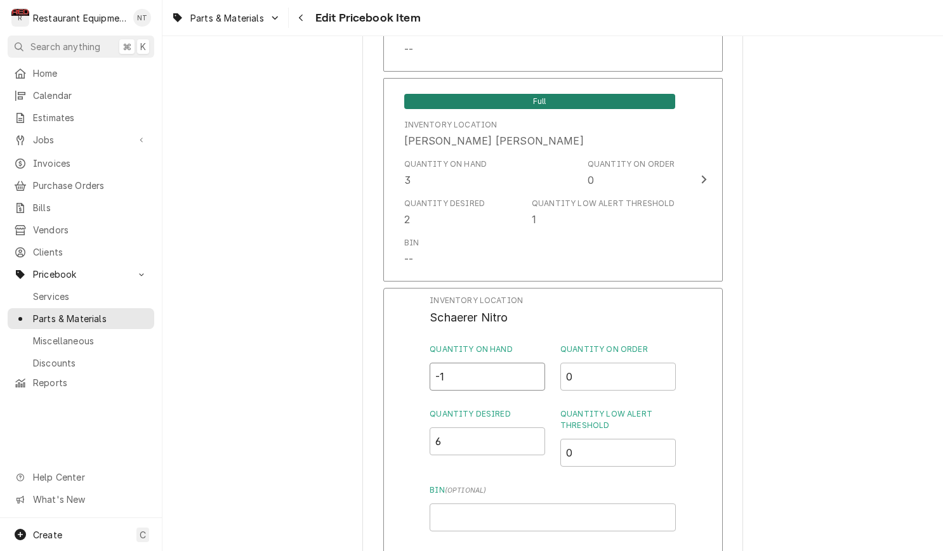
drag, startPoint x: 454, startPoint y: 360, endPoint x: 447, endPoint y: 360, distance: 7.0
click at [447, 363] on input "-1" at bounding box center [487, 377] width 115 height 28
drag, startPoint x: 464, startPoint y: 358, endPoint x: 431, endPoint y: 357, distance: 33.0
click at [431, 357] on div "Inventory Location Schaerer Nitro Quantity on Hand -1 Quantity on Order 0 Quant…" at bounding box center [552, 453] width 339 height 330
type input "6"
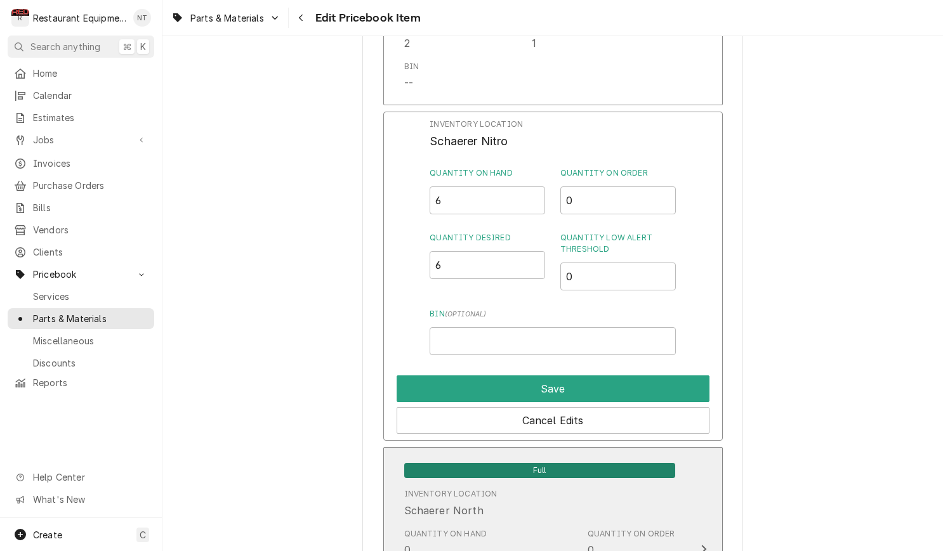
click at [608, 378] on button "Save" at bounding box center [553, 389] width 313 height 27
type textarea "x"
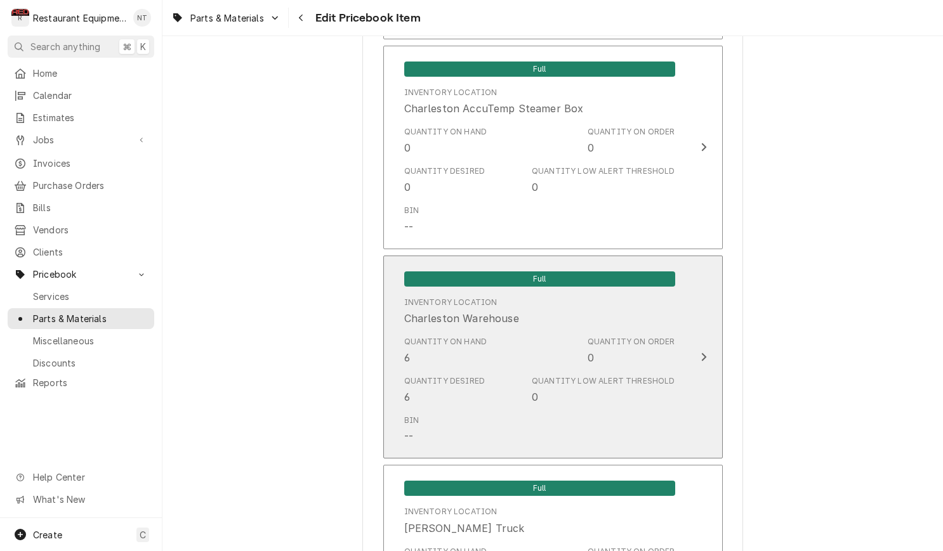
scroll to position [2528, 0]
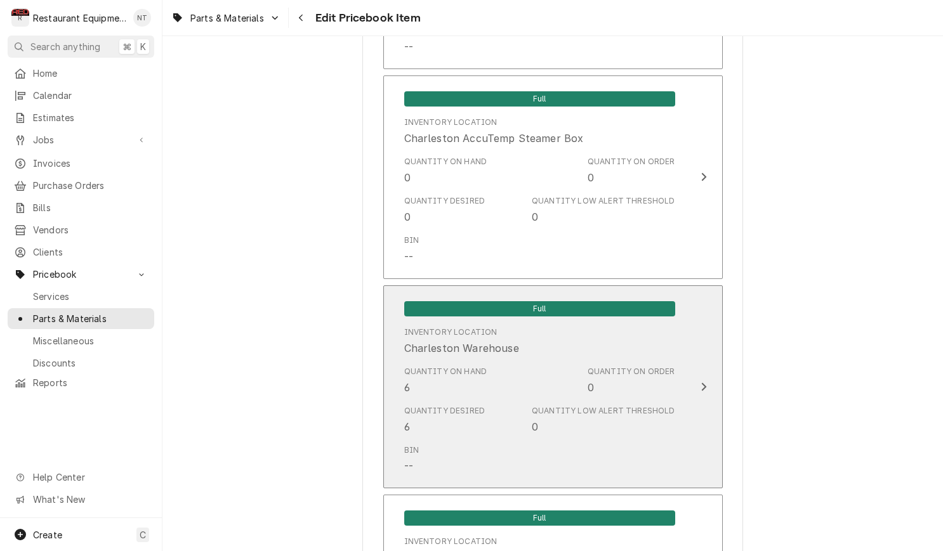
click at [556, 364] on div "Quantity on Hand 6 Quantity on Order 0" at bounding box center [539, 380] width 271 height 39
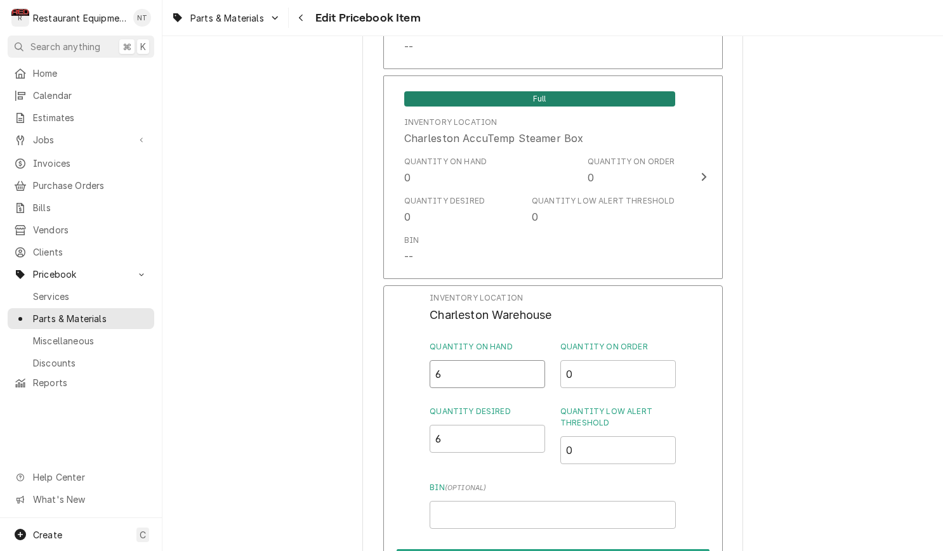
drag, startPoint x: 460, startPoint y: 361, endPoint x: 433, endPoint y: 358, distance: 26.8
click at [423, 357] on div "Inventory Location Charleston Warehouse Quantity on Hand 6 Quantity on Order 0 …" at bounding box center [552, 451] width 339 height 330
type input "0"
drag, startPoint x: 478, startPoint y: 424, endPoint x: 416, endPoint y: 427, distance: 62.9
click at [416, 427] on div "Inventory Location Charleston Warehouse Quantity on Hand 0 Quantity on Order 0 …" at bounding box center [552, 451] width 339 height 330
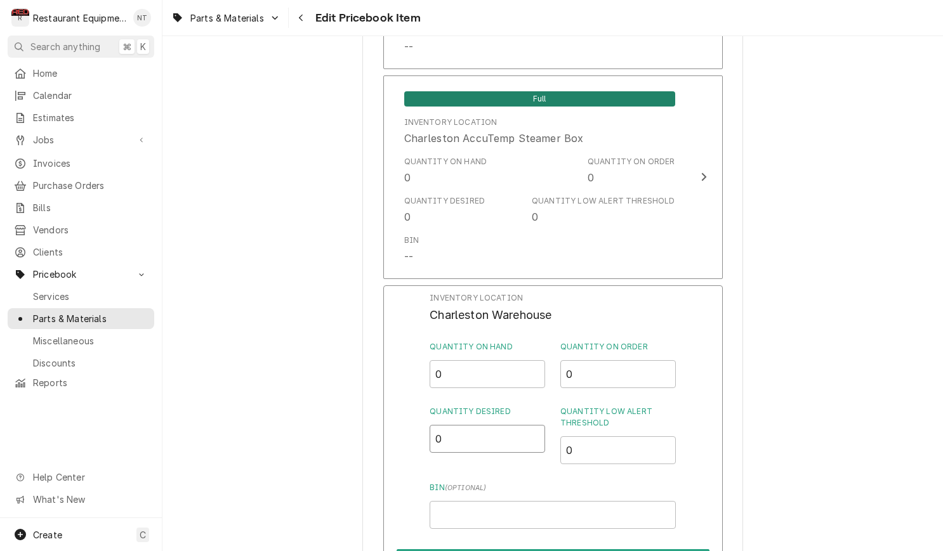
type input "0"
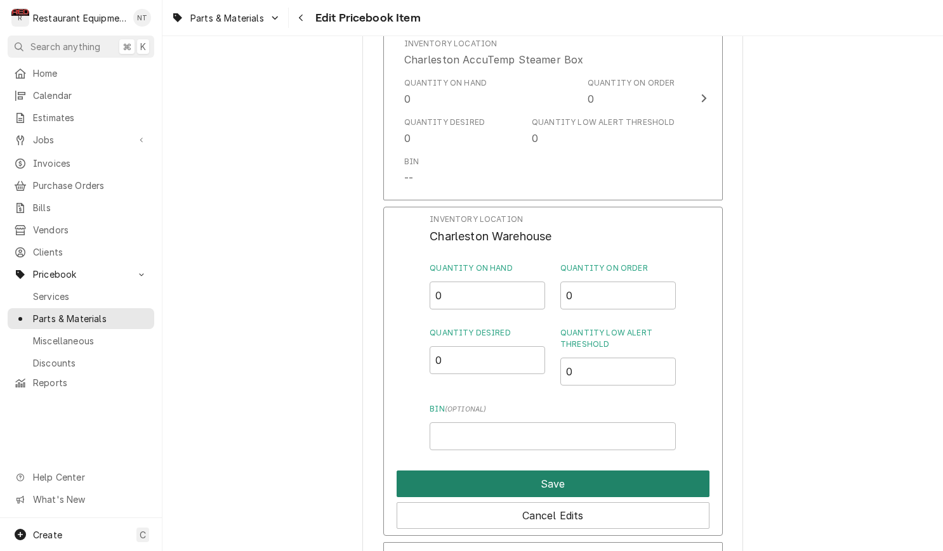
click at [606, 471] on button "Save" at bounding box center [553, 484] width 313 height 27
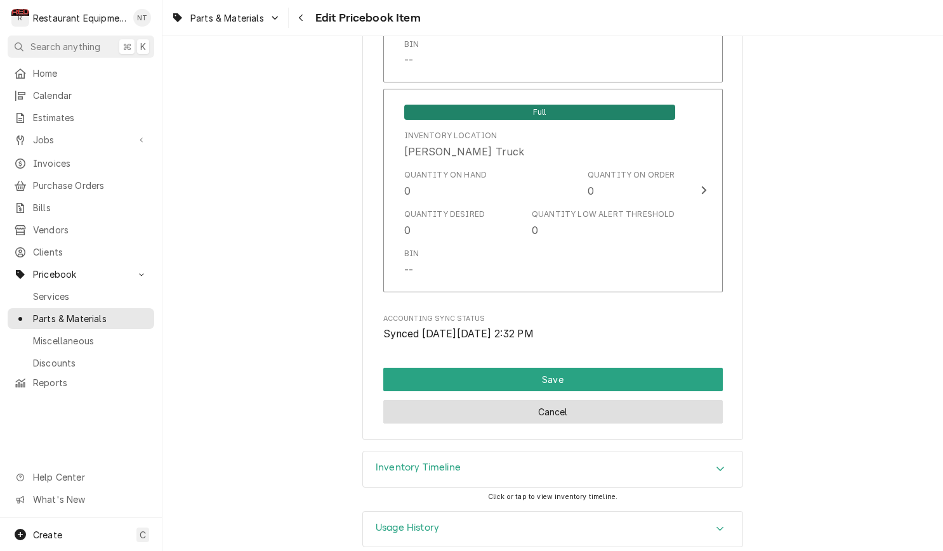
scroll to position [0, 0]
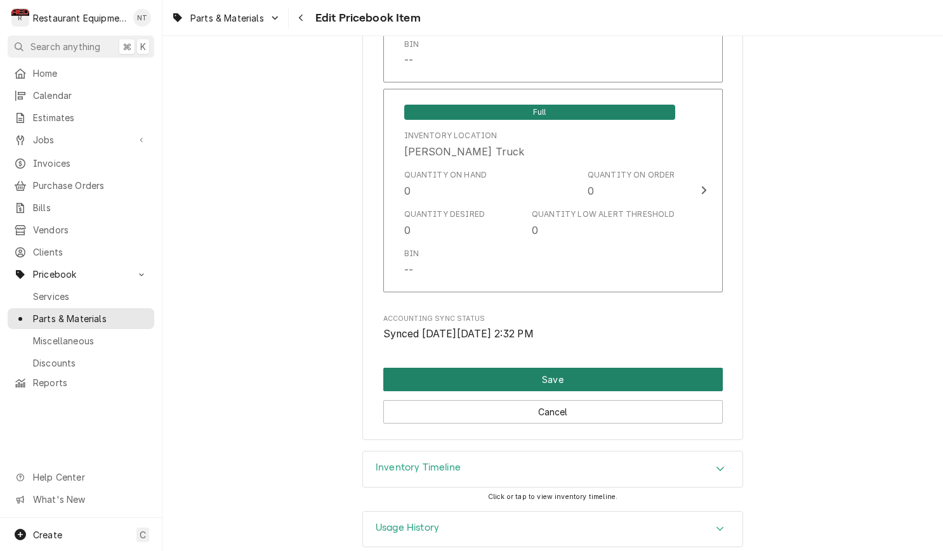
click at [572, 368] on button "Save" at bounding box center [552, 379] width 339 height 23
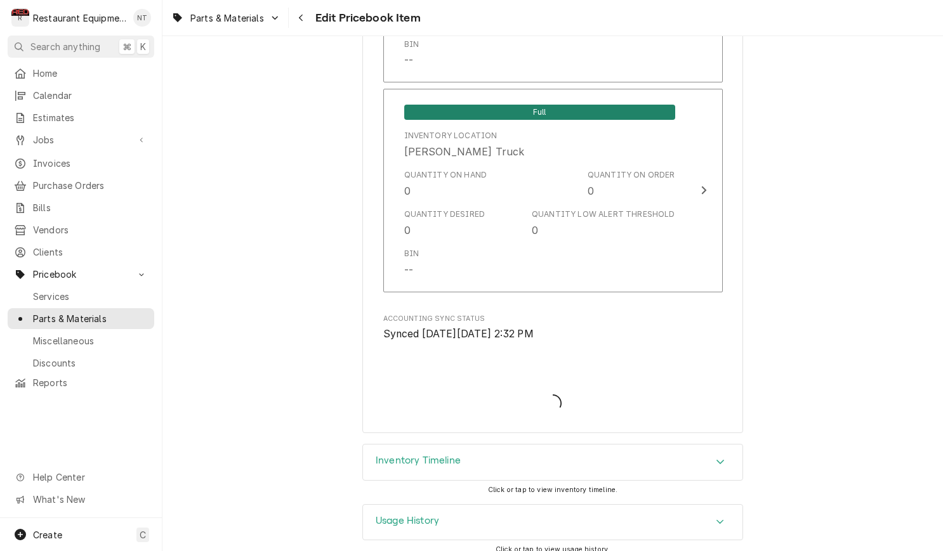
type textarea "x"
